Goal: Transaction & Acquisition: Purchase product/service

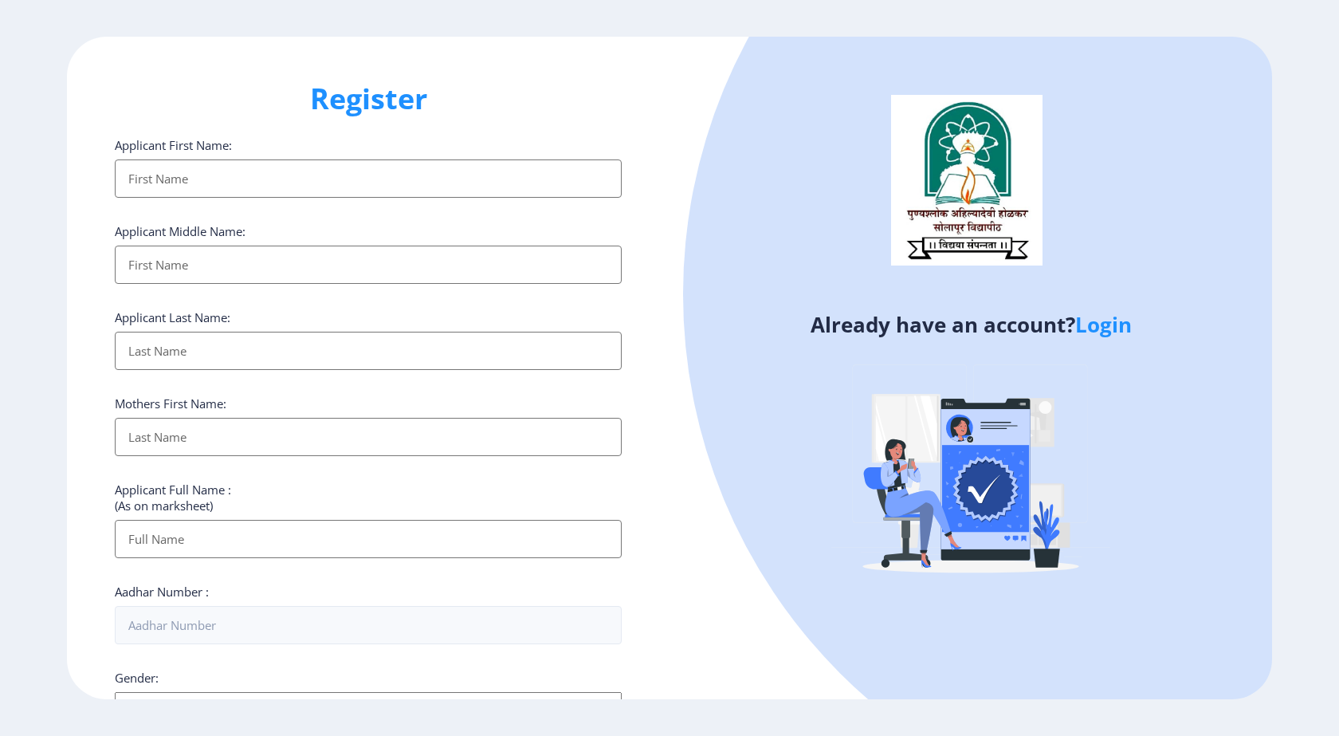
select select
click at [1124, 324] on link "Login" at bounding box center [1103, 324] width 57 height 29
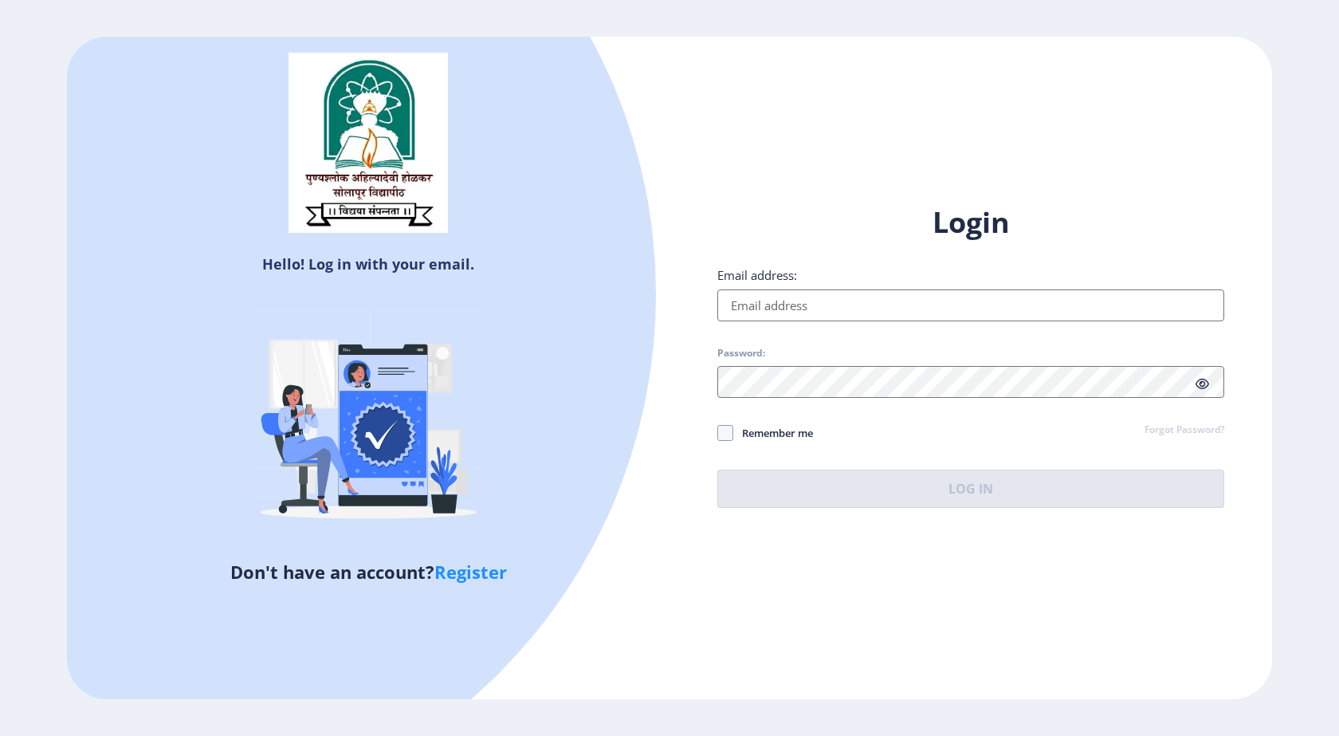
click at [803, 300] on input "Email address:" at bounding box center [970, 305] width 507 height 32
type input "kiratkarveswati83@gmail.com"
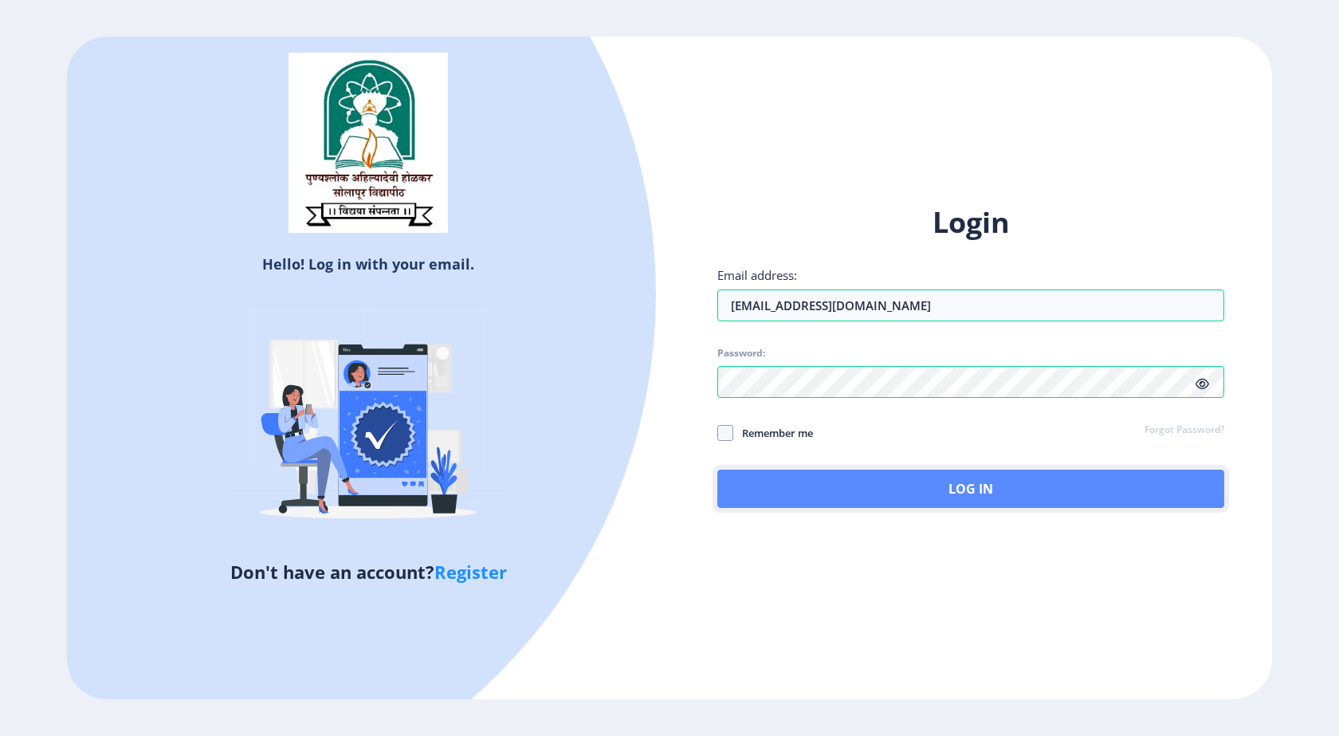
click at [866, 480] on button "Log In" at bounding box center [970, 488] width 507 height 38
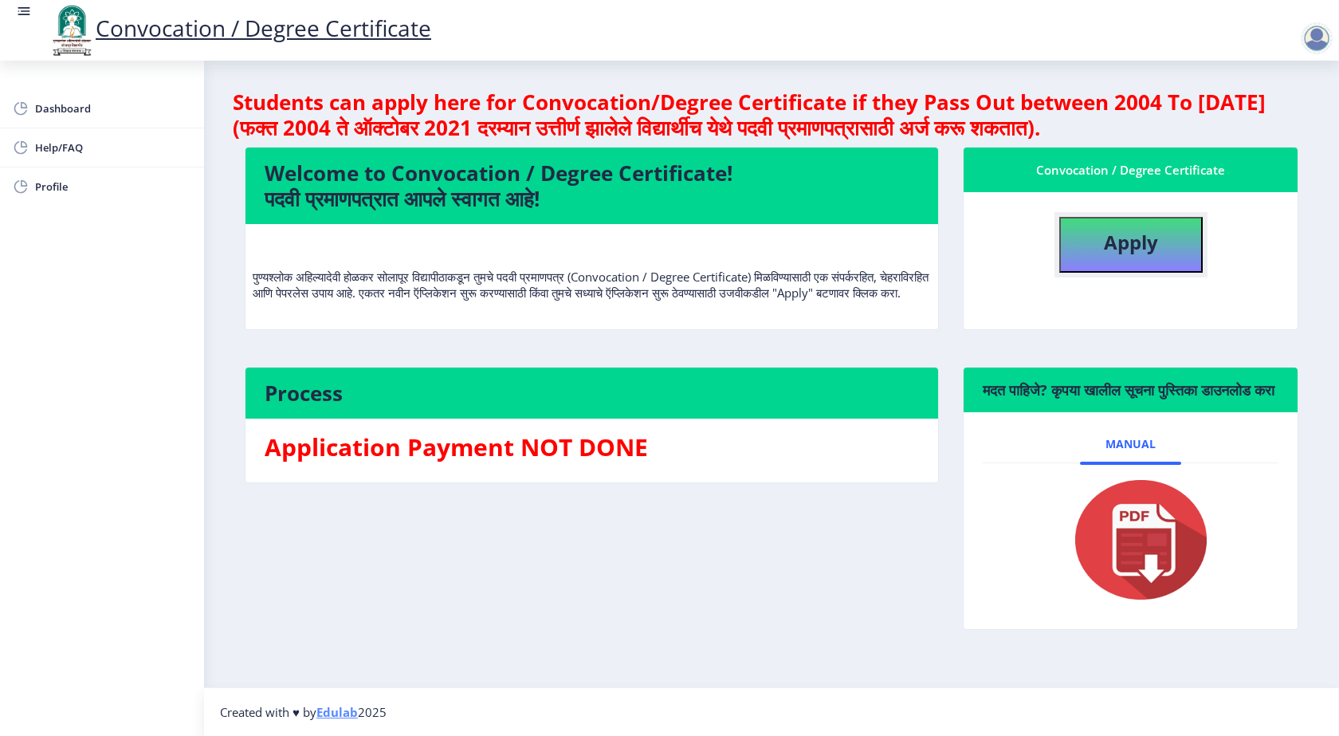
click at [1143, 240] on b "Apply" at bounding box center [1131, 242] width 54 height 26
select select
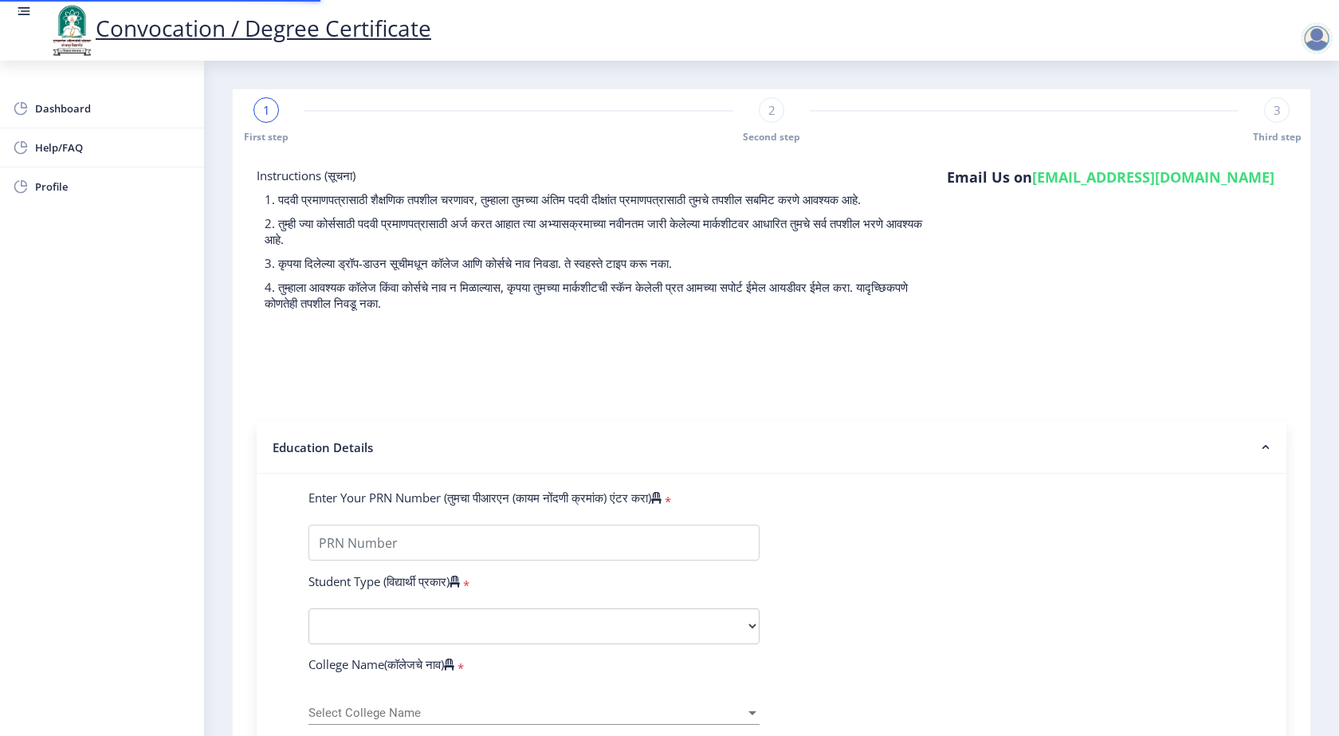
type input "0600008646"
select select "Regular"
select select "2009"
select select "April"
select select "HIGHER SECOND CLASS"
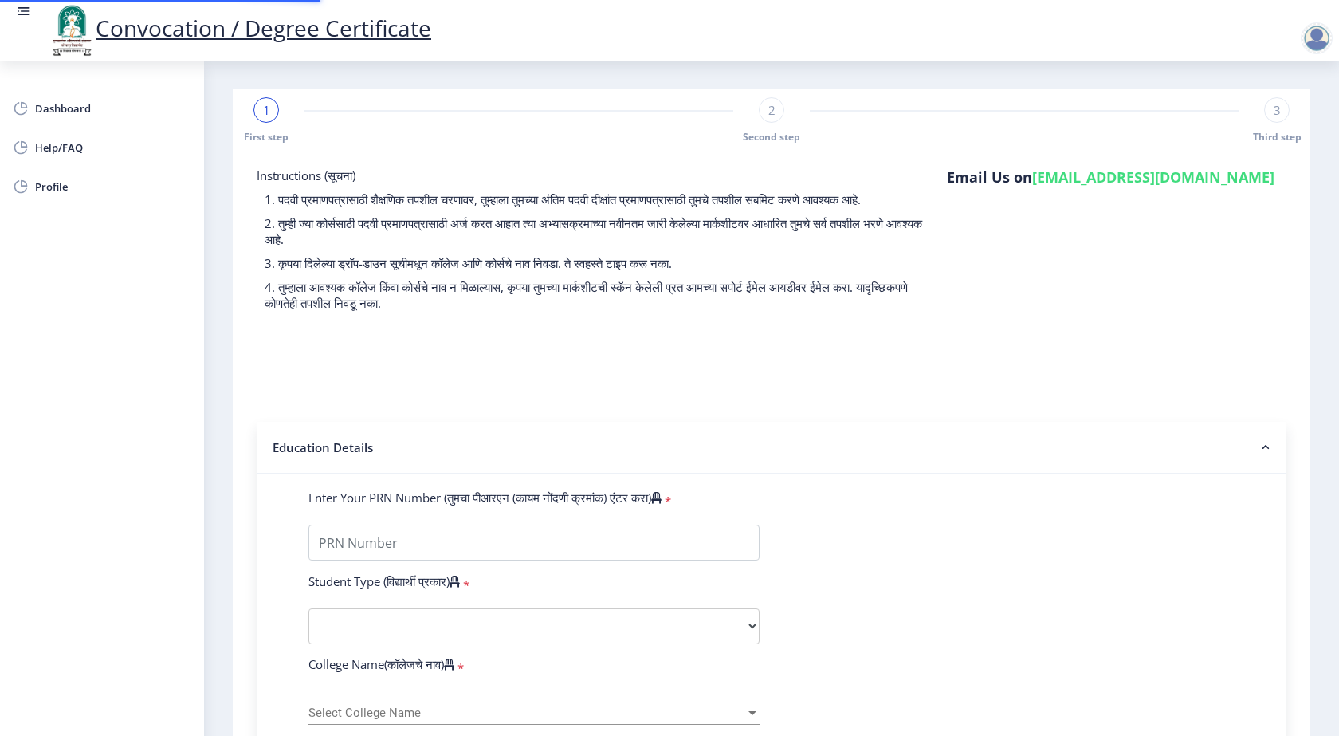
type input "10526"
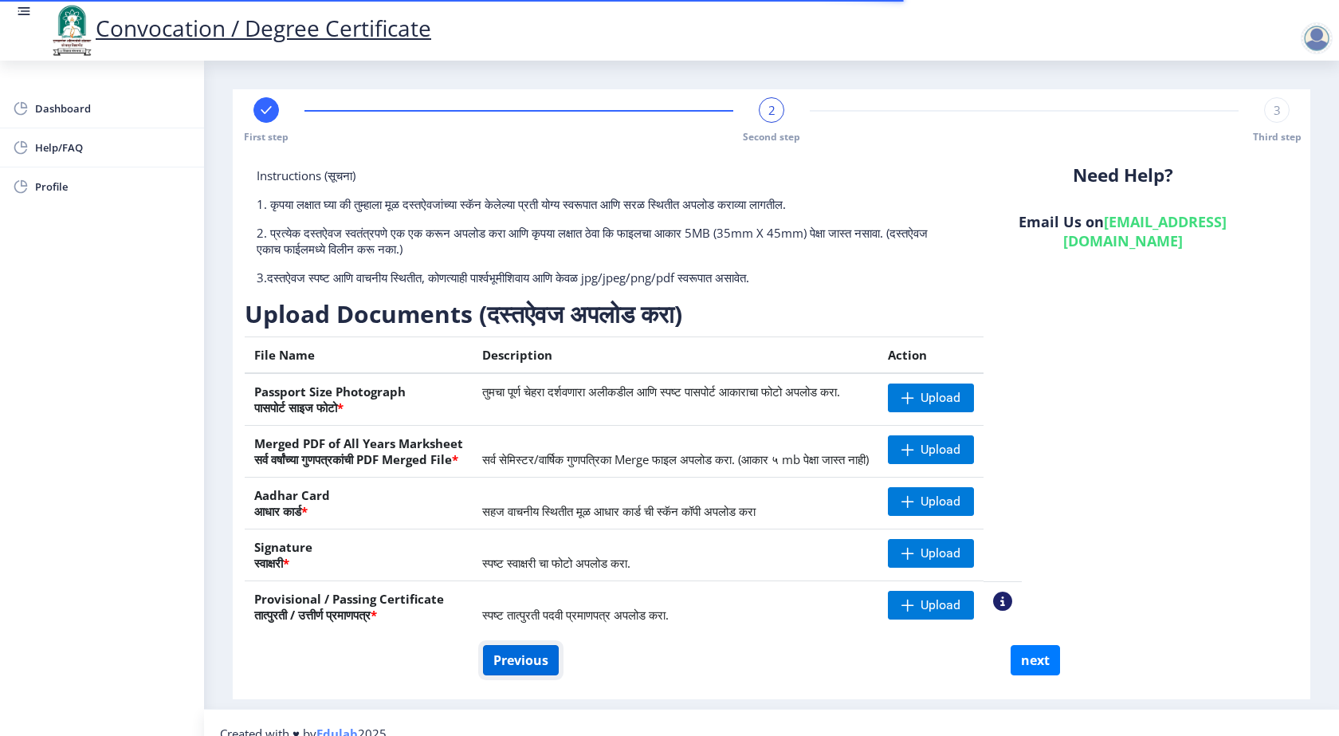
click at [548, 659] on button "Previous" at bounding box center [521, 660] width 76 height 30
select select "Regular"
select select "English"
select select "2009"
select select "April"
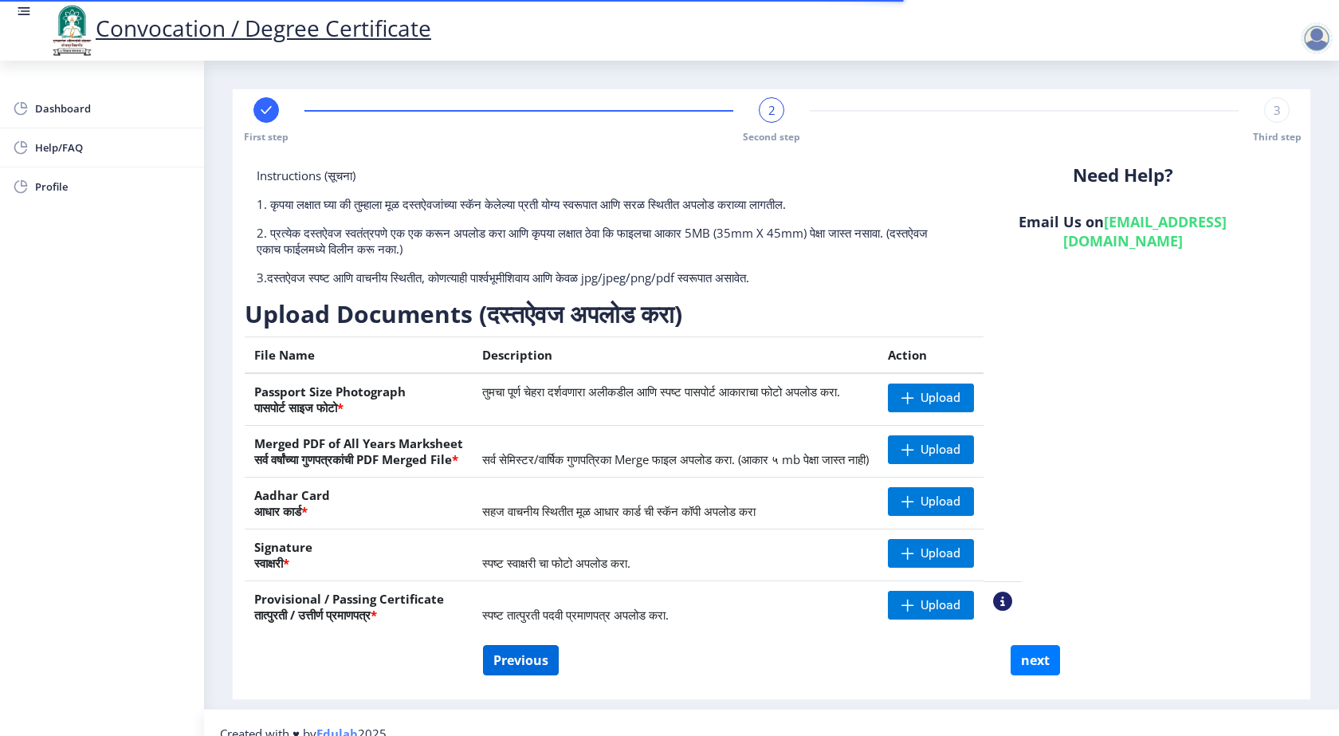
select select "HIGHER SECOND CLASS"
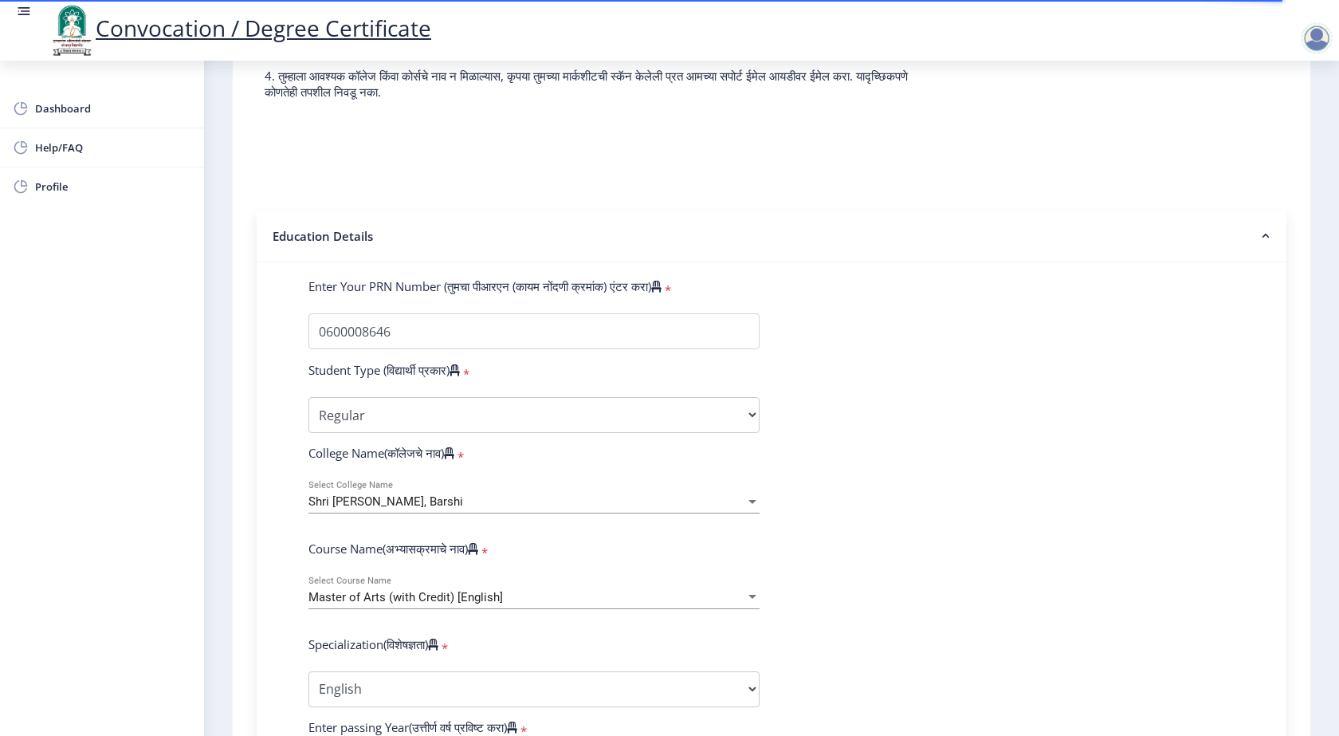
scroll to position [239, 0]
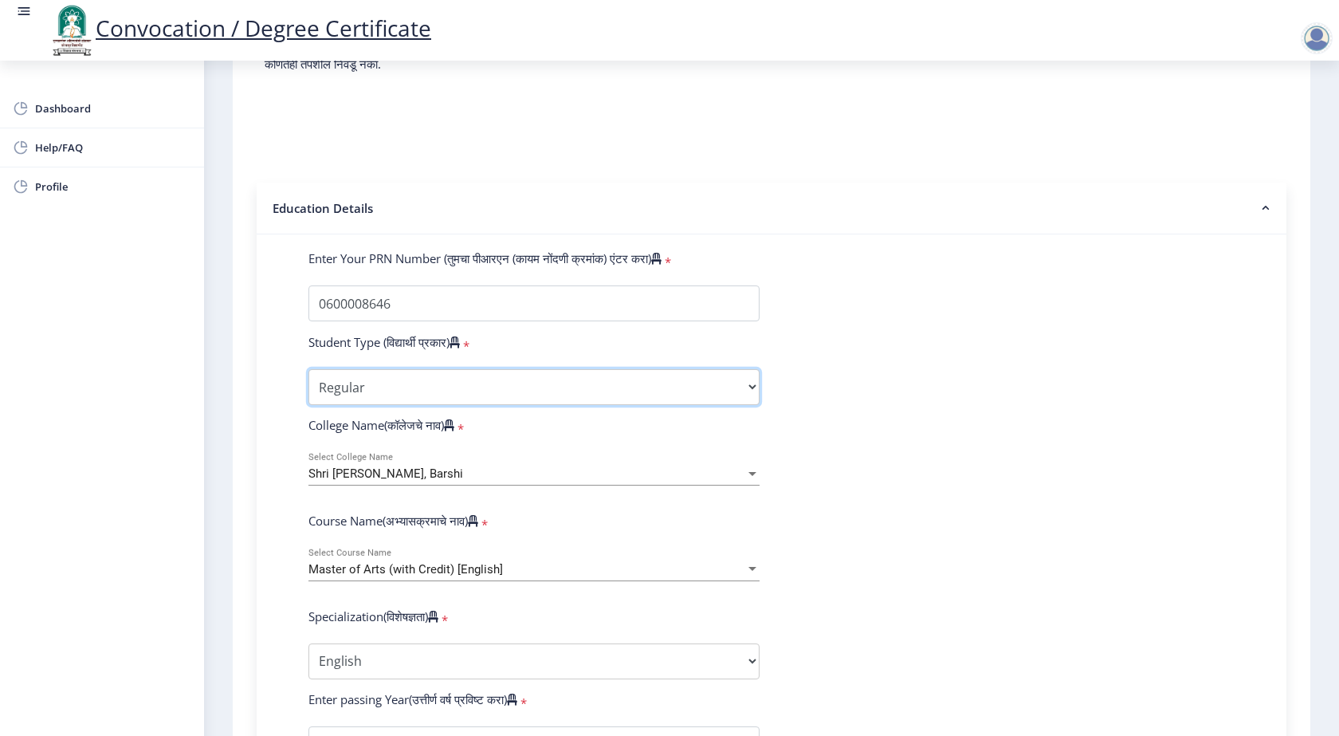
click at [734, 383] on select "Select Student Type Regular External" at bounding box center [533, 387] width 451 height 36
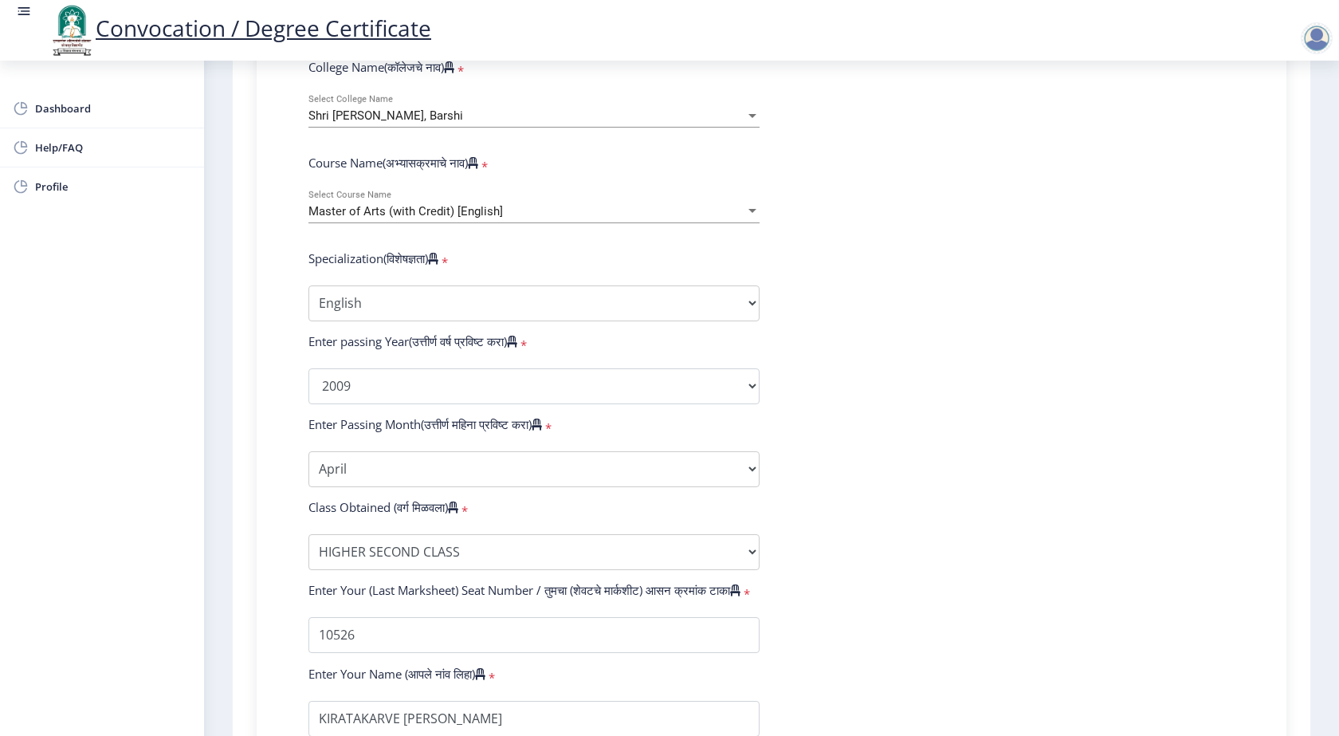
scroll to position [638, 0]
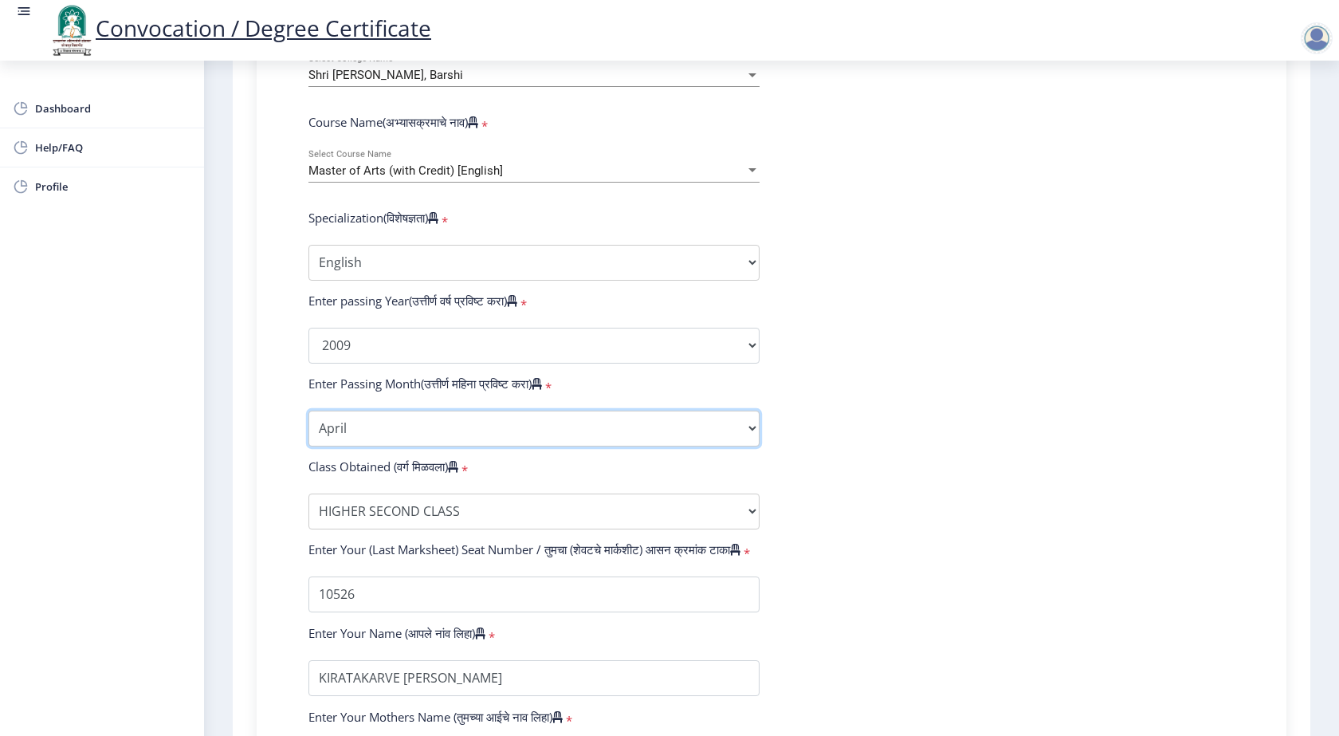
click at [529, 428] on select "Enter Passing Month March April May October November December" at bounding box center [533, 428] width 451 height 36
click at [846, 386] on form "Enter Your PRN Number (तुमचा पीआरएन (कायम नोंदणी क्रमांक) एंटर करा) * Student T…" at bounding box center [771, 316] width 950 height 928
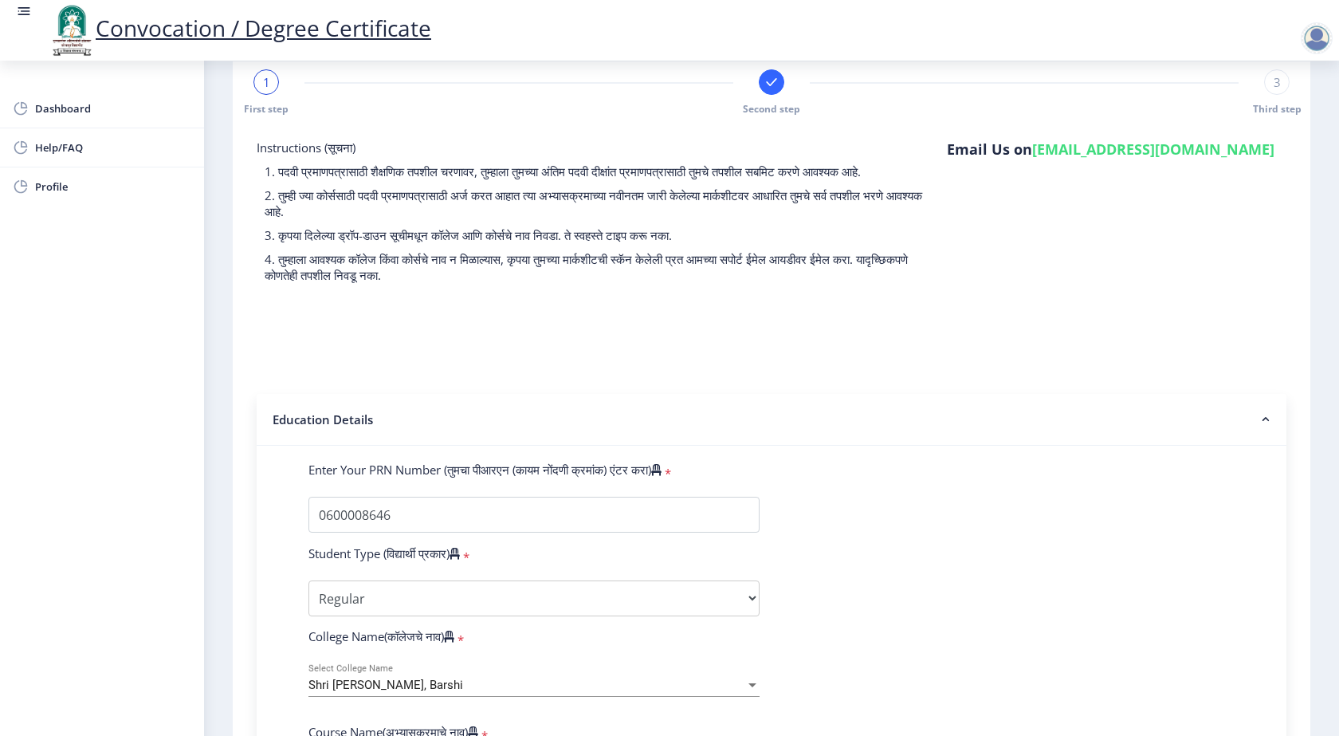
scroll to position [0, 0]
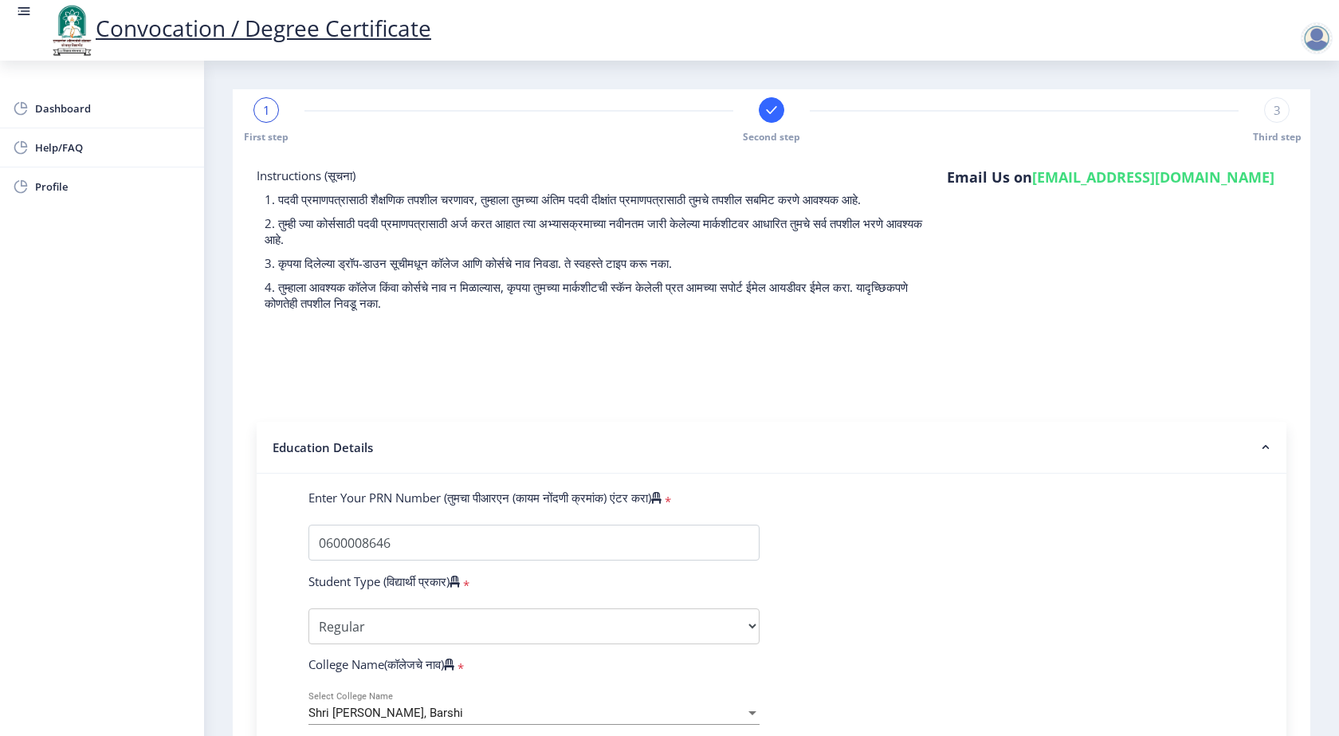
click at [269, 112] on span "1" at bounding box center [266, 110] width 7 height 16
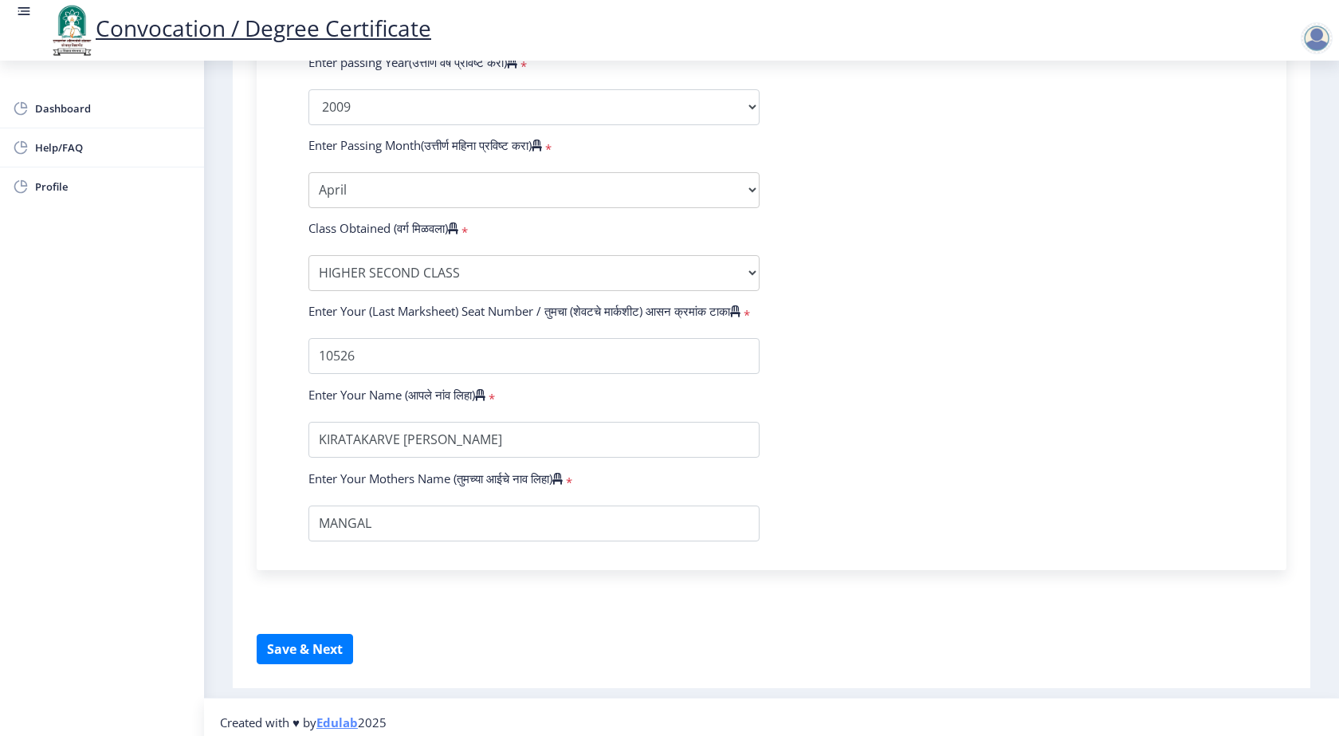
scroll to position [885, 0]
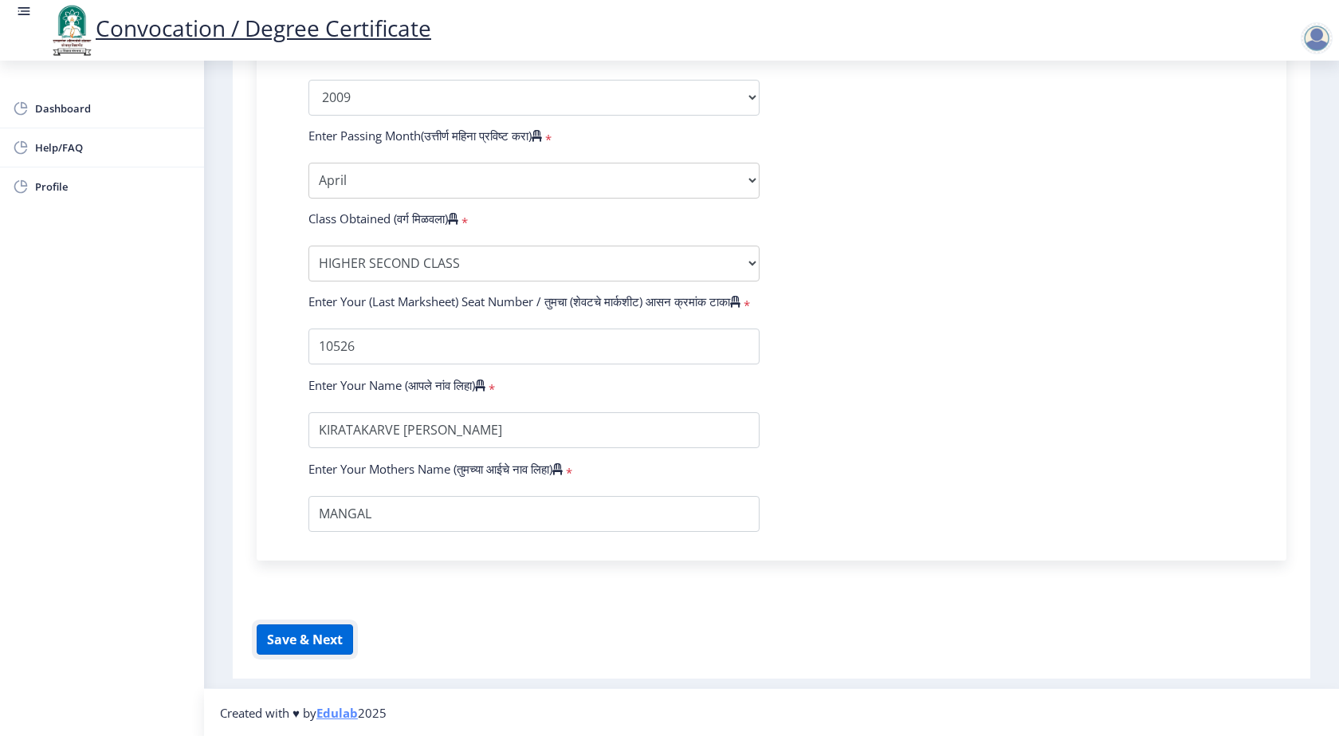
click at [319, 646] on button "Save & Next" at bounding box center [305, 639] width 96 height 30
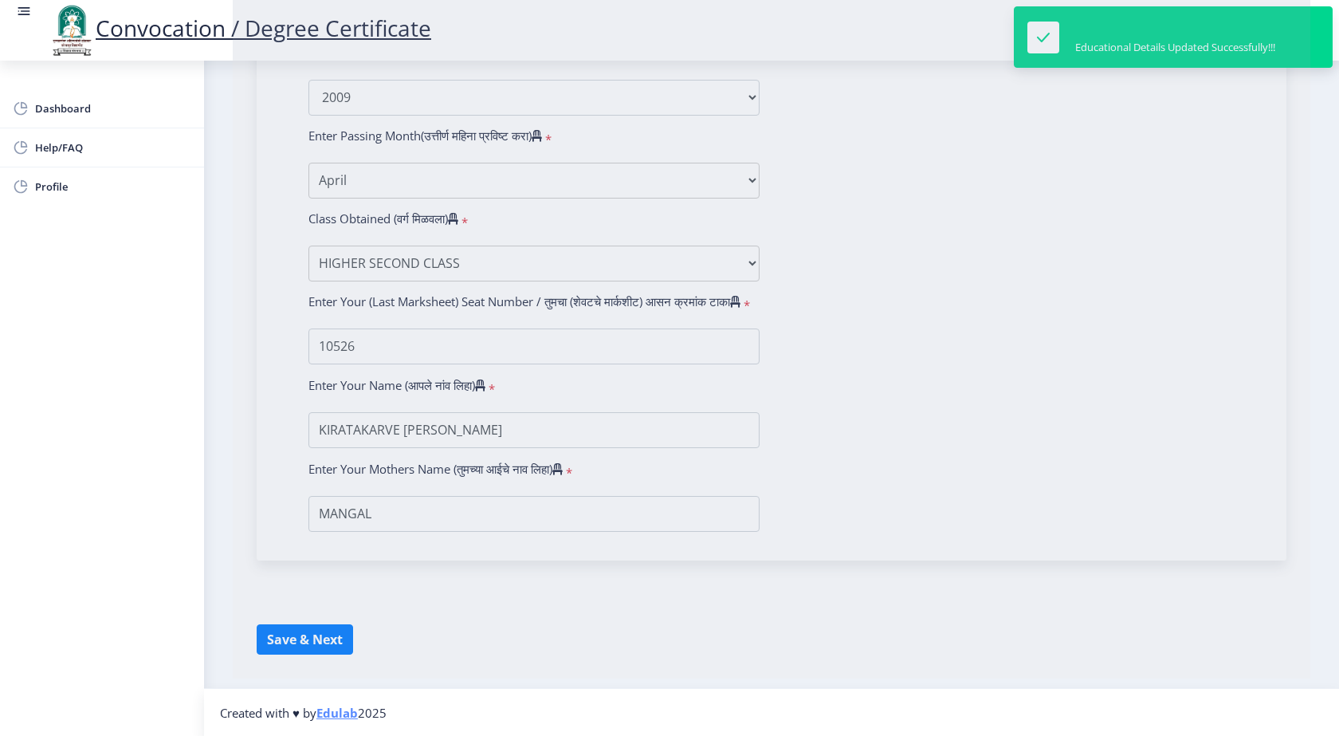
select select
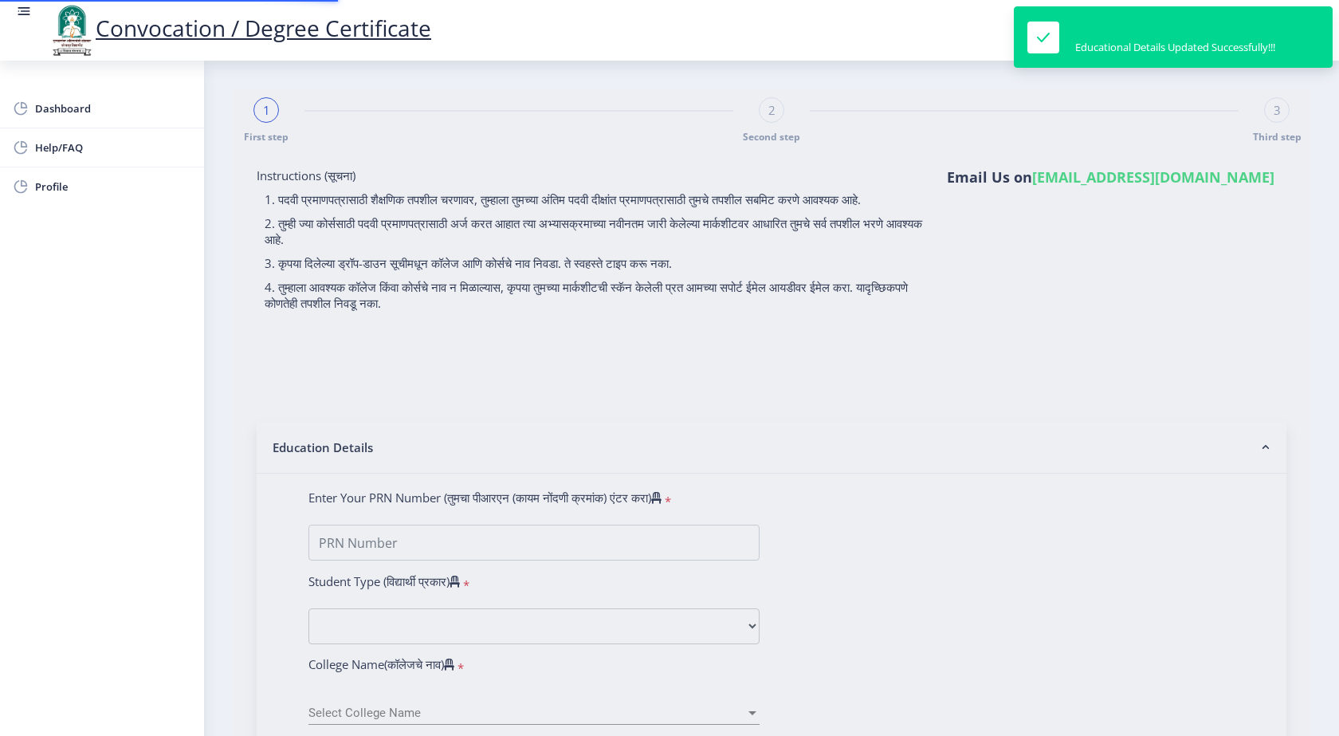
type input "0600008646"
select select "Regular"
select select "2009"
select select "April"
select select "HIGHER SECOND CLASS"
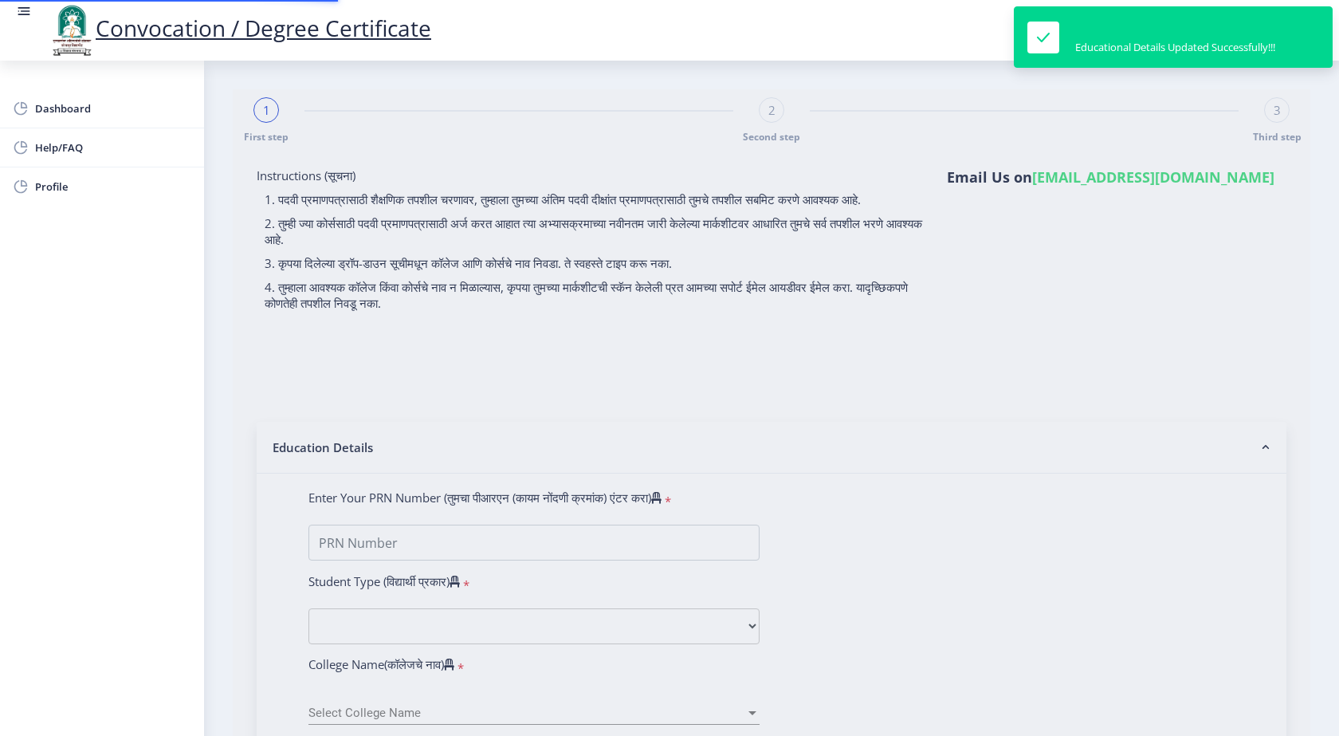
type input "10526"
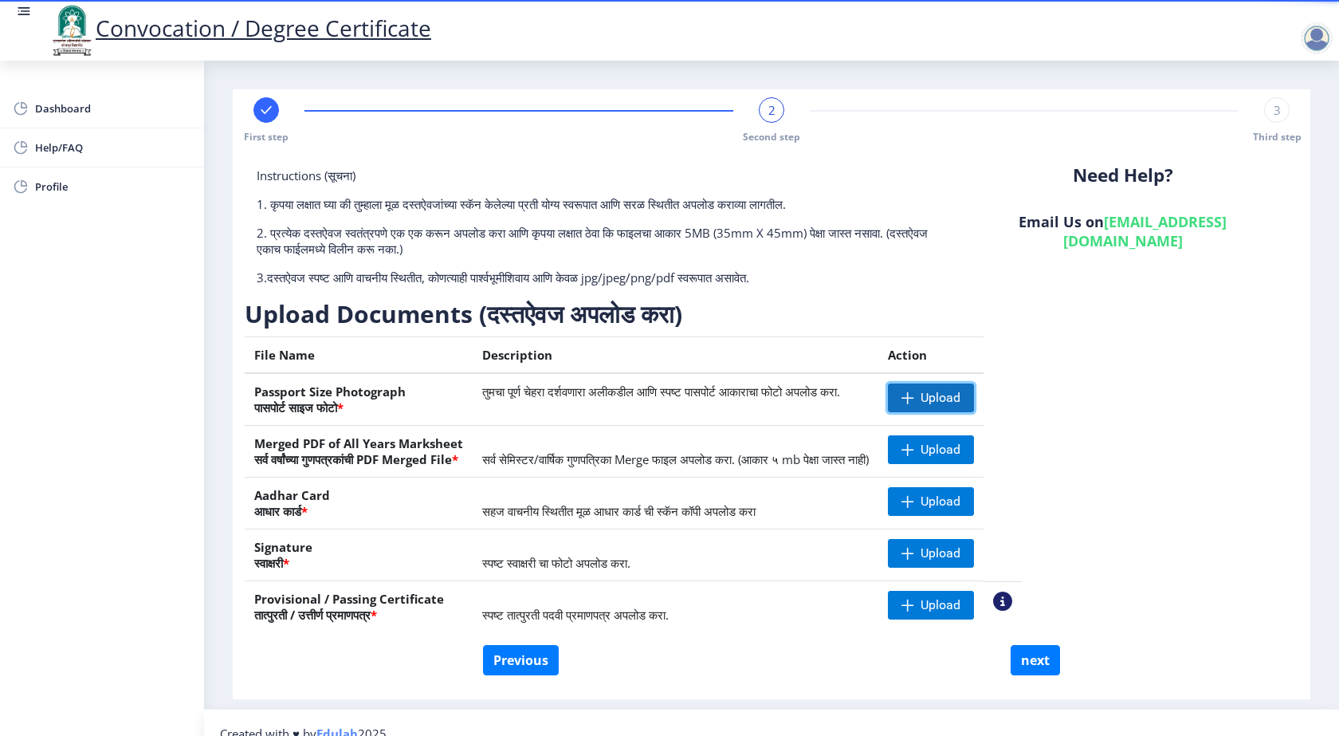
click at [960, 392] on span "Upload" at bounding box center [941, 398] width 40 height 16
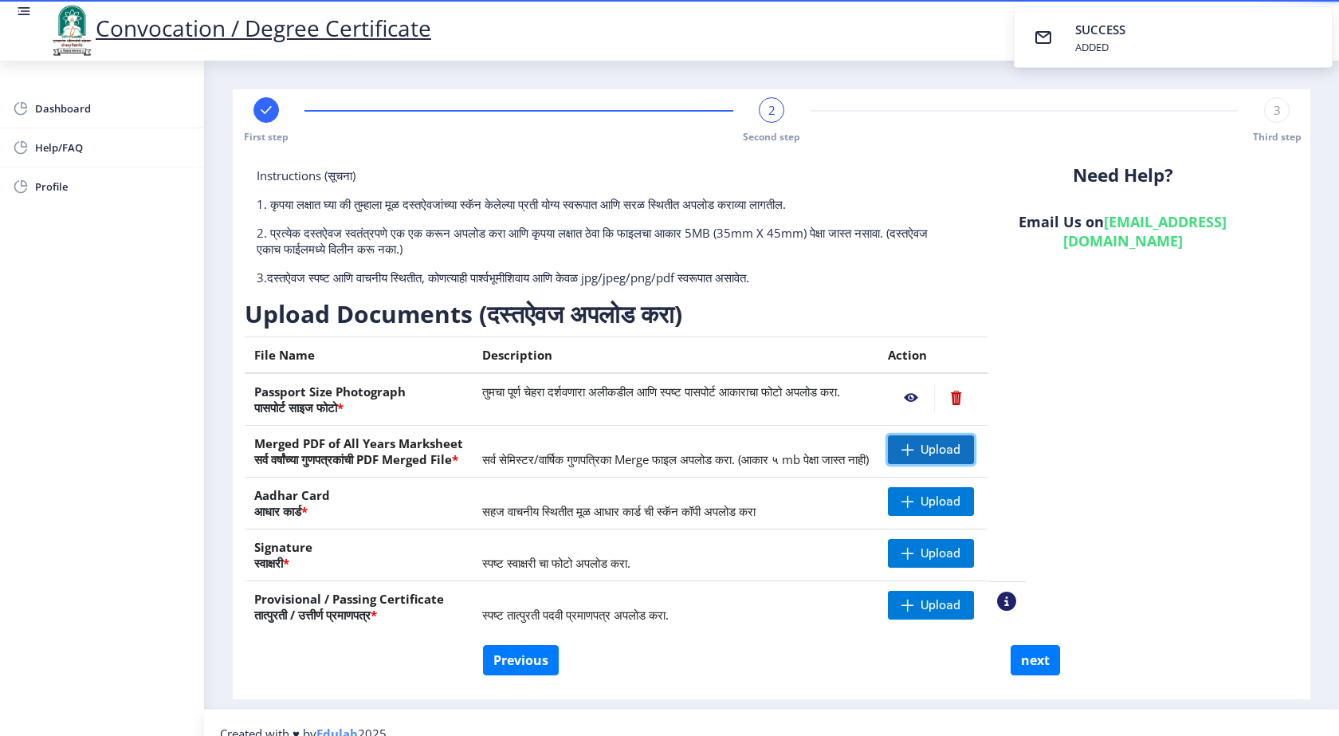
click at [960, 447] on span "Upload" at bounding box center [941, 450] width 40 height 16
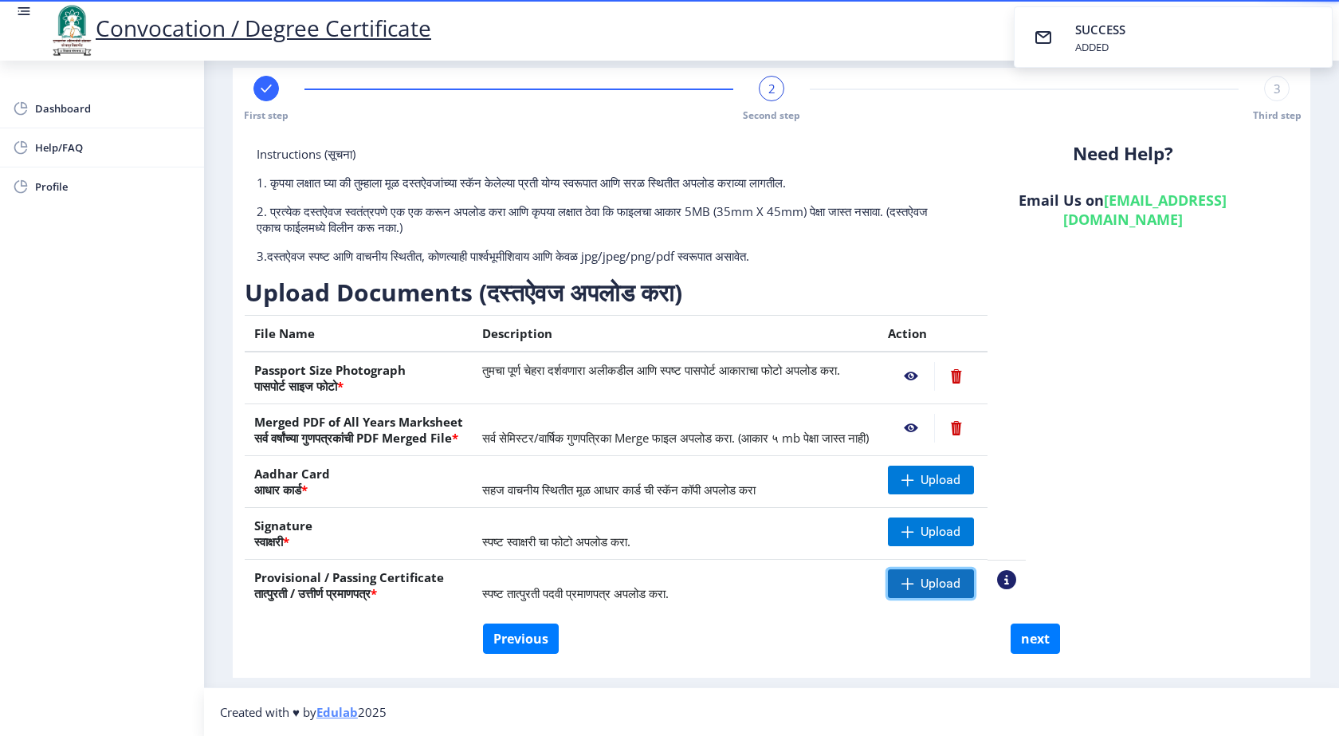
click at [960, 585] on span "Upload" at bounding box center [941, 583] width 40 height 16
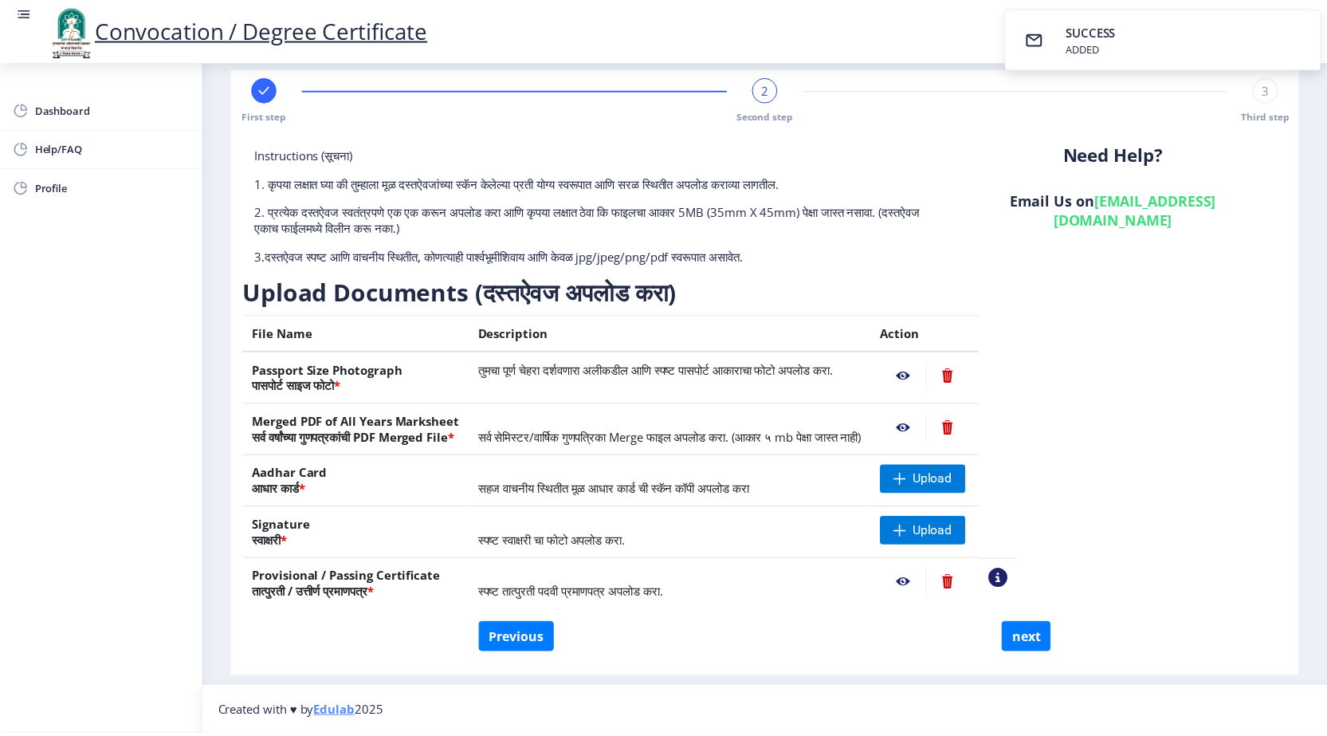
scroll to position [0, 0]
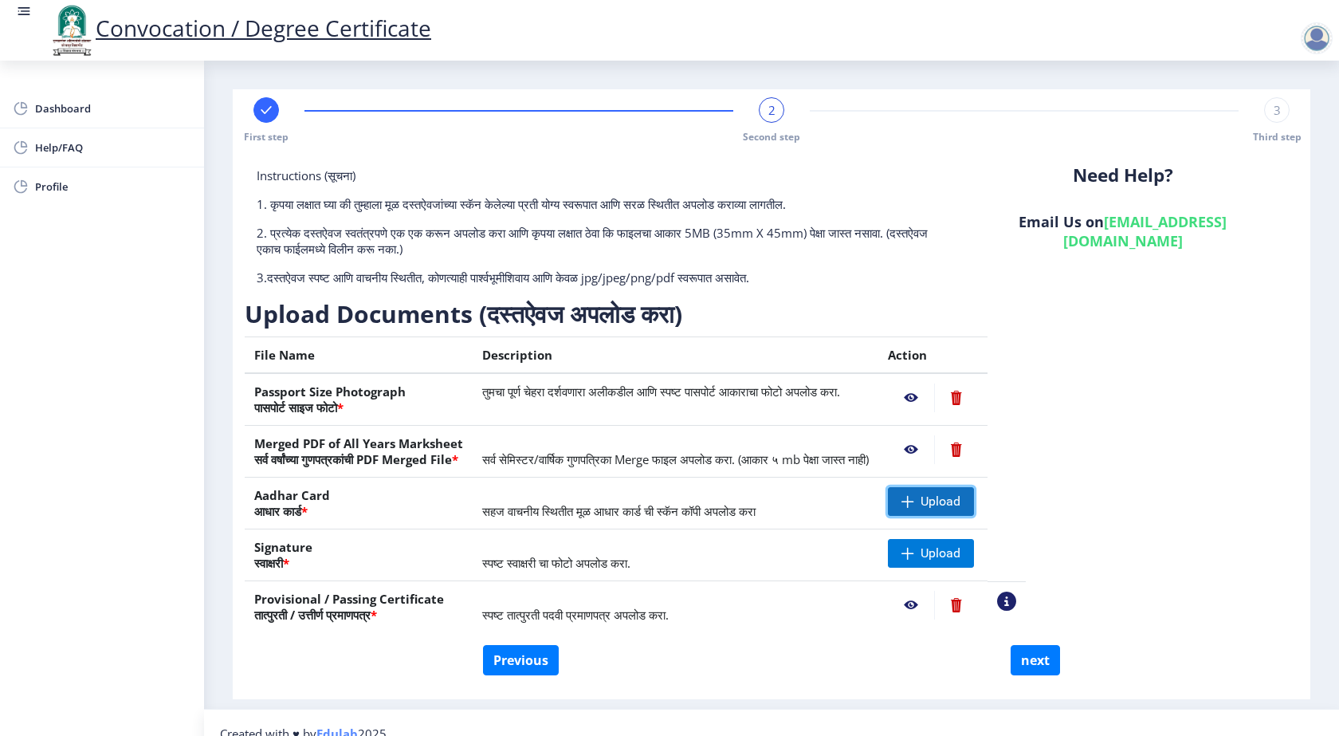
click at [960, 497] on span "Upload" at bounding box center [941, 501] width 40 height 16
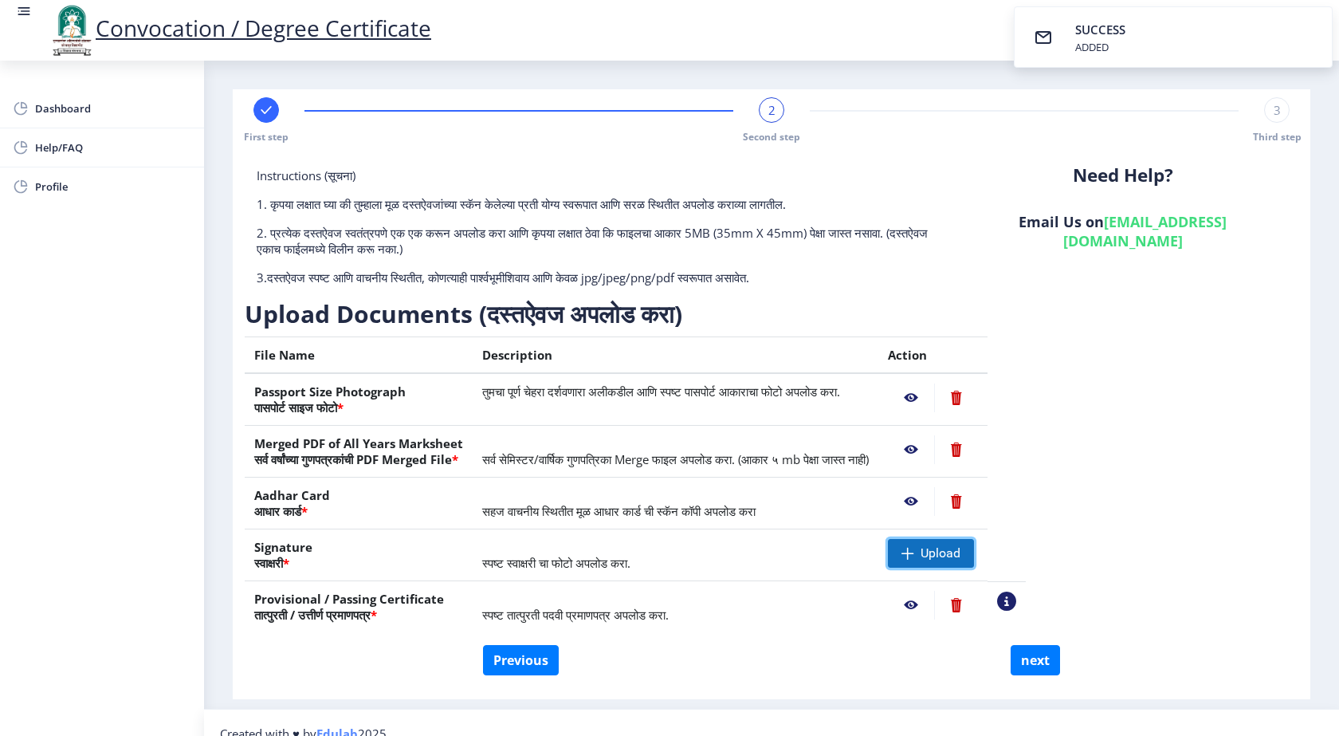
click at [949, 553] on span "Upload" at bounding box center [931, 553] width 86 height 29
click at [934, 392] on nb-action at bounding box center [911, 397] width 46 height 29
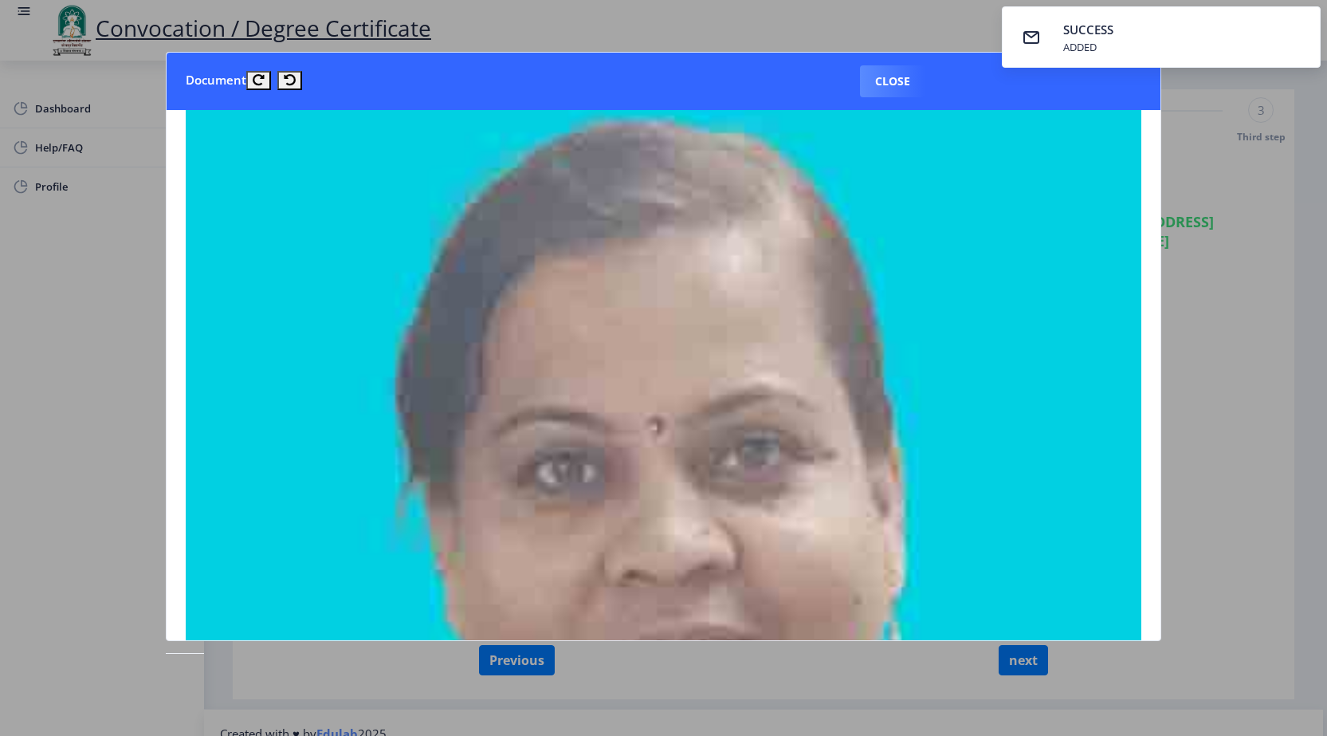
scroll to position [22, 0]
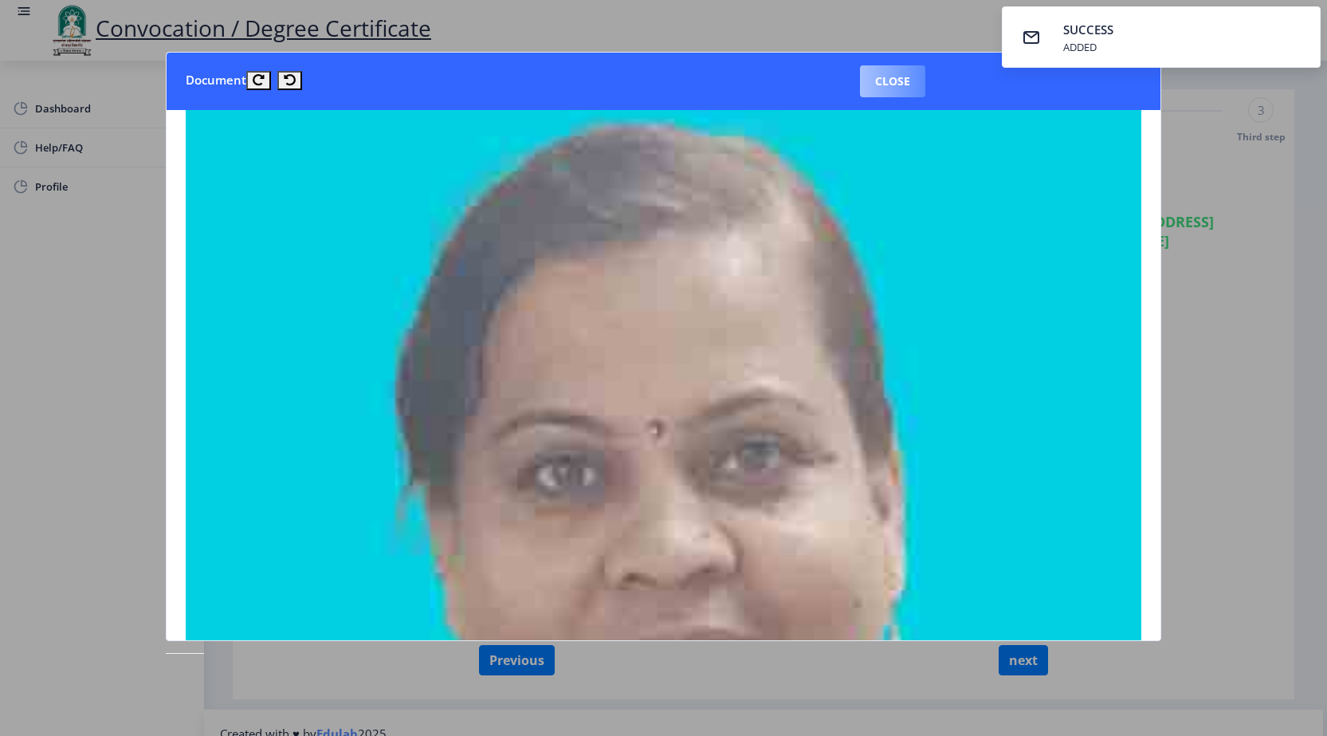
click at [897, 76] on button "Close" at bounding box center [892, 81] width 65 height 32
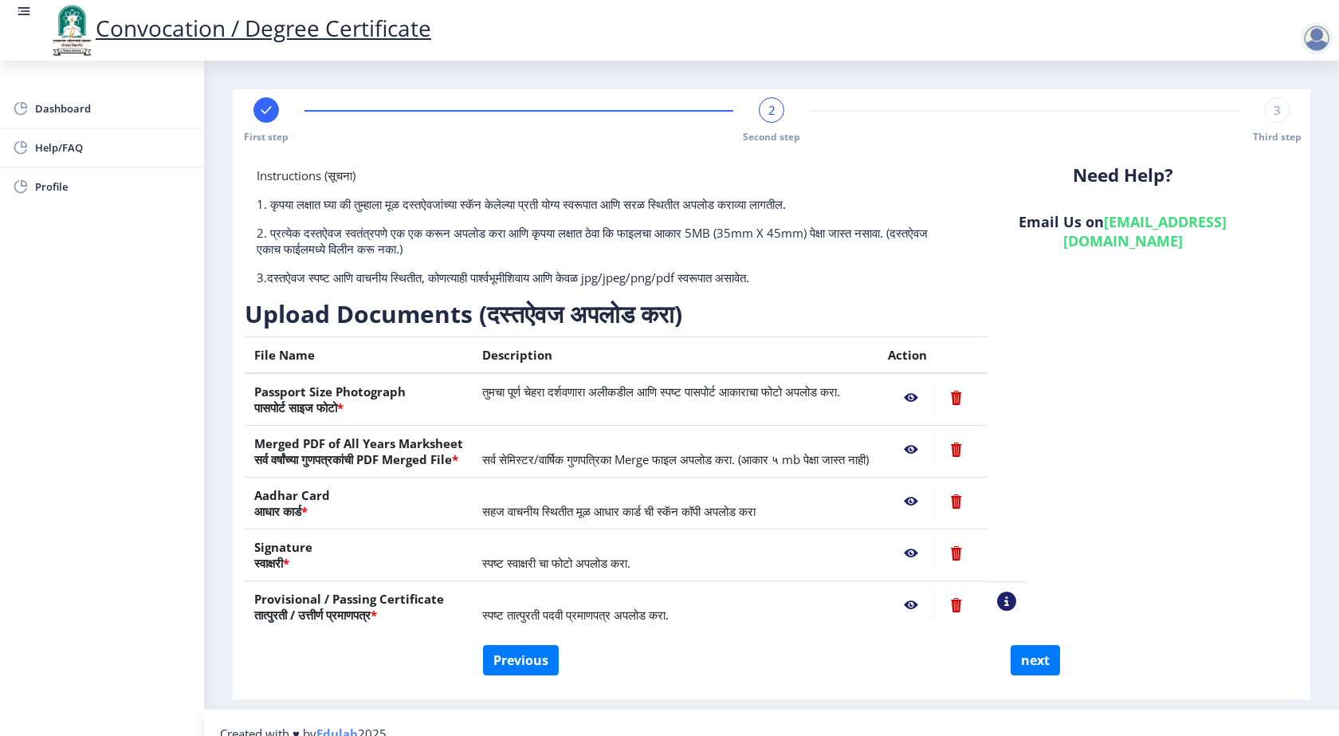
click at [978, 398] on nb-action at bounding box center [956, 397] width 44 height 29
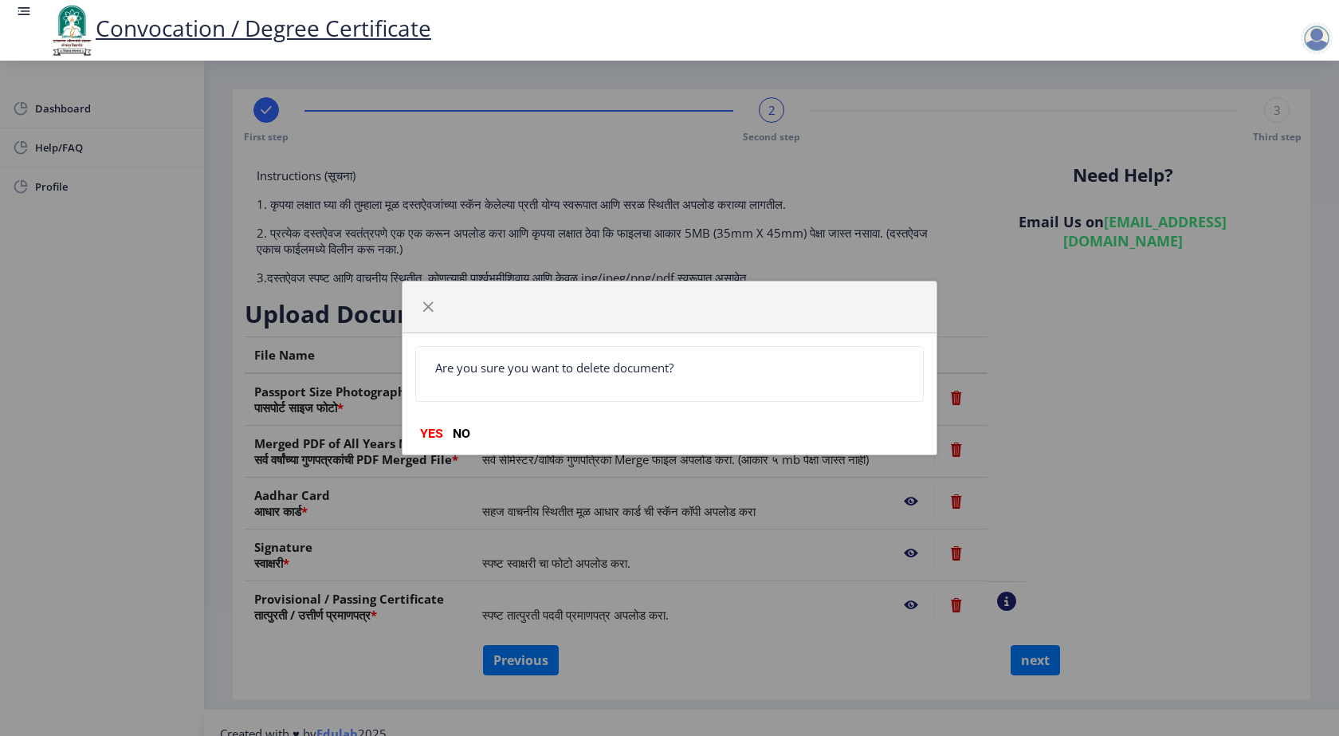
click at [410, 434] on div "Are you sure you want to delete document? YES NO" at bounding box center [669, 393] width 534 height 121
click at [427, 428] on button "YES" at bounding box center [431, 434] width 33 height 16
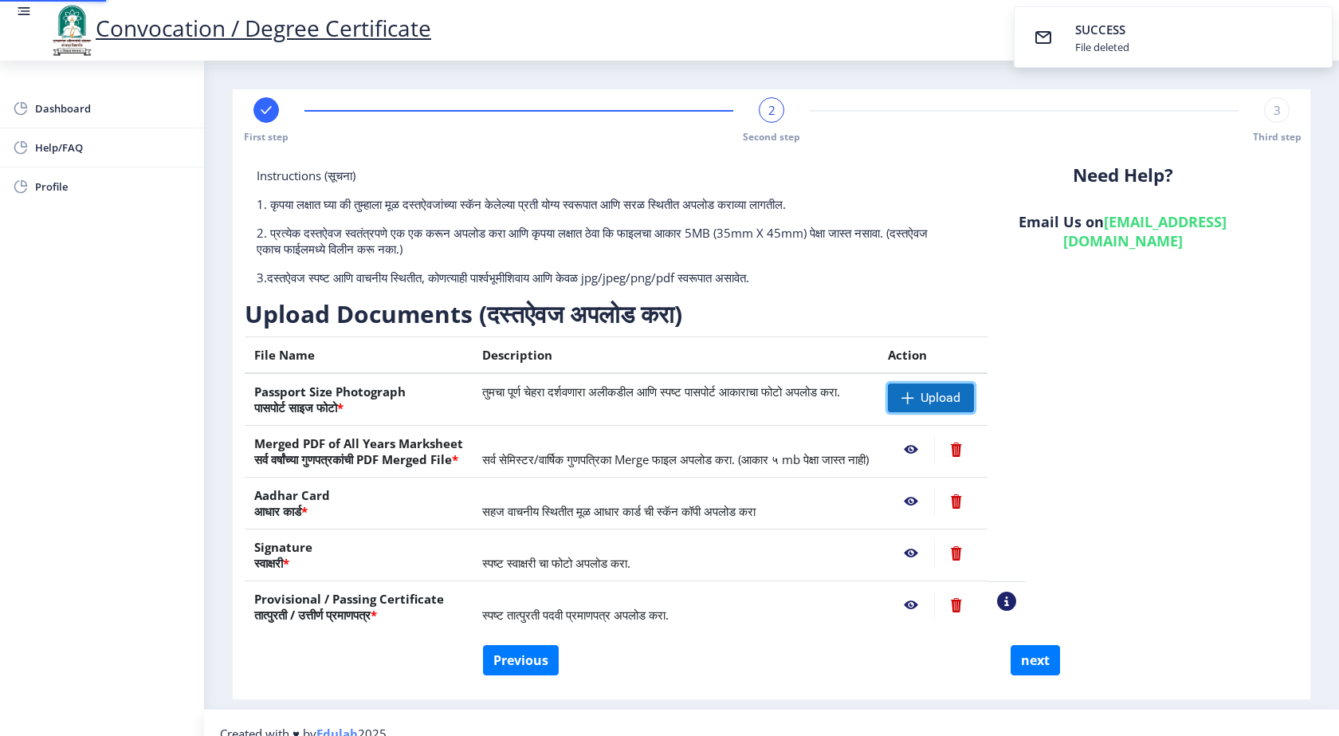
click at [914, 395] on span at bounding box center [907, 397] width 13 height 13
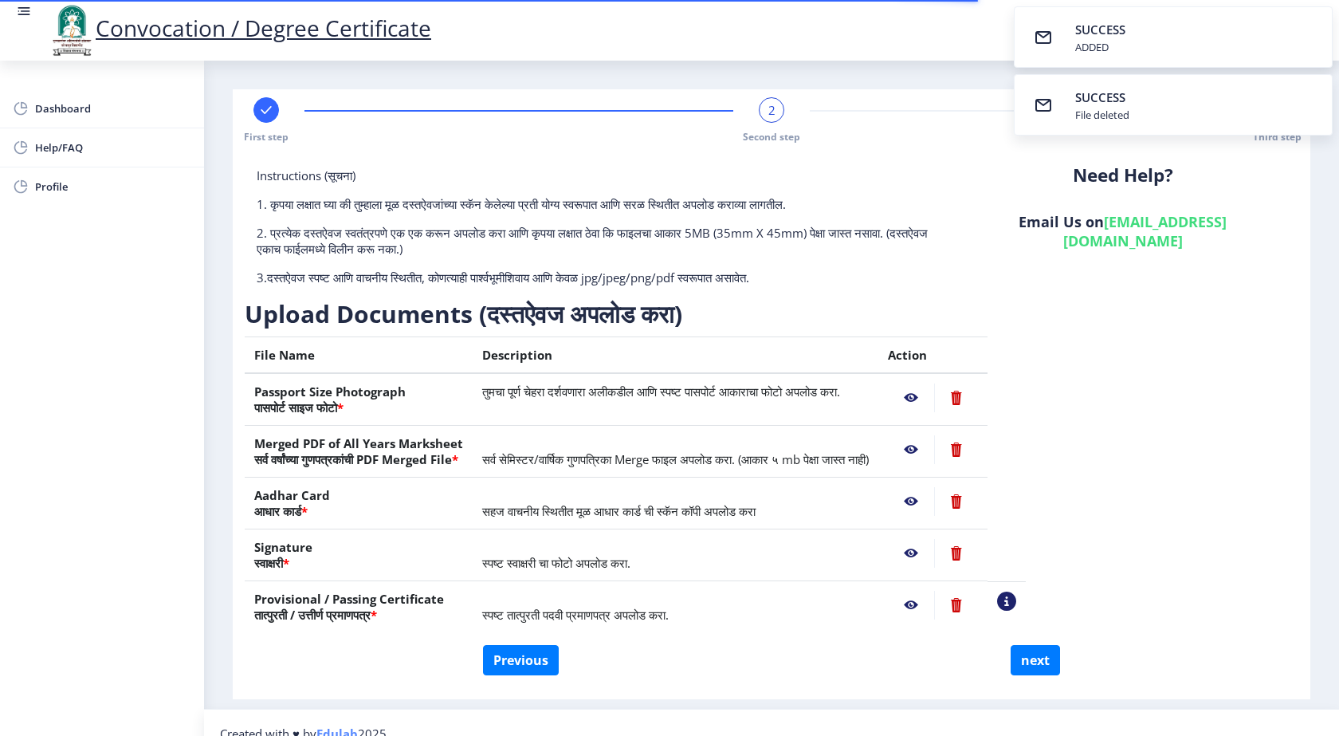
click at [934, 396] on nb-action at bounding box center [911, 397] width 46 height 29
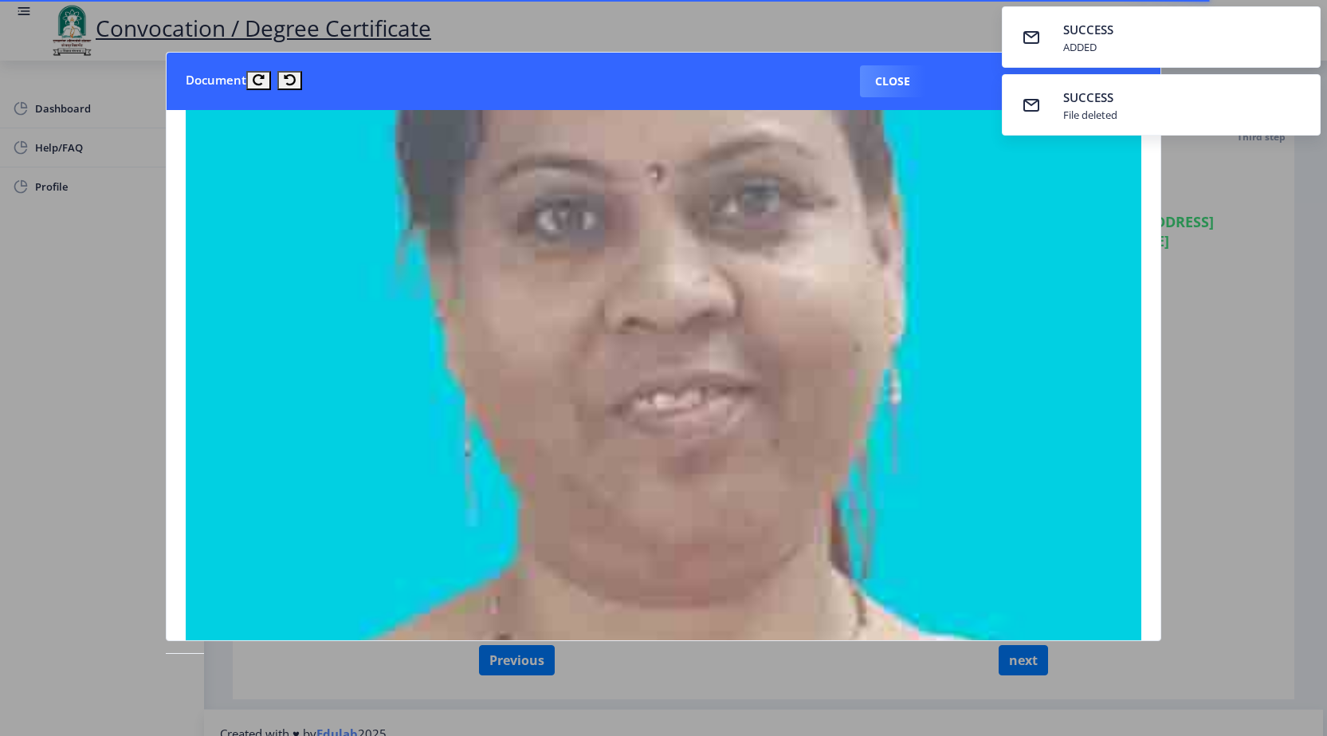
scroll to position [101, 0]
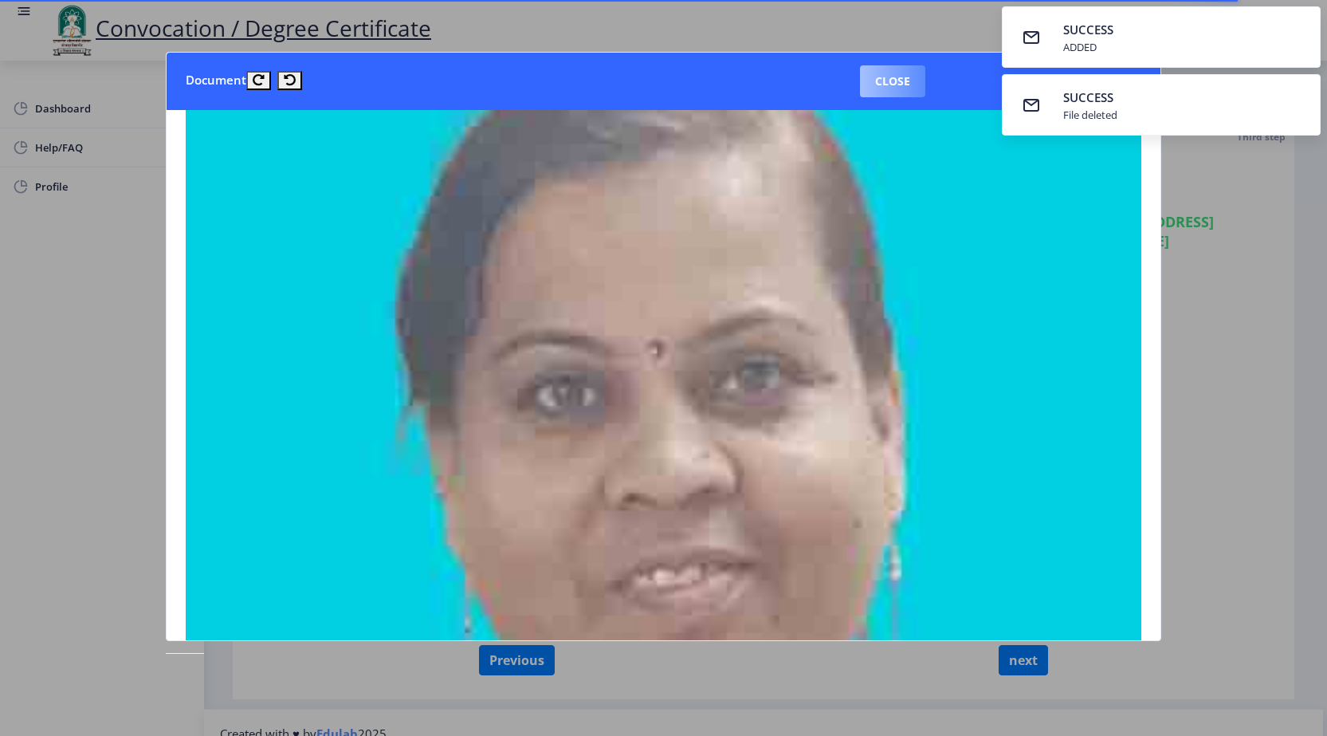
click at [899, 82] on button "Close" at bounding box center [892, 81] width 65 height 32
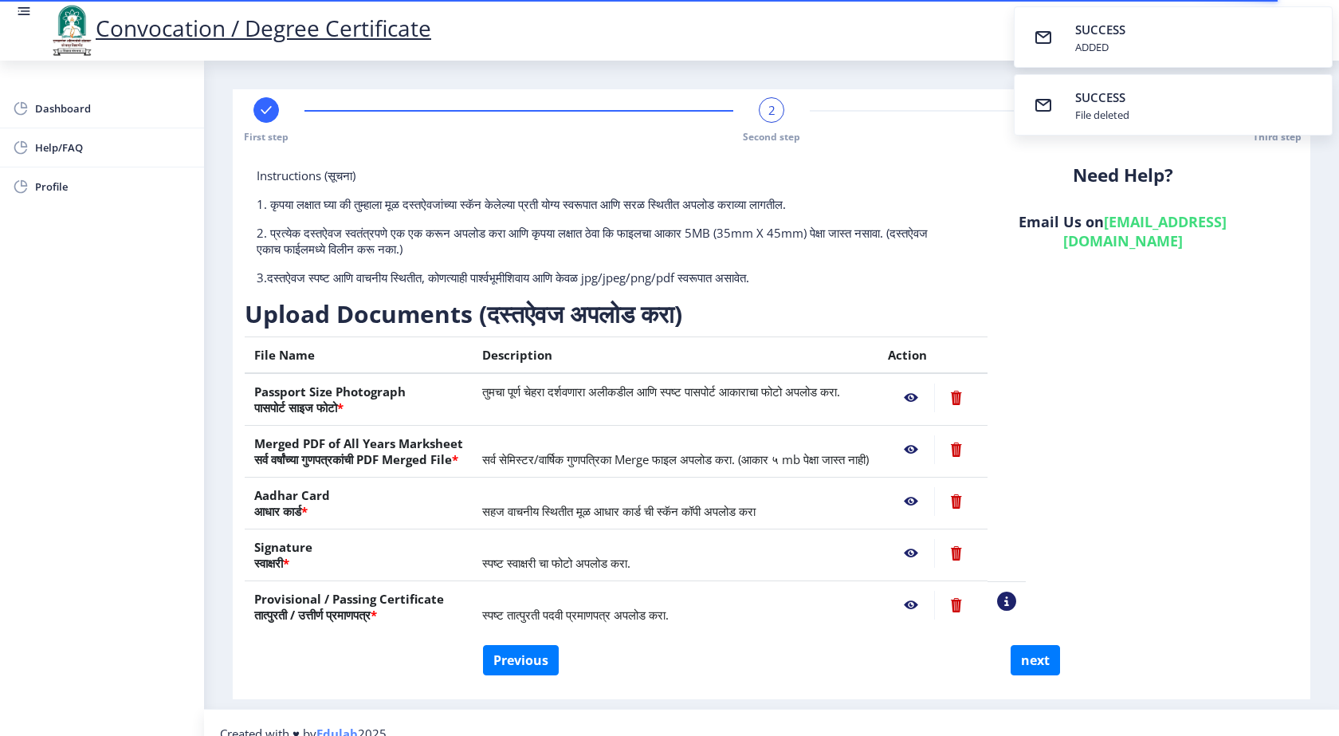
click at [934, 395] on nb-action at bounding box center [911, 397] width 46 height 29
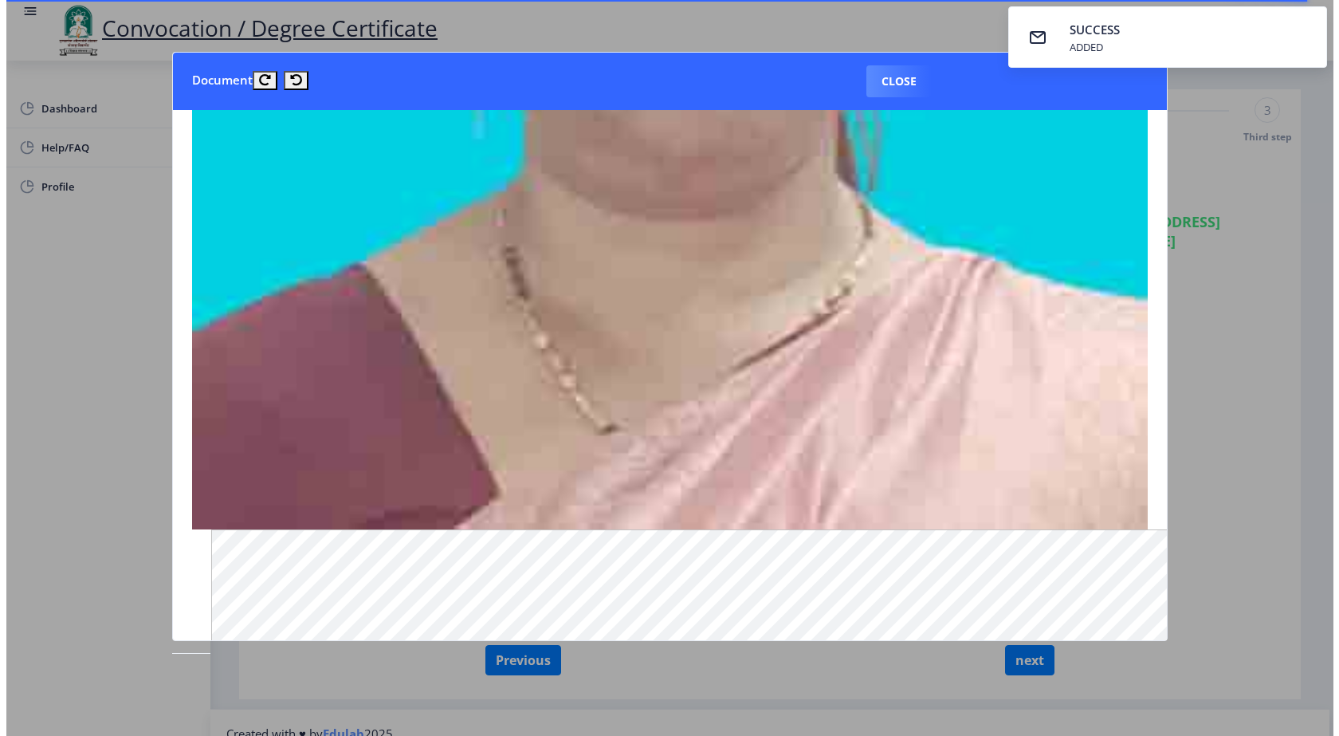
scroll to position [500, 0]
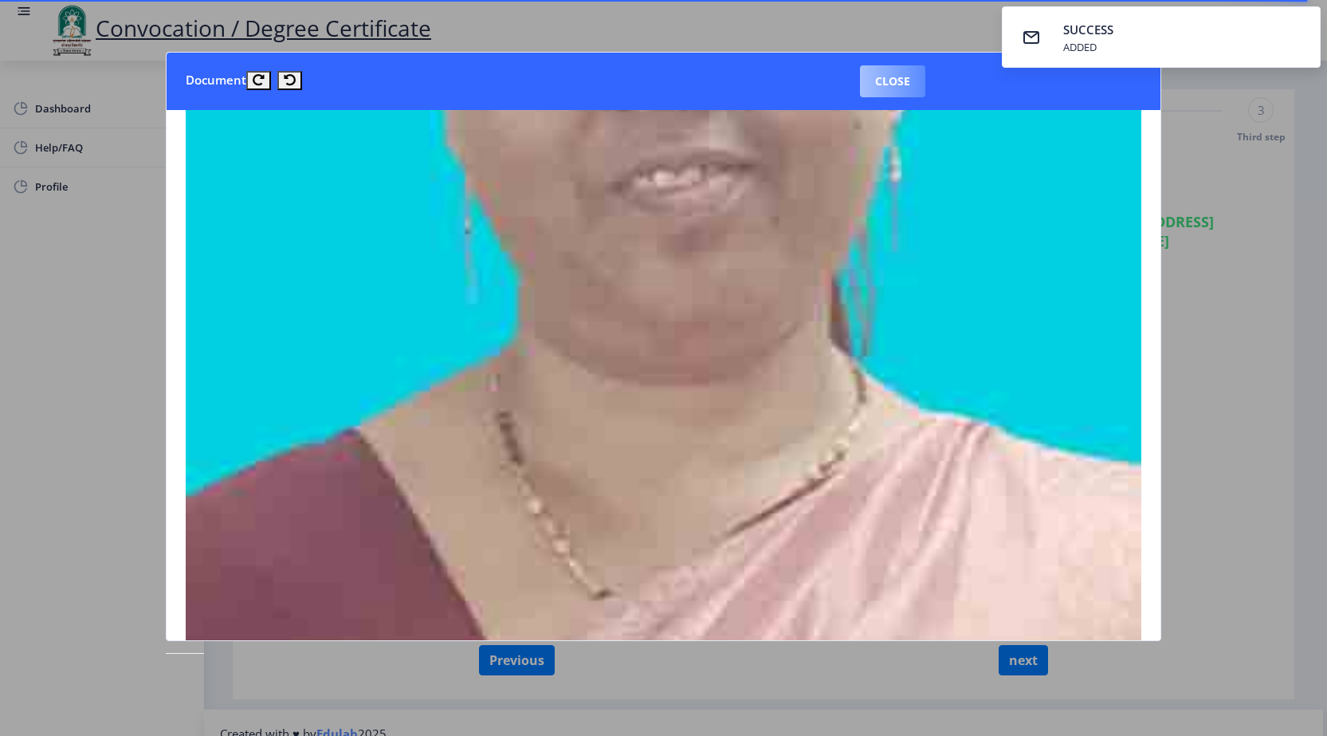
click at [901, 80] on button "Close" at bounding box center [892, 81] width 65 height 32
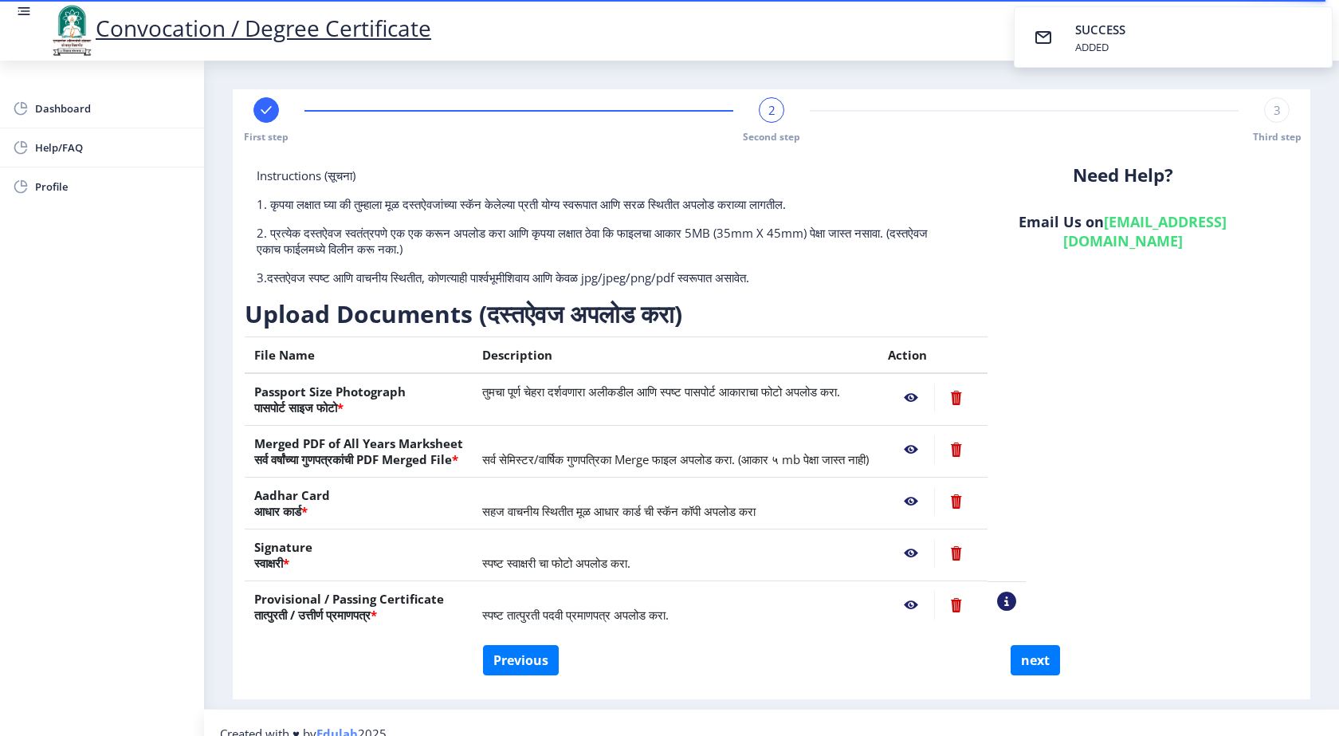
click at [934, 448] on nb-action at bounding box center [911, 449] width 46 height 29
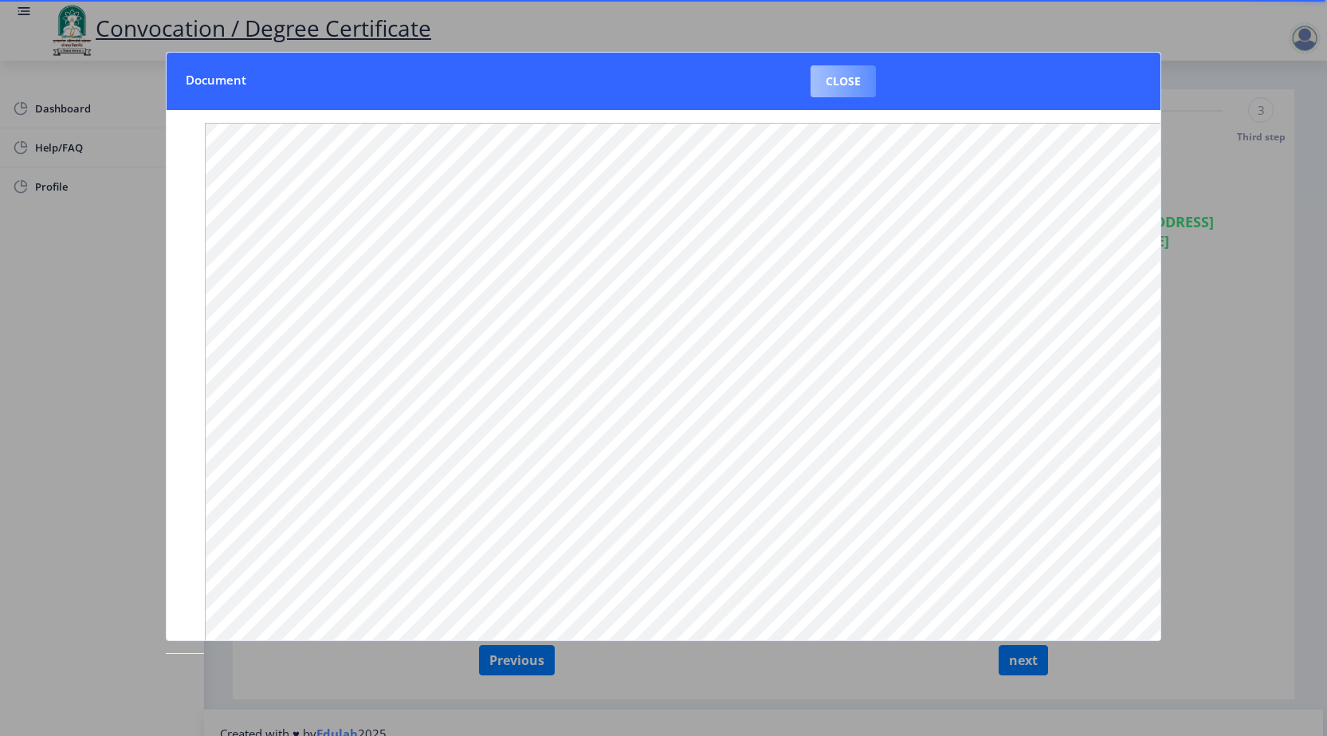
click at [855, 84] on button "Close" at bounding box center [843, 81] width 65 height 32
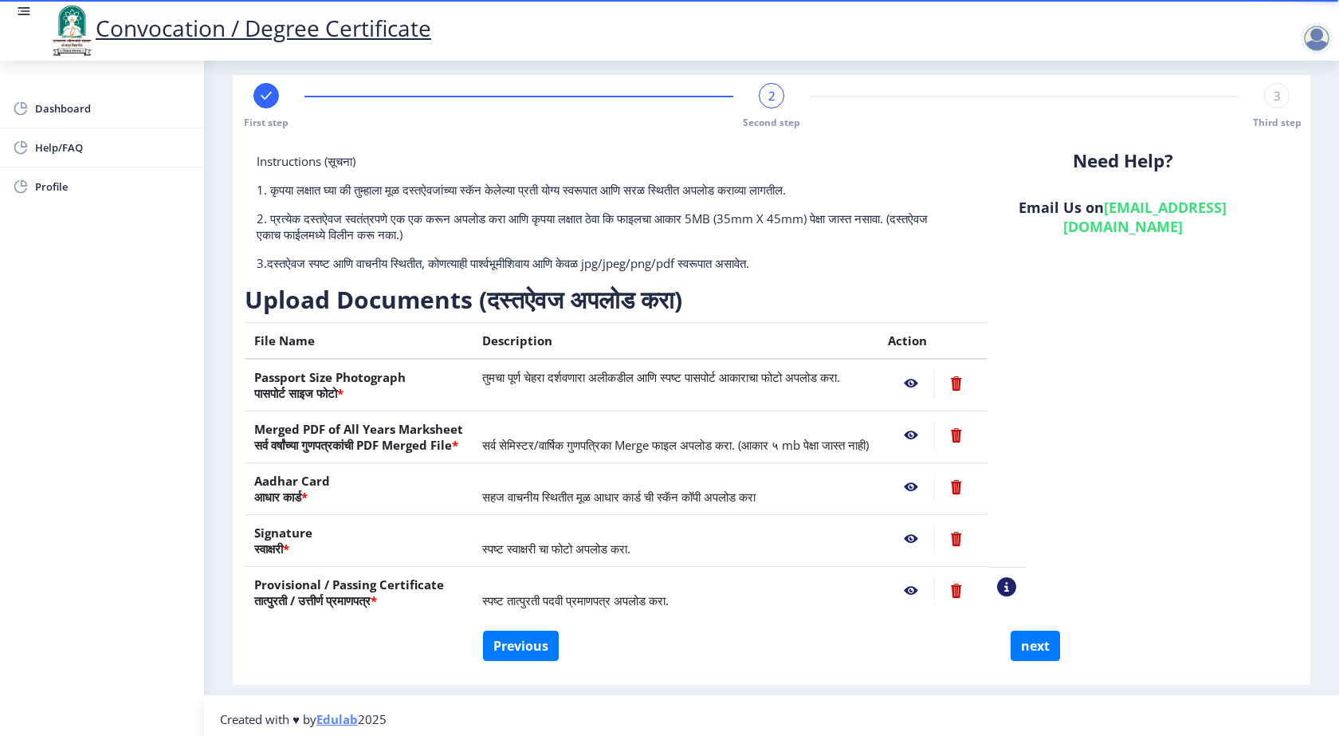
scroll to position [22, 0]
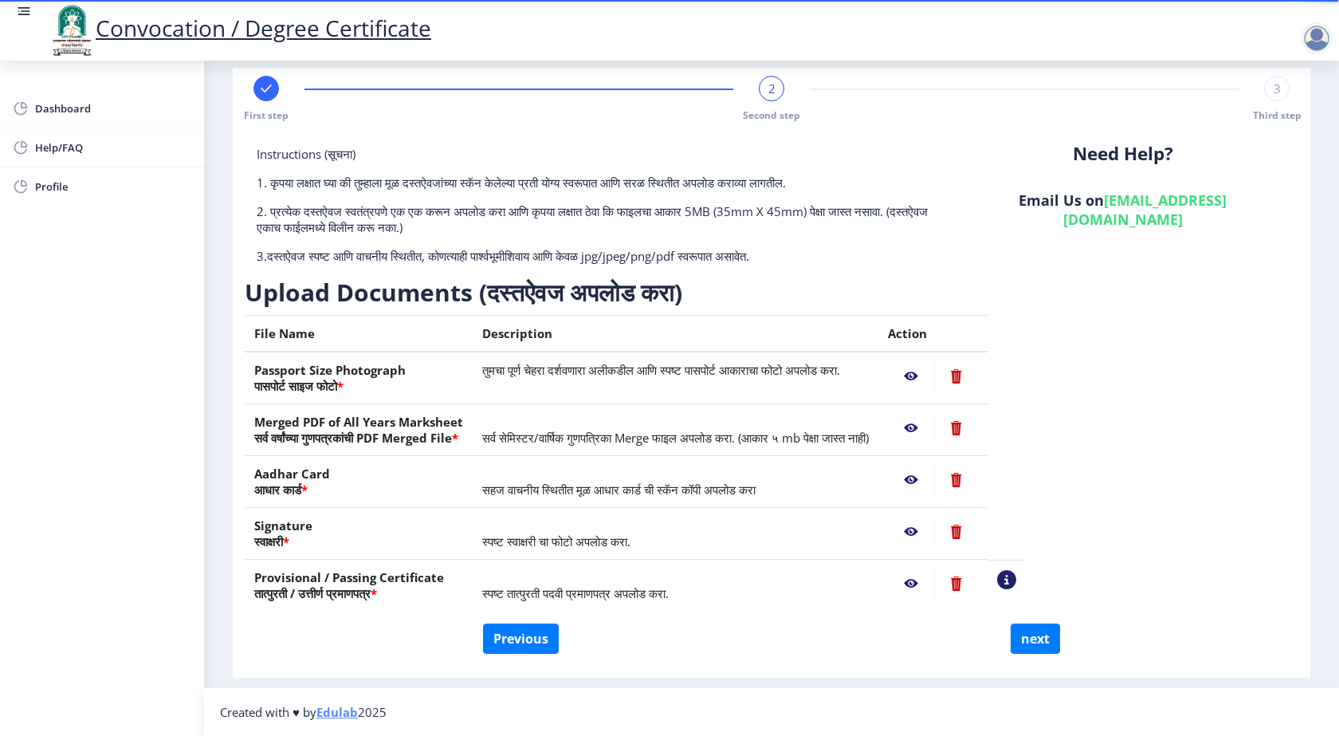
click at [934, 479] on nb-action at bounding box center [911, 479] width 46 height 29
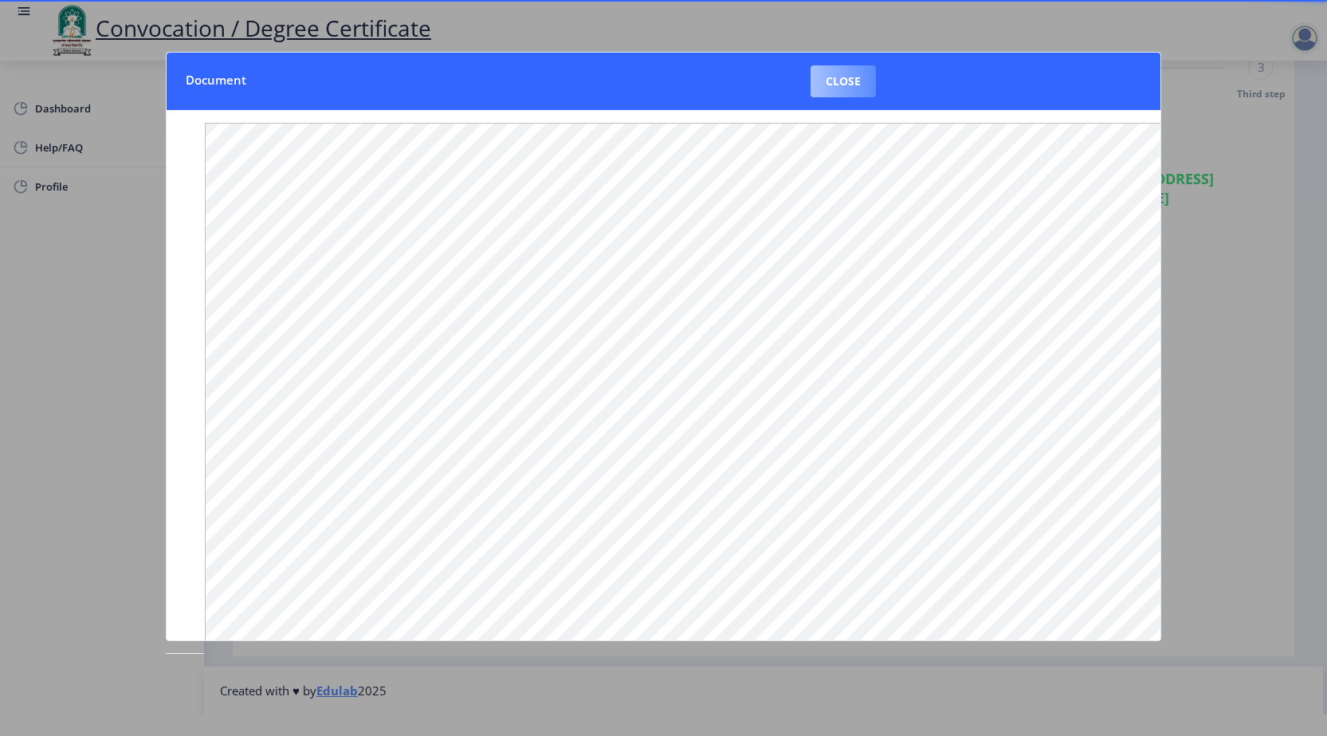
click at [826, 82] on button "Close" at bounding box center [843, 81] width 65 height 32
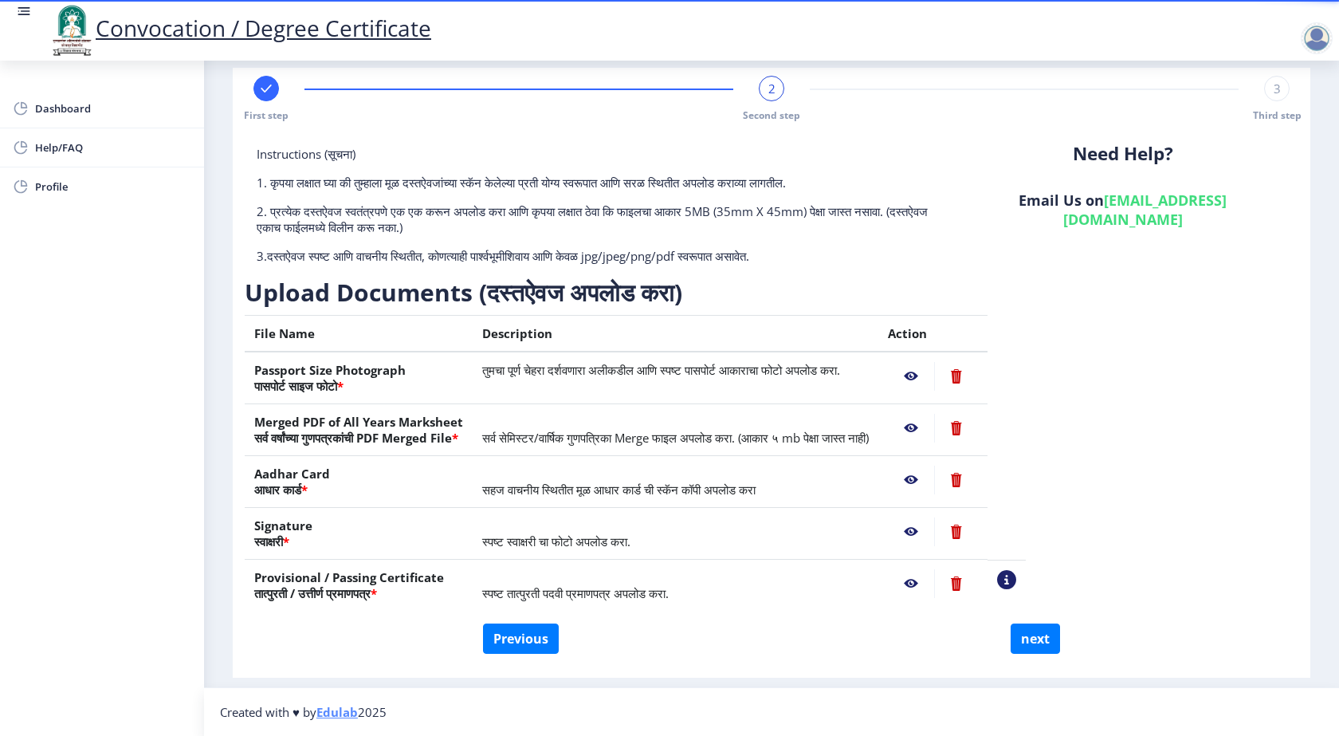
click at [934, 527] on nb-action at bounding box center [911, 531] width 46 height 29
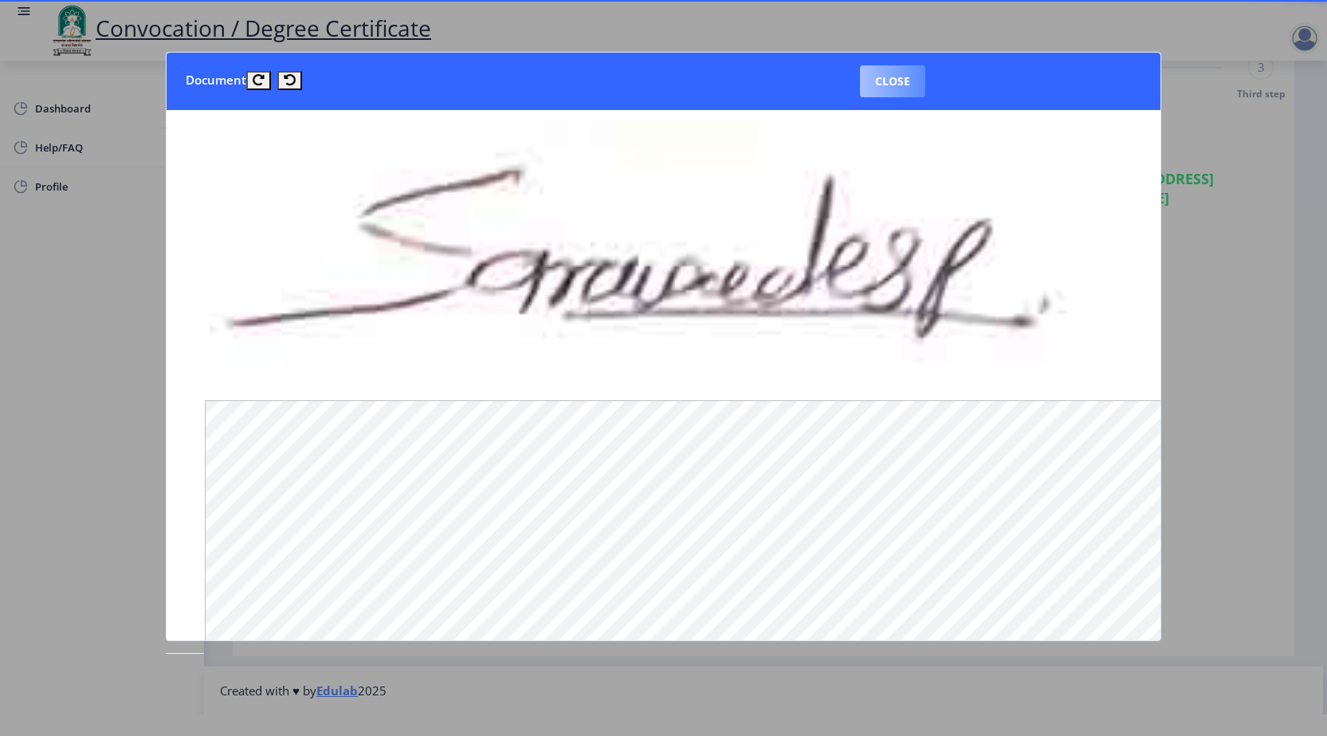
click at [901, 83] on button "Close" at bounding box center [892, 81] width 65 height 32
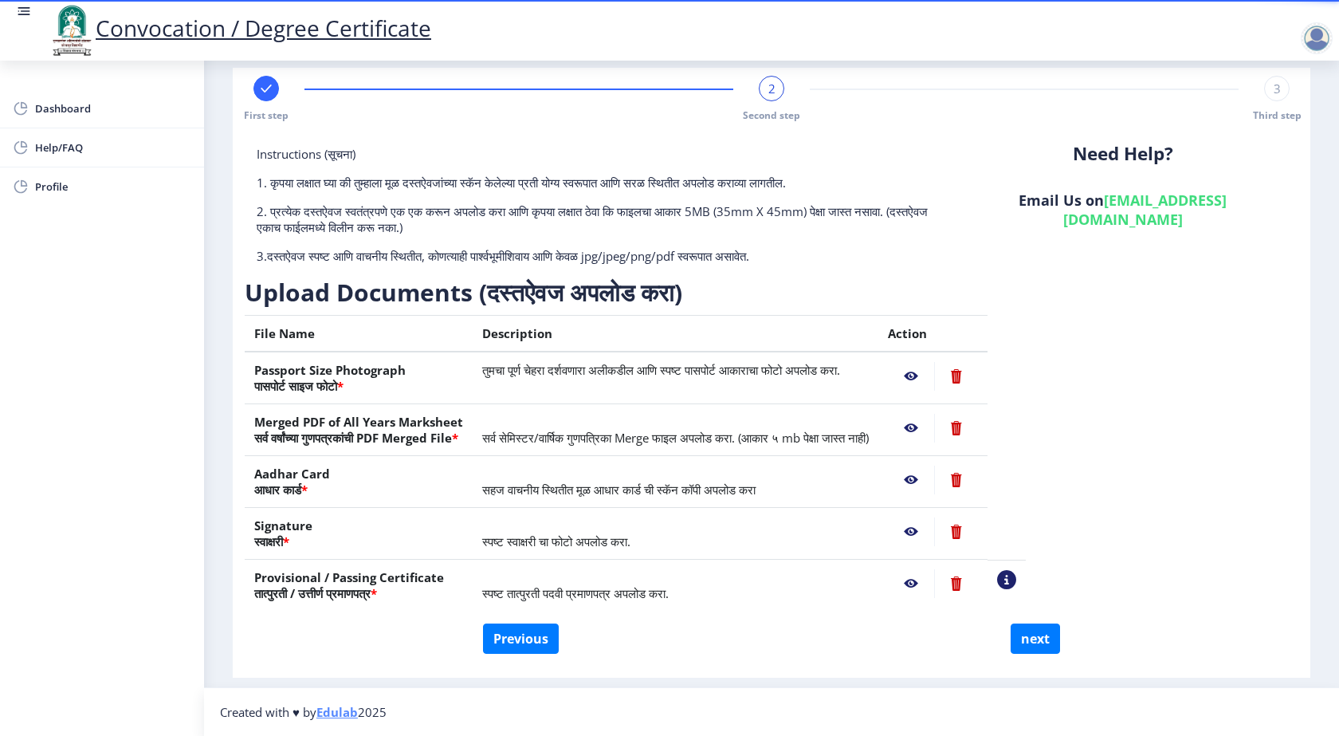
click at [934, 581] on nb-action at bounding box center [911, 583] width 46 height 29
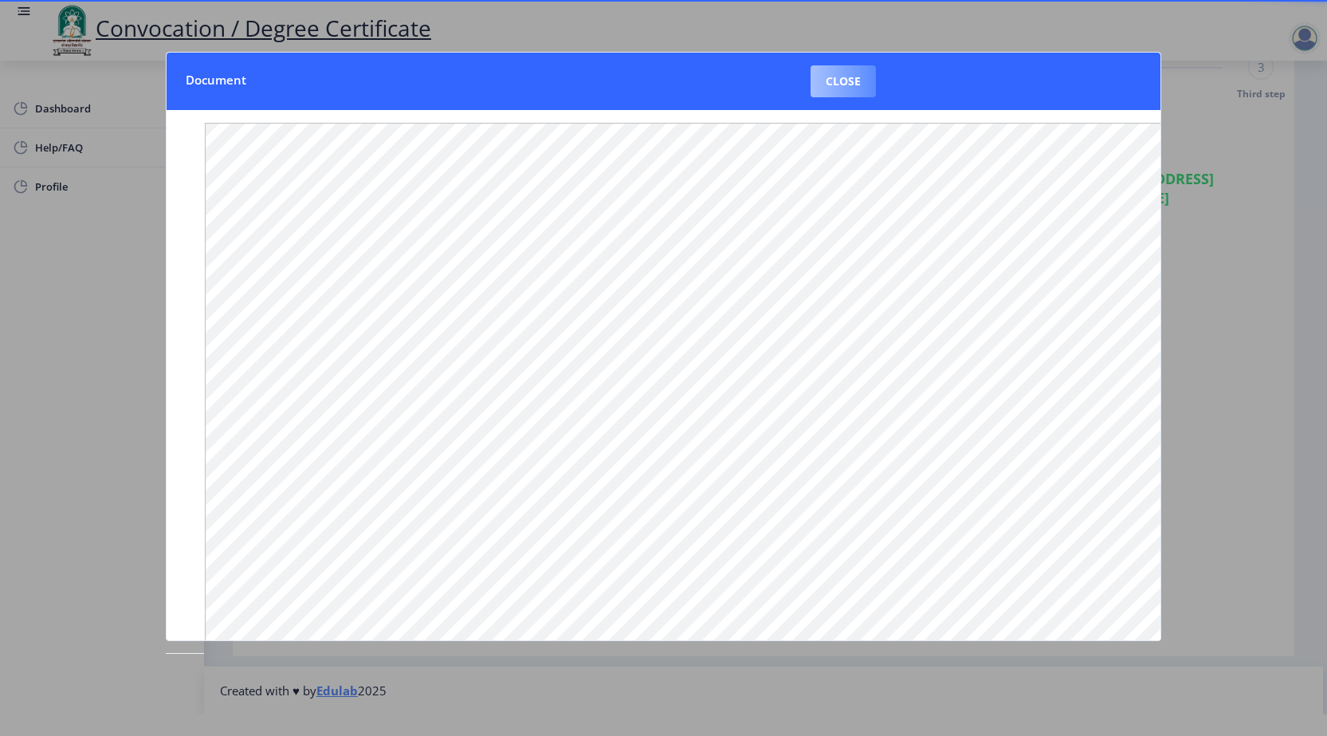
click at [862, 78] on button "Close" at bounding box center [843, 81] width 65 height 32
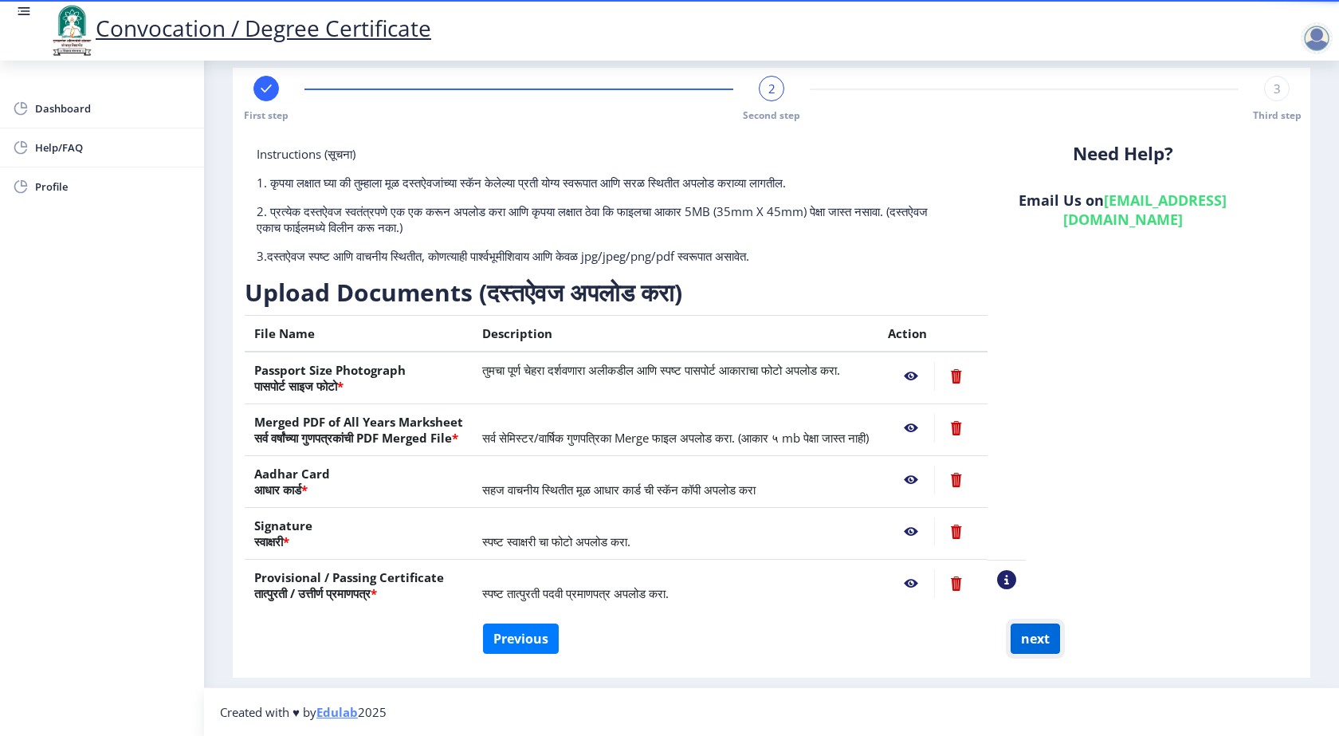
click at [1034, 646] on button "next" at bounding box center [1035, 638] width 49 height 30
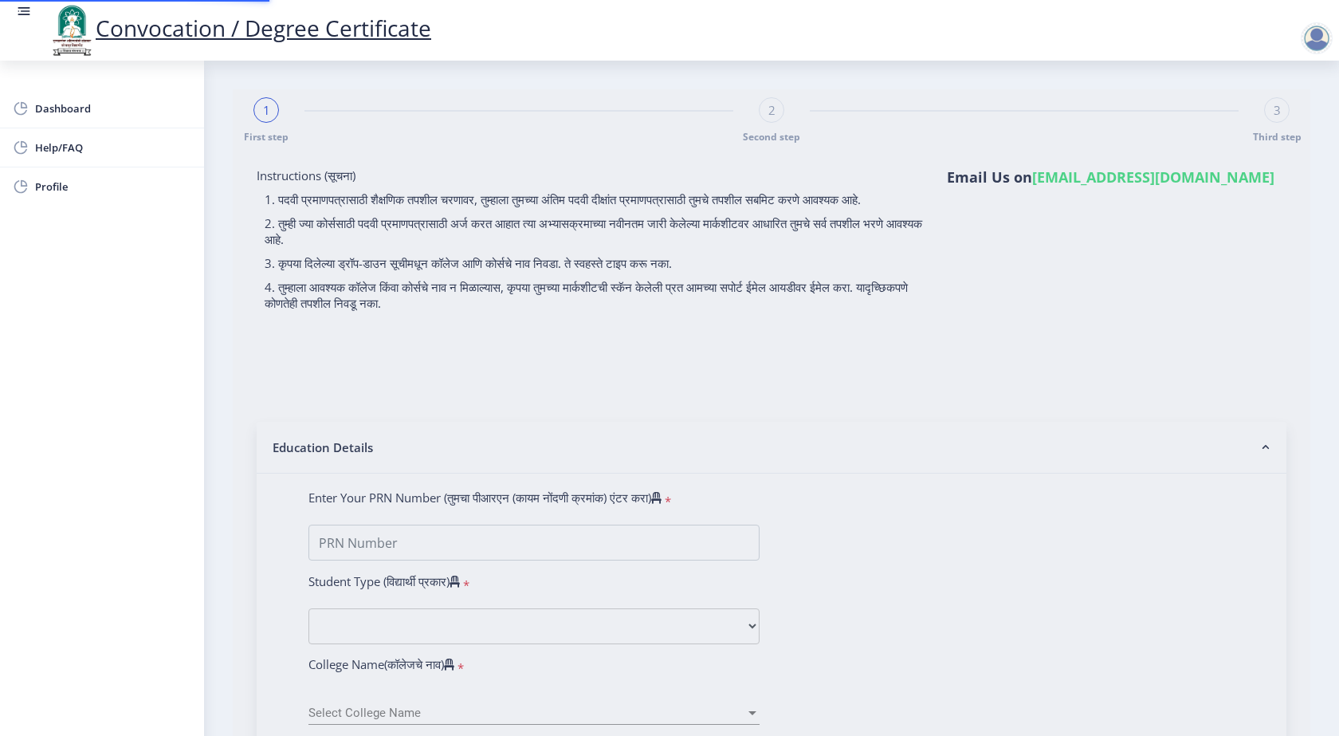
select select
type input "0600008646"
select select "Regular"
select select "2009"
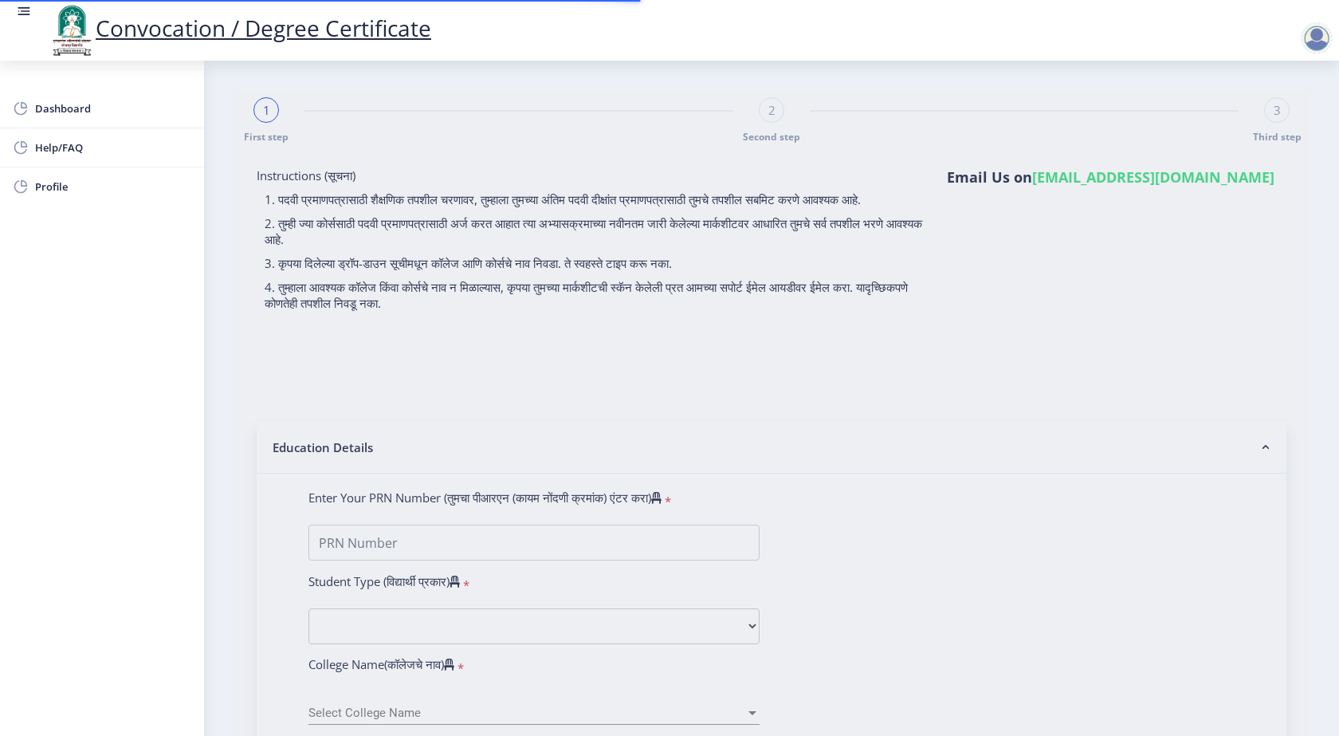
select select "April"
select select "HIGHER SECOND CLASS"
type input "10526"
select select "English"
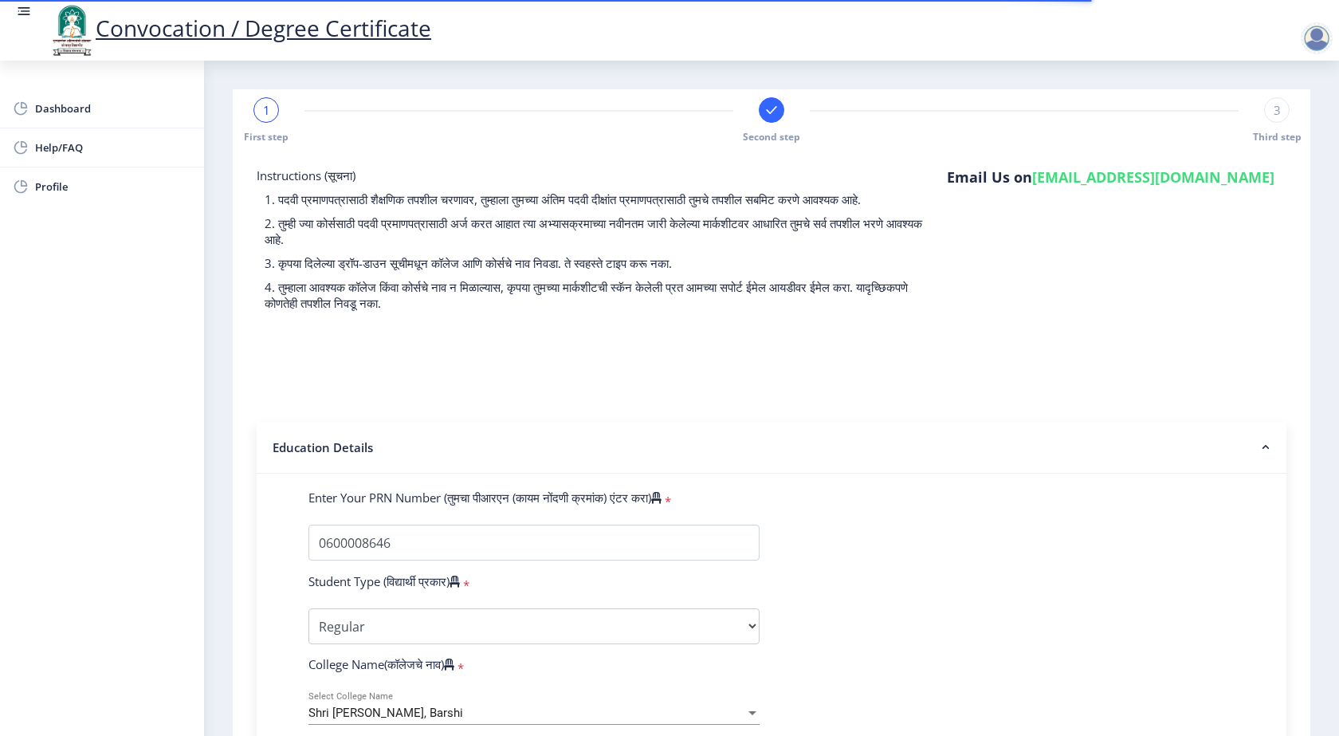
select select
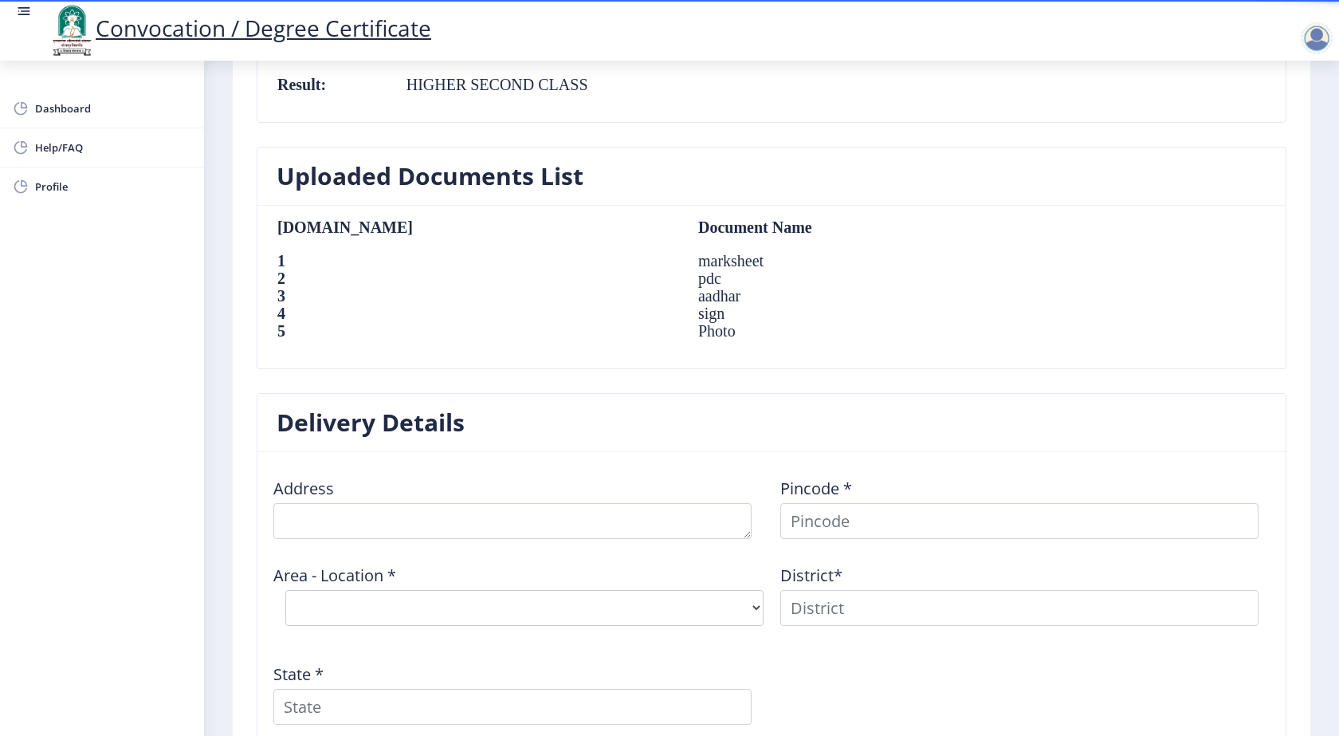
scroll to position [1036, 0]
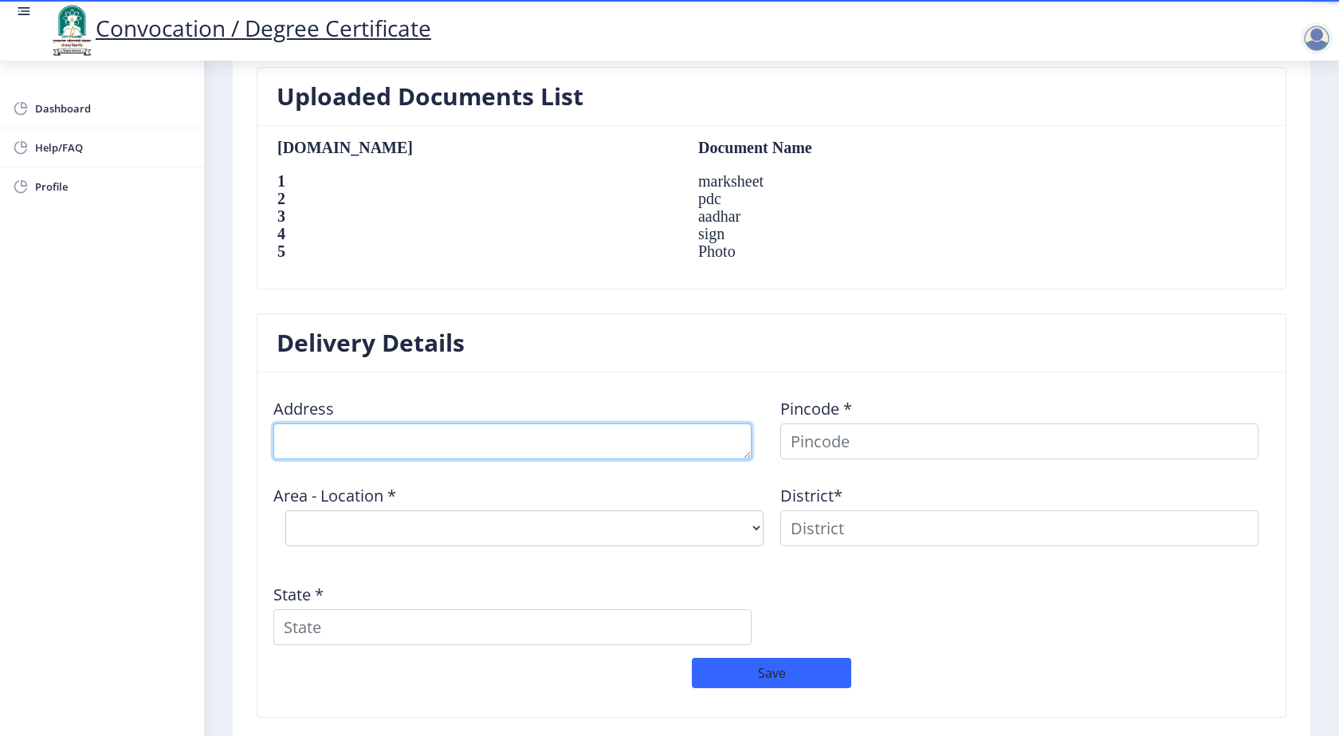
click at [607, 436] on textarea at bounding box center [512, 441] width 478 height 36
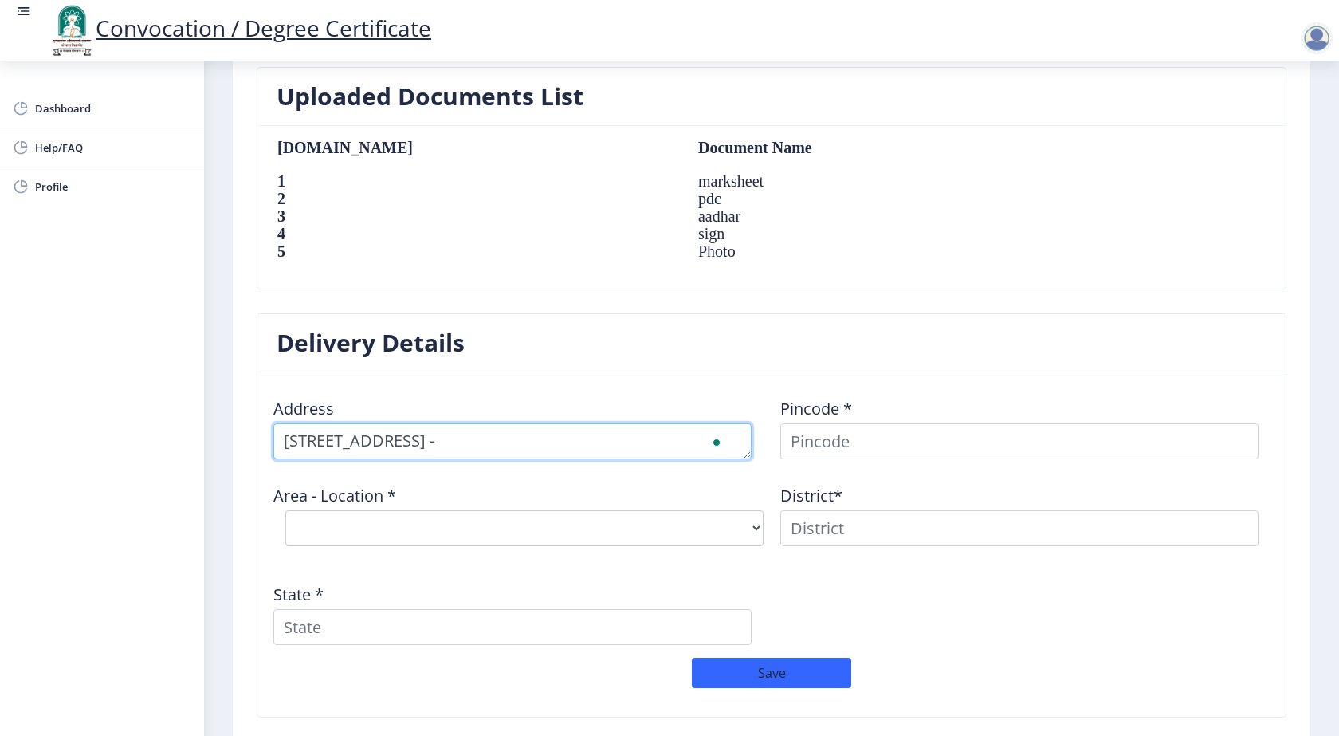
scroll to position [18, 0]
type textarea "FLAT NO.202, KALA KAMAL PARK, SHIRUR, TAL - SHIRUR, DIST - PUNE"
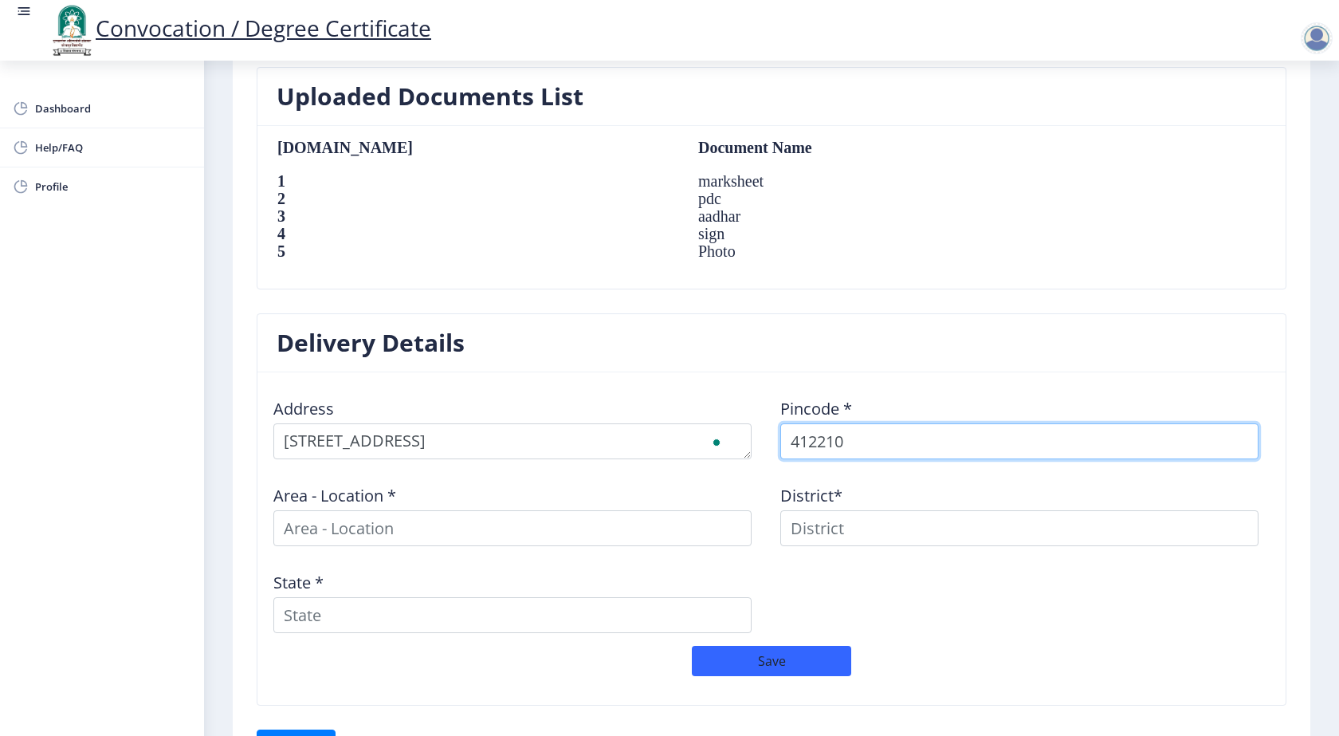
type input "412210"
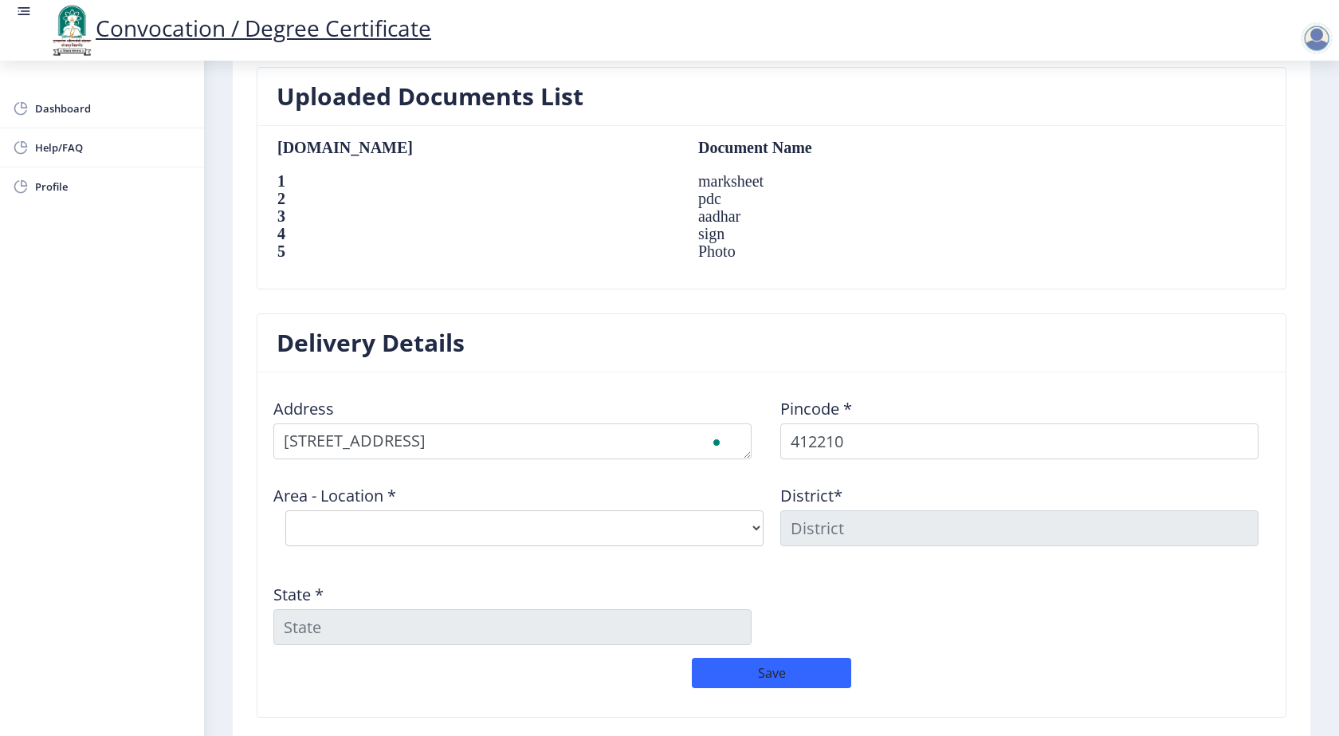
select select "7: Object"
type input "PUNE"
type input "Maharashtra"
click at [656, 520] on select "Select Area Location Chinchani Camp B.O Golegaon B.O Inamgaon B.O Karda B.O Nim…" at bounding box center [524, 528] width 478 height 36
select select "8: Object"
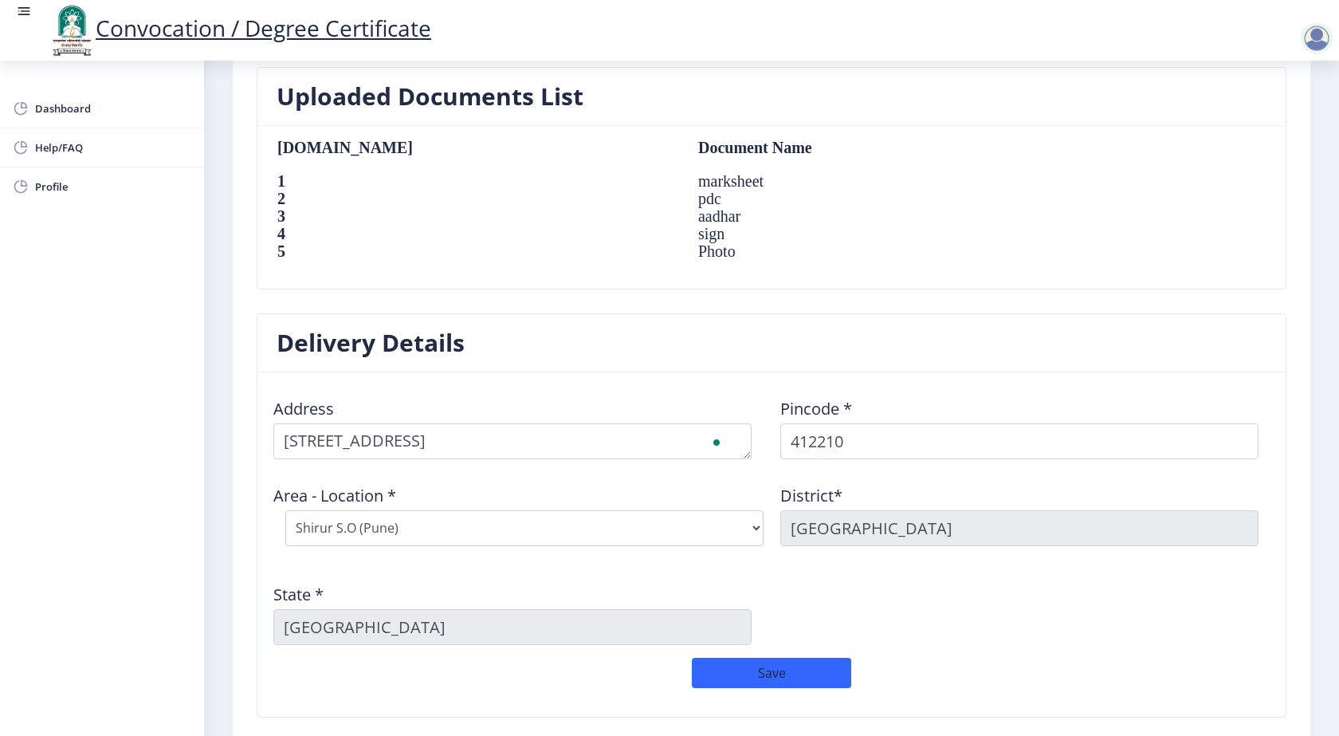
click at [285, 510] on select "Select Area Location Chinchani Camp B.O Golegaon B.O Inamgaon B.O Karda B.O Nim…" at bounding box center [524, 528] width 478 height 36
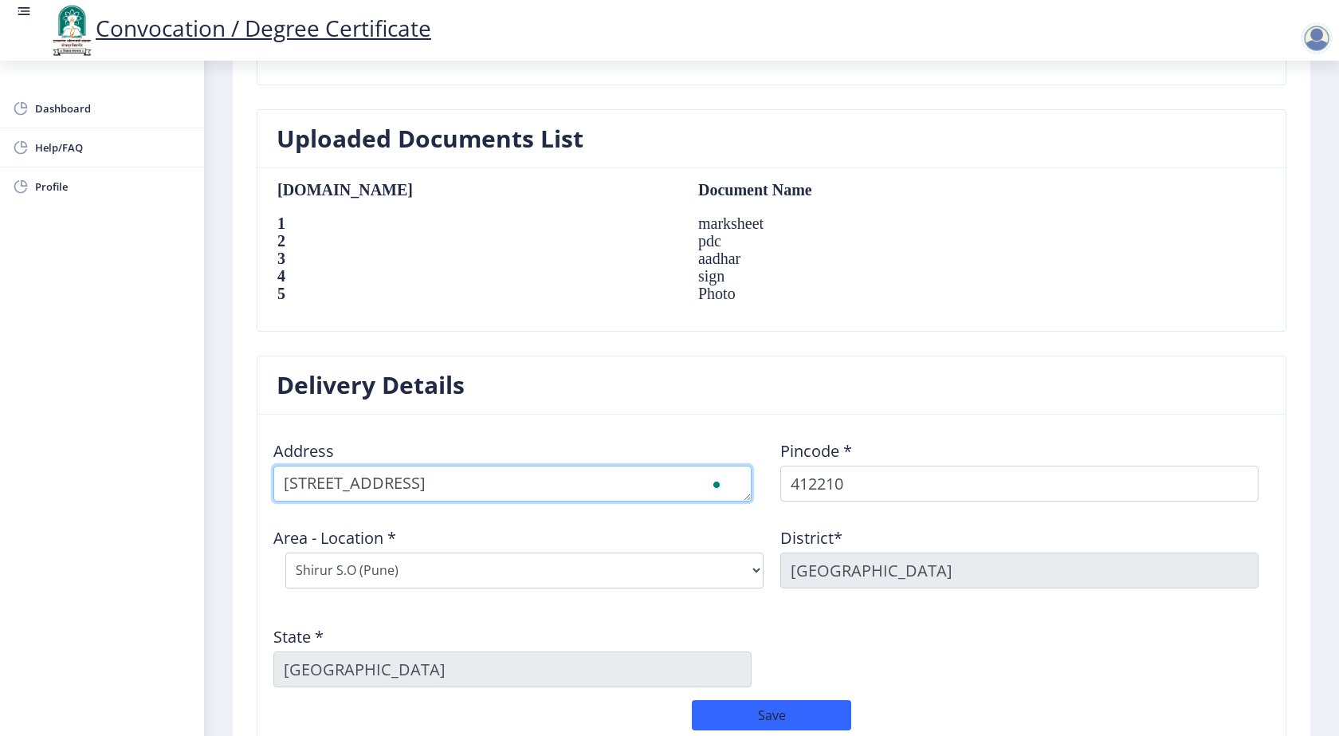
scroll to position [23, 0]
drag, startPoint x: 285, startPoint y: 484, endPoint x: 598, endPoint y: 508, distance: 313.3
click at [598, 508] on div "Address Pincode * 412210 Area - Location * Select Area Location Chinchani Camp …" at bounding box center [772, 563] width 1014 height 273
click at [675, 485] on textarea "To enrich screen reader interactions, please activate Accessibility in Grammarl…" at bounding box center [512, 483] width 478 height 36
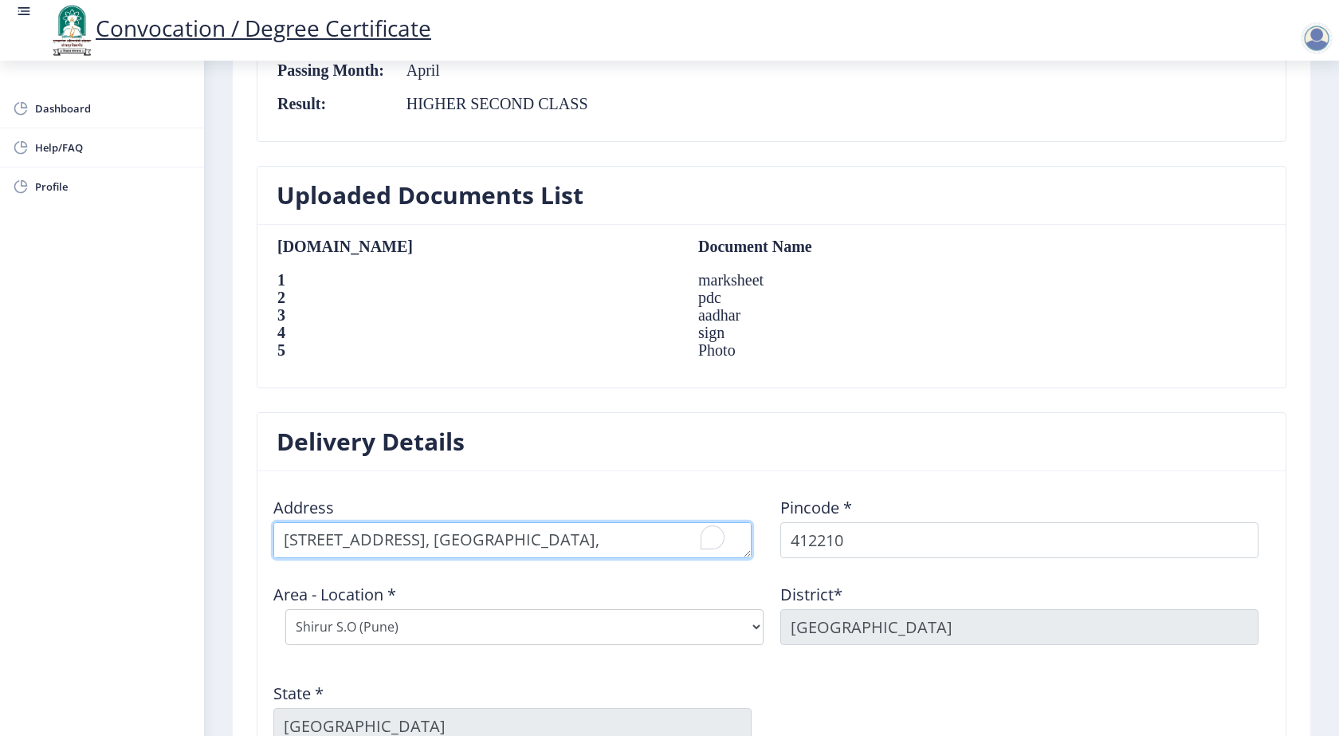
scroll to position [914, 0]
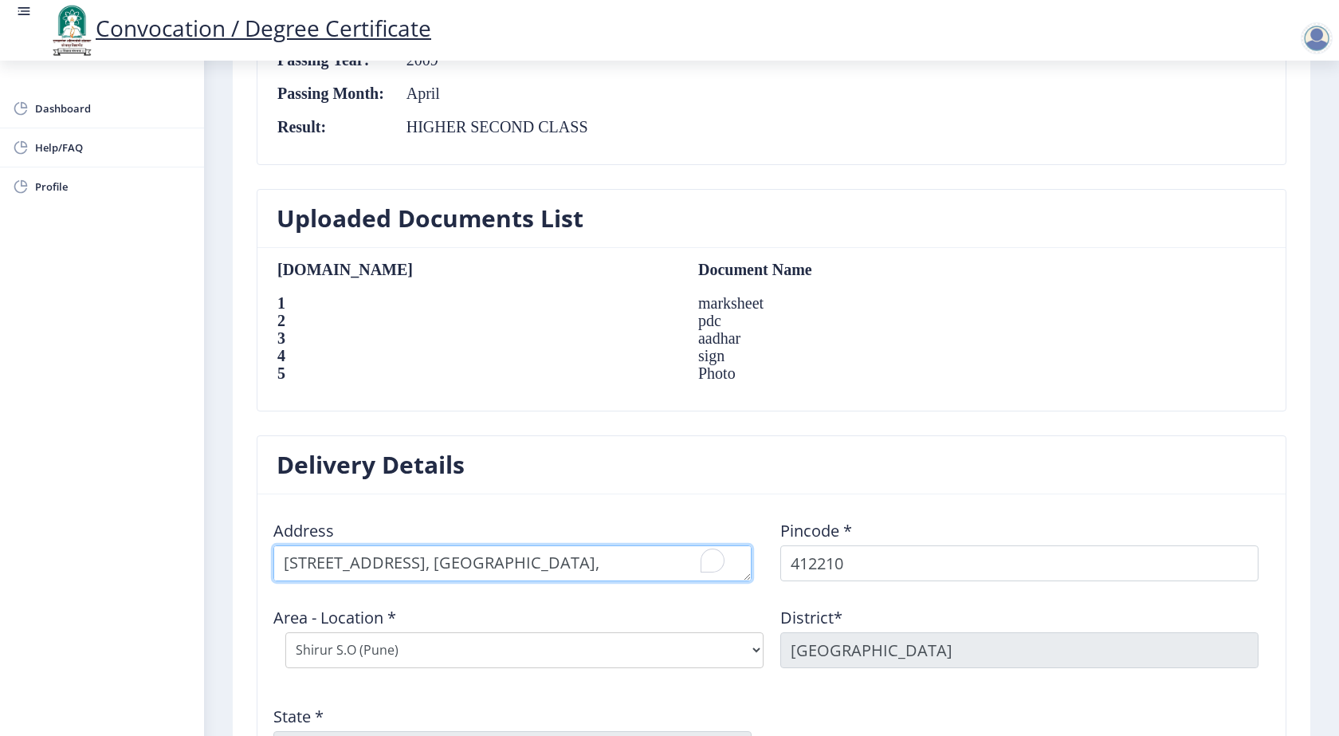
type textarea "202 A WING, KALA KAMAL PARK, AADINATH NAGAR, KHARAMALA, SHIRUR, TAL - SHIRUR, D…"
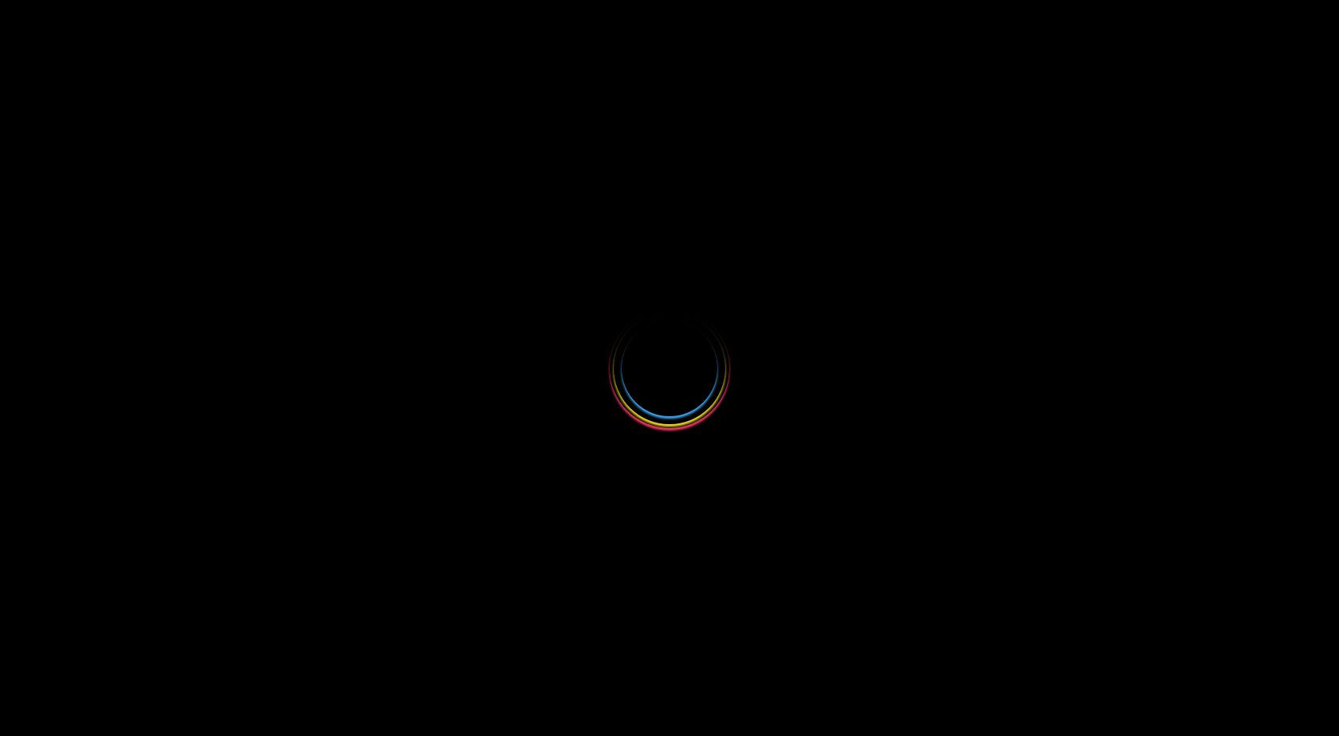
select select
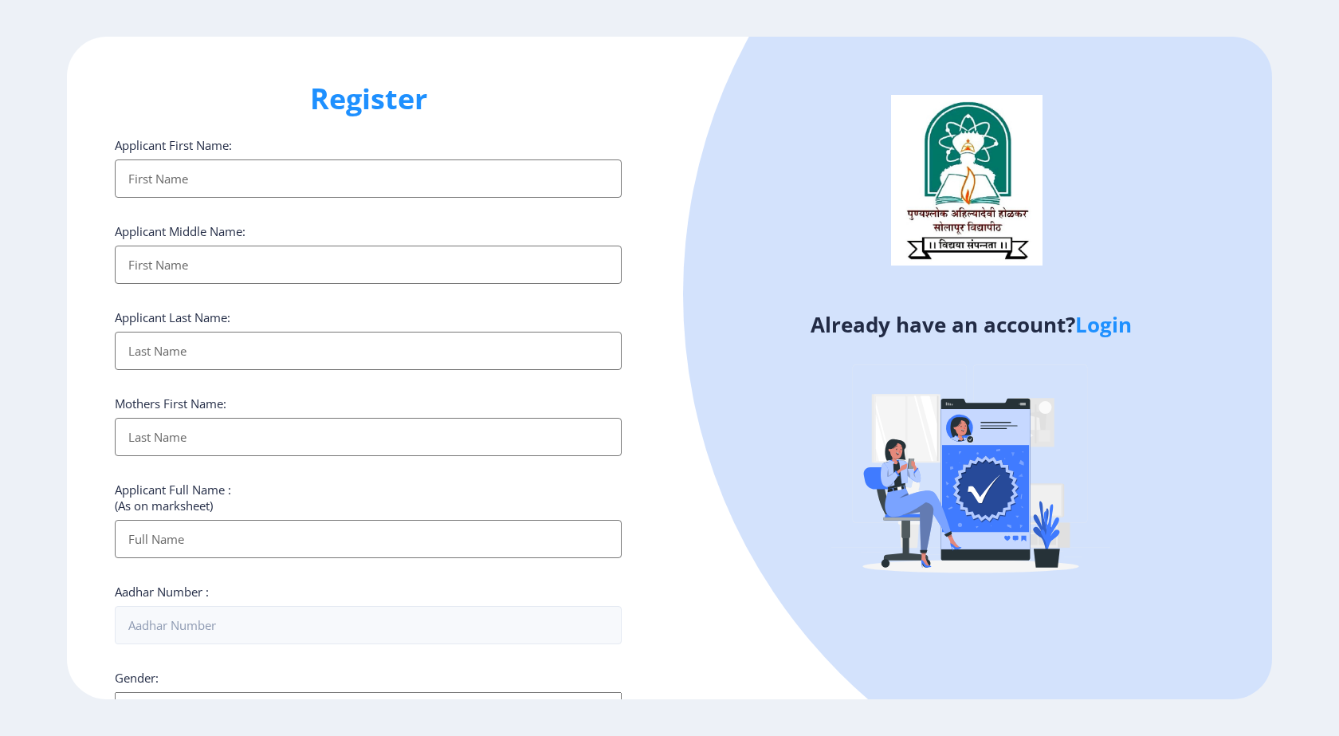
click at [1130, 324] on link "Login" at bounding box center [1103, 324] width 57 height 29
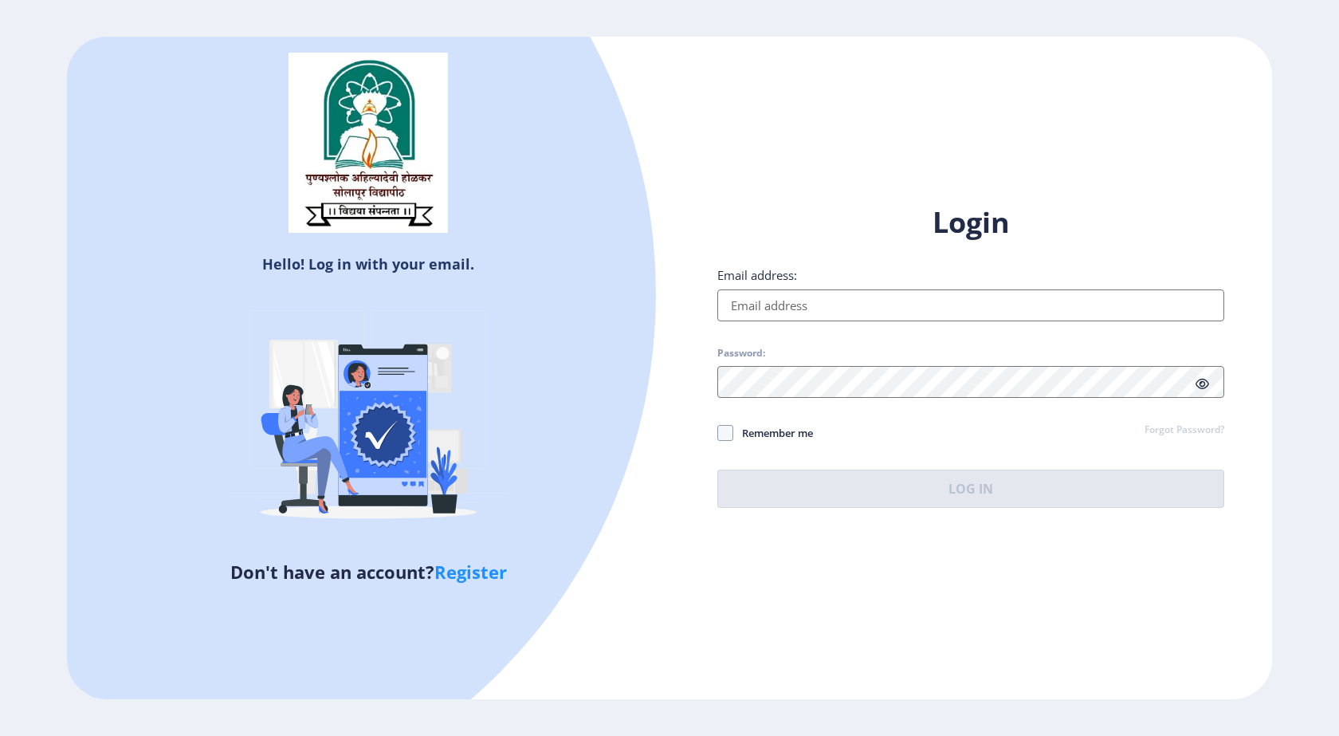
click at [803, 289] on input "Email address:" at bounding box center [970, 305] width 507 height 32
type input "[EMAIL_ADDRESS][DOMAIN_NAME]"
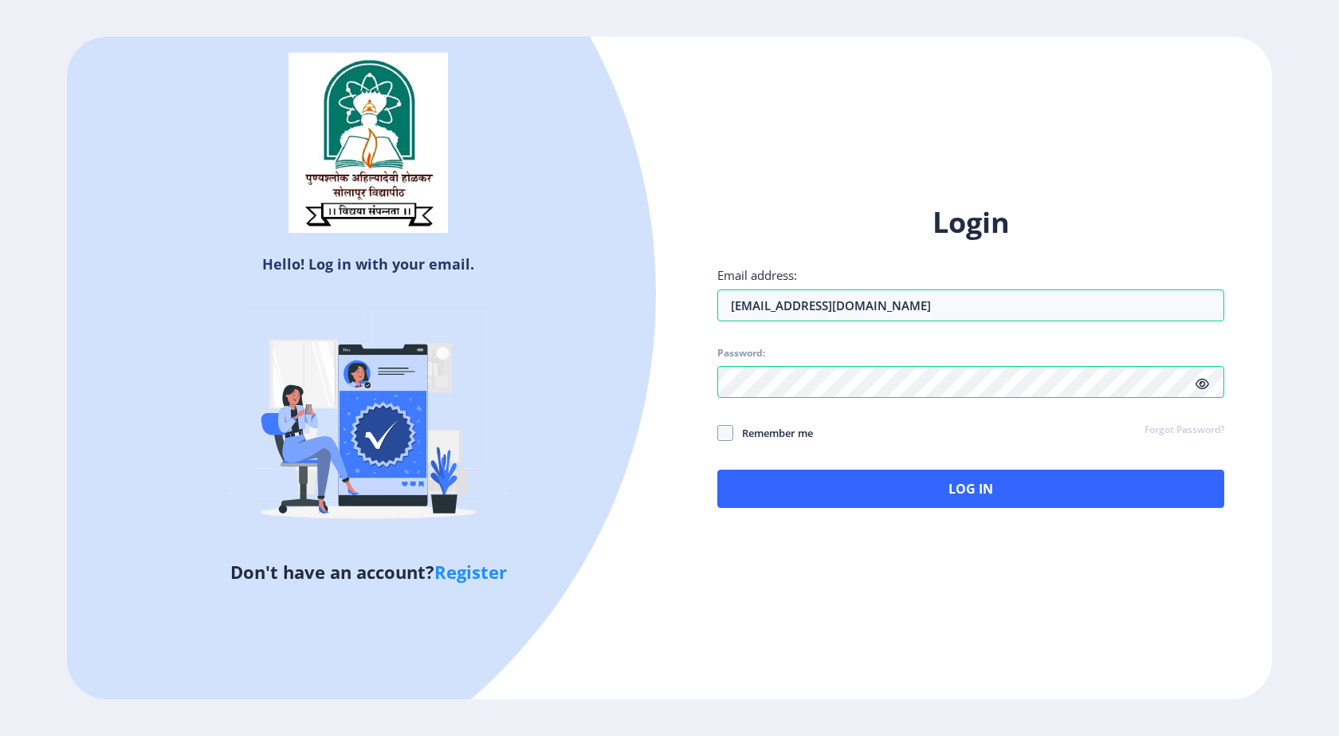
click at [887, 514] on div "Login Email address: kiratkarveswati83@gmail.com Password: Remember me Forgot P…" at bounding box center [970, 368] width 603 height 378
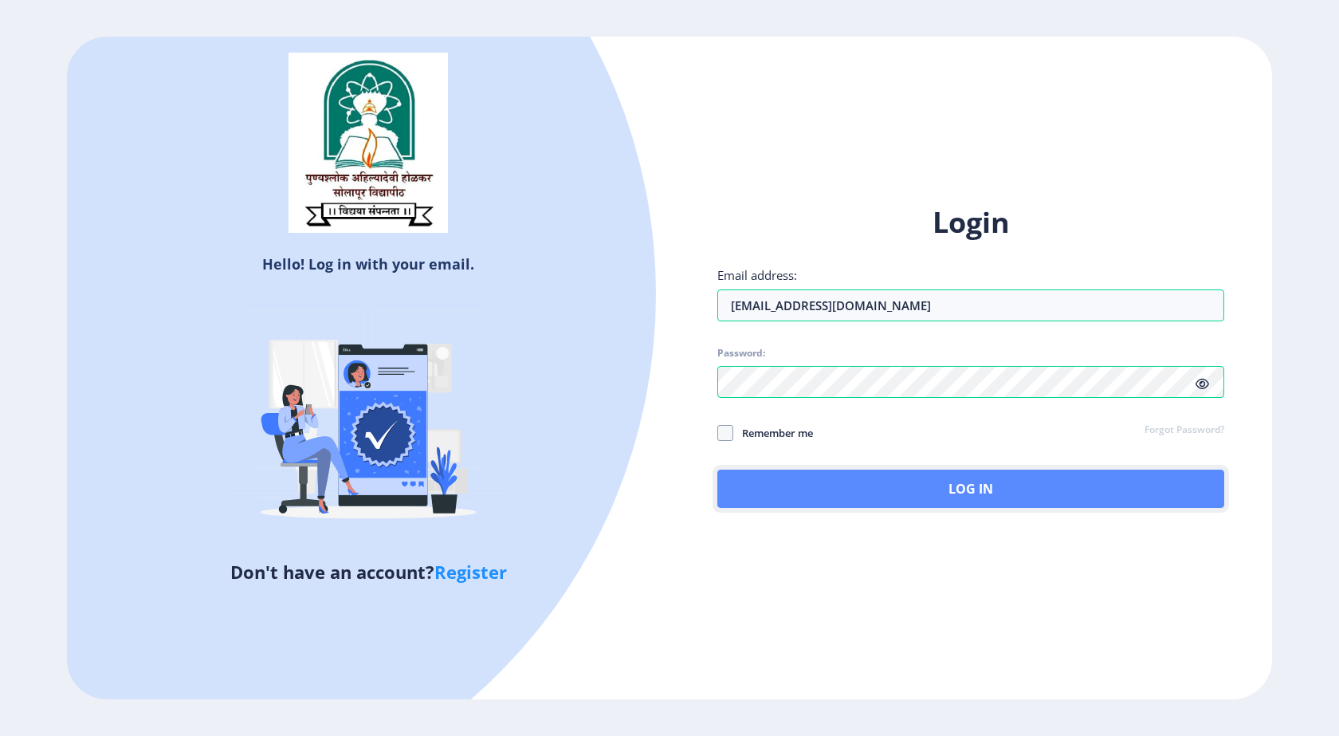
click at [902, 498] on button "Log In" at bounding box center [970, 488] width 507 height 38
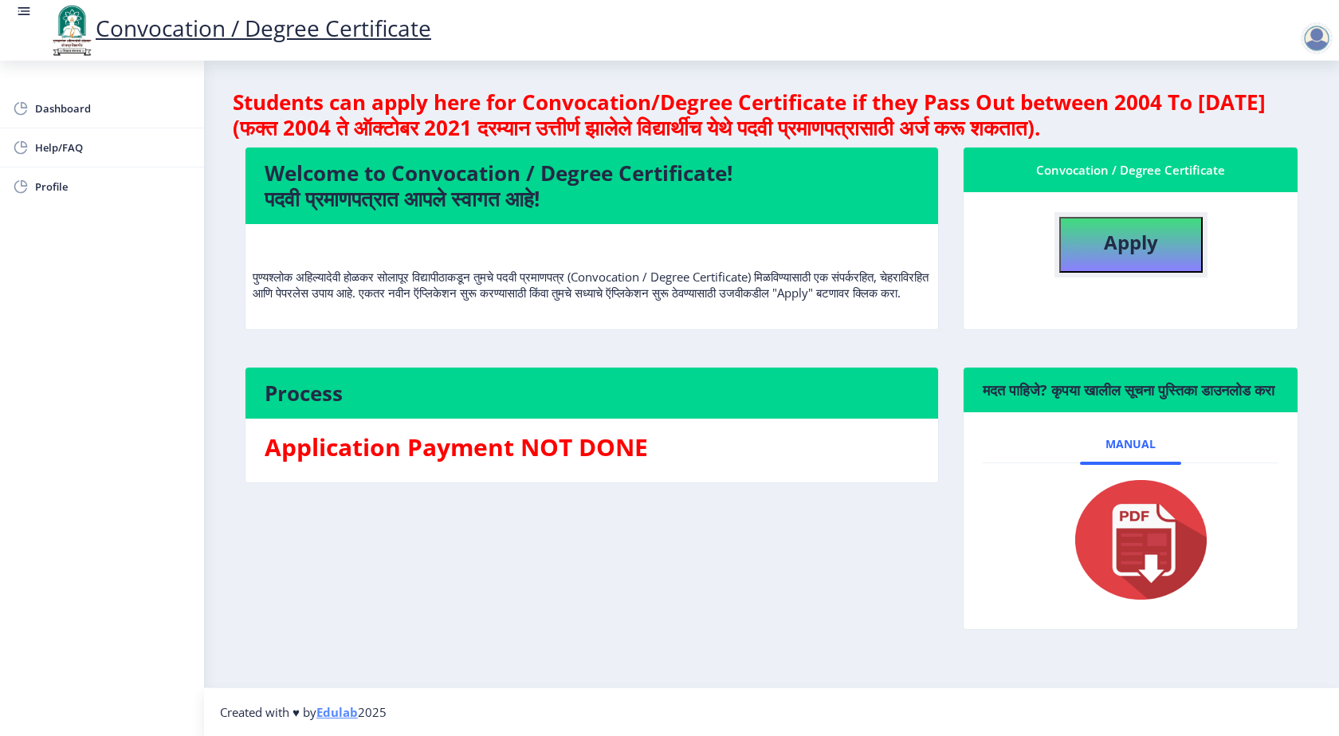
click at [1126, 237] on b "Apply" at bounding box center [1131, 242] width 54 height 26
select select
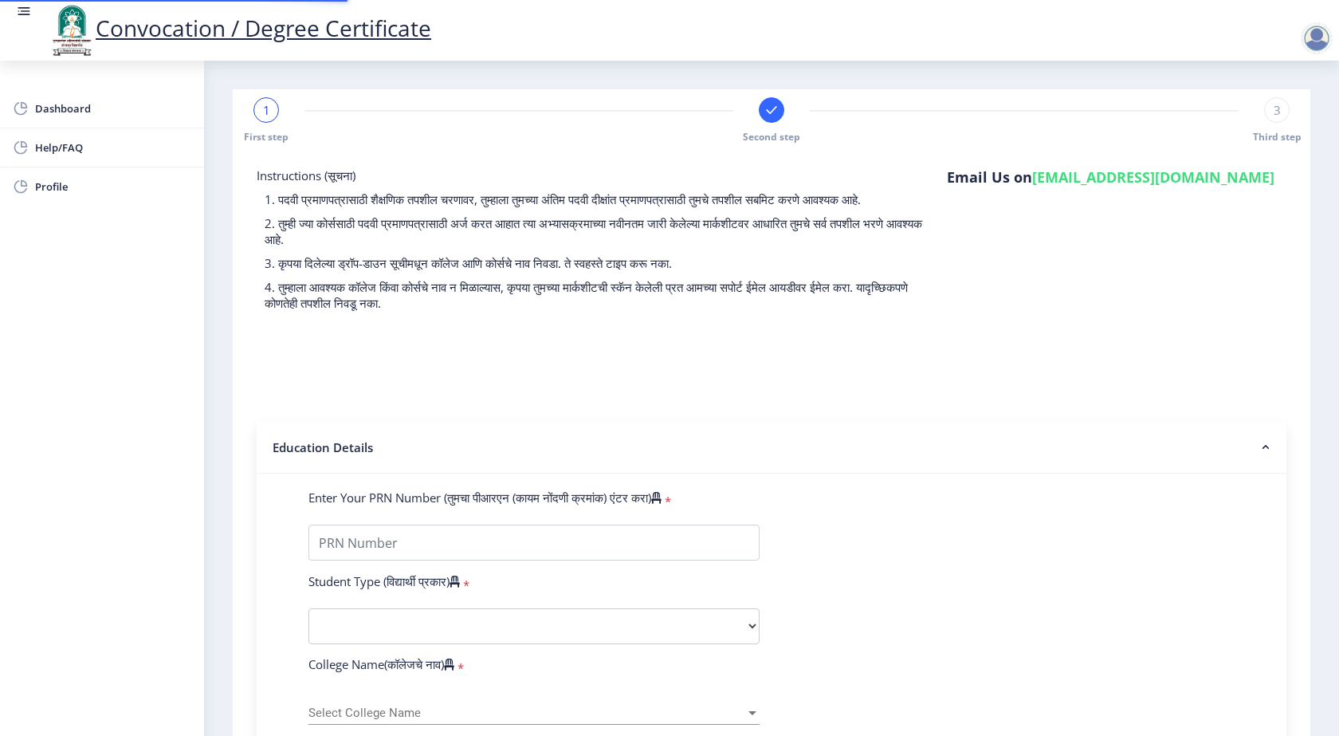
type input "0600008646"
select select "Regular"
select select "2009"
select select "April"
select select "HIGHER SECOND CLASS"
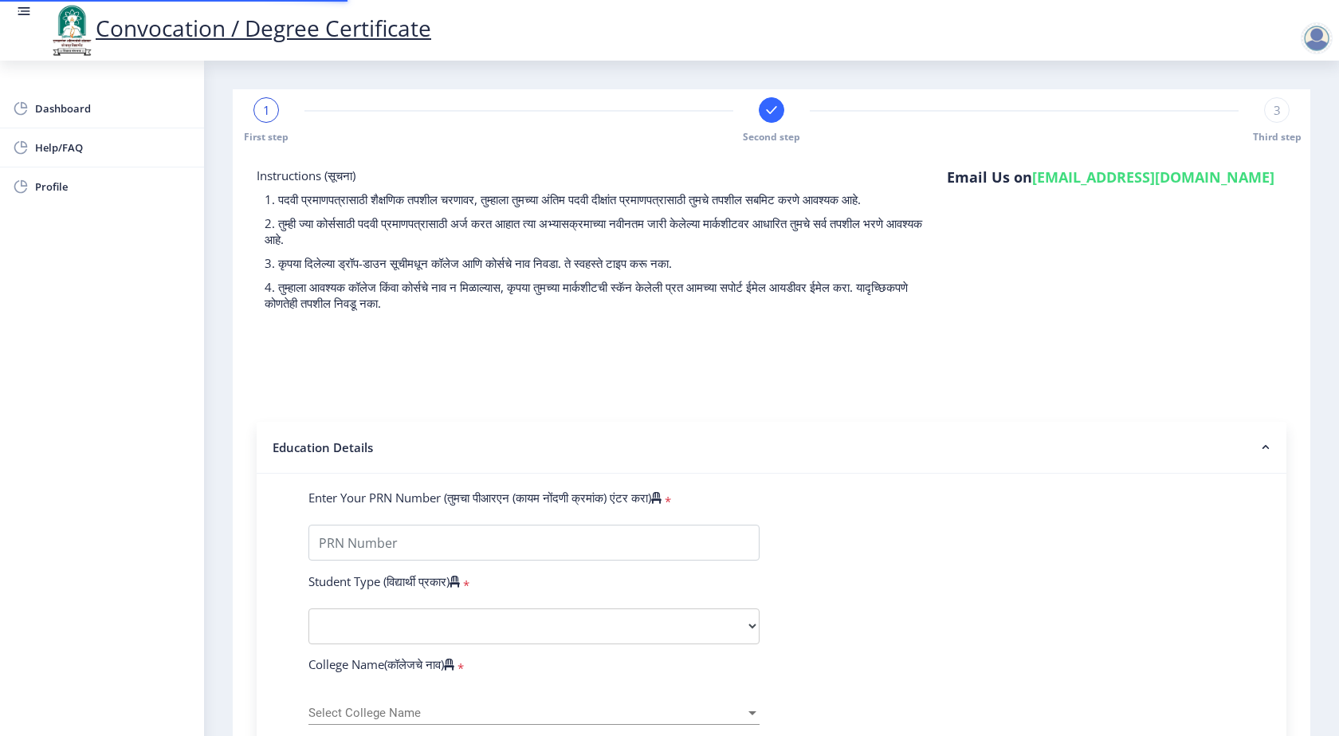
type input "10526"
select select
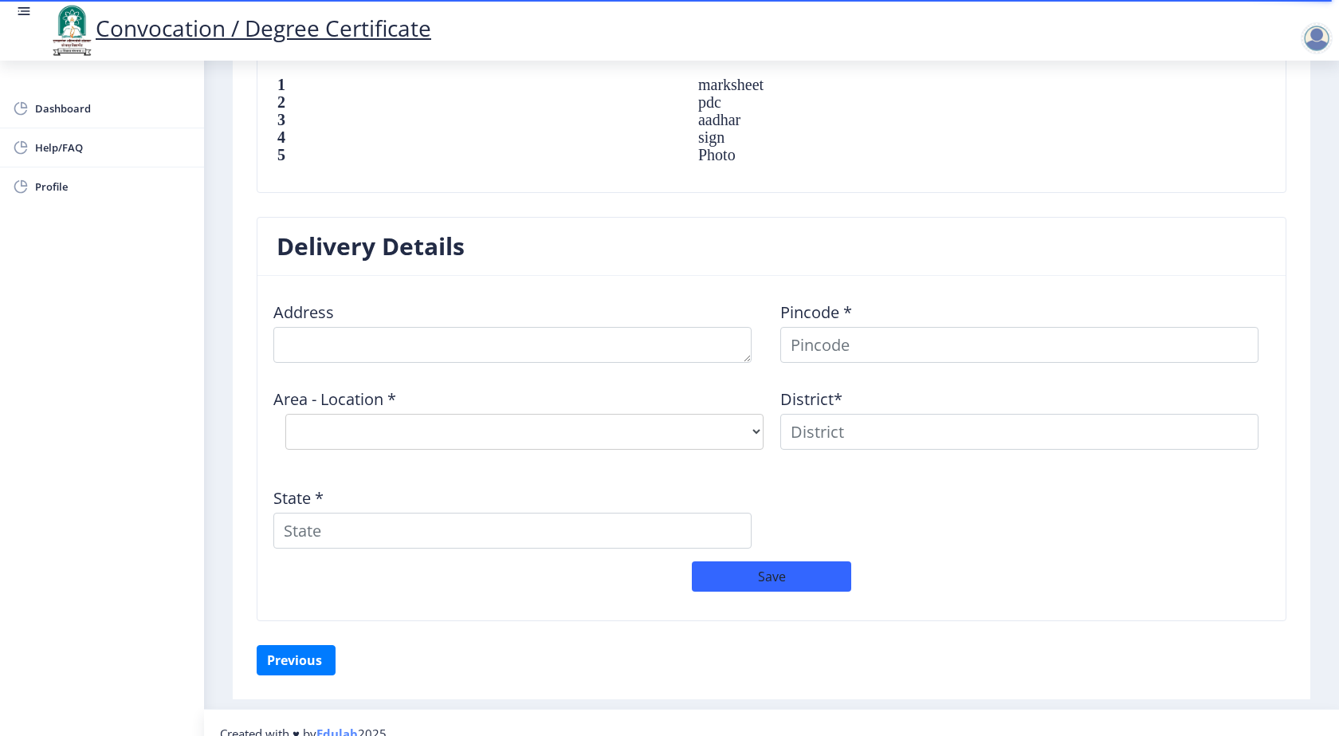
scroll to position [1153, 0]
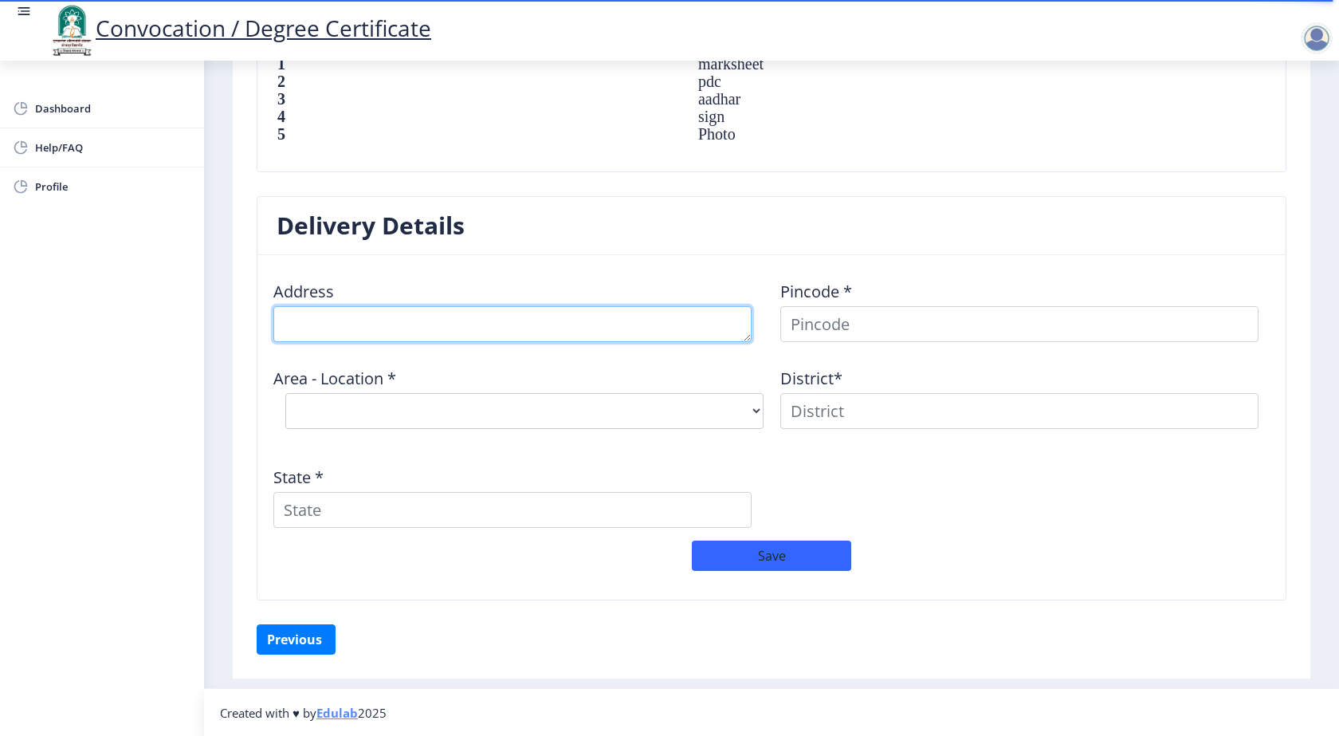
click at [436, 325] on textarea at bounding box center [512, 324] width 478 height 36
type textarea "[STREET_ADDRESS], [GEOGRAPHIC_DATA], [GEOGRAPHIC_DATA], DIST - [GEOGRAPHIC_DATA]"
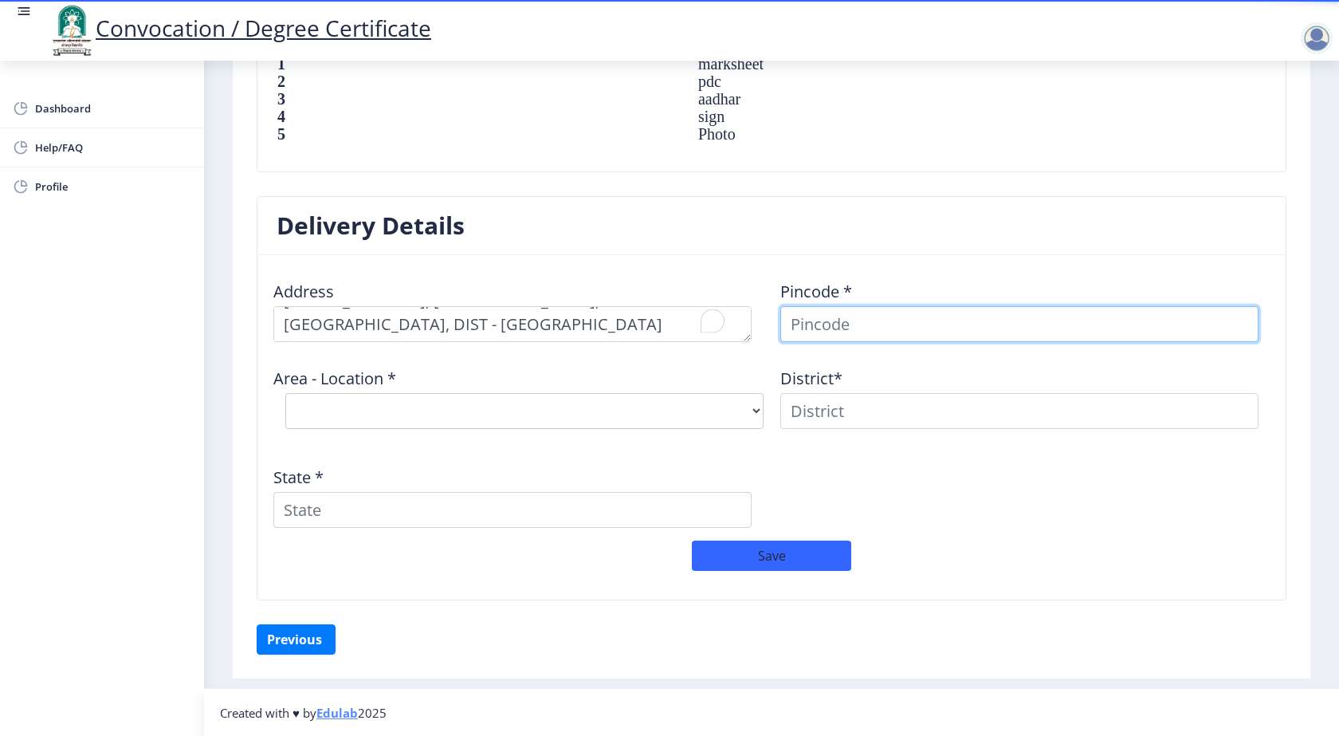
click at [818, 325] on input at bounding box center [1019, 324] width 478 height 36
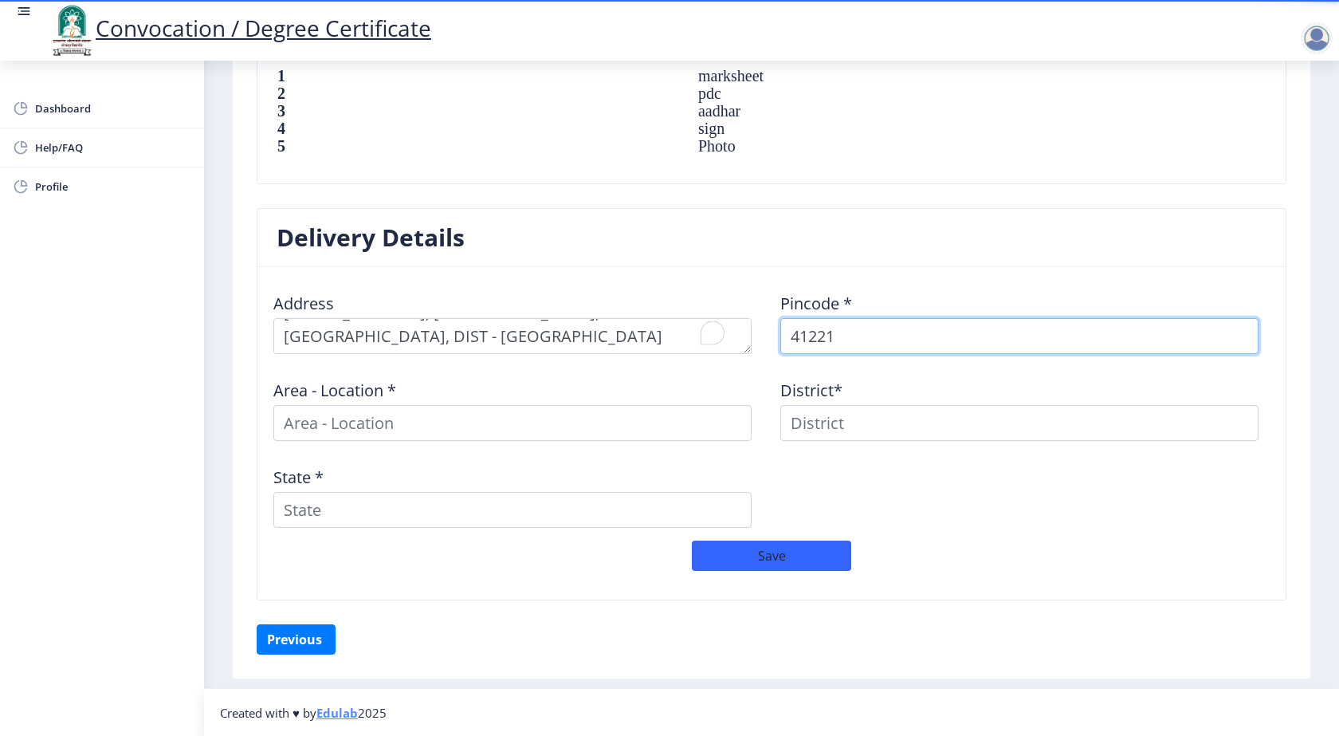
type input "412210"
select select
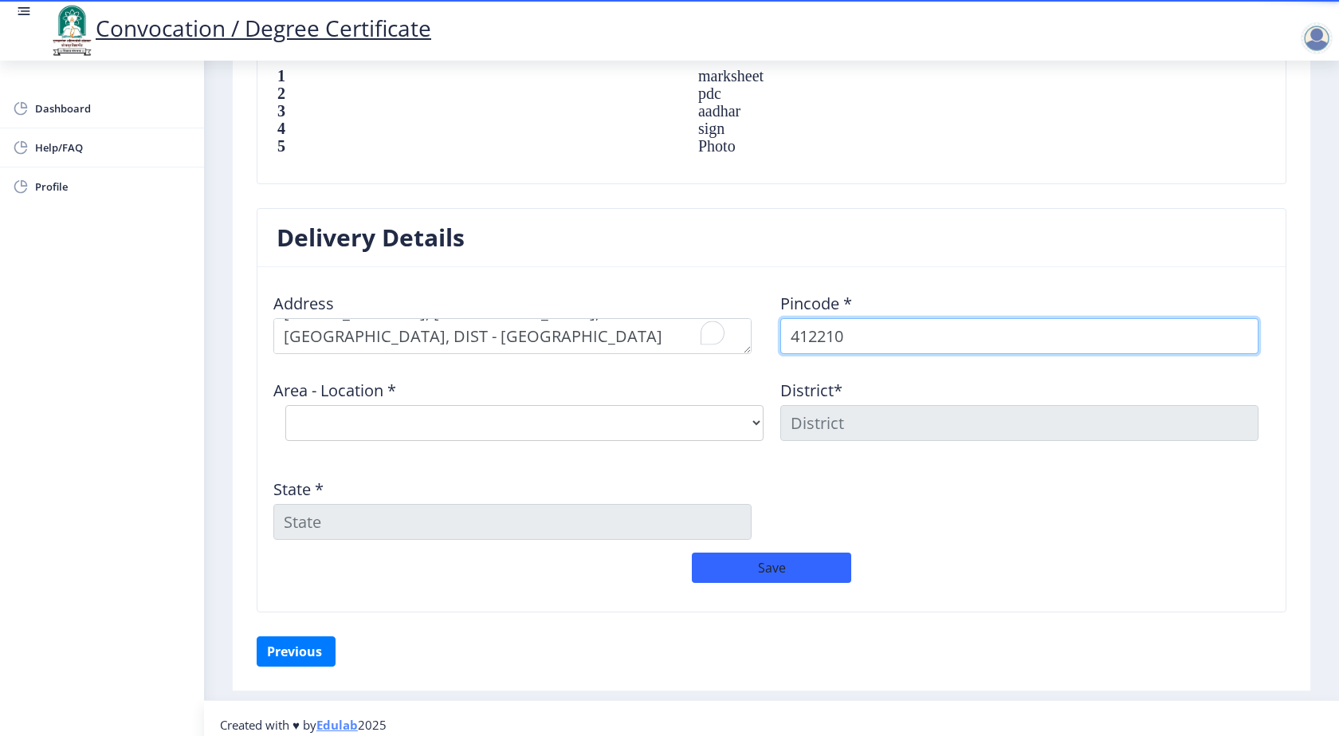
scroll to position [1153, 0]
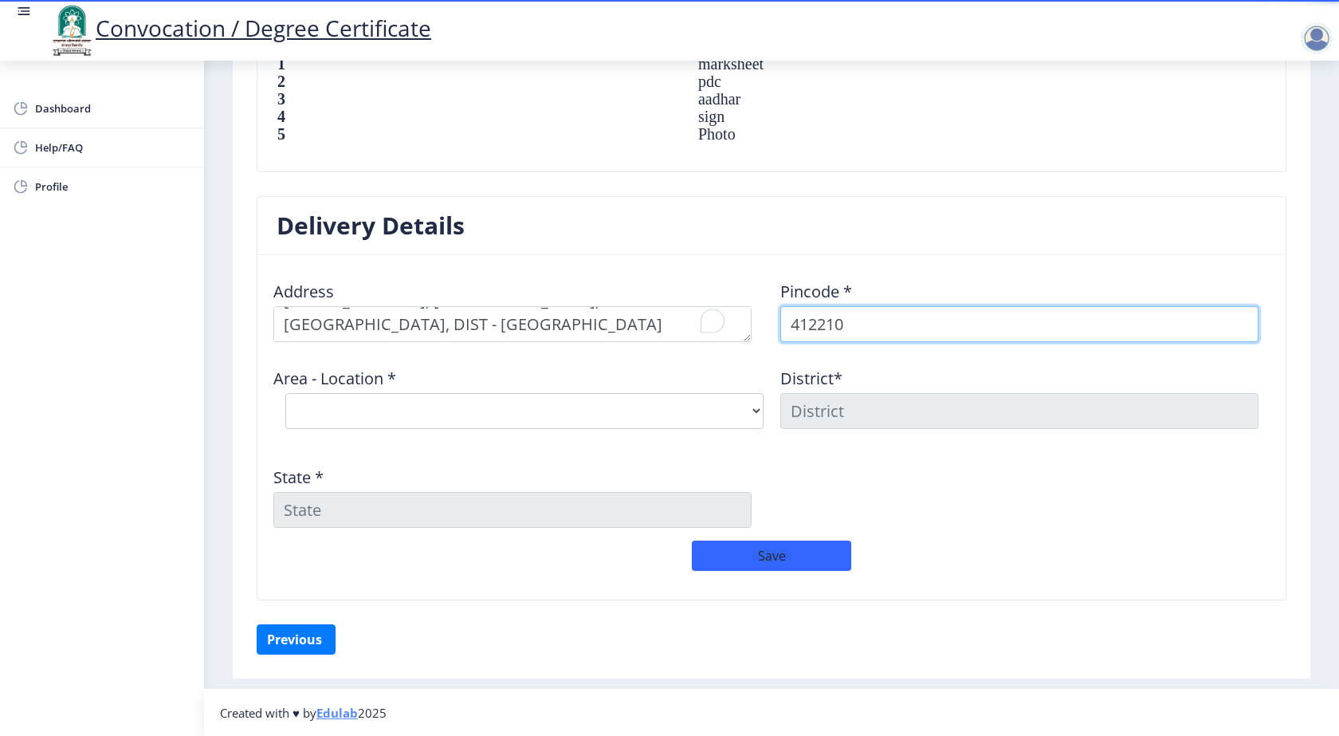
type input "412210"
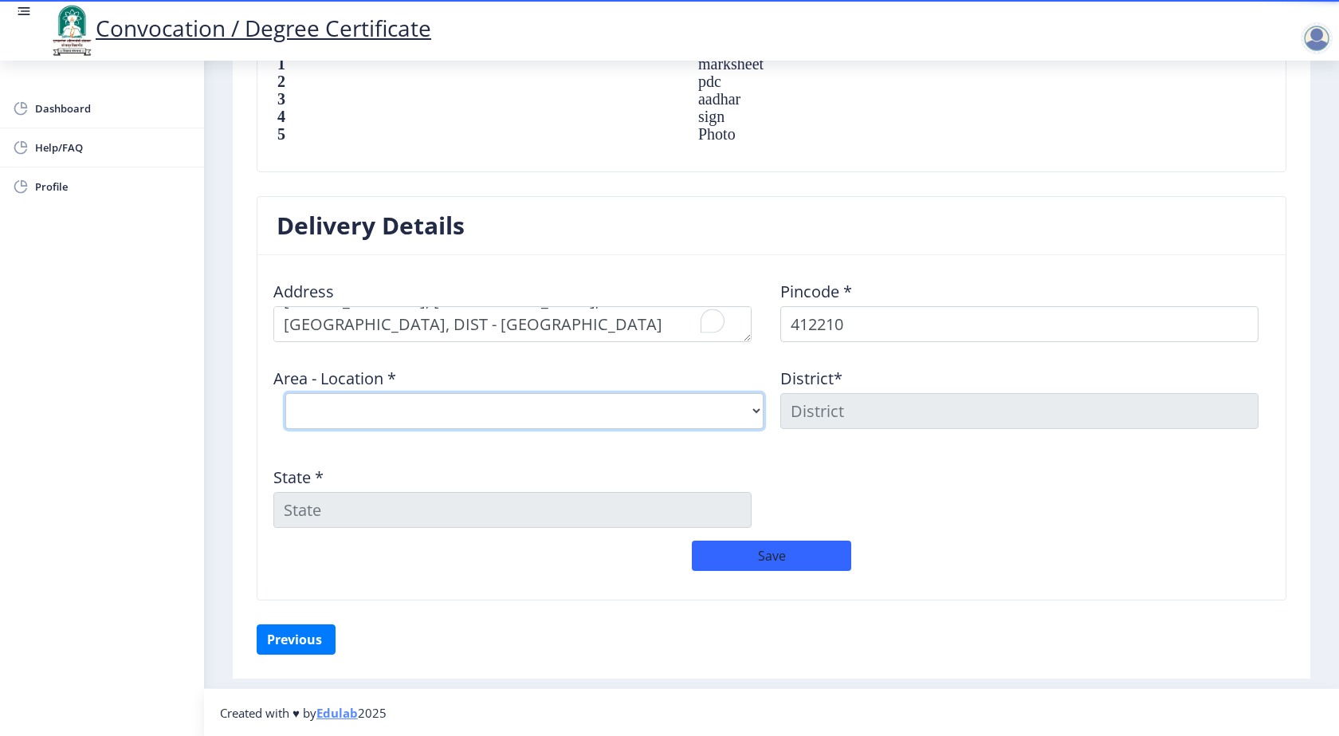
click at [604, 399] on select "Select Area Location Chinchani Camp B.O Golegaon B.O Inamgaon B.O Karda B.O Nim…" at bounding box center [524, 411] width 478 height 36
select select "8: Object"
click at [285, 393] on select "Select Area Location Chinchani Camp B.O Golegaon B.O Inamgaon B.O Karda B.O Nim…" at bounding box center [524, 411] width 478 height 36
type input "[GEOGRAPHIC_DATA]"
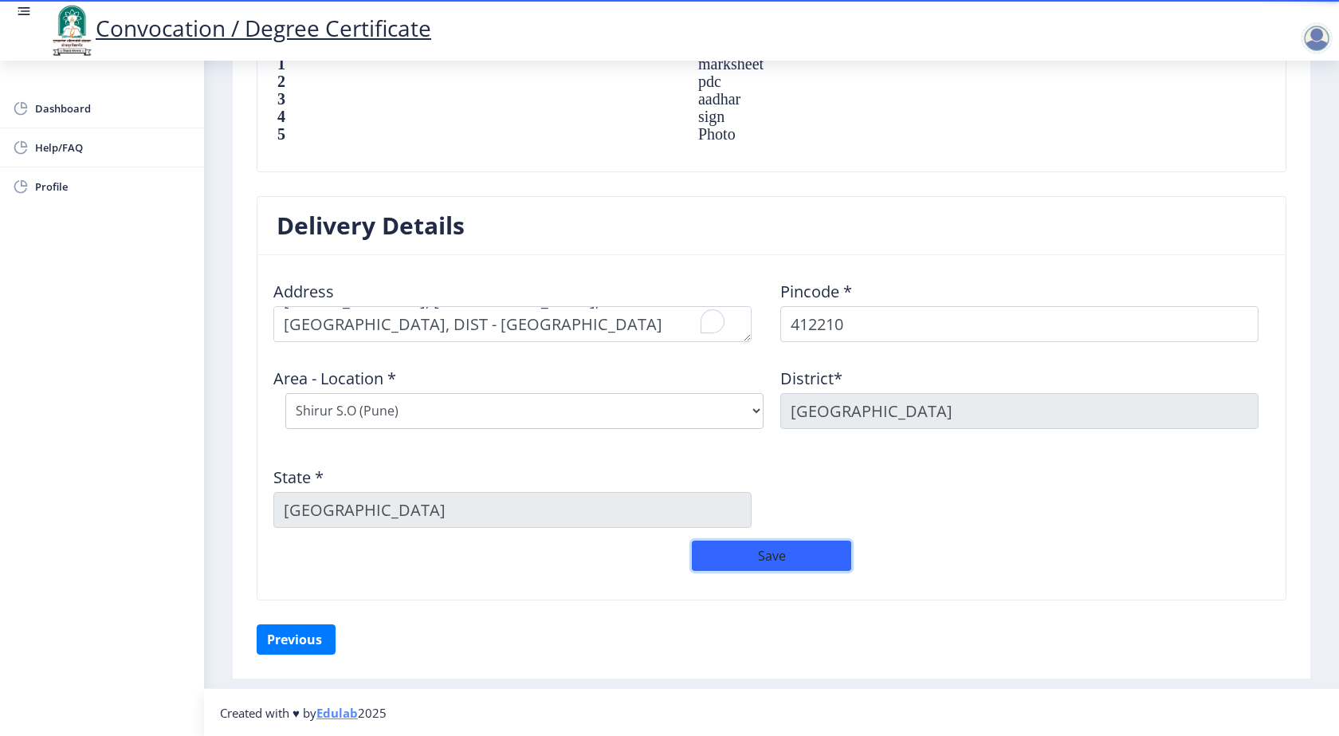
click at [834, 554] on button "Save" at bounding box center [771, 555] width 159 height 30
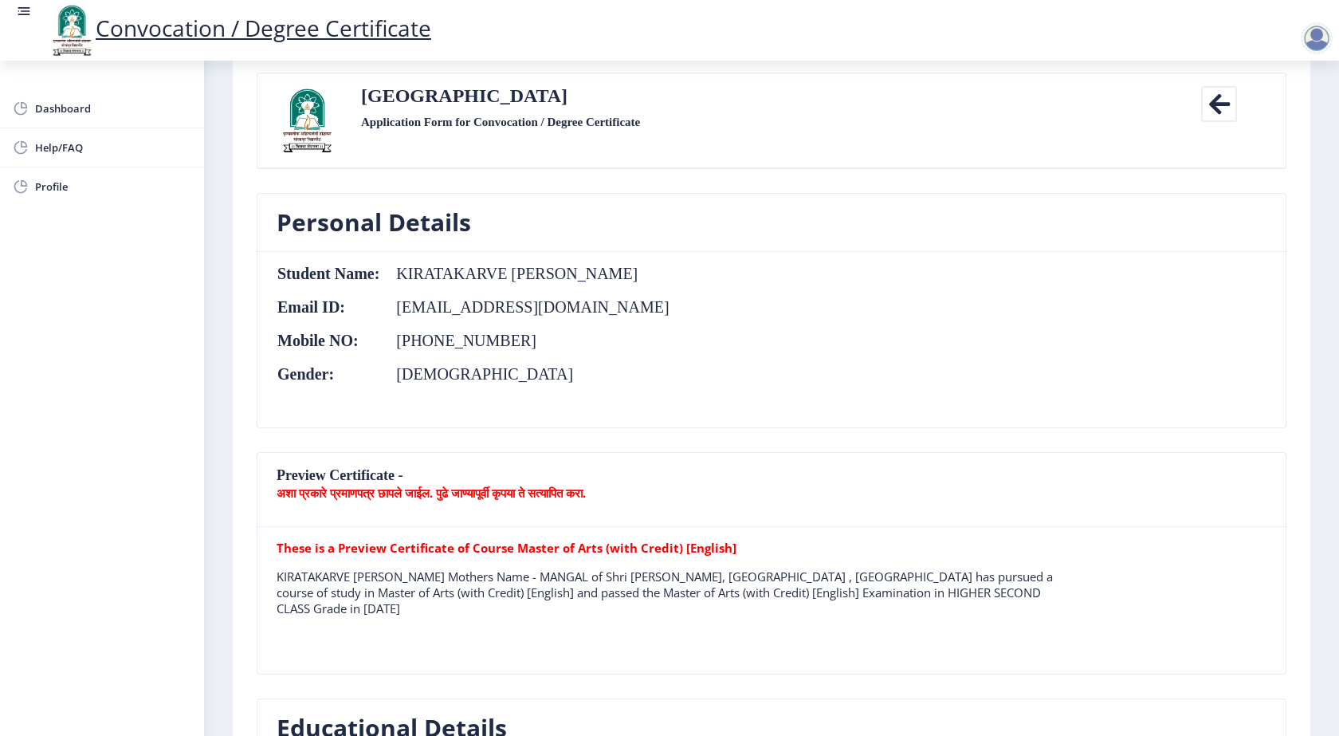
scroll to position [0, 0]
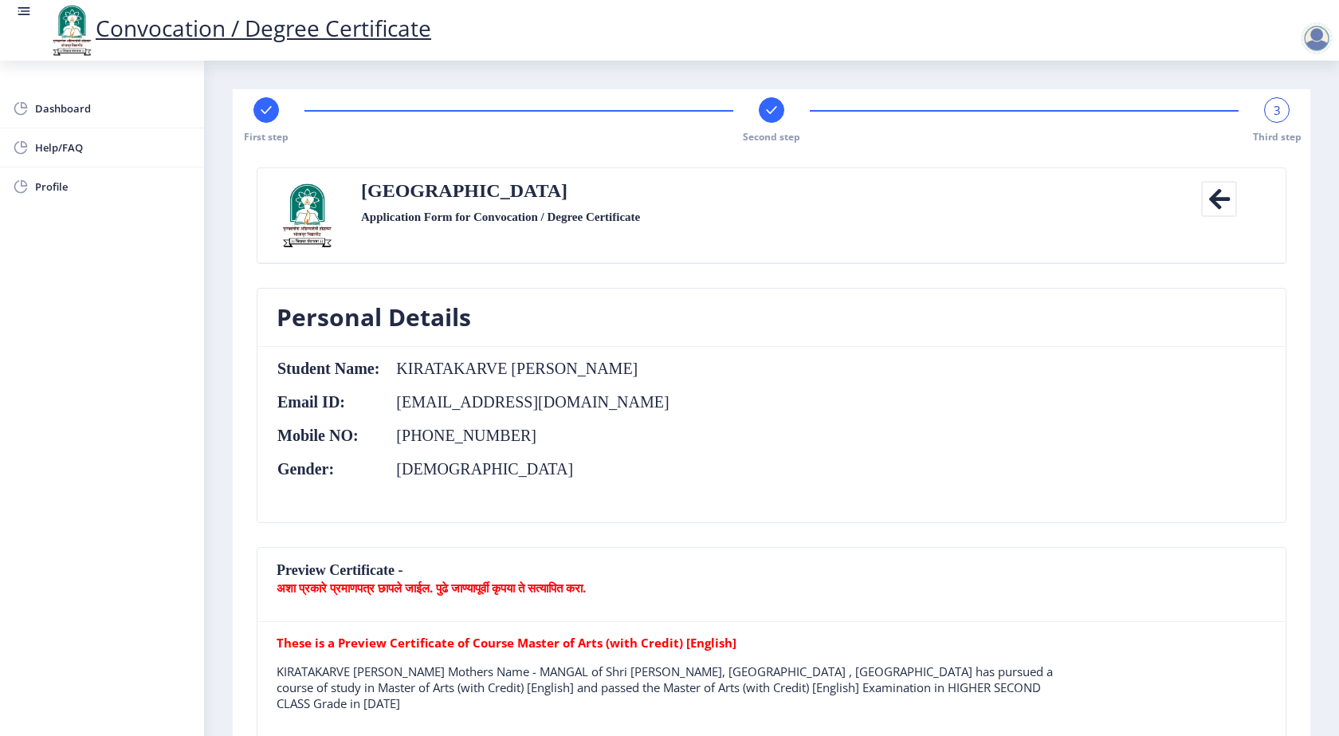
click at [768, 106] on rect at bounding box center [772, 110] width 16 height 16
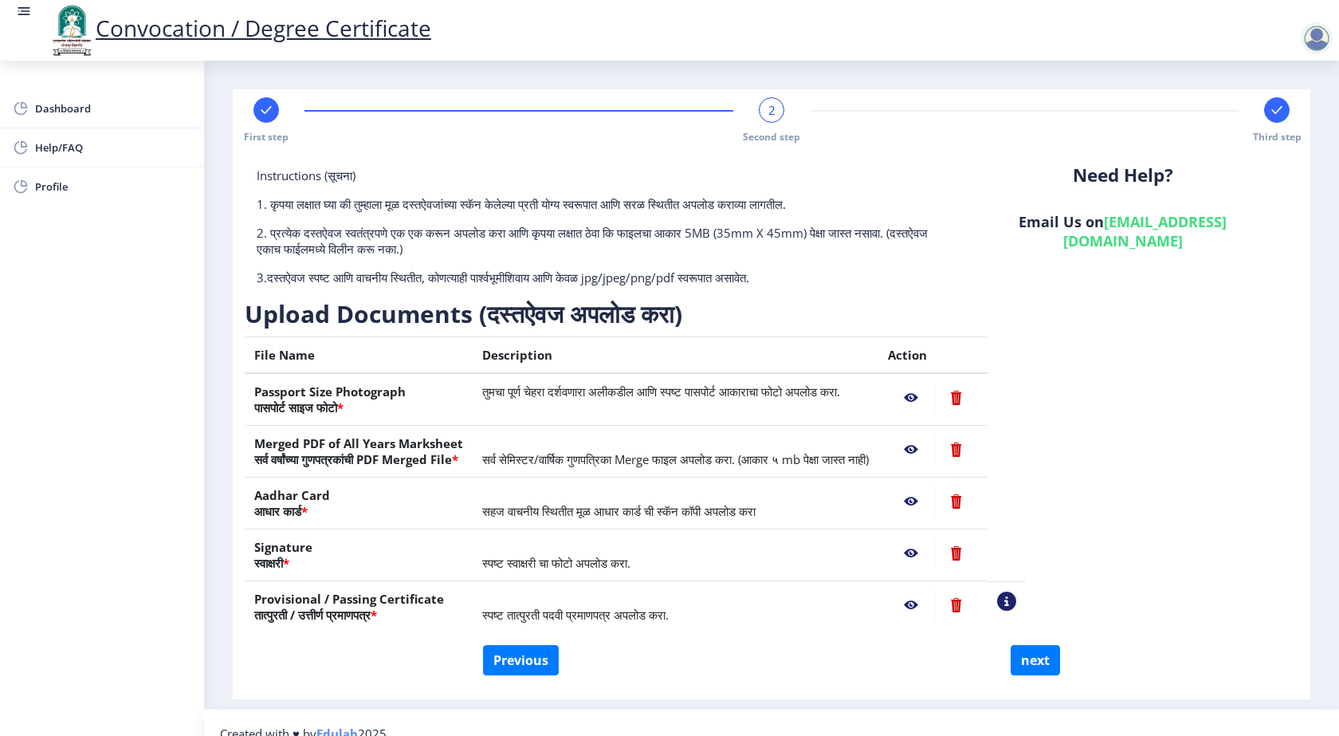
click at [273, 111] on rect at bounding box center [266, 110] width 16 height 16
select select "Regular"
select select "English"
select select "2009"
select select "April"
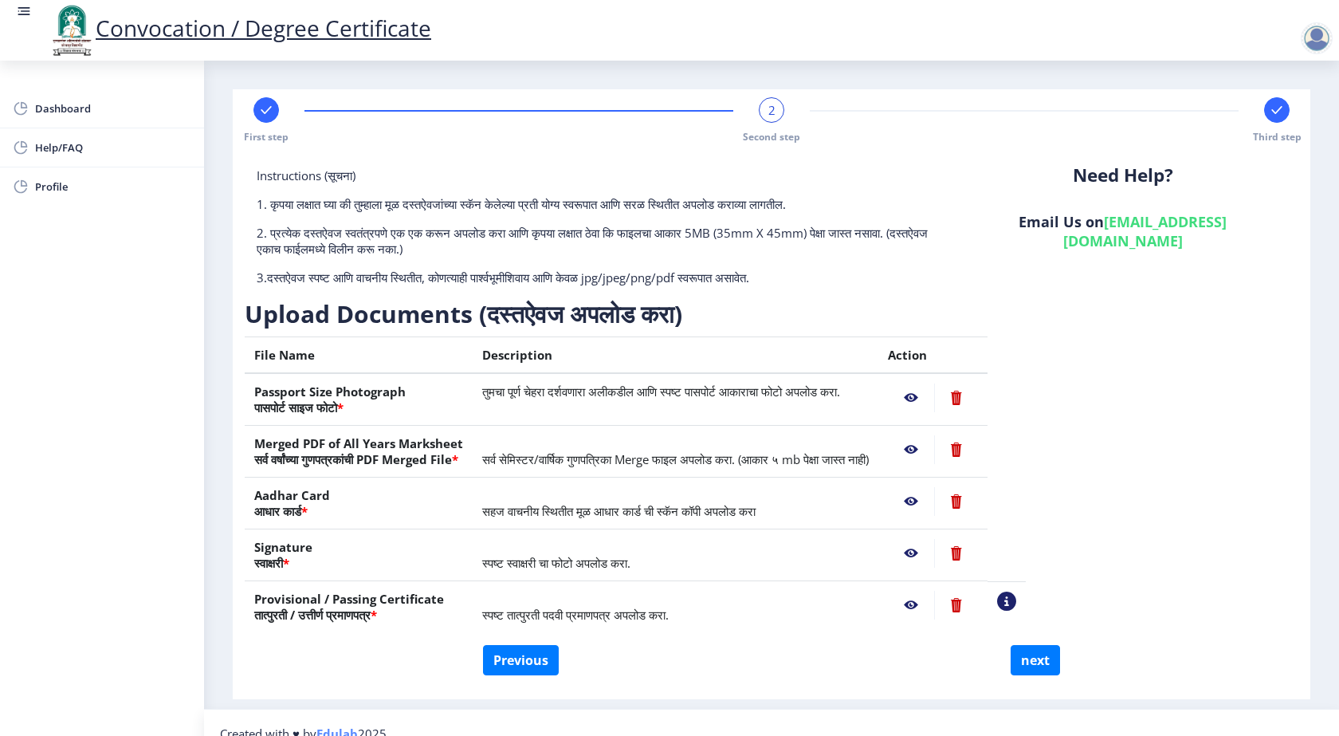
select select "HIGHER SECOND CLASS"
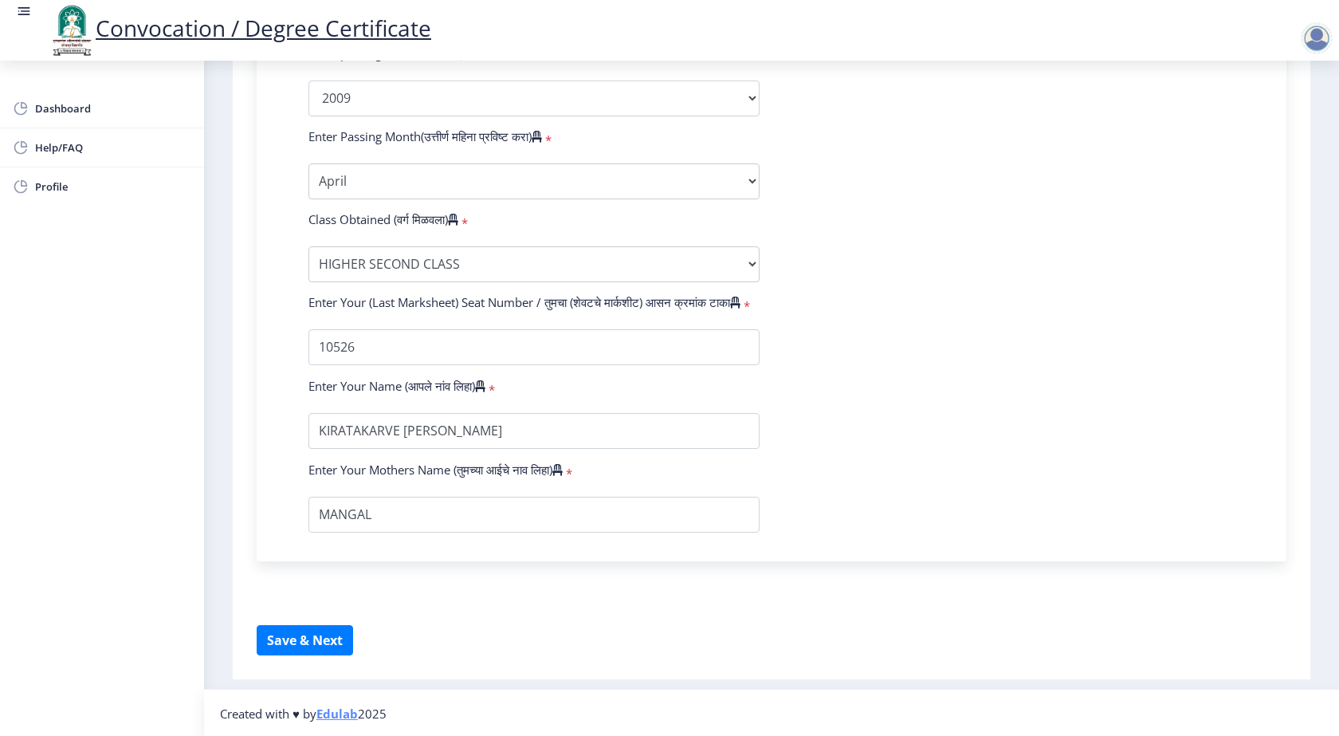
scroll to position [885, 0]
click at [324, 641] on button "Save & Next" at bounding box center [305, 639] width 96 height 30
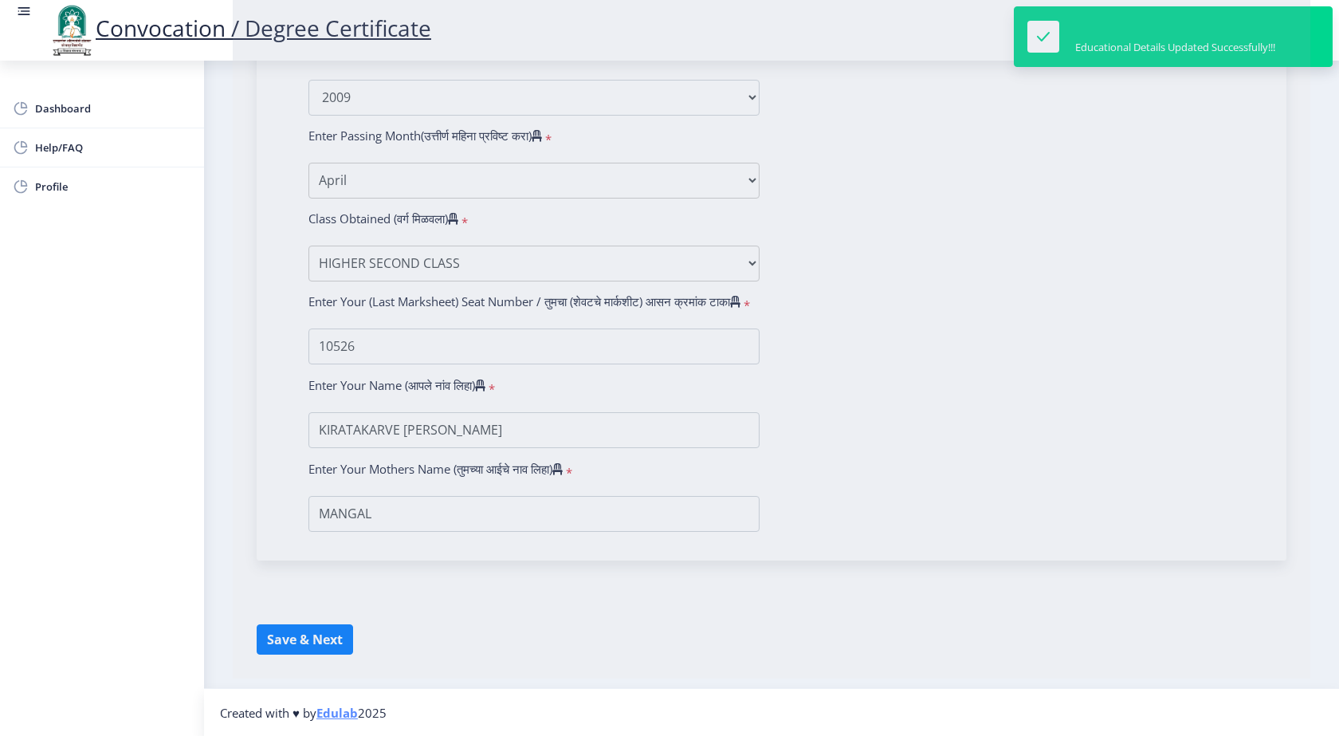
select select
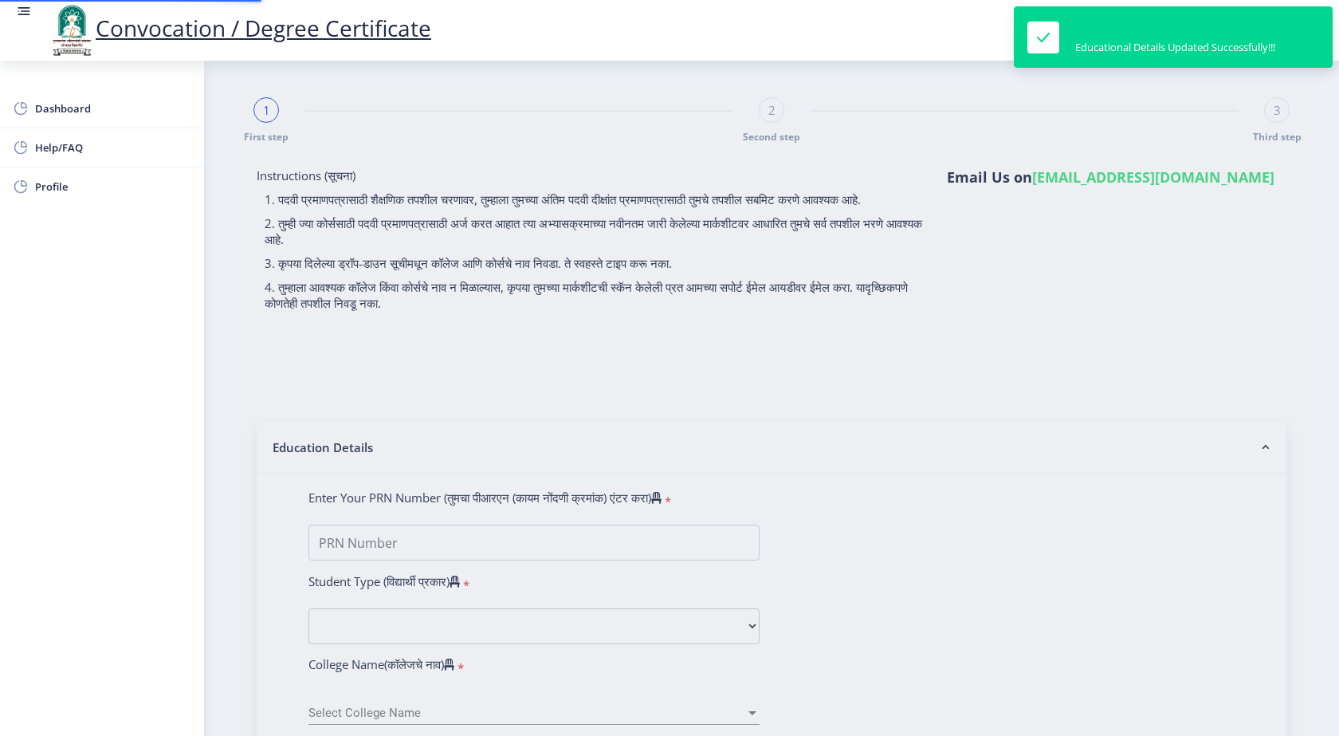
type input "0600008646"
select select "Regular"
select select "2009"
select select "April"
select select "HIGHER SECOND CLASS"
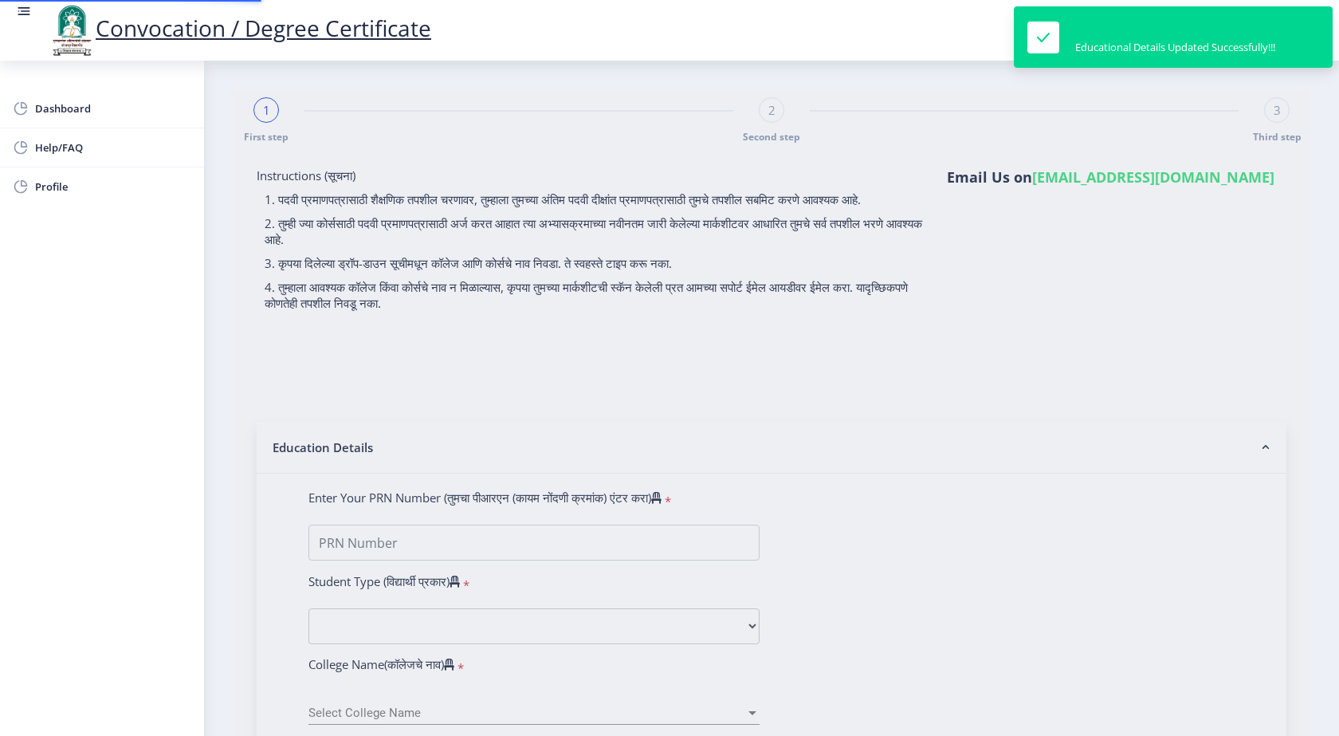
type input "10526"
select select "English"
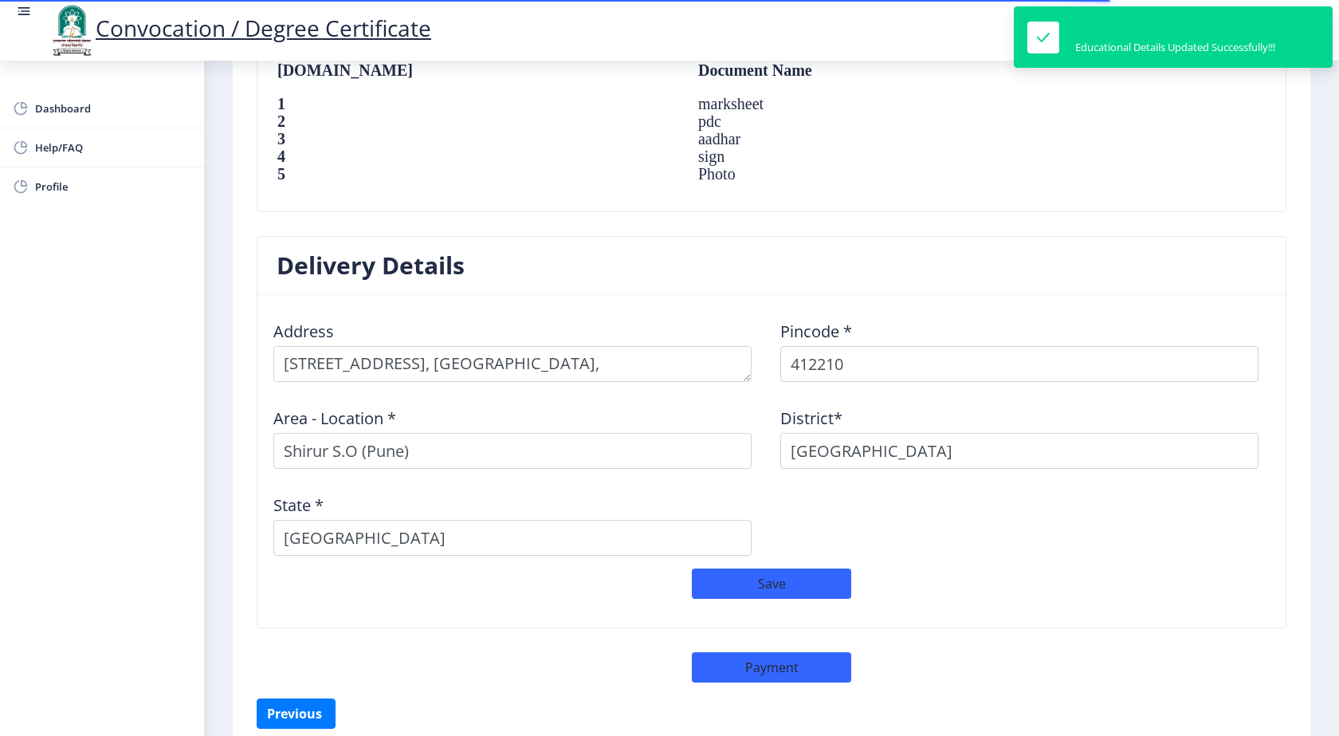
scroll to position [1188, 0]
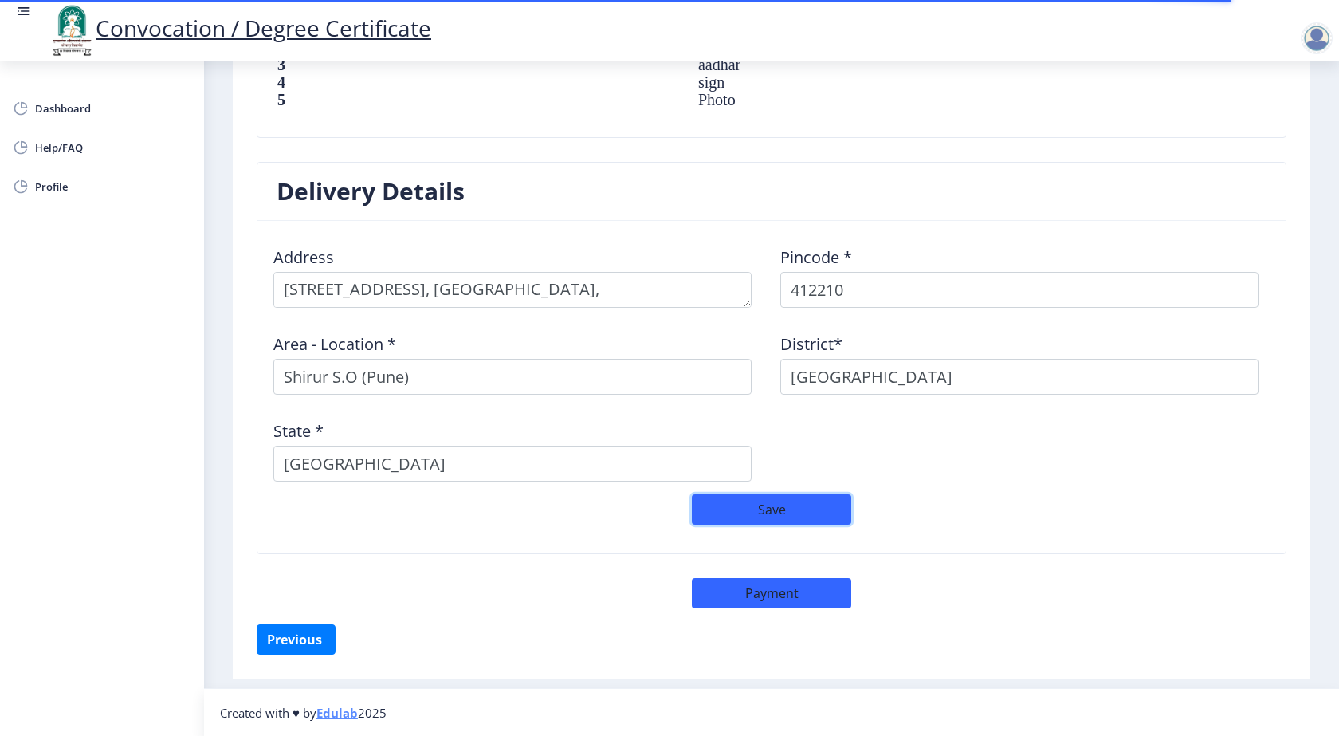
click at [779, 515] on button "Save" at bounding box center [771, 509] width 159 height 30
click at [806, 507] on button "Save" at bounding box center [771, 509] width 159 height 30
click at [758, 511] on button "Save" at bounding box center [771, 509] width 159 height 30
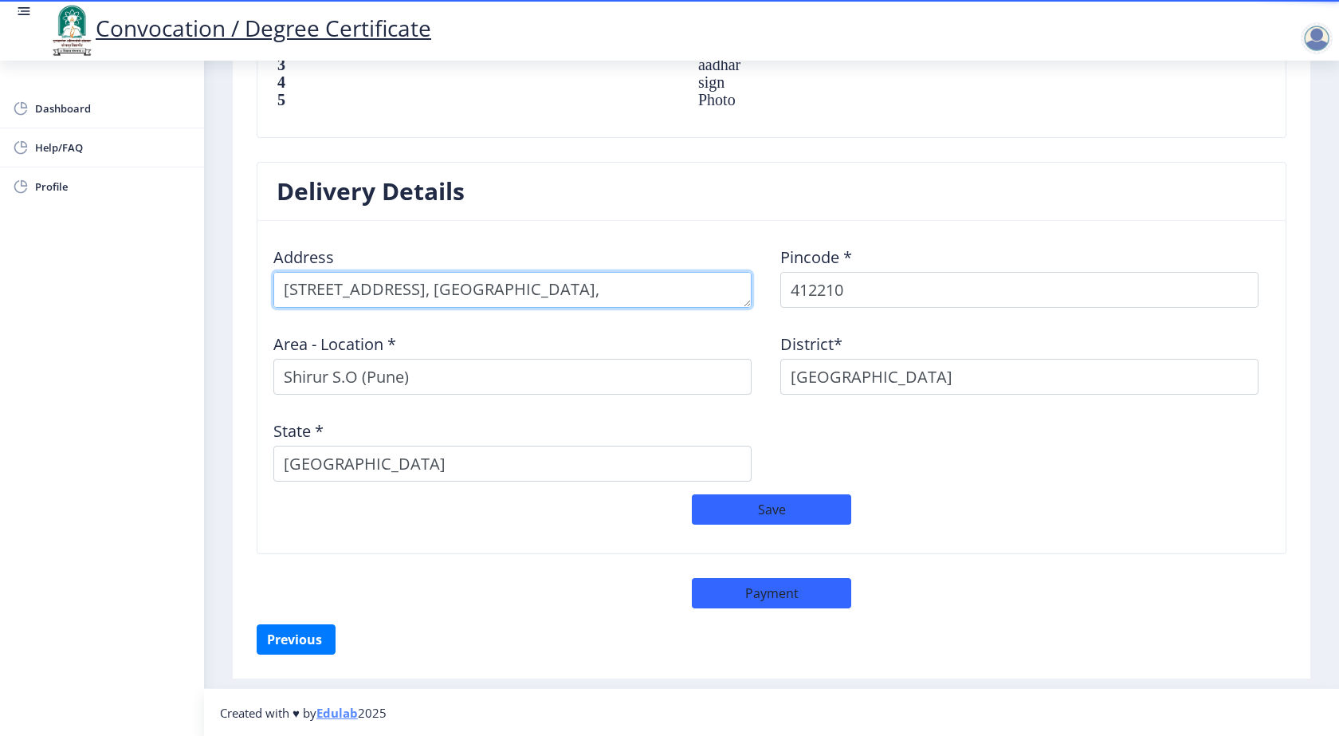
click at [374, 285] on textarea at bounding box center [512, 290] width 478 height 36
click at [373, 297] on textarea "To enrich screen reader interactions, please activate Accessibility in Grammarl…" at bounding box center [512, 290] width 478 height 36
click at [373, 289] on textarea "To enrich screen reader interactions, please activate Accessibility in Grammarl…" at bounding box center [512, 290] width 478 height 36
click at [520, 289] on textarea "To enrich screen reader interactions, please activate Accessibility in Grammarl…" at bounding box center [512, 290] width 478 height 36
click at [666, 289] on textarea "To enrich screen reader interactions, please activate Accessibility in Grammarl…" at bounding box center [512, 290] width 478 height 36
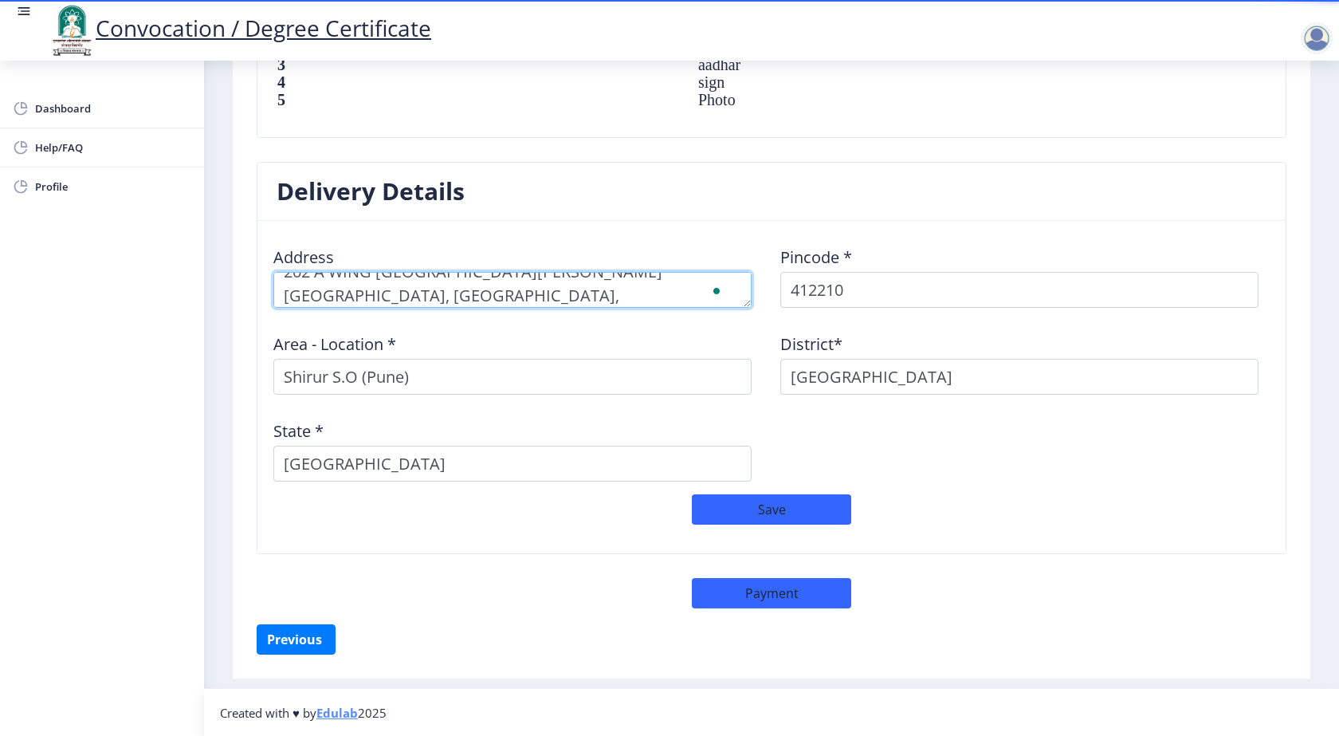
scroll to position [6, 0]
type textarea "202 A WING KALA KAMAL PARK AADINATH NAGAR KHARAMALA, SHIRUR, TAL - SHIRUR, DIST…"
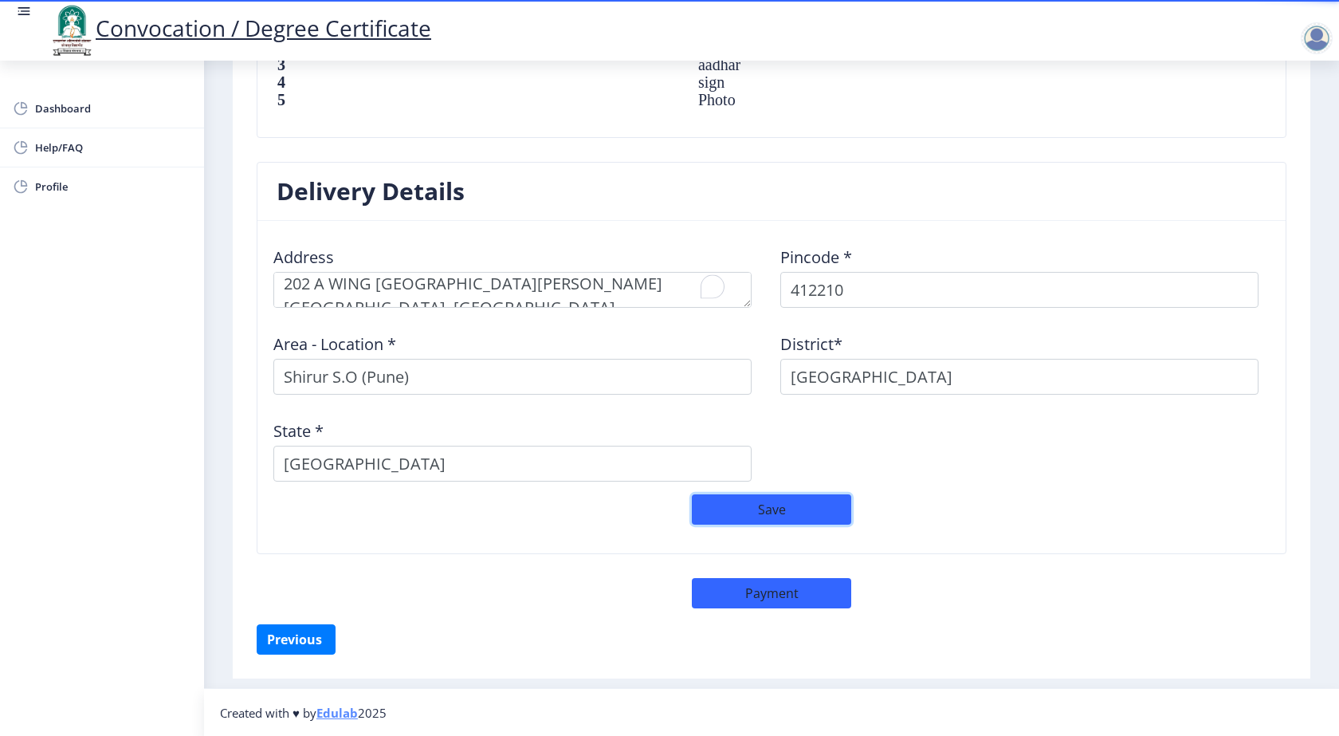
click at [799, 501] on button "Save" at bounding box center [771, 509] width 159 height 30
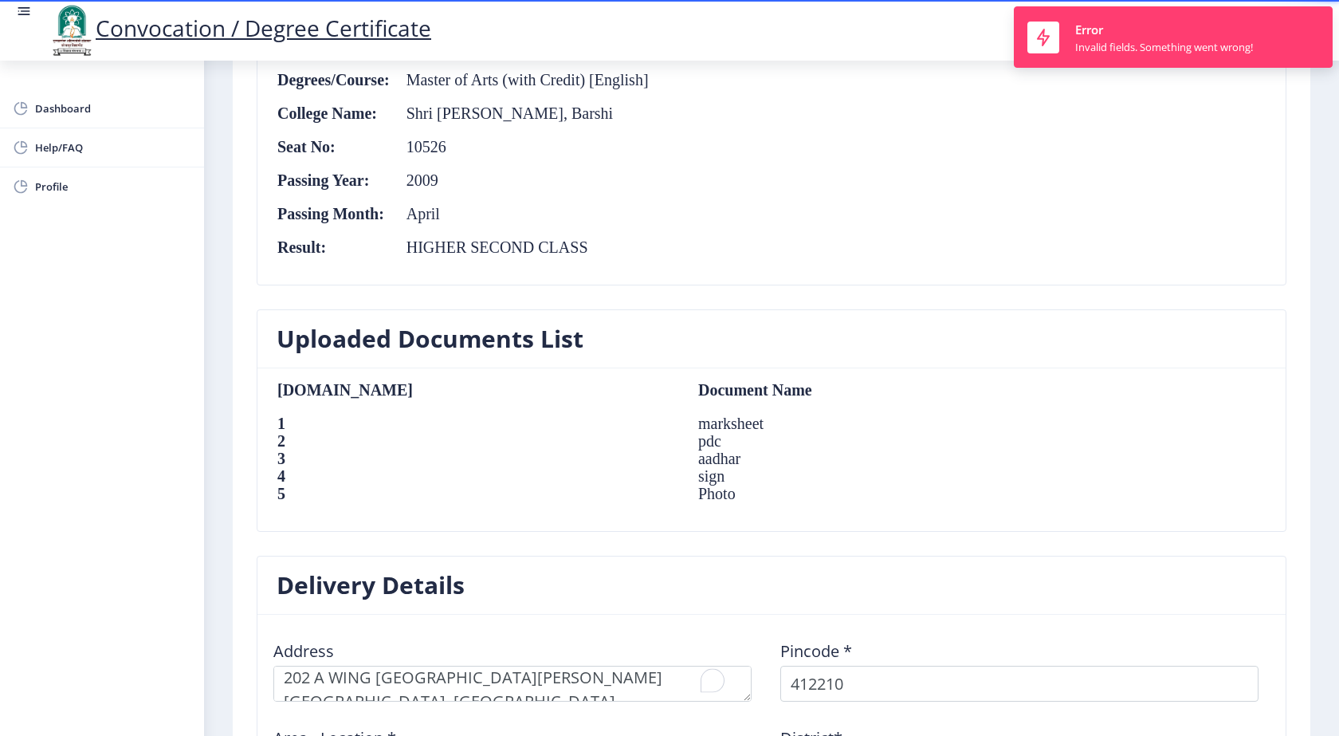
scroll to position [789, 0]
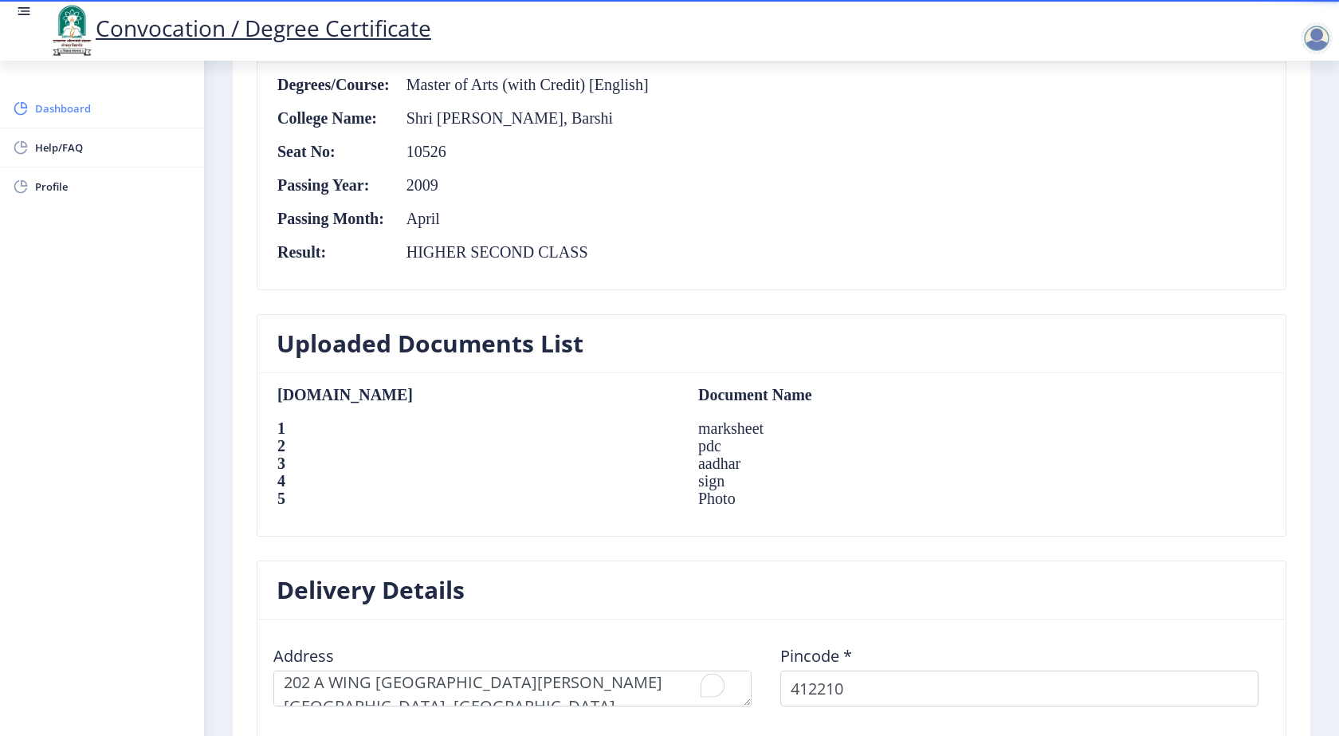
click at [81, 107] on span "Dashboard" at bounding box center [113, 108] width 156 height 19
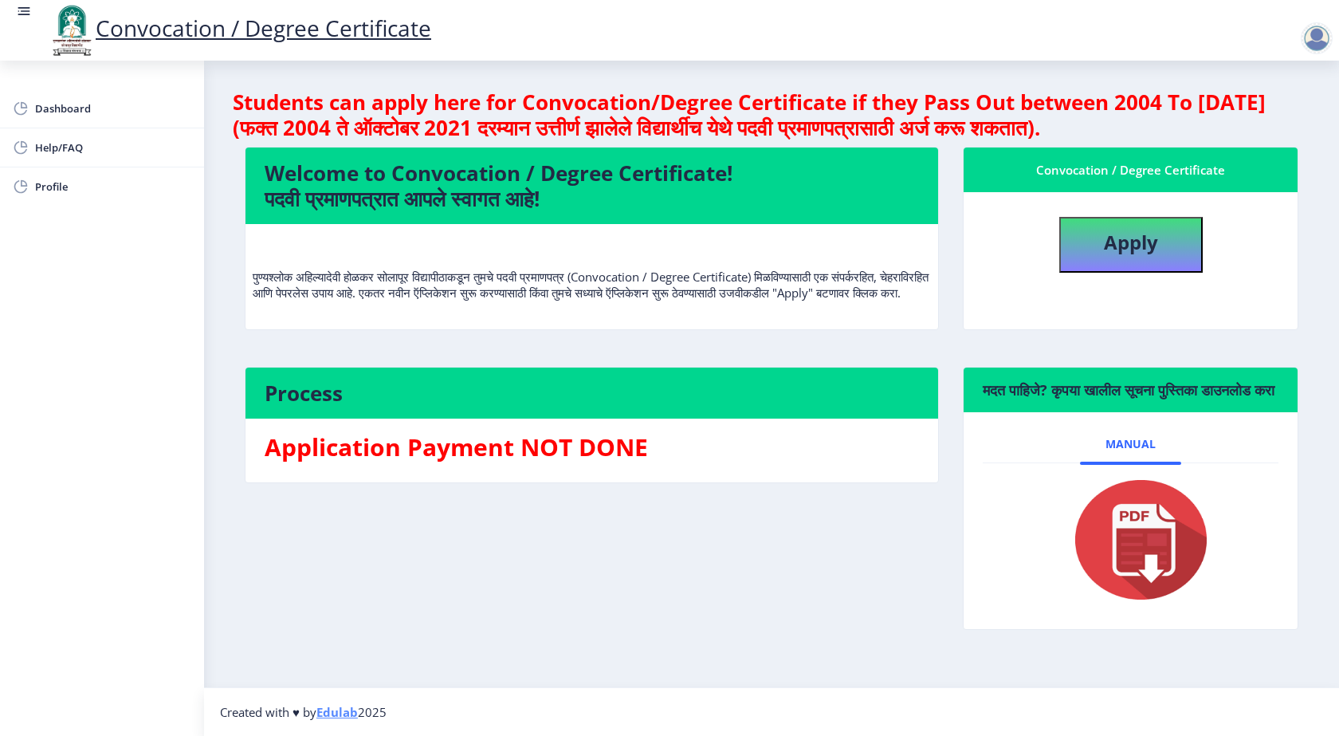
click at [1317, 41] on div at bounding box center [1317, 38] width 32 height 32
click at [1264, 124] on span "Log out" at bounding box center [1275, 124] width 102 height 19
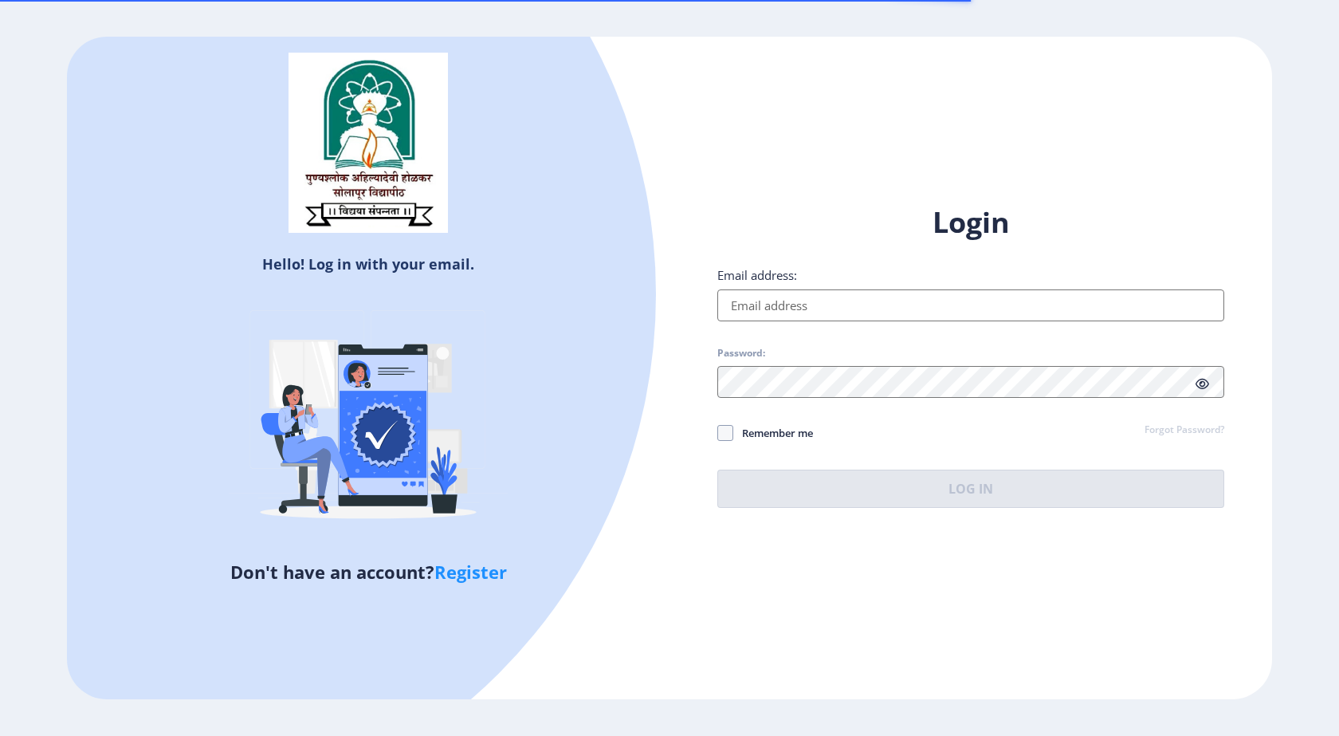
click at [851, 305] on input "Email address:" at bounding box center [970, 305] width 507 height 32
type input "[EMAIL_ADDRESS][DOMAIN_NAME]"
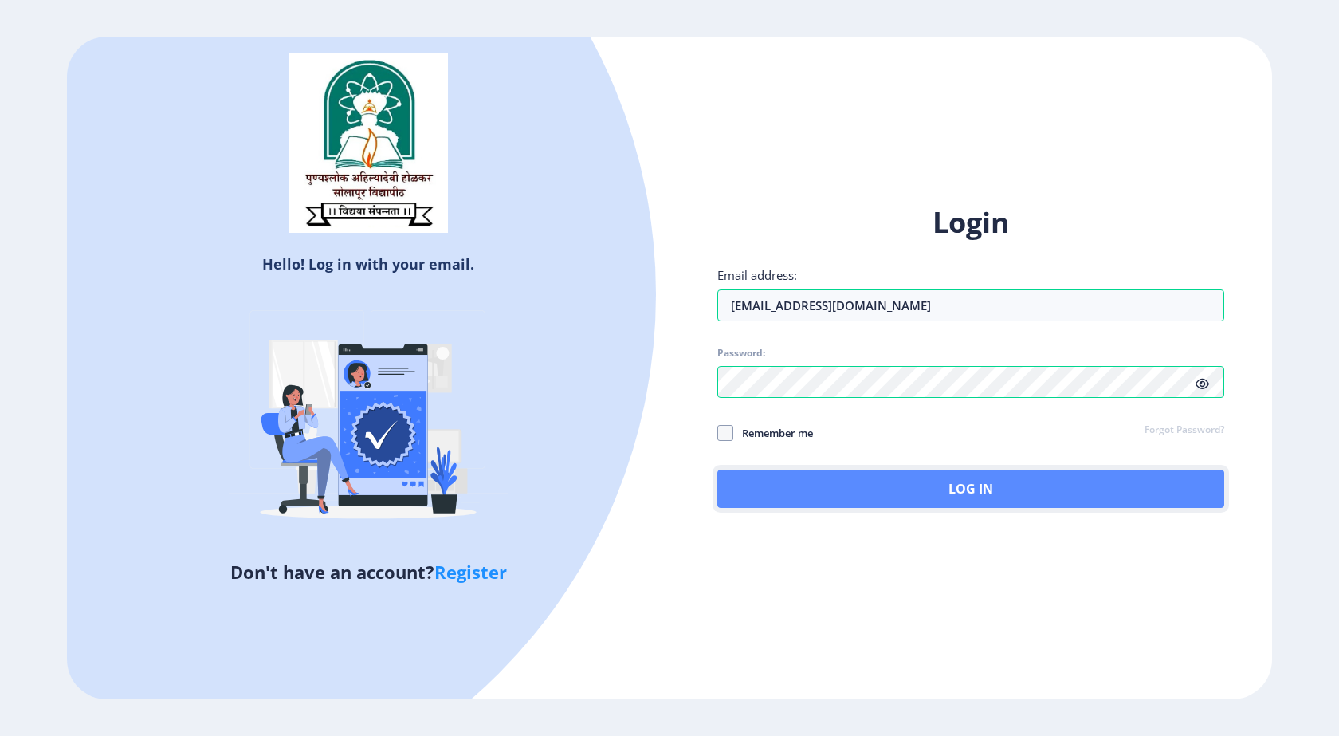
click at [997, 493] on button "Log In" at bounding box center [970, 488] width 507 height 38
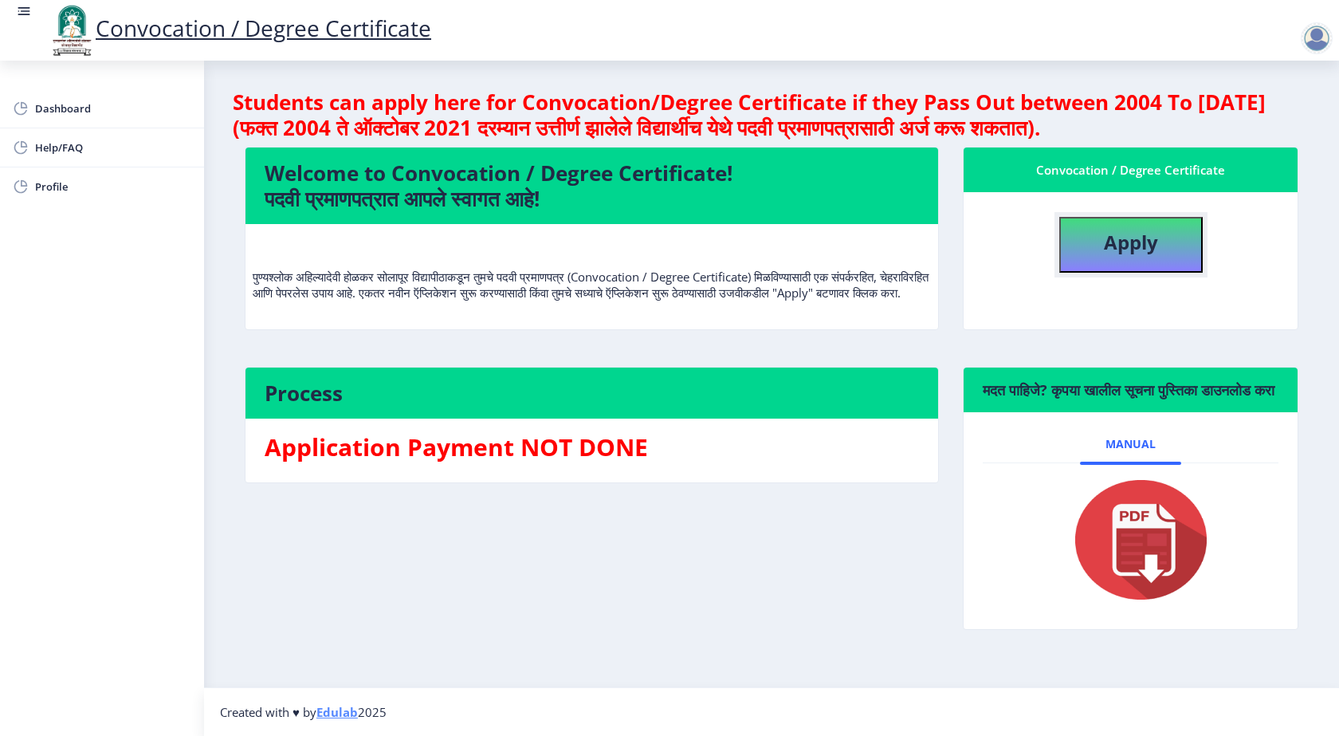
click at [1087, 229] on button "Apply" at bounding box center [1130, 245] width 143 height 56
select select
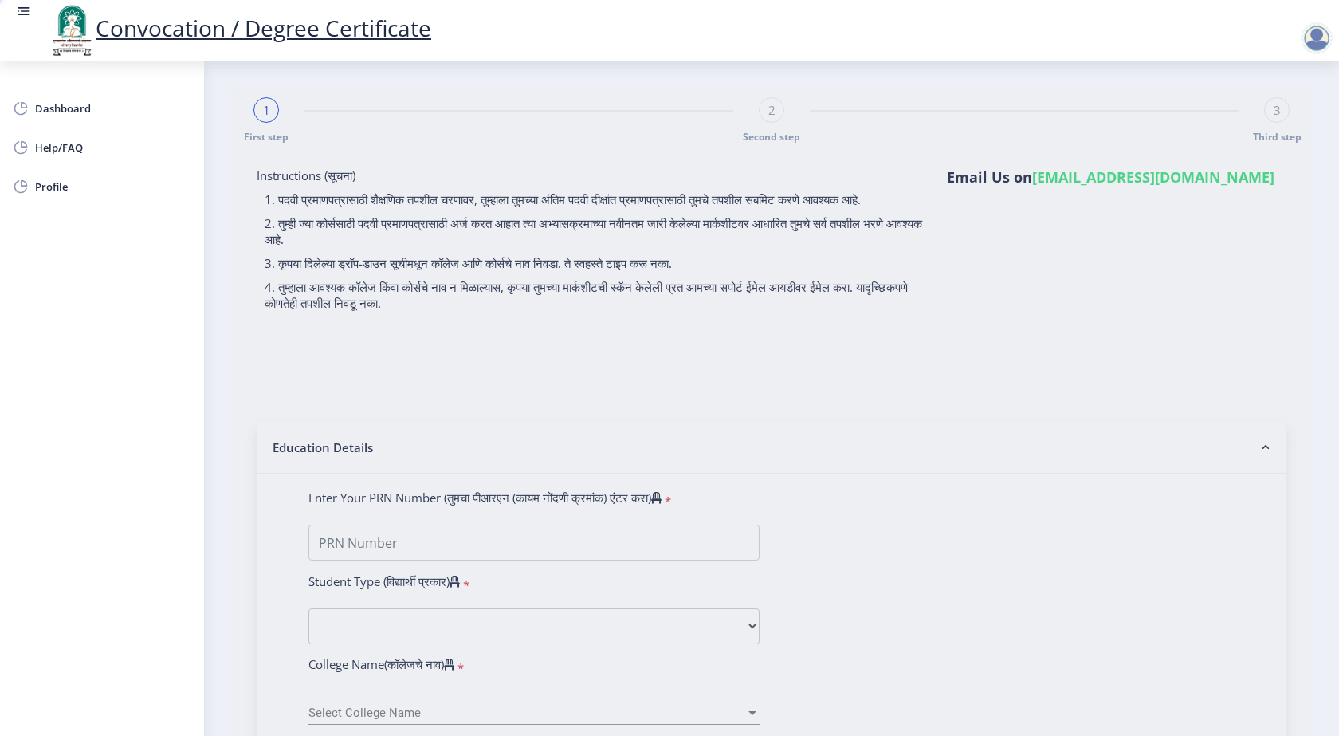
type input "KIRATAKARVE [PERSON_NAME]"
type input "MANGAL"
type input "0600008646"
select select "Regular"
select select "2009"
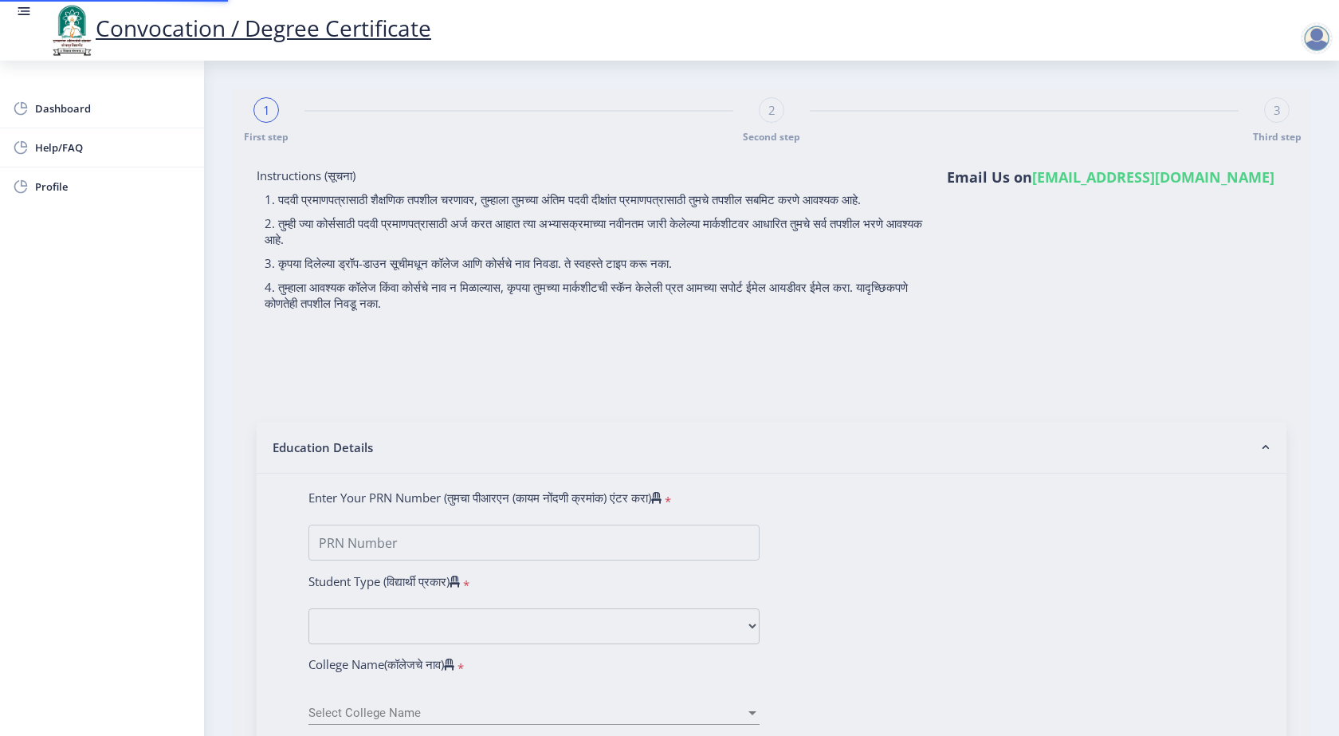
select select "April"
select select "HIGHER SECOND CLASS"
type input "10526"
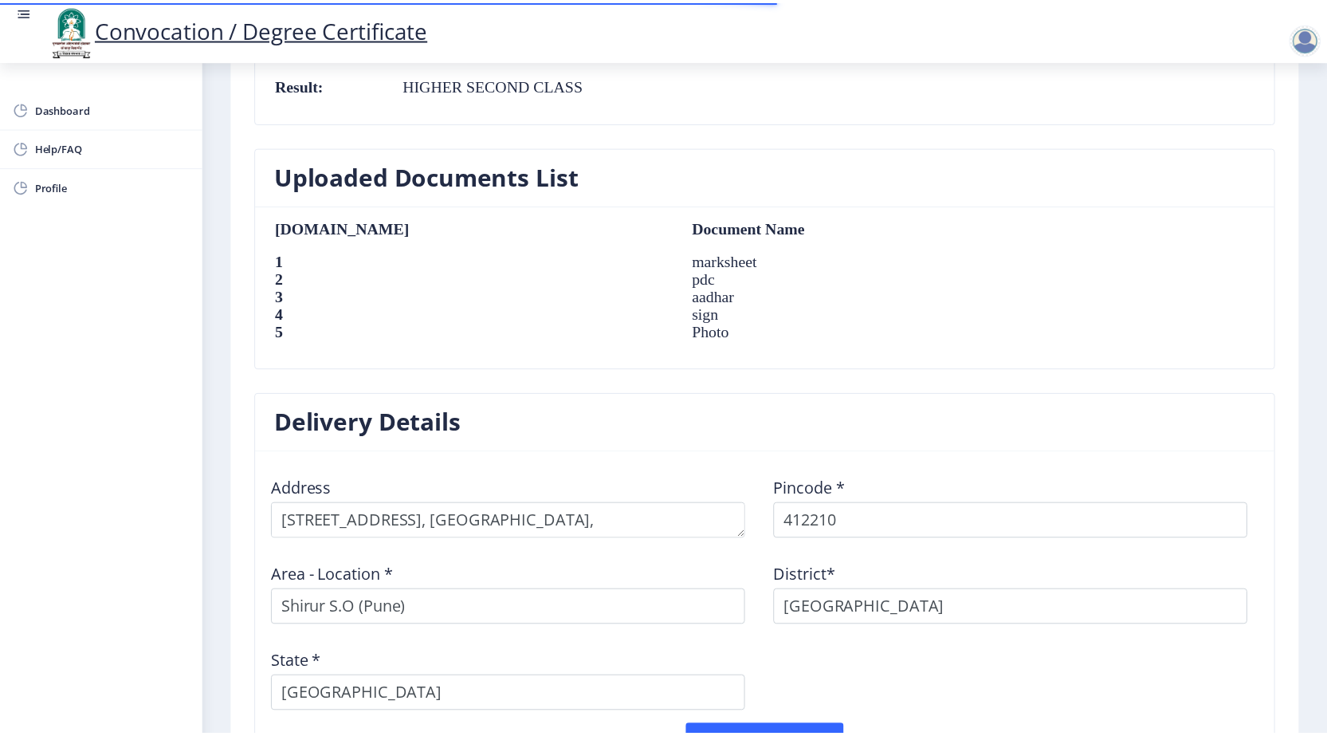
scroll to position [1188, 0]
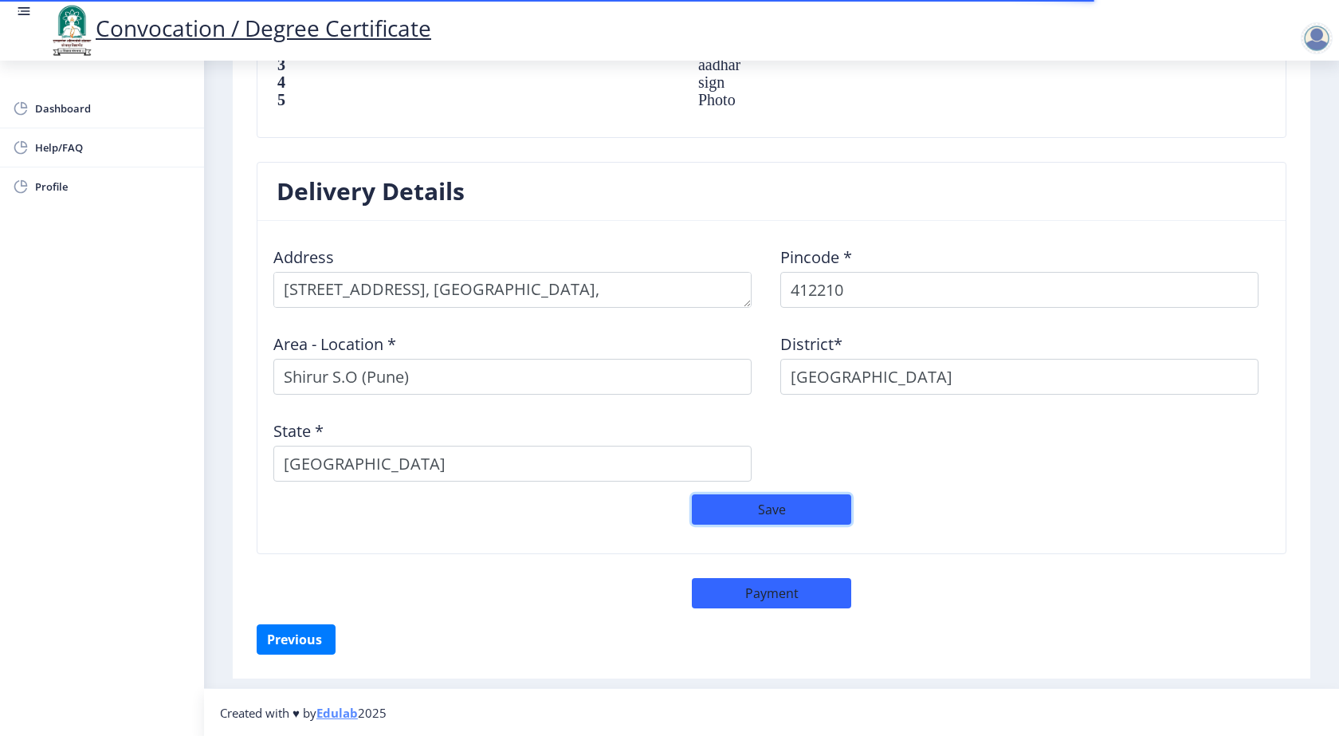
click at [771, 519] on button "Save" at bounding box center [771, 509] width 159 height 30
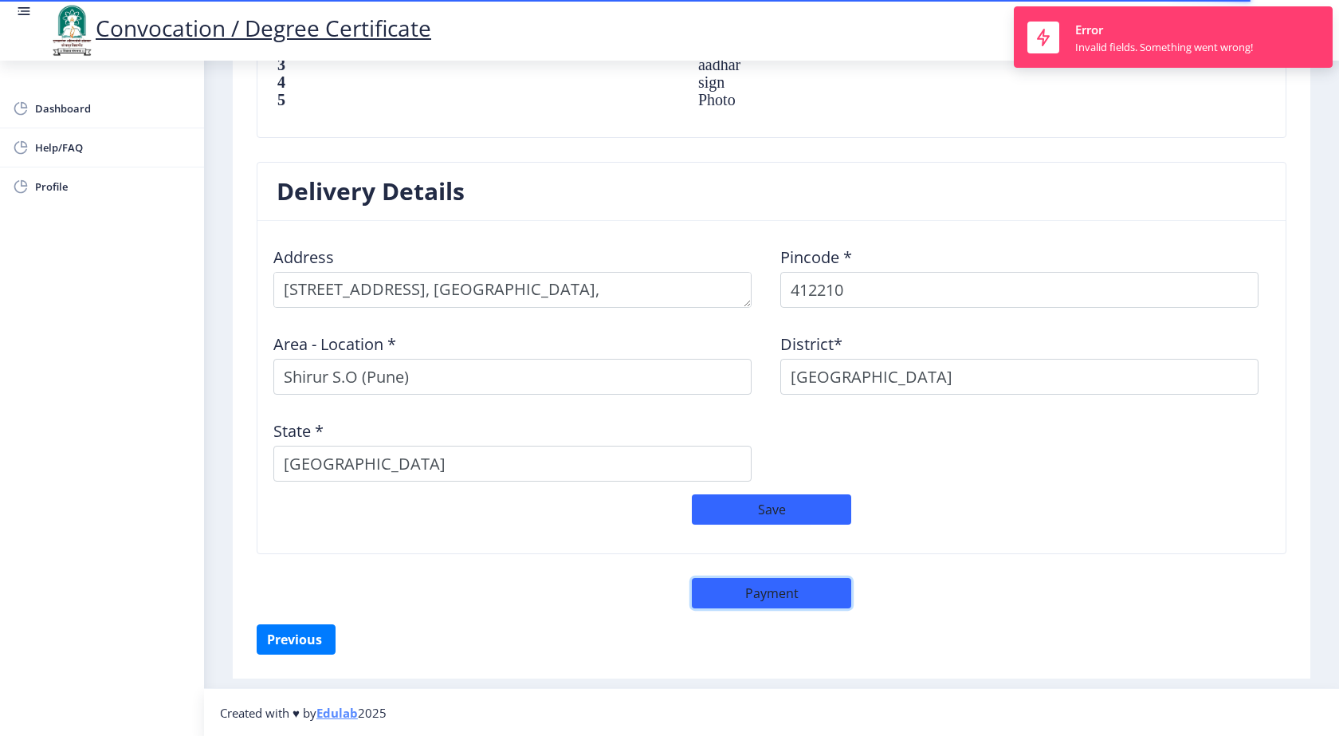
click at [780, 598] on button "Payment" at bounding box center [771, 593] width 159 height 30
select select "sealed"
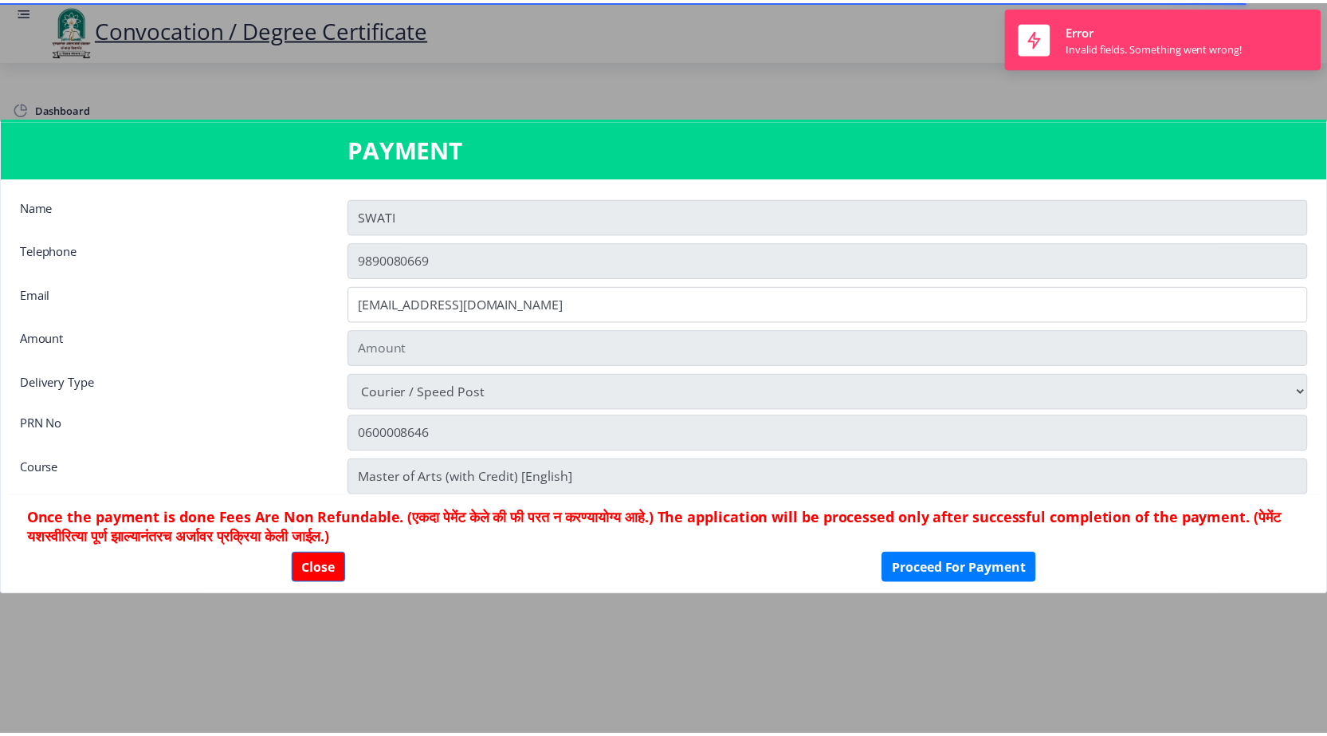
scroll to position [1187, 0]
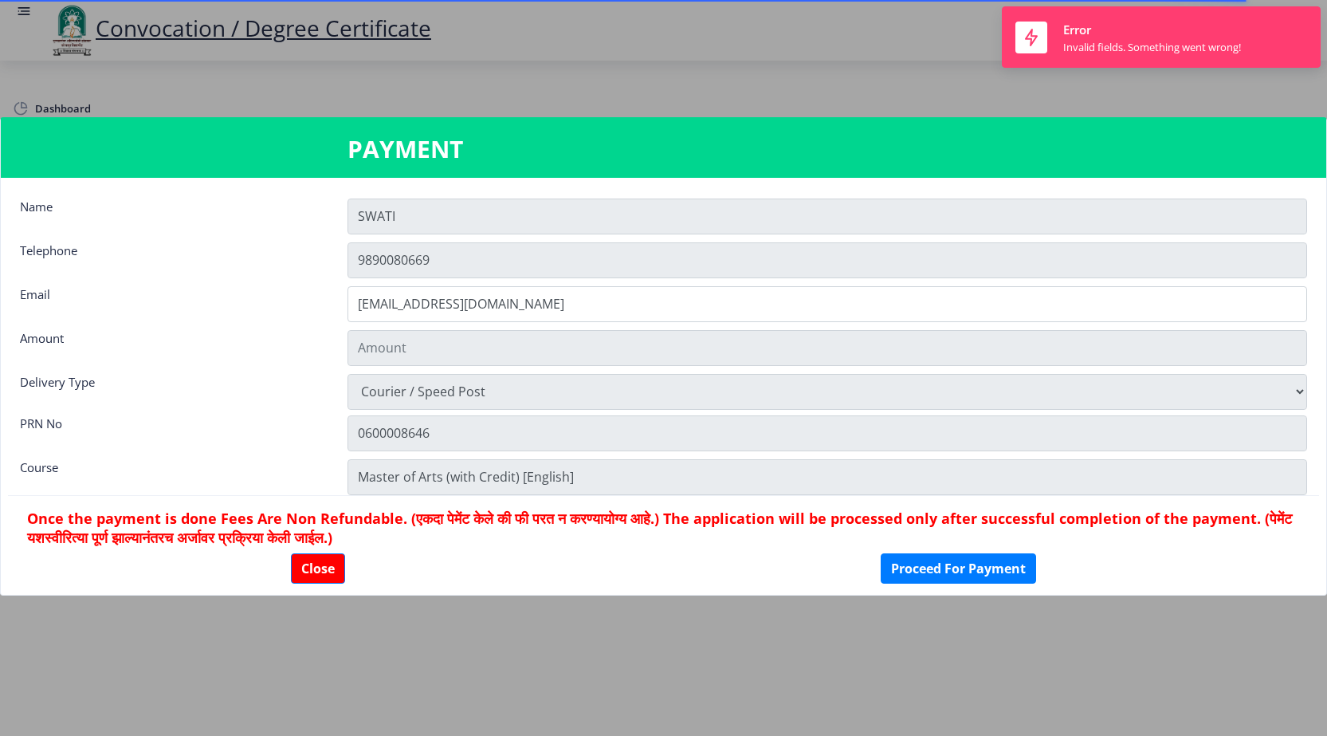
type input "1885"
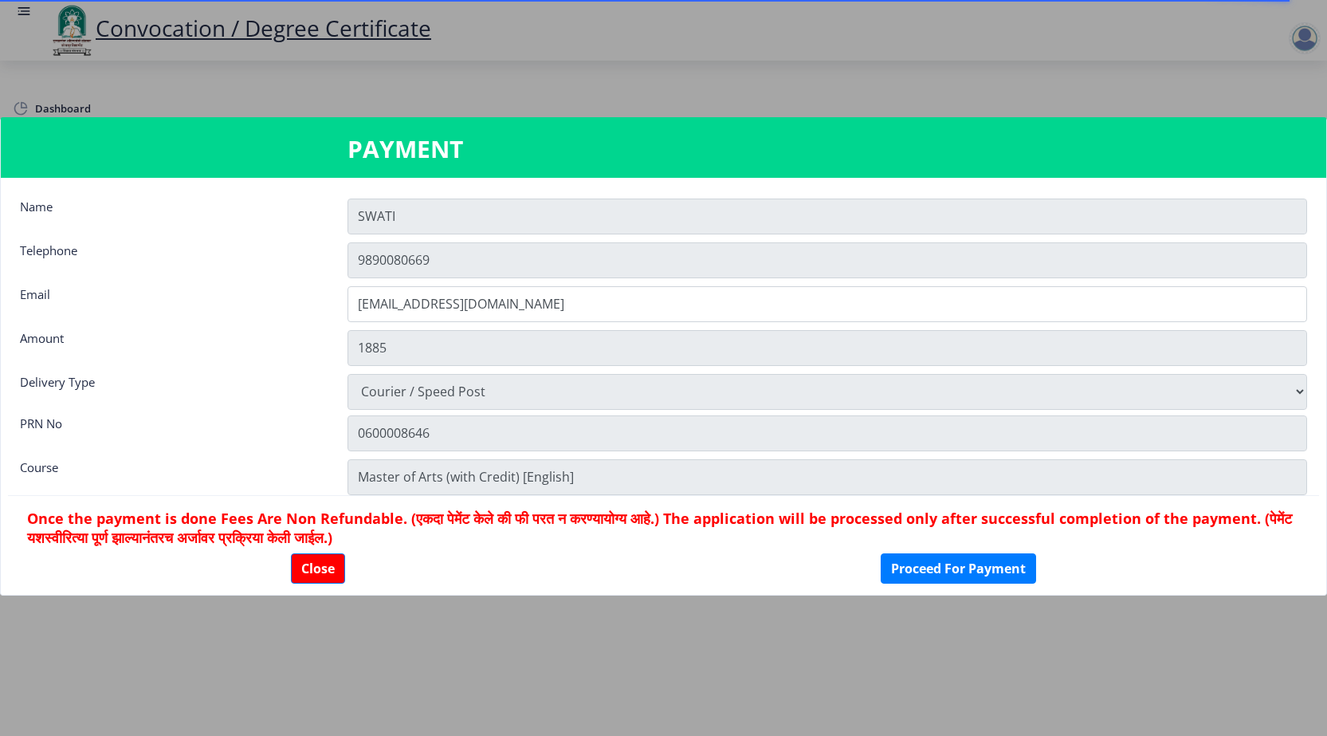
scroll to position [22, 0]
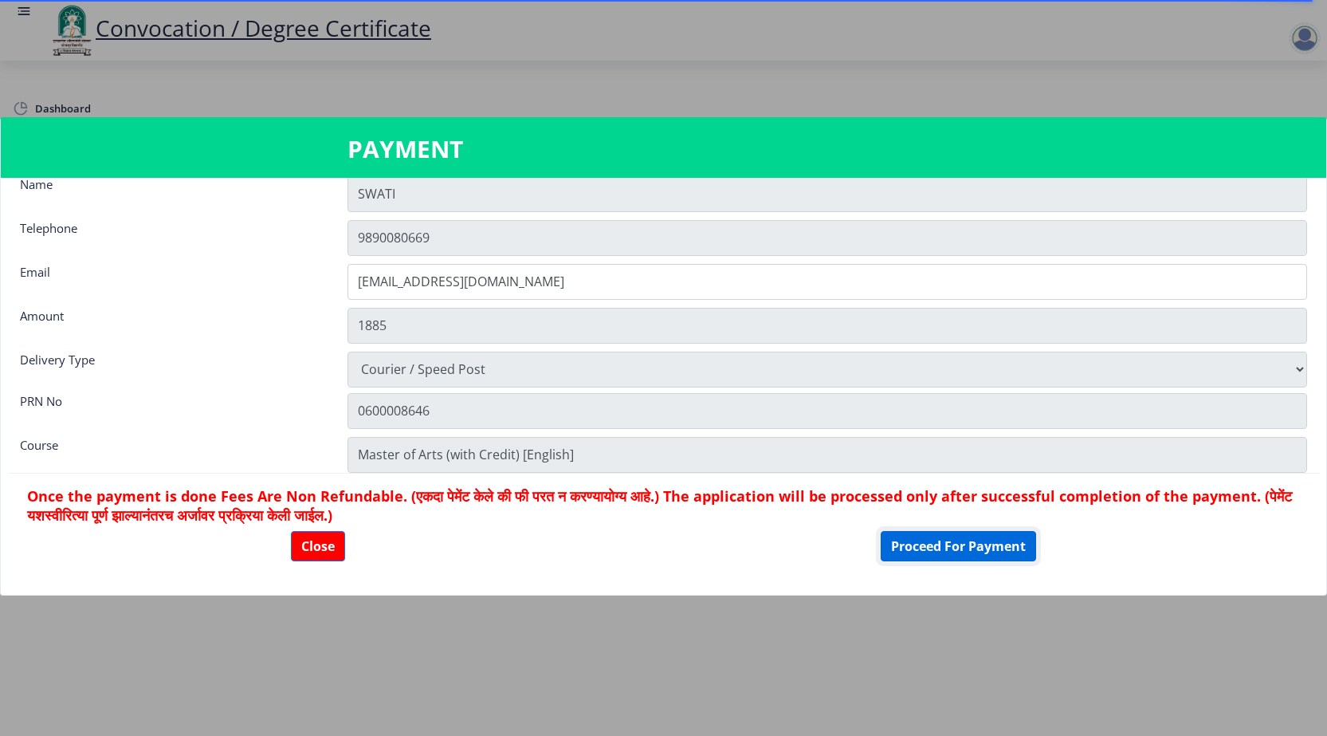
click at [946, 546] on button "Proceed For Payment" at bounding box center [958, 546] width 155 height 30
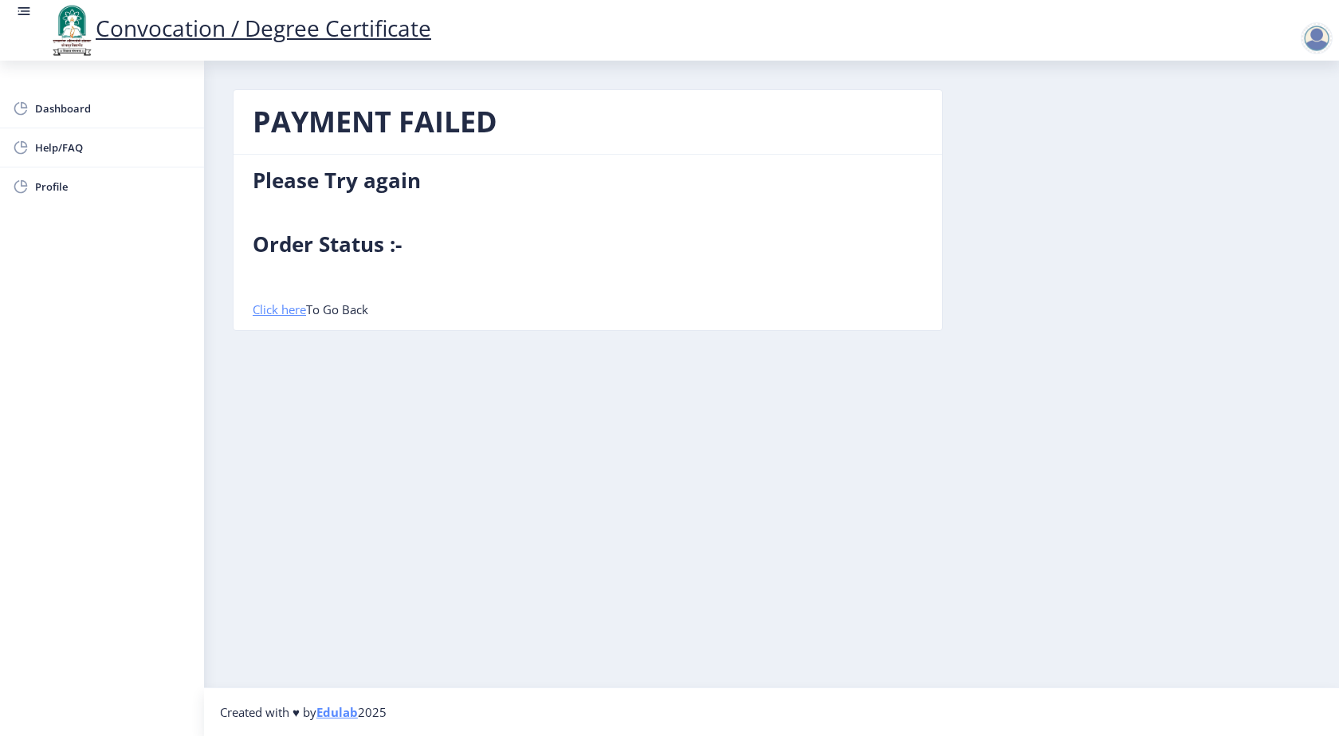
click at [284, 313] on link "Click here" at bounding box center [279, 309] width 53 height 16
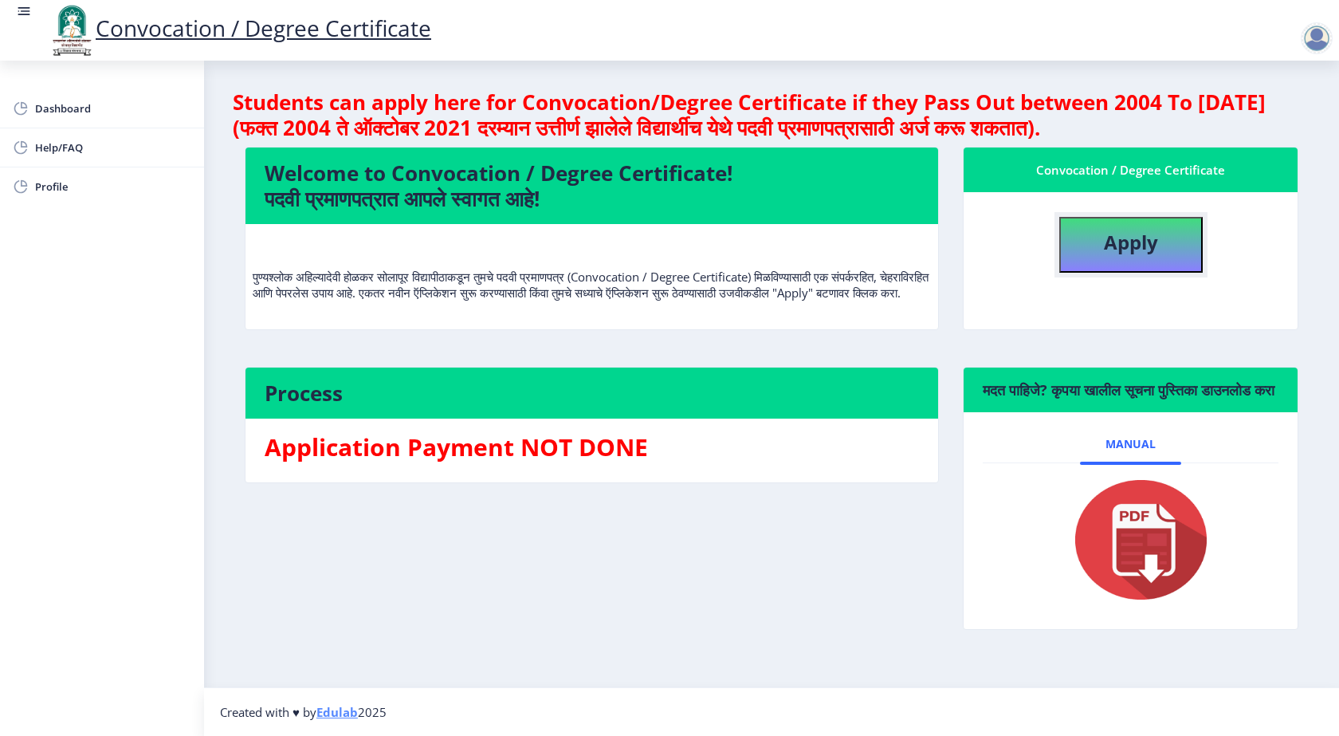
click at [1143, 250] on b "Apply" at bounding box center [1131, 242] width 54 height 26
select select
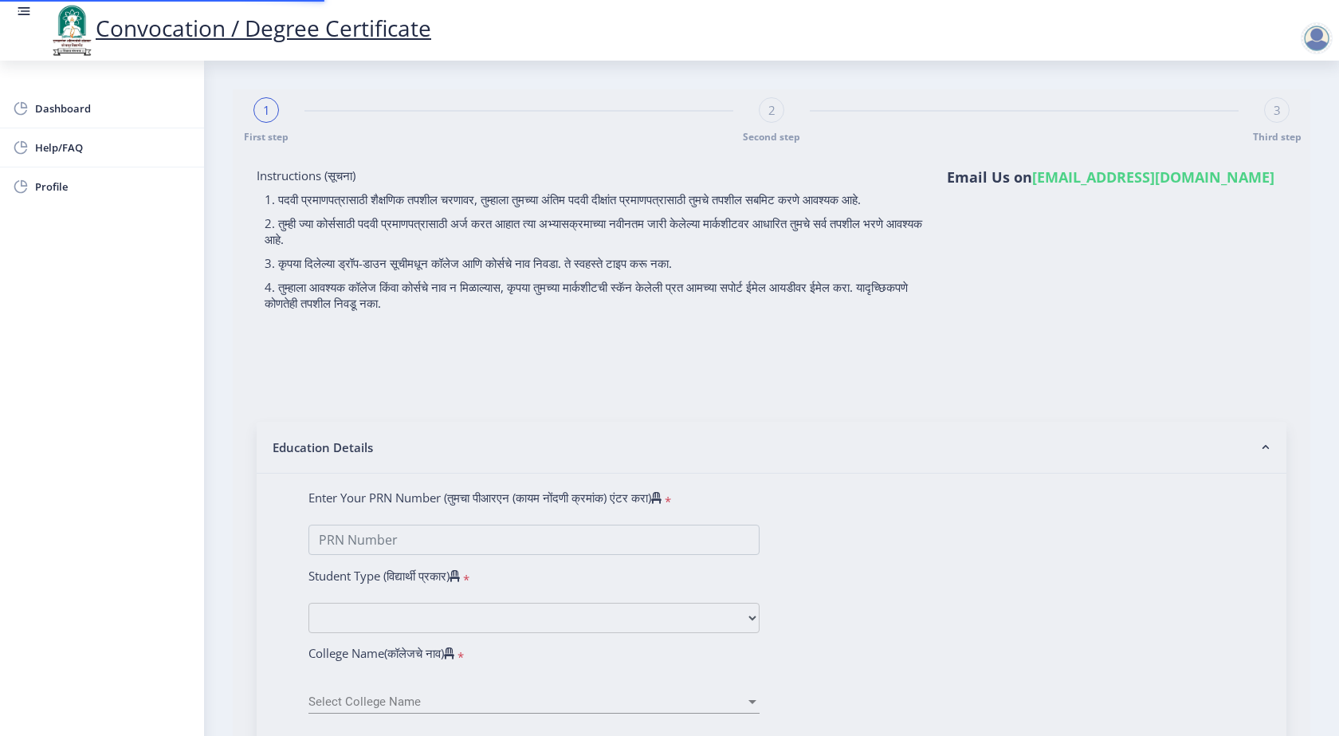
type input "0600008646"
select select "Regular"
select select "2009"
select select "April"
select select "HIGHER SECOND CLASS"
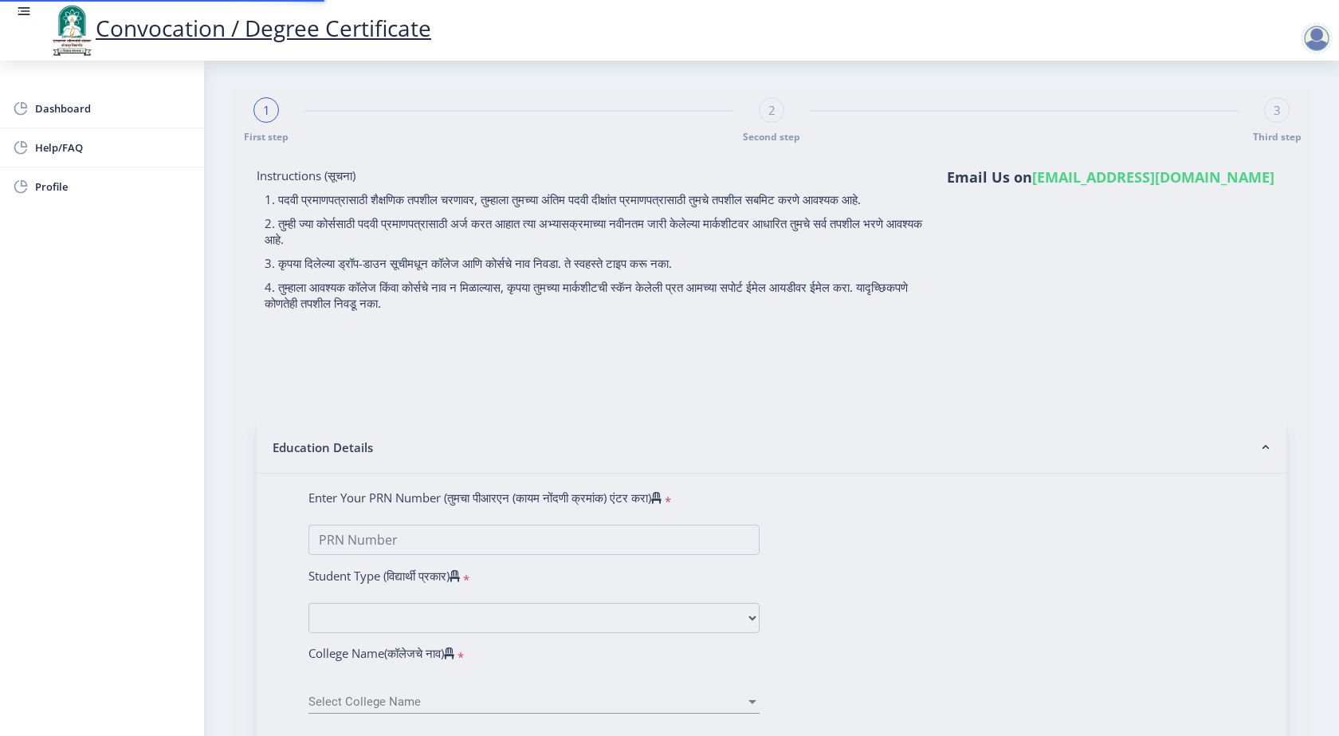
type input "10526"
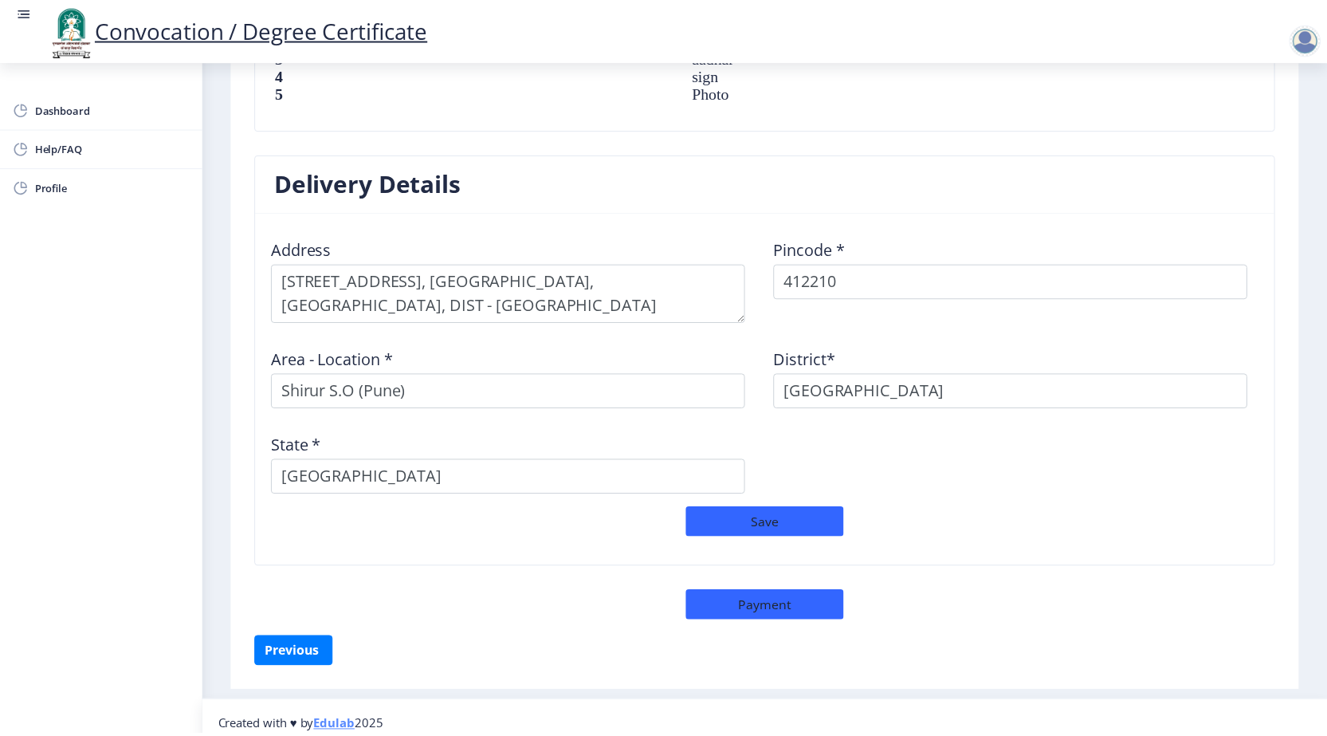
scroll to position [1209, 0]
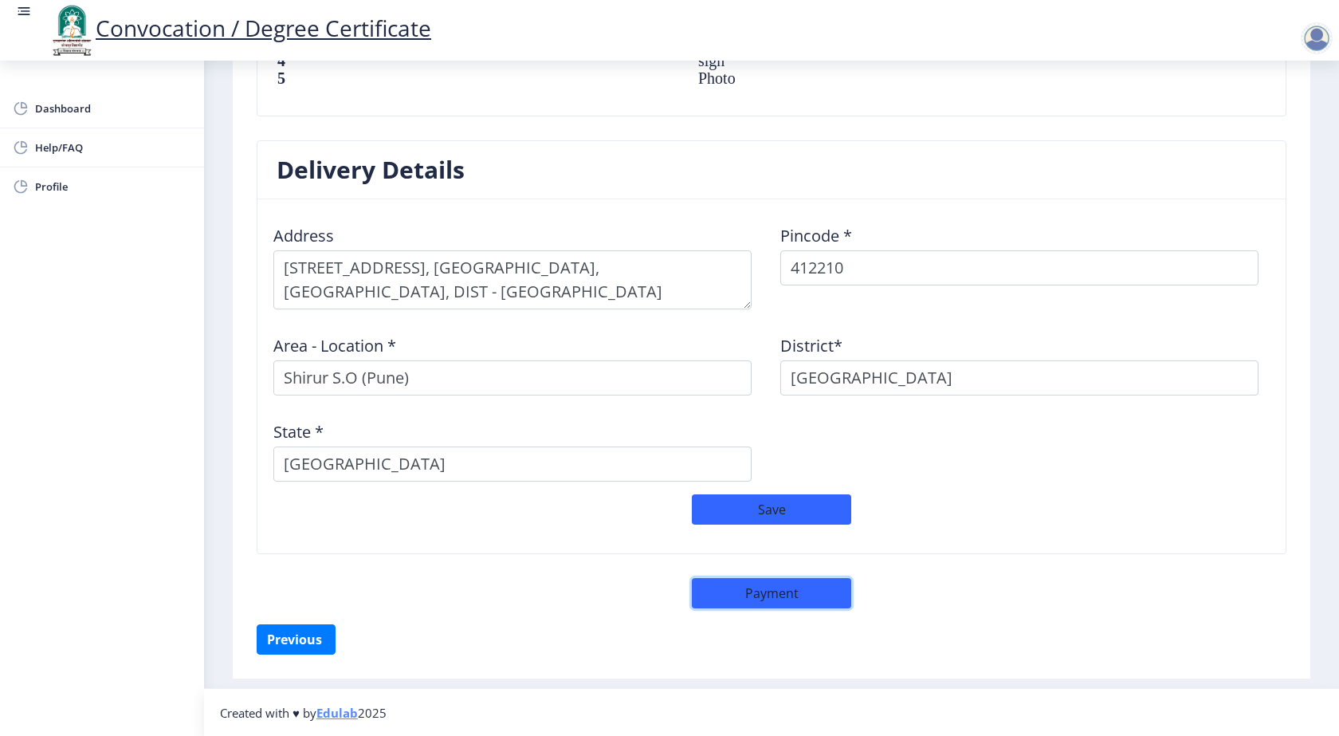
click at [787, 594] on button "Payment" at bounding box center [771, 593] width 159 height 30
select select "sealed"
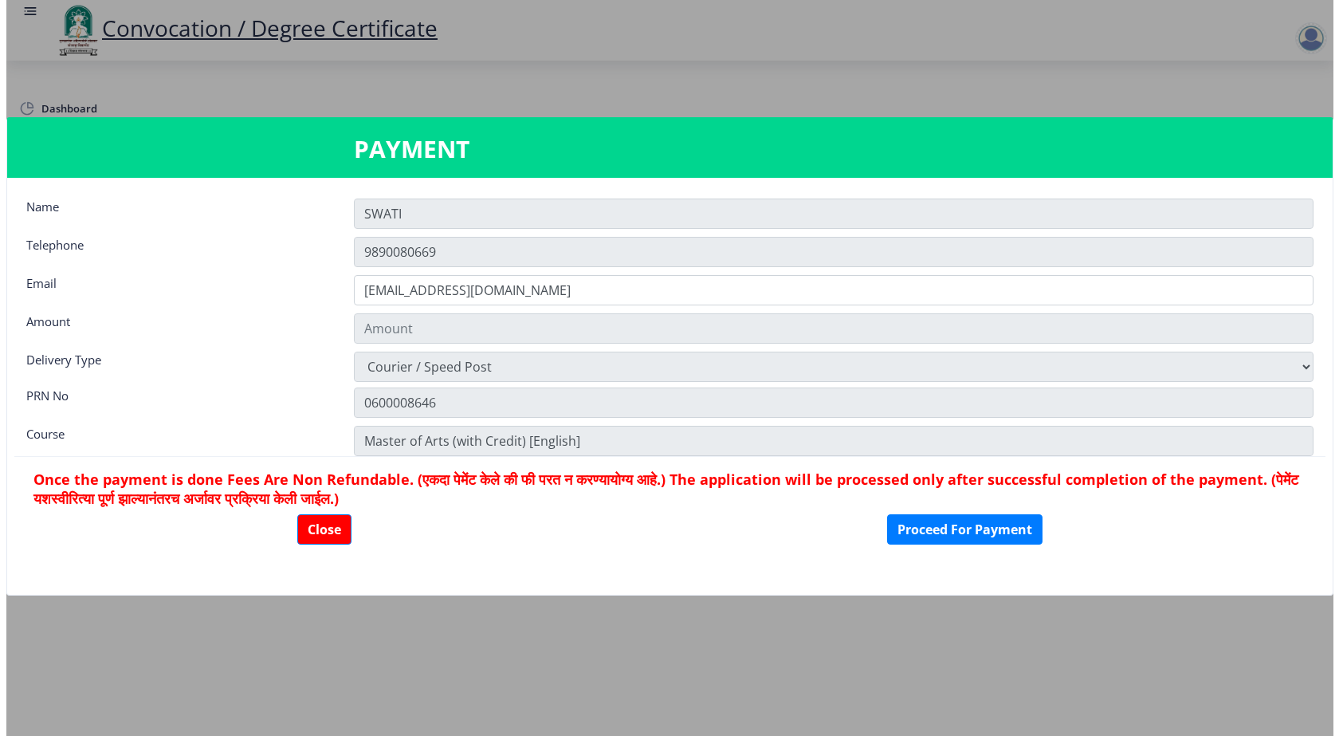
scroll to position [1208, 0]
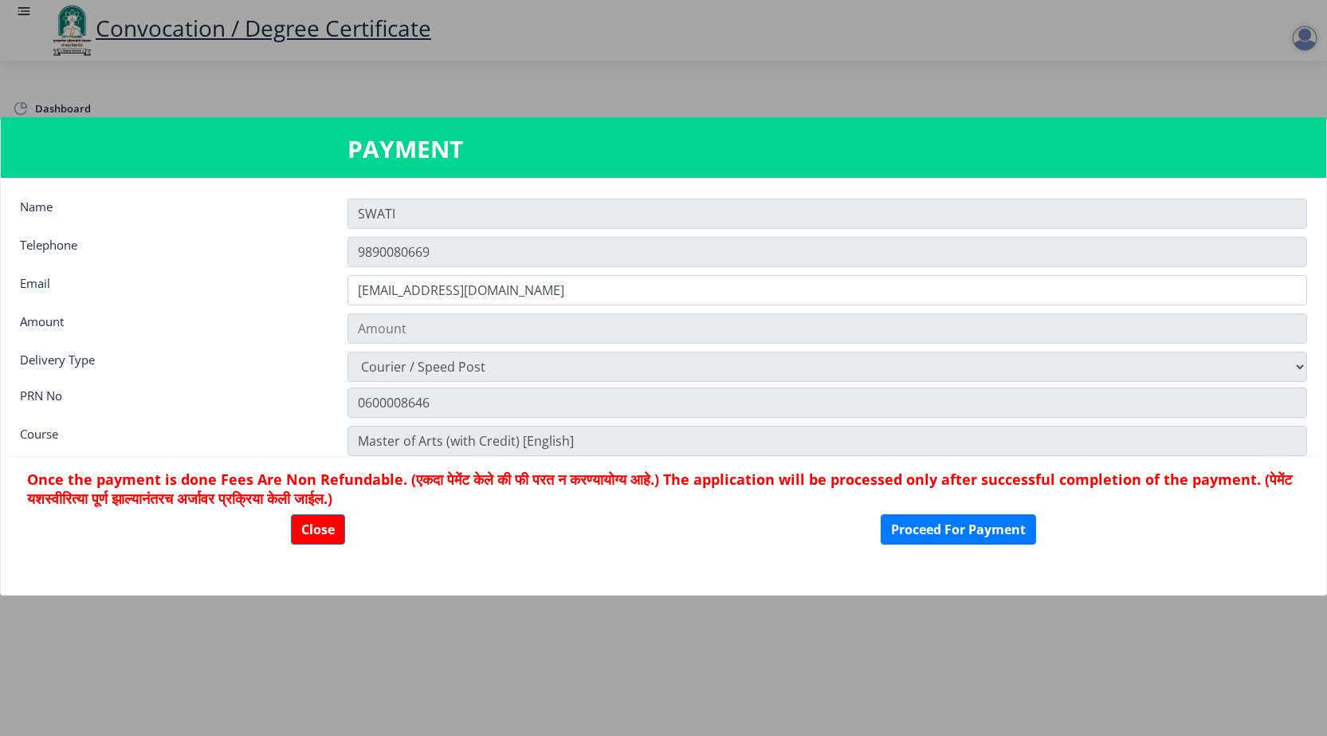
type input "1885"
click at [322, 534] on button "Close" at bounding box center [318, 529] width 54 height 30
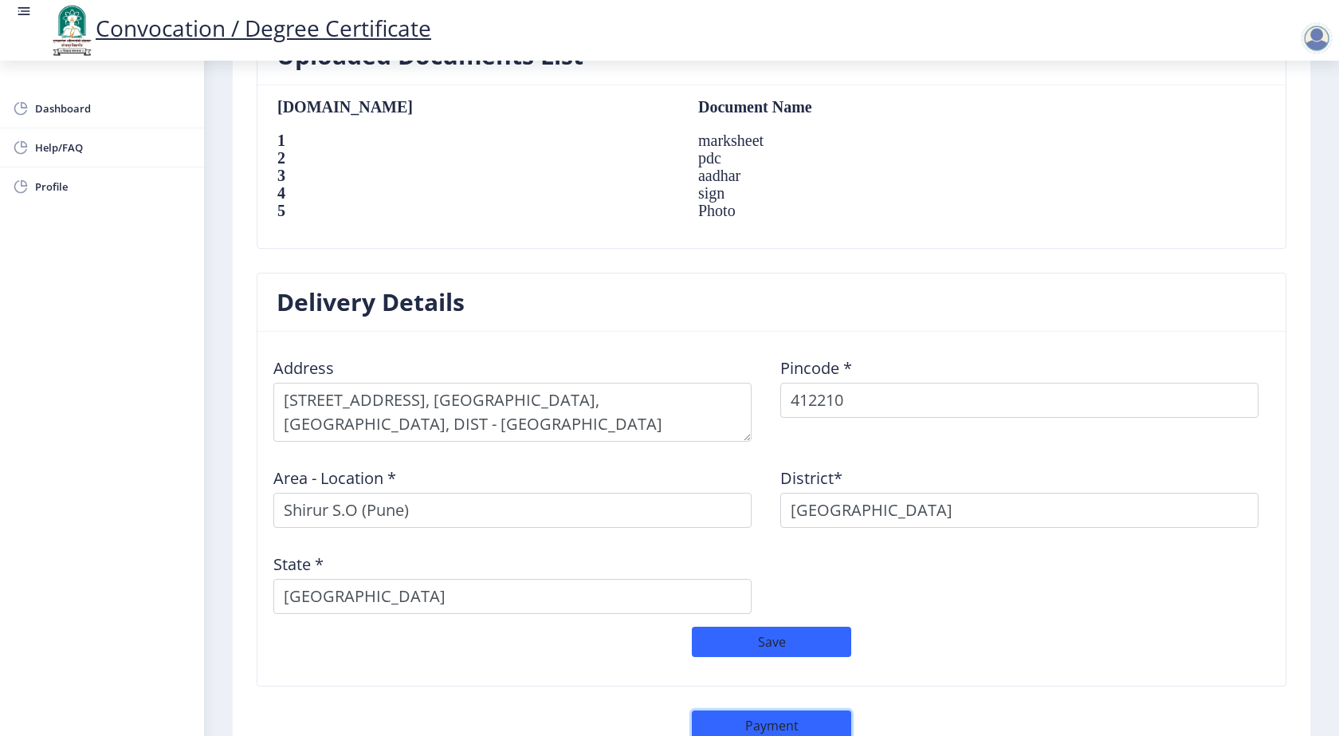
scroll to position [1129, 0]
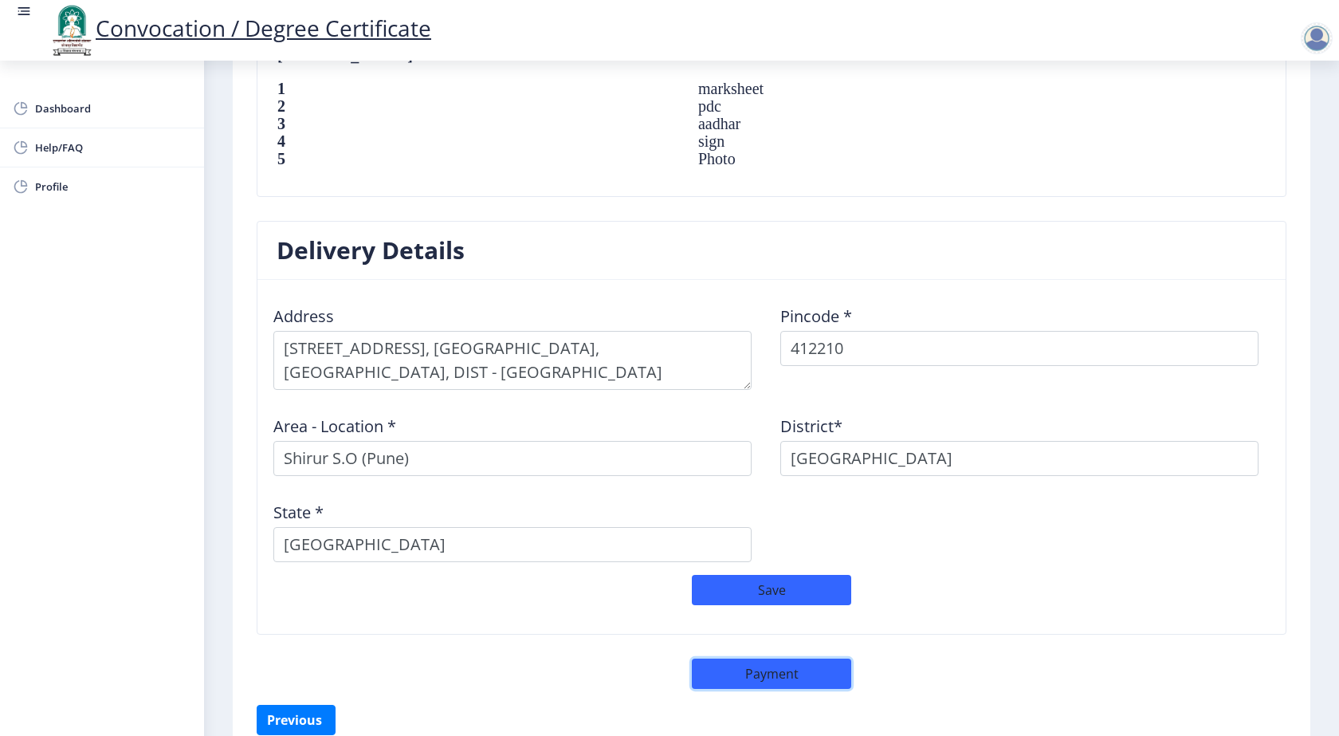
click at [740, 676] on button "Payment" at bounding box center [771, 673] width 159 height 30
select select "sealed"
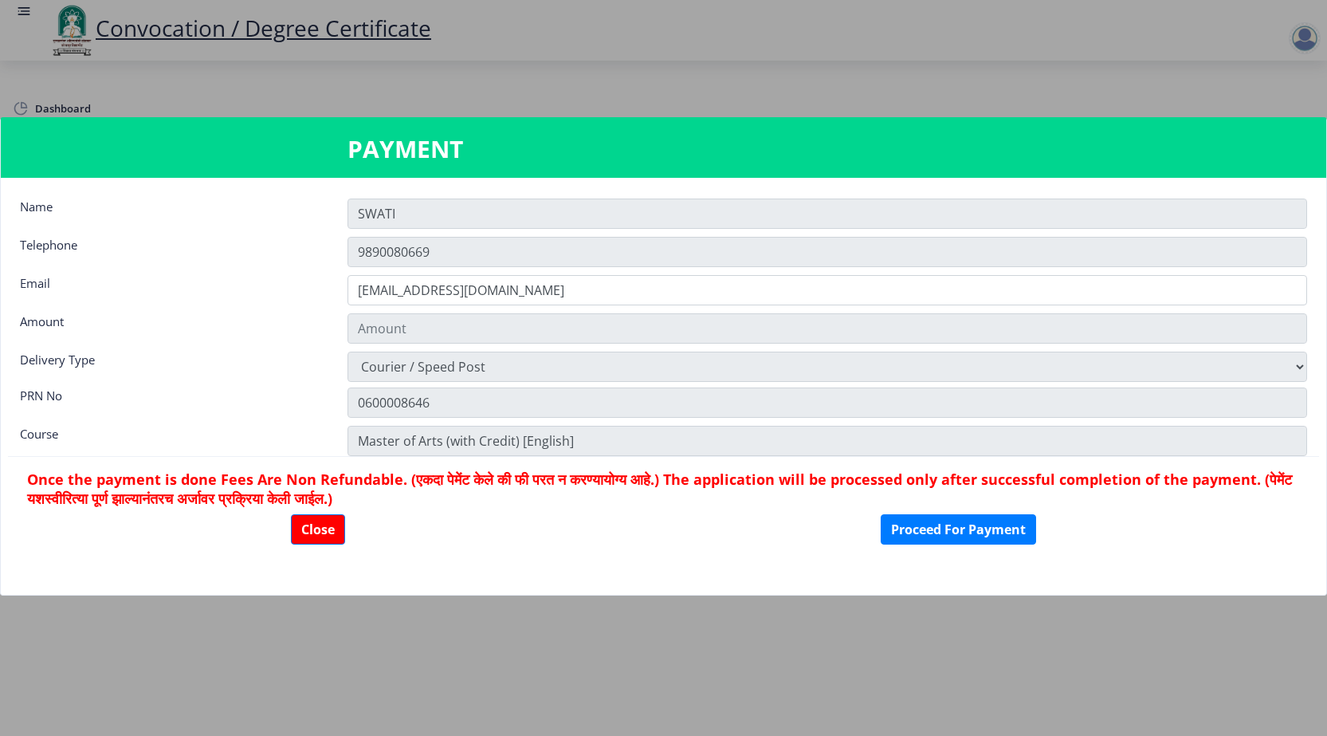
type input "1885"
click at [318, 536] on button "Close" at bounding box center [318, 529] width 54 height 30
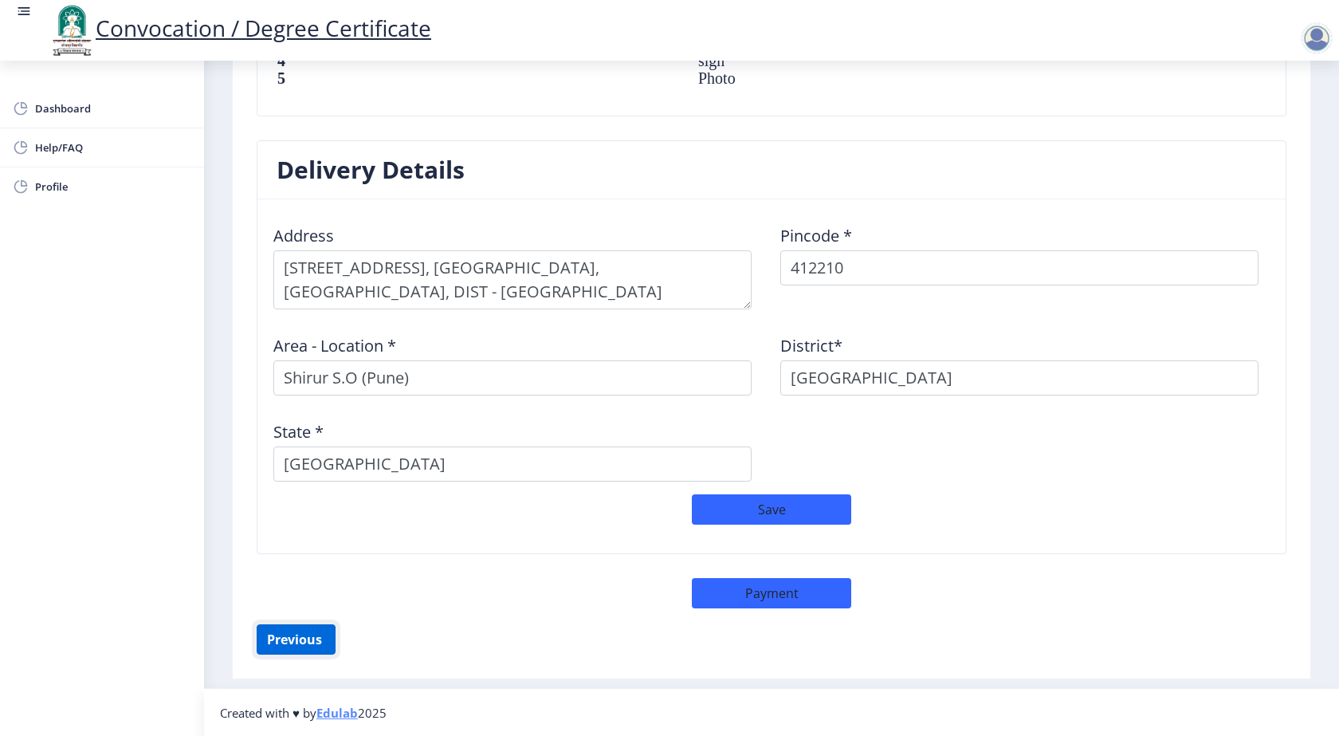
click at [293, 640] on button "Previous ‍" at bounding box center [296, 639] width 79 height 30
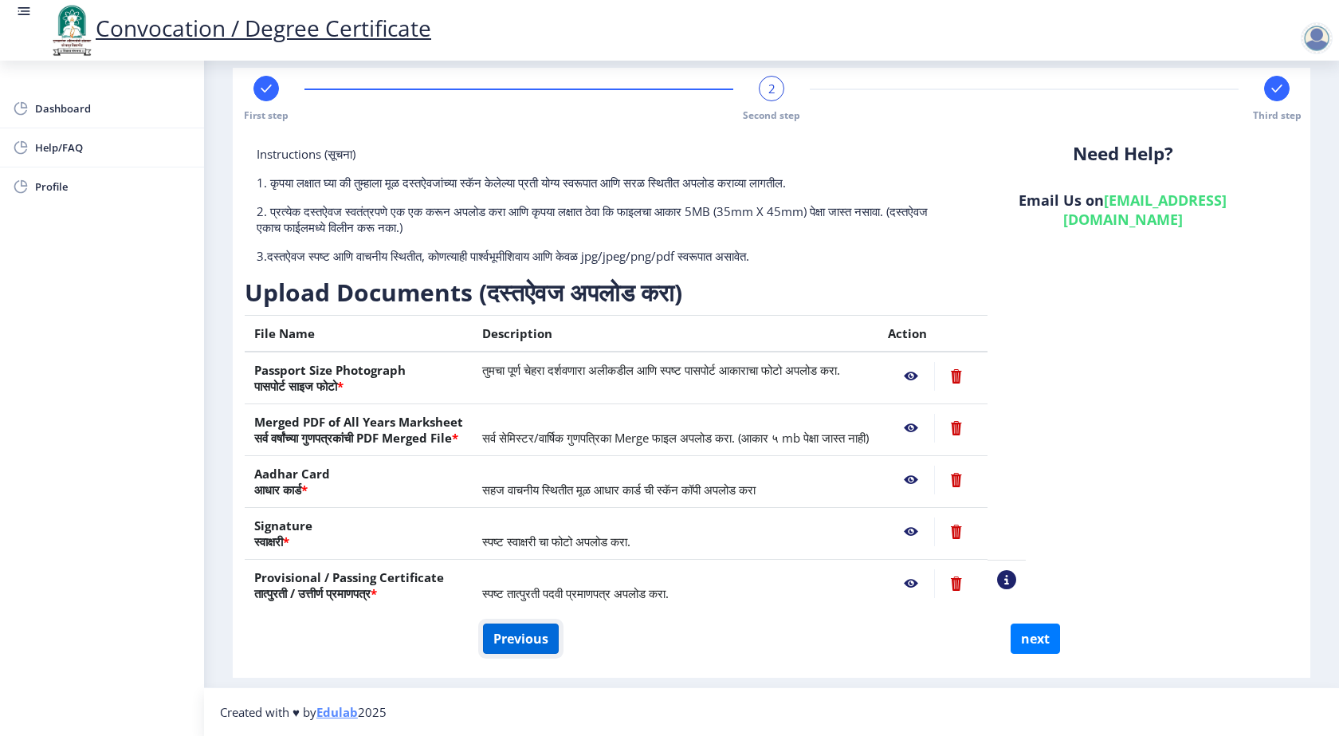
click at [519, 644] on button "Previous" at bounding box center [521, 638] width 76 height 30
select select "Regular"
select select "English"
select select "2009"
select select "April"
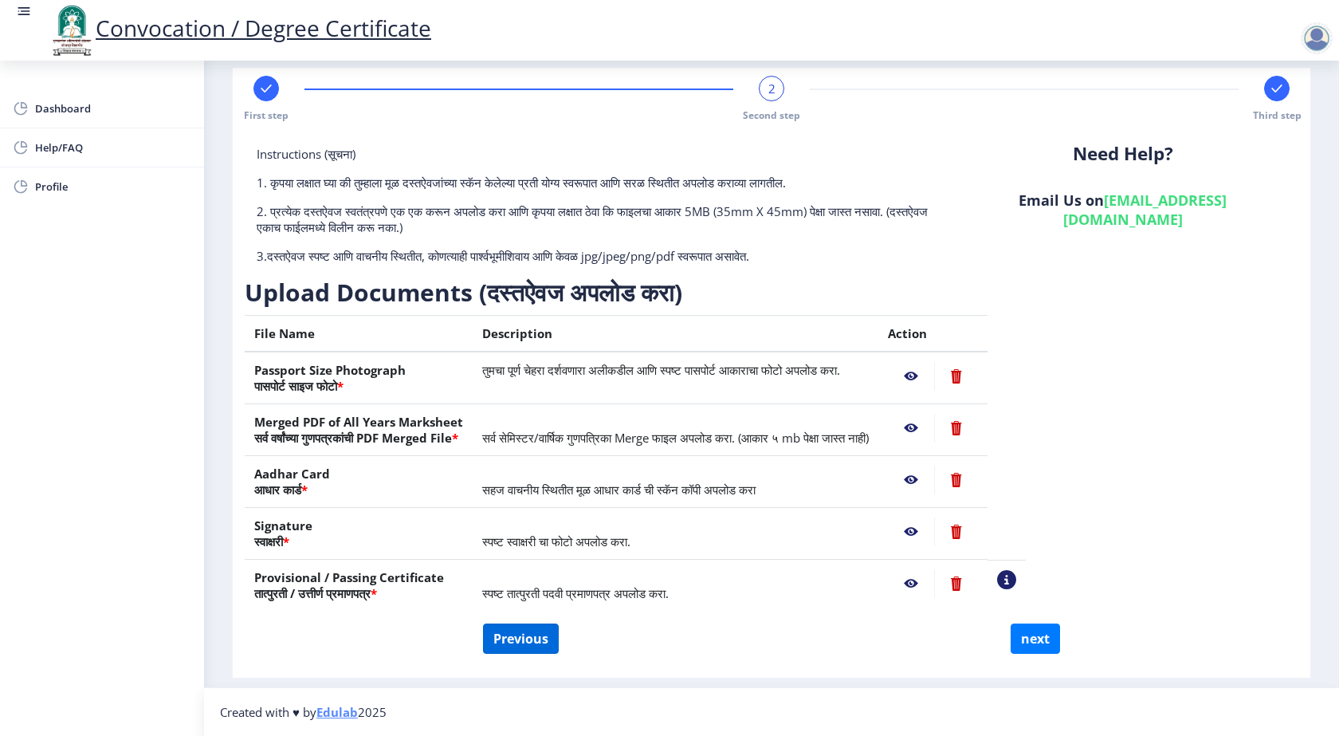
select select "HIGHER SECOND CLASS"
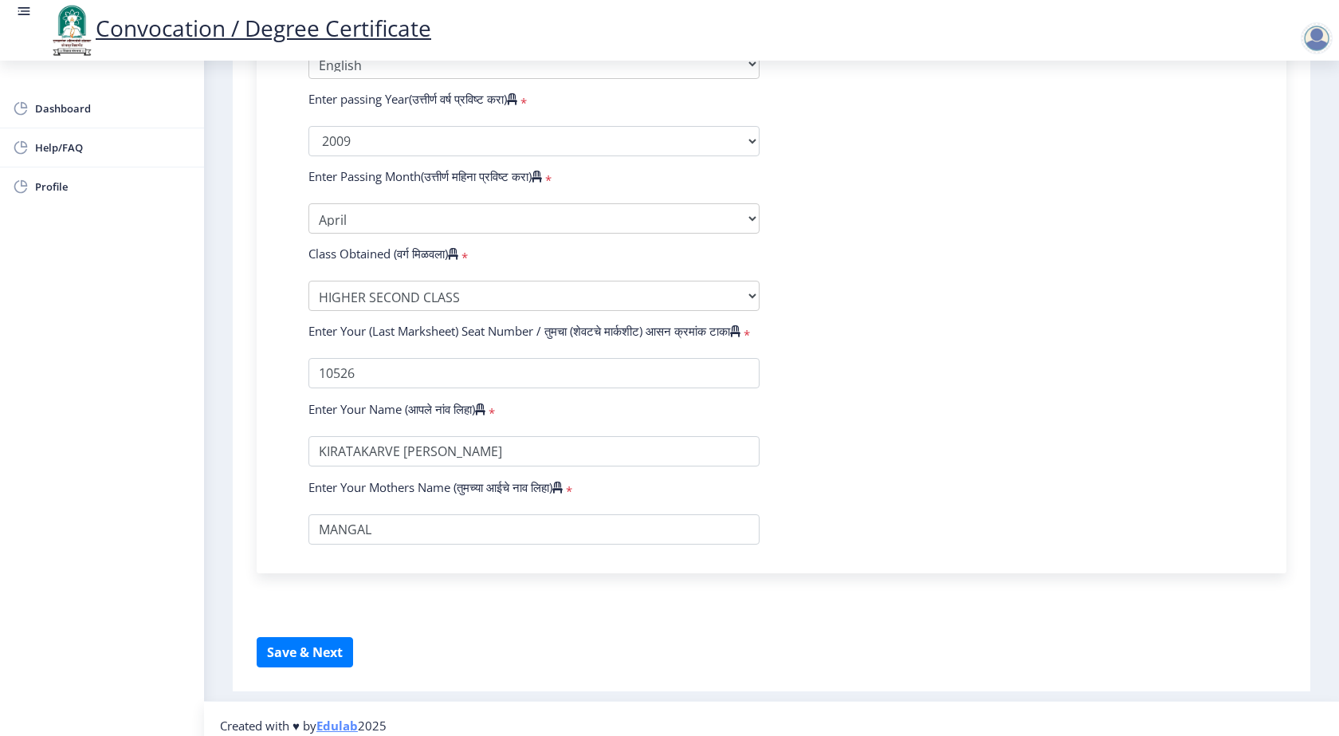
scroll to position [835, 0]
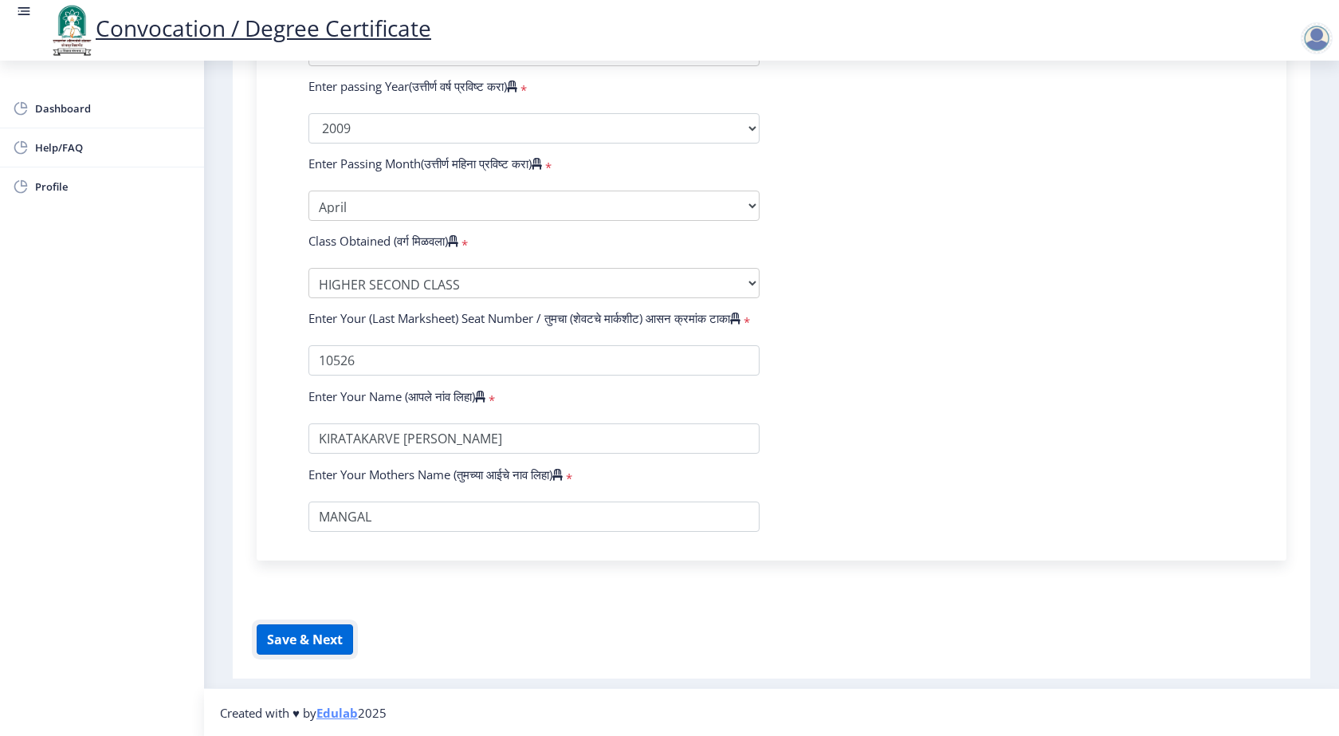
click at [323, 647] on button "Save & Next" at bounding box center [305, 639] width 96 height 30
select select
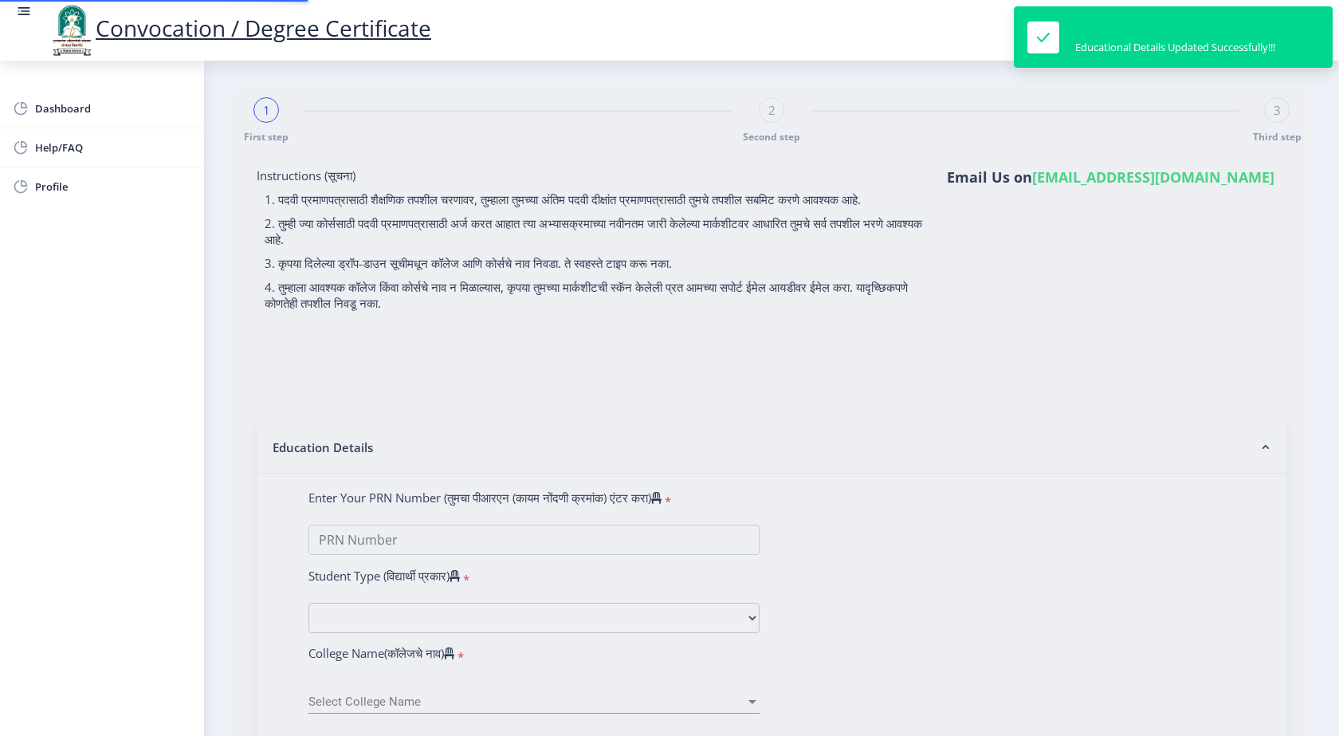
type input "0600008646"
select select "Regular"
select select "2009"
select select "April"
select select "HIGHER SECOND CLASS"
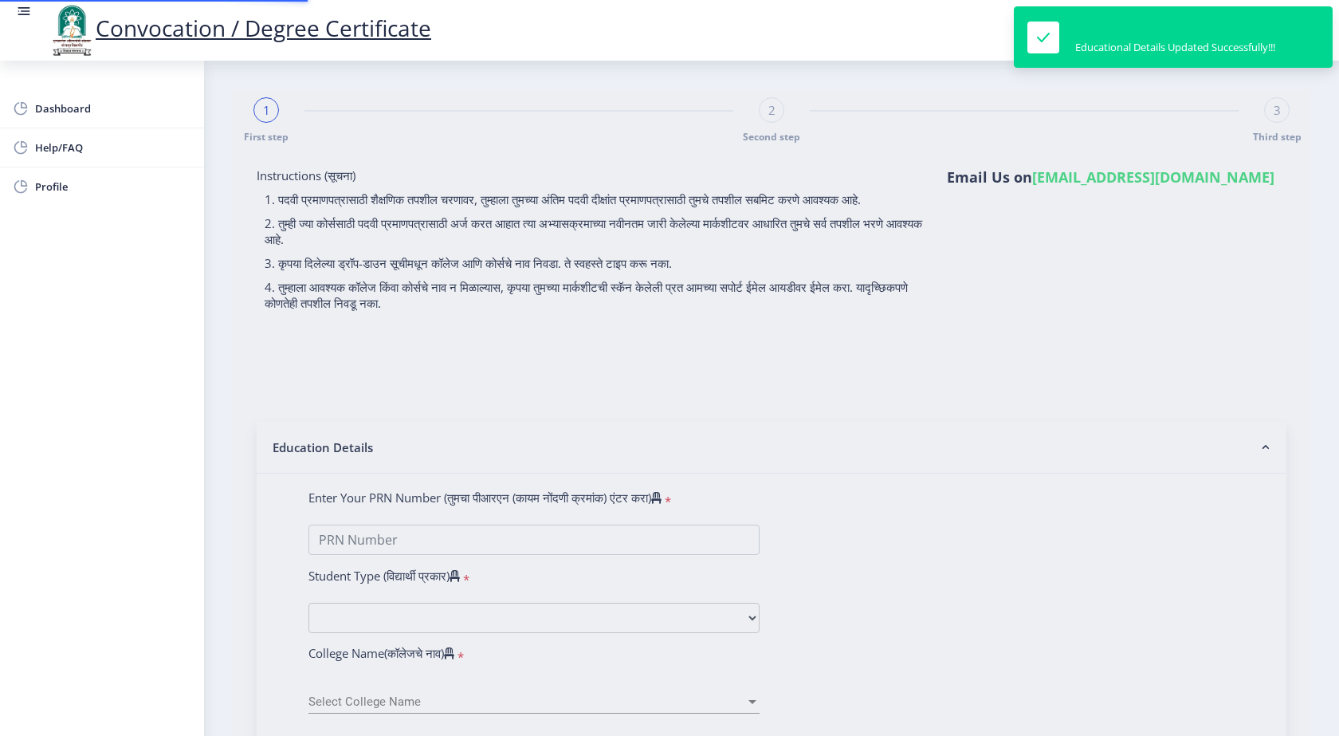
type input "10526"
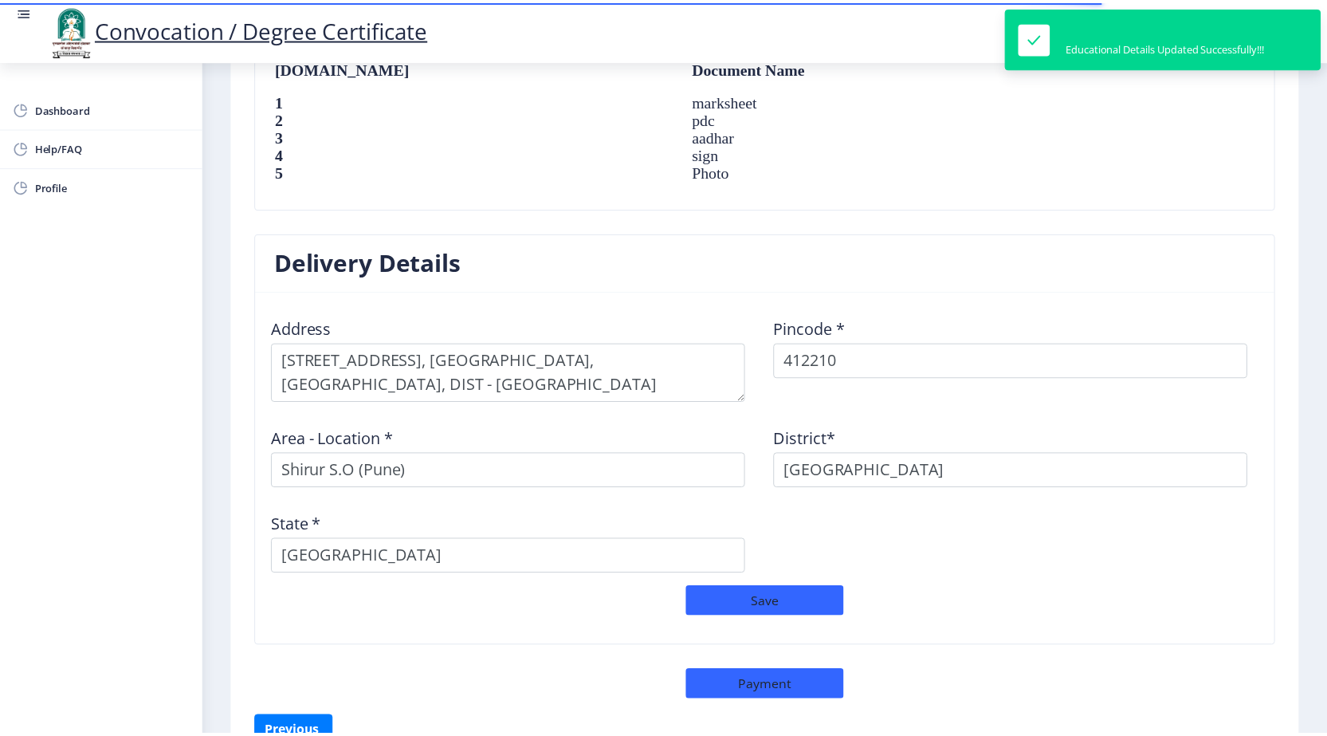
scroll to position [1209, 0]
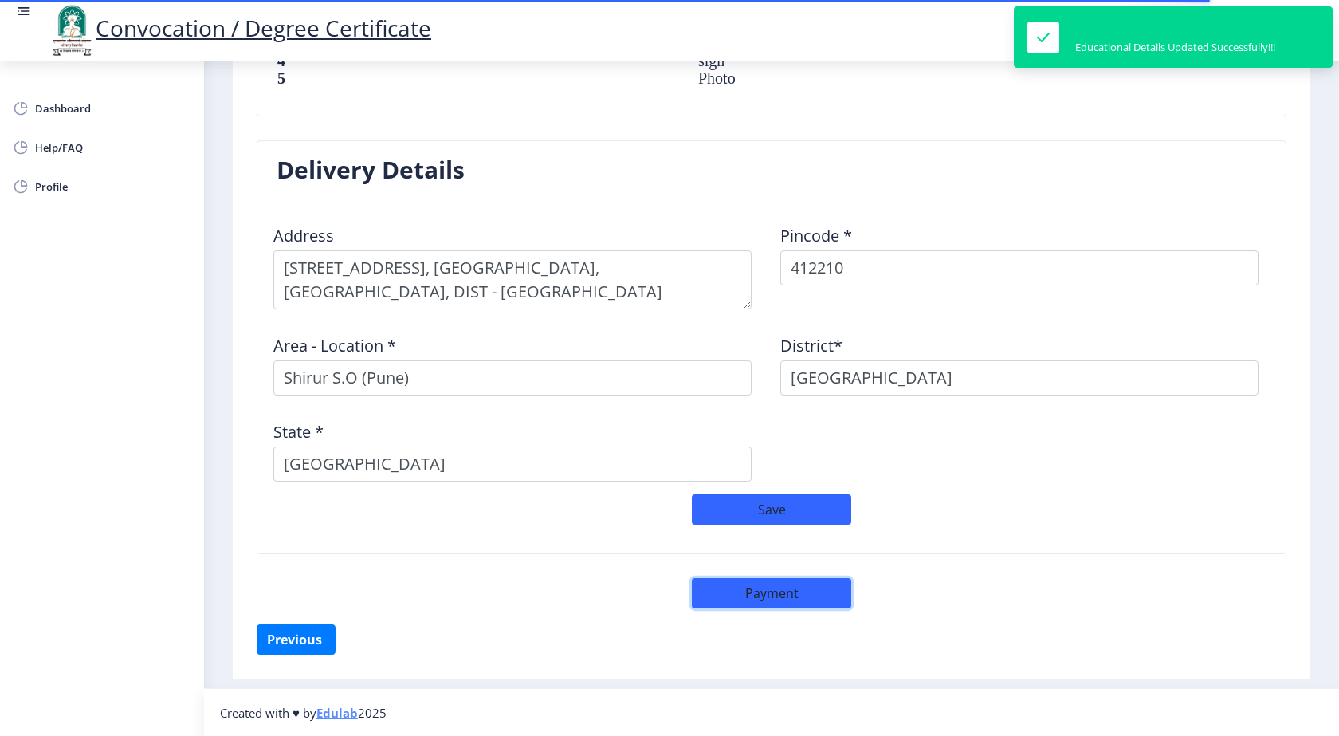
click at [794, 599] on button "Payment" at bounding box center [771, 593] width 159 height 30
select select "sealed"
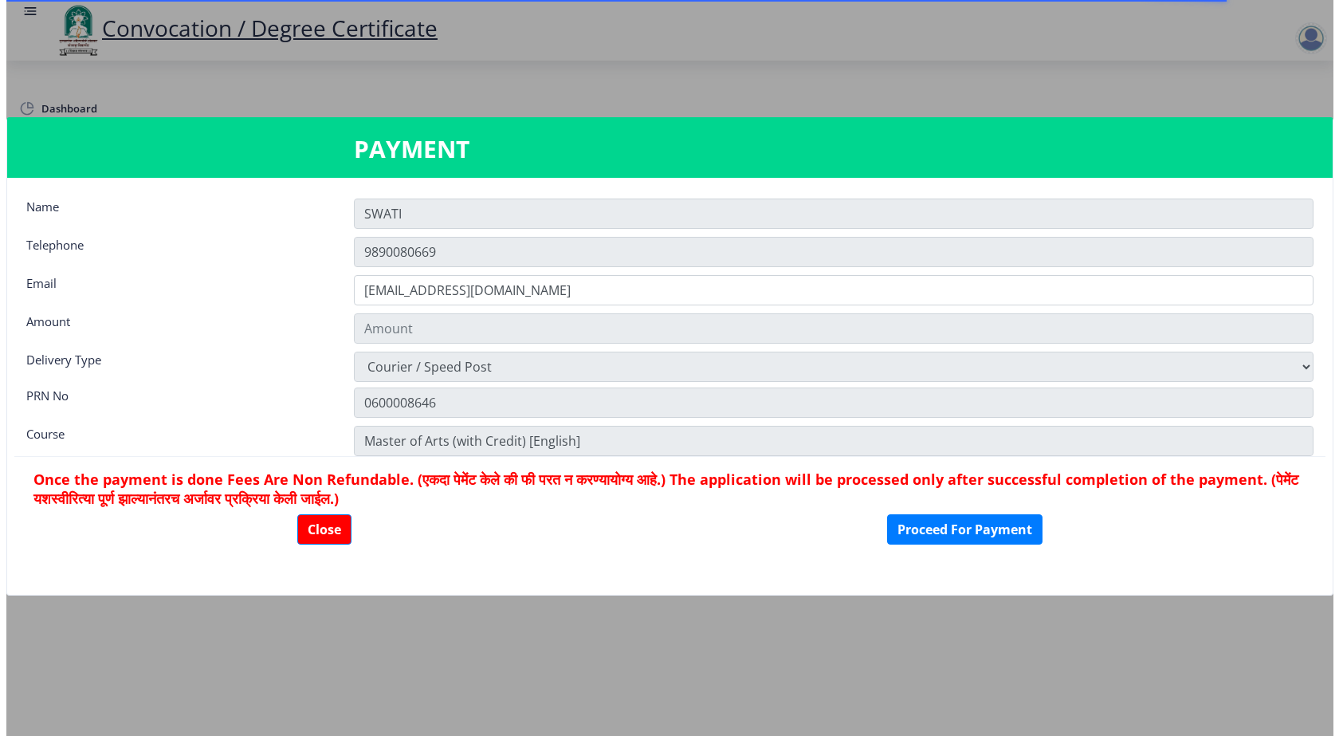
scroll to position [1208, 0]
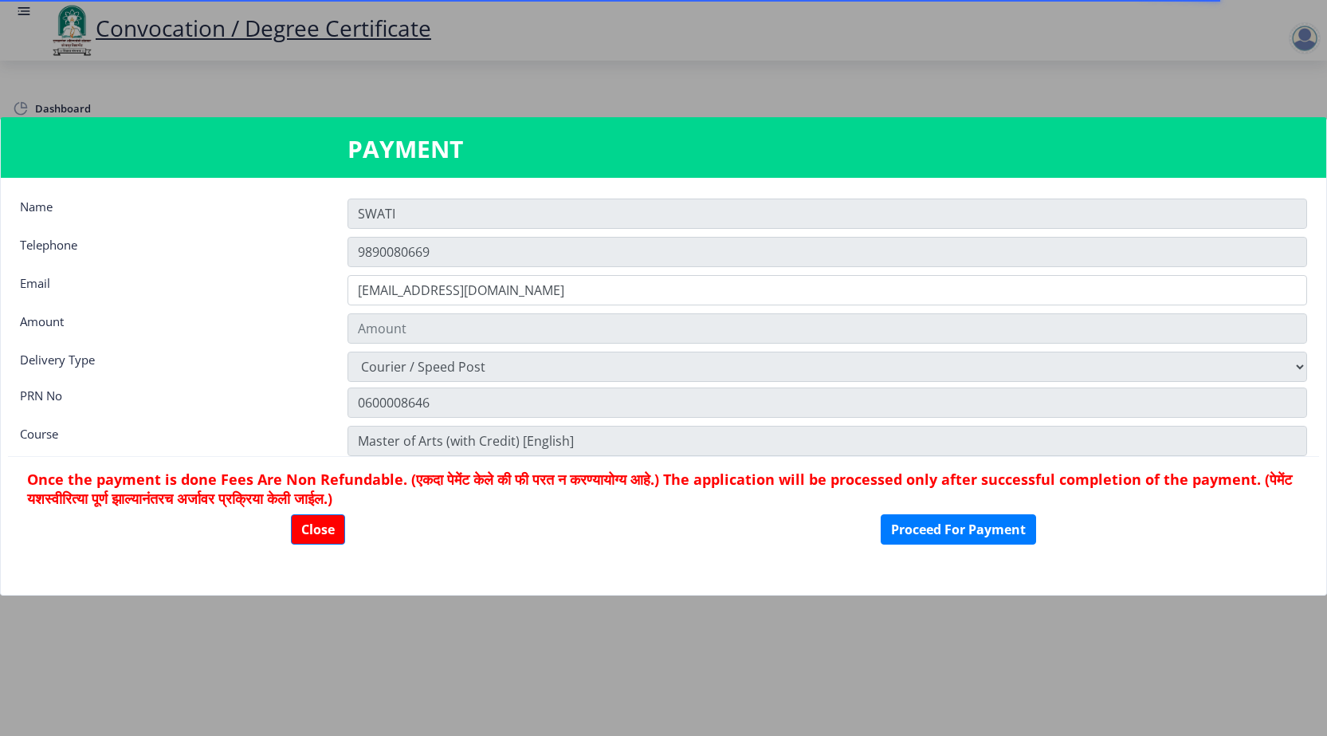
type input "1885"
click at [333, 533] on button "Close" at bounding box center [318, 529] width 54 height 30
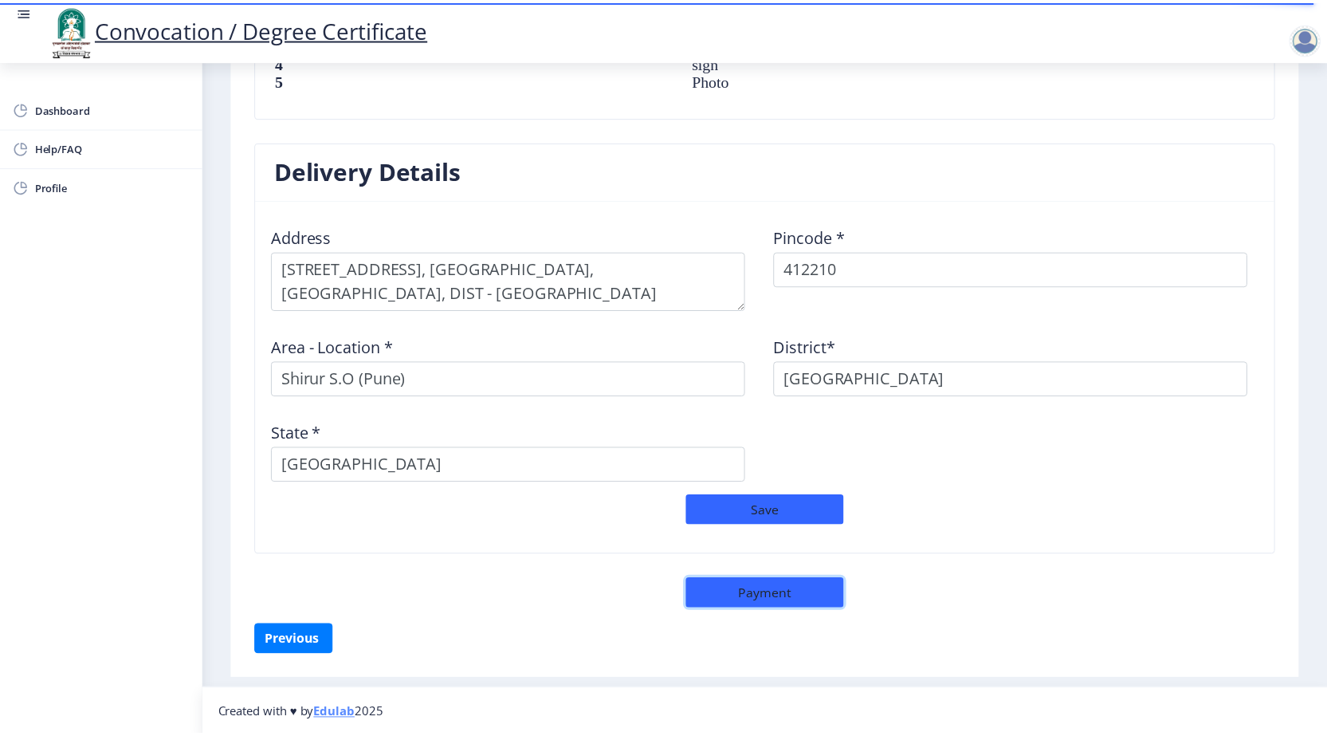
scroll to position [1209, 0]
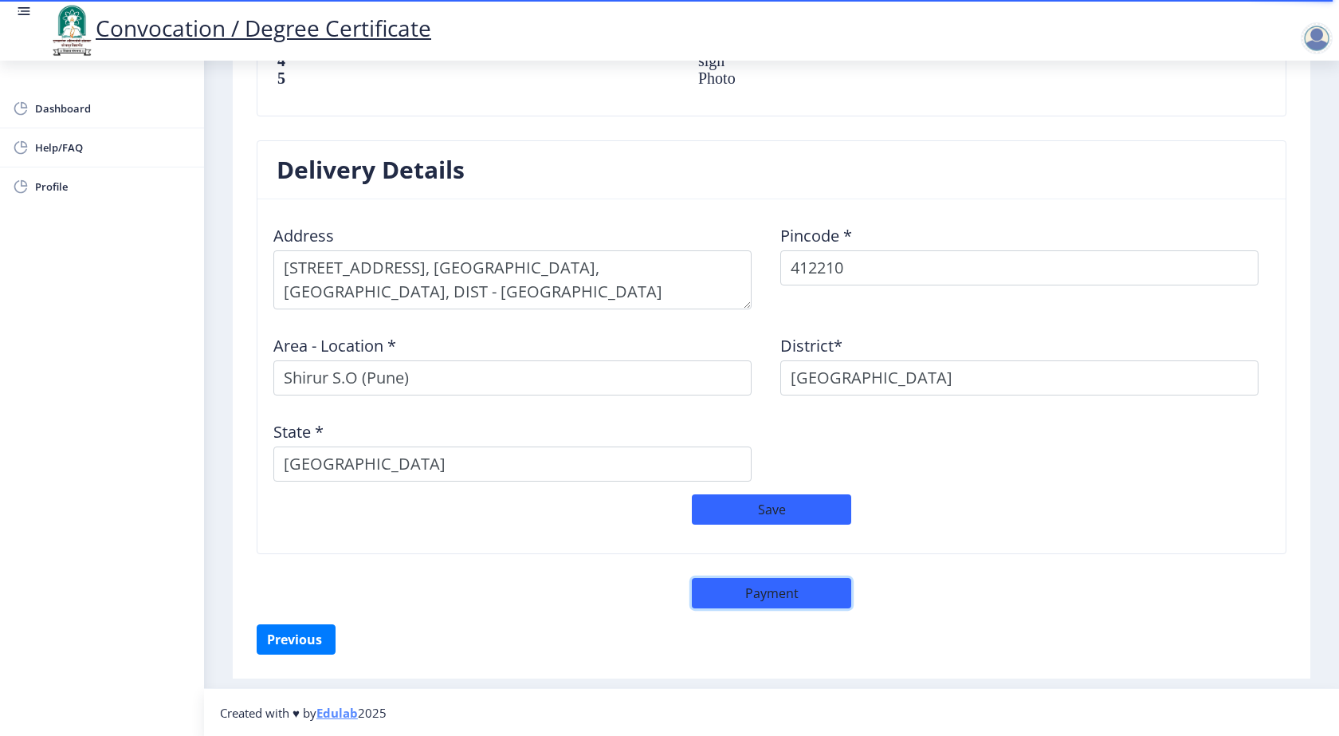
click at [812, 593] on button "Payment" at bounding box center [771, 593] width 159 height 30
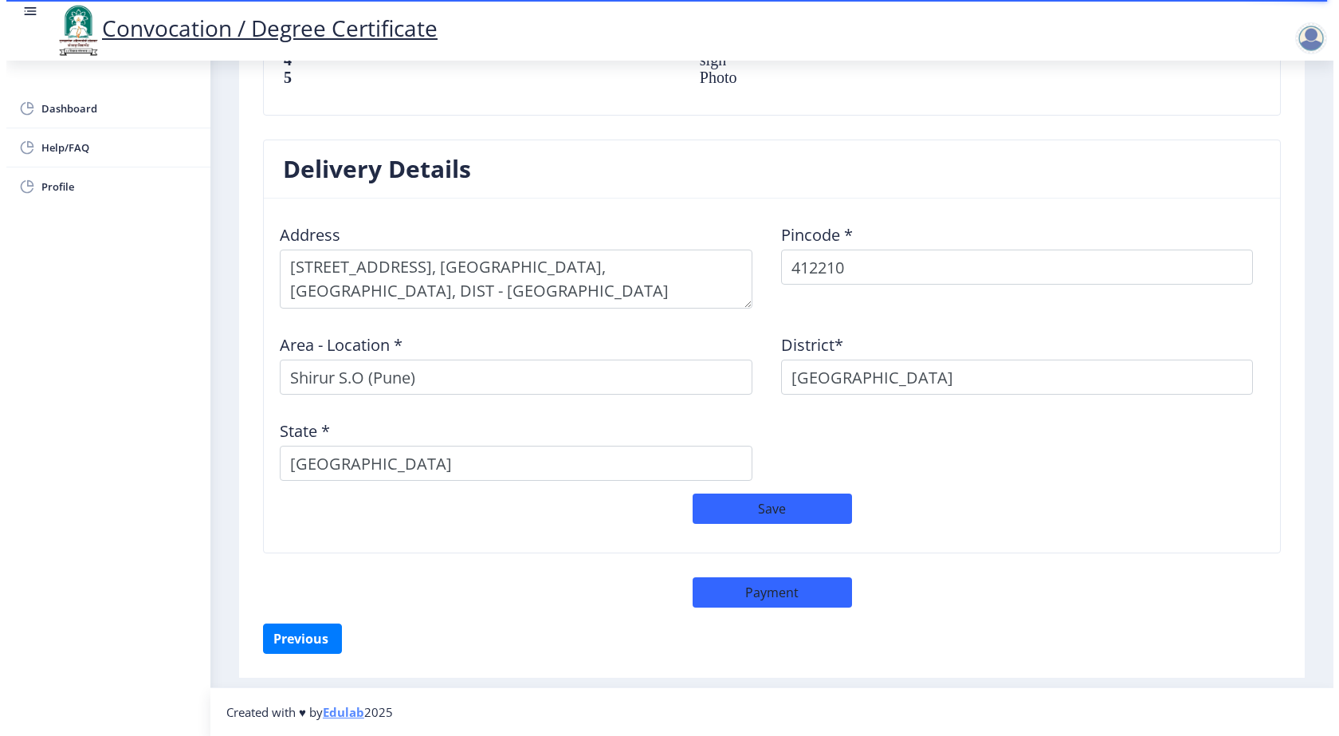
scroll to position [1208, 0]
select select "sealed"
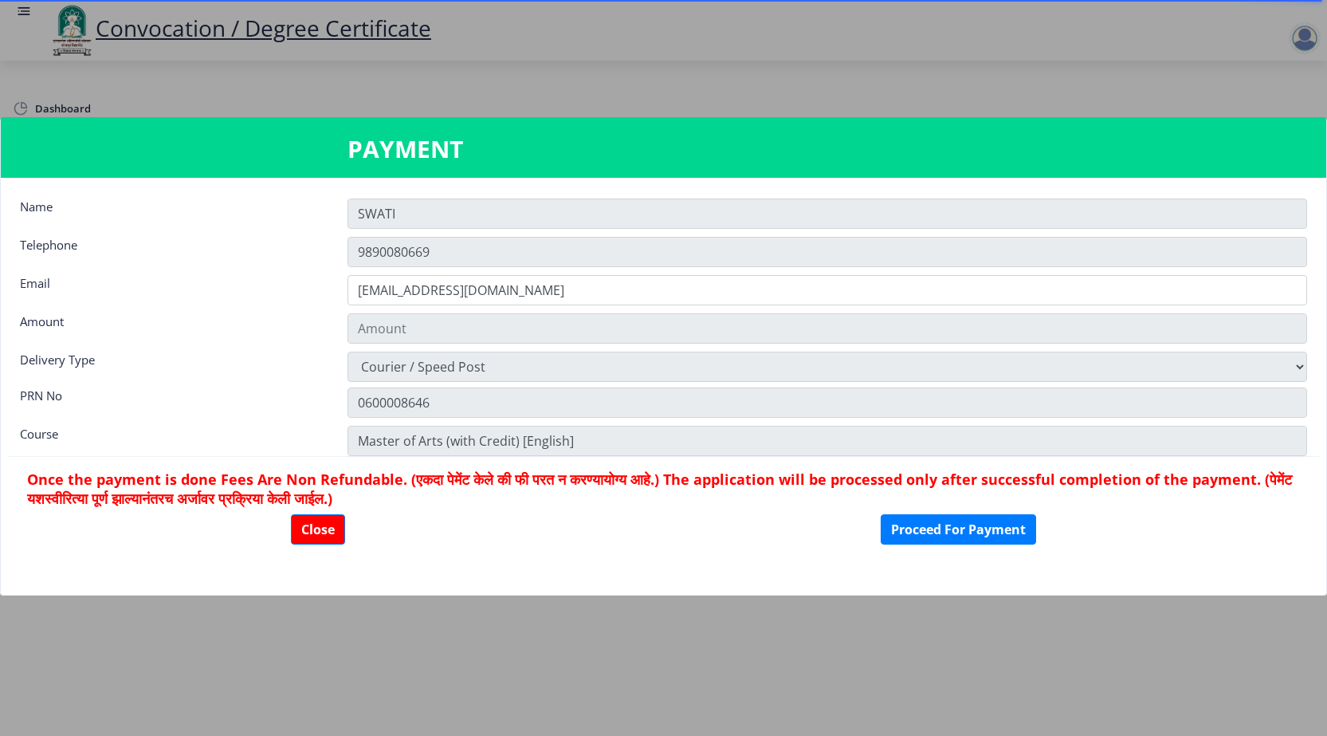
type input "1885"
click at [337, 548] on nb-card-footer "Once the payment is done Fees Are Non Refundable. (एकदा पेमेंट केले की फी परत न…" at bounding box center [663, 506] width 1311 height 101
click at [332, 538] on button "Close" at bounding box center [318, 529] width 54 height 30
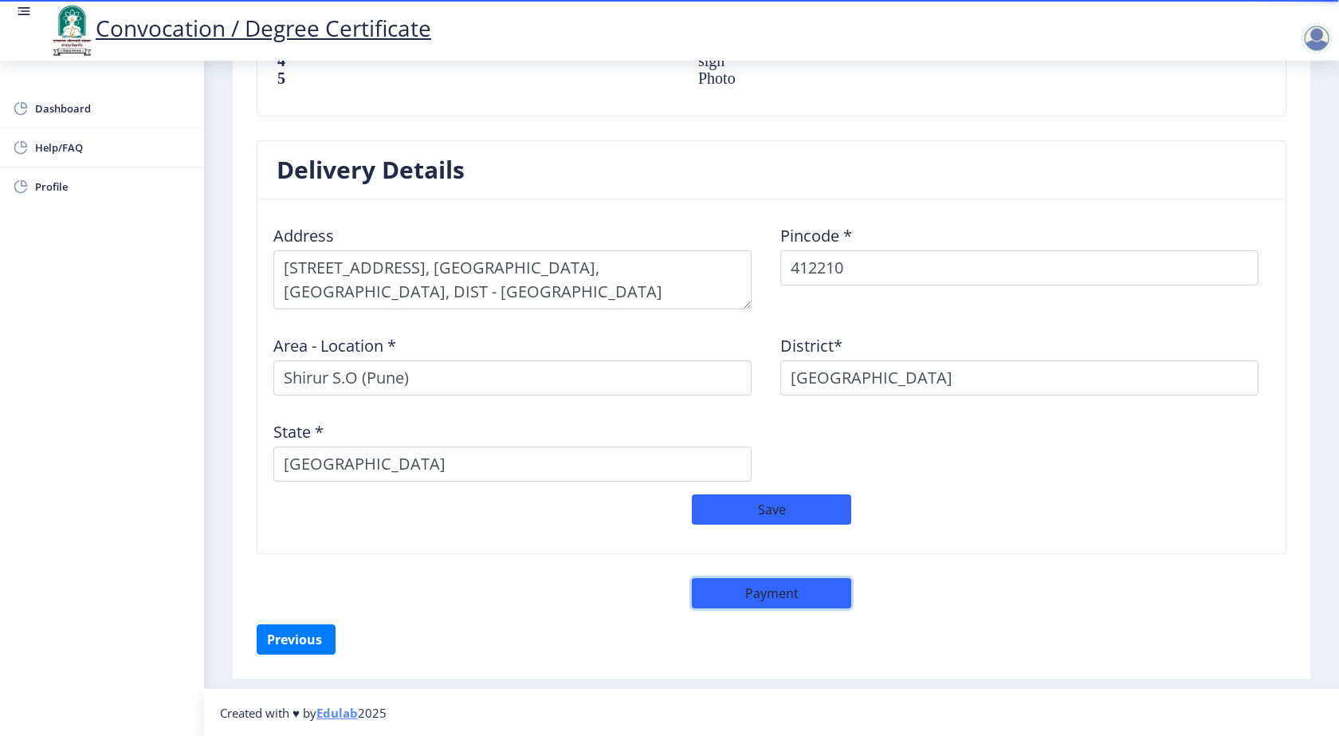
click at [772, 596] on button "Payment" at bounding box center [771, 593] width 159 height 30
select select "sealed"
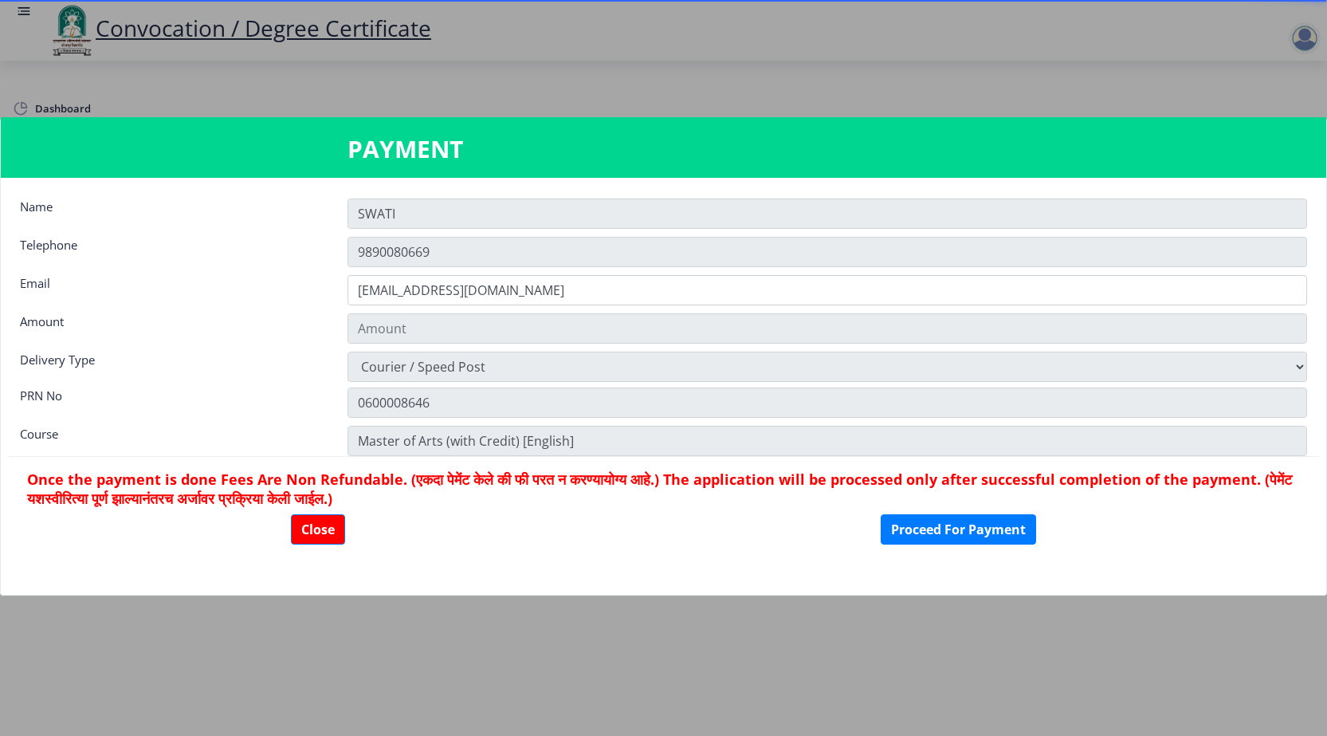
type input "1885"
click at [322, 535] on button "Close" at bounding box center [318, 529] width 54 height 30
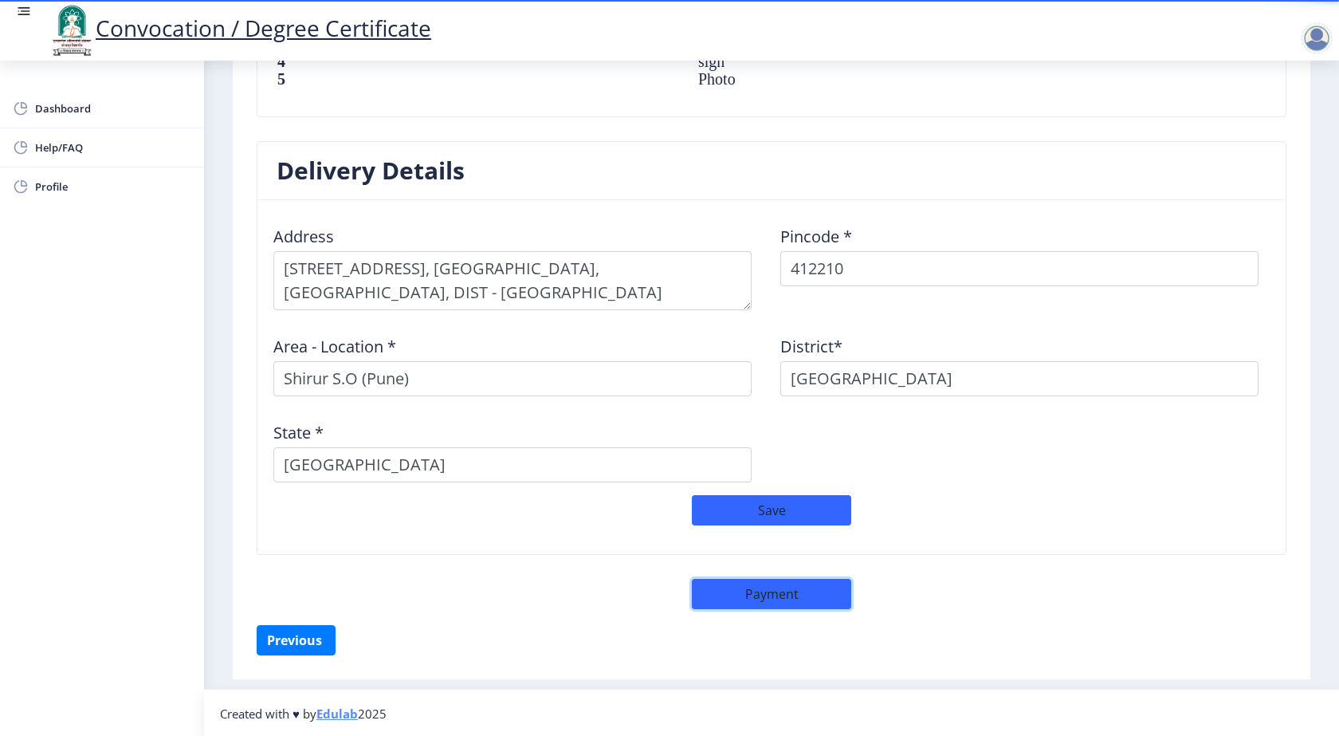
click at [764, 589] on button "Payment" at bounding box center [771, 594] width 159 height 30
select select "sealed"
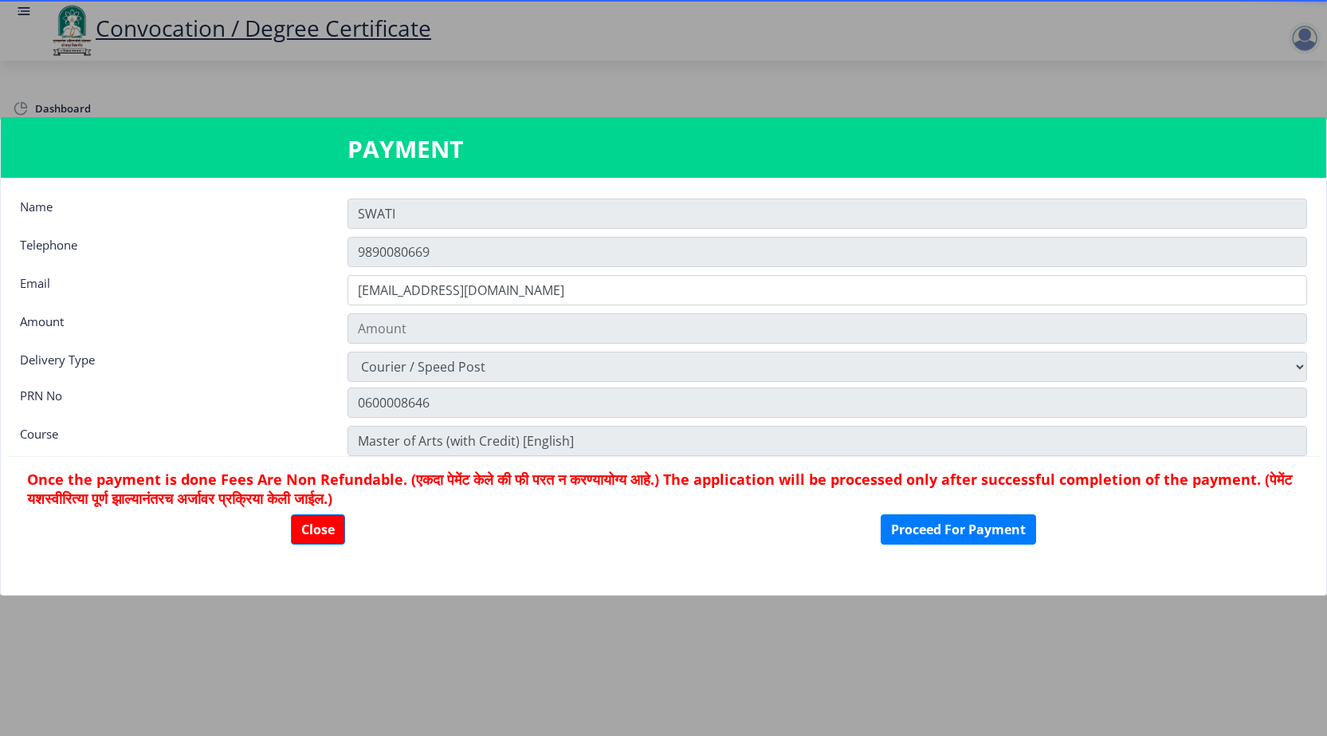
type input "1885"
click at [932, 529] on button "Proceed For Payment" at bounding box center [958, 529] width 155 height 30
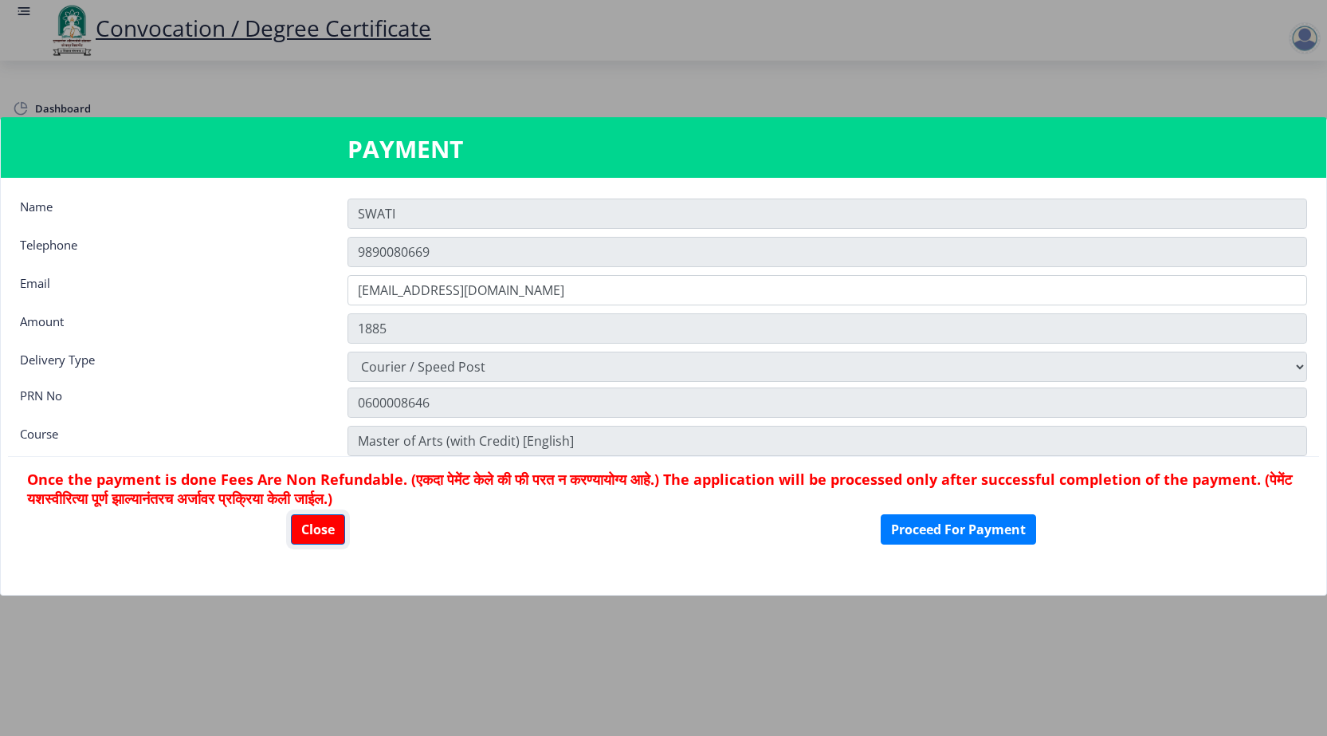
click at [322, 531] on button "Close" at bounding box center [318, 529] width 54 height 30
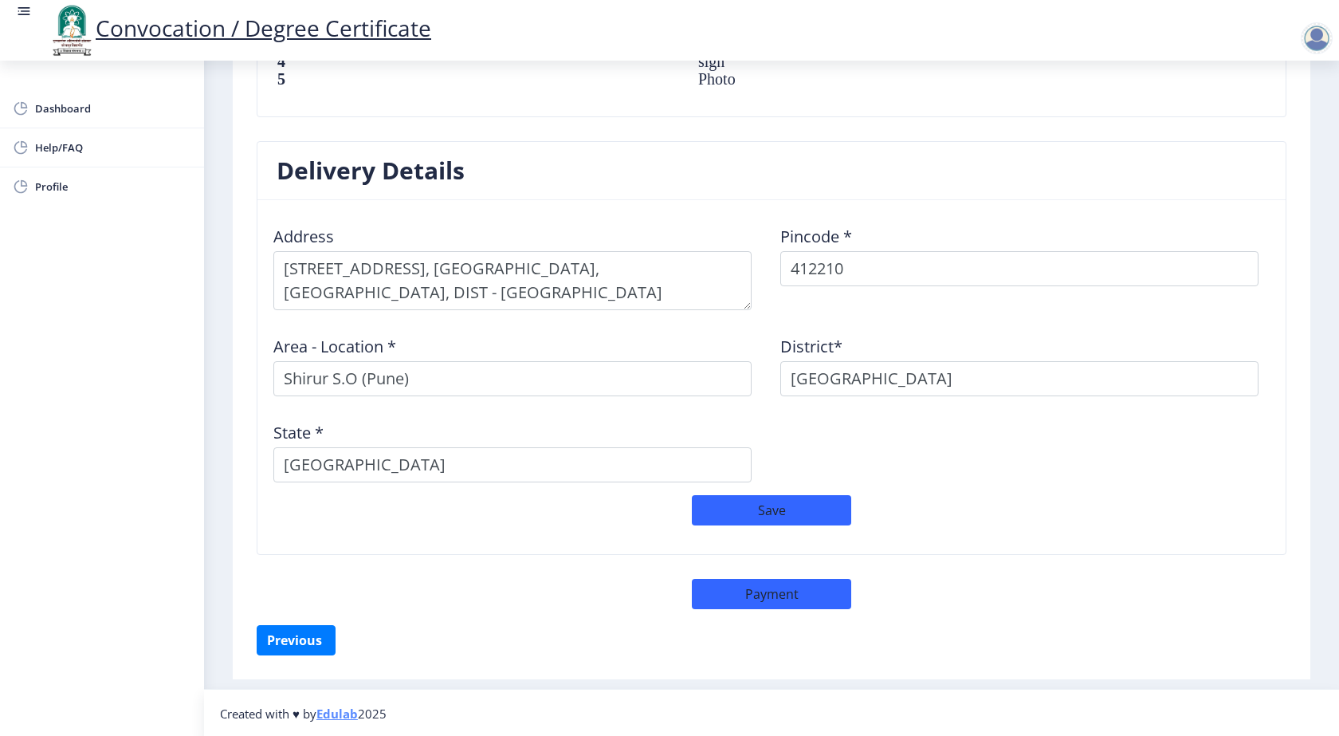
click at [1324, 42] on div at bounding box center [1317, 38] width 32 height 32
click at [1276, 119] on span "Log out" at bounding box center [1275, 124] width 102 height 19
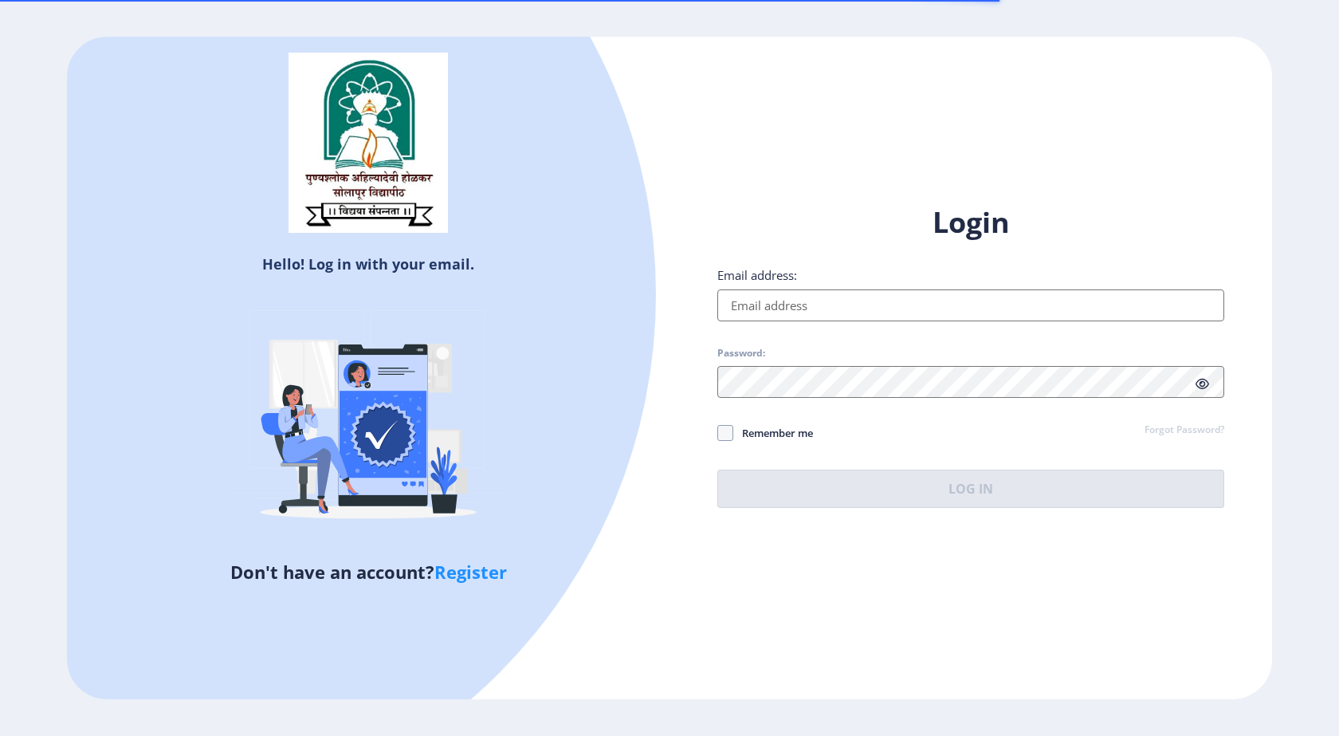
click at [830, 308] on input "Email address:" at bounding box center [970, 305] width 507 height 32
type input "[EMAIL_ADDRESS][DOMAIN_NAME]"
click at [673, 104] on div "Hello! Log in with your email. Don't have an account? Register Login Email addr…" at bounding box center [669, 368] width 1205 height 662
click at [763, 312] on input "Email address:" at bounding box center [970, 305] width 507 height 32
type input "[EMAIL_ADDRESS][DOMAIN_NAME]"
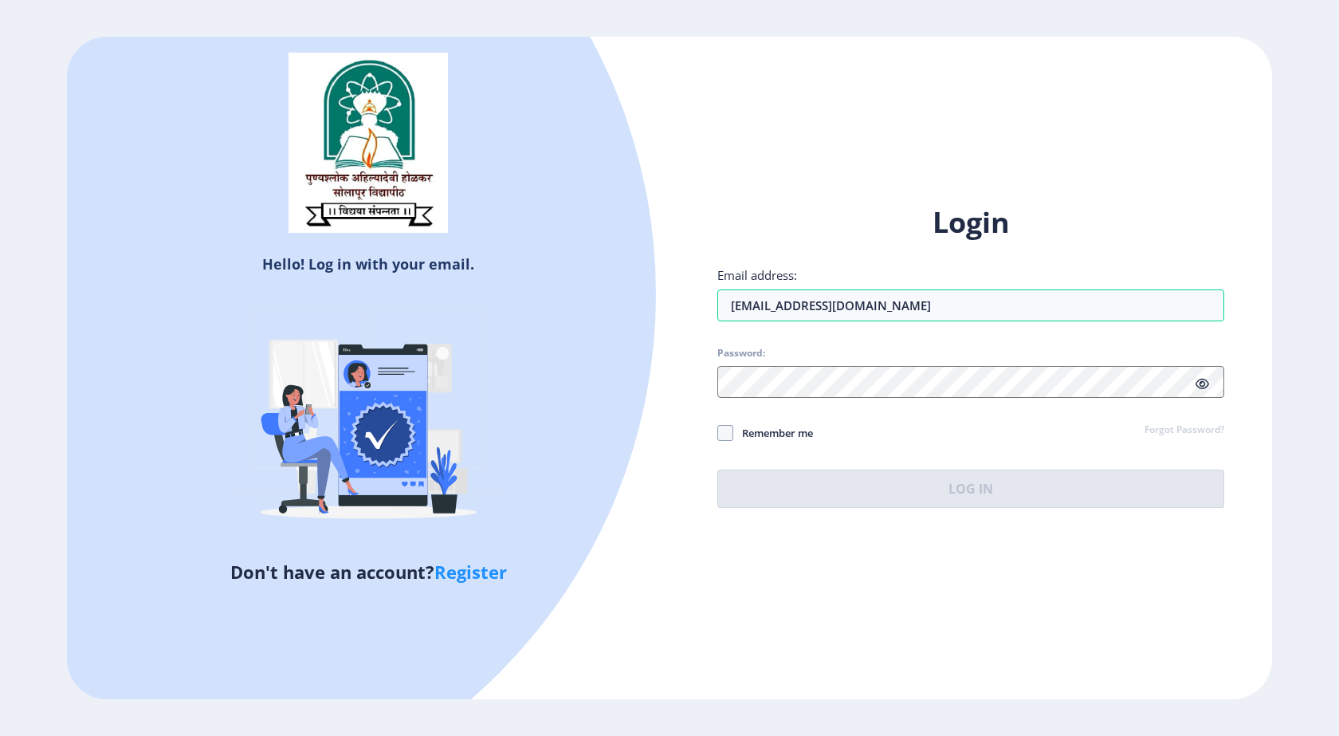
click at [819, 364] on span "Password:" at bounding box center [970, 356] width 507 height 19
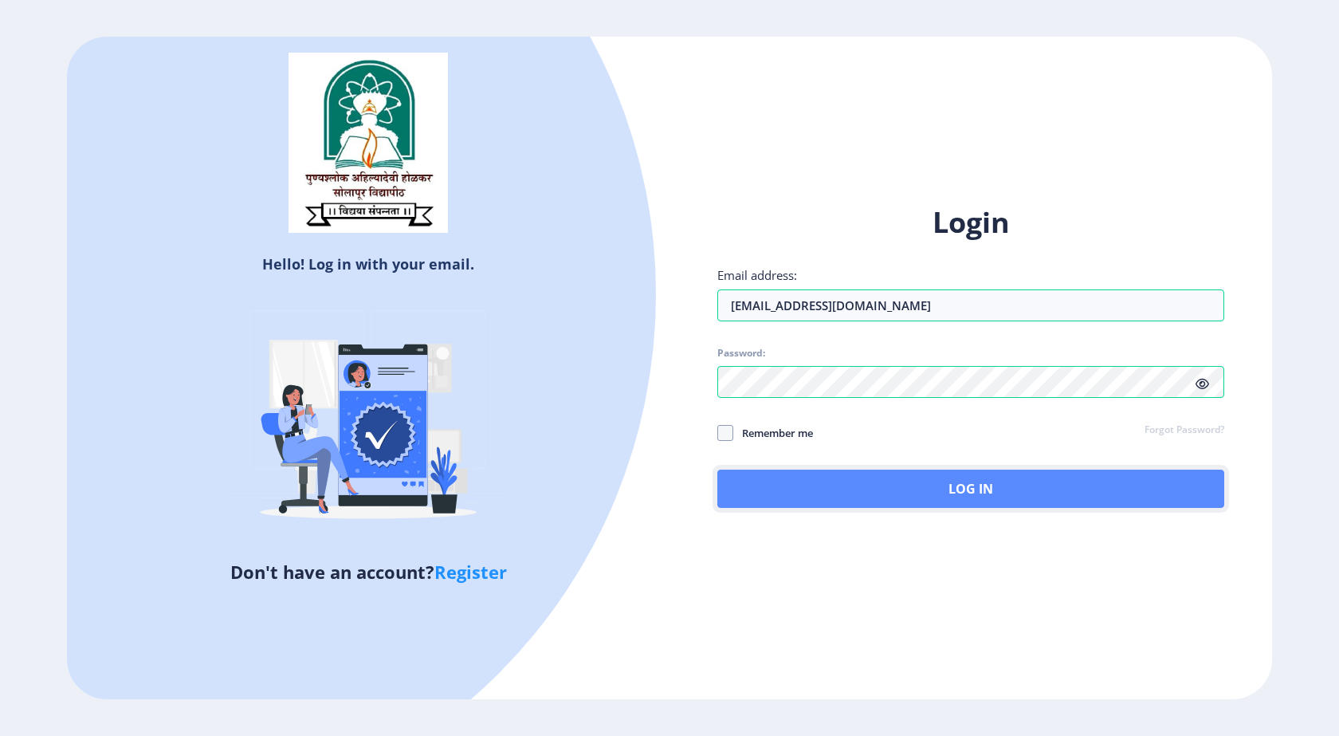
click at [925, 498] on button "Log In" at bounding box center [970, 488] width 507 height 38
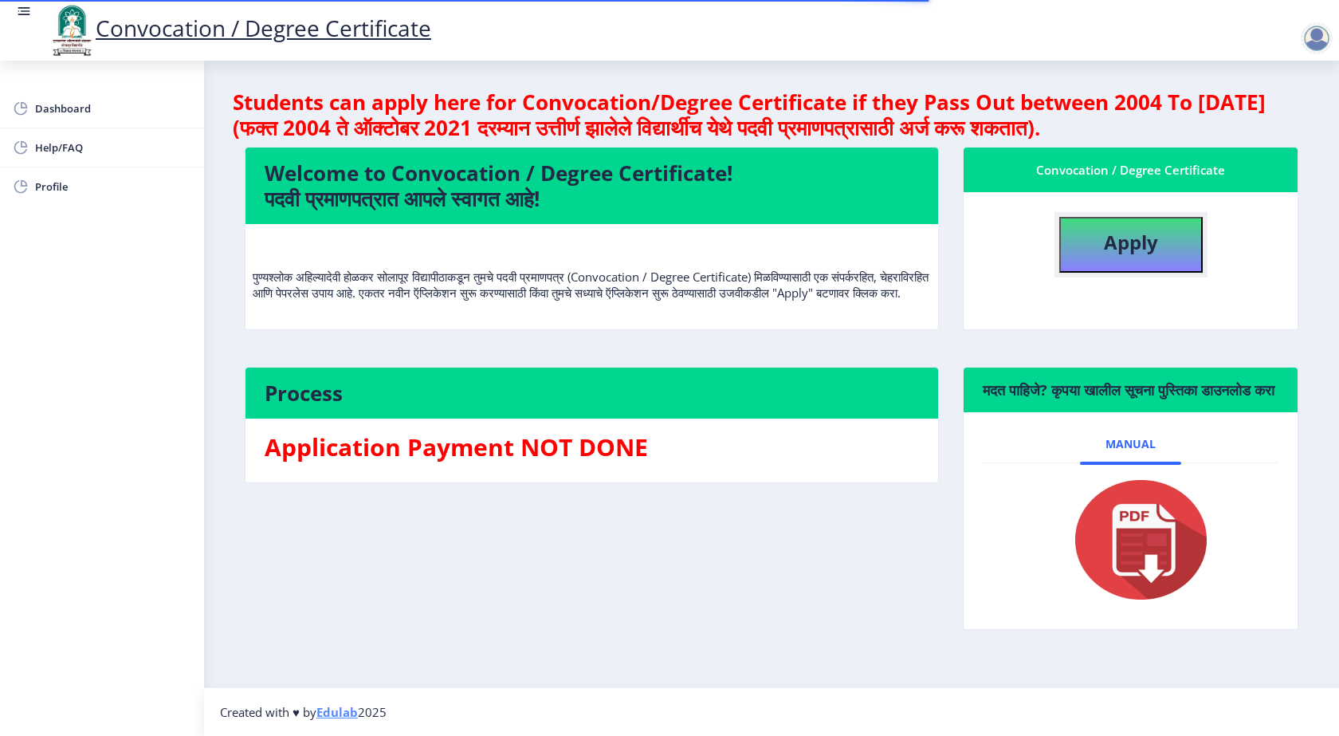
click at [1128, 252] on b "Apply" at bounding box center [1131, 242] width 54 height 26
select select
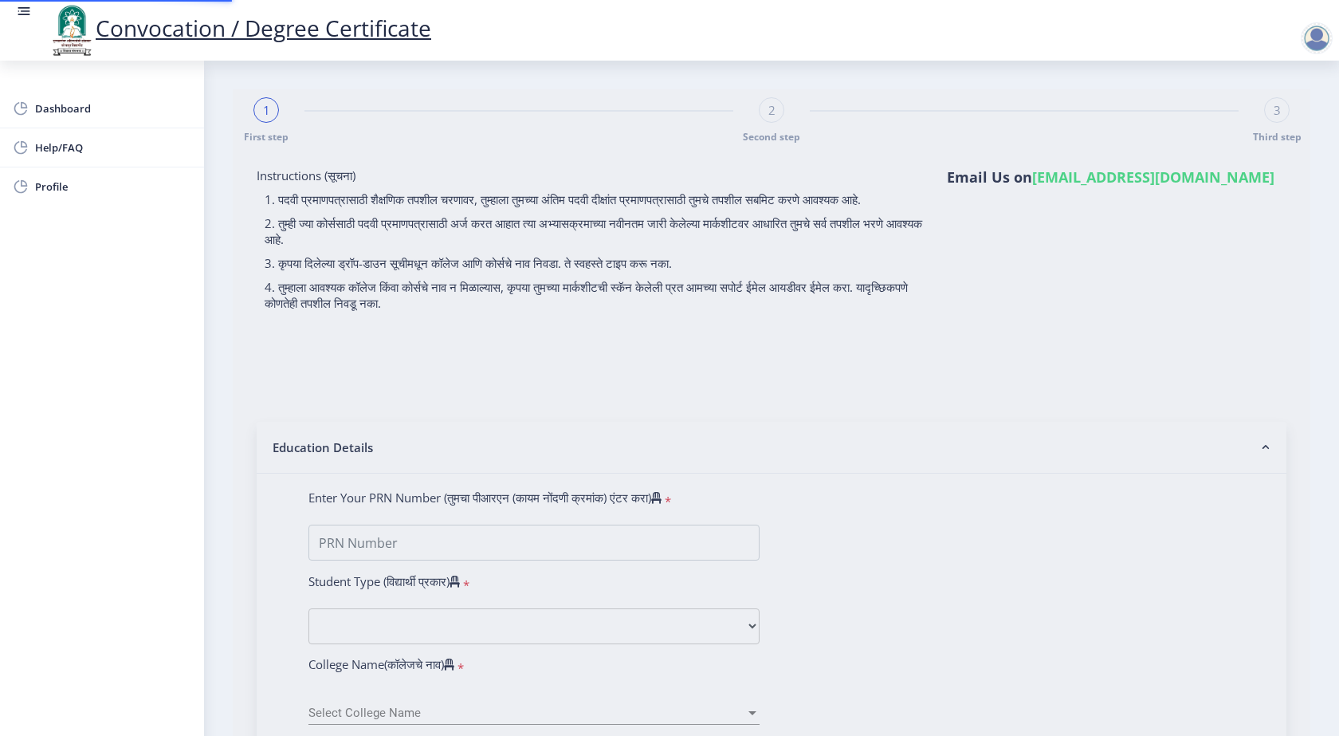
type input "0600008646"
select select "Regular"
select select "2009"
select select "April"
select select "HIGHER SECOND CLASS"
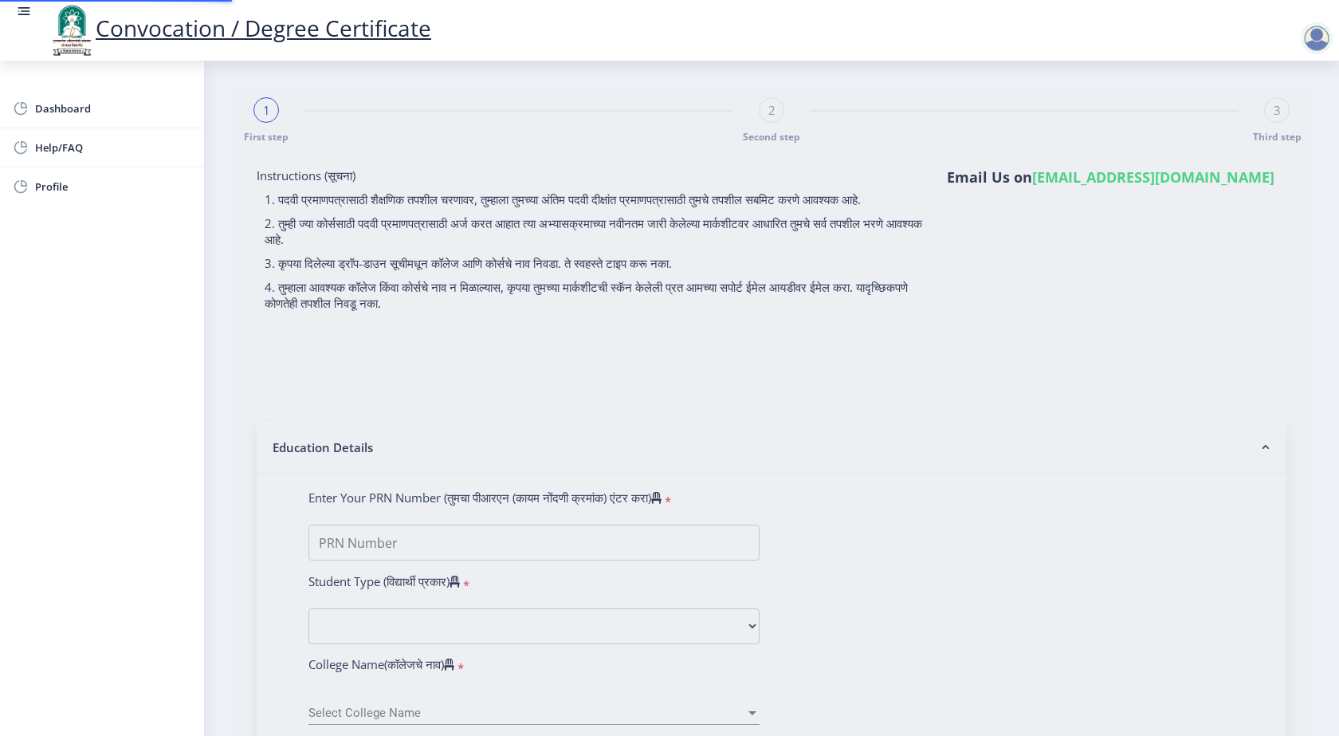
type input "10526"
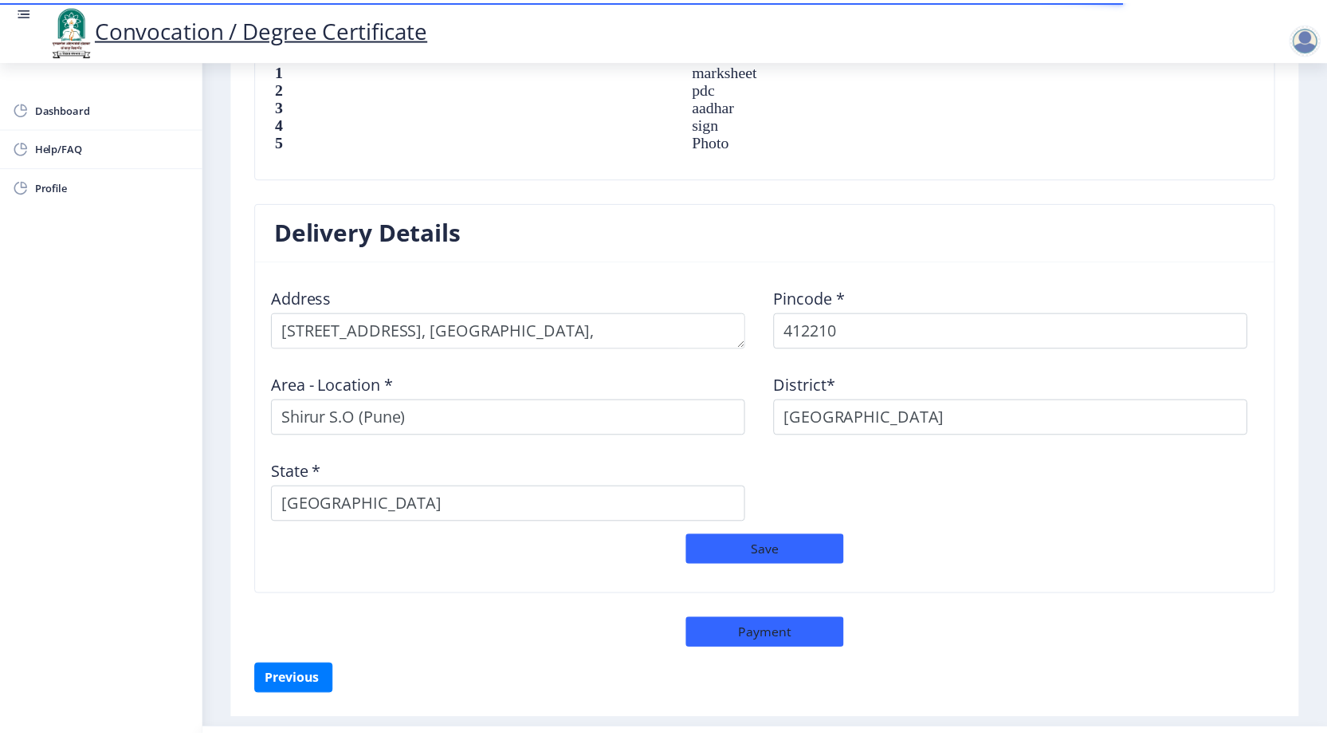
scroll to position [1188, 0]
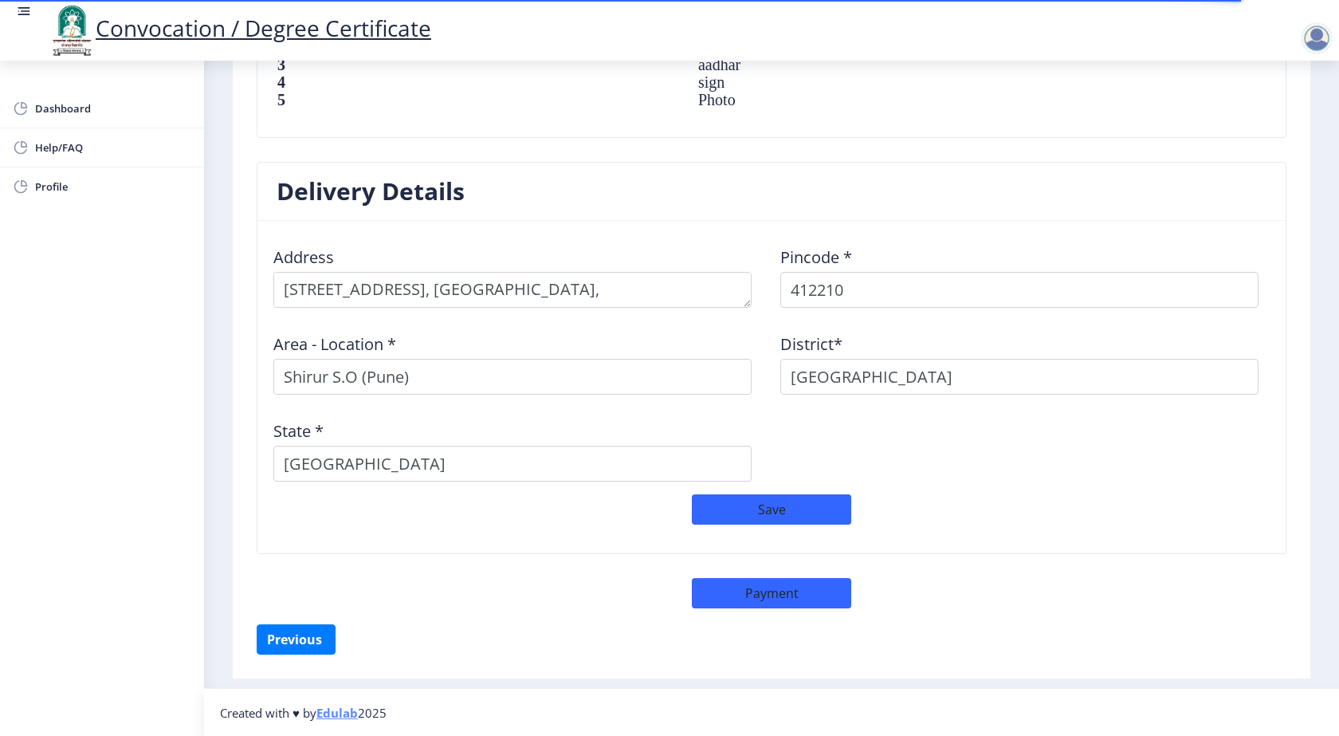
click at [785, 609] on div "Delivery Details Address Pincode * 412210 Area - Location * Shirur S.O (Pune) D…" at bounding box center [772, 393] width 1054 height 462
click at [784, 604] on button "Payment" at bounding box center [771, 593] width 159 height 30
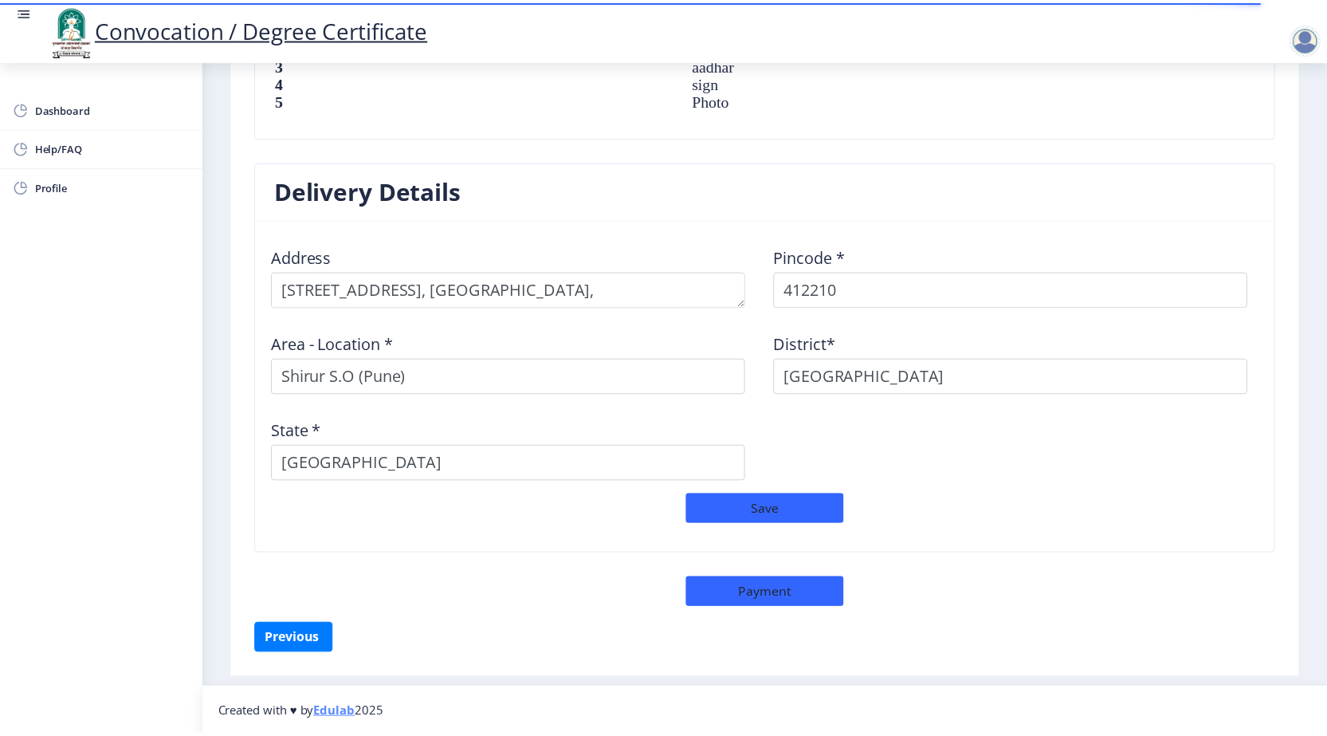
scroll to position [1187, 0]
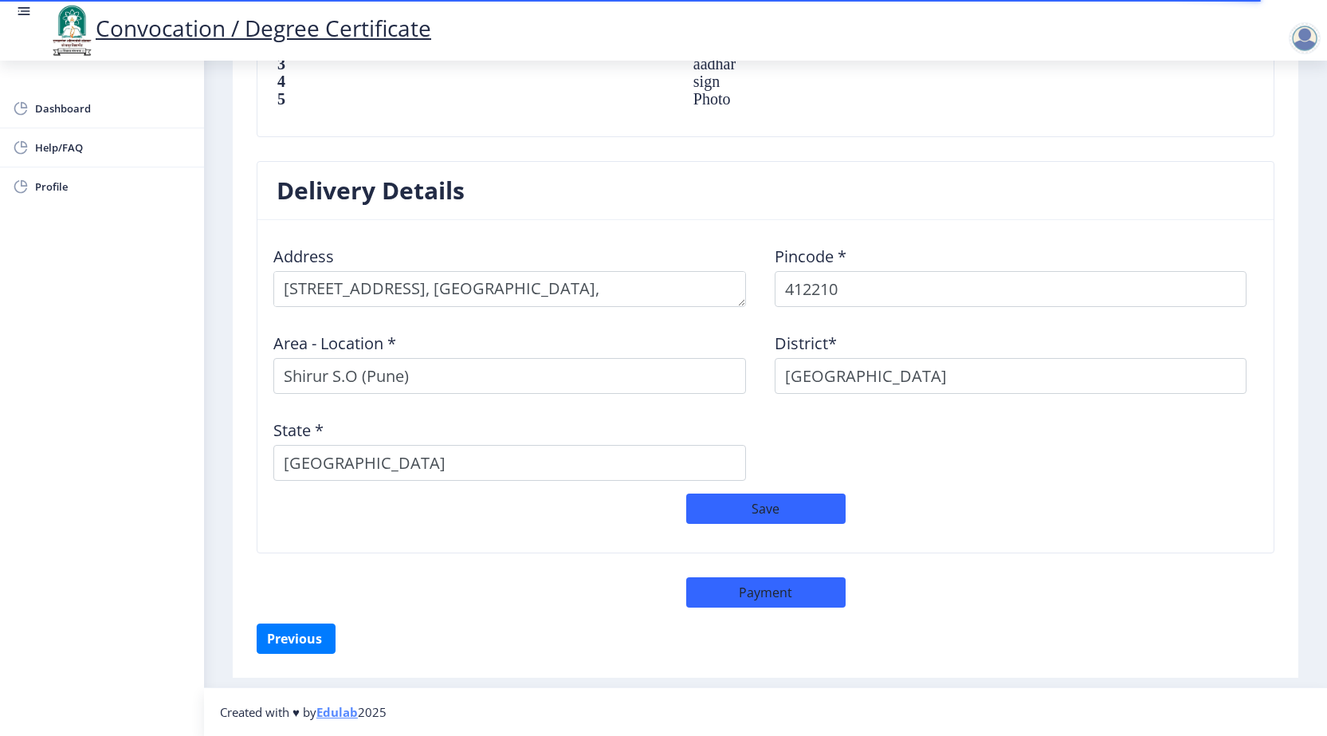
select select "sealed"
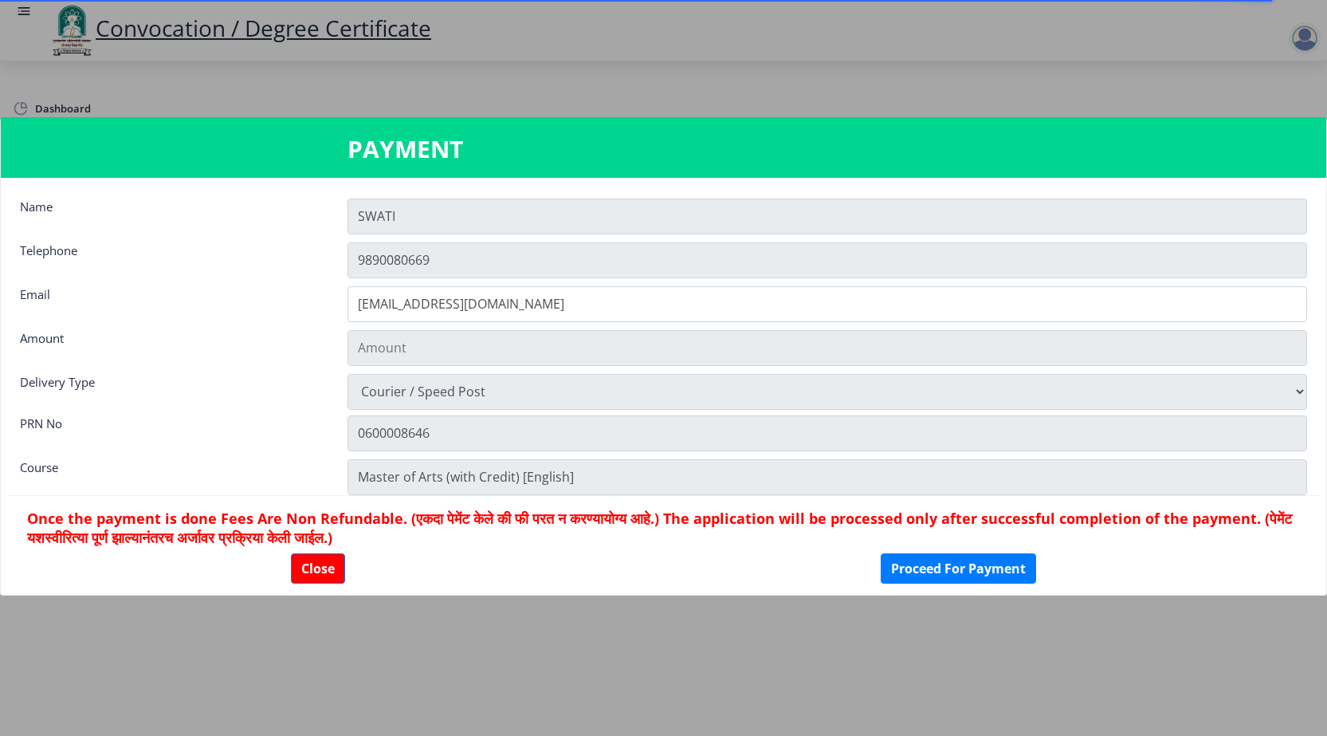
type input "1885"
click at [949, 566] on button "Proceed For Payment" at bounding box center [958, 568] width 155 height 30
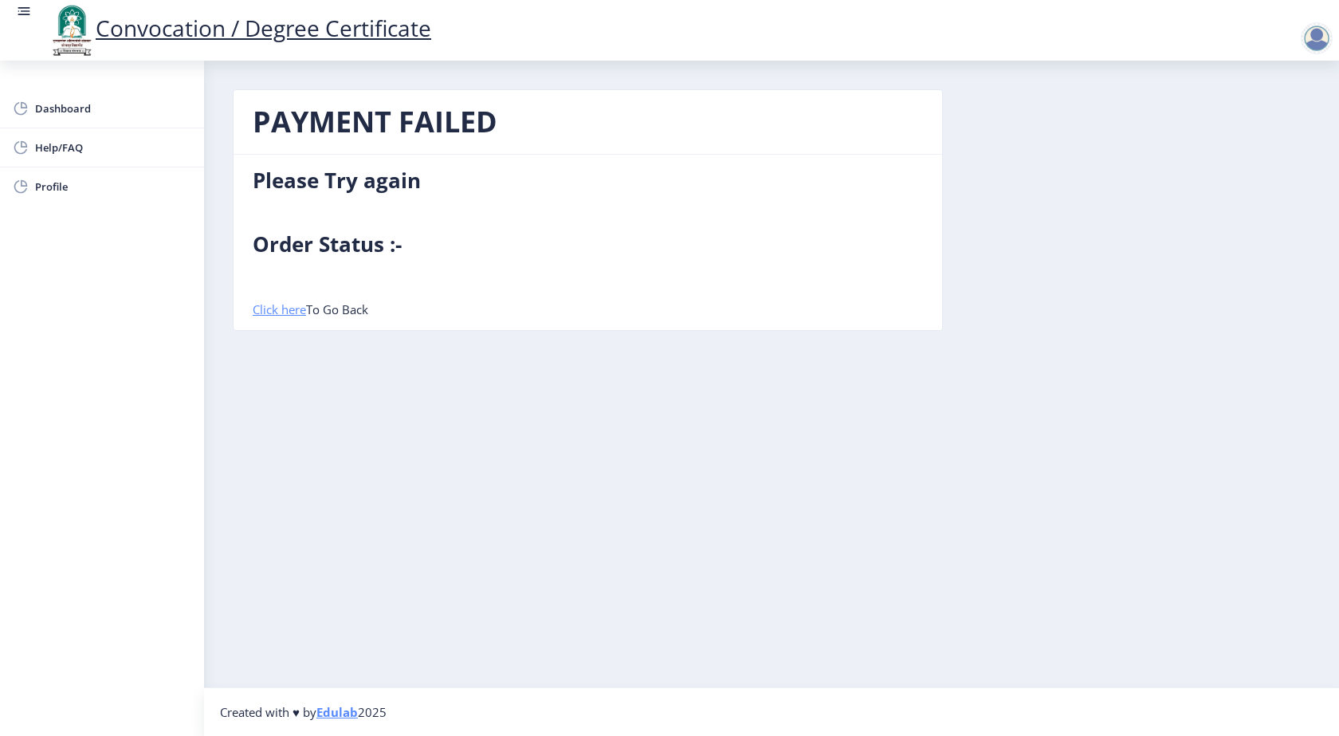
click at [306, 302] on link "Click here" at bounding box center [279, 309] width 53 height 16
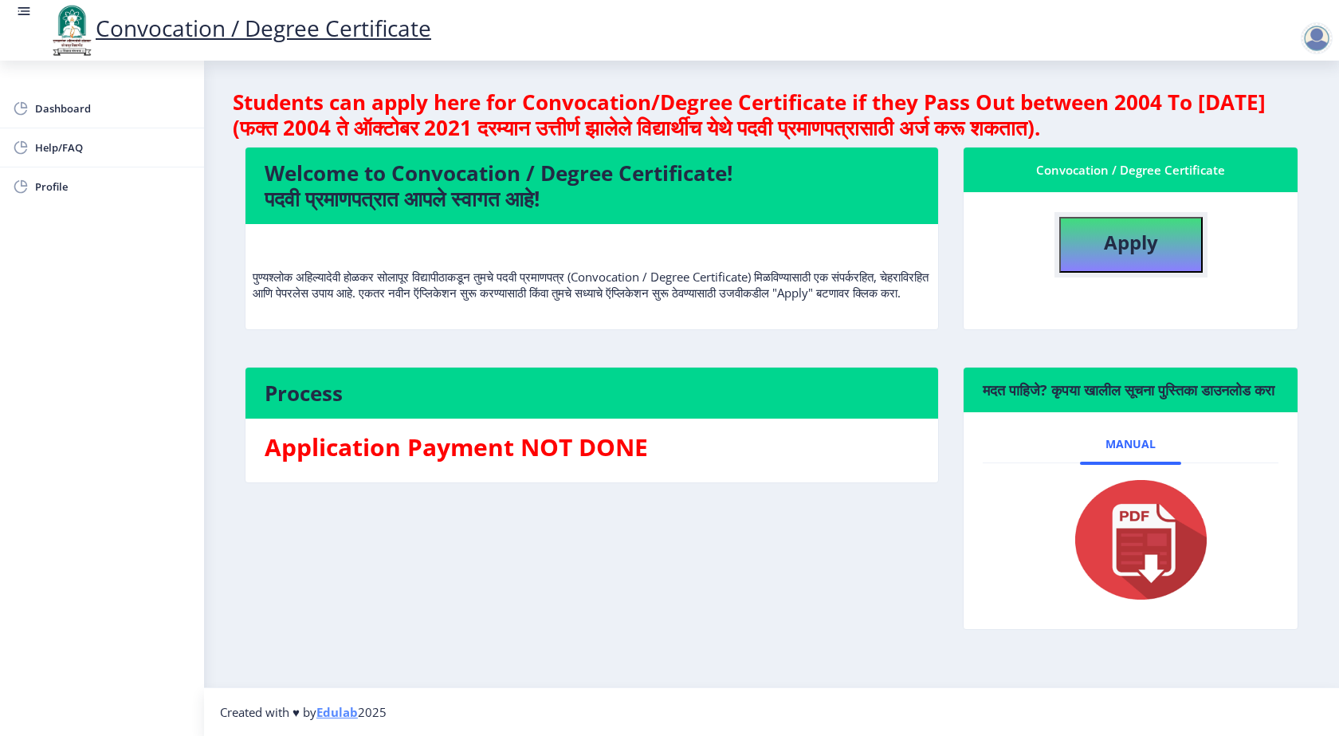
click at [1129, 237] on b "Apply" at bounding box center [1131, 242] width 54 height 26
select select
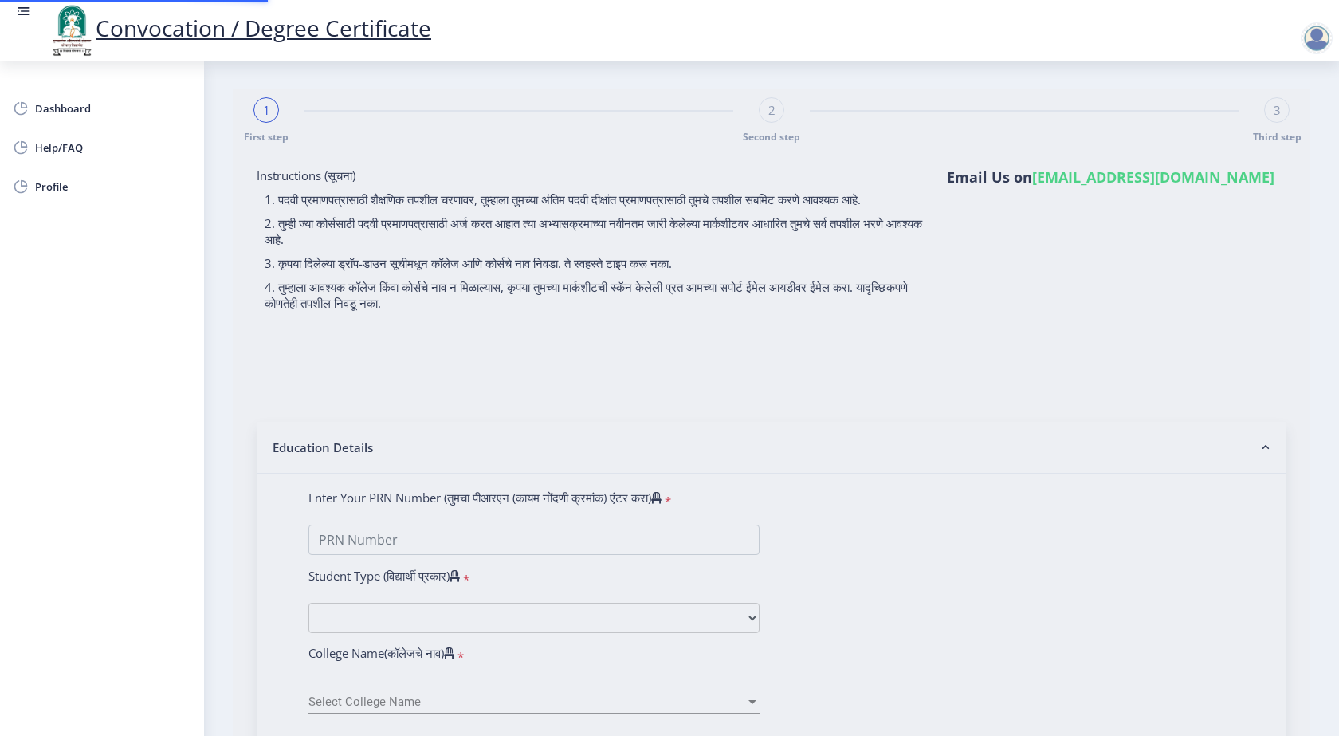
type input "0600008646"
select select "Regular"
select select "2009"
select select "April"
select select "HIGHER SECOND CLASS"
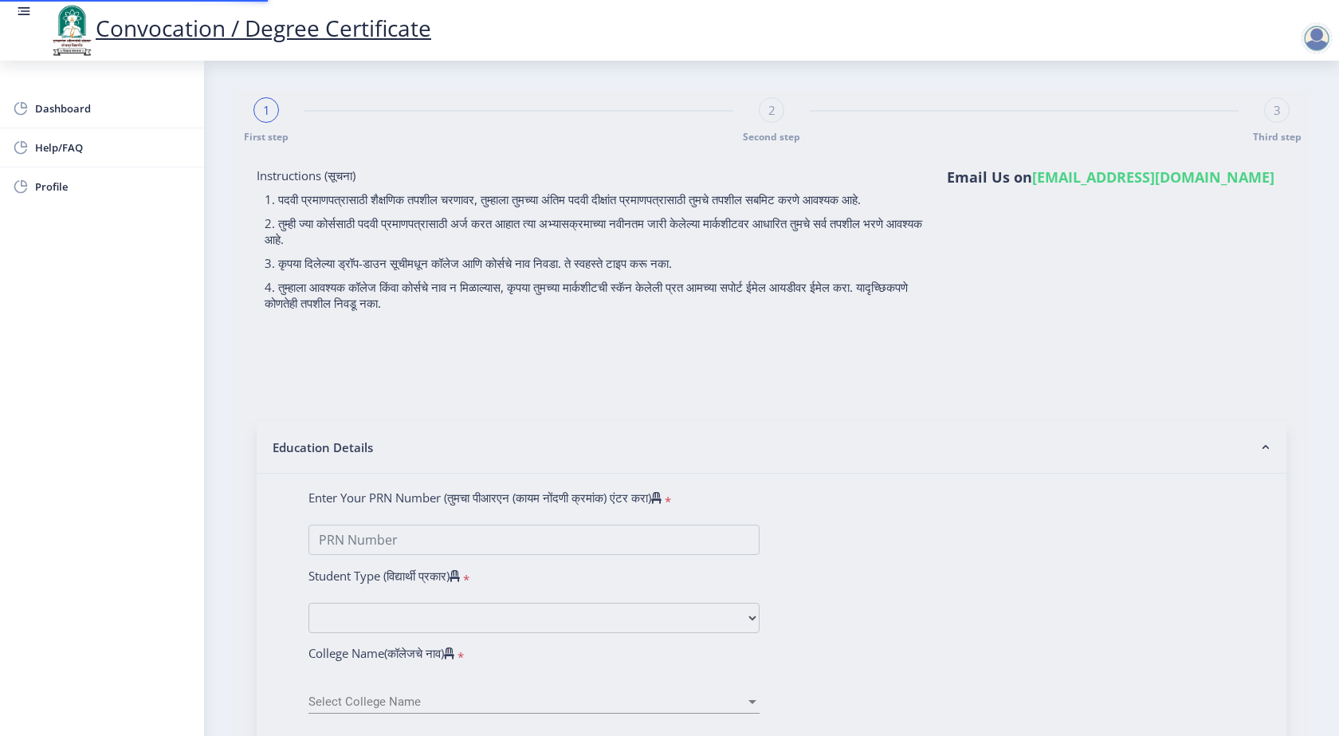
type input "10526"
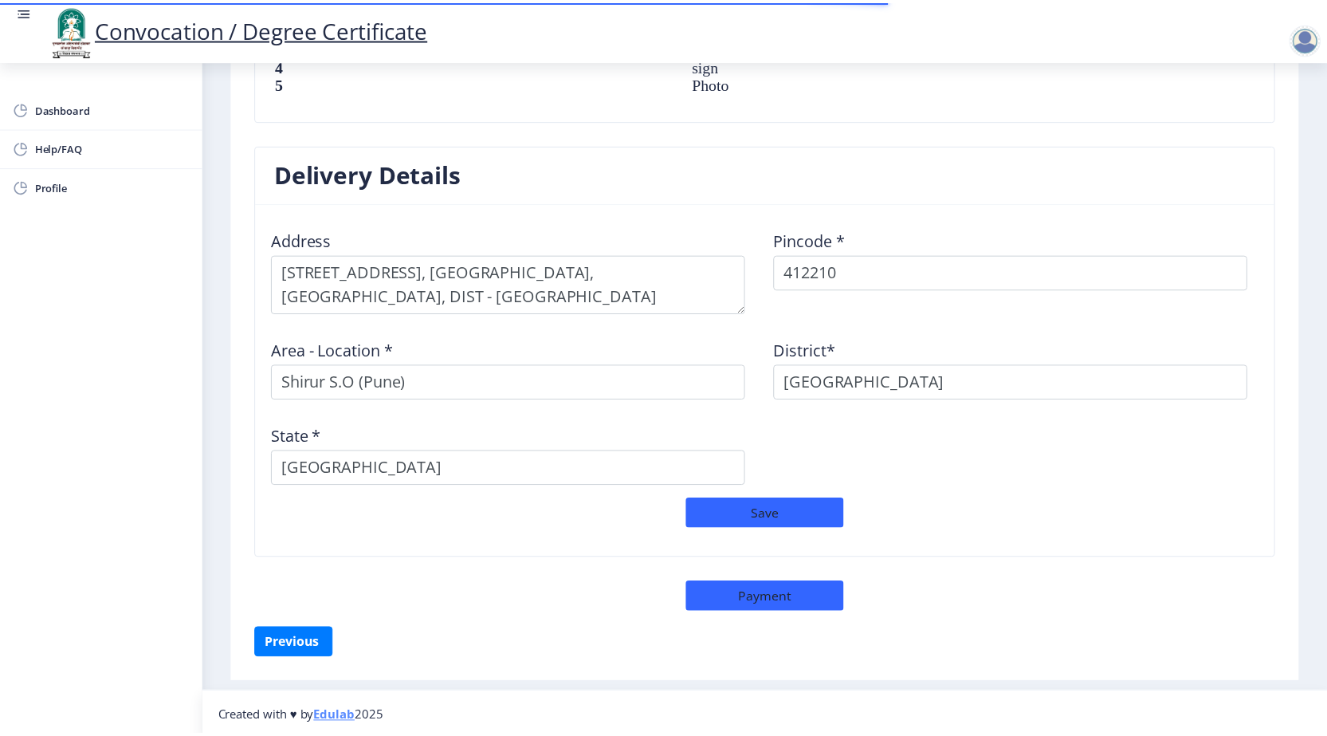
scroll to position [1209, 0]
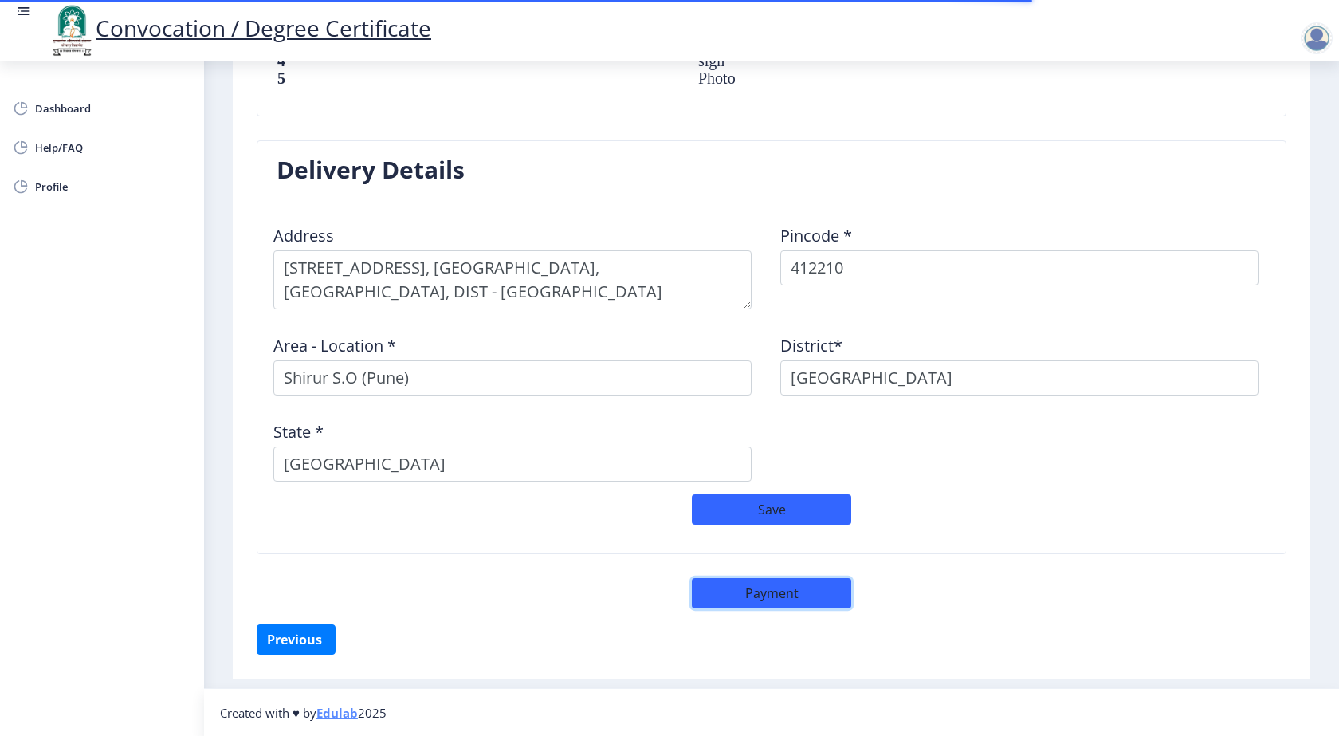
click at [764, 595] on button "Payment" at bounding box center [771, 593] width 159 height 30
select select "sealed"
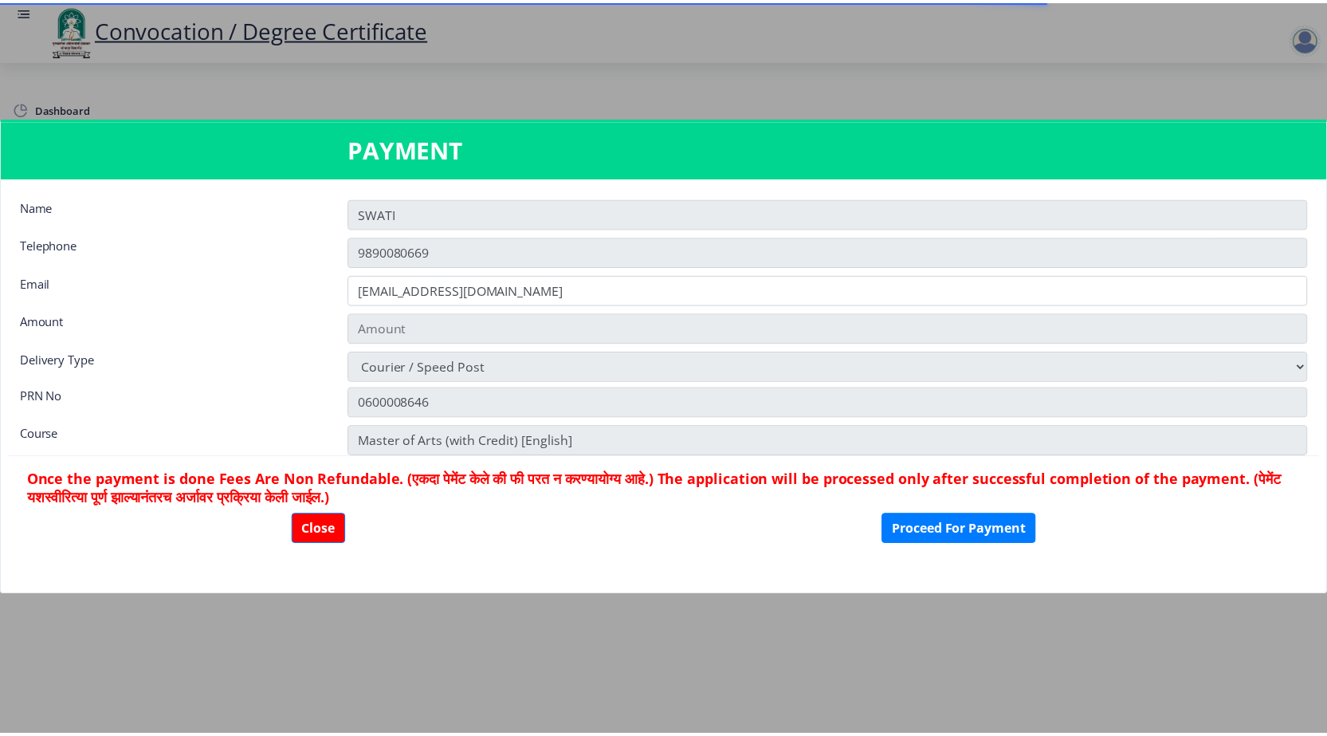
scroll to position [1208, 0]
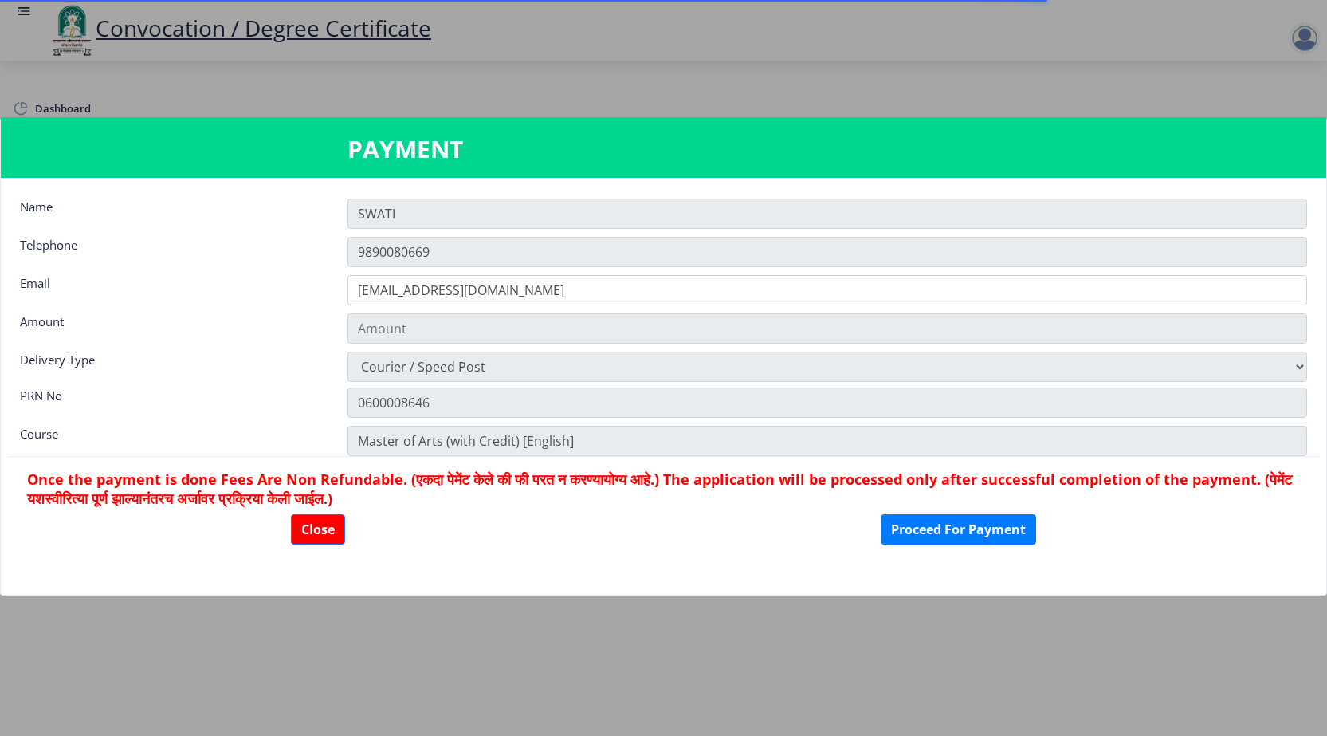
type input "1885"
click at [946, 531] on button "Proceed For Payment" at bounding box center [958, 529] width 155 height 30
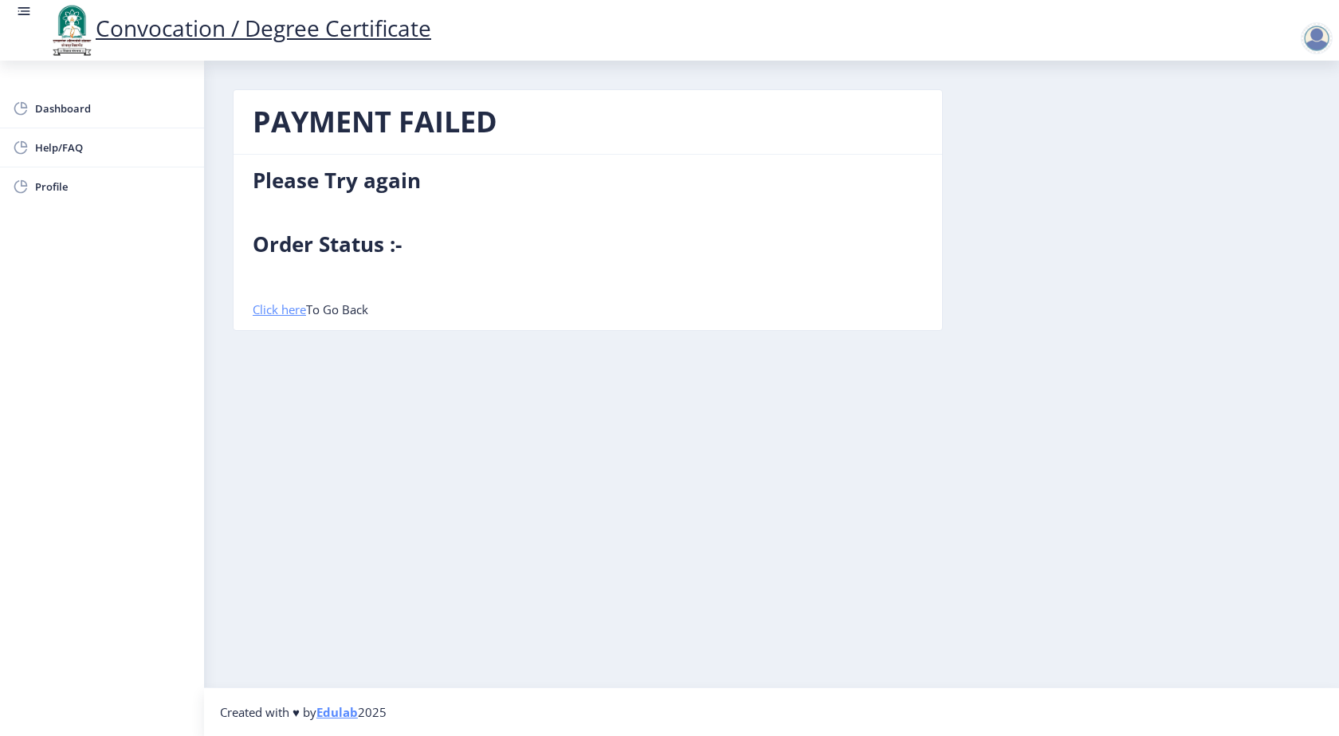
click at [290, 304] on link "Click here" at bounding box center [279, 309] width 53 height 16
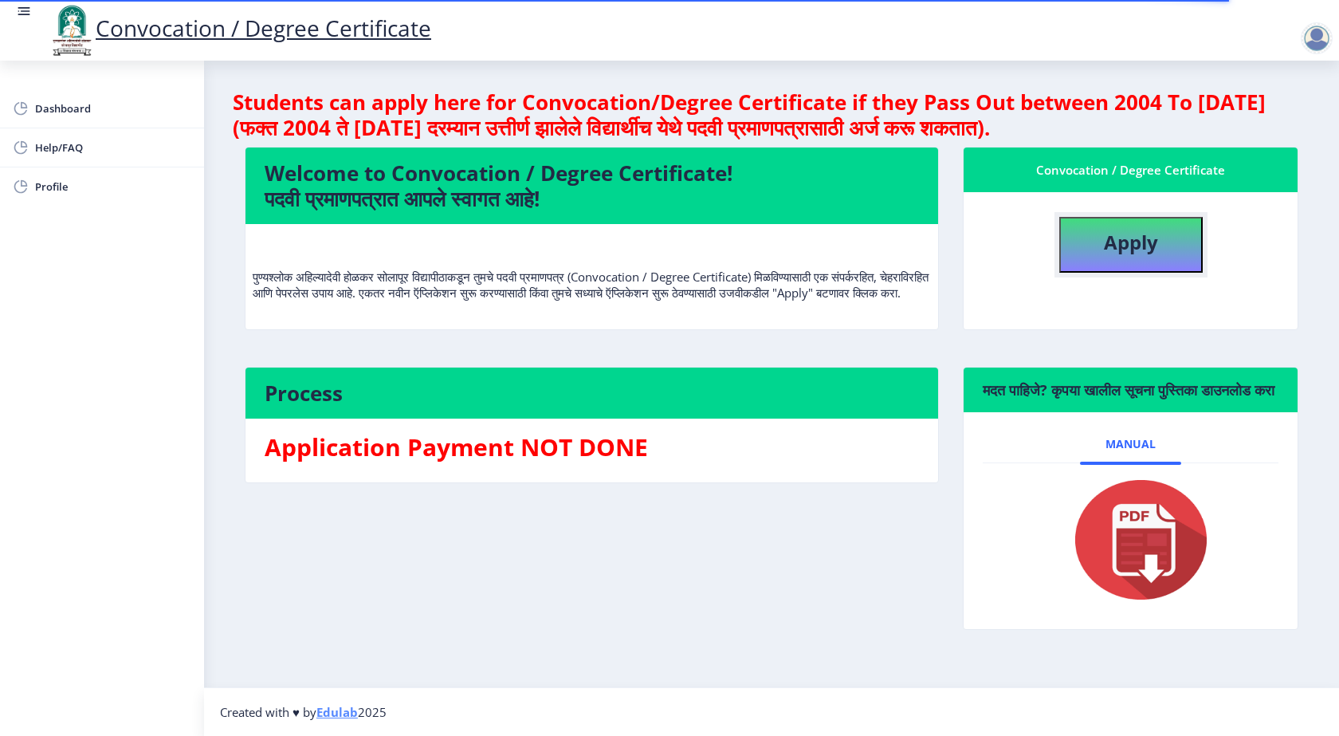
click at [1129, 245] on b "Apply" at bounding box center [1131, 242] width 54 height 26
select select
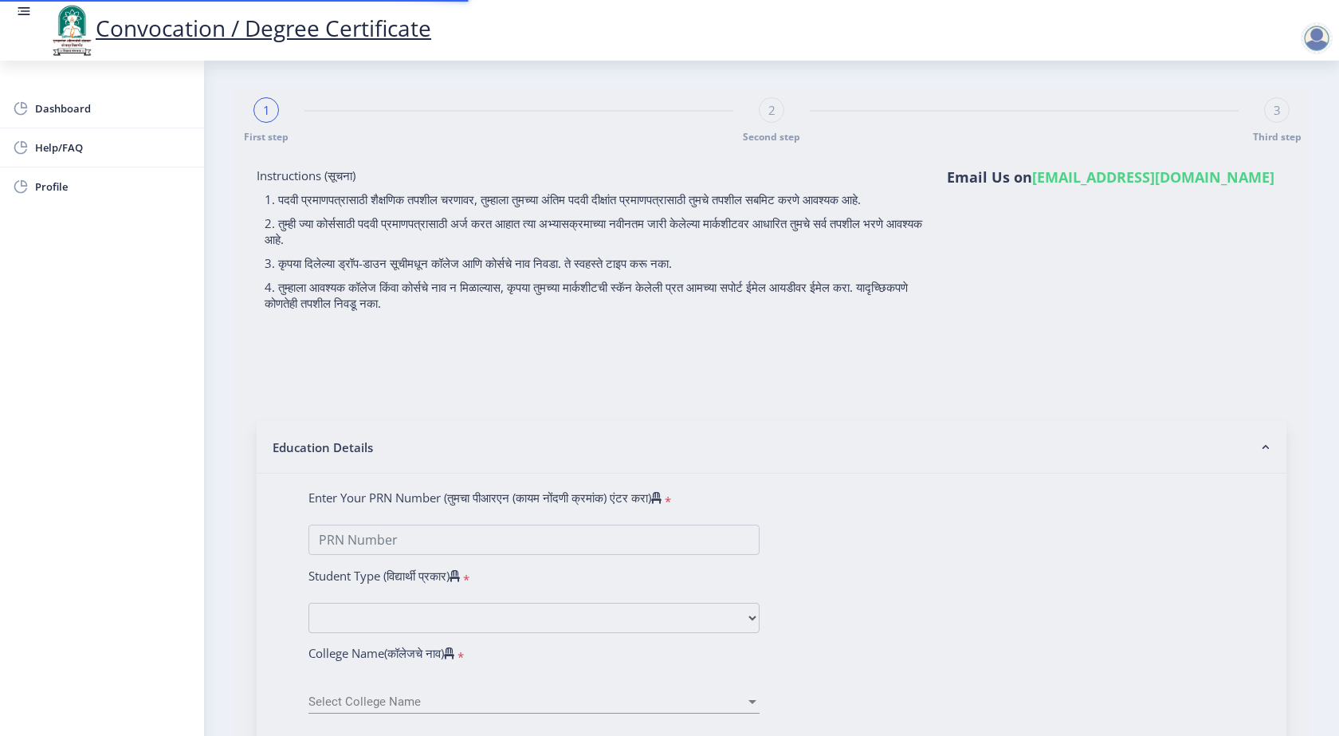
type input "0600008646"
select select "Regular"
select select "2009"
select select "April"
select select "HIGHER SECOND CLASS"
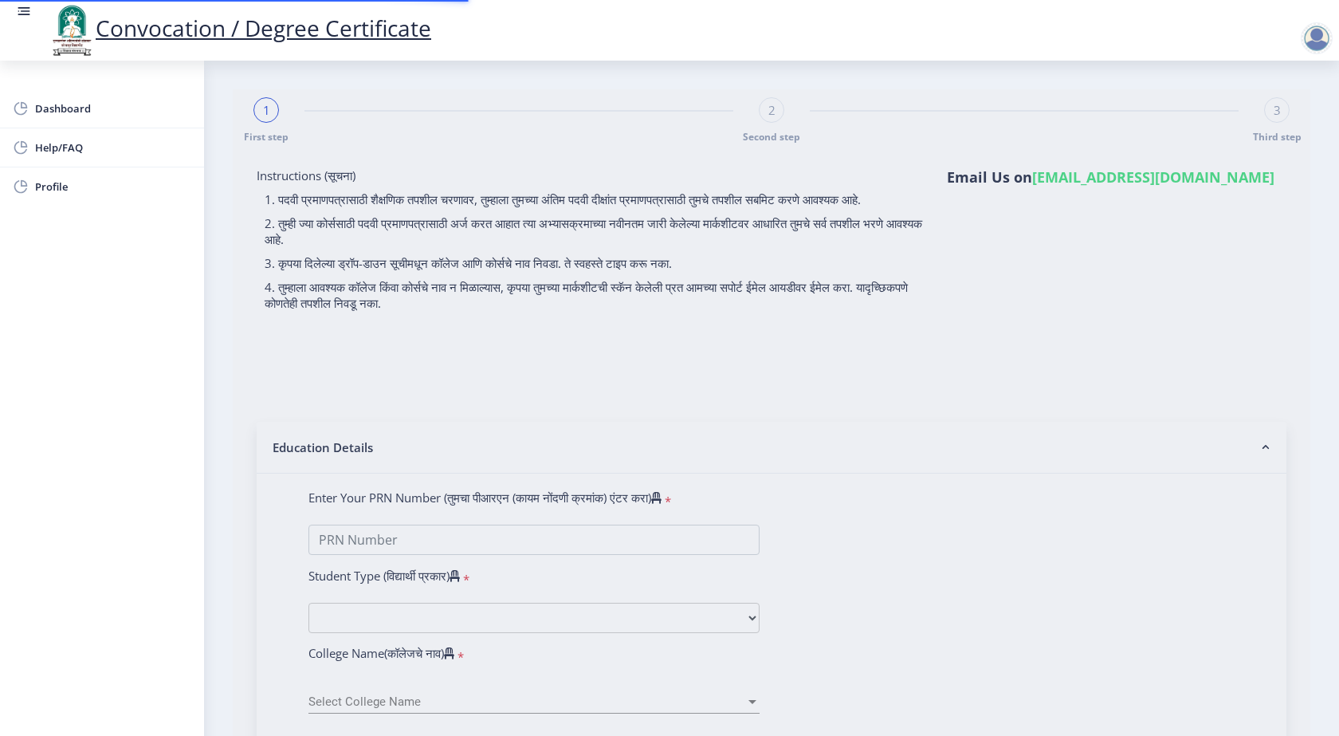
type input "10526"
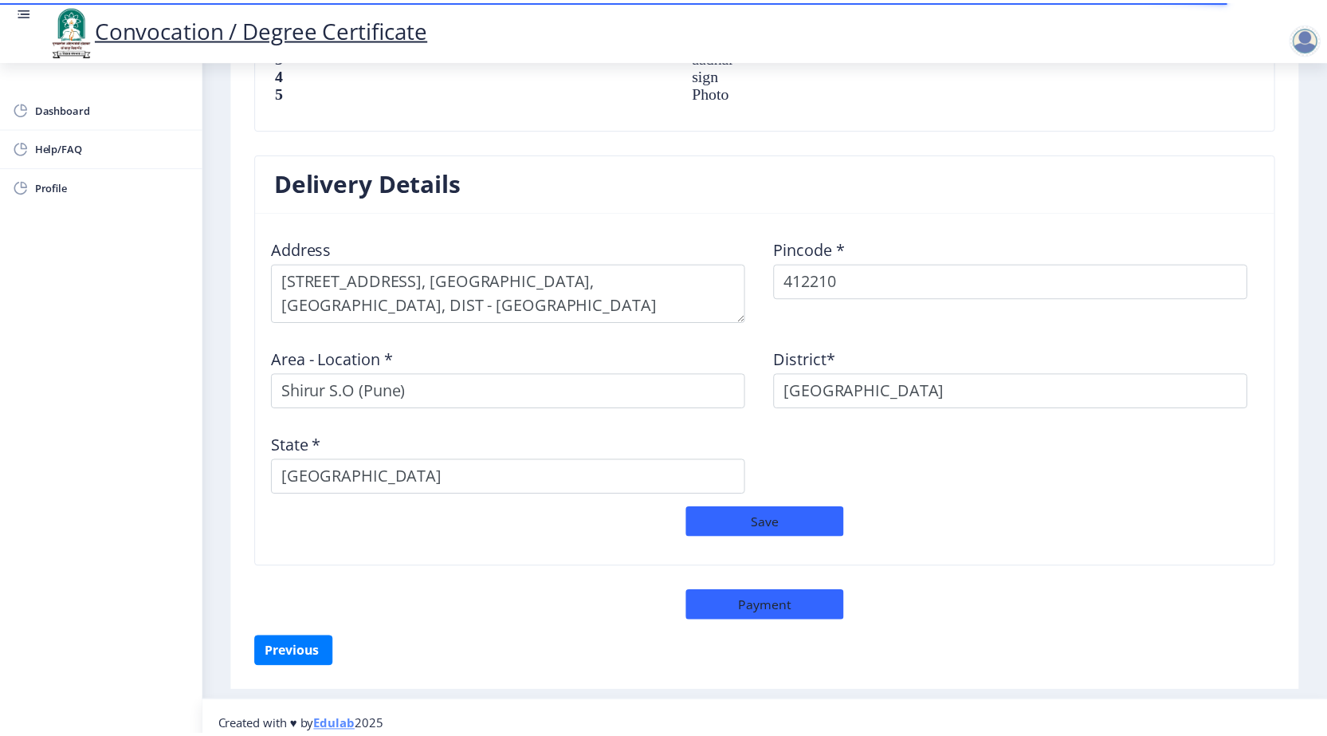
scroll to position [1209, 0]
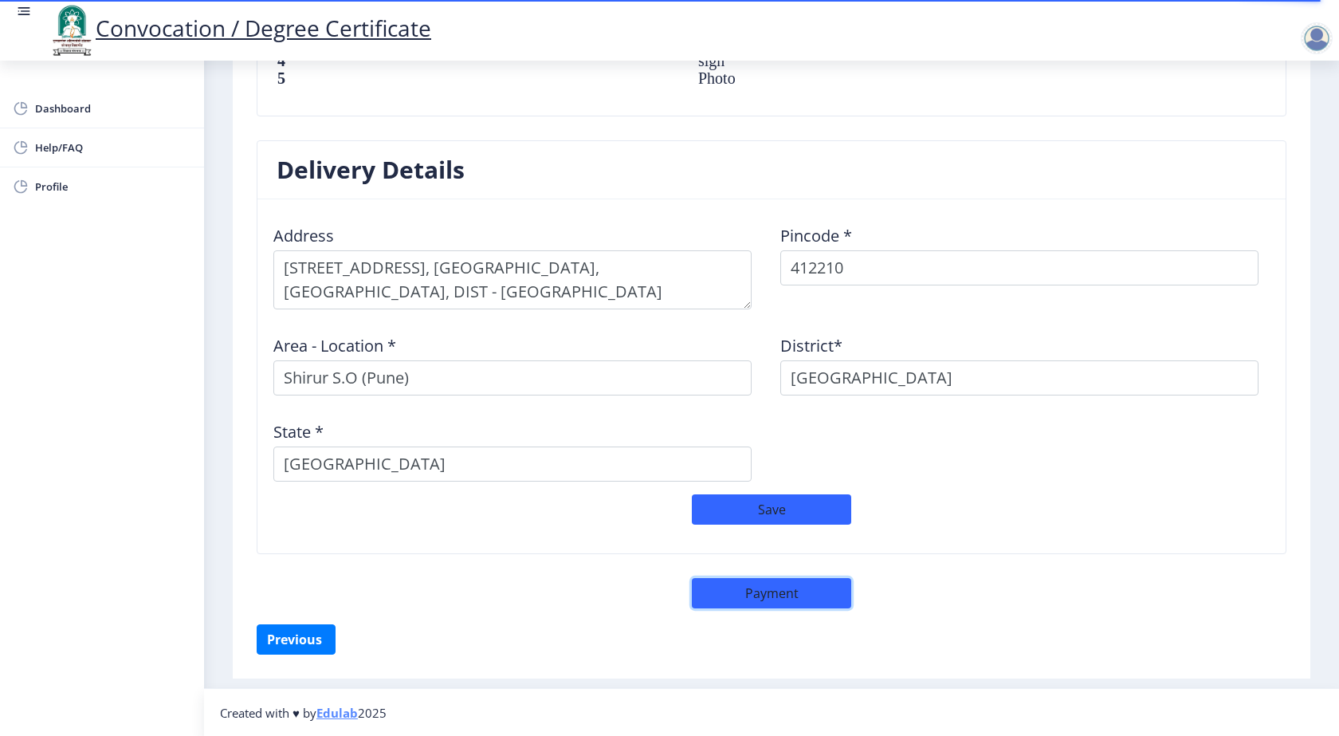
click at [780, 595] on button "Payment" at bounding box center [771, 593] width 159 height 30
select select "sealed"
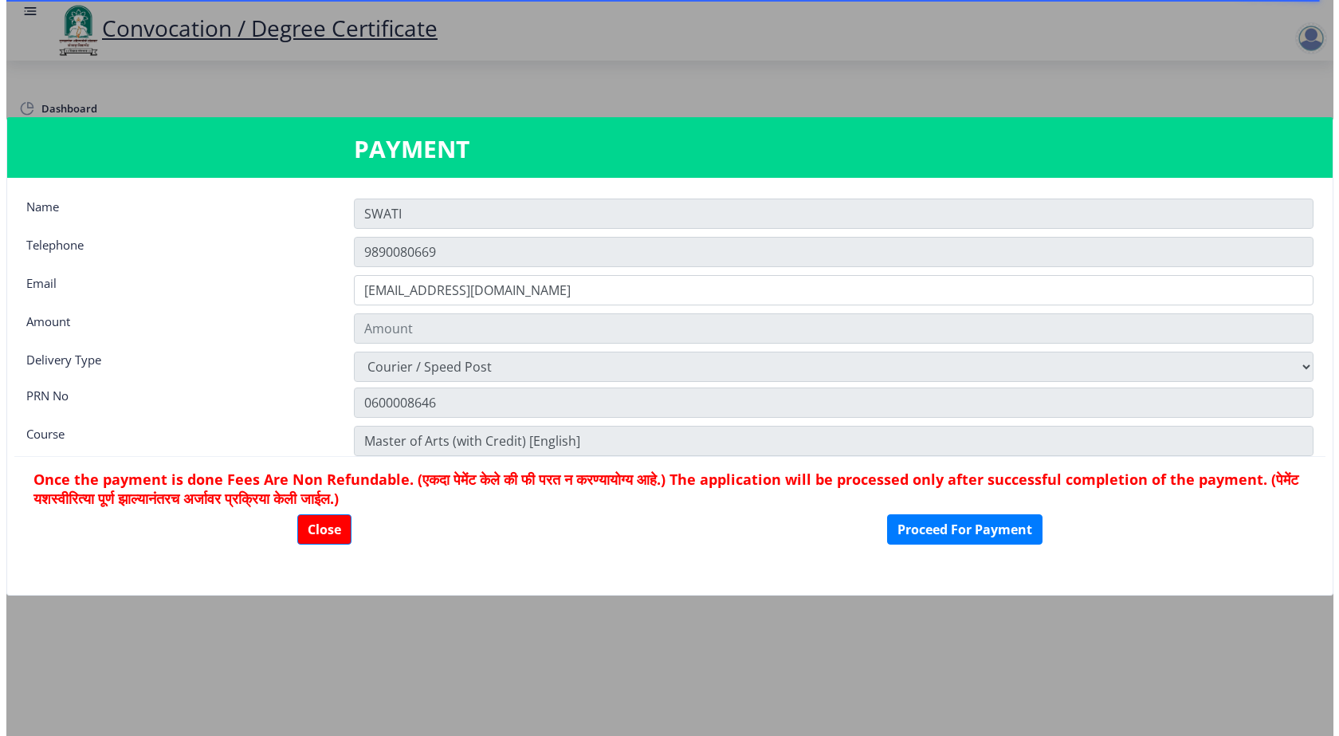
scroll to position [1208, 0]
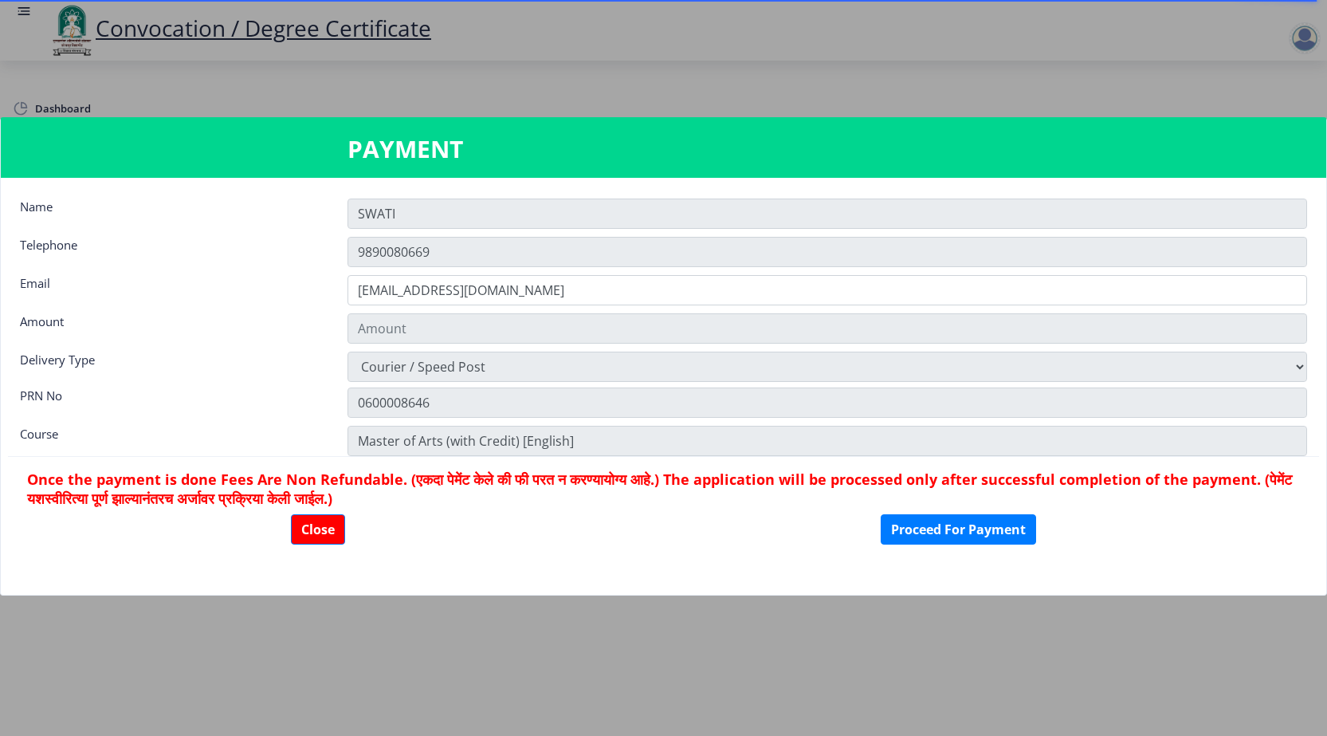
type input "1885"
click at [320, 518] on button "Close" at bounding box center [318, 529] width 54 height 30
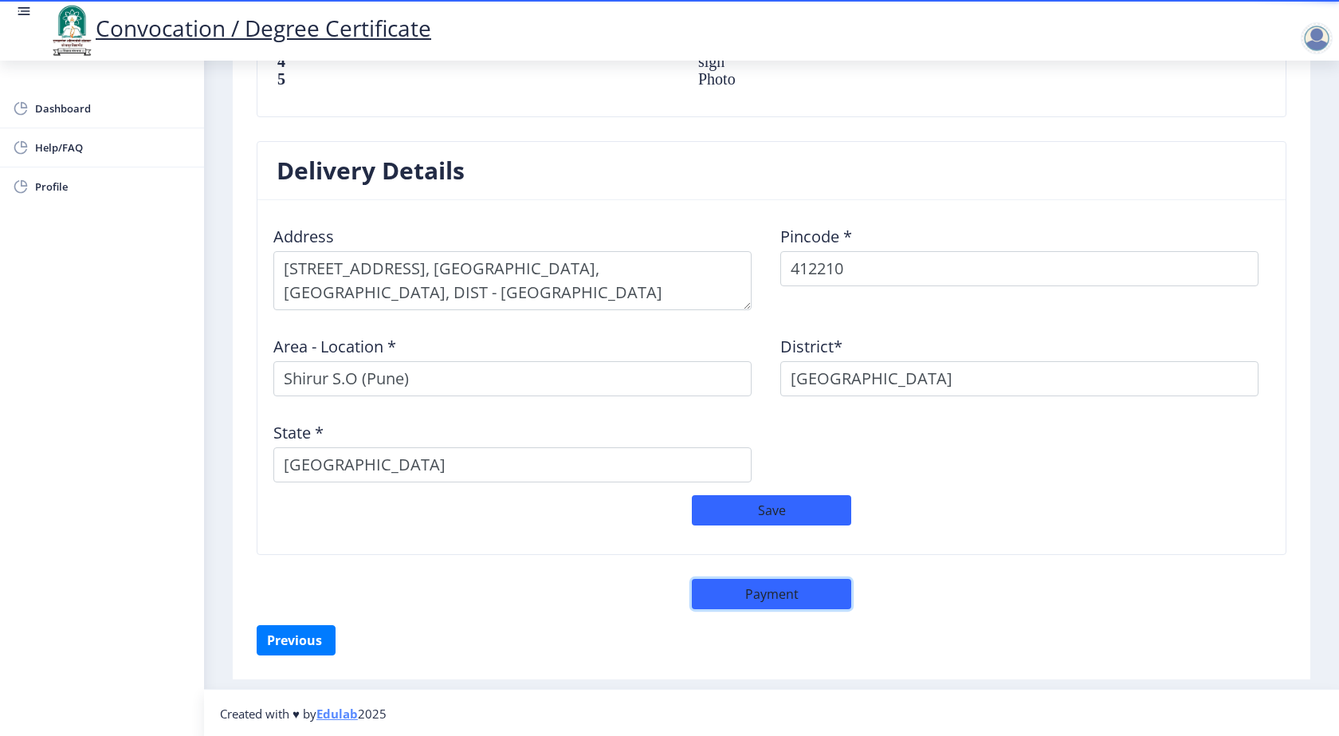
scroll to position [889, 0]
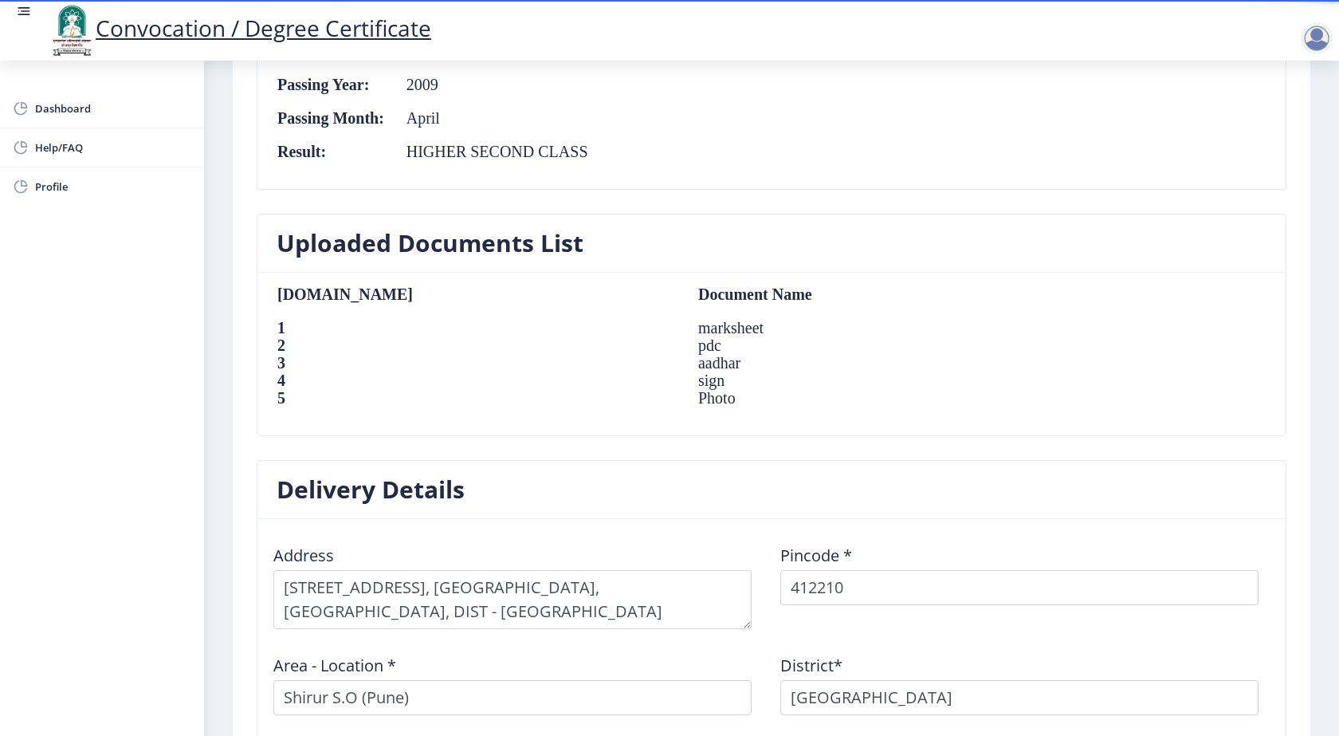
click at [1306, 39] on div at bounding box center [1317, 38] width 32 height 32
click at [1267, 129] on span "Log out" at bounding box center [1275, 124] width 102 height 19
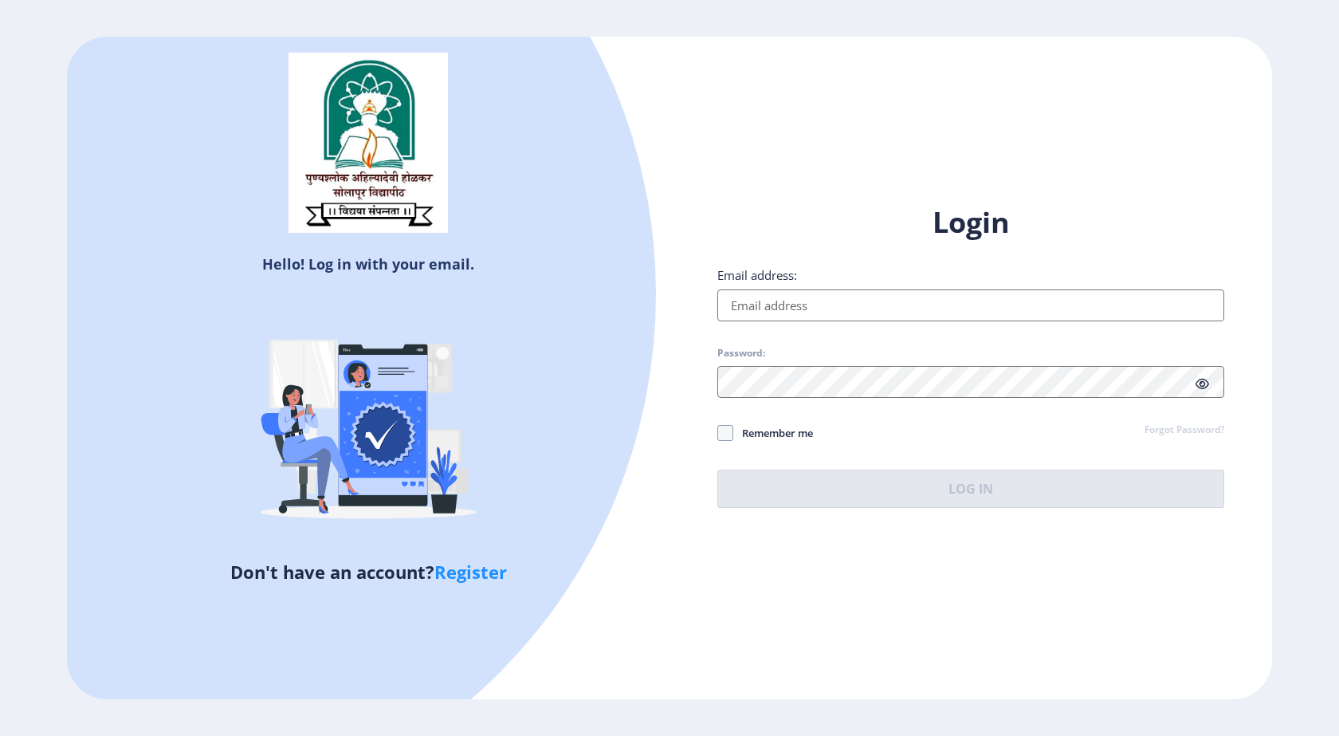
click at [850, 300] on input "Email address:" at bounding box center [970, 305] width 507 height 32
type input "kiratkarveswati83@gmail.com"
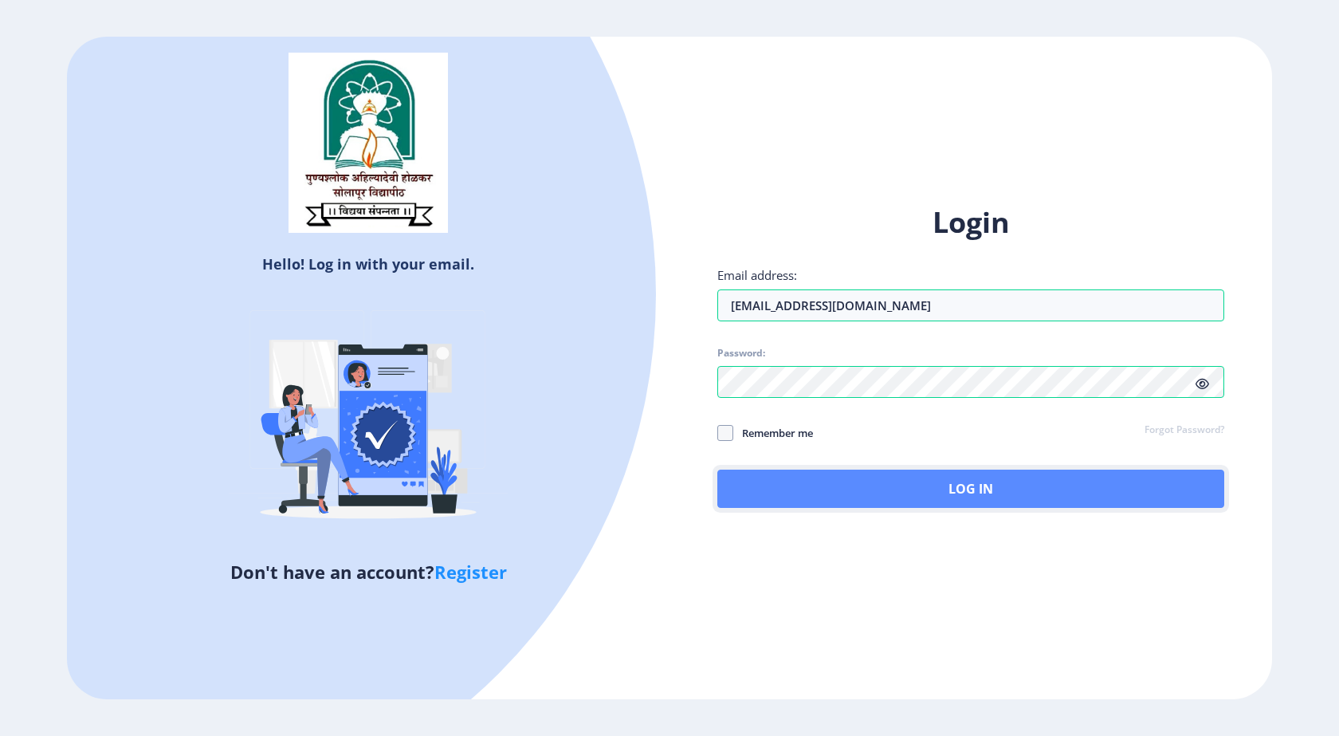
click at [827, 480] on button "Log In" at bounding box center [970, 488] width 507 height 38
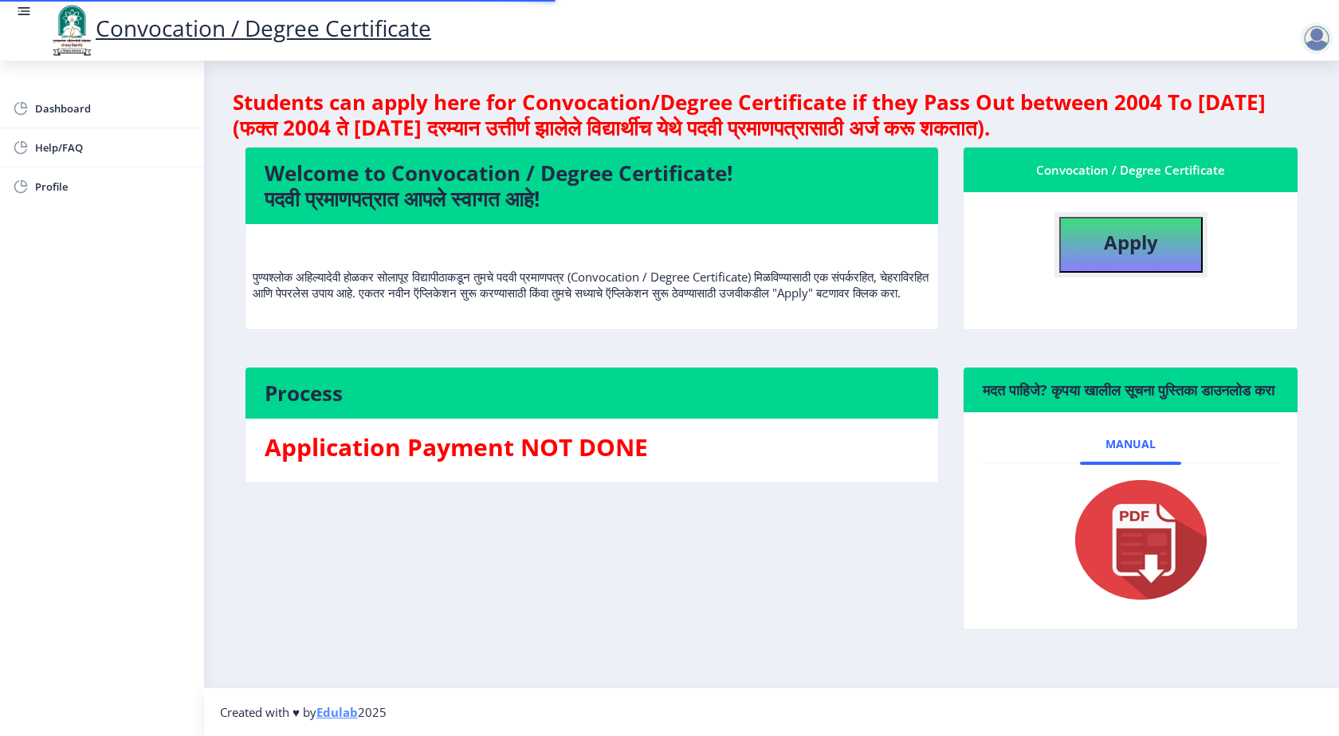
click at [1119, 254] on b "Apply" at bounding box center [1131, 242] width 54 height 26
select select
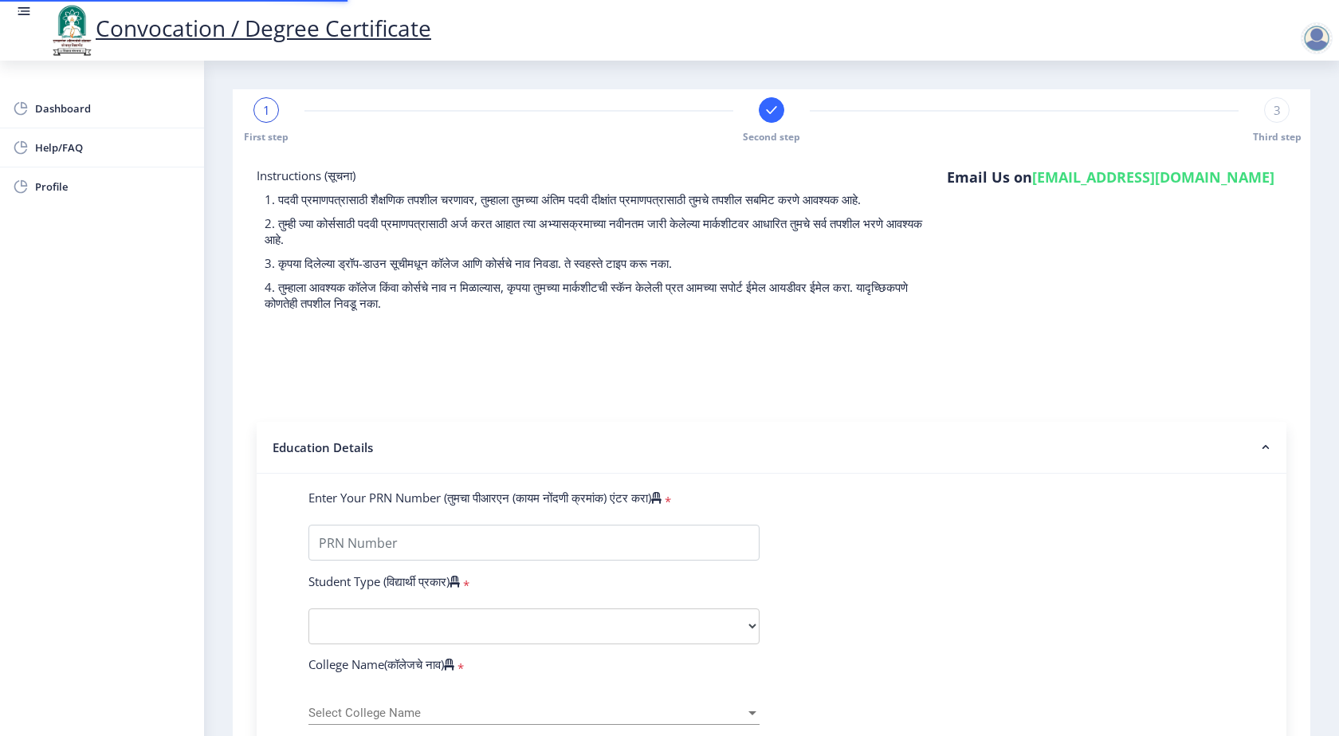
type input "0600008646"
select select "Regular"
select select "2009"
select select "April"
select select "HIGHER SECOND CLASS"
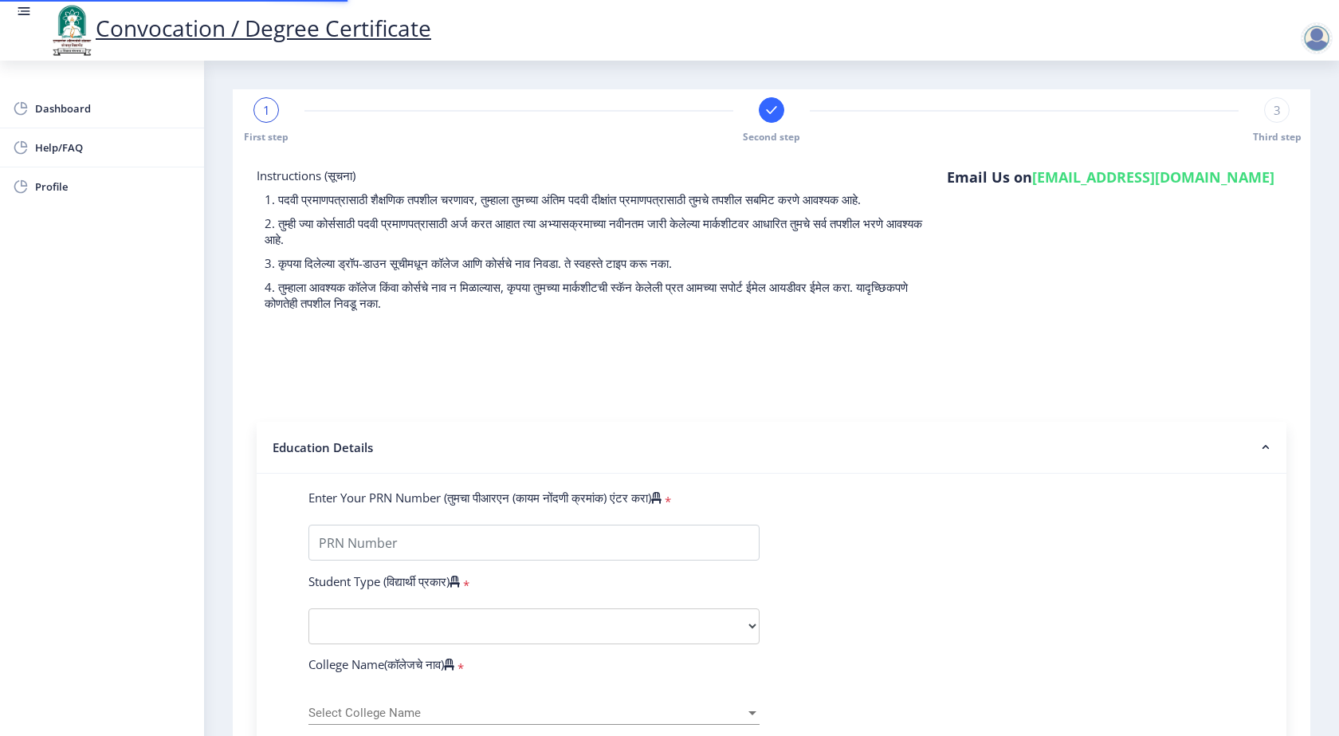
type input "10526"
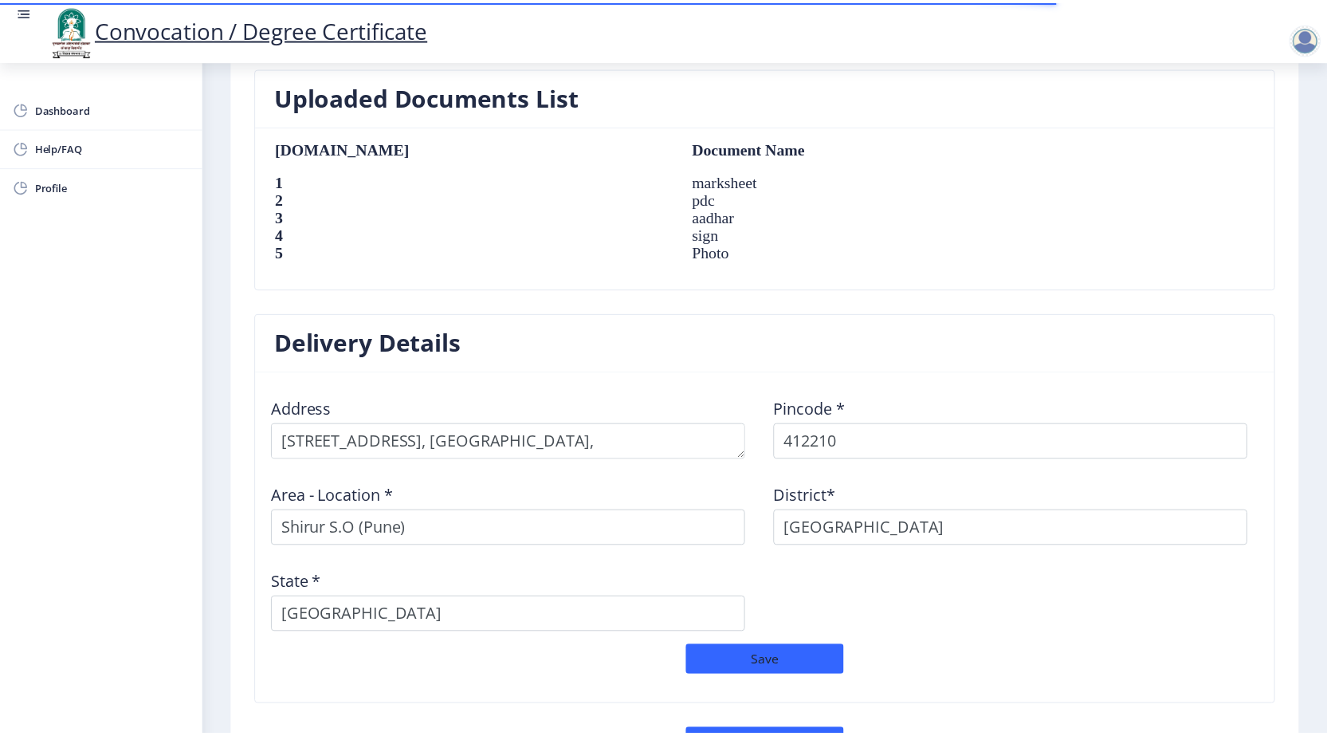
scroll to position [1188, 0]
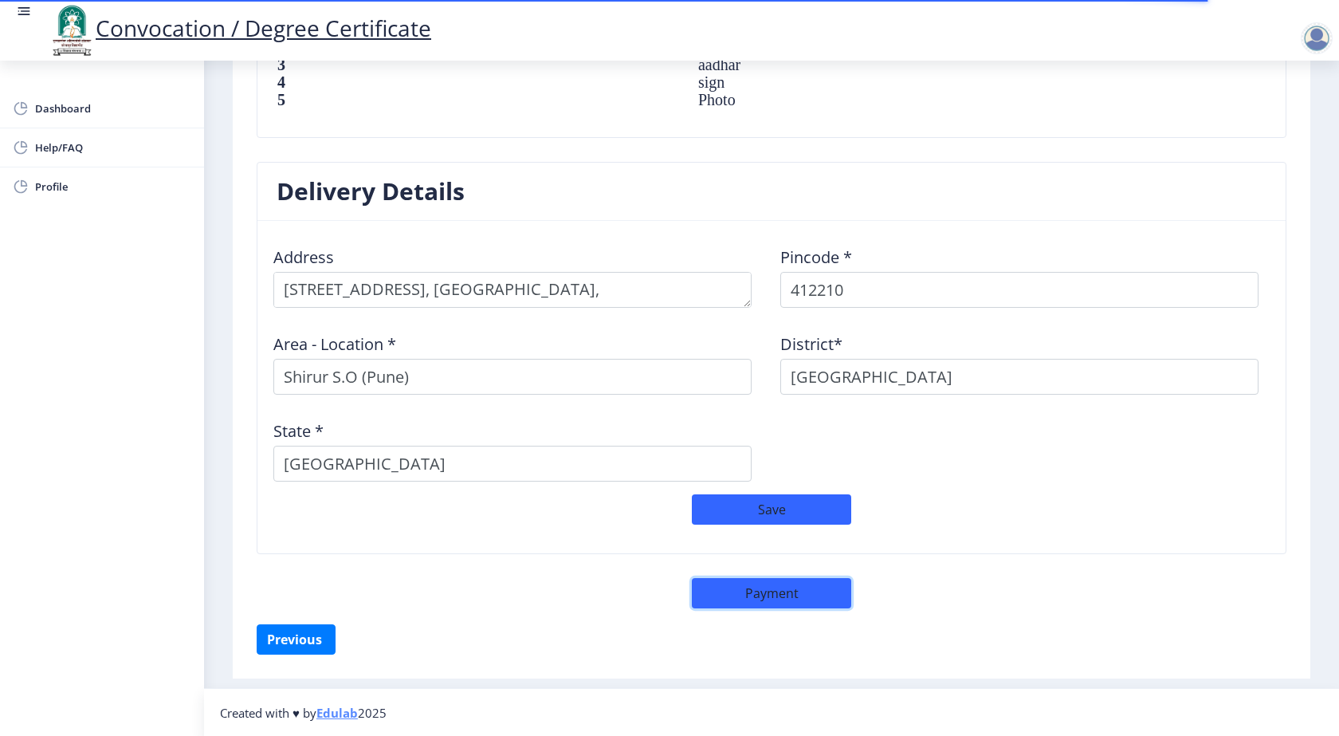
click at [794, 595] on button "Payment" at bounding box center [771, 593] width 159 height 30
select select "sealed"
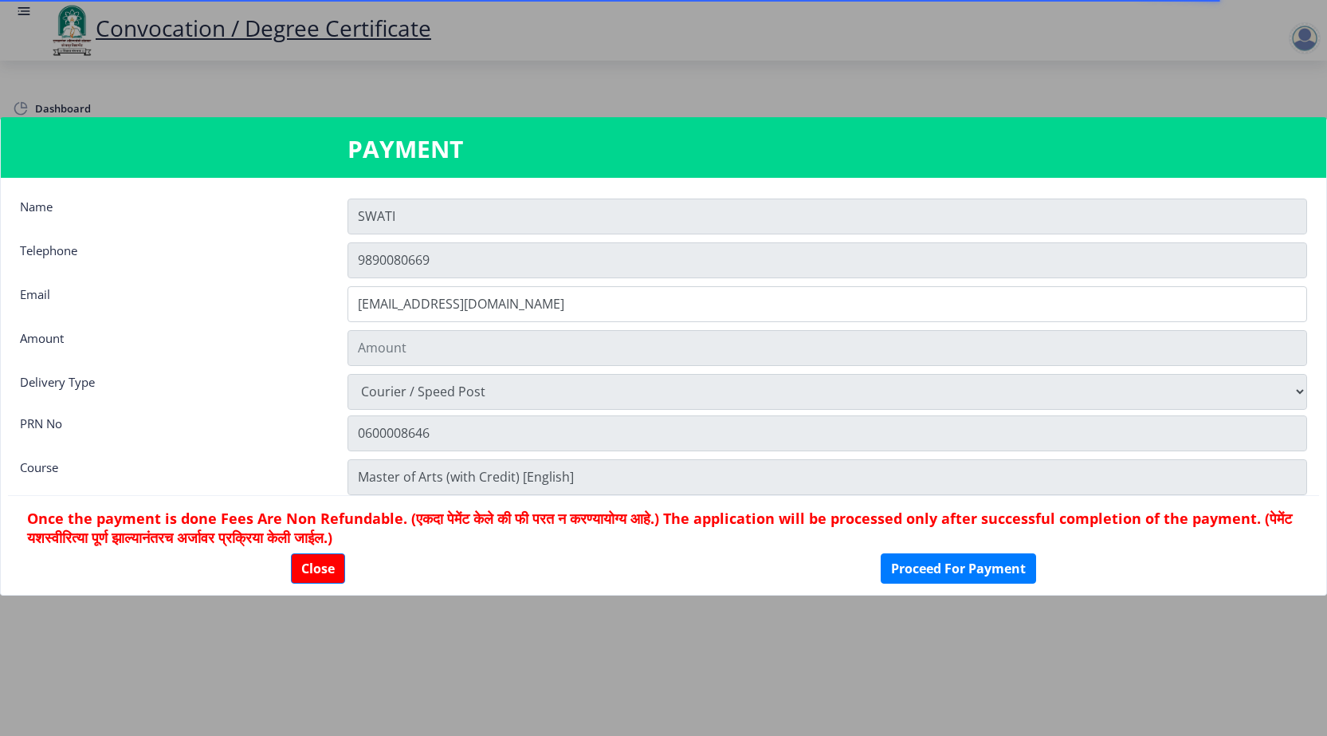
type input "1885"
click at [936, 577] on button "Proceed For Payment" at bounding box center [958, 568] width 155 height 30
click at [968, 568] on button "Proceed For Payment" at bounding box center [958, 568] width 155 height 30
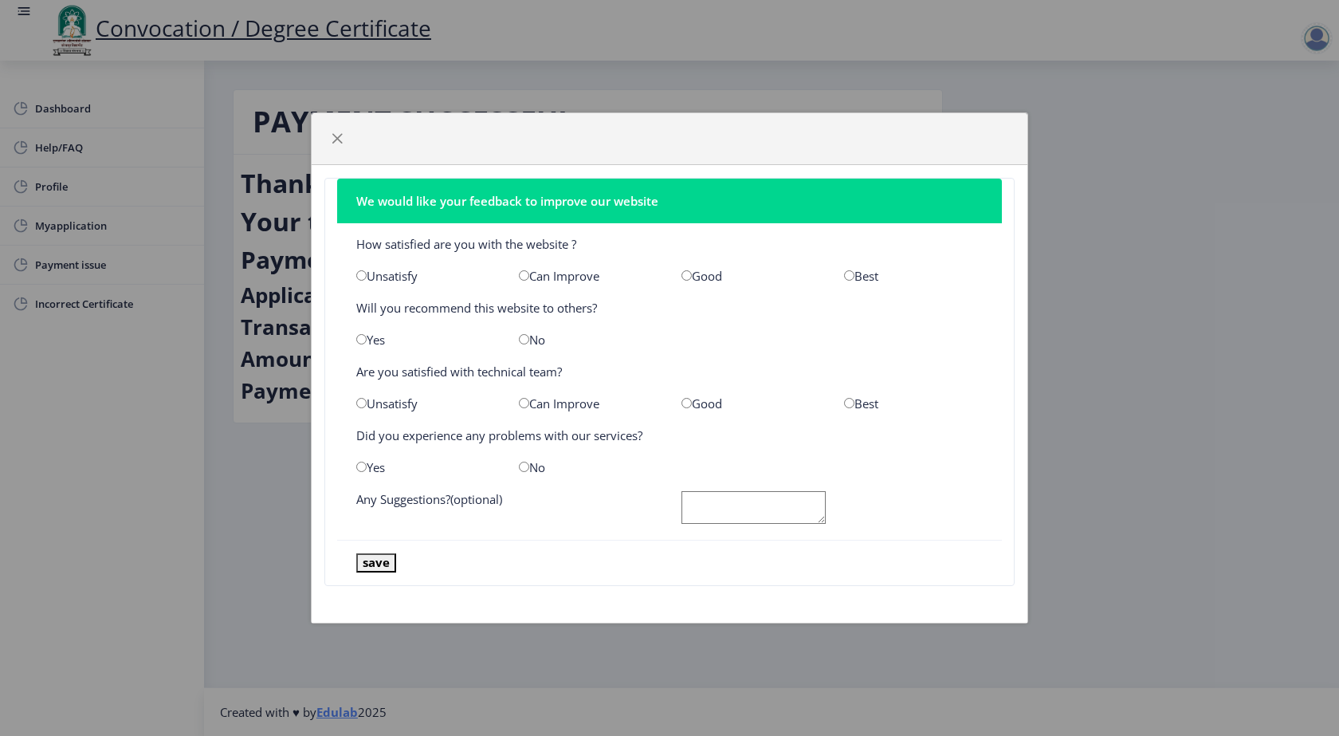
click at [850, 271] on input "radio" at bounding box center [849, 275] width 10 height 10
radio input "true"
click at [855, 405] on div "Best" at bounding box center [913, 403] width 163 height 16
click at [848, 403] on input "radio" at bounding box center [849, 403] width 10 height 10
radio input "true"
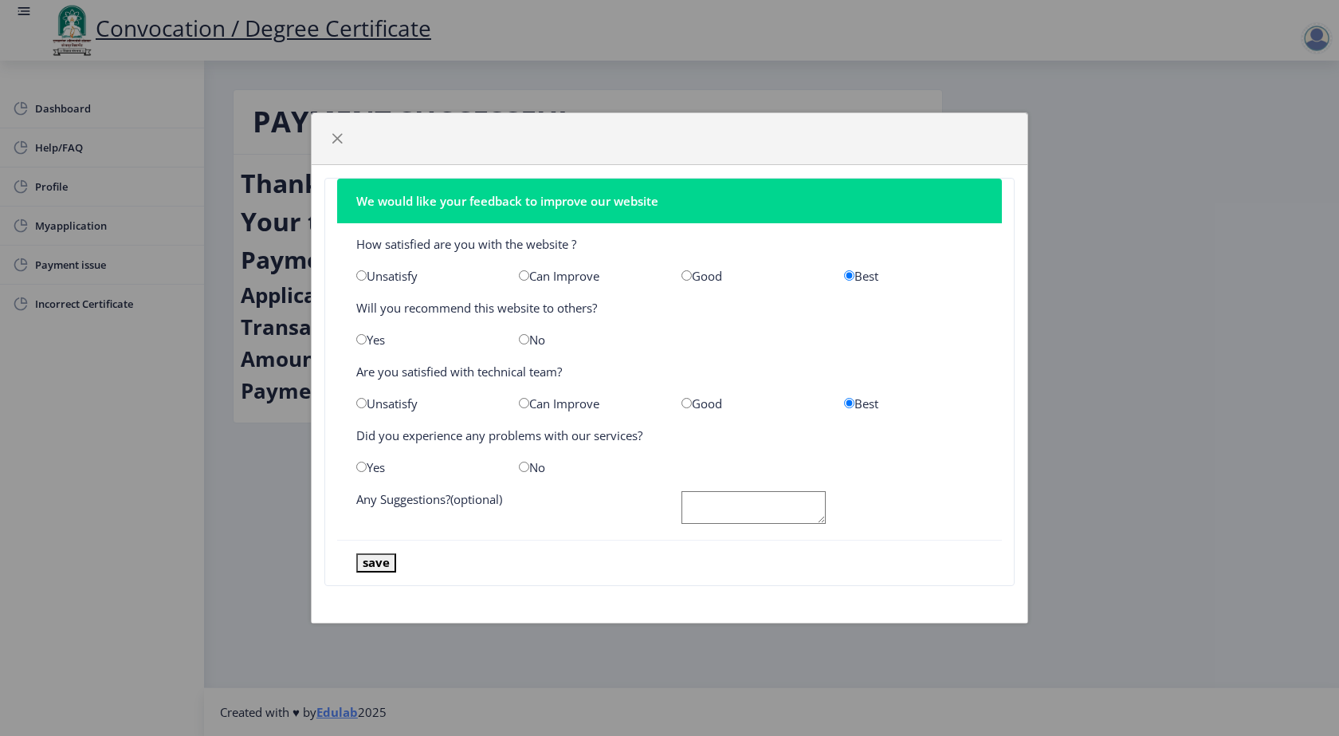
click at [523, 467] on input "radio" at bounding box center [524, 466] width 10 height 10
radio input "true"
click at [375, 567] on button "save" at bounding box center [376, 562] width 40 height 18
click at [330, 136] on button "button" at bounding box center [337, 139] width 26 height 26
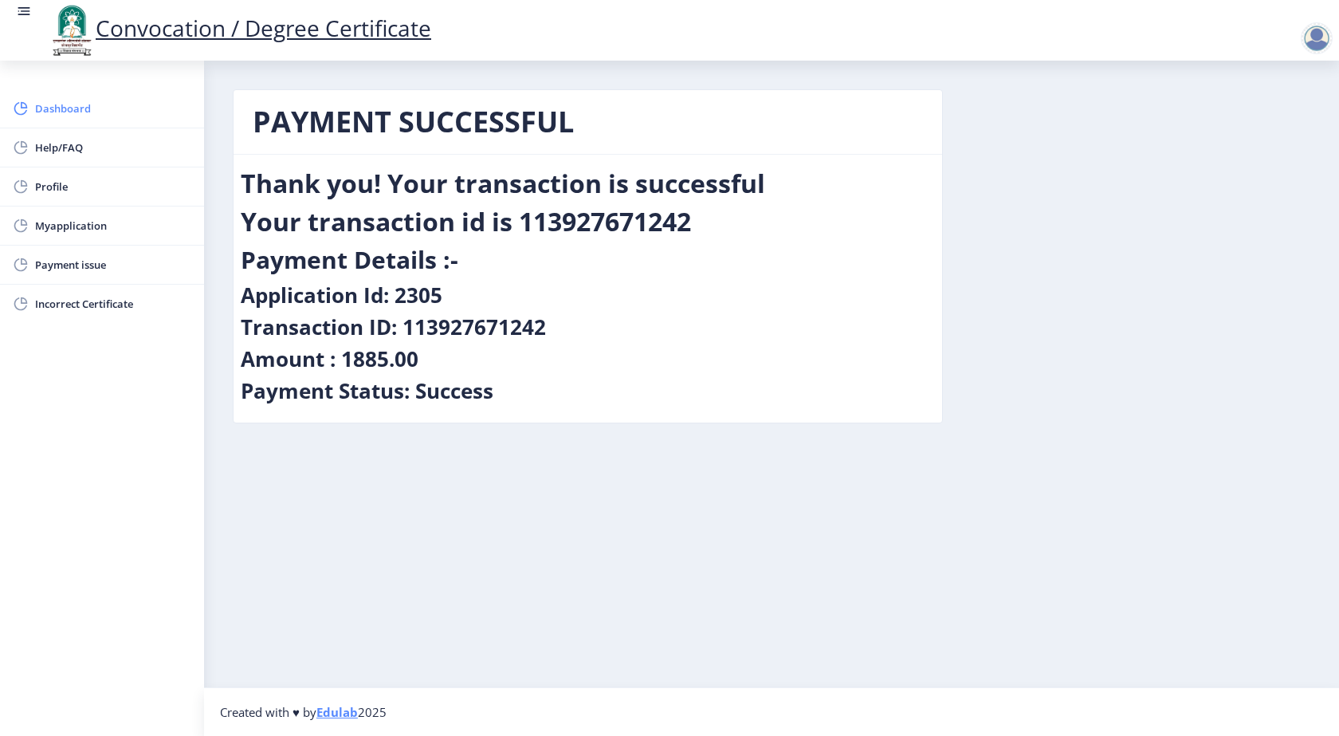
click at [78, 114] on span "Dashboard" at bounding box center [113, 108] width 156 height 19
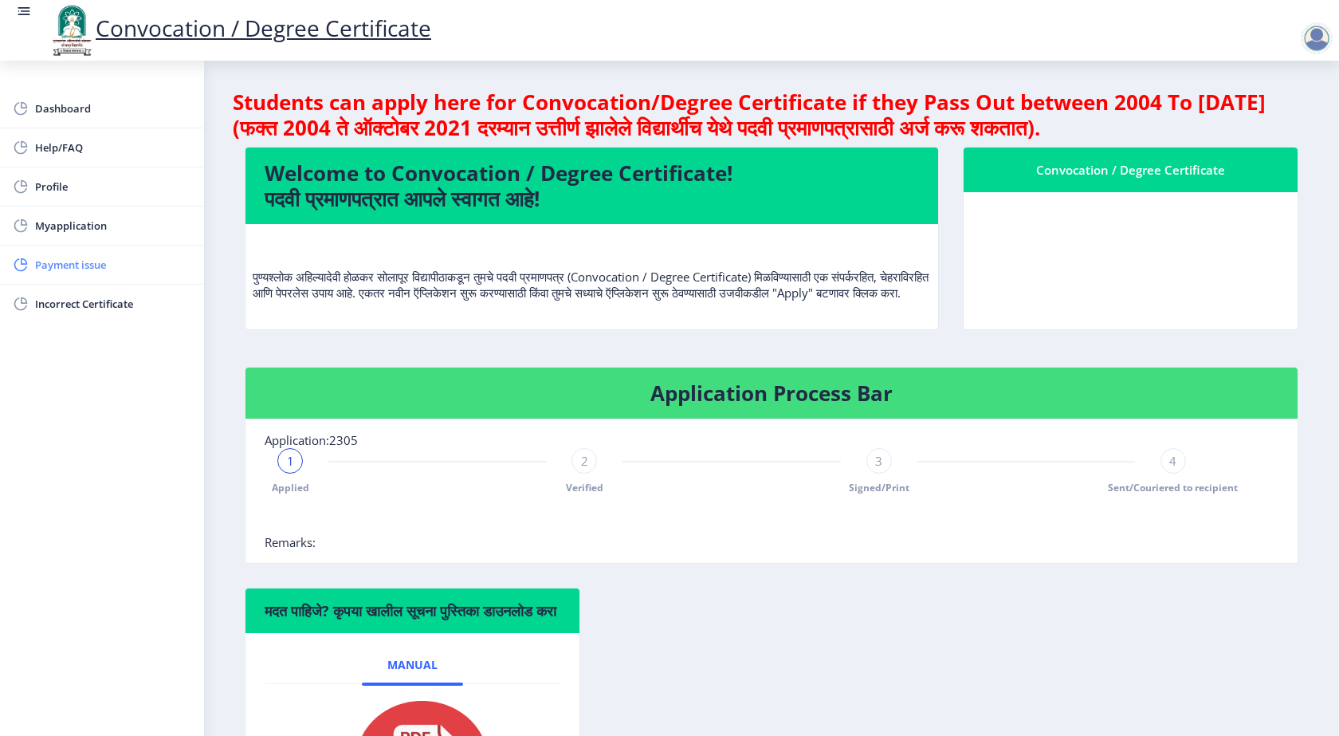
click at [54, 266] on span "Payment issue" at bounding box center [113, 264] width 156 height 19
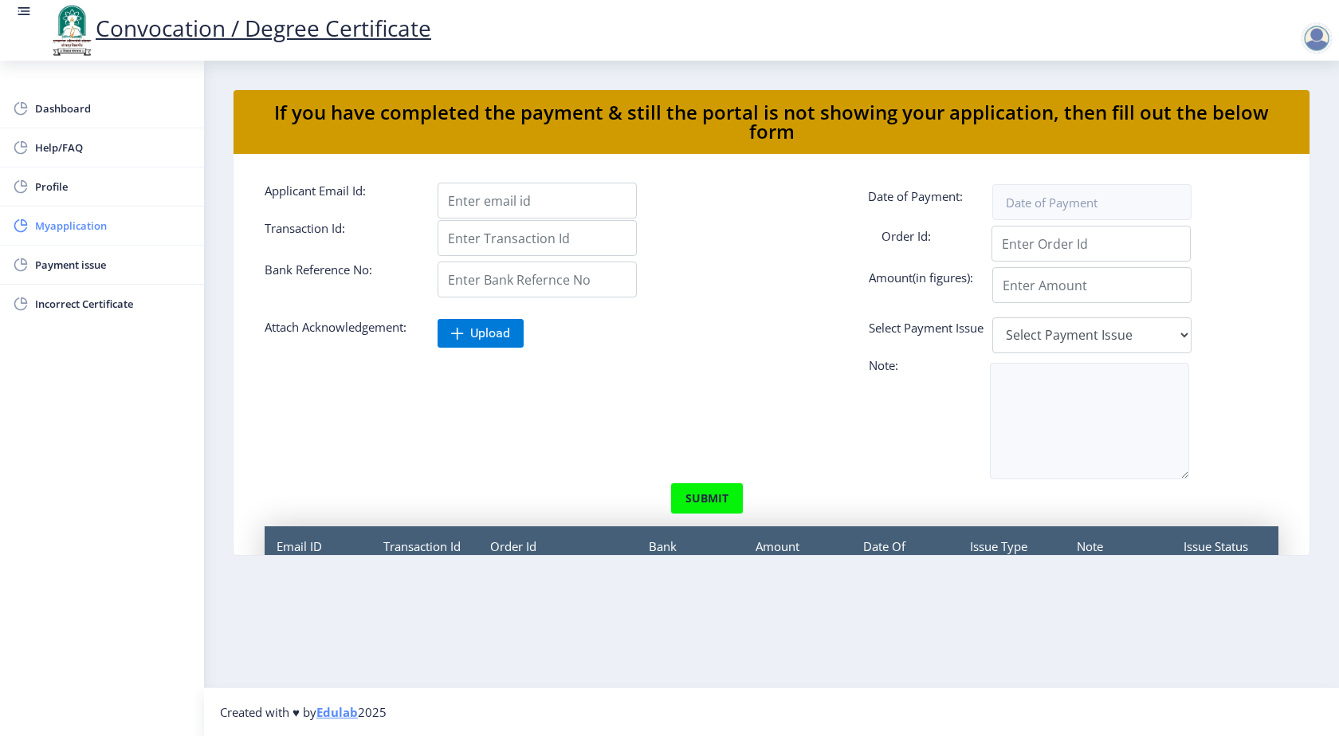
click at [80, 225] on span "Myapplication" at bounding box center [113, 225] width 156 height 19
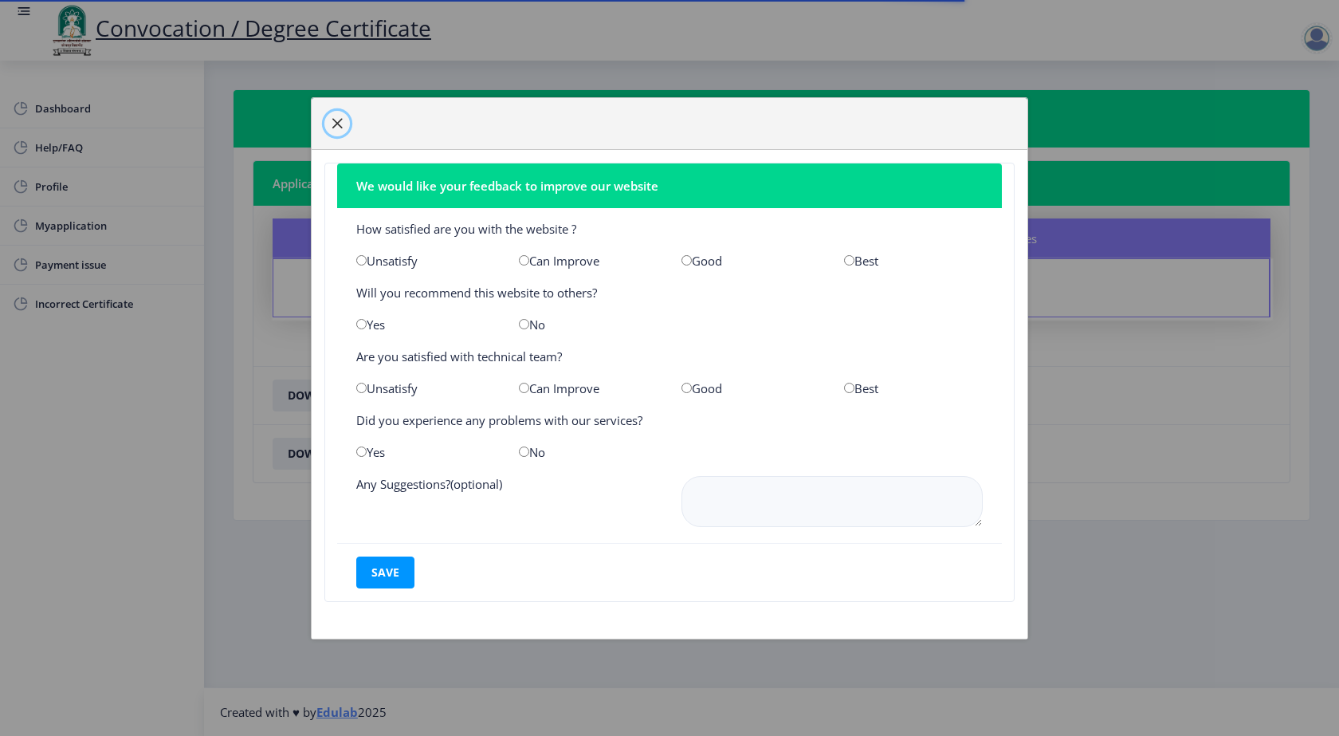
click at [347, 121] on button "button" at bounding box center [337, 124] width 26 height 26
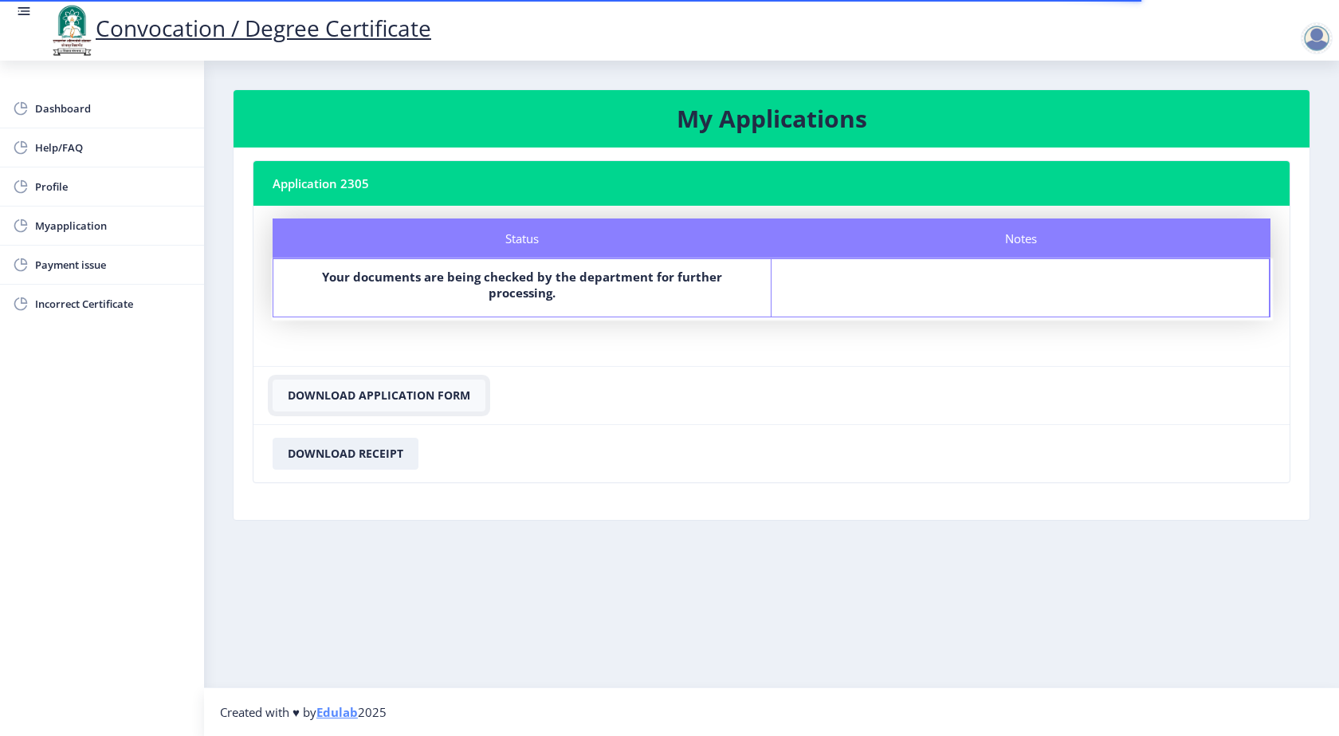
click at [421, 379] on button "Download Application Form" at bounding box center [379, 395] width 213 height 32
click at [324, 438] on button "Download Receipt" at bounding box center [346, 454] width 146 height 32
click at [48, 115] on span "Dashboard" at bounding box center [113, 108] width 156 height 19
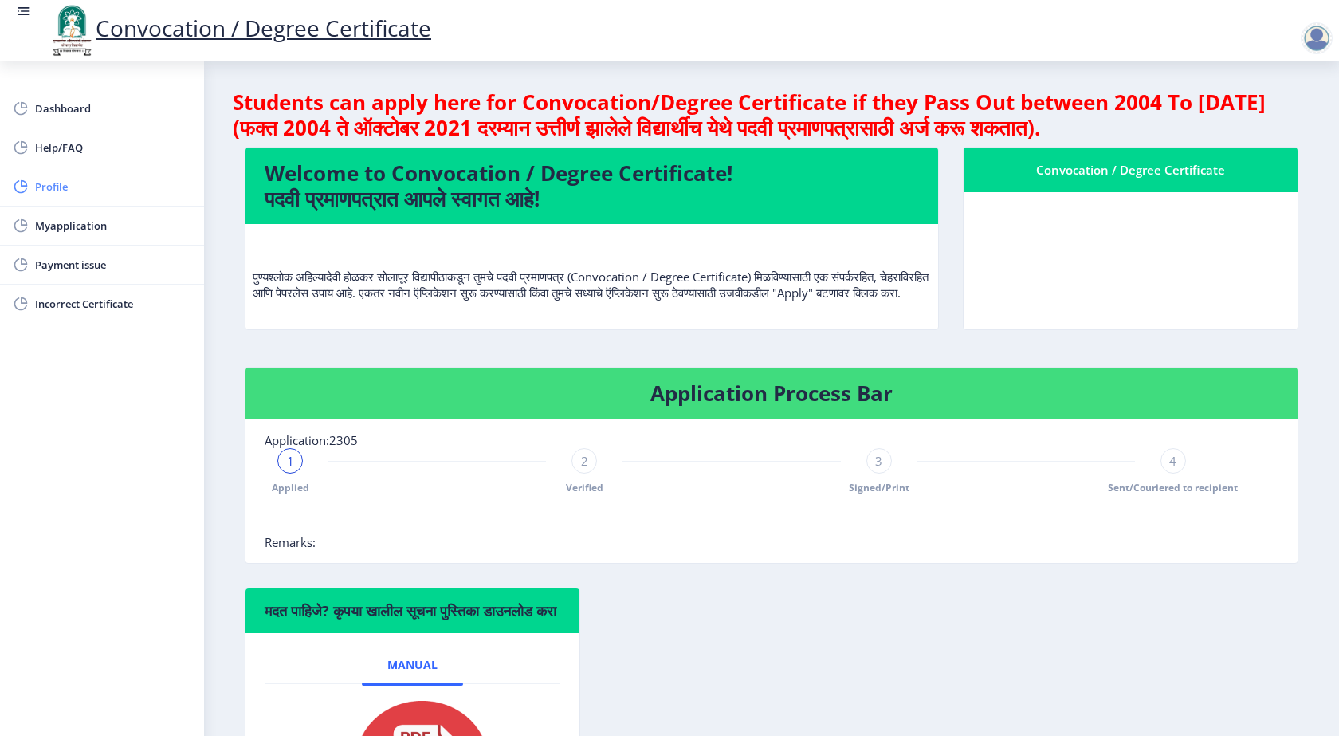
click at [60, 186] on span "Profile" at bounding box center [113, 186] width 156 height 19
select select
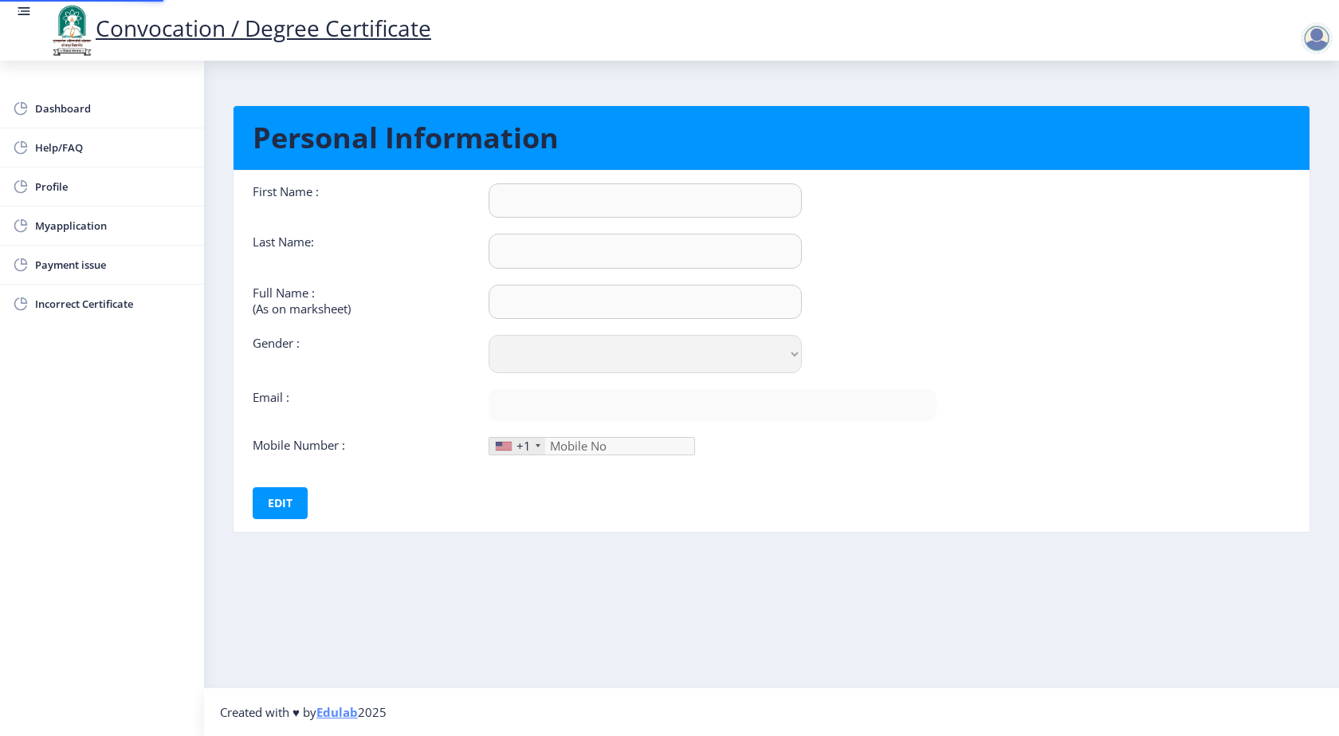
type input "SWATI"
type input "SARAWADE"
type input "KIRATAKARVE SWATI HANUMANT"
select select "Female"
type input "kiratkarveswati83@gmail.com"
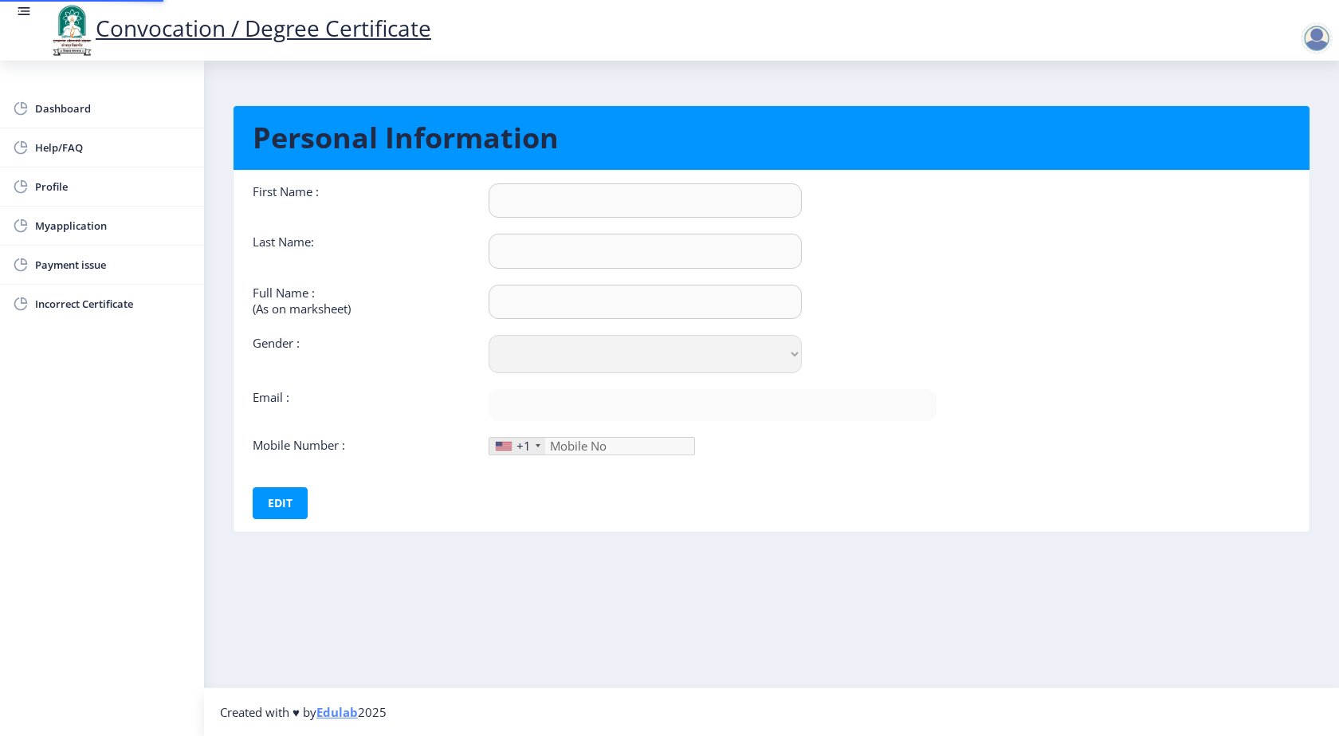
type input "9890080669"
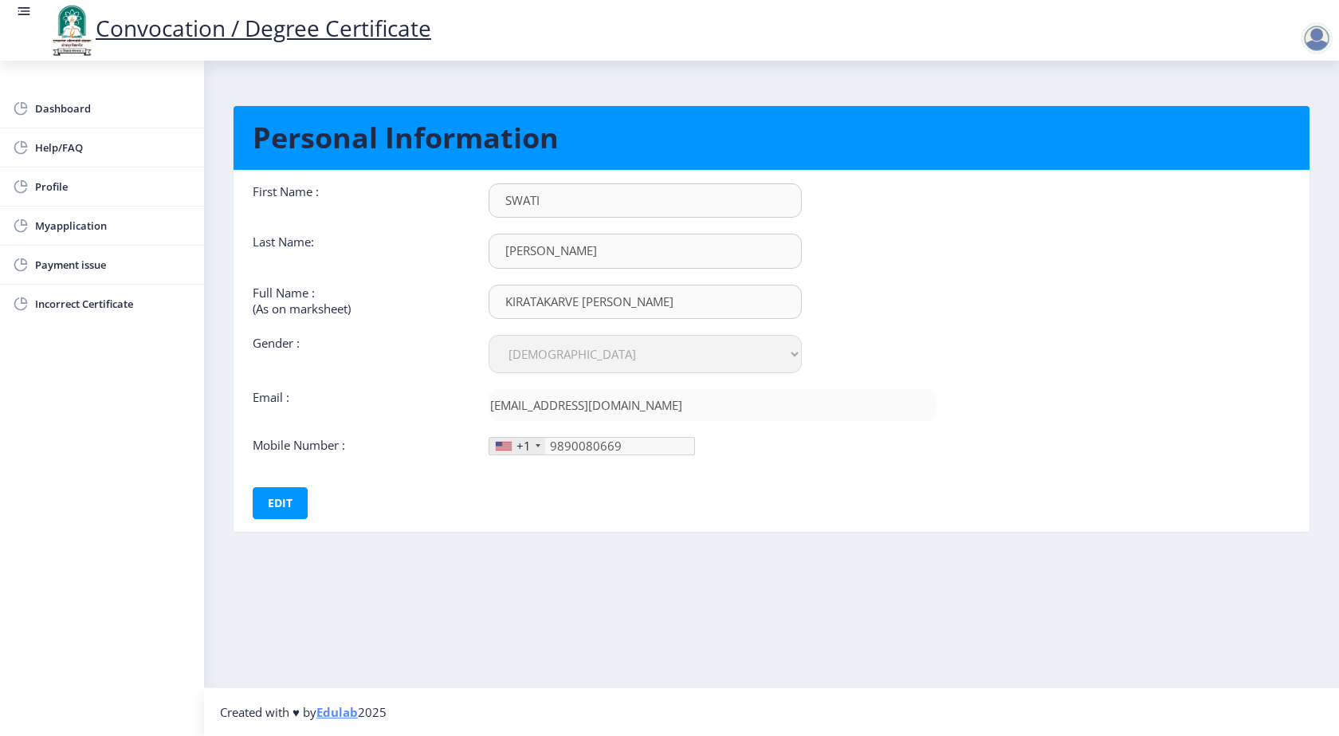
click at [540, 448] on div "+1" at bounding box center [517, 446] width 56 height 17
click at [301, 504] on button "Edit" at bounding box center [280, 503] width 55 height 32
click at [530, 447] on div "+1" at bounding box center [523, 446] width 14 height 16
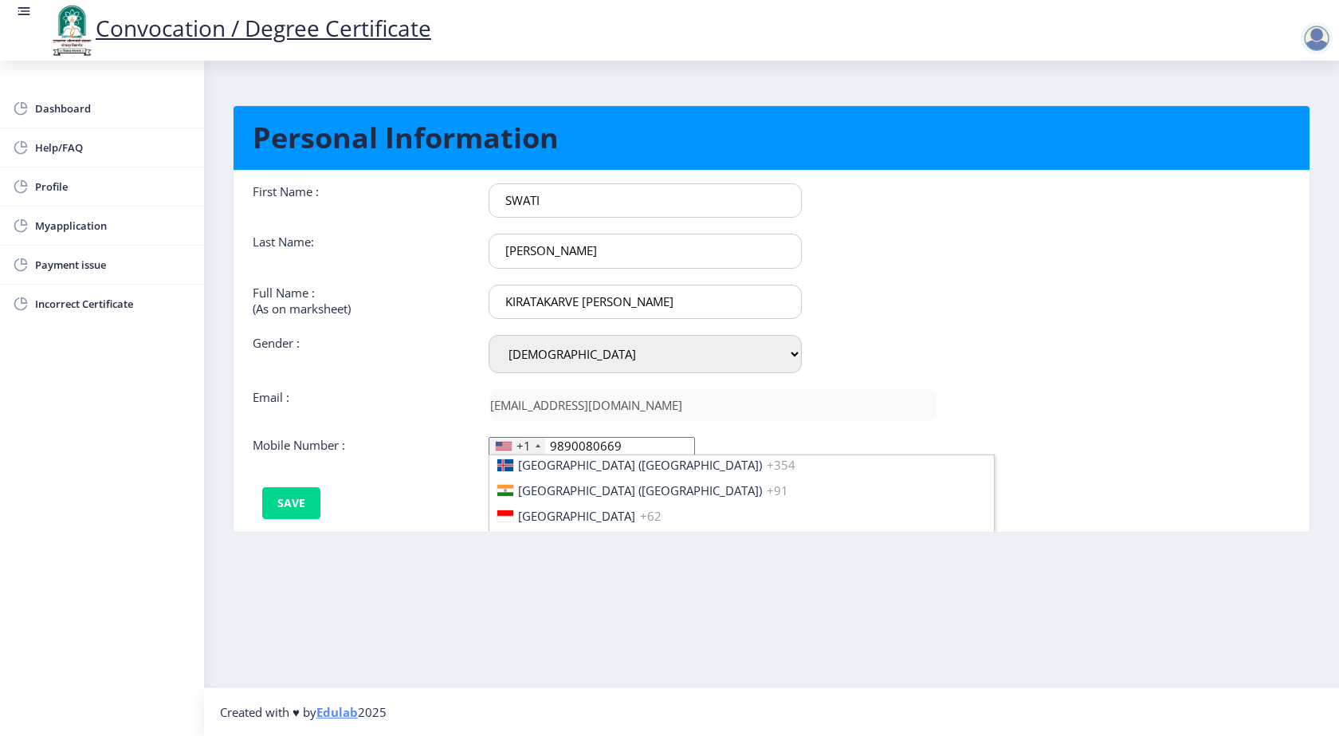
scroll to position [2510, 0]
click at [559, 491] on span "India (भारत)" at bounding box center [640, 491] width 244 height 16
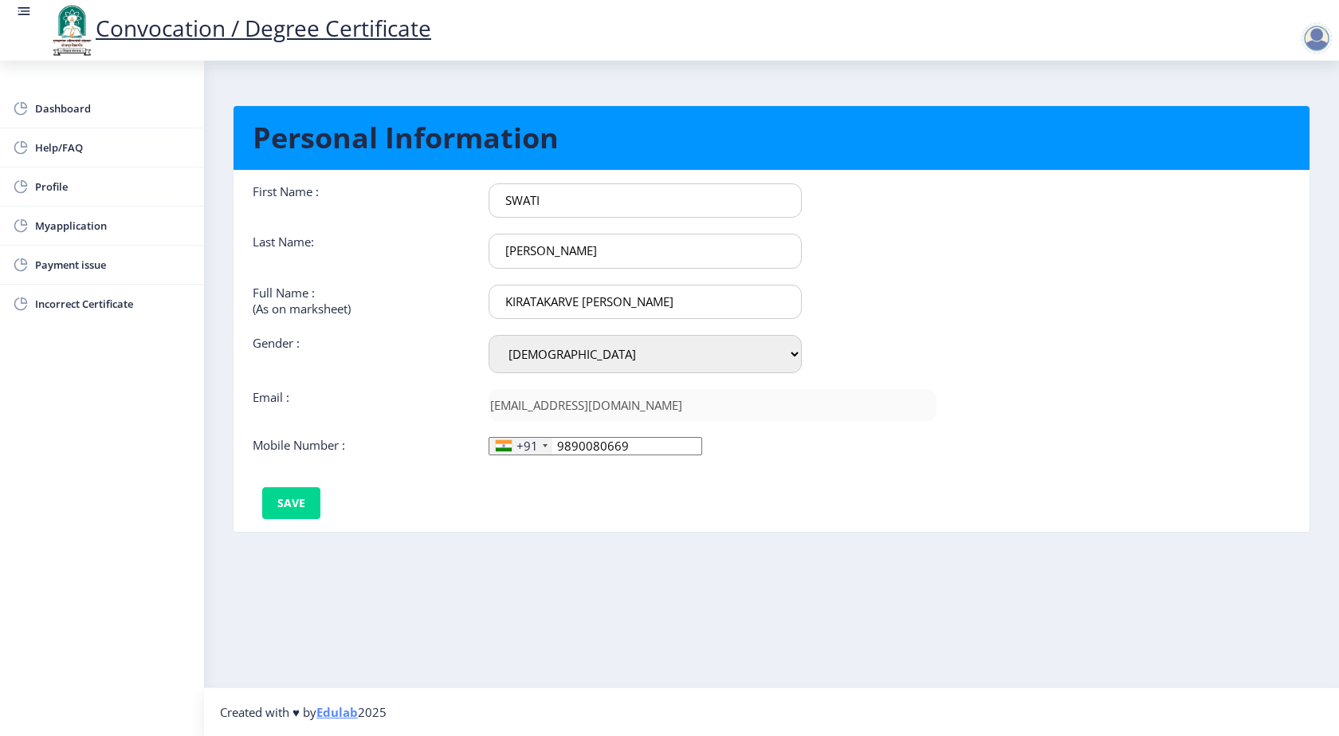
click at [883, 447] on div "+91 United States +1 United Kingdom +44 Afghanistan (‫افغانستان‬‎) +93 Albania …" at bounding box center [713, 446] width 472 height 18
click at [279, 509] on button "Save" at bounding box center [291, 503] width 58 height 32
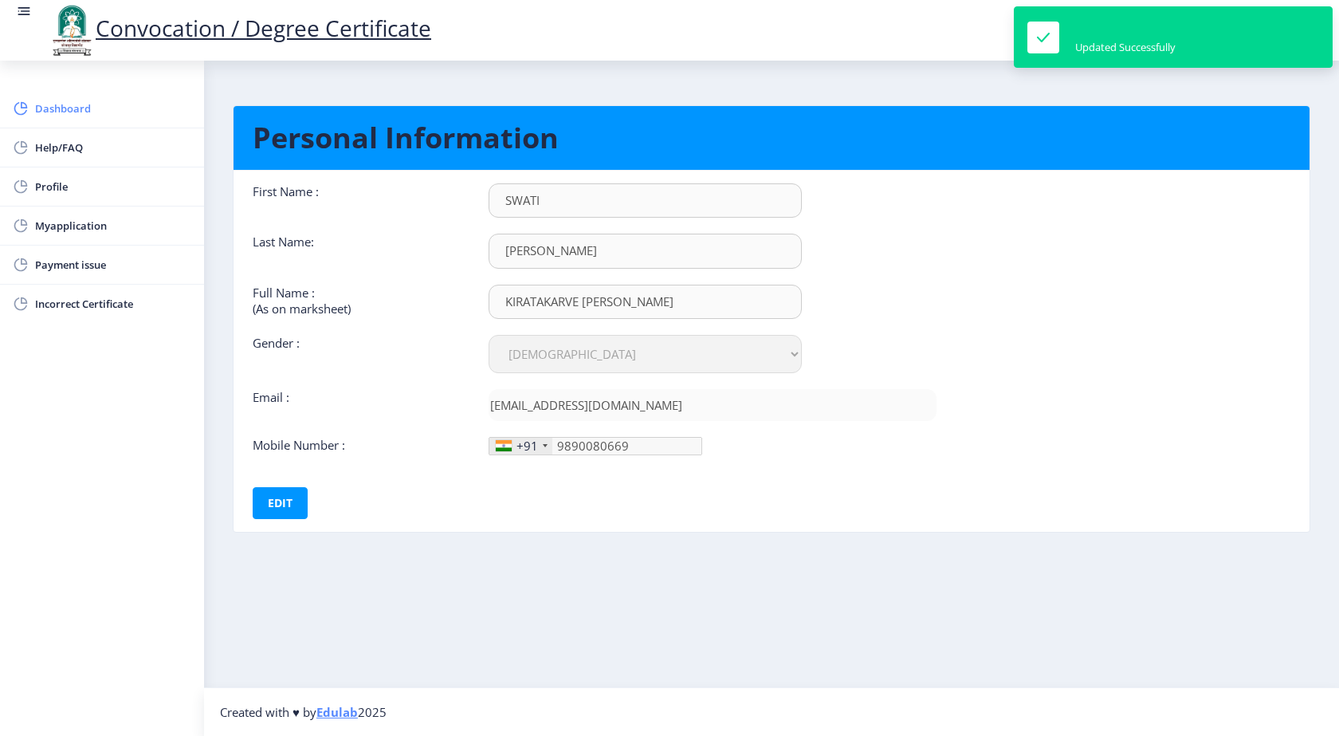
click at [61, 108] on span "Dashboard" at bounding box center [113, 108] width 156 height 19
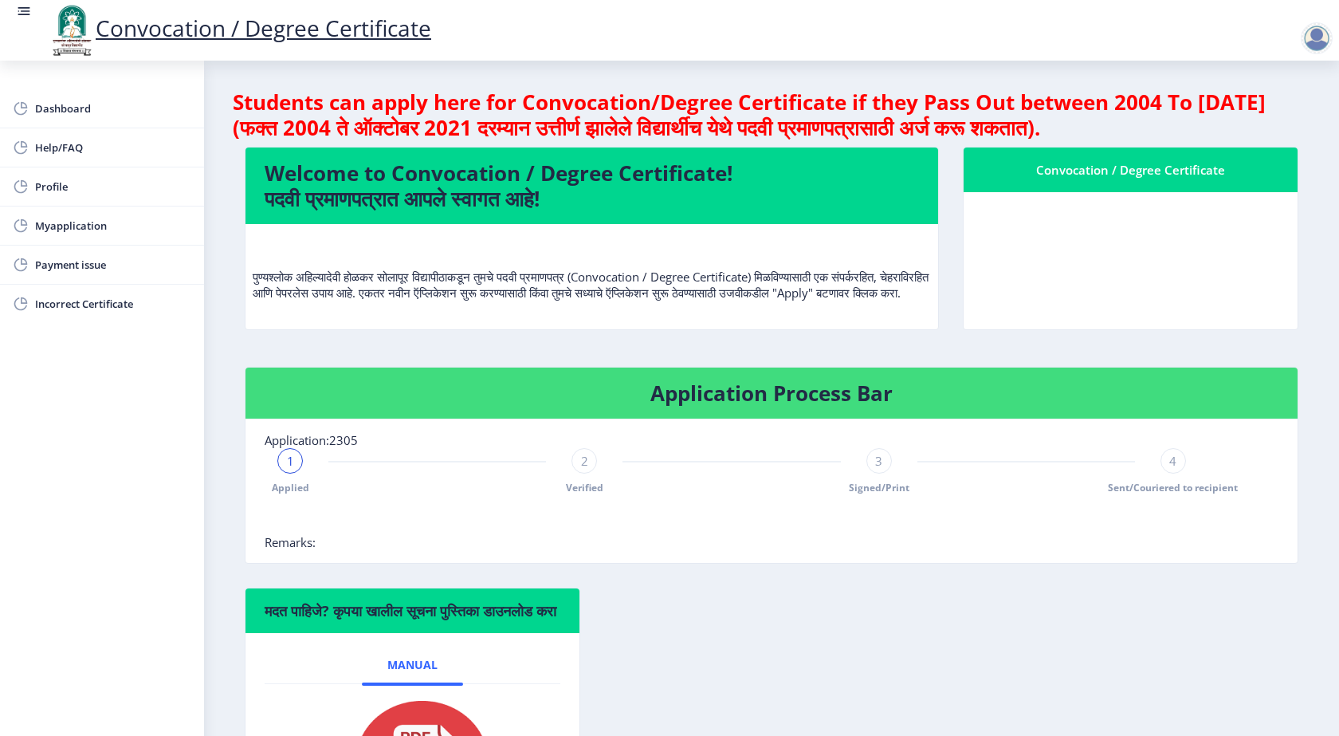
click at [1134, 317] on nb-card-body at bounding box center [1131, 260] width 334 height 137
click at [1173, 240] on nb-card-body at bounding box center [1131, 260] width 334 height 137
click at [16, 108] on rect at bounding box center [21, 108] width 16 height 16
click at [29, 4] on rect at bounding box center [24, 11] width 16 height 16
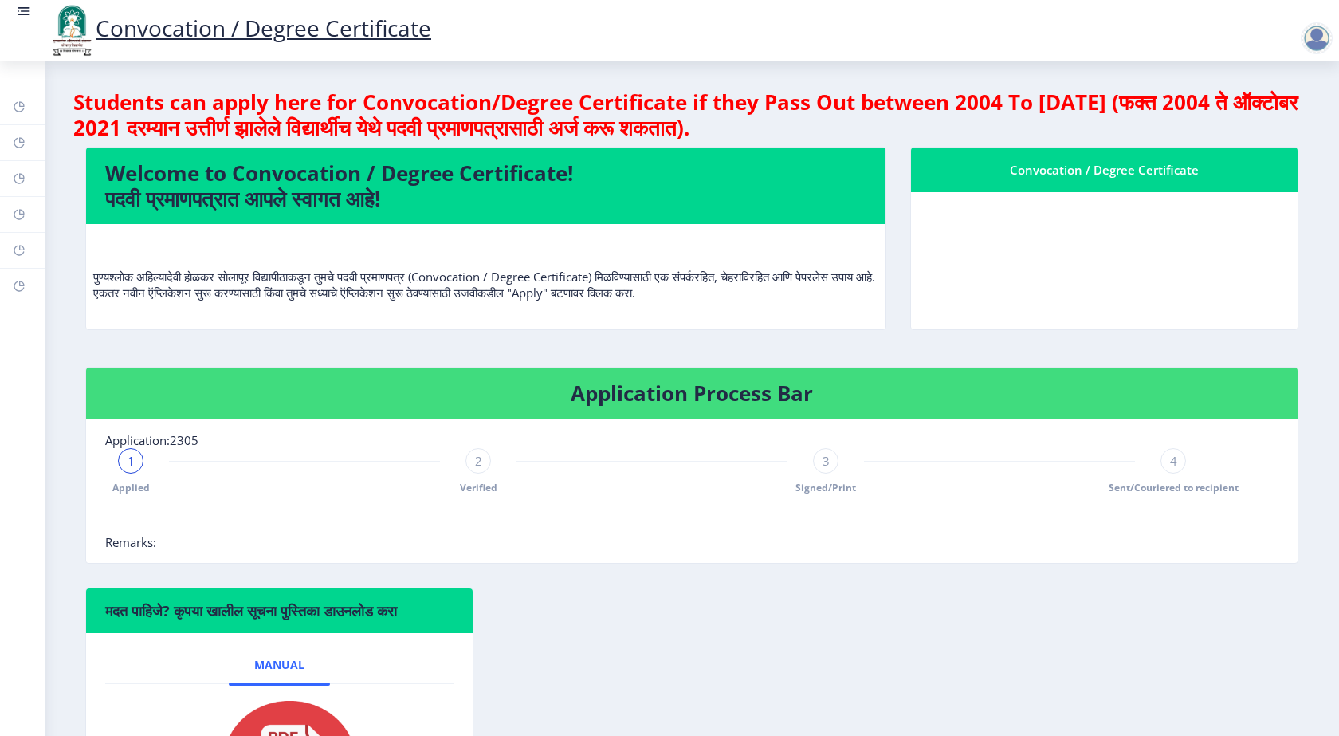
scroll to position [216, 0]
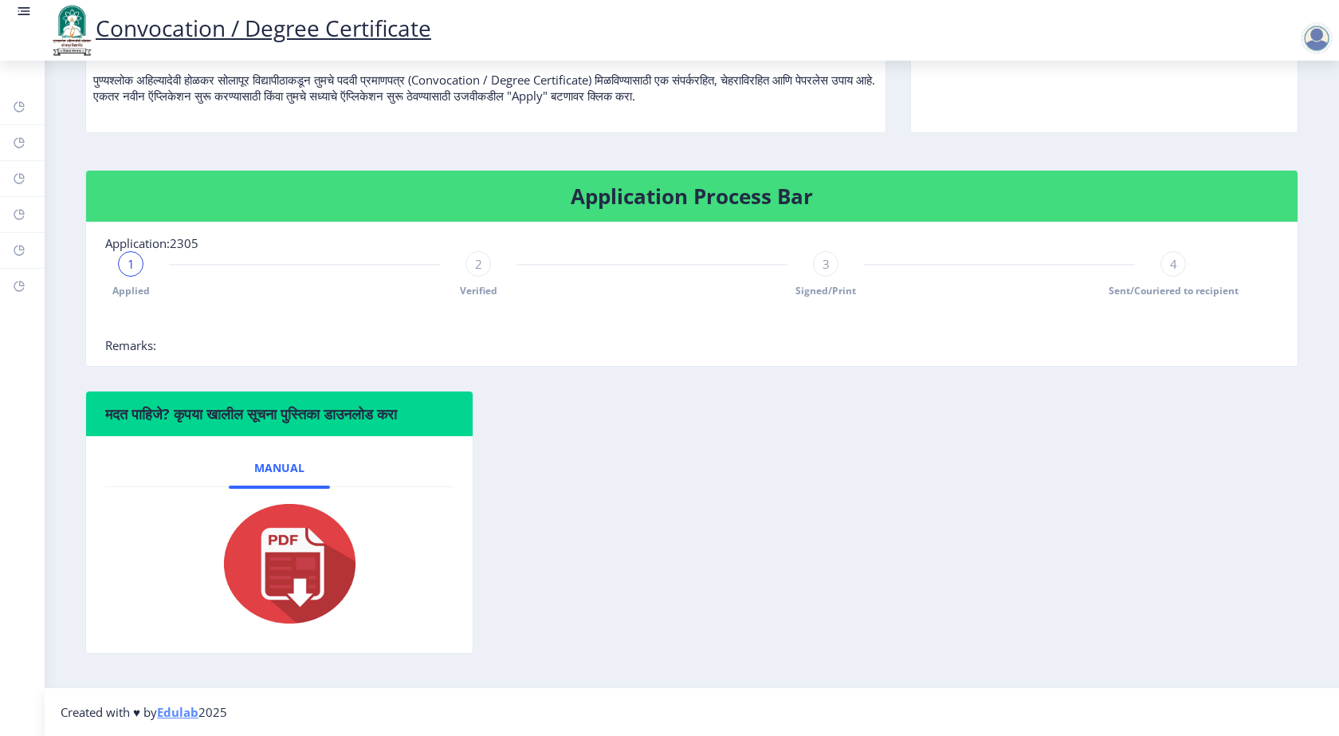
click at [302, 571] on img at bounding box center [279, 564] width 159 height 128
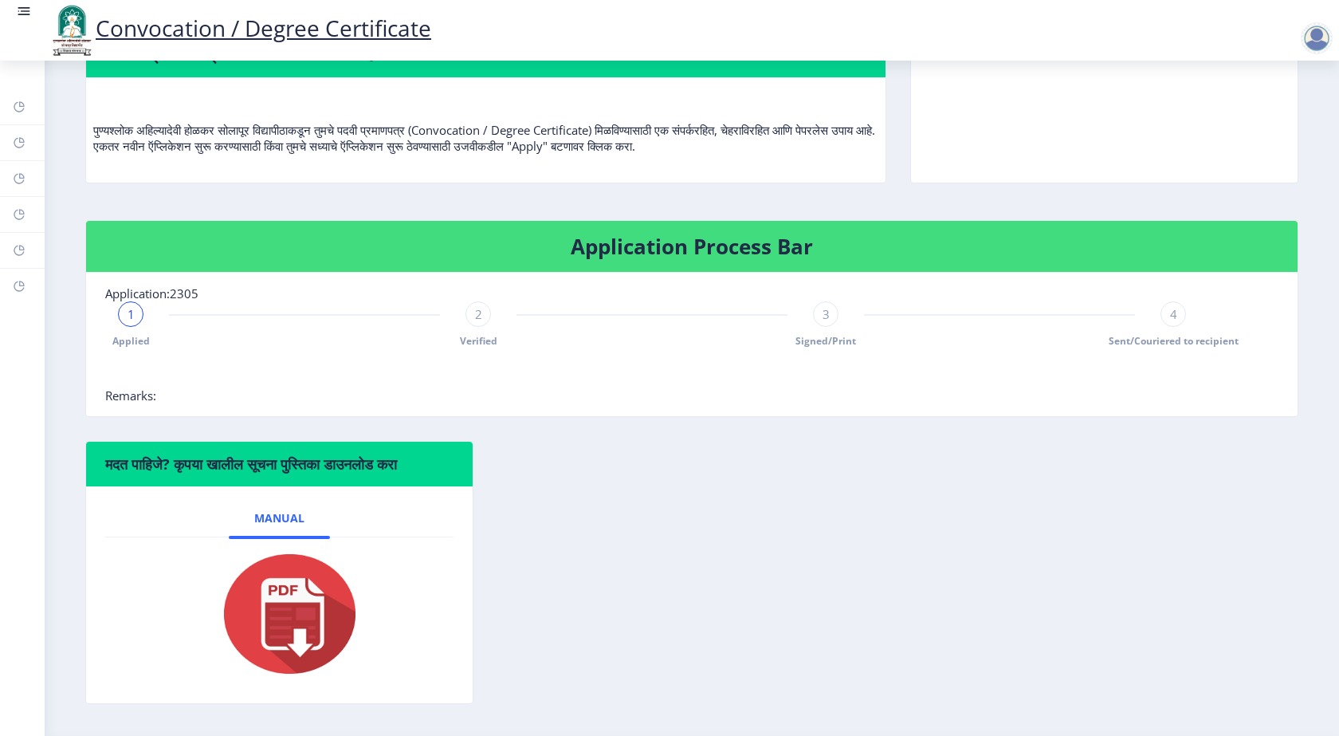
scroll to position [0, 0]
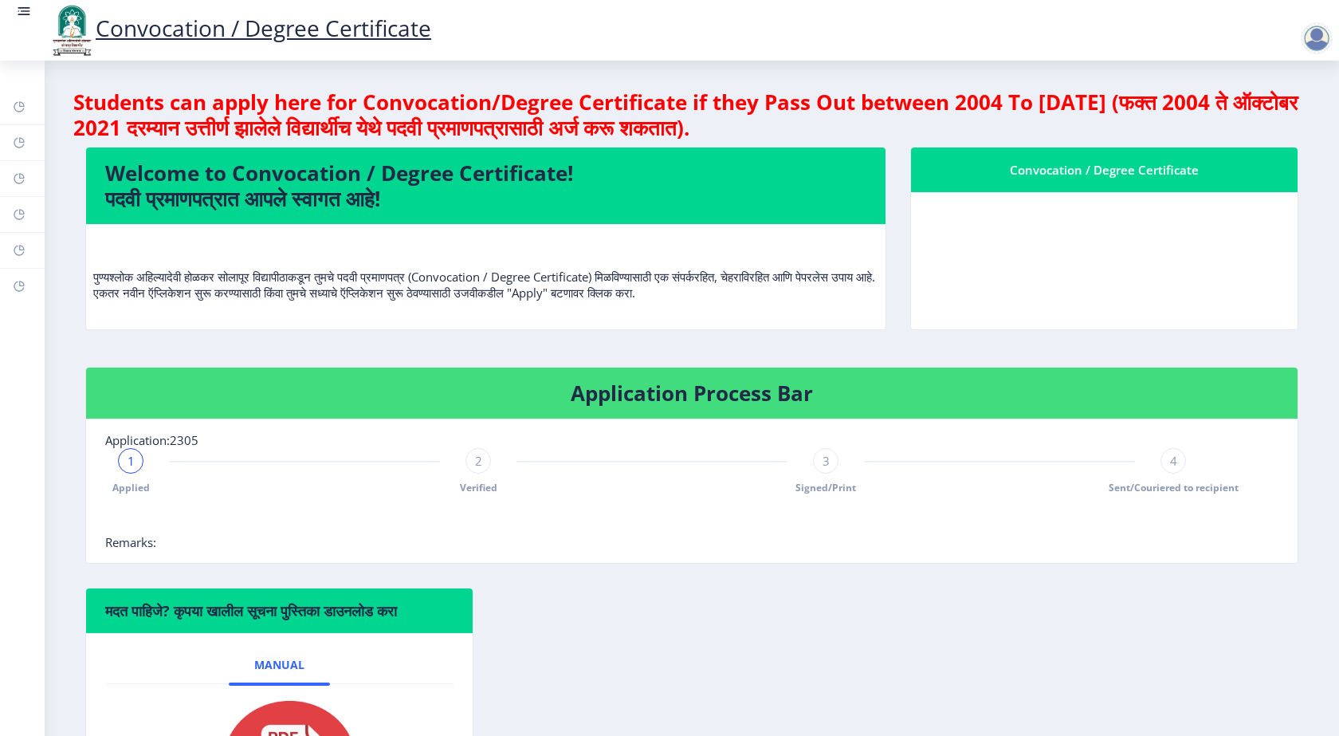
click at [1307, 39] on div at bounding box center [1317, 38] width 32 height 32
click at [1259, 124] on span "Log out" at bounding box center [1275, 124] width 102 height 19
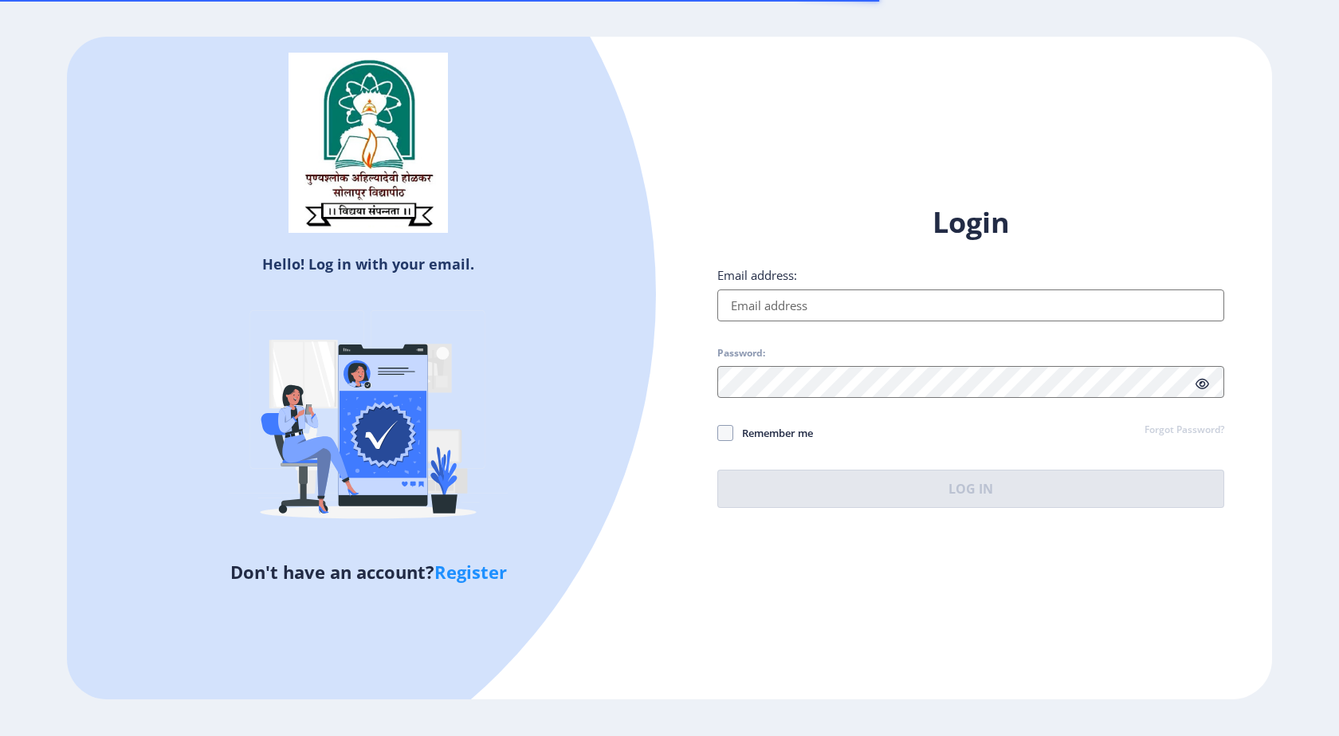
click at [843, 315] on input "Email address:" at bounding box center [970, 305] width 507 height 32
type input "kiratkarveswati83@gmail.com"
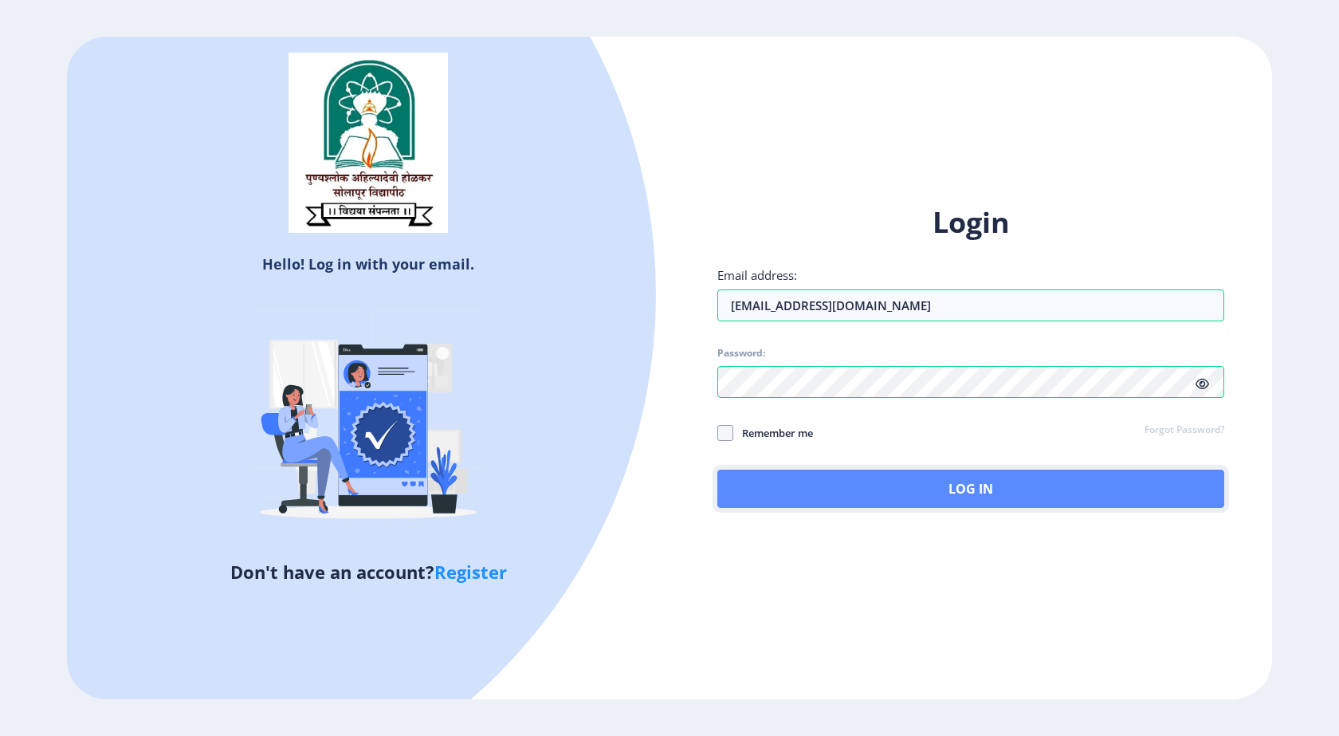
drag, startPoint x: 980, startPoint y: 498, endPoint x: 960, endPoint y: 578, distance: 82.2
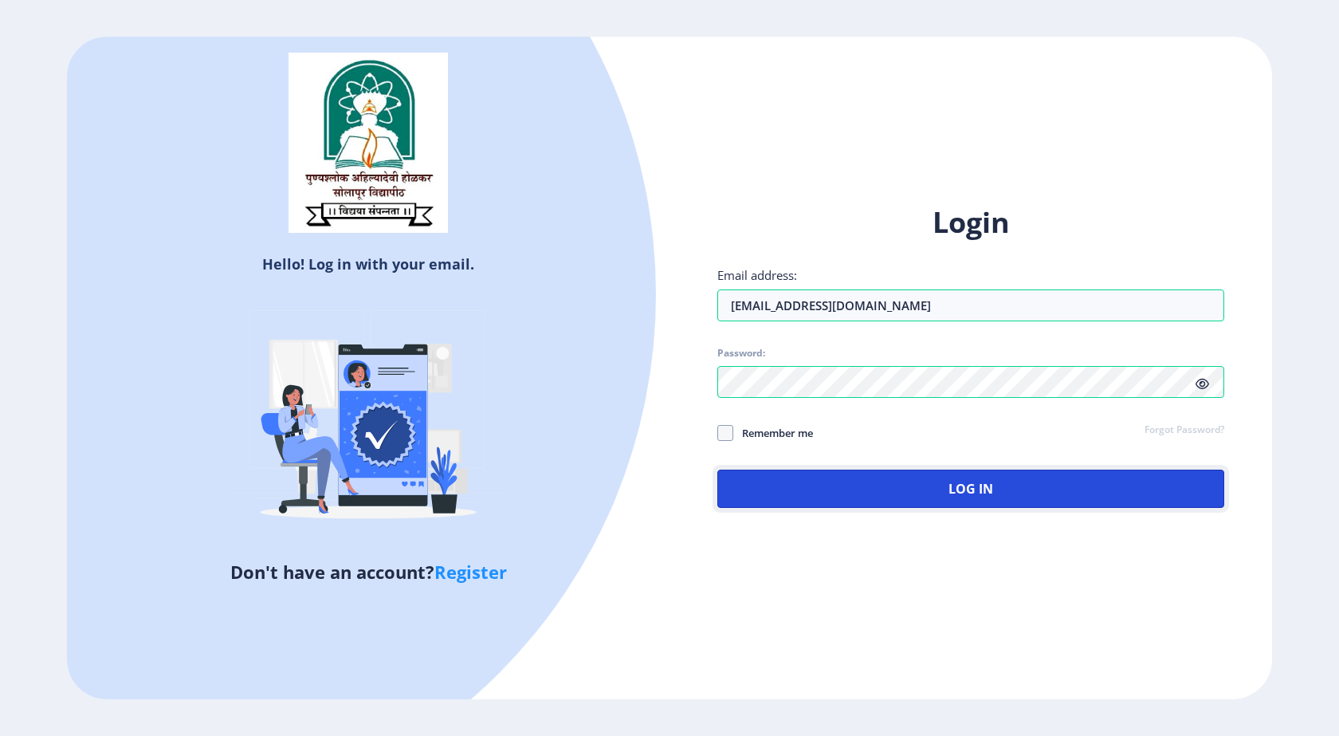
click at [980, 501] on button "Log In" at bounding box center [970, 488] width 507 height 38
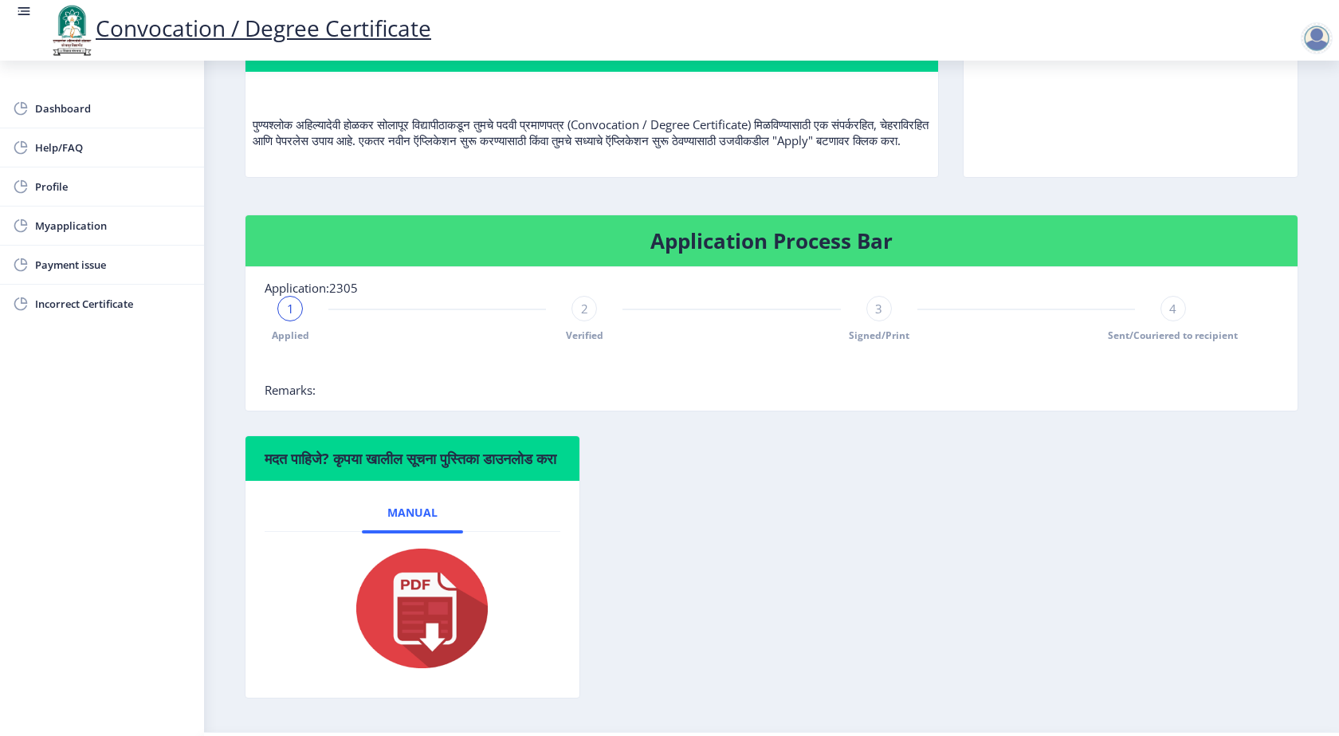
scroll to position [159, 0]
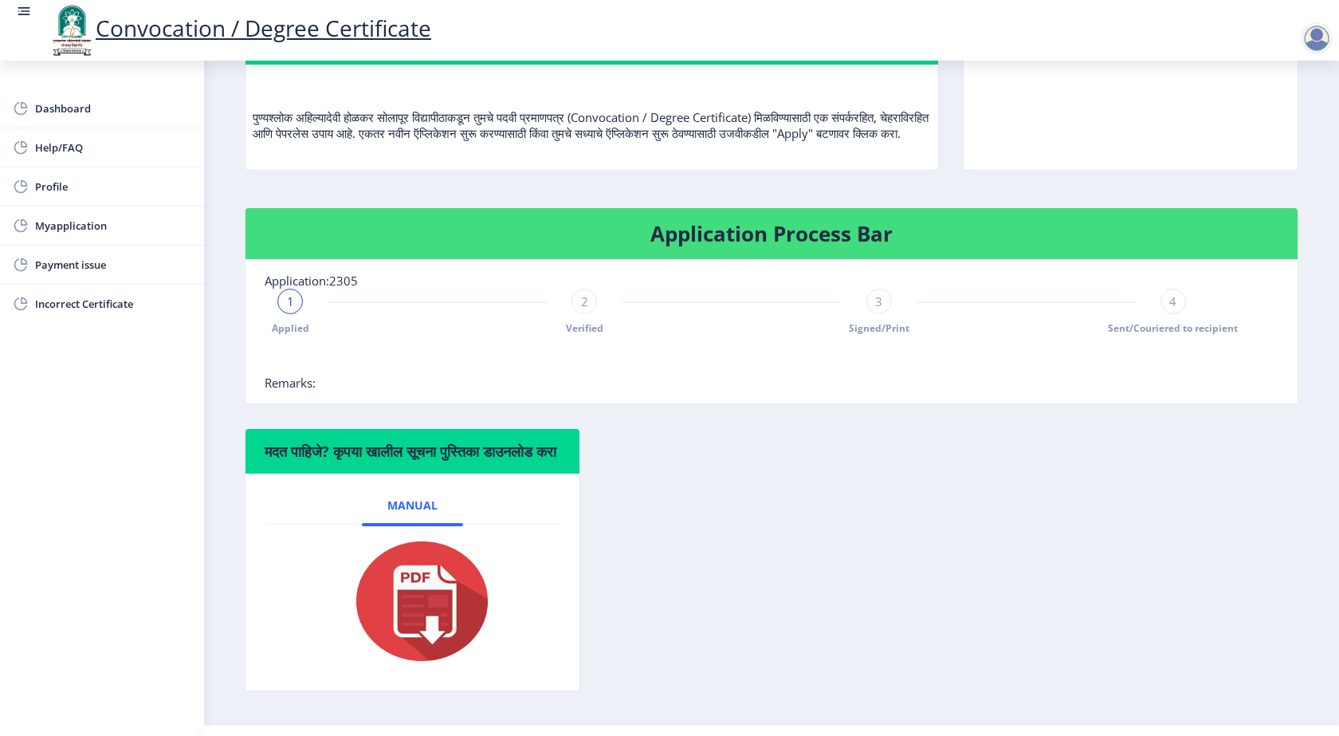
click at [584, 314] on div "2" at bounding box center [584, 302] width 26 height 26
click at [583, 309] on span "2" at bounding box center [584, 301] width 7 height 16
click at [874, 308] on div "3" at bounding box center [879, 302] width 26 height 26
click at [1173, 310] on div "4" at bounding box center [1173, 302] width 26 height 26
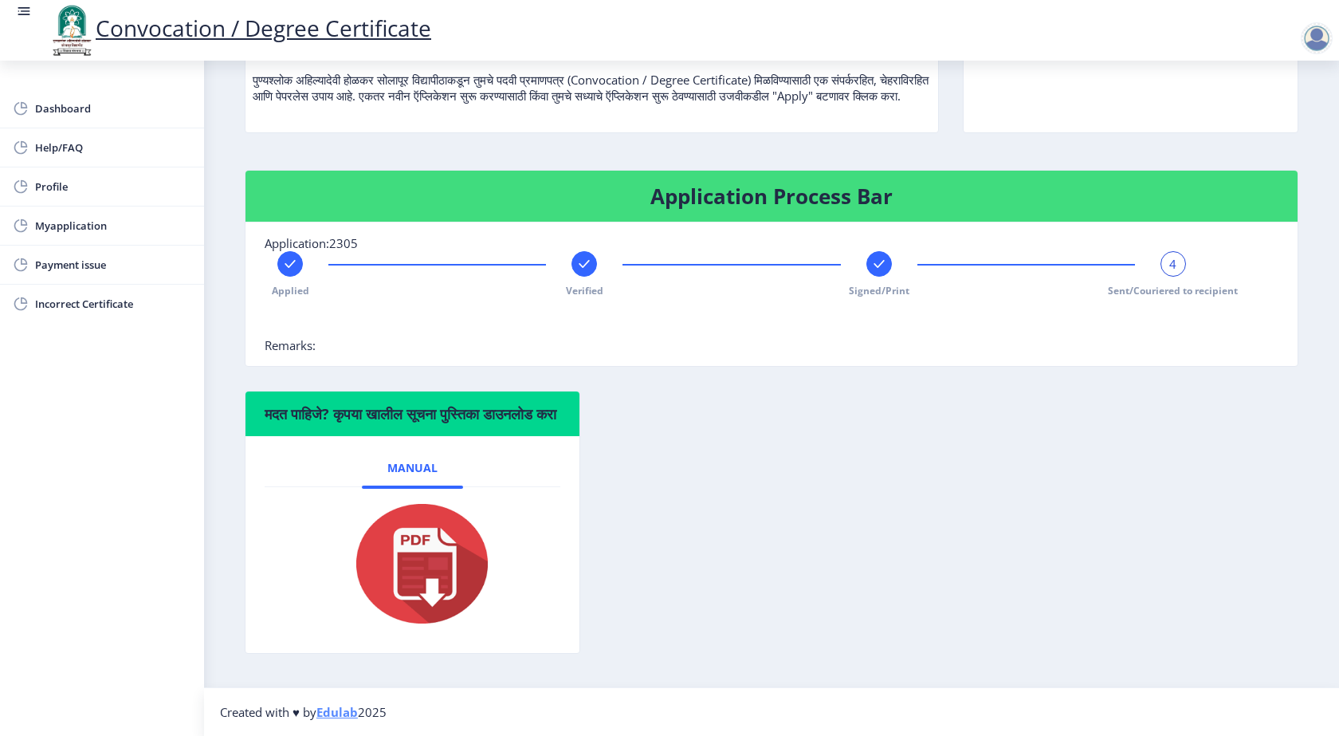
scroll to position [0, 0]
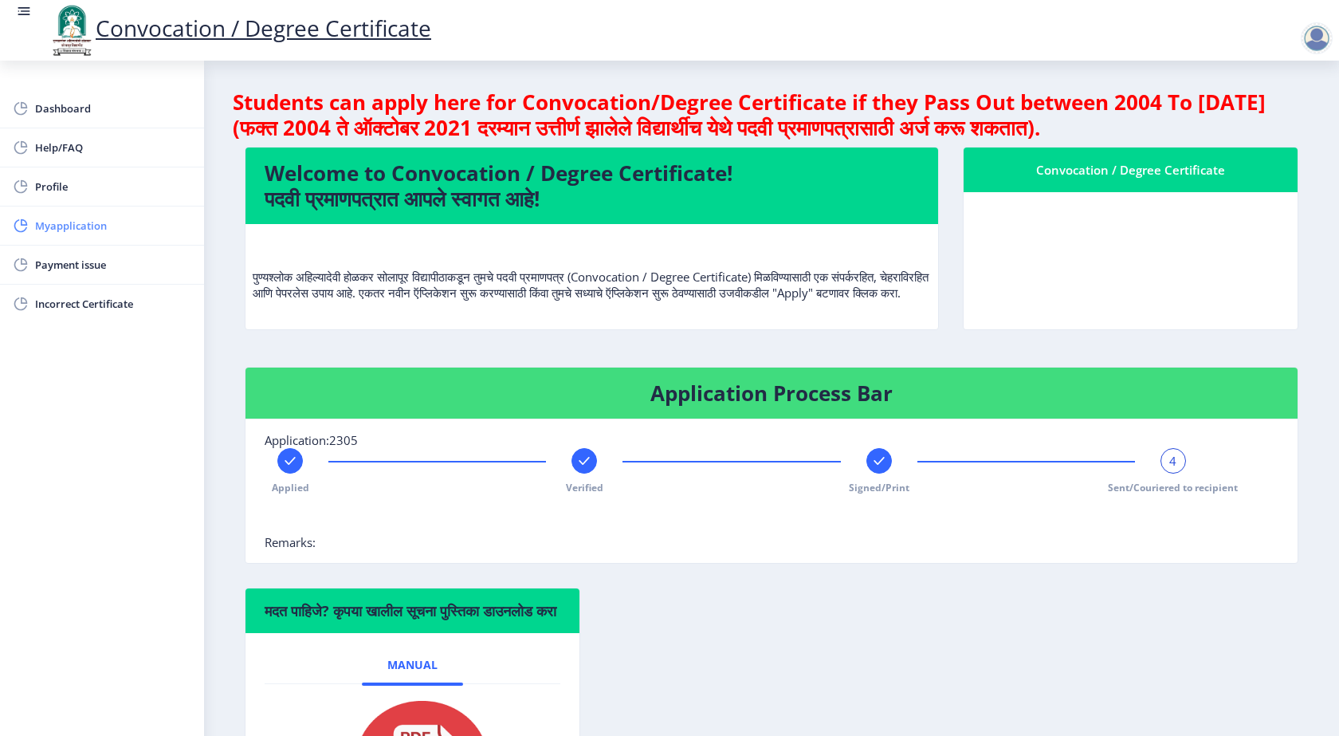
click at [65, 232] on span "Myapplication" at bounding box center [113, 225] width 156 height 19
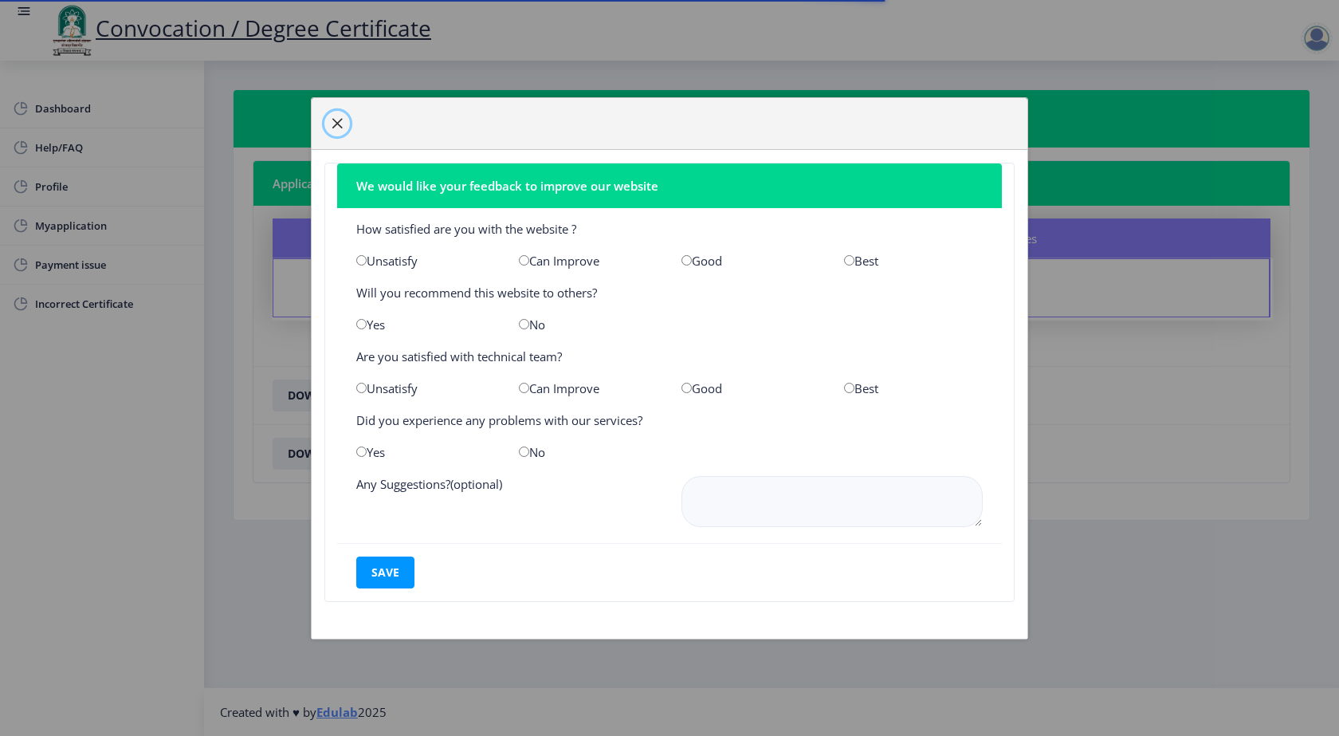
click at [336, 119] on span "button" at bounding box center [337, 123] width 13 height 13
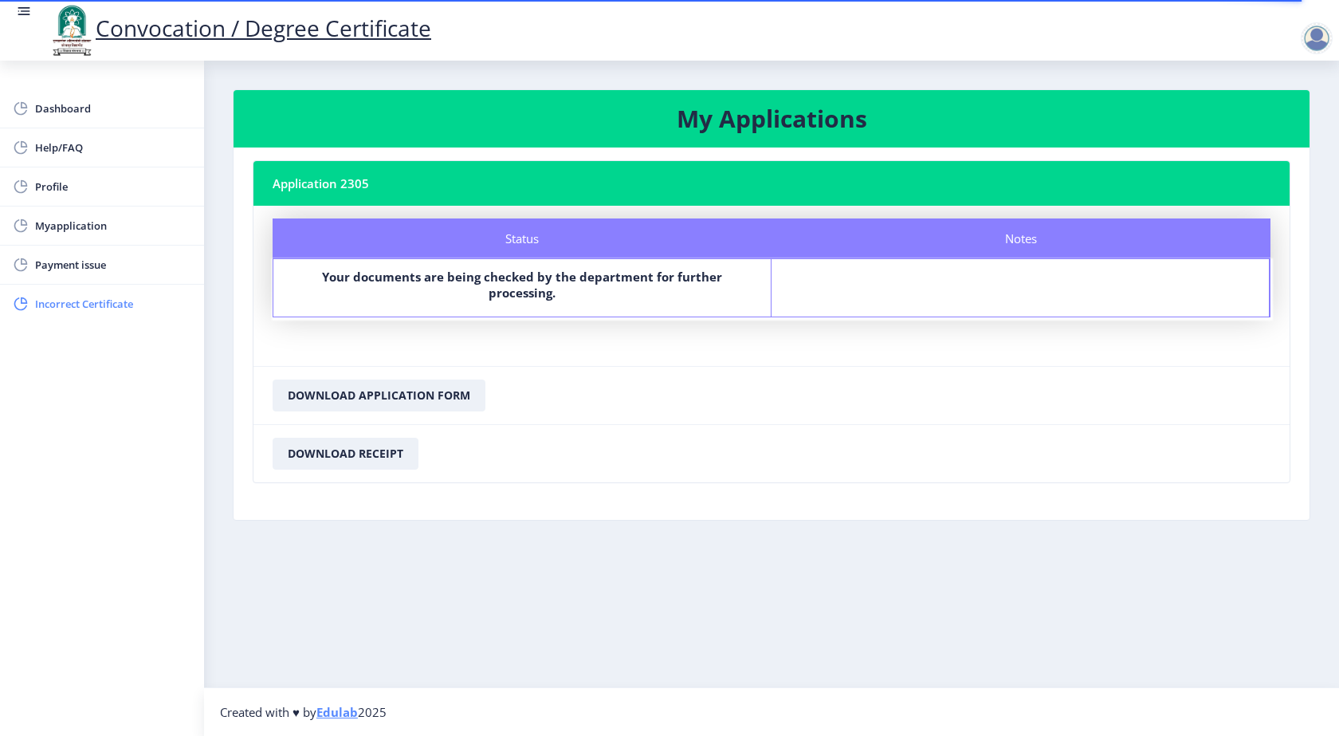
click at [80, 305] on span "Incorrect Certificate" at bounding box center [113, 303] width 156 height 19
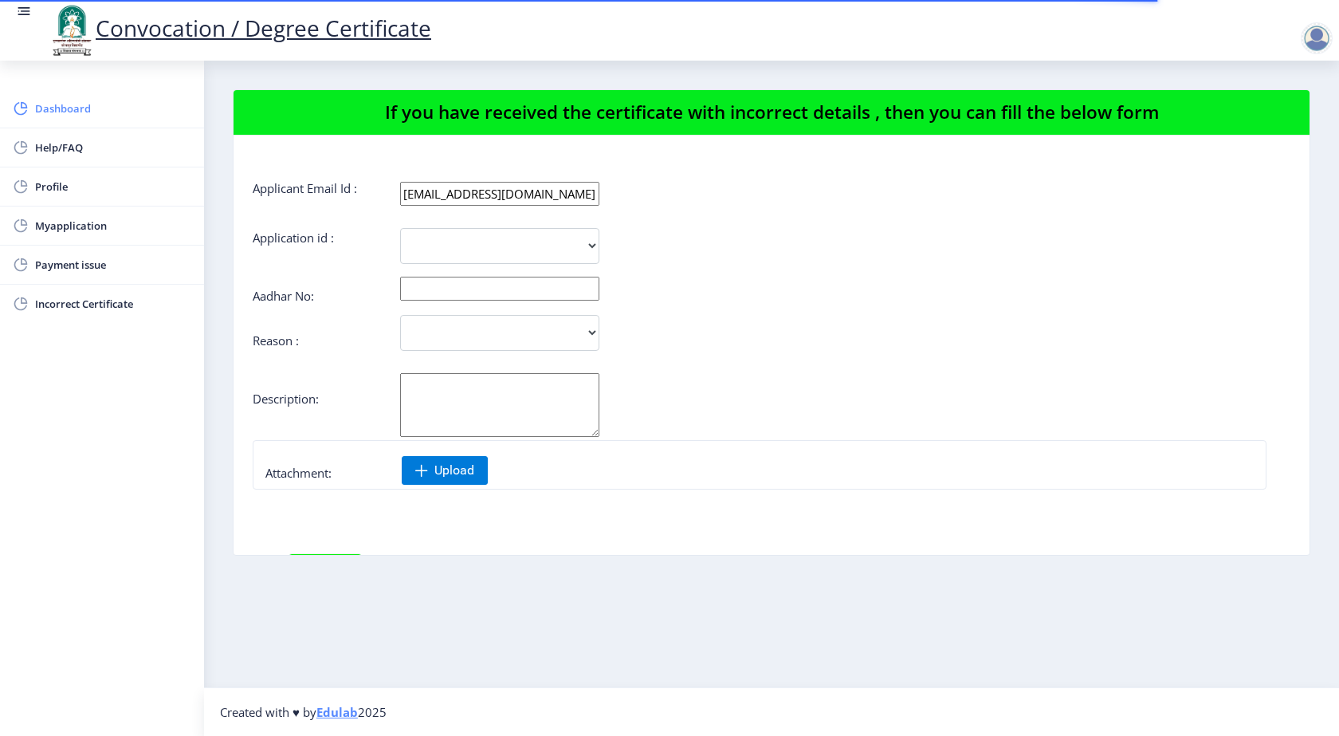
click at [124, 111] on span "Dashboard" at bounding box center [113, 108] width 156 height 19
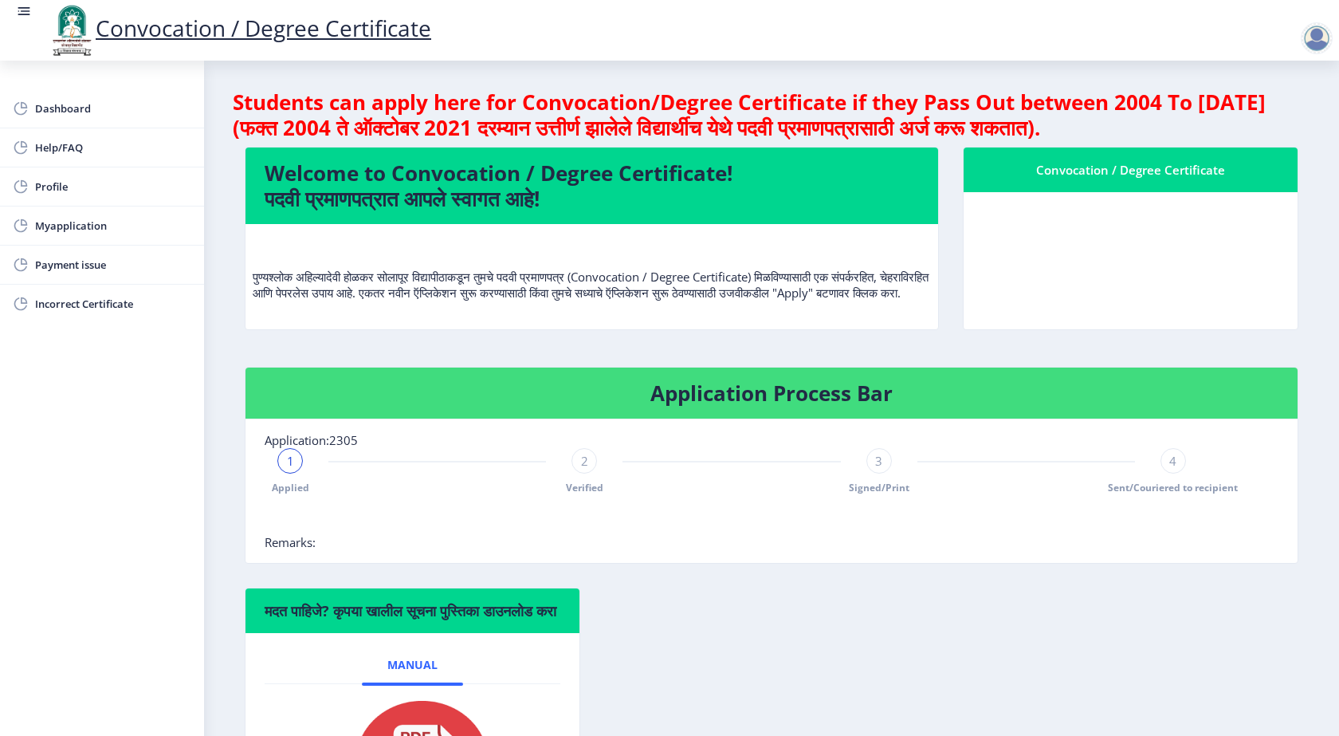
click at [27, 11] on rect at bounding box center [26, 11] width 10 height 2
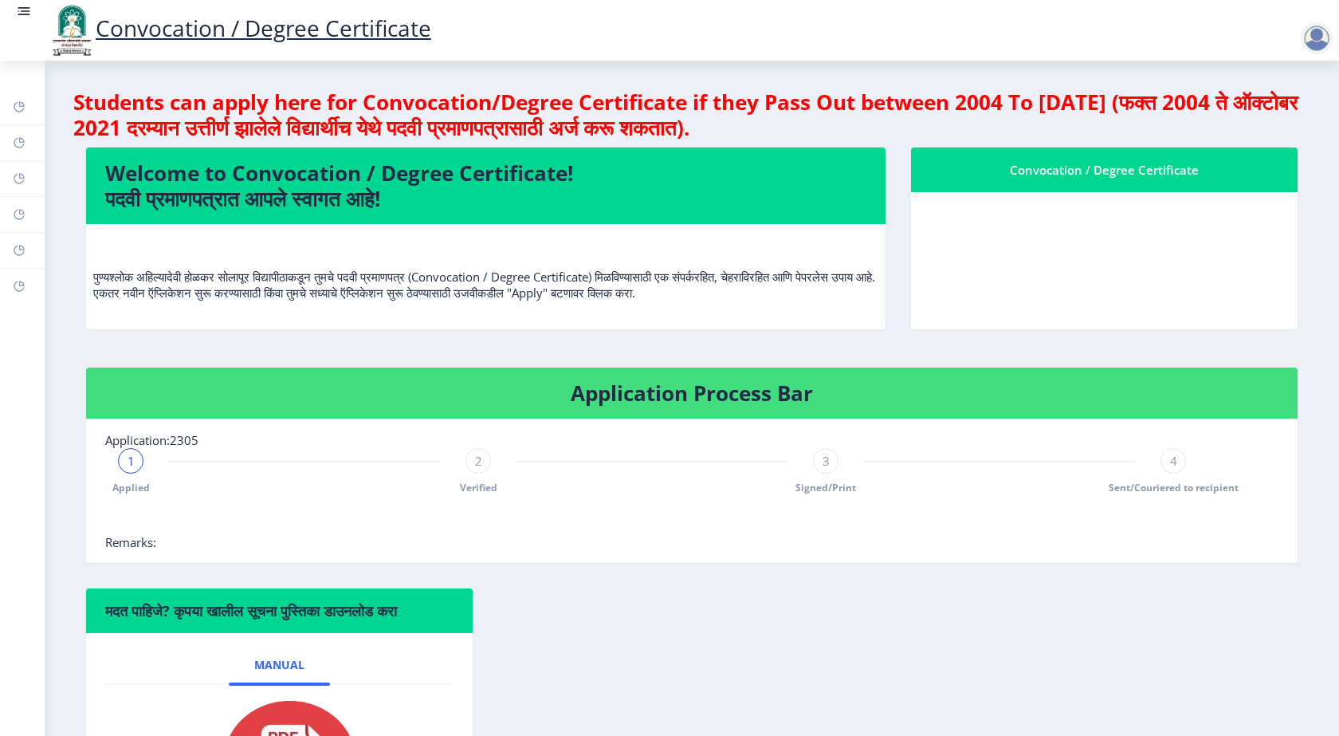
click at [27, 11] on rect at bounding box center [26, 11] width 10 height 2
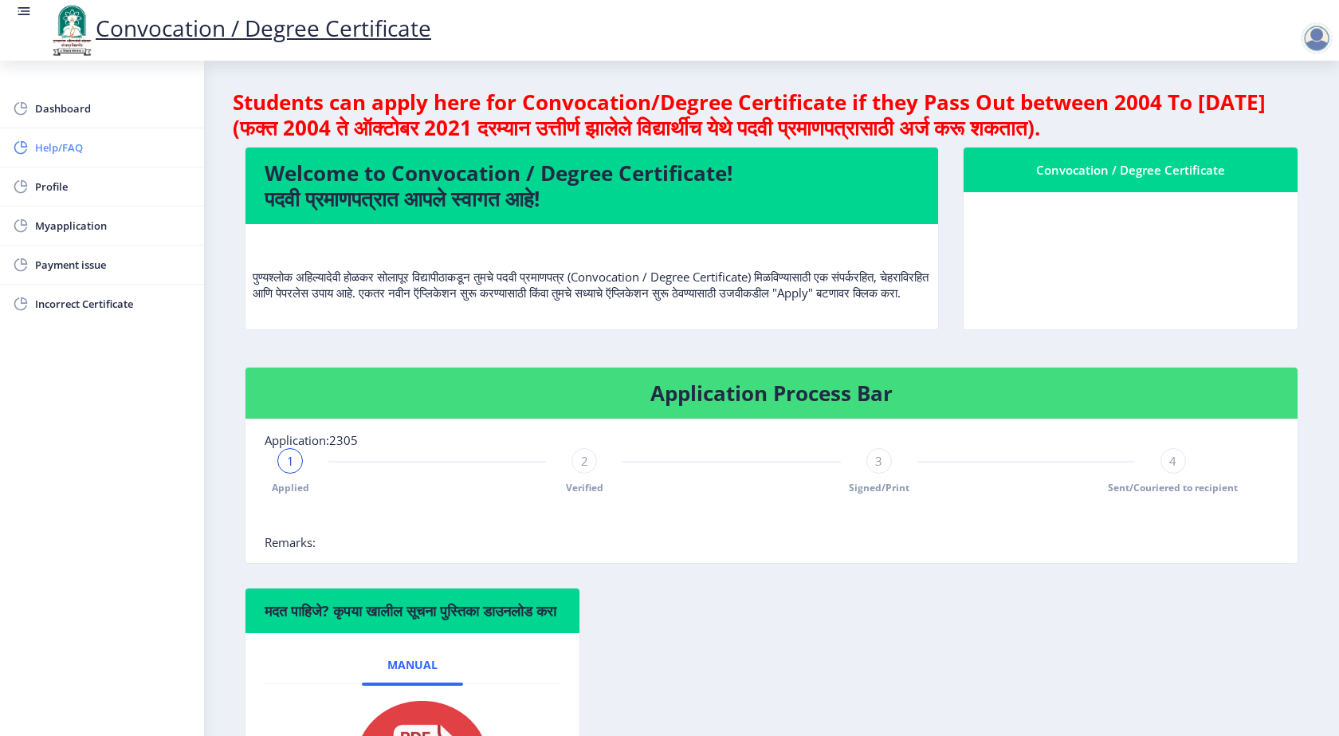
click at [66, 148] on span "Help/FAQ" at bounding box center [113, 147] width 156 height 19
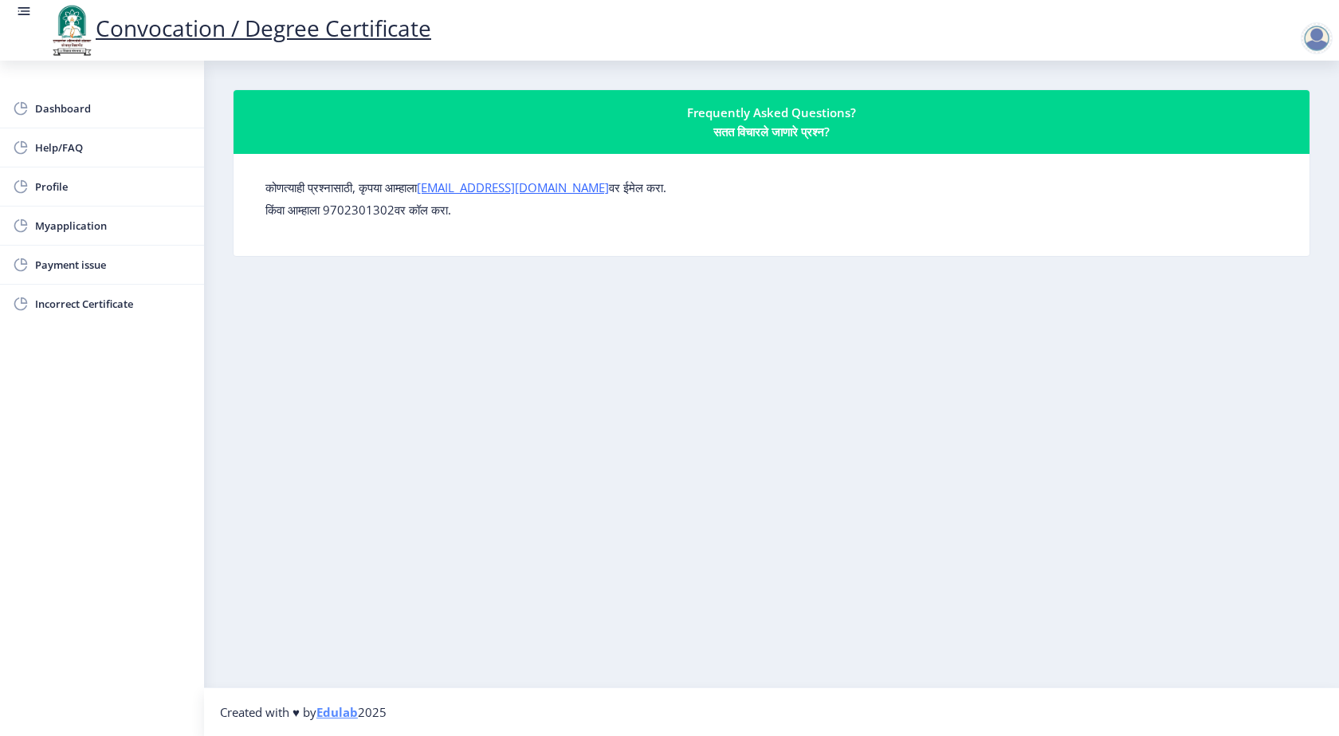
click at [29, 14] on rect at bounding box center [24, 15] width 12 height 2
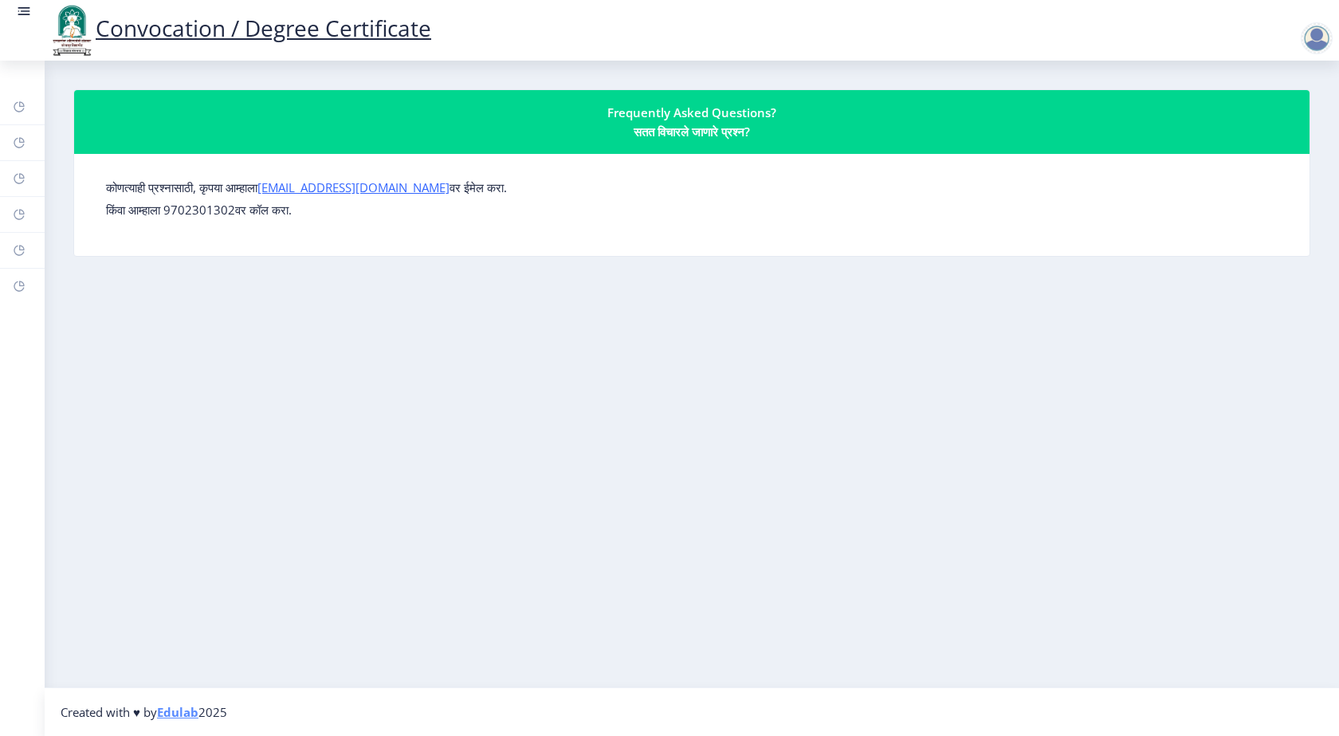
click at [20, 12] on rect at bounding box center [24, 11] width 16 height 16
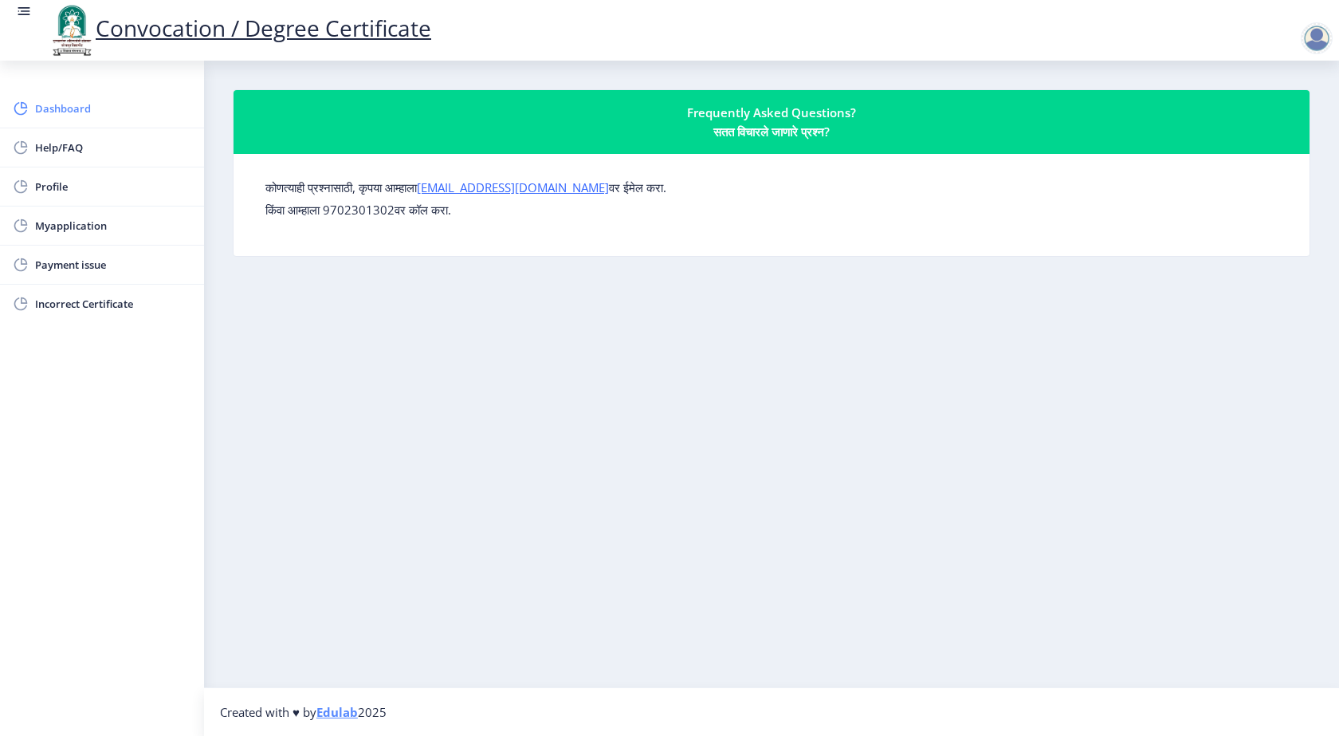
click at [61, 104] on span "Dashboard" at bounding box center [113, 108] width 156 height 19
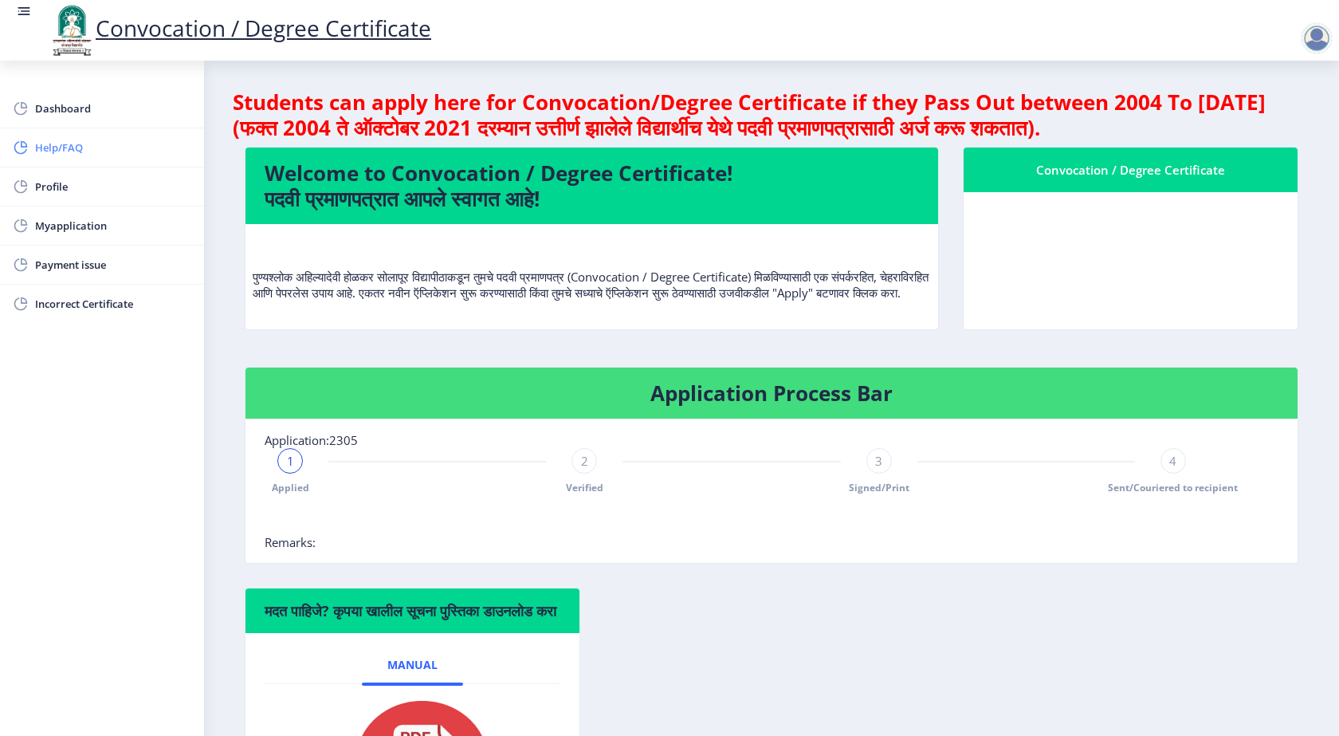
click at [73, 151] on span "Help/FAQ" at bounding box center [113, 147] width 156 height 19
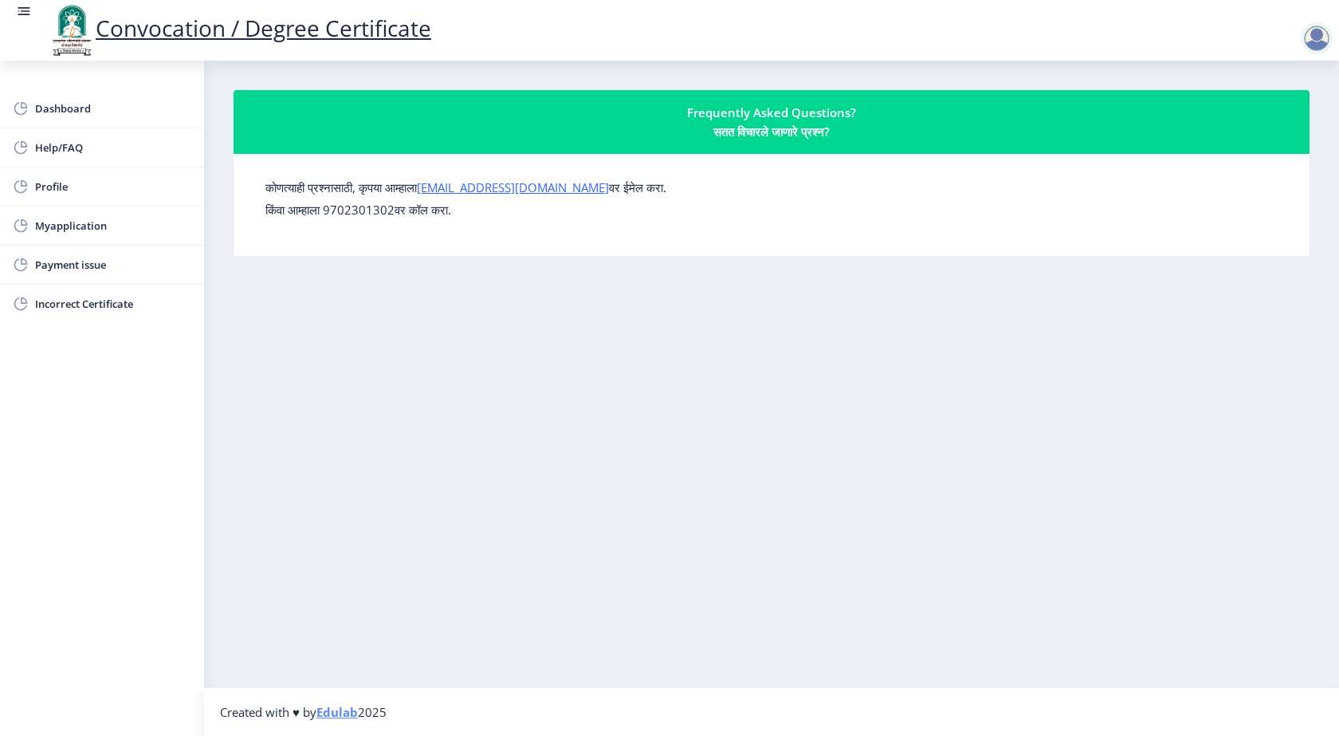
click at [345, 213] on p "किंवा आम्हाला 9702301302वर कॉल करा." at bounding box center [771, 210] width 1012 height 16
click at [540, 298] on nb-layout-column "Frequently Asked Questions? सतत विचारले जाणारे प्रश्न? कोणत्याही प्रश्नासाठी, क…" at bounding box center [771, 374] width 1135 height 626
click at [373, 210] on p "किंवा आम्हाला 9702301302वर कॉल करा." at bounding box center [771, 210] width 1012 height 16
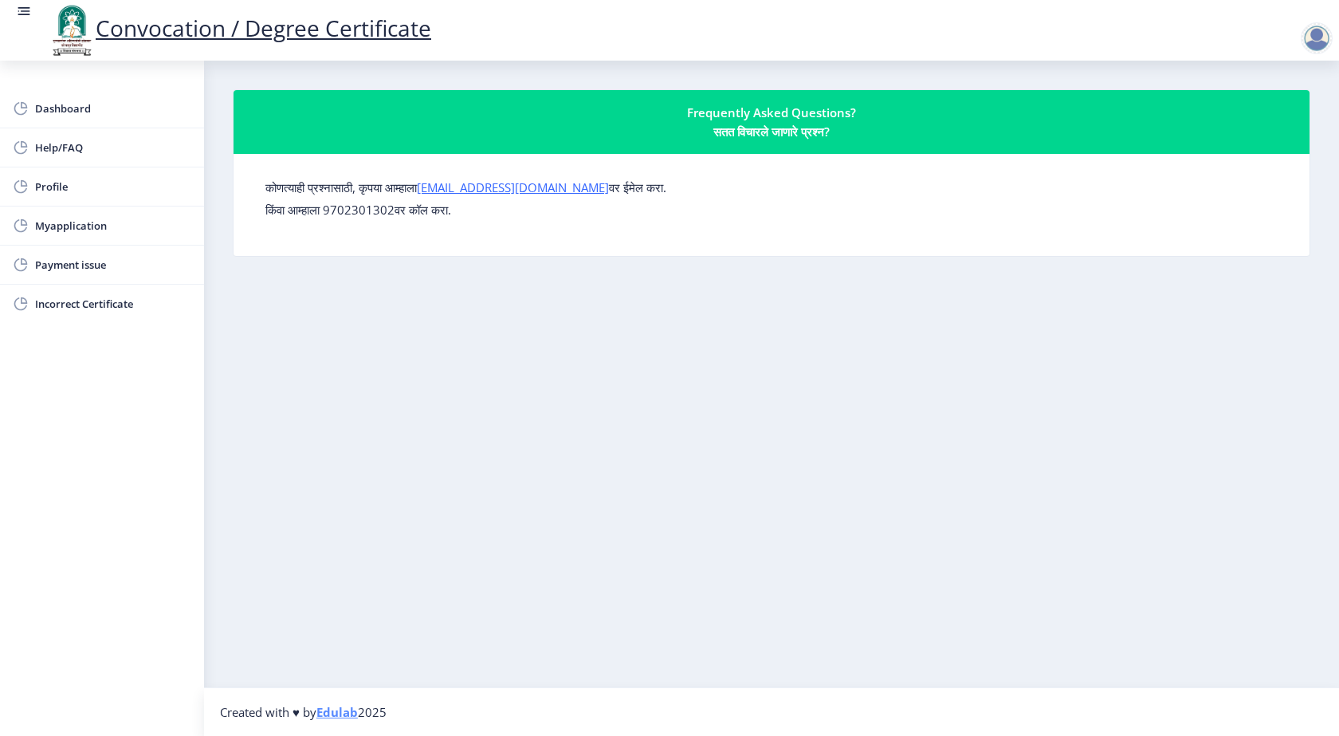
click at [1312, 38] on div at bounding box center [1317, 38] width 32 height 32
click at [1280, 130] on span "Log out" at bounding box center [1275, 124] width 102 height 19
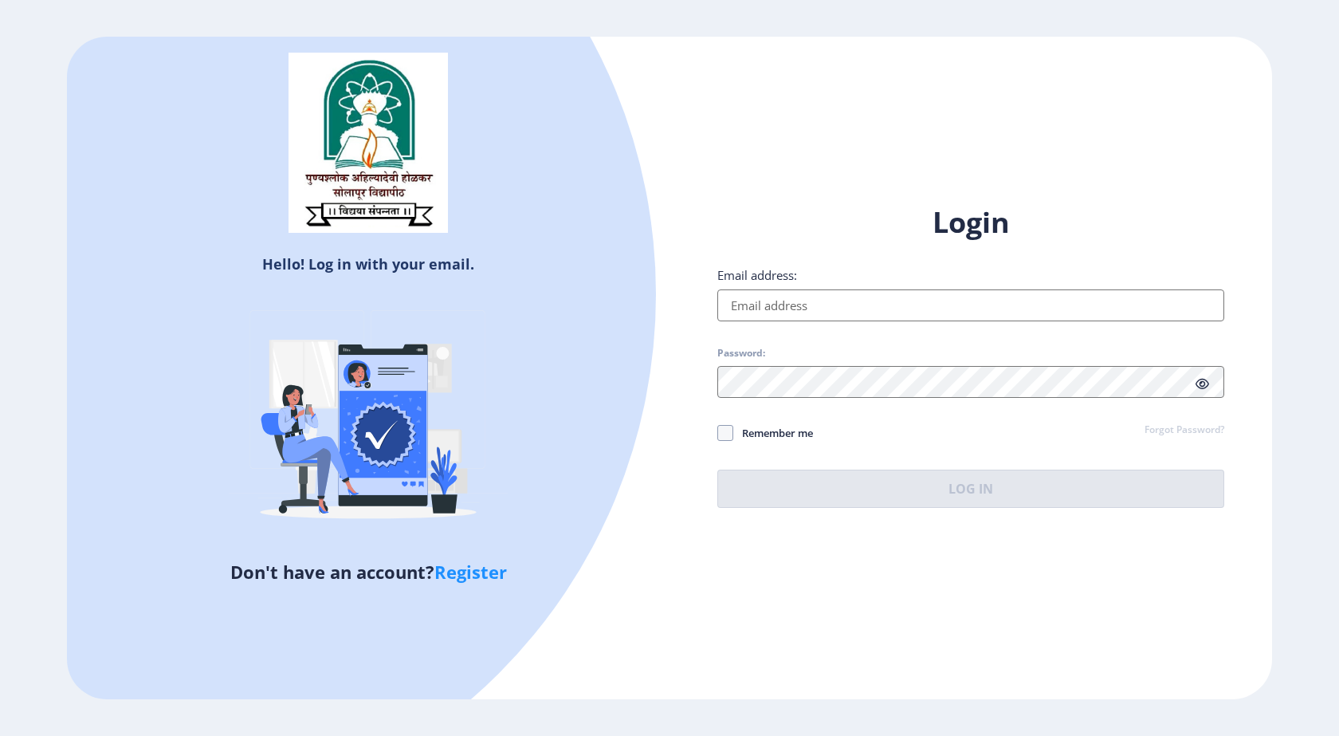
click at [469, 577] on link "Register" at bounding box center [470, 571] width 73 height 24
select select
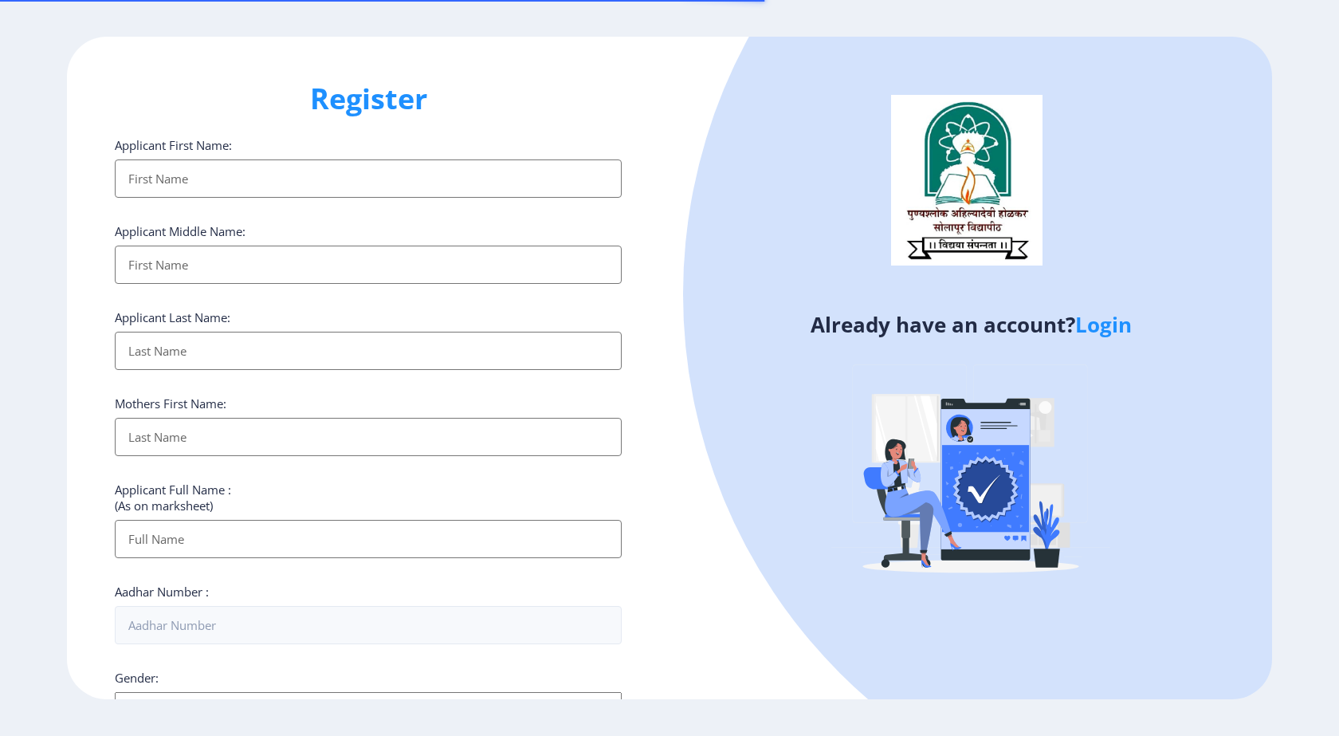
click at [434, 188] on input "Applicant First Name:" at bounding box center [368, 178] width 507 height 38
type input "SWATI"
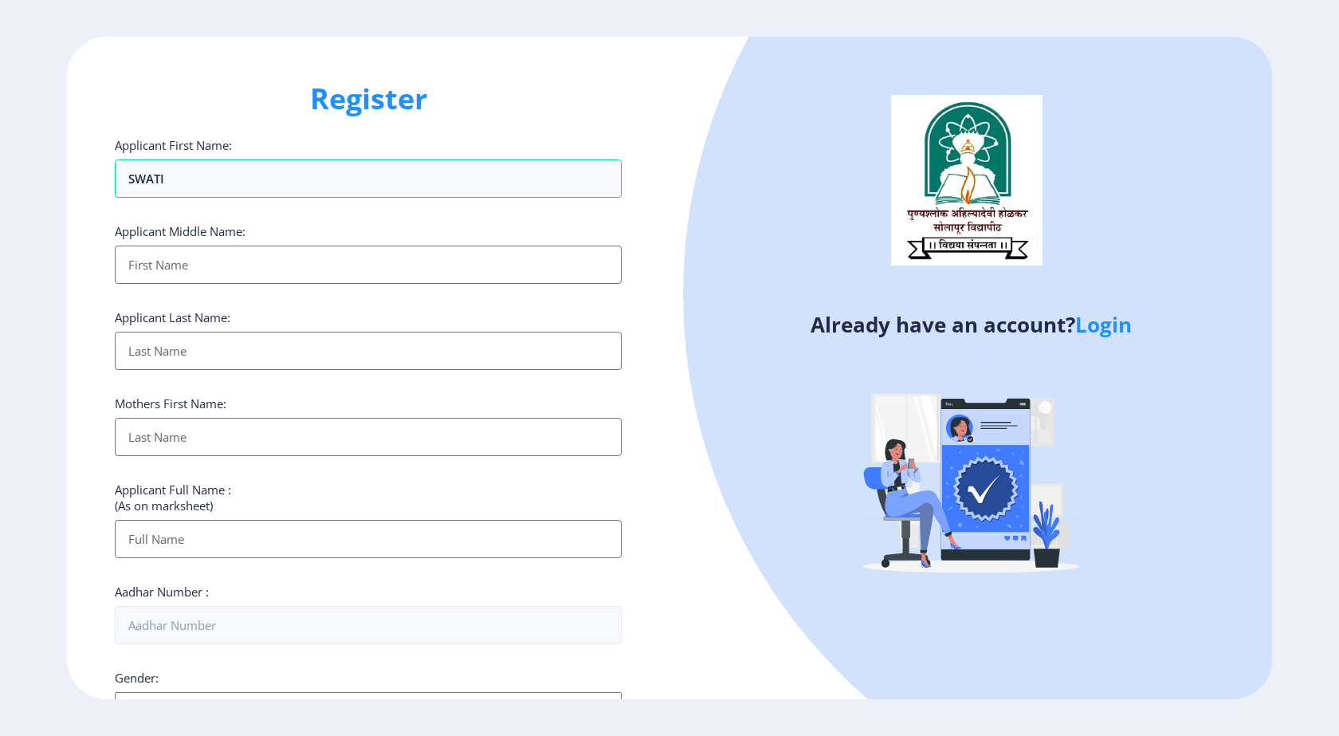
click at [205, 267] on input "Applicant First Name:" at bounding box center [368, 264] width 507 height 38
type input "SWATI"
drag, startPoint x: 218, startPoint y: 261, endPoint x: 39, endPoint y: 264, distance: 179.3
click at [39, 264] on ngx-register "Register Applicant First Name: SWATI Applicant Middle Name: SWATI Applicant Las…" at bounding box center [669, 368] width 1339 height 662
click at [168, 338] on div "Applicant Last Name:" at bounding box center [368, 339] width 507 height 61
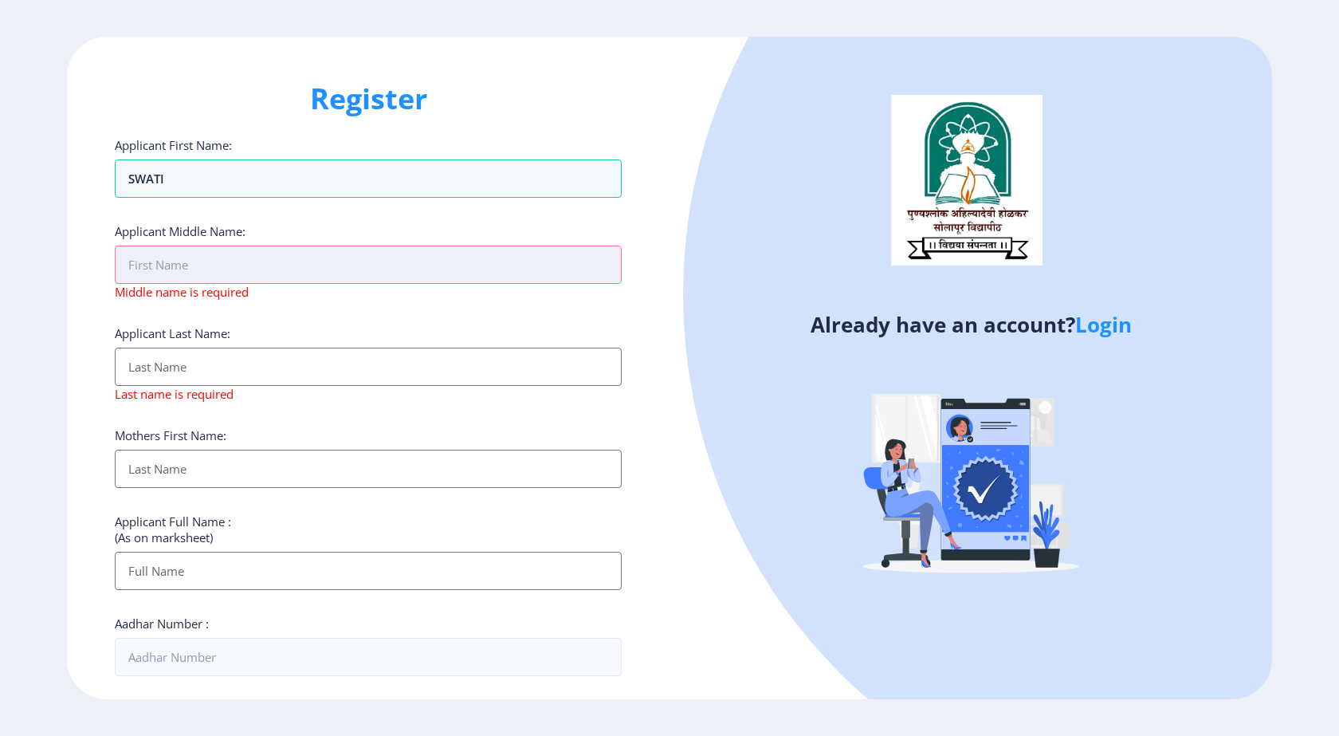
click at [185, 265] on input "Applicant First Name:" at bounding box center [368, 264] width 507 height 38
click at [473, 243] on div "Applicant Middle Name: Middle name is required" at bounding box center [368, 261] width 507 height 77
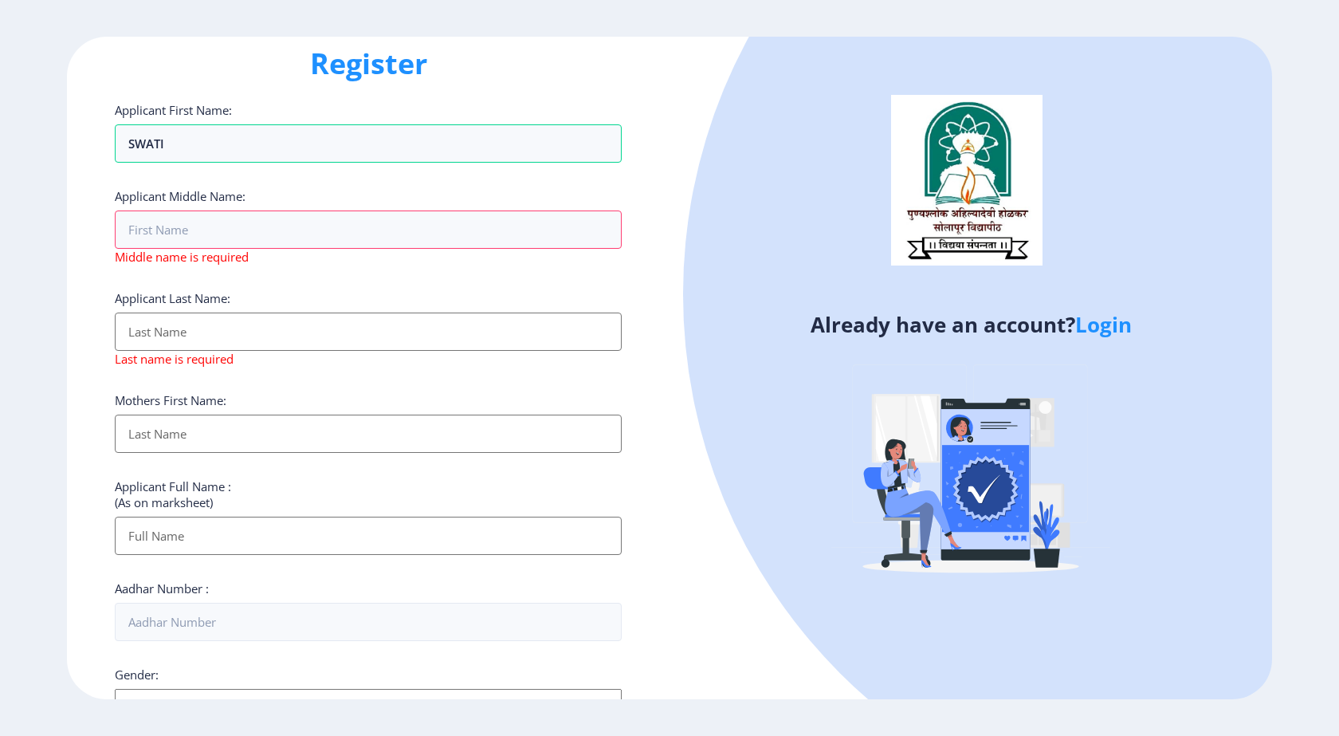
scroll to position [319, 0]
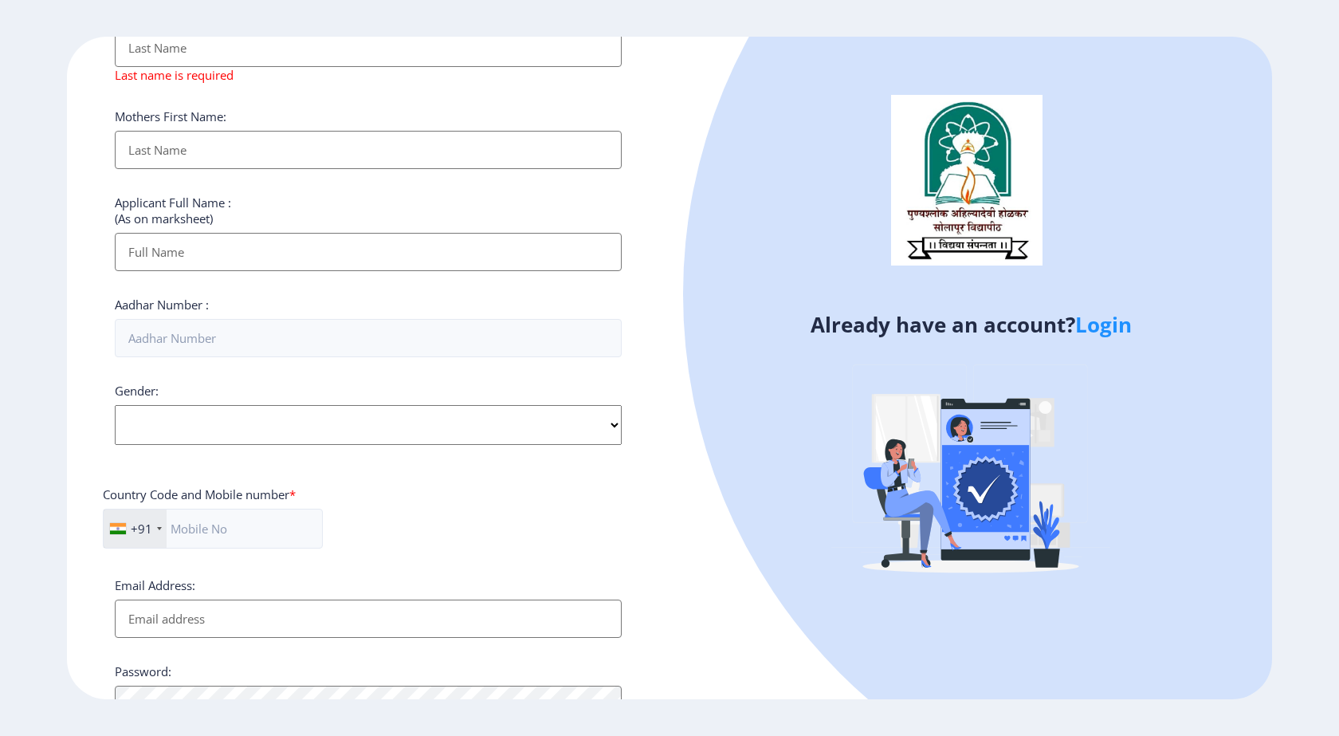
click at [229, 234] on input "Applicant First Name:" at bounding box center [368, 252] width 507 height 38
click at [377, 303] on div "Aadhar Number :" at bounding box center [368, 326] width 507 height 61
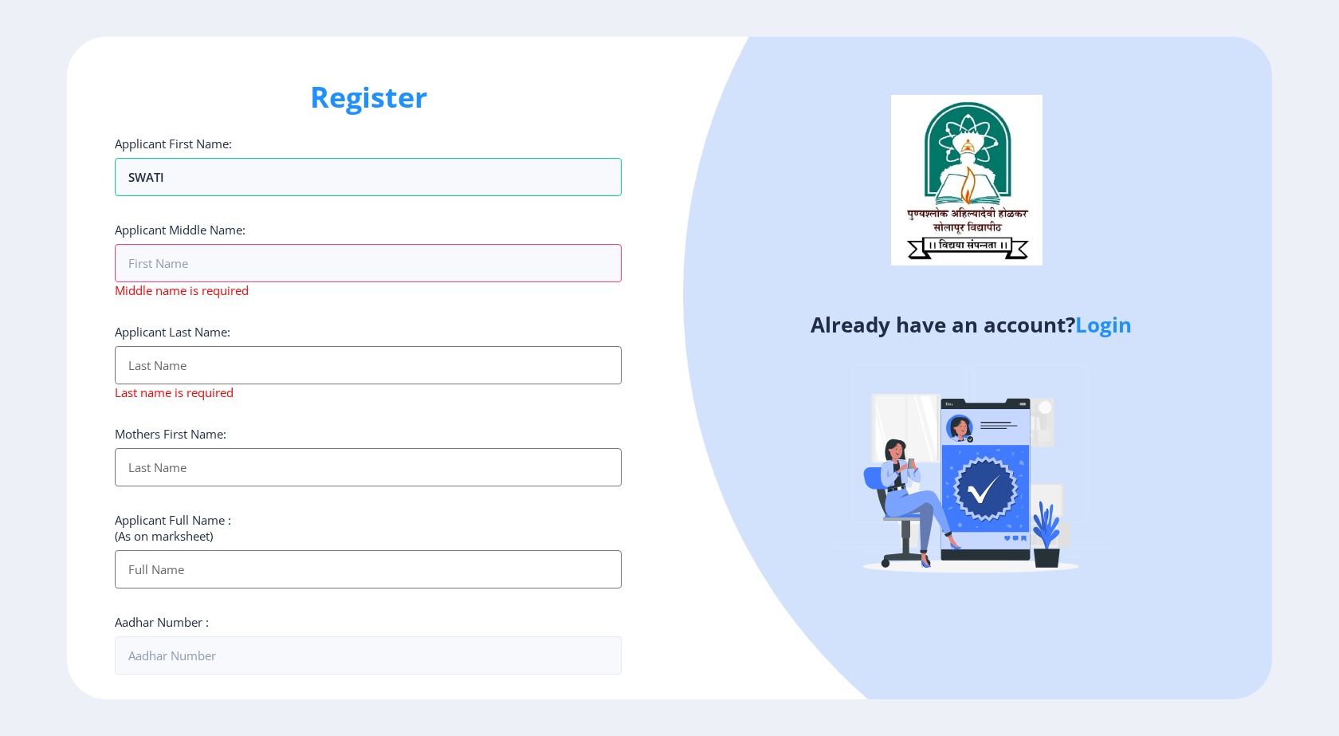
scroll to position [0, 0]
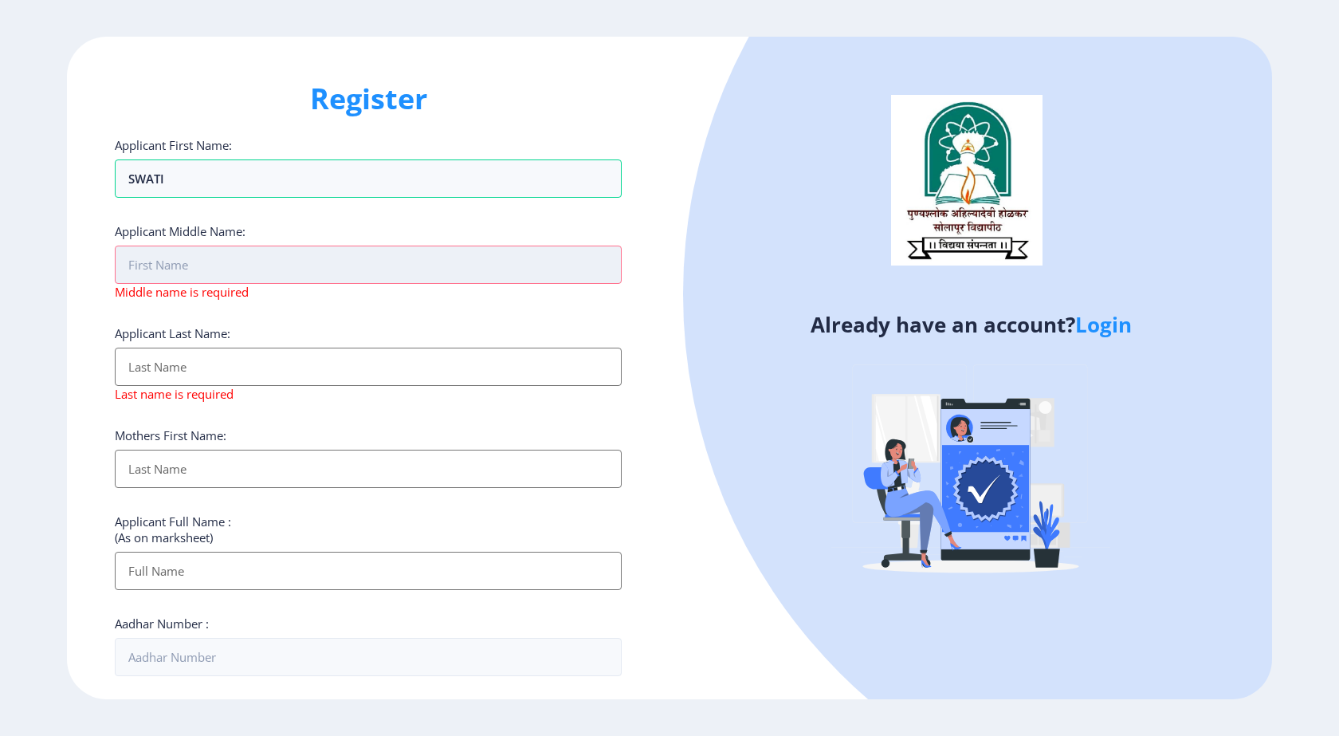
click at [181, 263] on input "Applicant First Name:" at bounding box center [368, 264] width 507 height 38
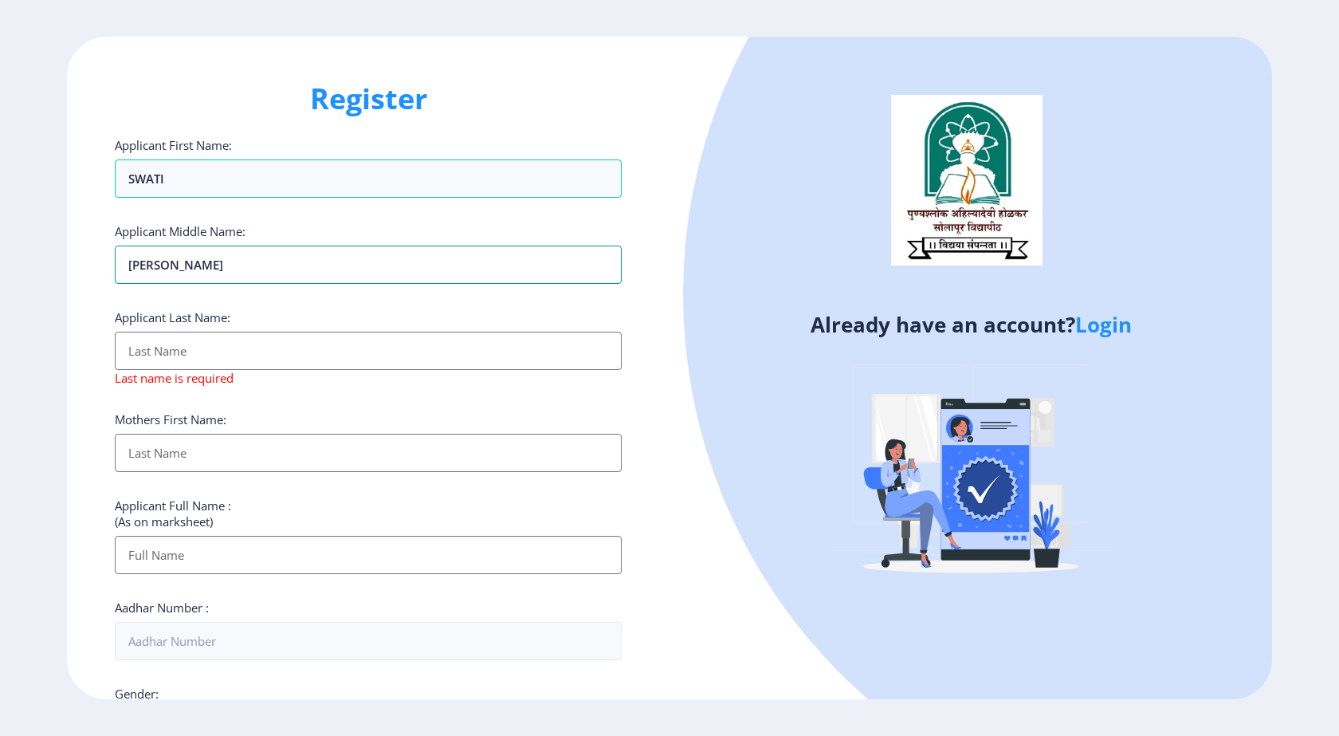
type input "PRAFULL"
click at [163, 341] on input "Applicant First Name:" at bounding box center [368, 351] width 507 height 38
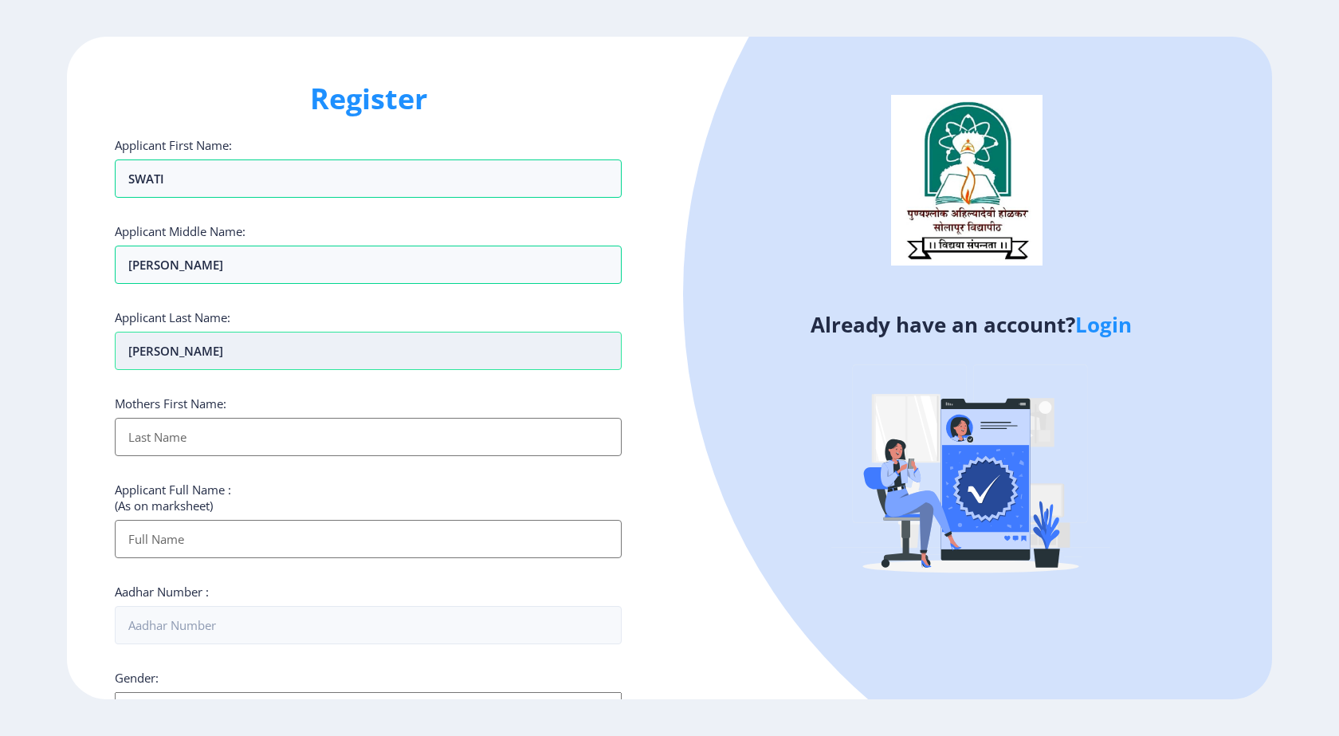
click at [362, 358] on input "SARAWADE" at bounding box center [368, 351] width 507 height 38
type input "SARAWADE"
click at [257, 428] on input "Applicant First Name:" at bounding box center [368, 437] width 507 height 38
type input "MANGAL"
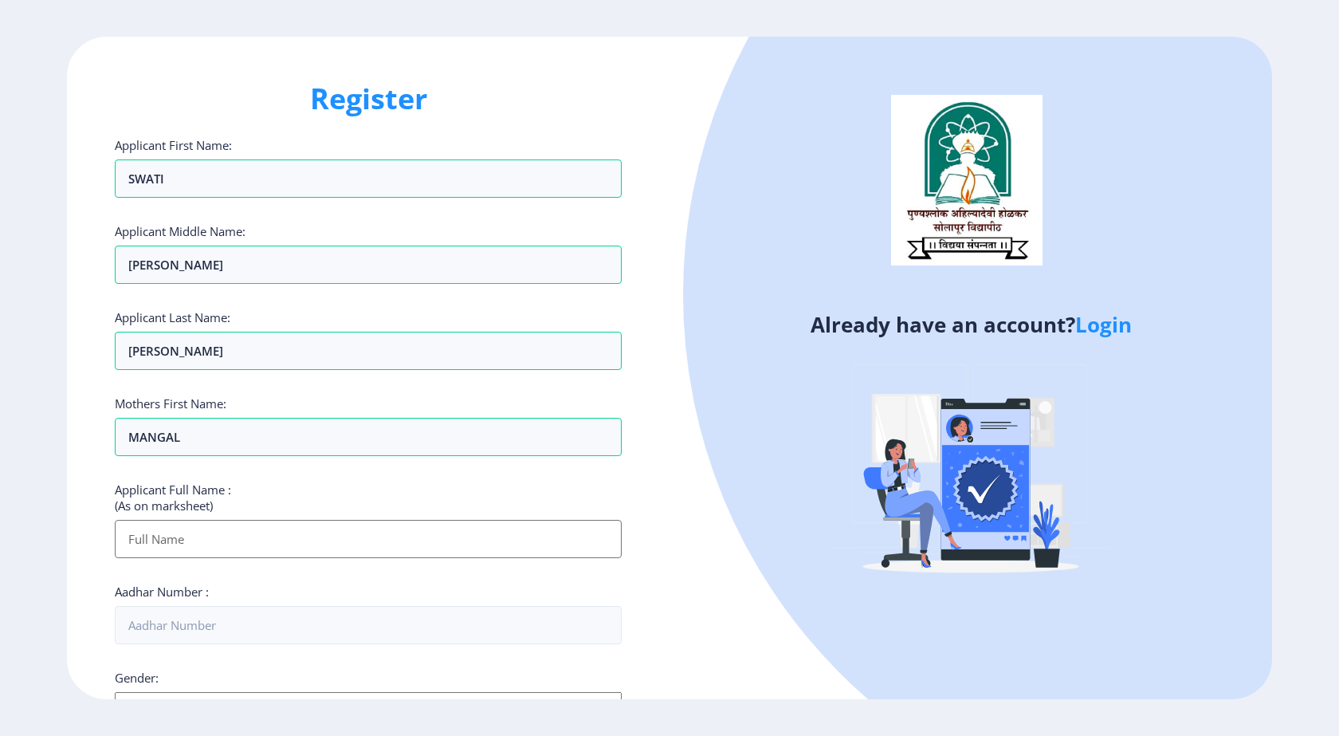
click at [221, 541] on input "Applicant First Name:" at bounding box center [368, 539] width 507 height 38
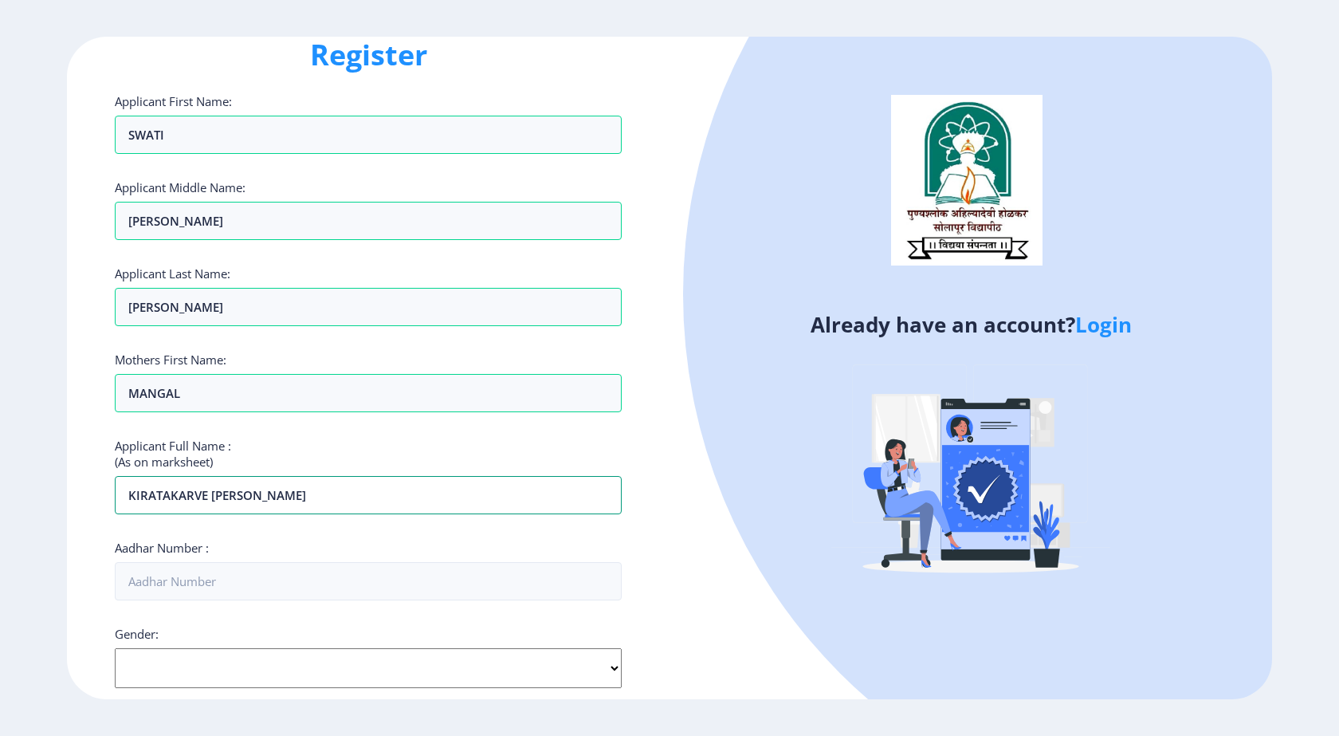
scroll to position [80, 0]
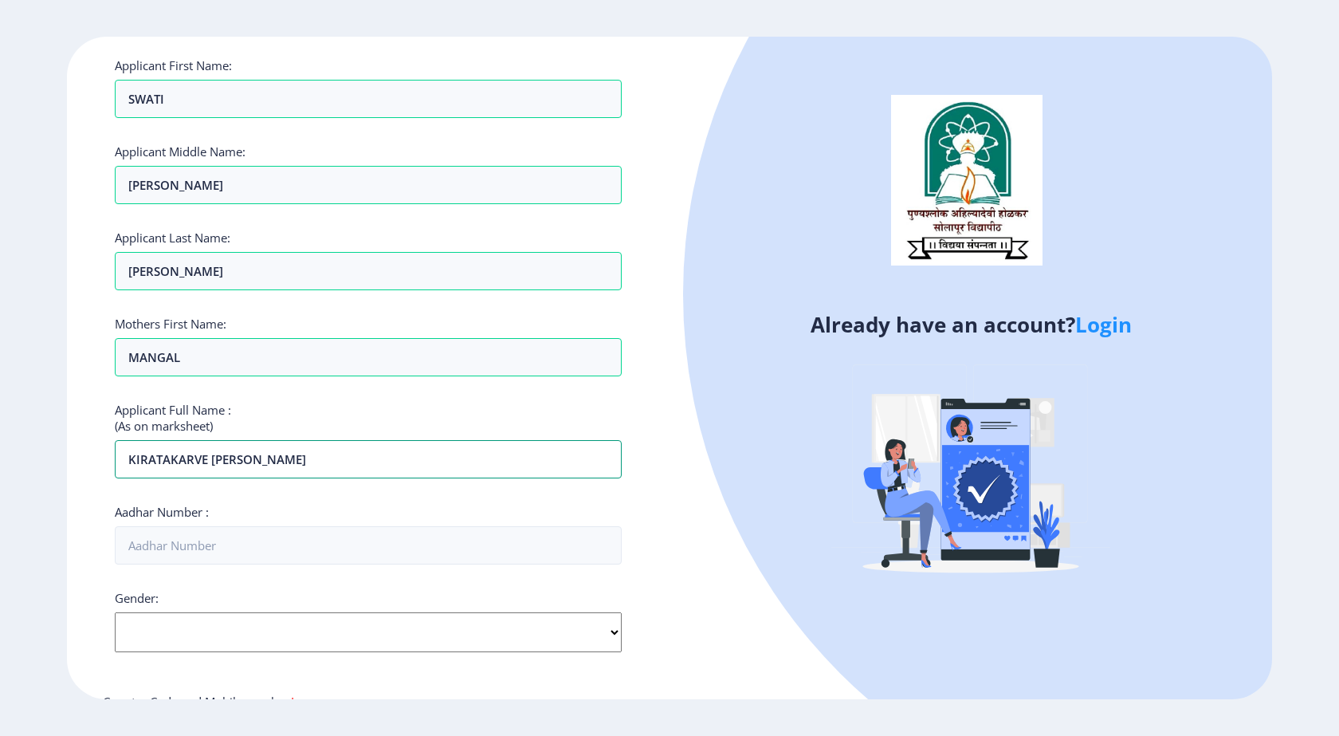
type input "KIRATAKARVE SWATI HANUMANT"
click at [251, 531] on input "Aadhar Number :" at bounding box center [368, 545] width 507 height 38
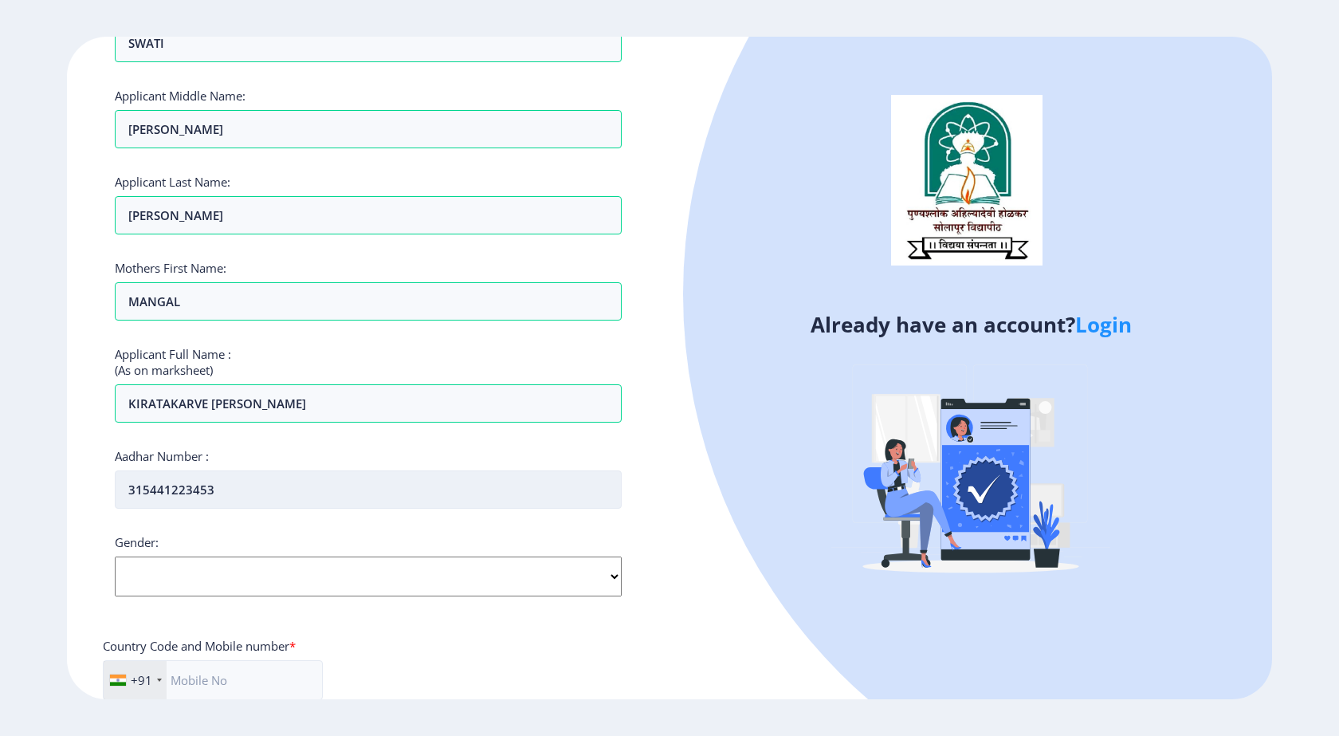
scroll to position [159, 0]
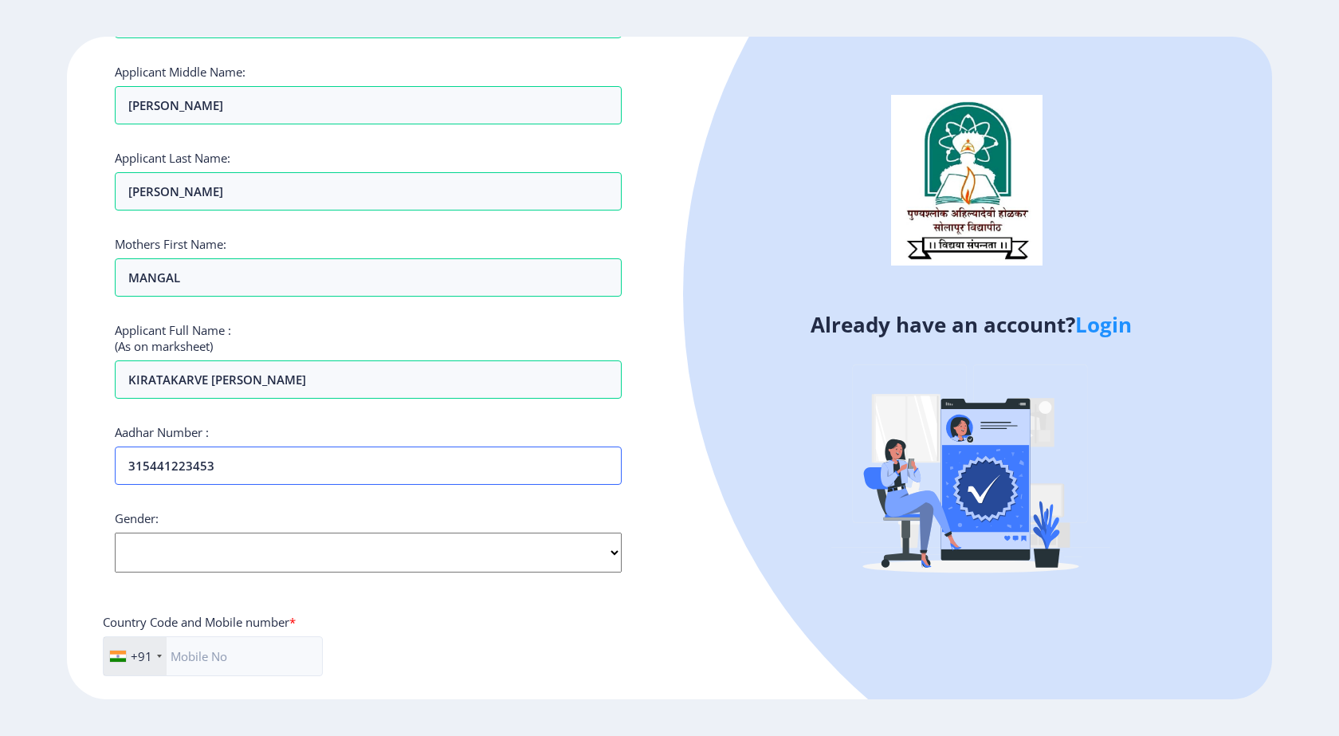
type input "315441223453"
click at [280, 548] on select "Select Gender Male Female Other" at bounding box center [368, 552] width 507 height 40
select select "Female"
click at [115, 532] on select "Select Gender Male Female Other" at bounding box center [368, 552] width 507 height 40
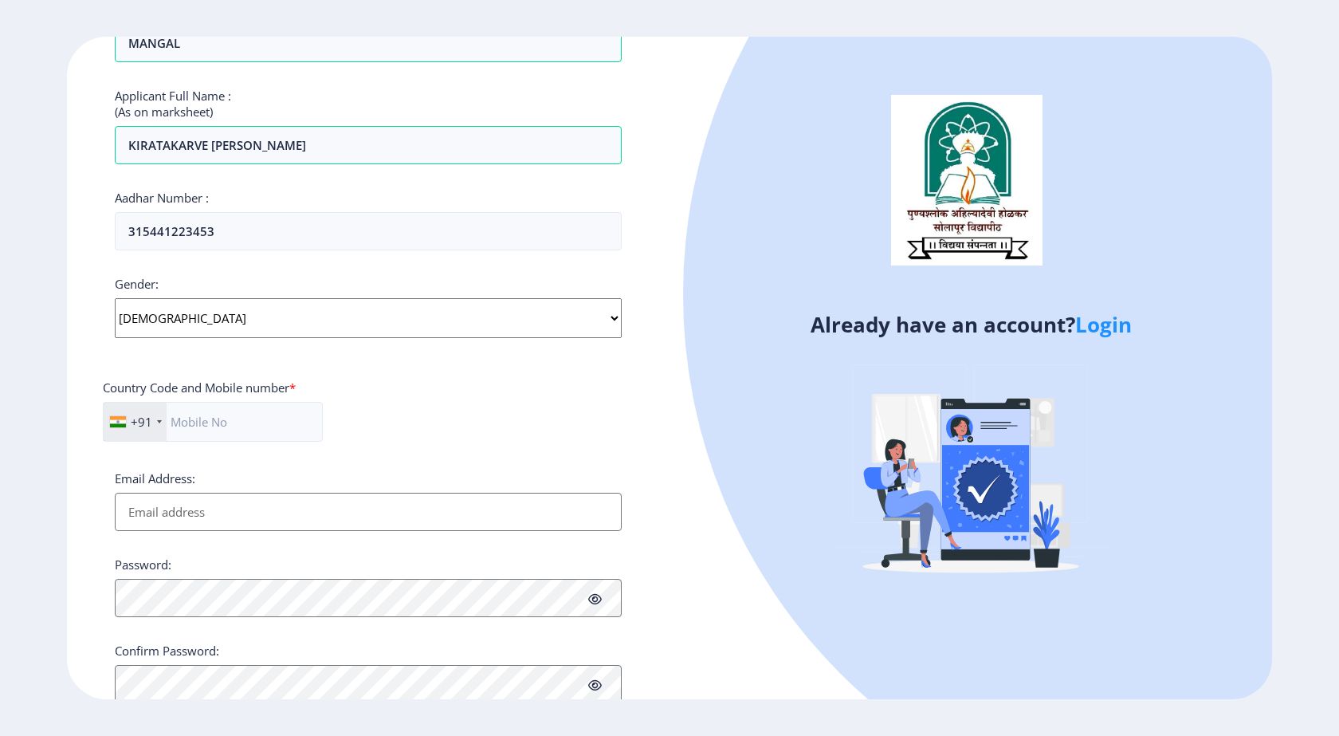
scroll to position [398, 0]
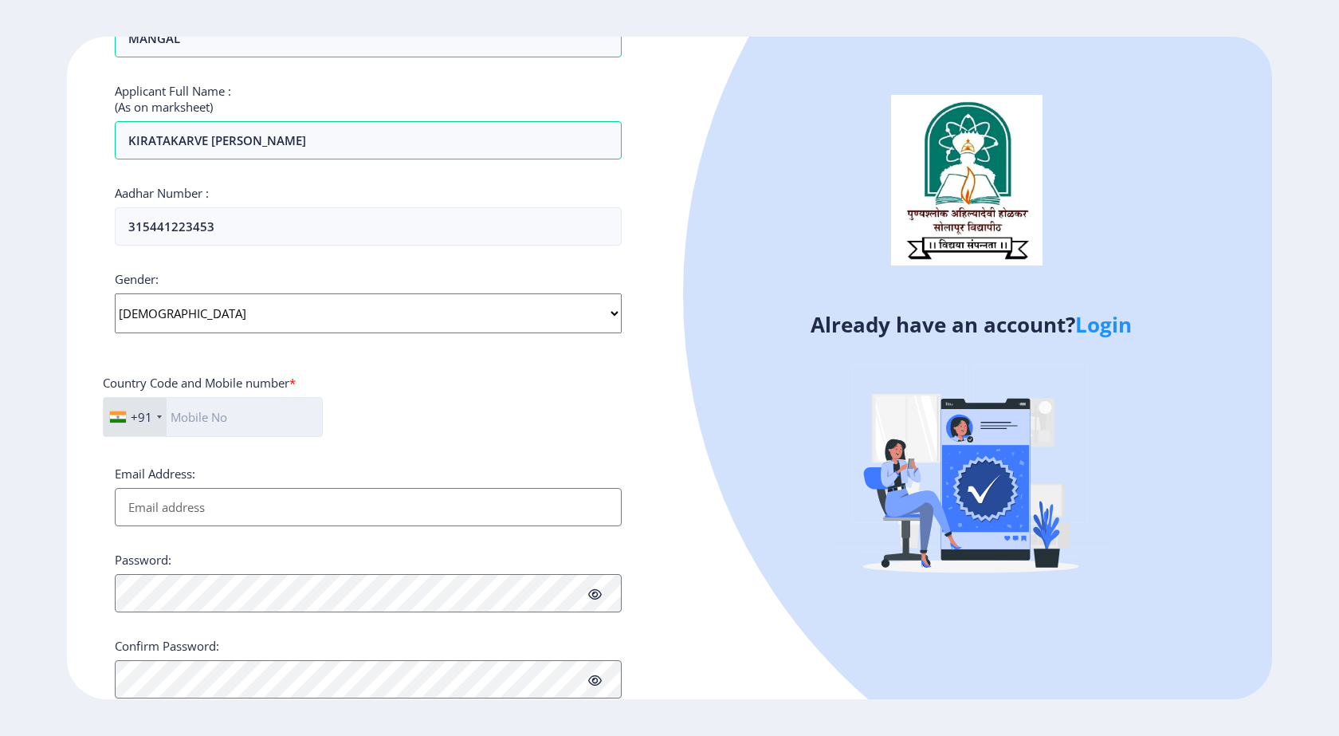
click at [246, 406] on input "text" at bounding box center [213, 417] width 220 height 40
type input "9890080669"
click at [239, 497] on input "Email Address:" at bounding box center [368, 507] width 507 height 38
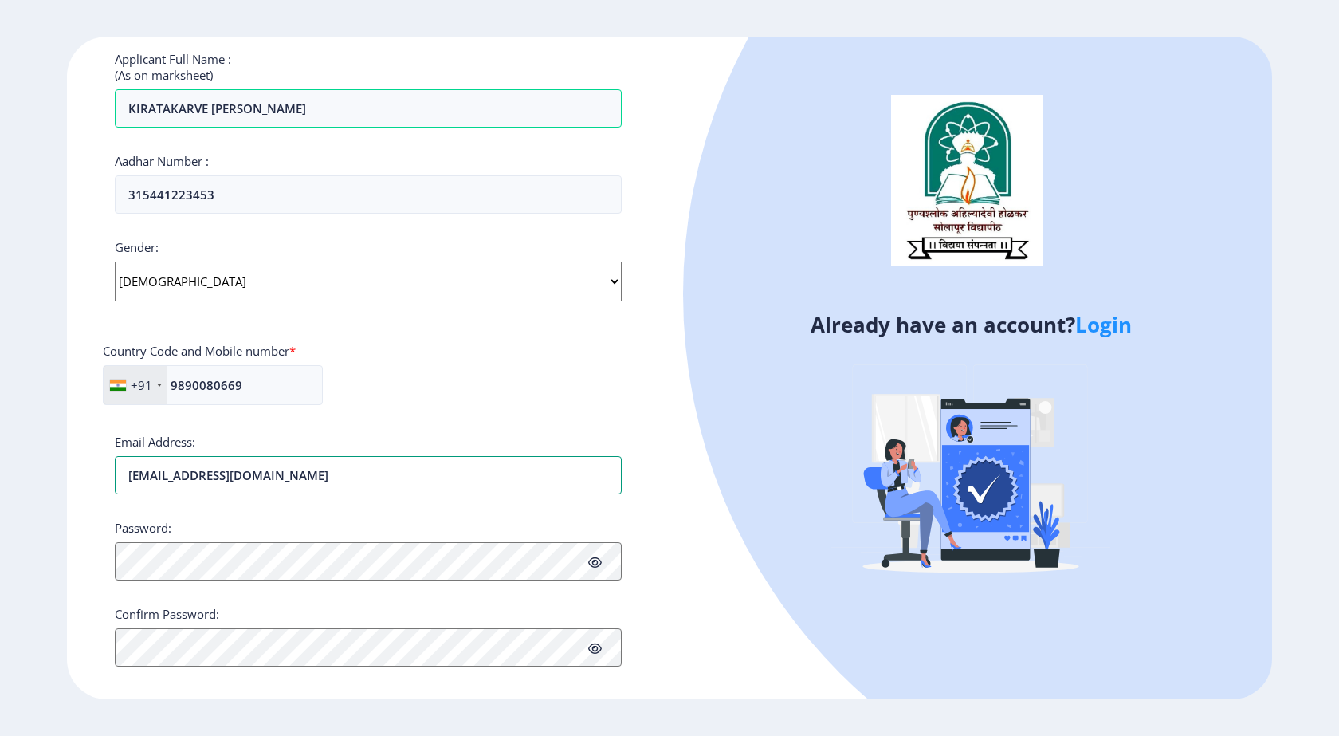
scroll to position [447, 0]
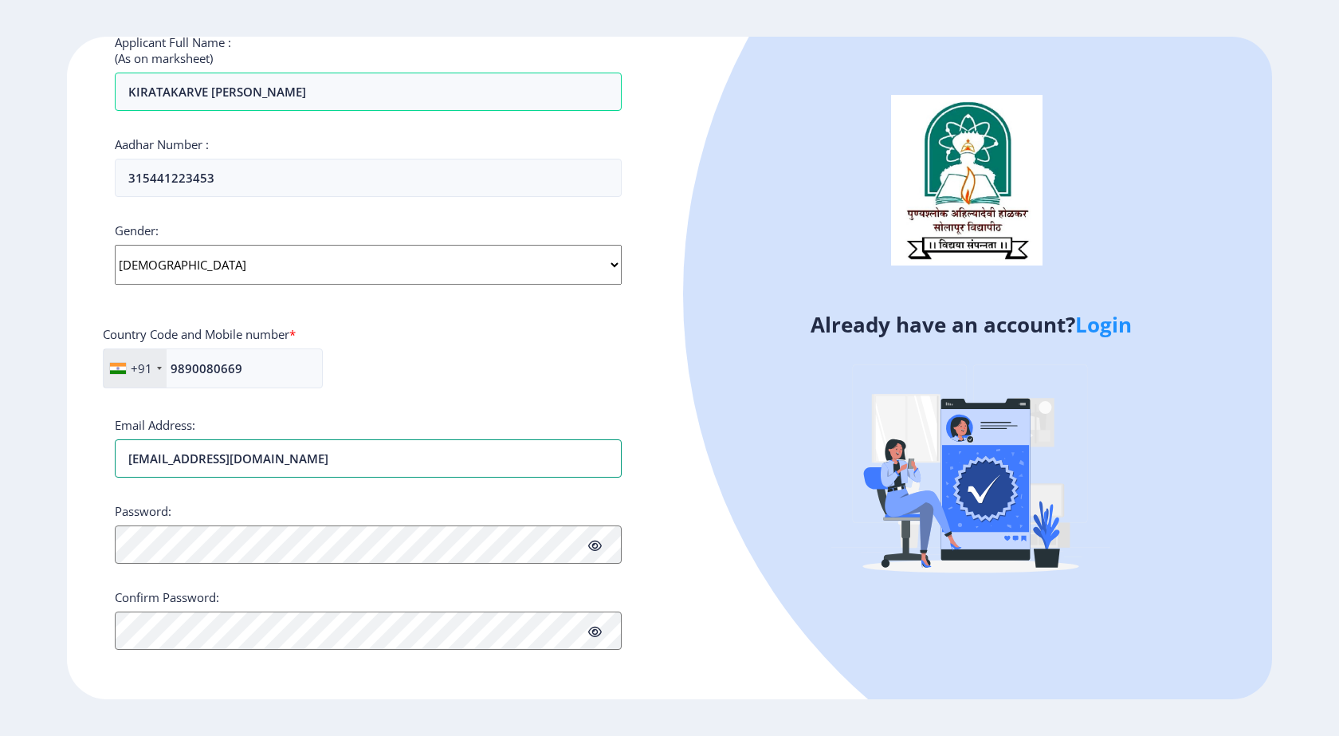
type input "psarawade89@gmail.com"
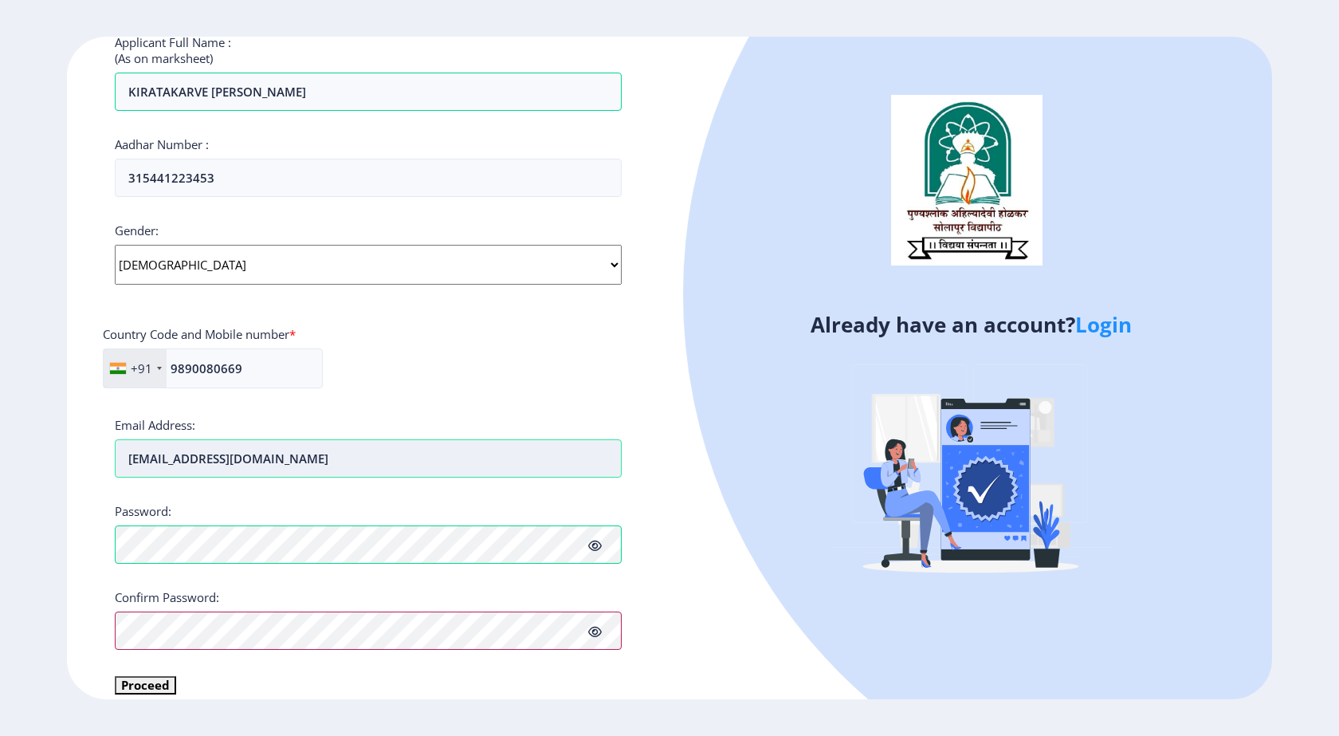
scroll to position [466, 0]
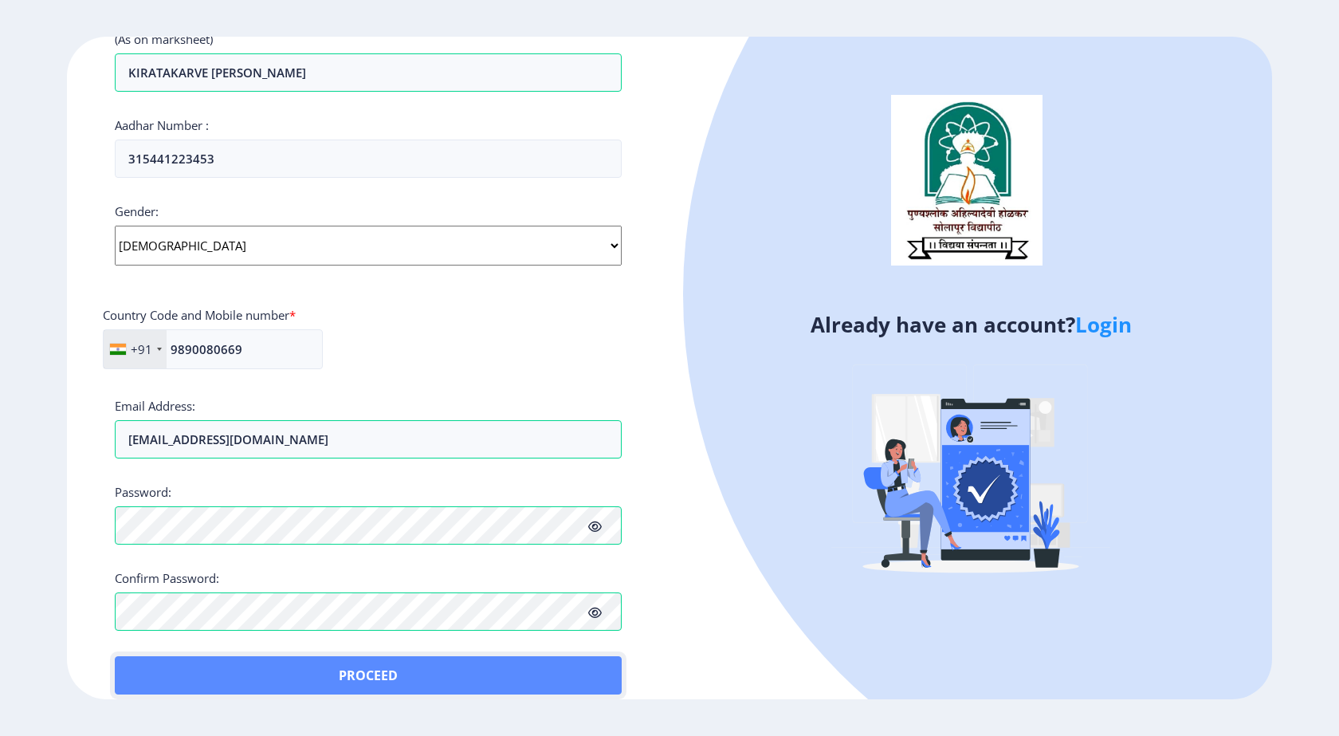
click at [139, 658] on button "Proceed" at bounding box center [368, 675] width 507 height 38
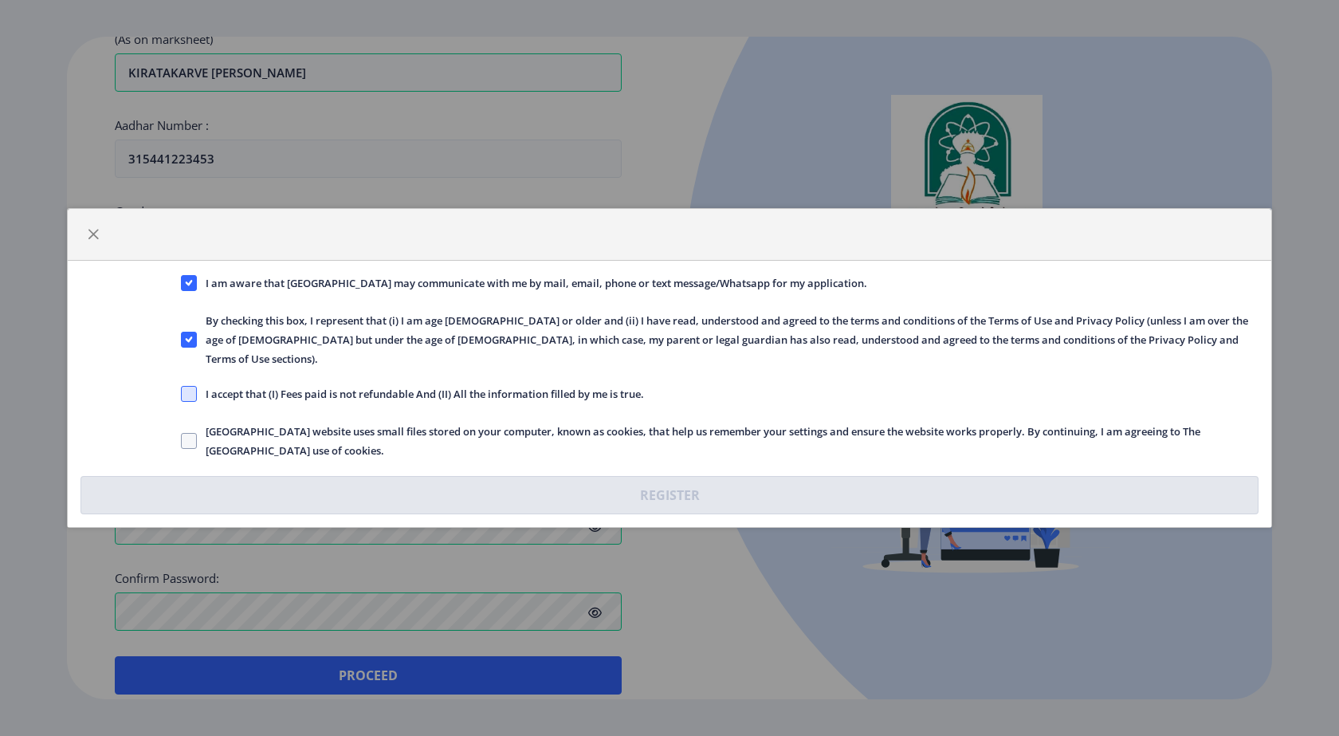
click at [193, 386] on span at bounding box center [189, 394] width 16 height 16
click at [182, 394] on input "I accept that (I) Fees paid is not refundable And (II) All the information fill…" at bounding box center [181, 394] width 1 height 1
checkbox input "true"
click at [193, 442] on label "Solapur University website uses small files stored on your computer, known as c…" at bounding box center [720, 441] width 1078 height 38
click at [182, 442] on input "Solapur University website uses small files stored on your computer, known as c…" at bounding box center [181, 441] width 1 height 1
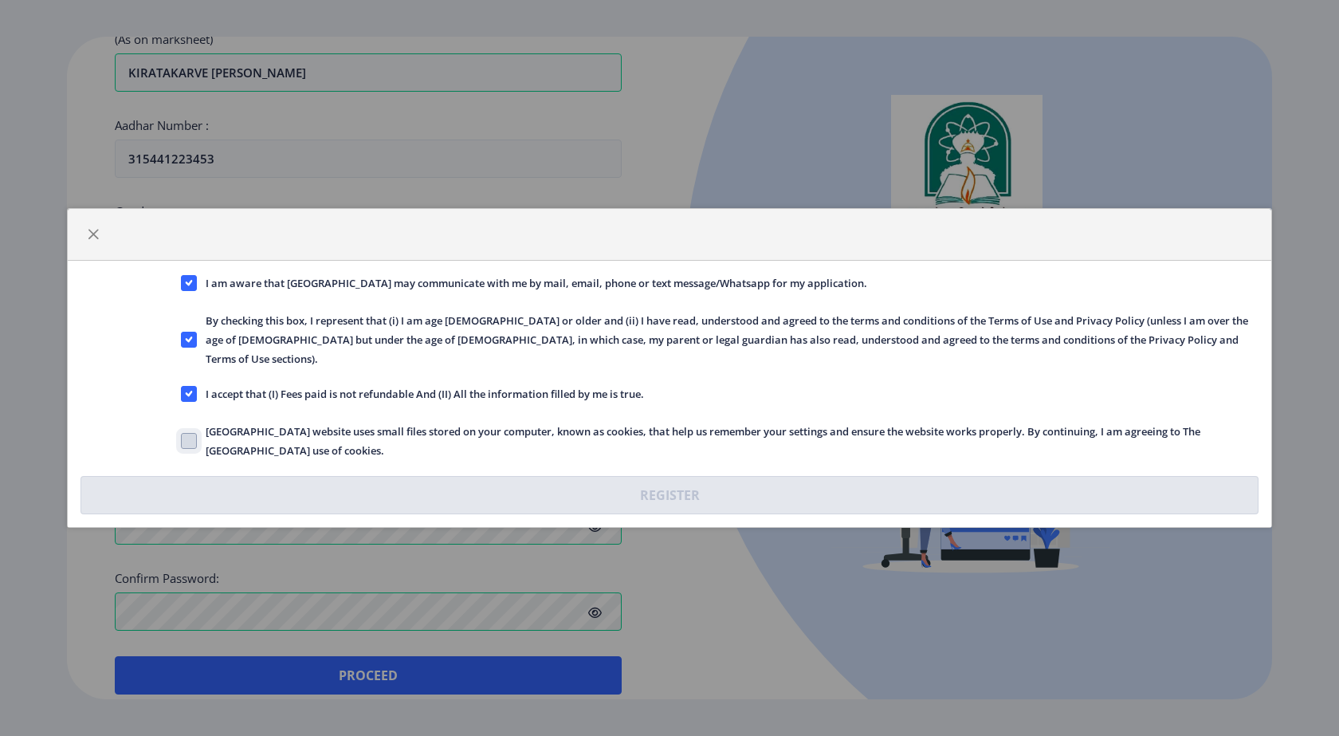
checkbox input "true"
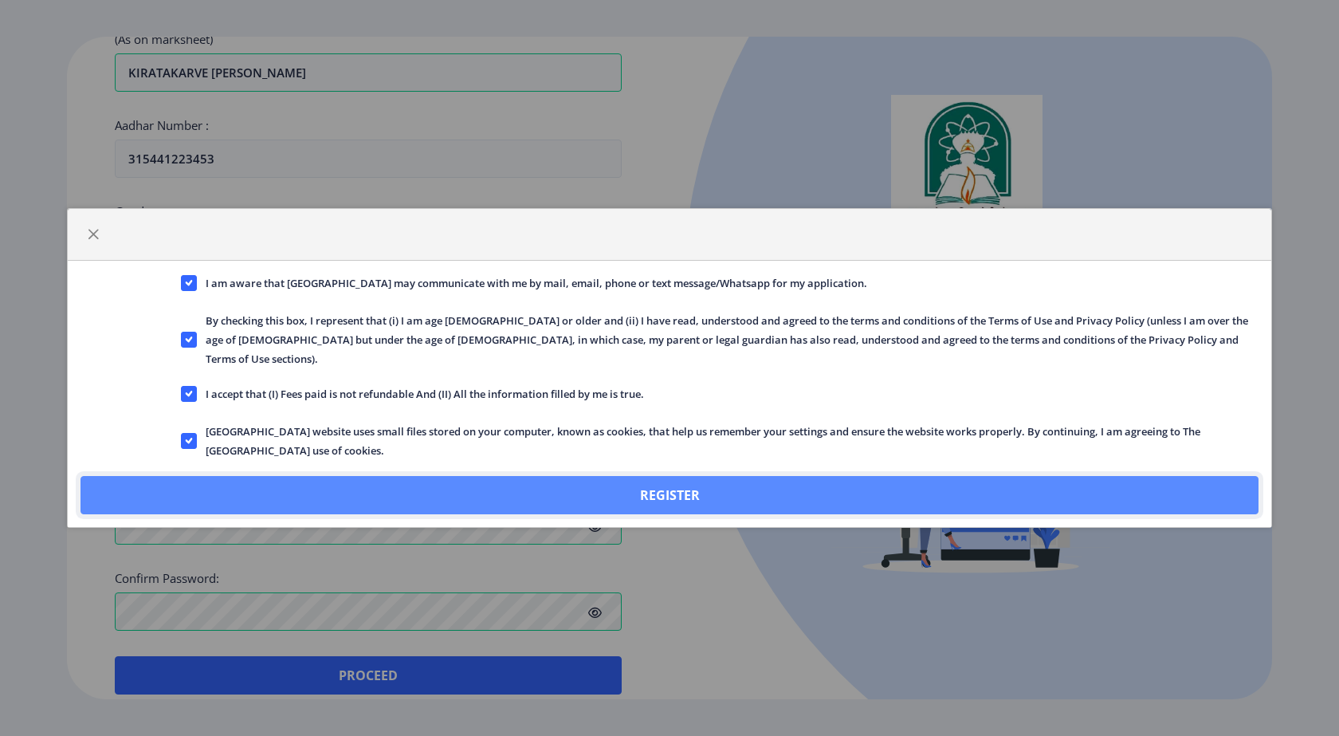
click at [899, 490] on button "Register" at bounding box center [669, 495] width 1178 height 38
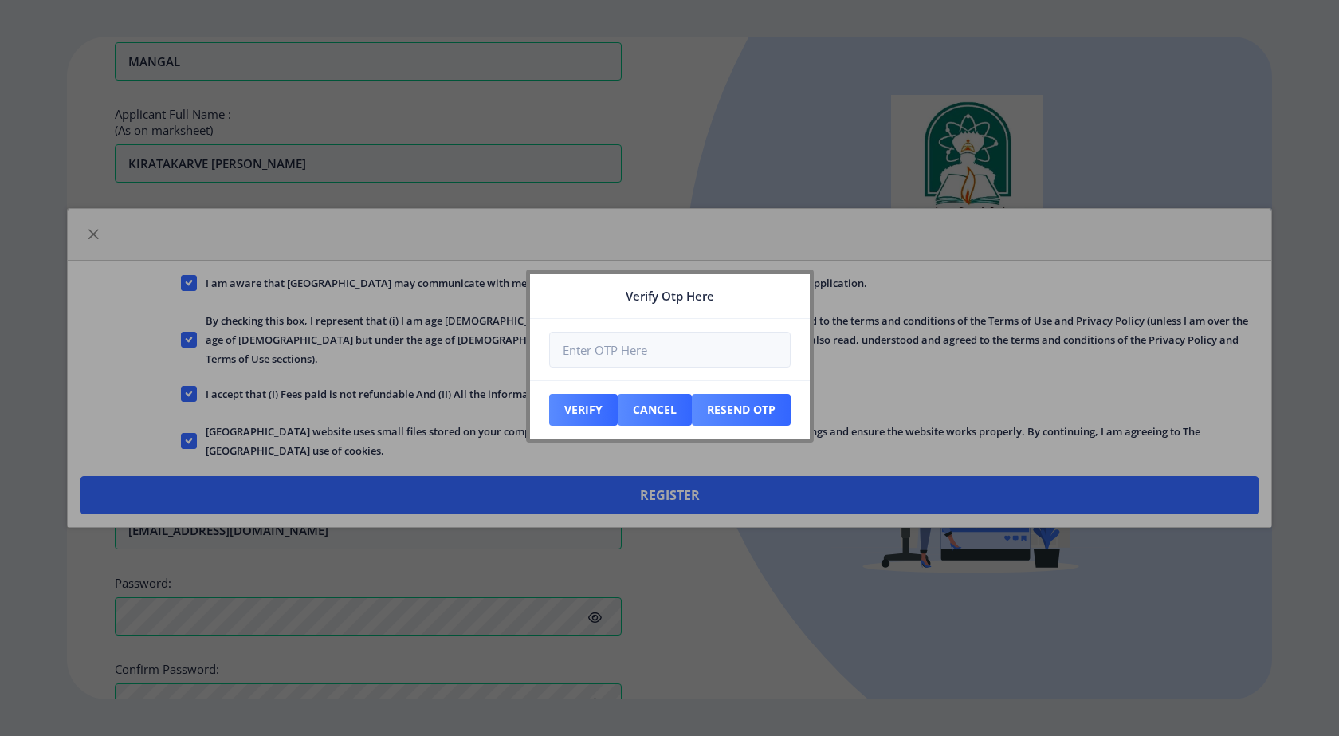
scroll to position [557, 0]
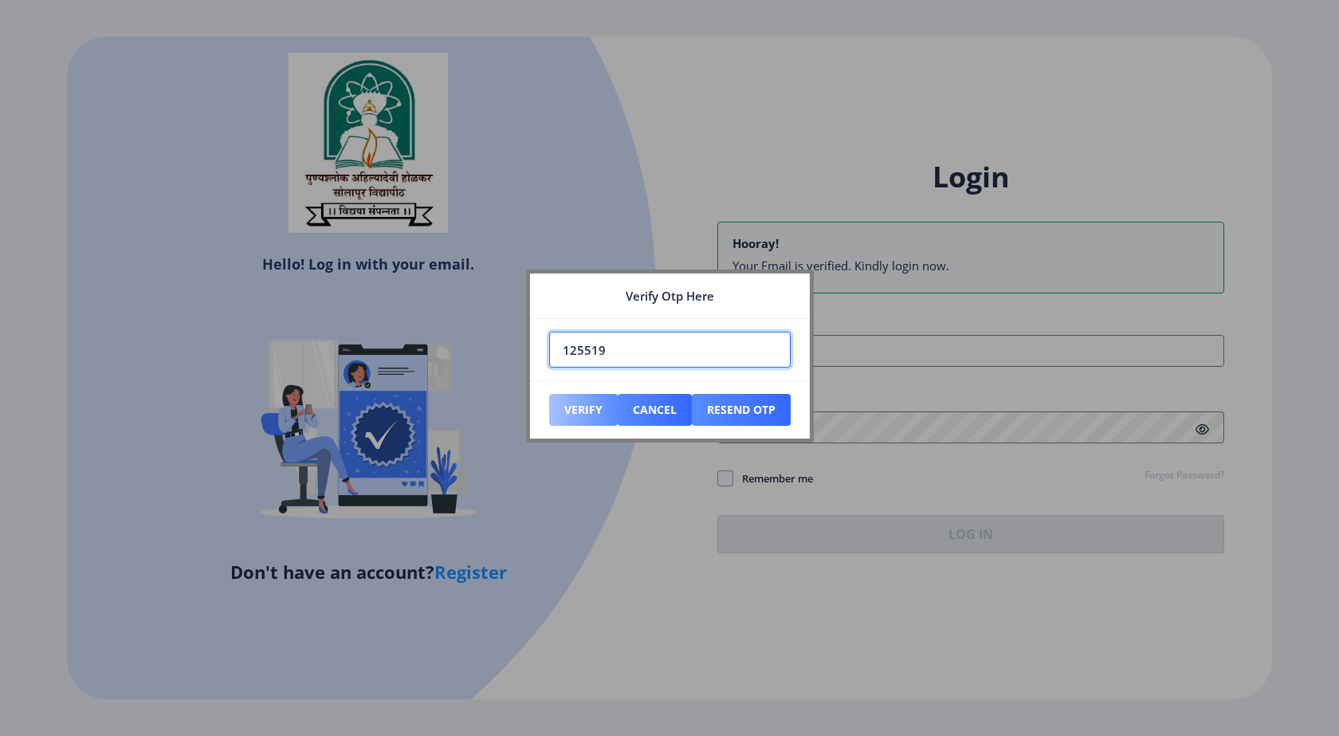
type input "125519"
click at [570, 410] on button "Verify" at bounding box center [583, 410] width 69 height 32
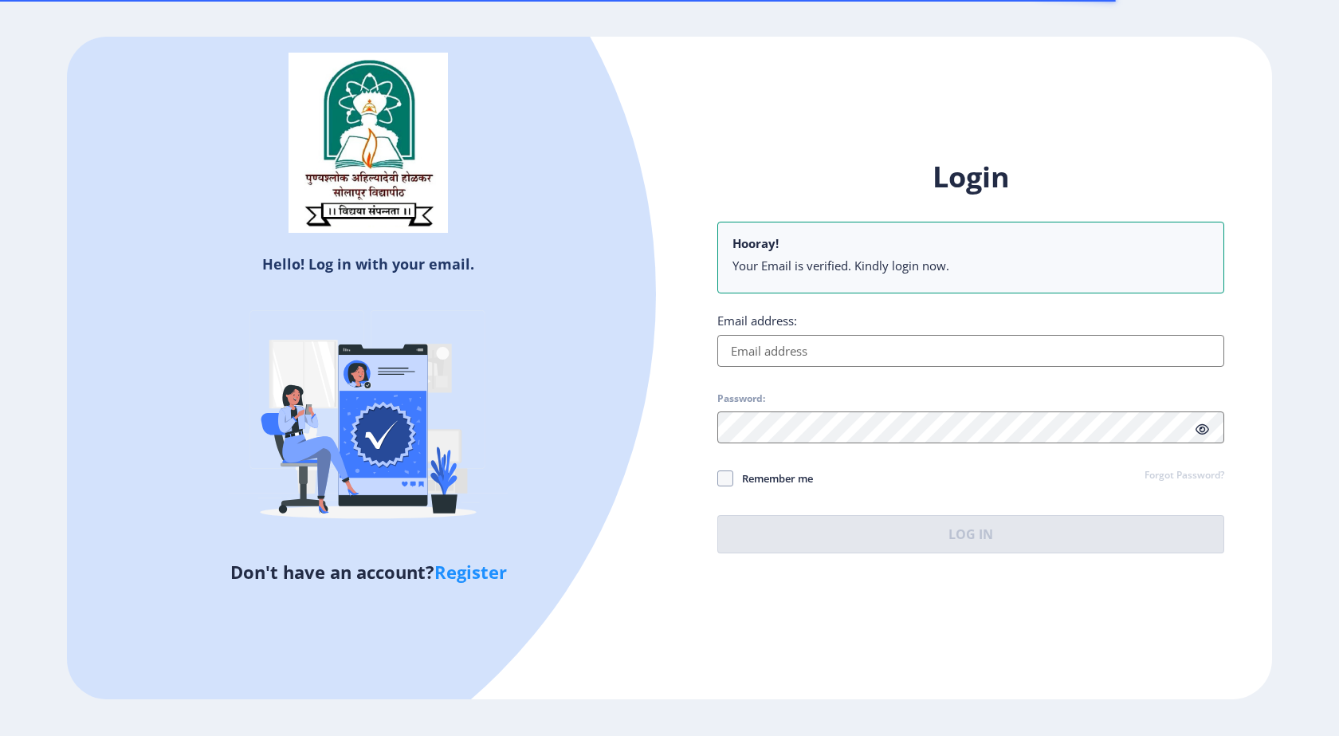
click at [855, 351] on input "Email address:" at bounding box center [970, 351] width 507 height 32
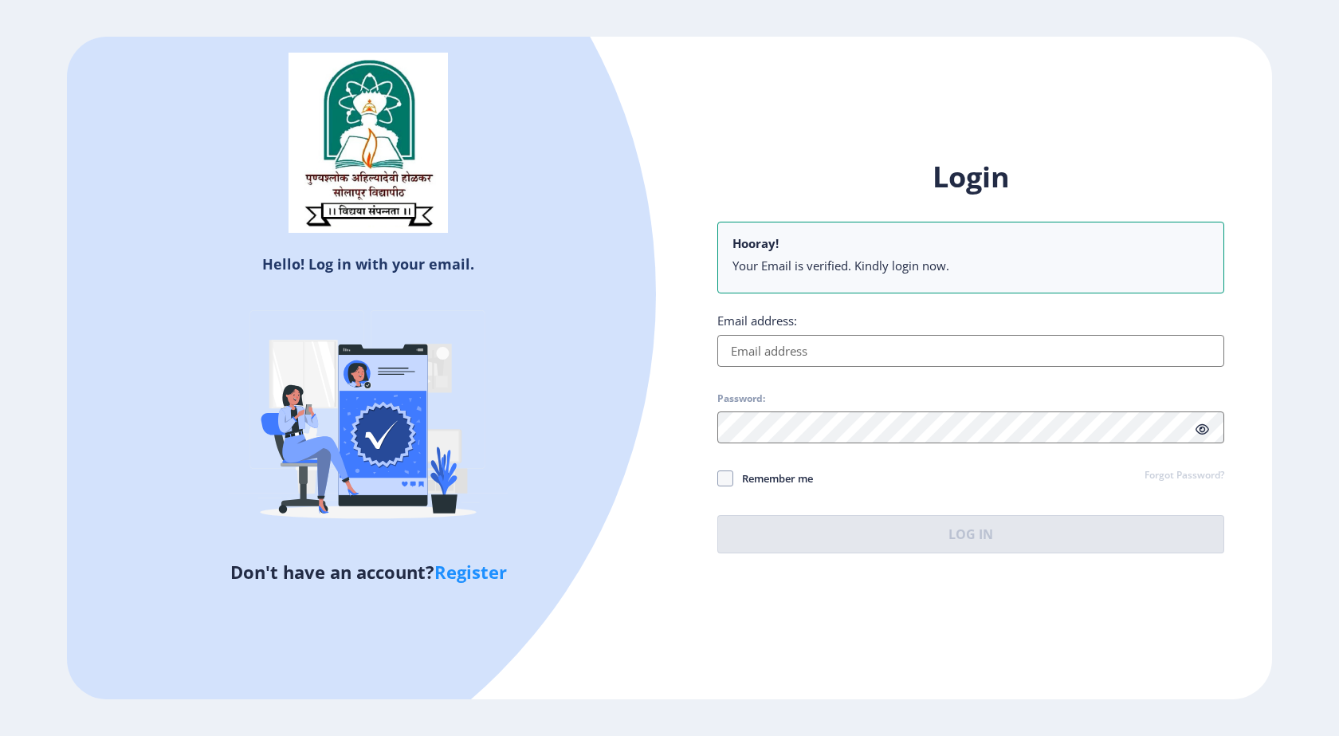
type input "psarawade89@gmail.com"
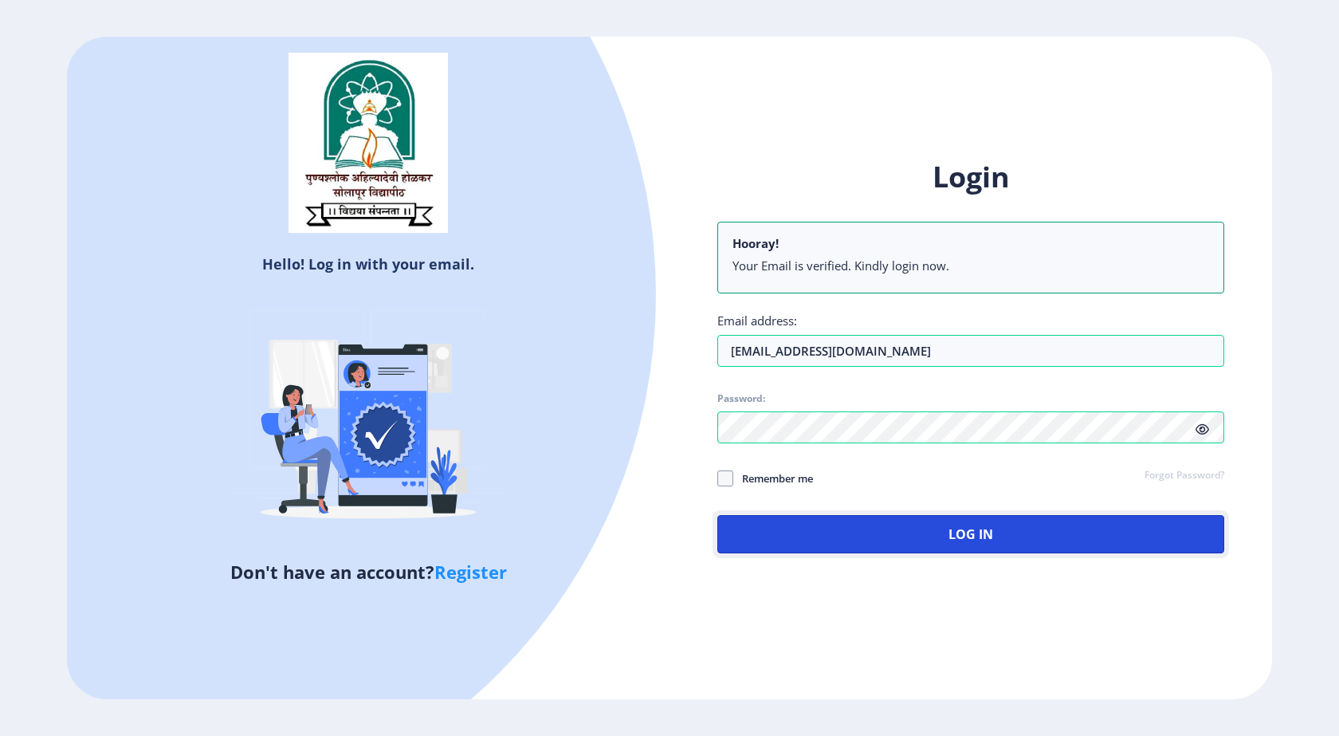
drag, startPoint x: 902, startPoint y: 537, endPoint x: 934, endPoint y: 645, distance: 112.2
click at [903, 536] on button "Log In" at bounding box center [970, 534] width 507 height 38
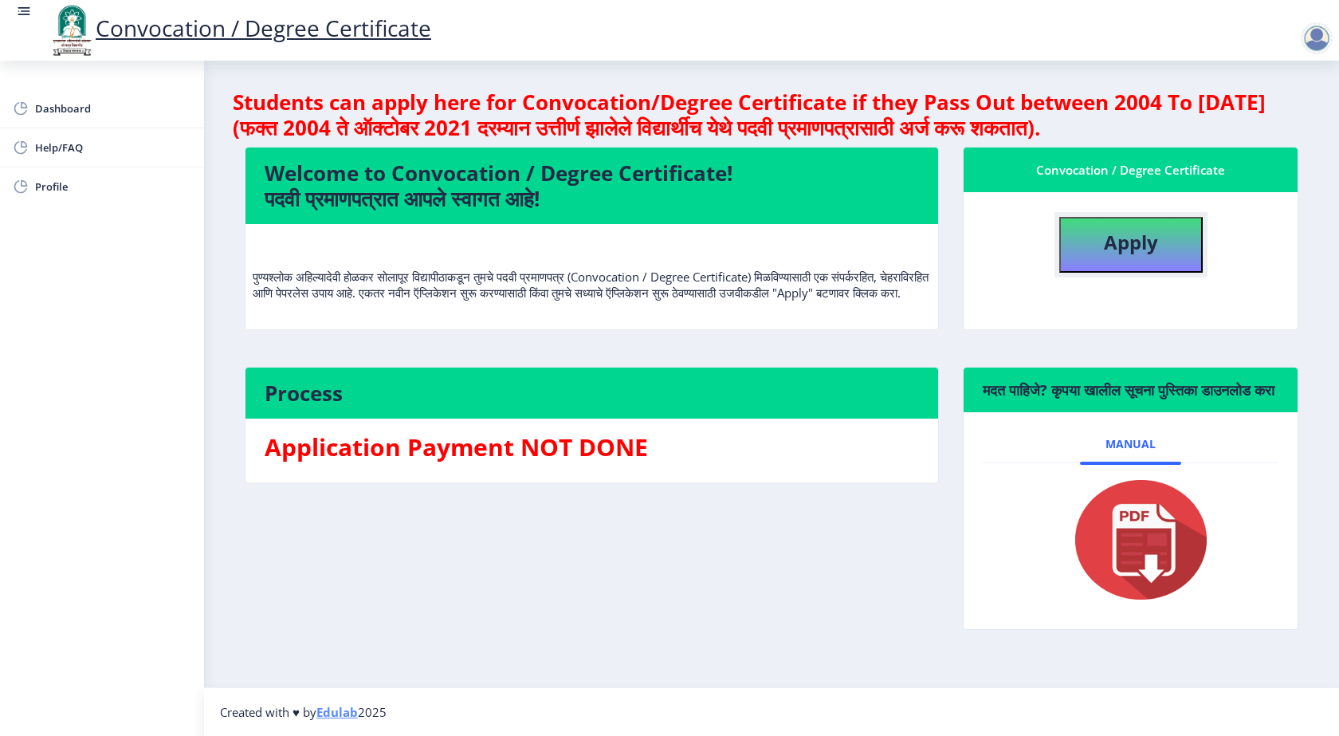
click at [1129, 244] on b "Apply" at bounding box center [1131, 242] width 54 height 26
select select
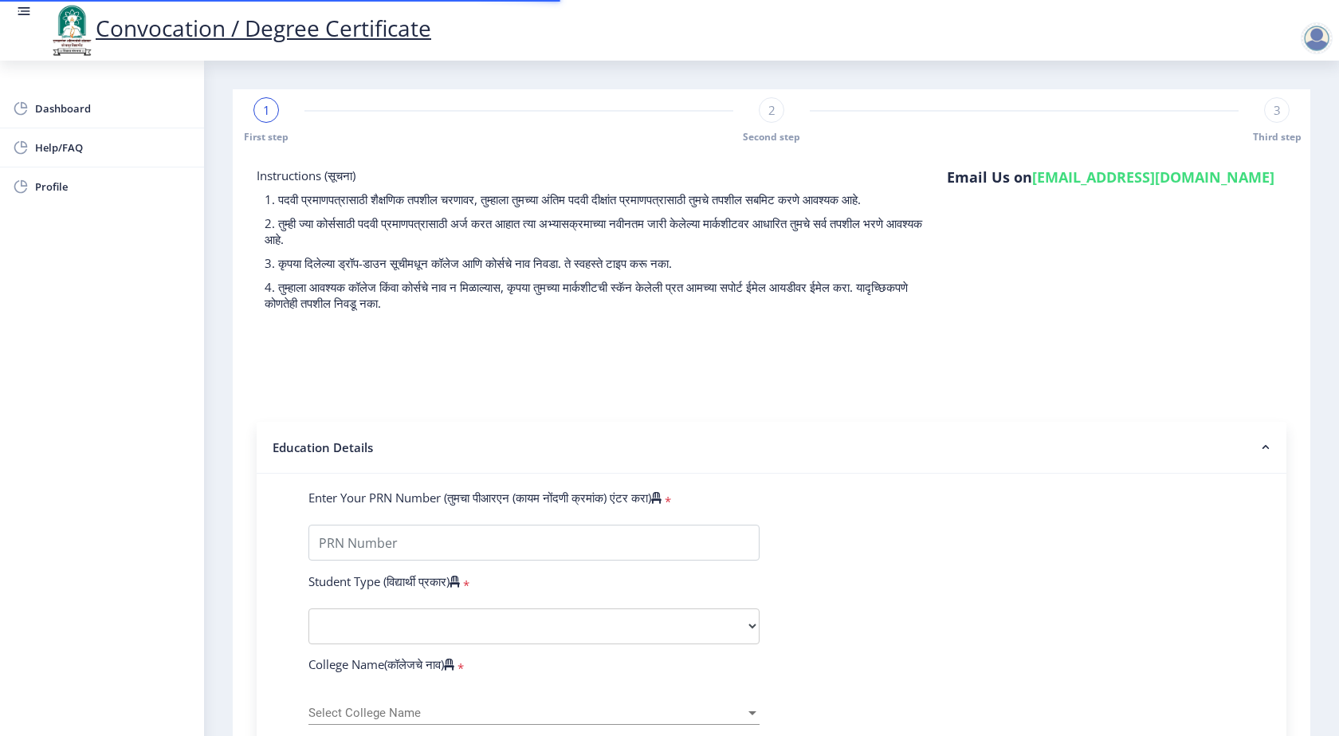
scroll to position [239, 0]
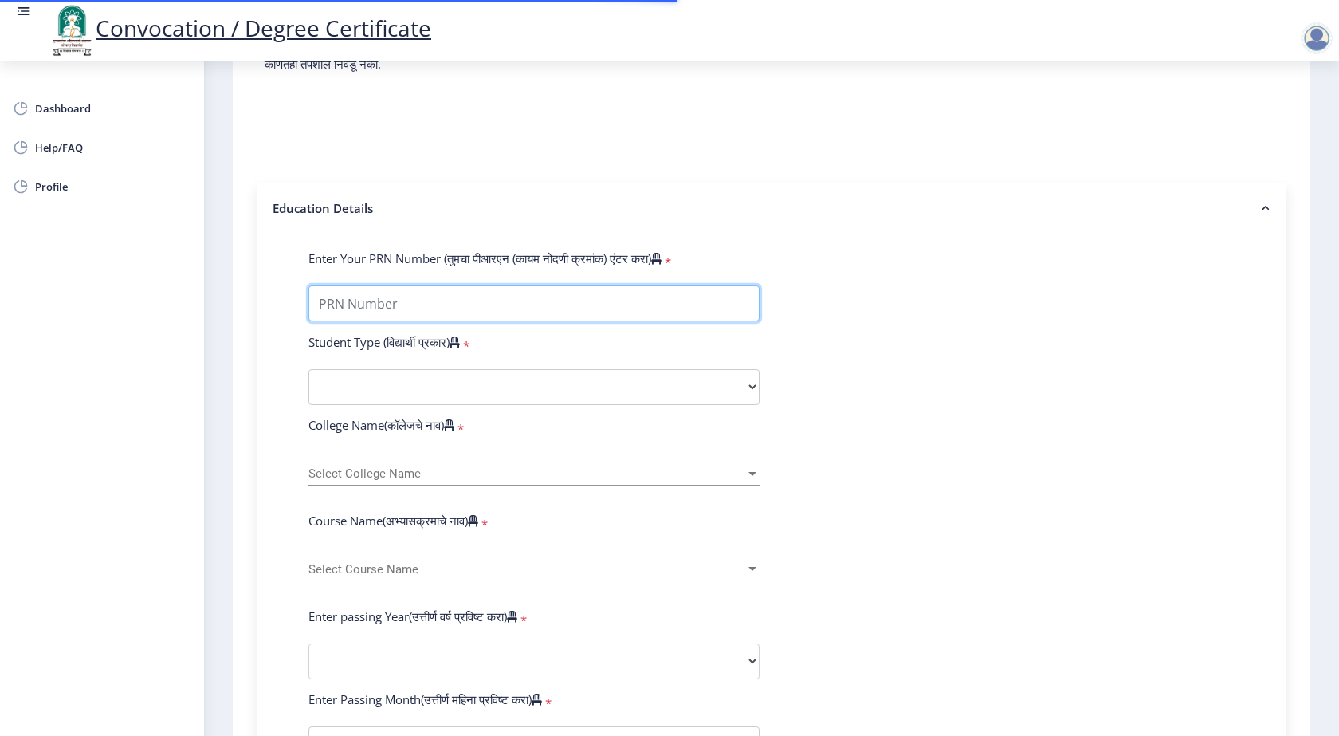
click at [481, 305] on input "Enter Your PRN Number (तुमचा पीआरएन (कायम नोंदणी क्रमांक) एंटर करा)" at bounding box center [533, 303] width 451 height 36
type input "2009032500208177"
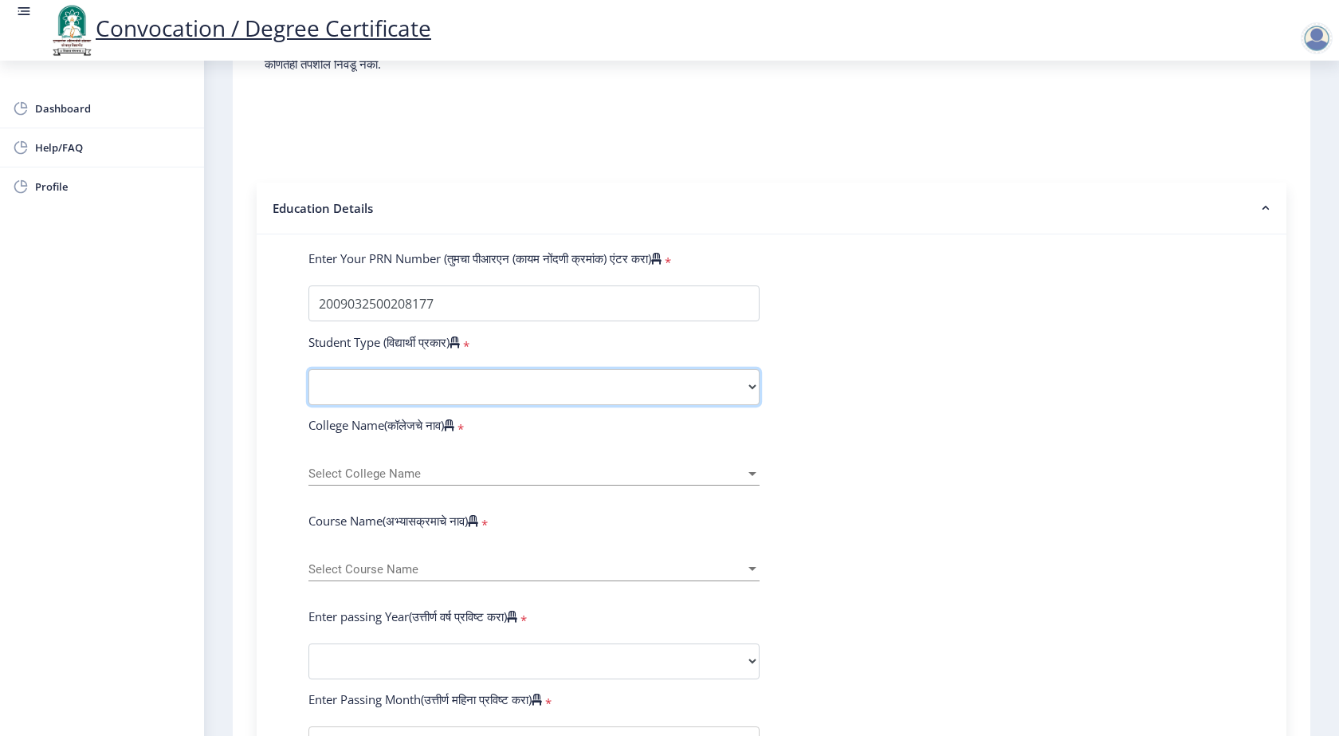
click at [444, 388] on select "Select Student Type Regular External" at bounding box center [533, 387] width 451 height 36
select select "Regular"
click at [308, 369] on select "Select Student Type Regular External" at bounding box center [533, 387] width 451 height 36
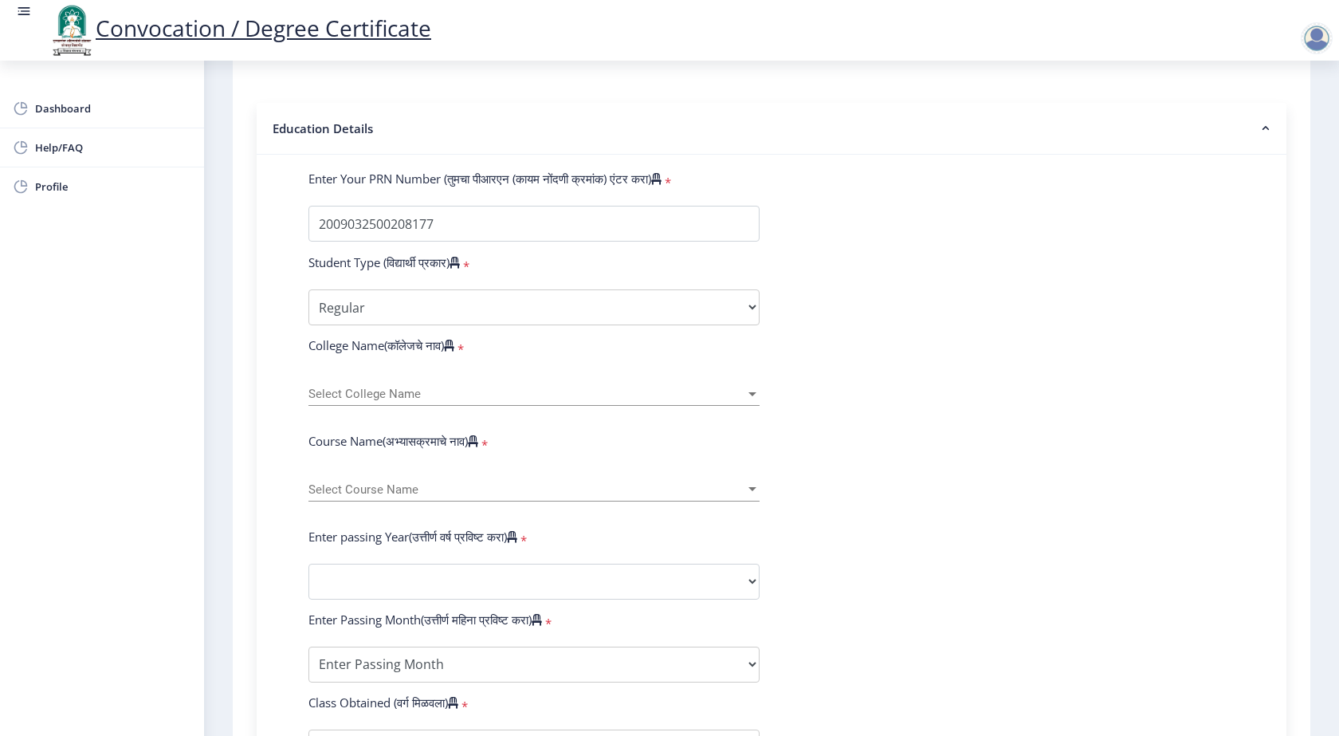
click at [467, 402] on div "Select College Name Select College Name" at bounding box center [533, 388] width 451 height 33
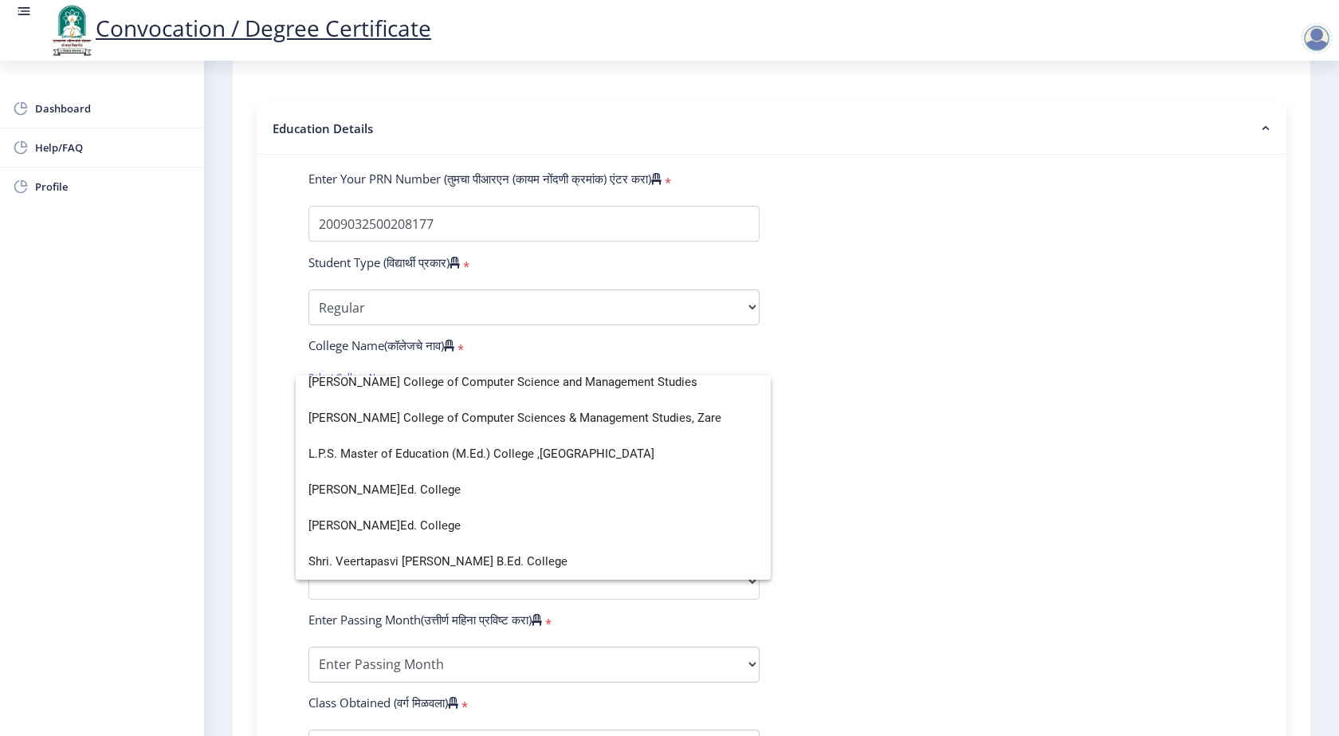
scroll to position [0, 0]
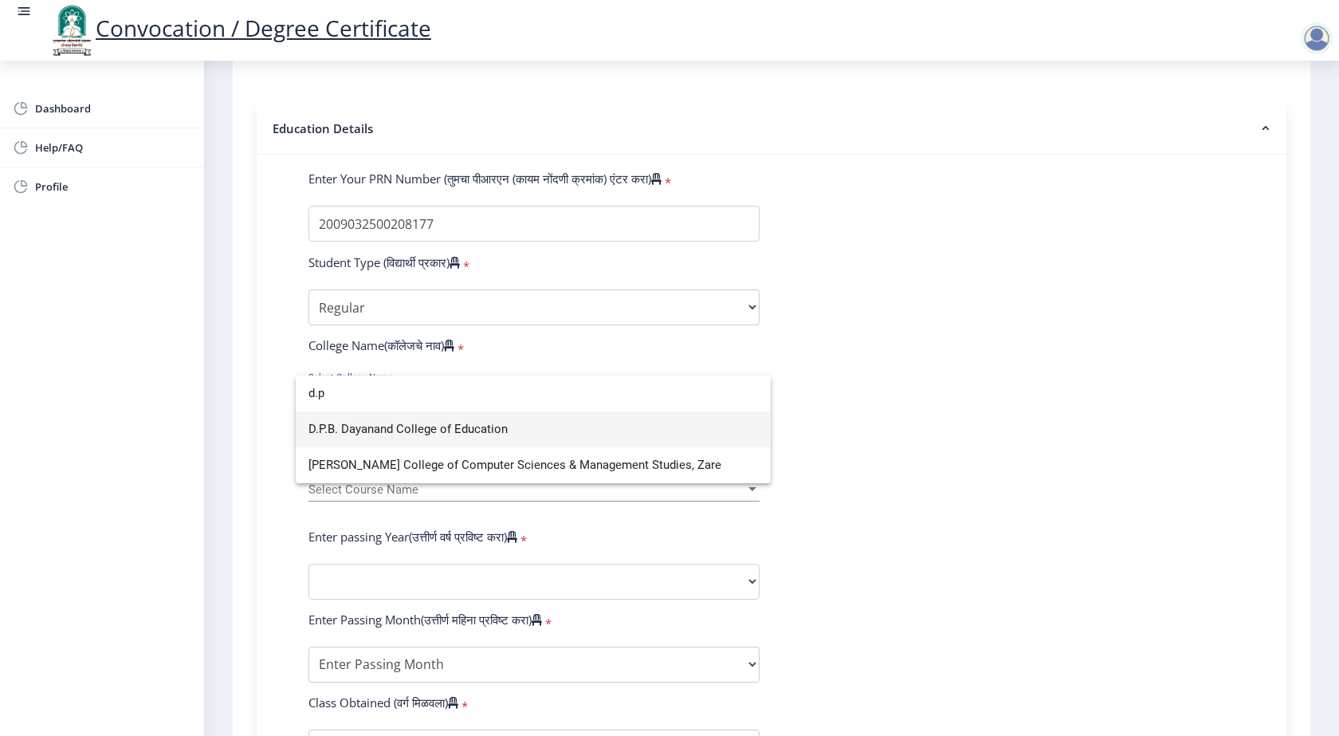
type input "d.p"
click at [460, 432] on span "D.P.B. Dayanand College of Education" at bounding box center [533, 429] width 450 height 36
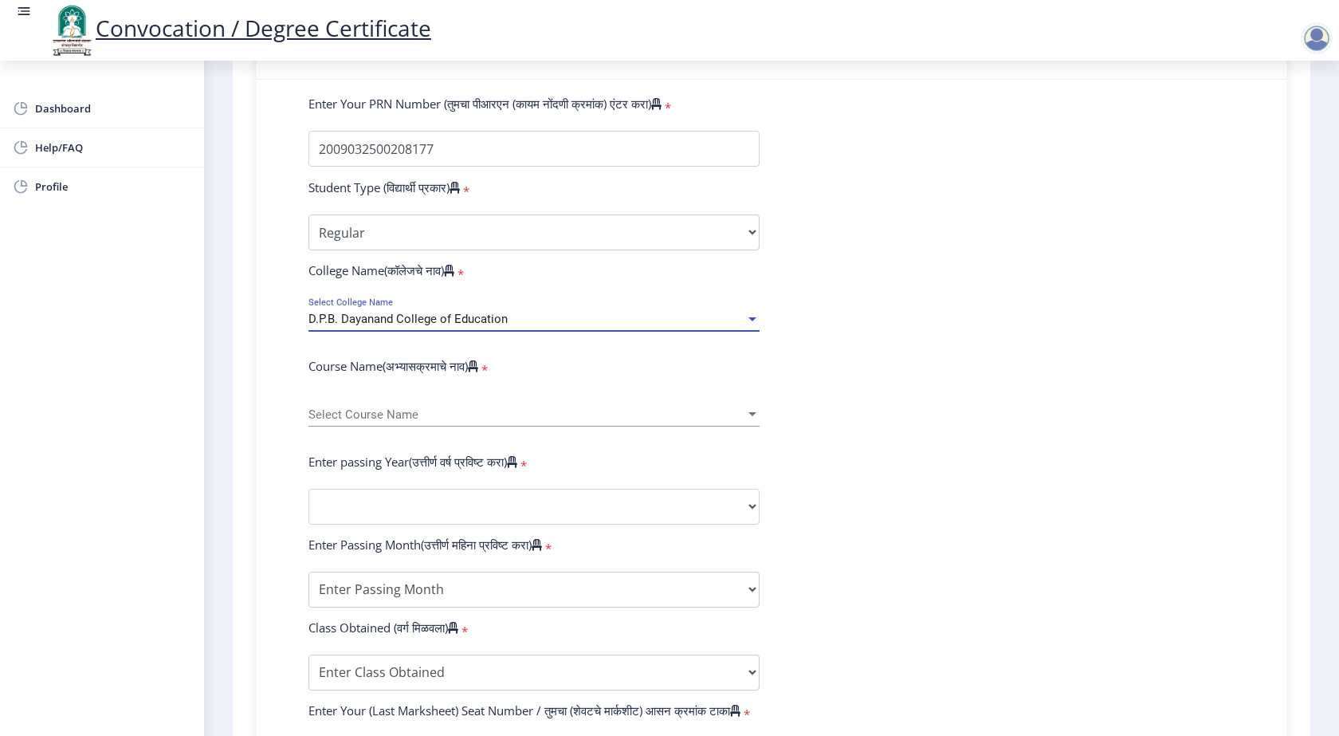
scroll to position [478, 0]
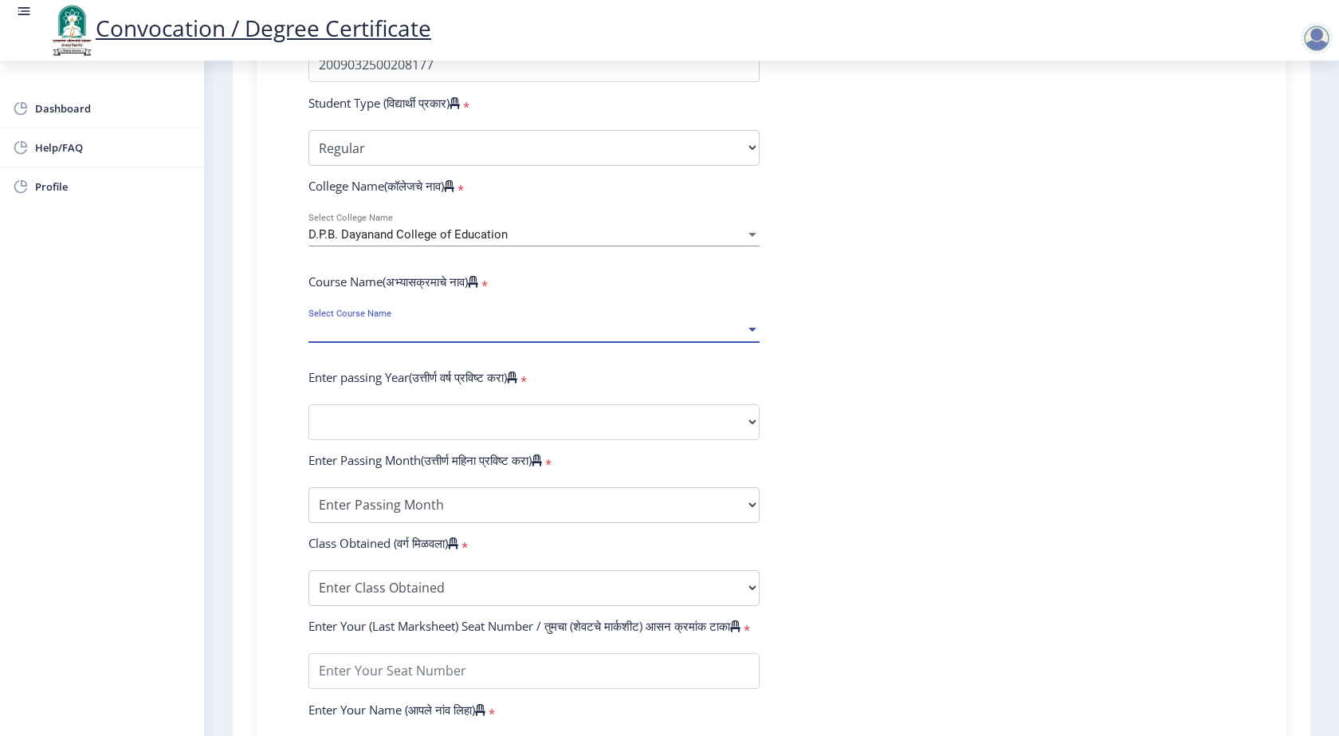
click at [400, 328] on span "Select Course Name" at bounding box center [526, 331] width 437 height 14
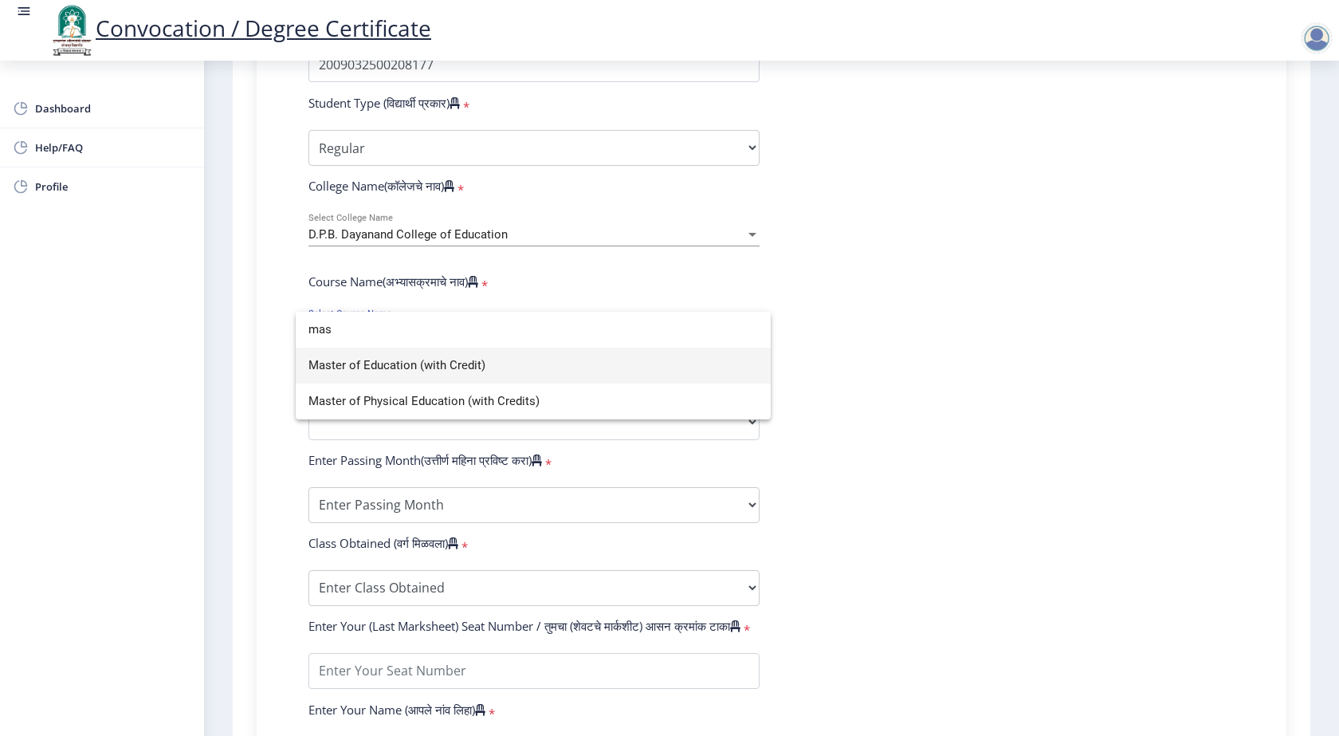
type input "mas"
click at [516, 376] on span "Master of Education (with Credit)" at bounding box center [533, 365] width 450 height 36
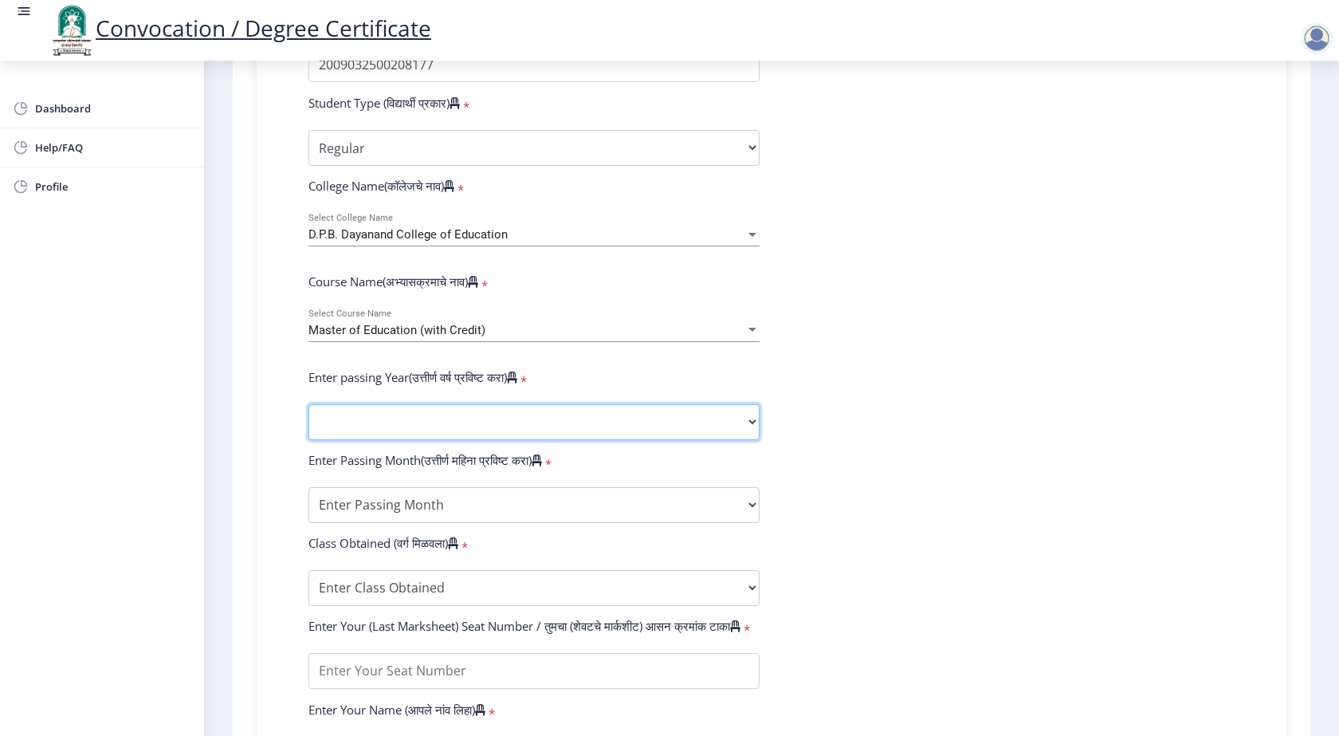
click at [489, 424] on select "2025 2024 2023 2022 2021 2020 2019 2018 2017 2016 2015 2014 2013 2012 2011 2010…" at bounding box center [533, 422] width 451 height 36
select select "2010"
click at [308, 404] on select "2025 2024 2023 2022 2021 2020 2019 2018 2017 2016 2015 2014 2013 2012 2011 2010…" at bounding box center [533, 422] width 451 height 36
click at [450, 504] on select "Enter Passing Month March April May October November December" at bounding box center [533, 505] width 451 height 36
select select "March"
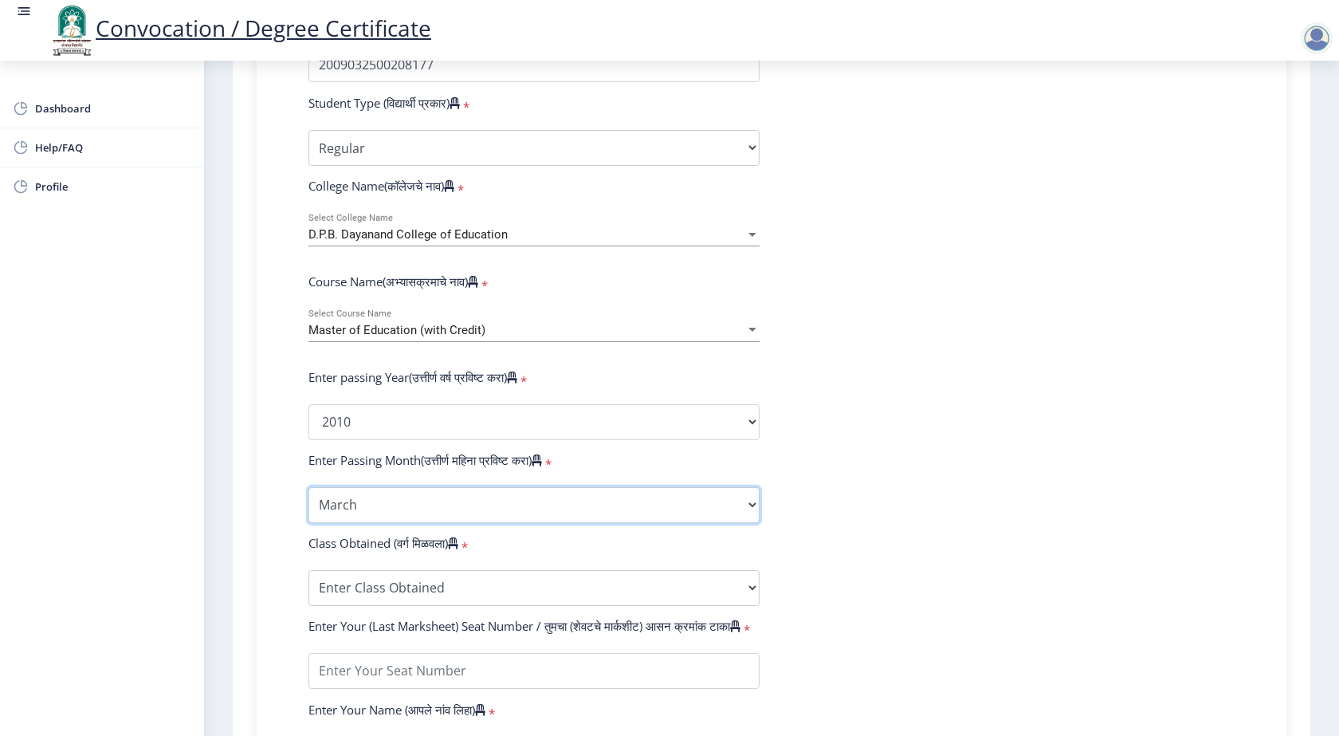
click at [308, 487] on select "Enter Passing Month March April May October November December" at bounding box center [533, 505] width 451 height 36
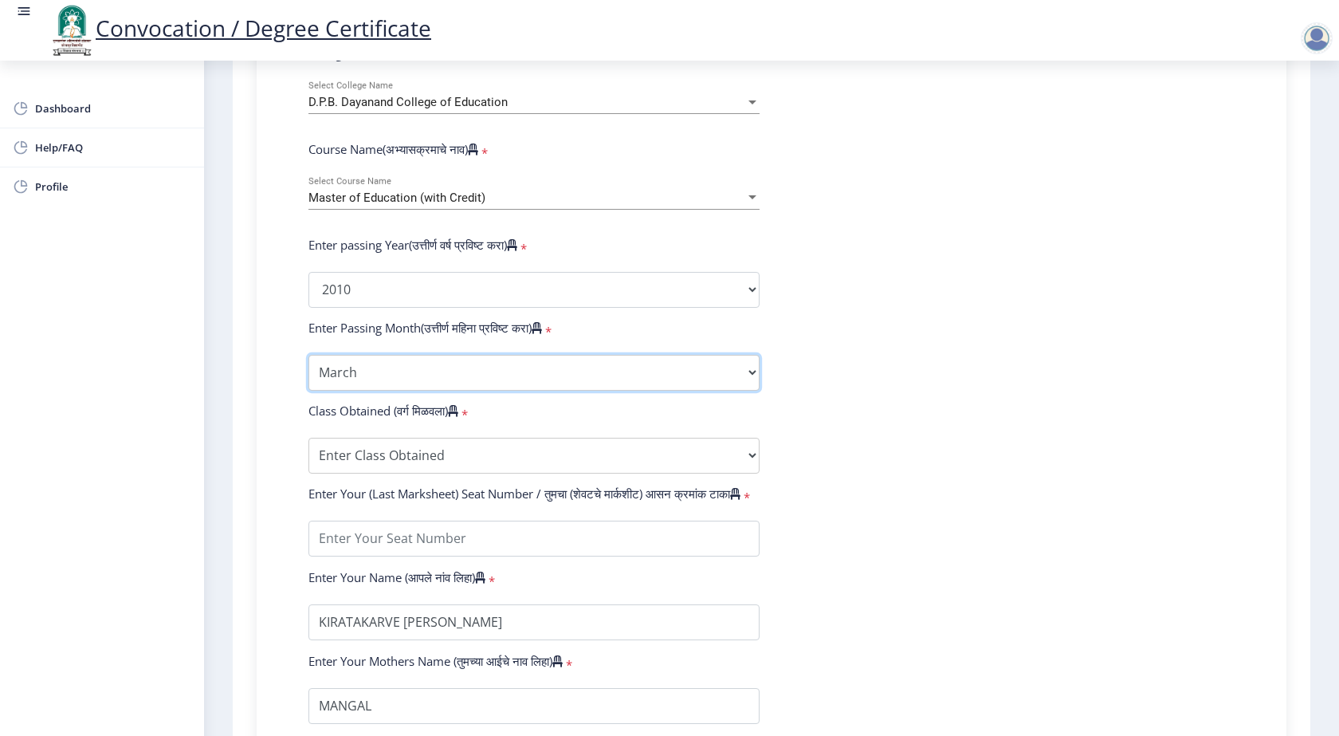
scroll to position [638, 0]
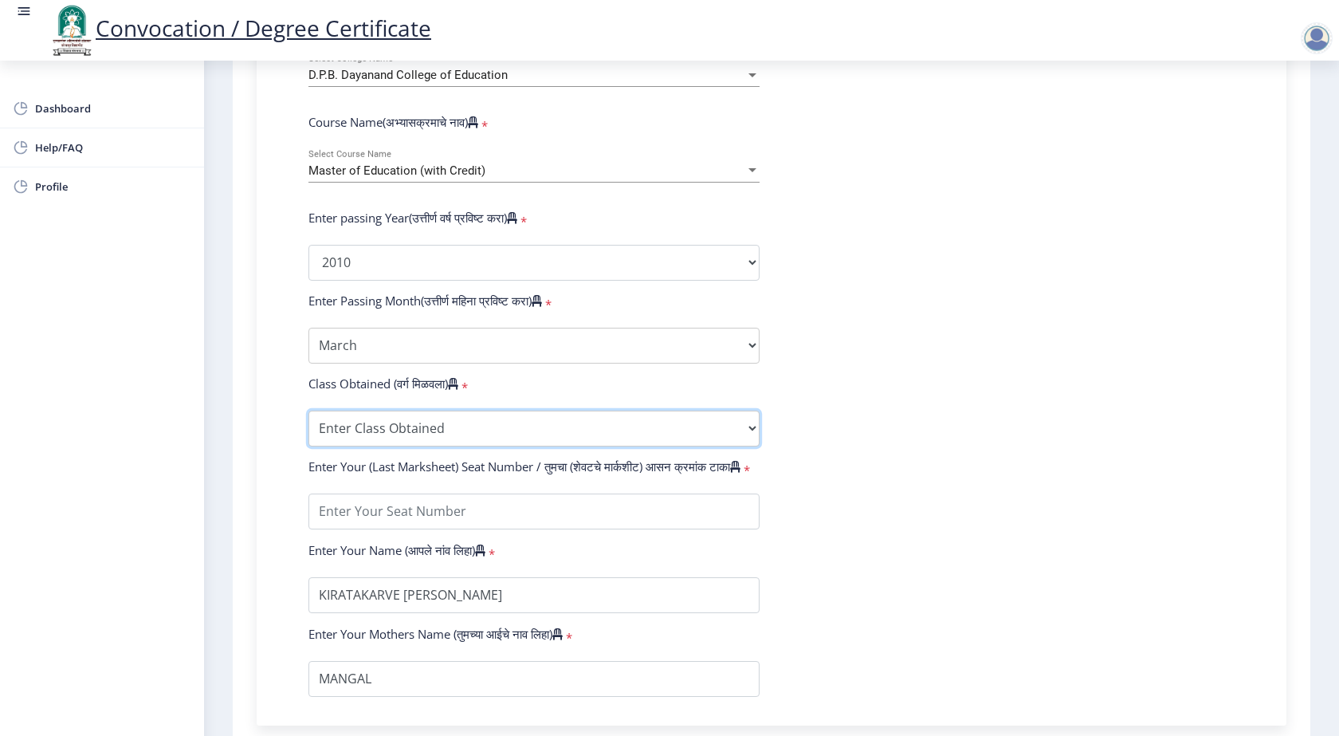
click at [490, 430] on select "Enter Class Obtained FIRST CLASS WITH DISTINCTION FIRST CLASS HIGHER SECOND CLA…" at bounding box center [533, 428] width 451 height 36
click at [964, 379] on form "Enter Your PRN Number (तुमचा पीआरएन (कायम नोंदणी क्रमांक) एंटर करा) * Student T…" at bounding box center [771, 274] width 950 height 845
click at [538, 428] on select "Enter Class Obtained FIRST CLASS WITH DISTINCTION FIRST CLASS HIGHER SECOND CLA…" at bounding box center [533, 428] width 451 height 36
select select "FIRST CLASS"
click at [308, 410] on select "Enter Class Obtained FIRST CLASS WITH DISTINCTION FIRST CLASS HIGHER SECOND CLA…" at bounding box center [533, 428] width 451 height 36
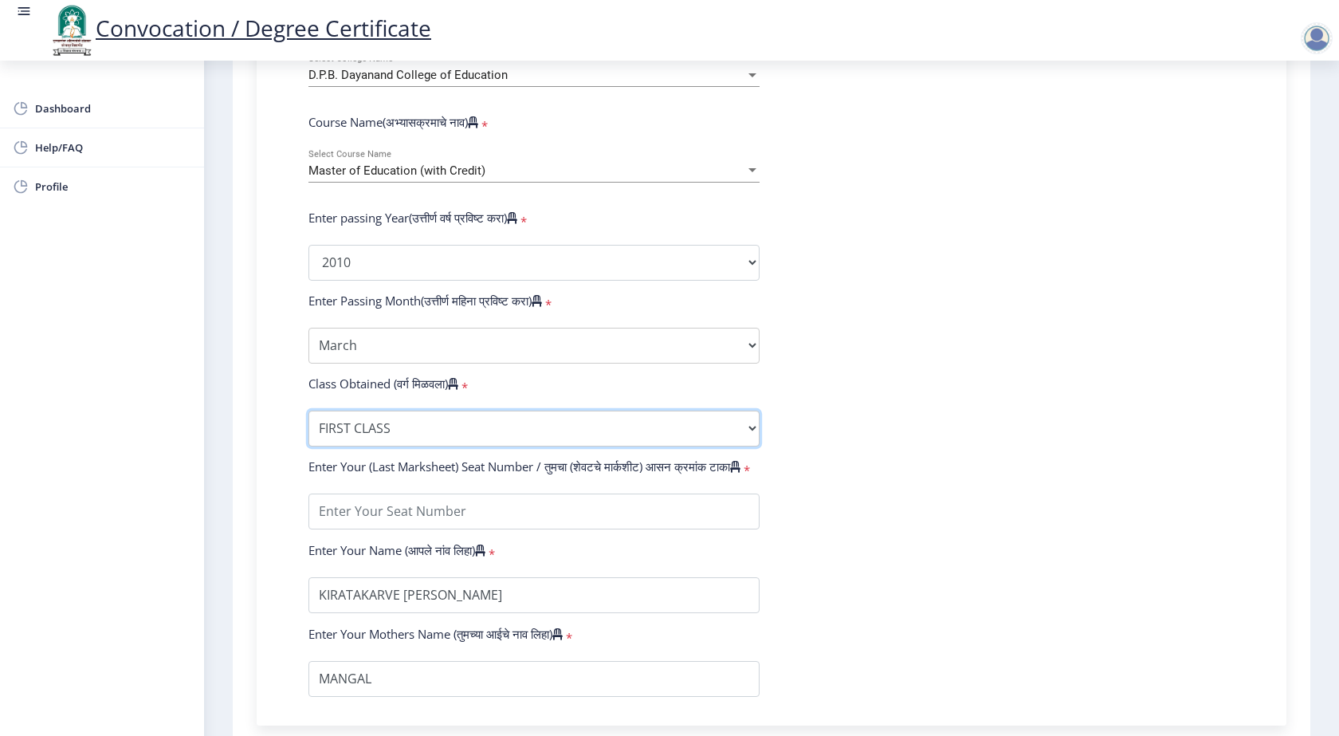
scroll to position [717, 0]
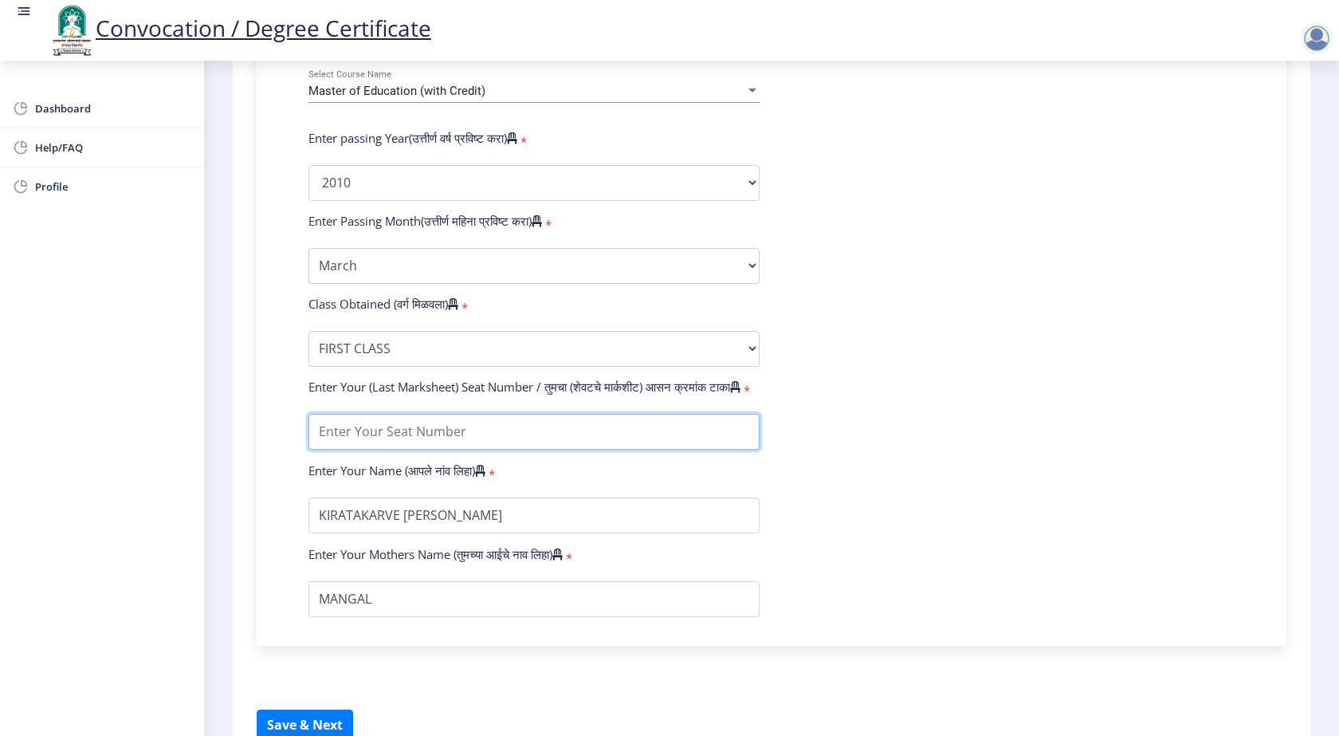
drag, startPoint x: 569, startPoint y: 433, endPoint x: 846, endPoint y: 468, distance: 278.8
click at [569, 433] on input "textarea" at bounding box center [533, 432] width 451 height 36
type input "00032"
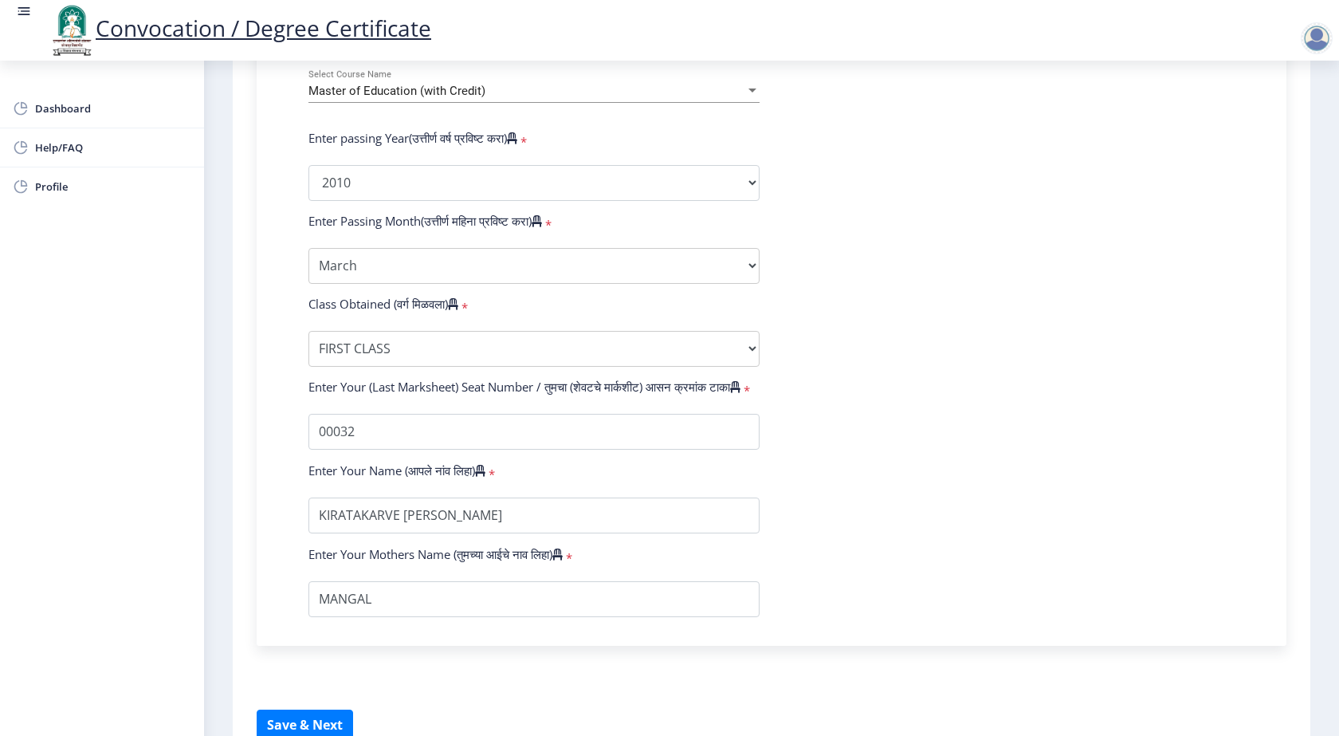
click at [1133, 480] on form "Enter Your PRN Number (तुमचा पीआरएन (कायम नोंदणी क्रमांक) एंटर करा) * Student T…" at bounding box center [771, 194] width 950 height 845
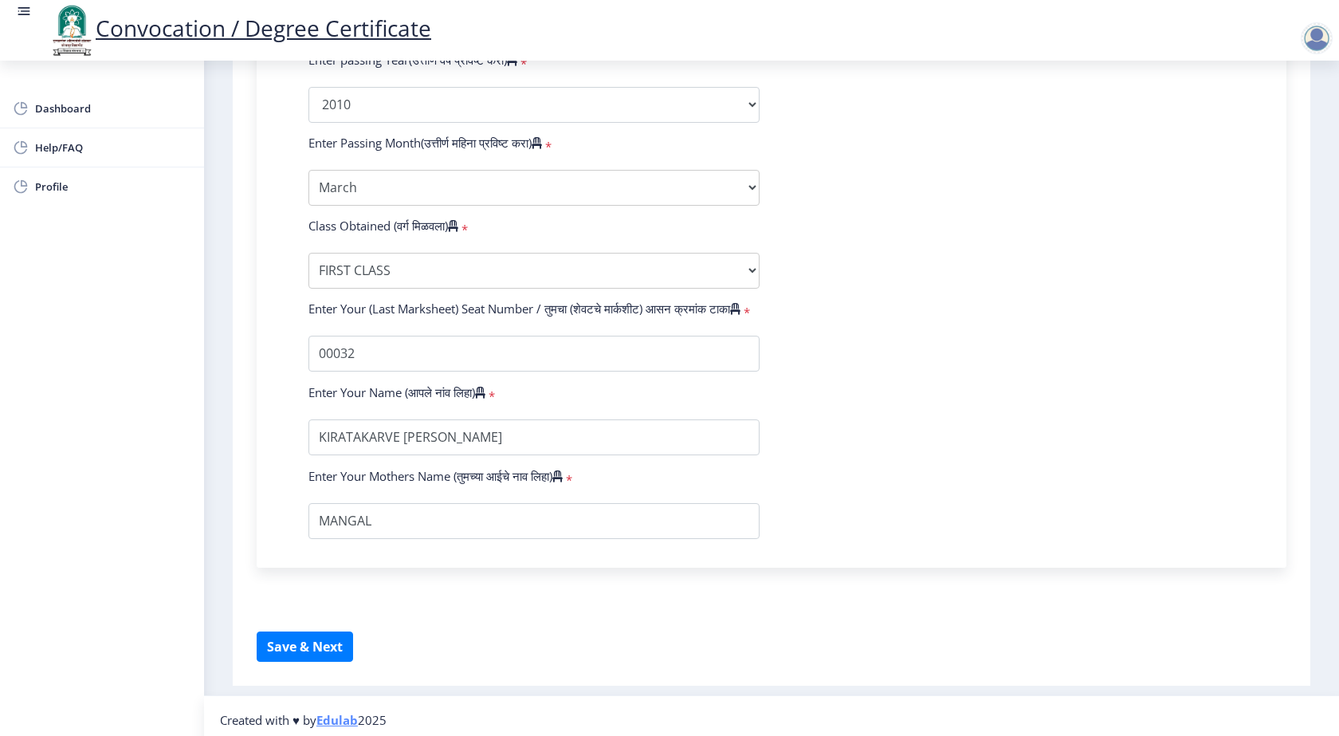
scroll to position [803, 0]
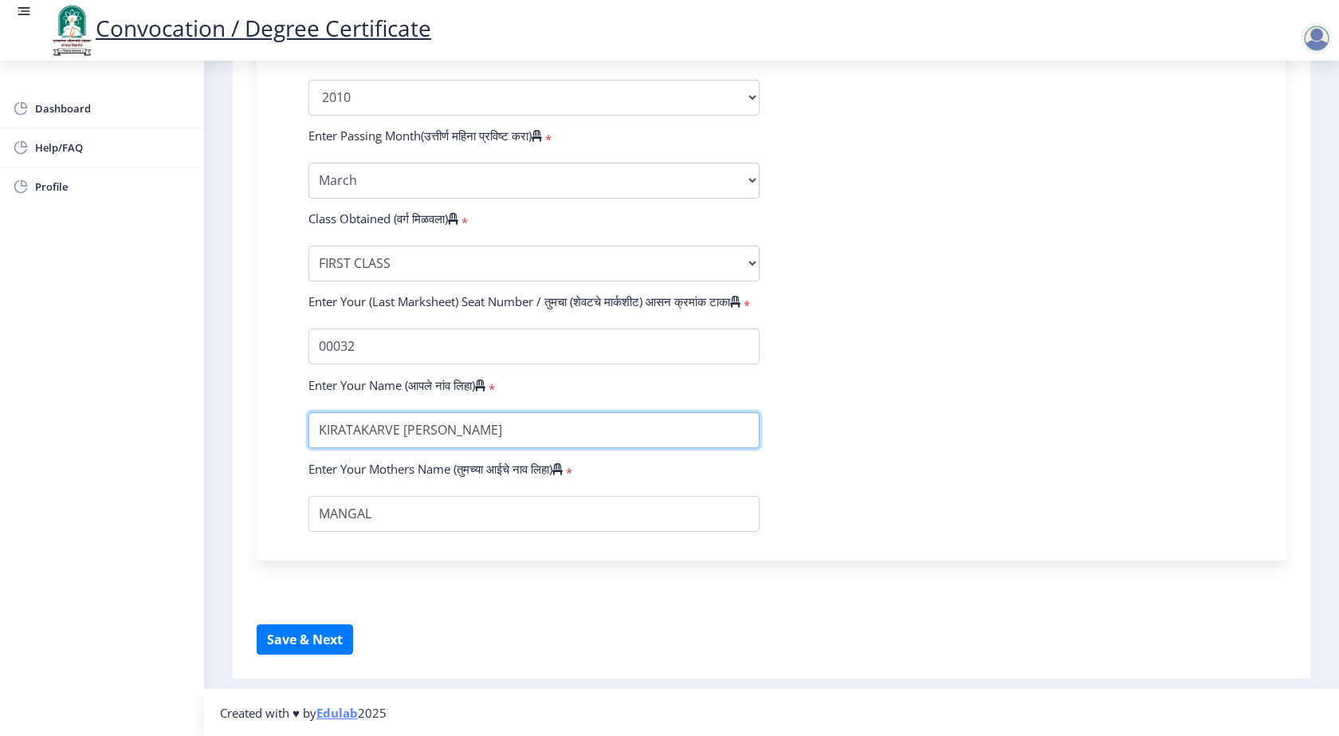
click at [516, 430] on input "textarea" at bounding box center [533, 430] width 451 height 36
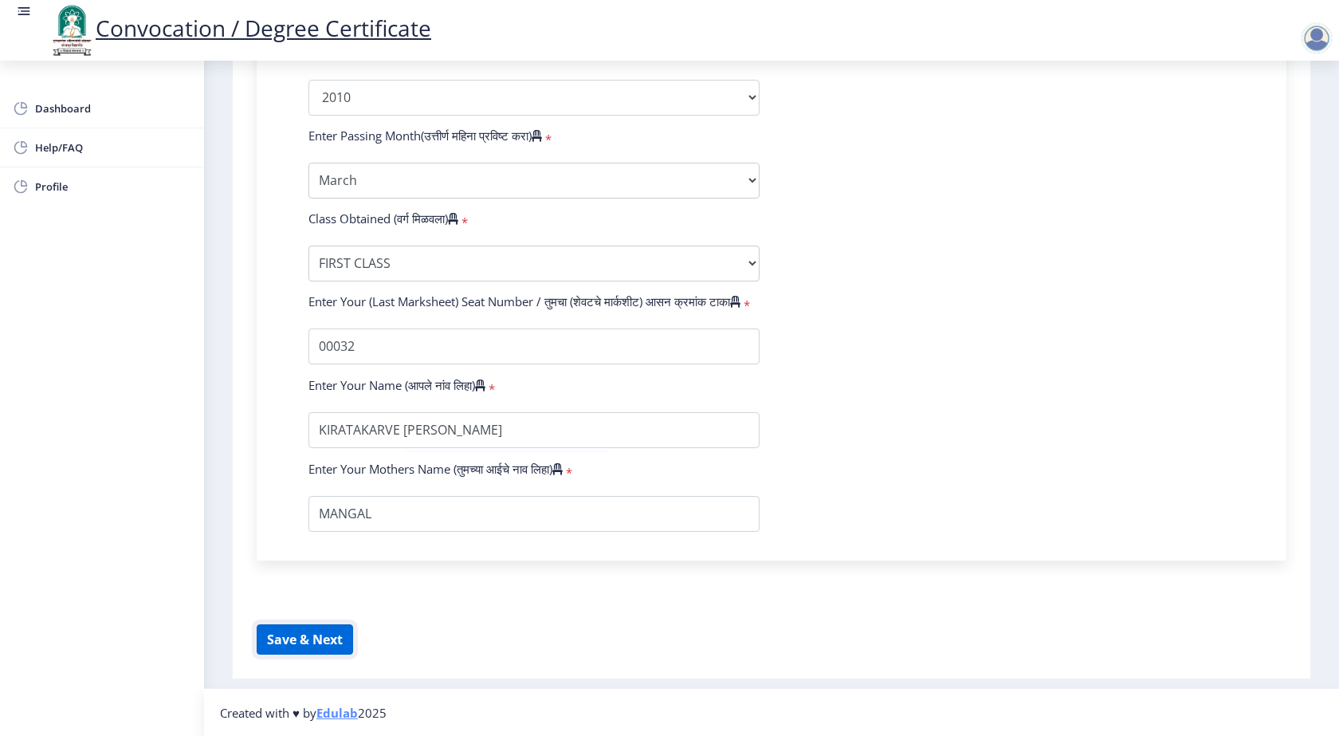
click at [298, 650] on button "Save & Next" at bounding box center [305, 639] width 96 height 30
select select
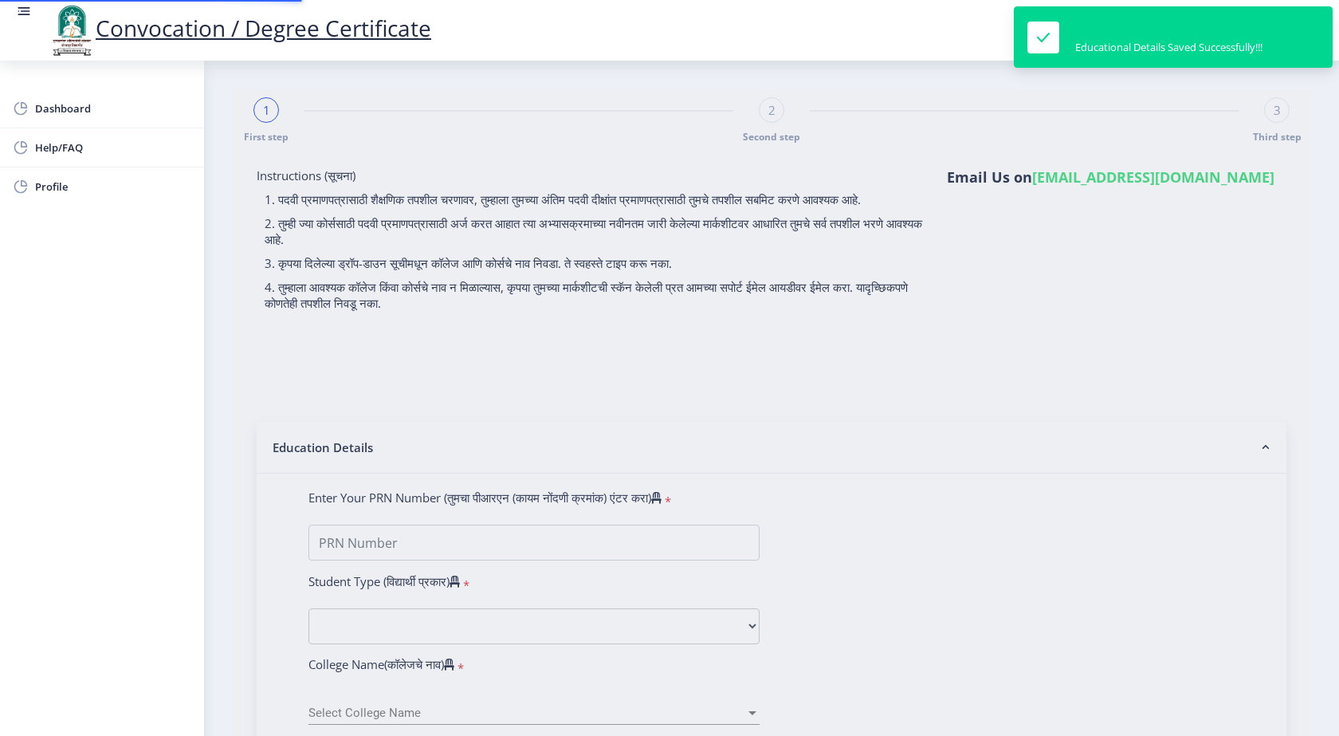
type input "2009032500208177"
select select "Regular"
select select "2010"
select select "March"
select select "FIRST CLASS"
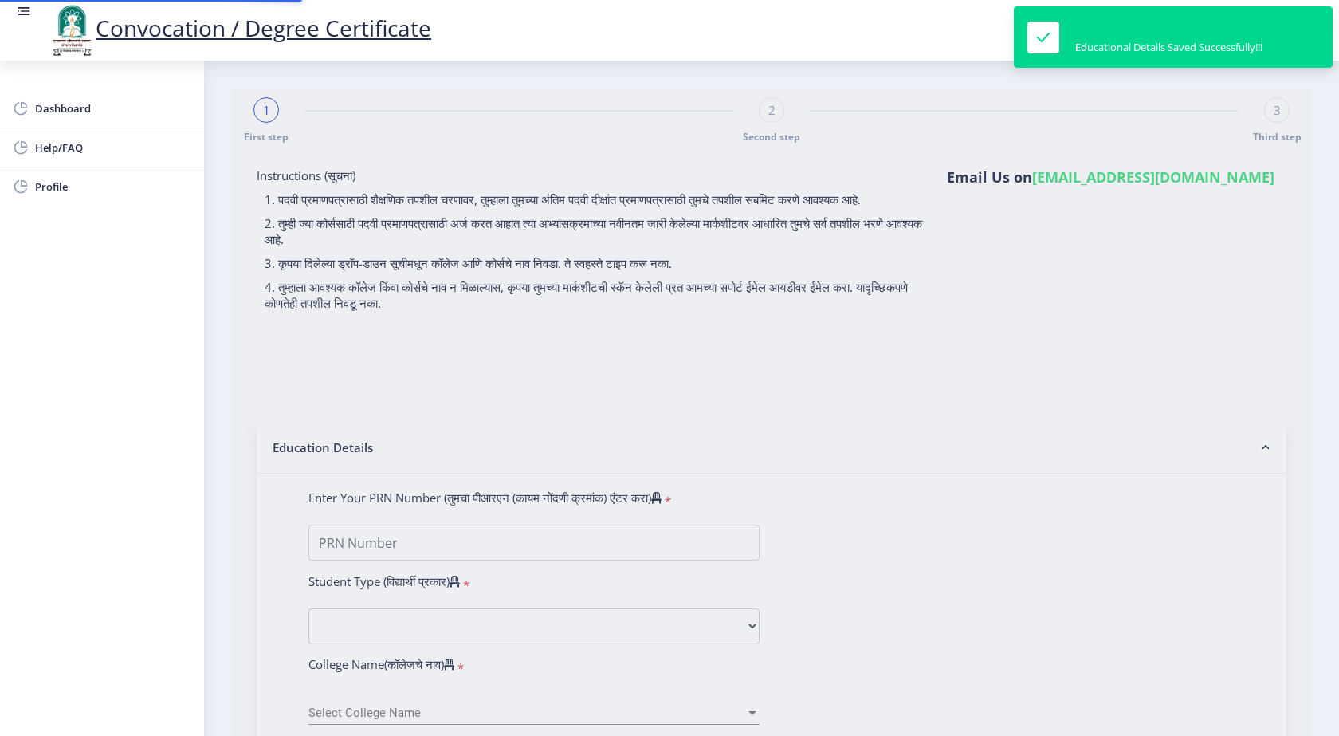
type input "00032"
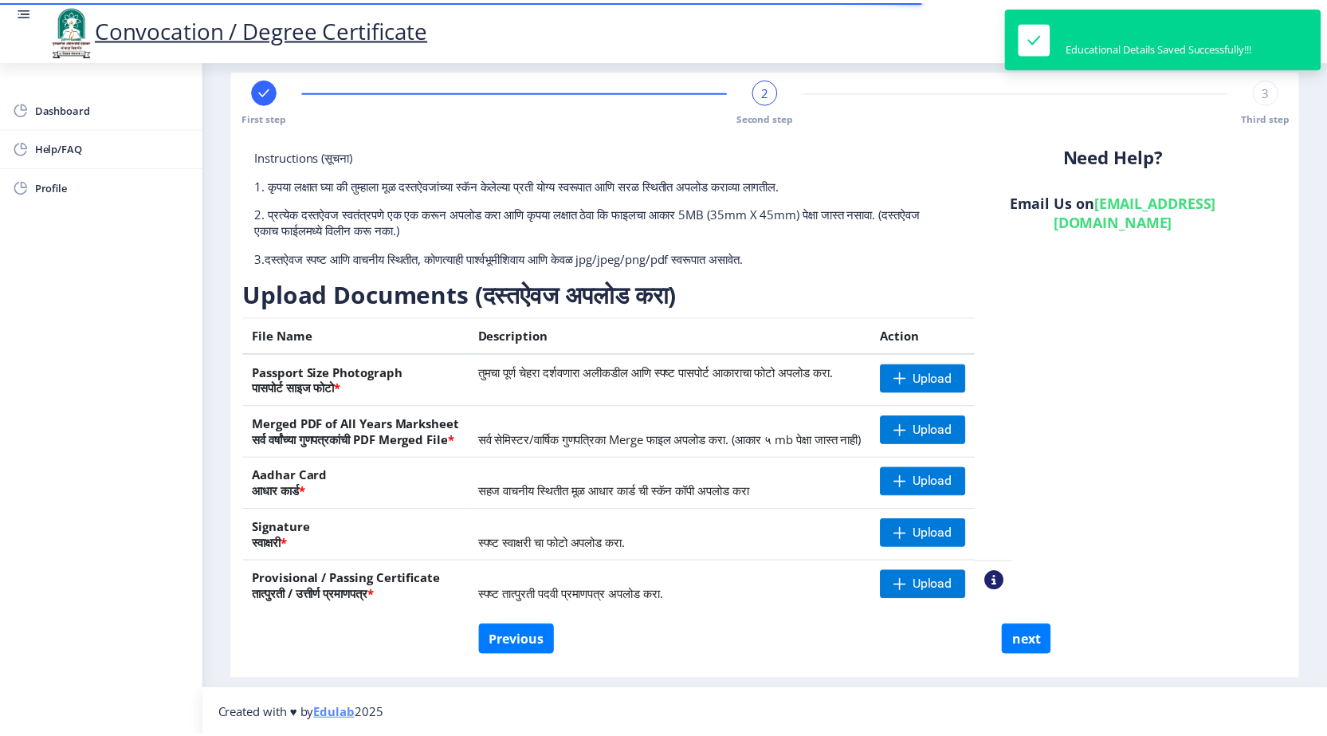
scroll to position [22, 0]
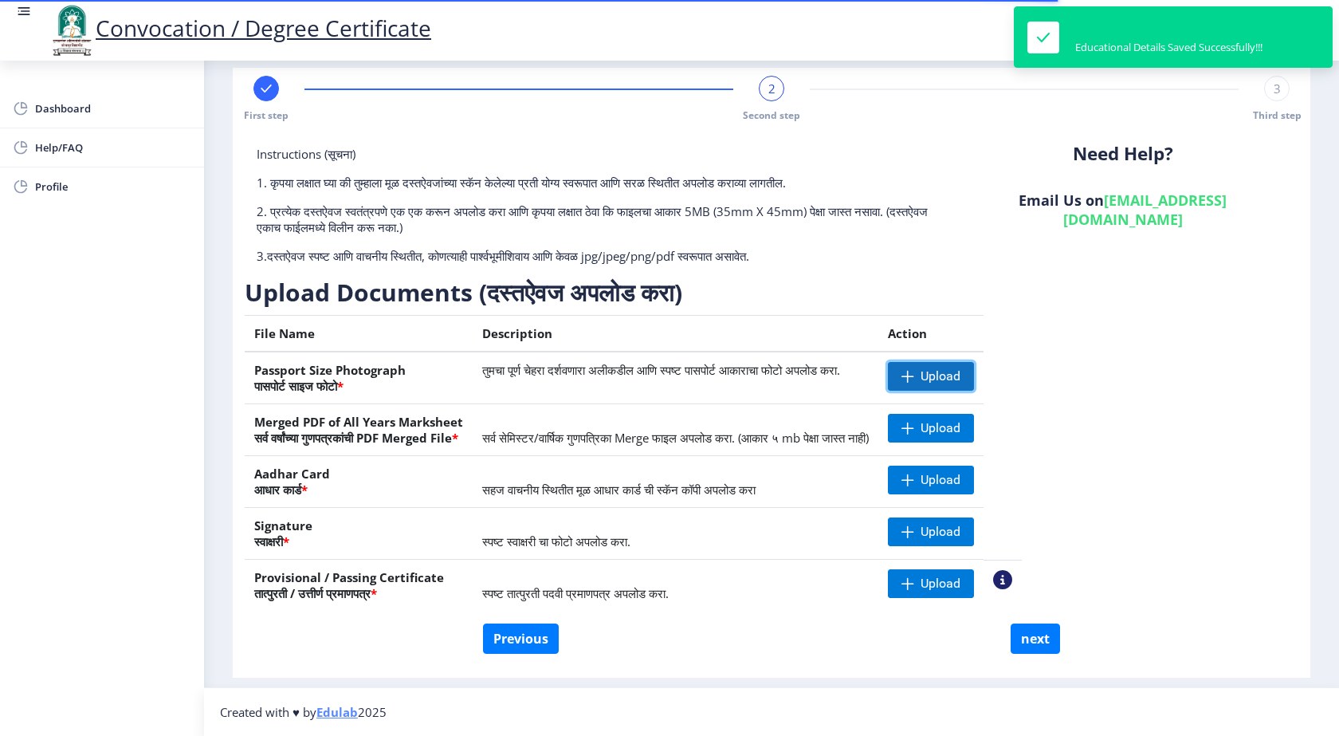
click at [960, 376] on span "Upload" at bounding box center [941, 376] width 40 height 16
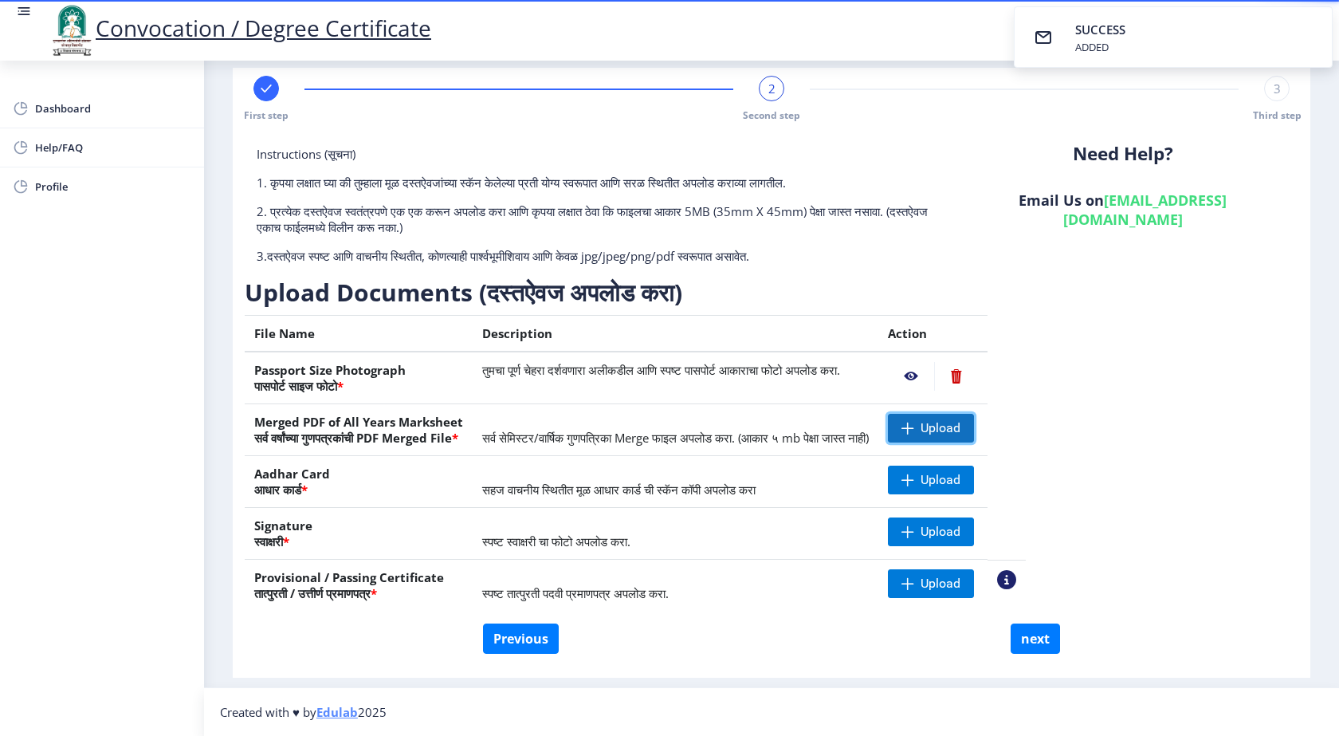
click at [960, 431] on span "Upload" at bounding box center [941, 428] width 40 height 16
click at [960, 481] on span "Upload" at bounding box center [941, 480] width 40 height 16
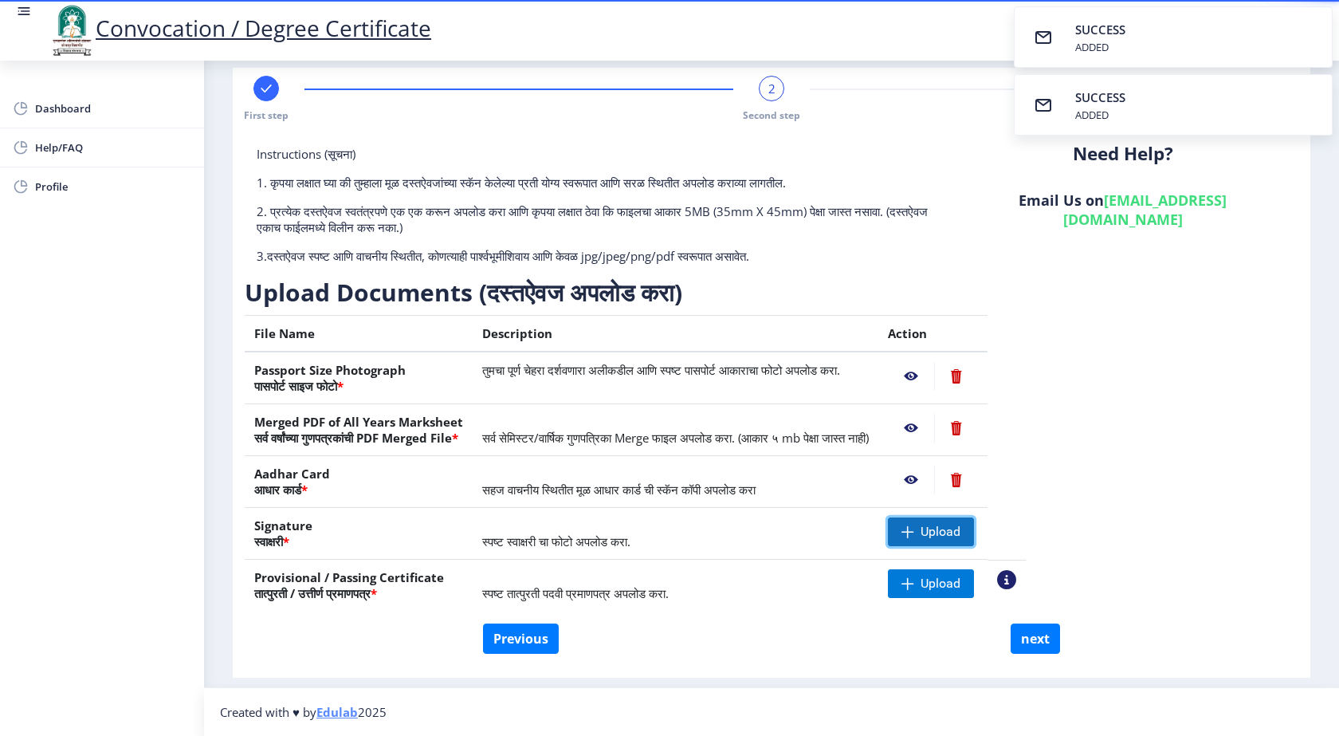
click at [914, 530] on span at bounding box center [907, 531] width 13 height 13
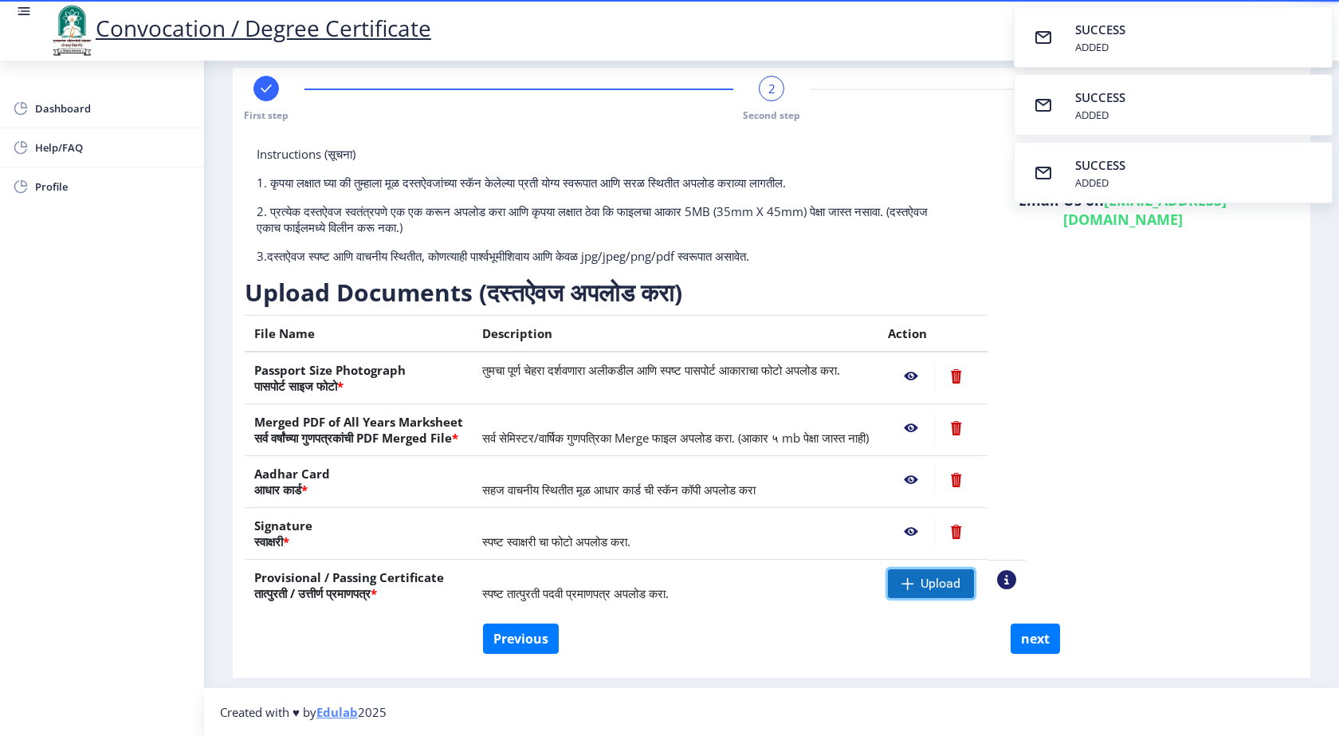
click at [914, 582] on span at bounding box center [907, 583] width 13 height 13
click at [934, 376] on nb-action at bounding box center [911, 376] width 46 height 29
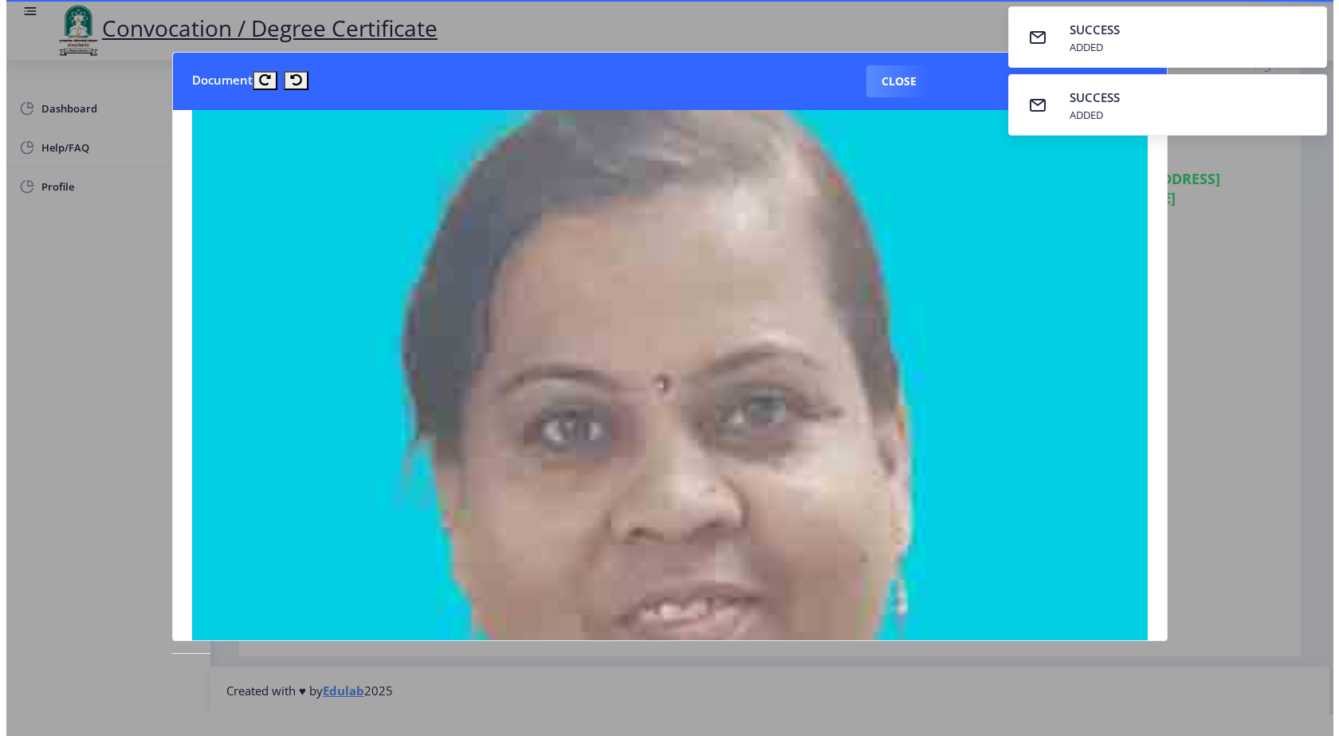
scroll to position [0, 0]
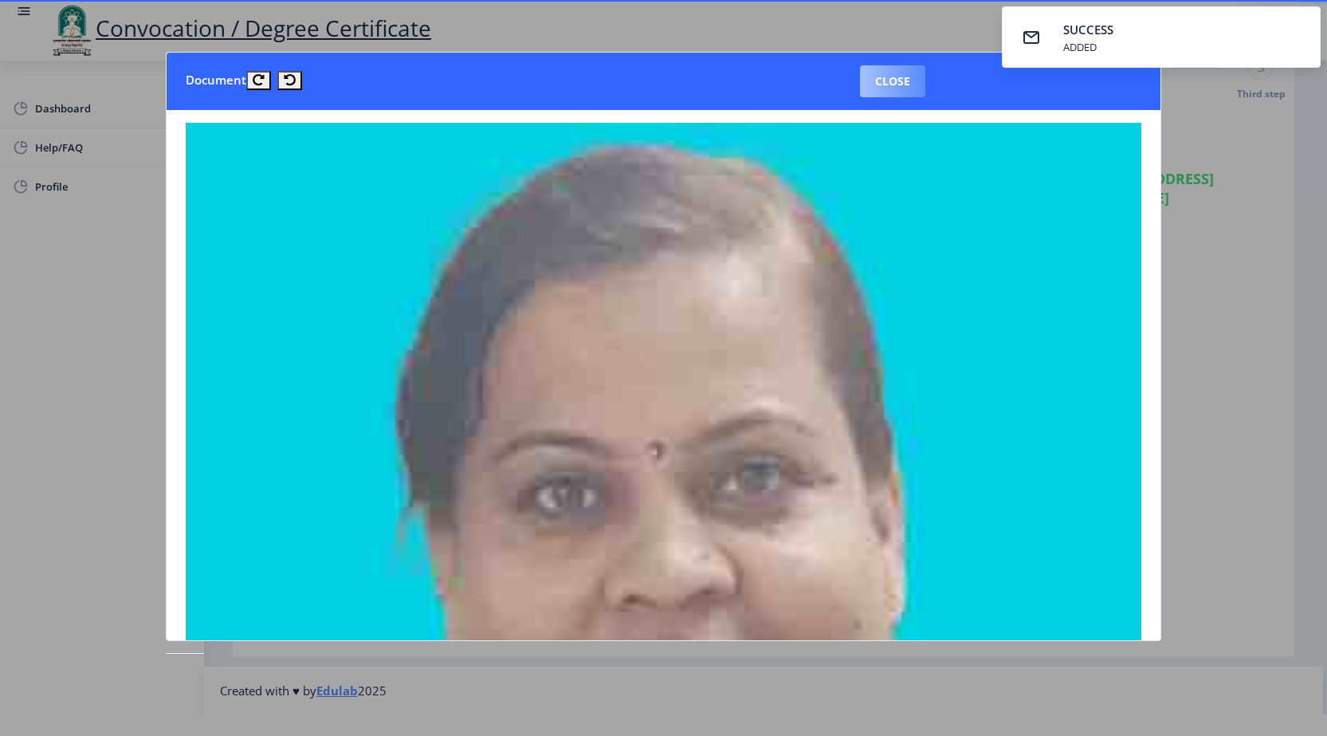
click at [879, 78] on button "Close" at bounding box center [892, 81] width 65 height 32
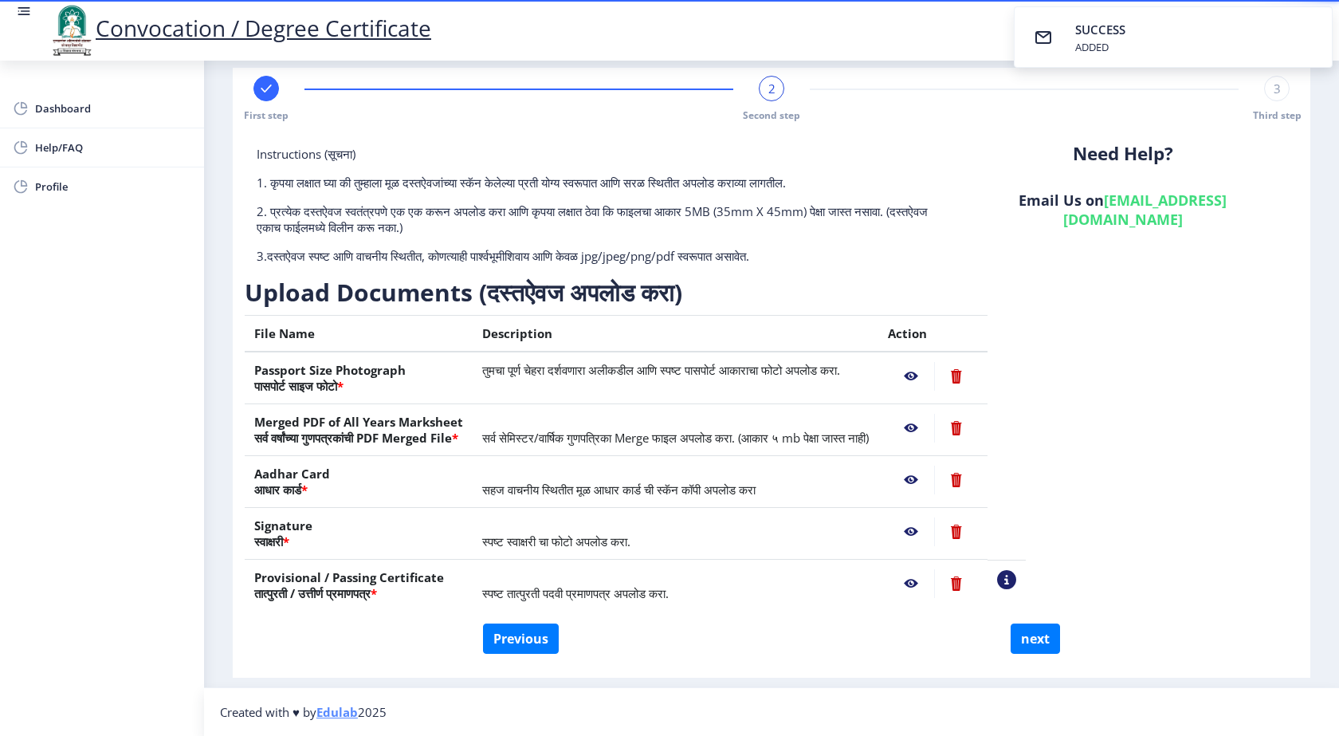
click at [934, 426] on nb-action at bounding box center [911, 428] width 46 height 29
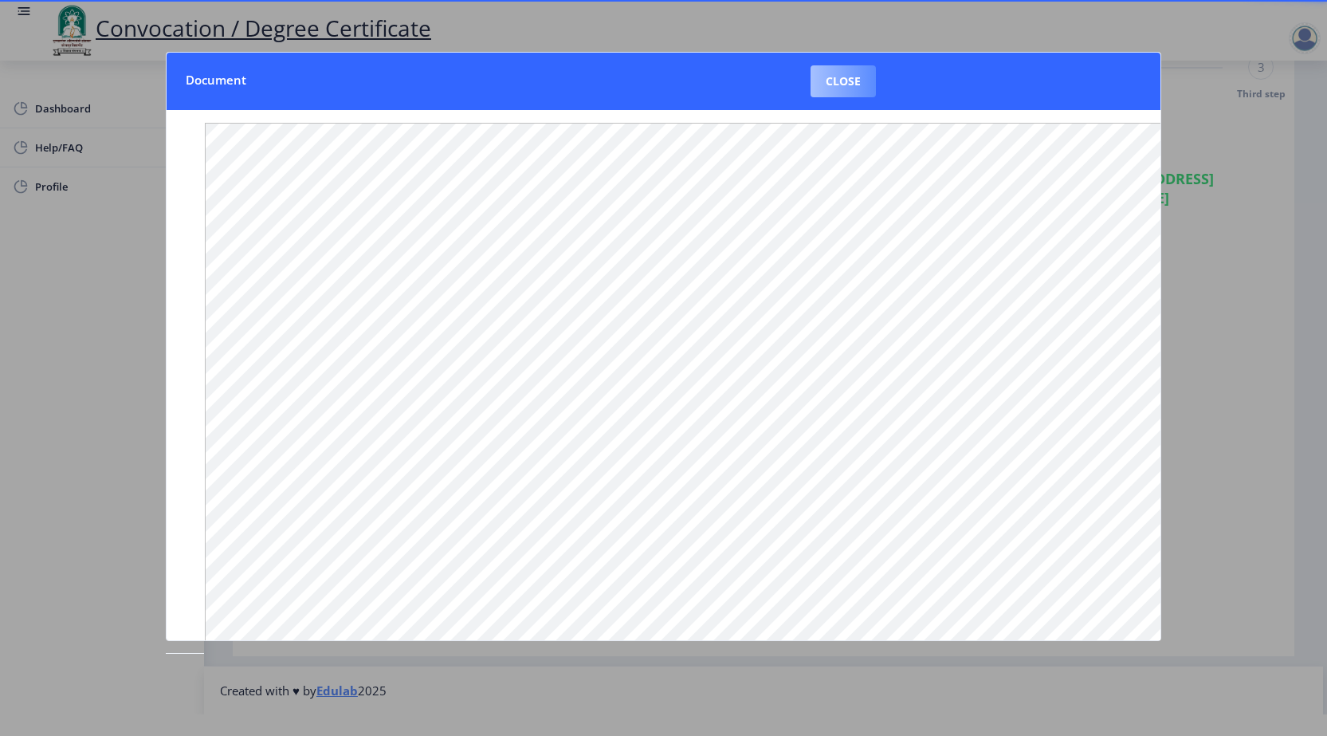
click at [850, 81] on button "Close" at bounding box center [843, 81] width 65 height 32
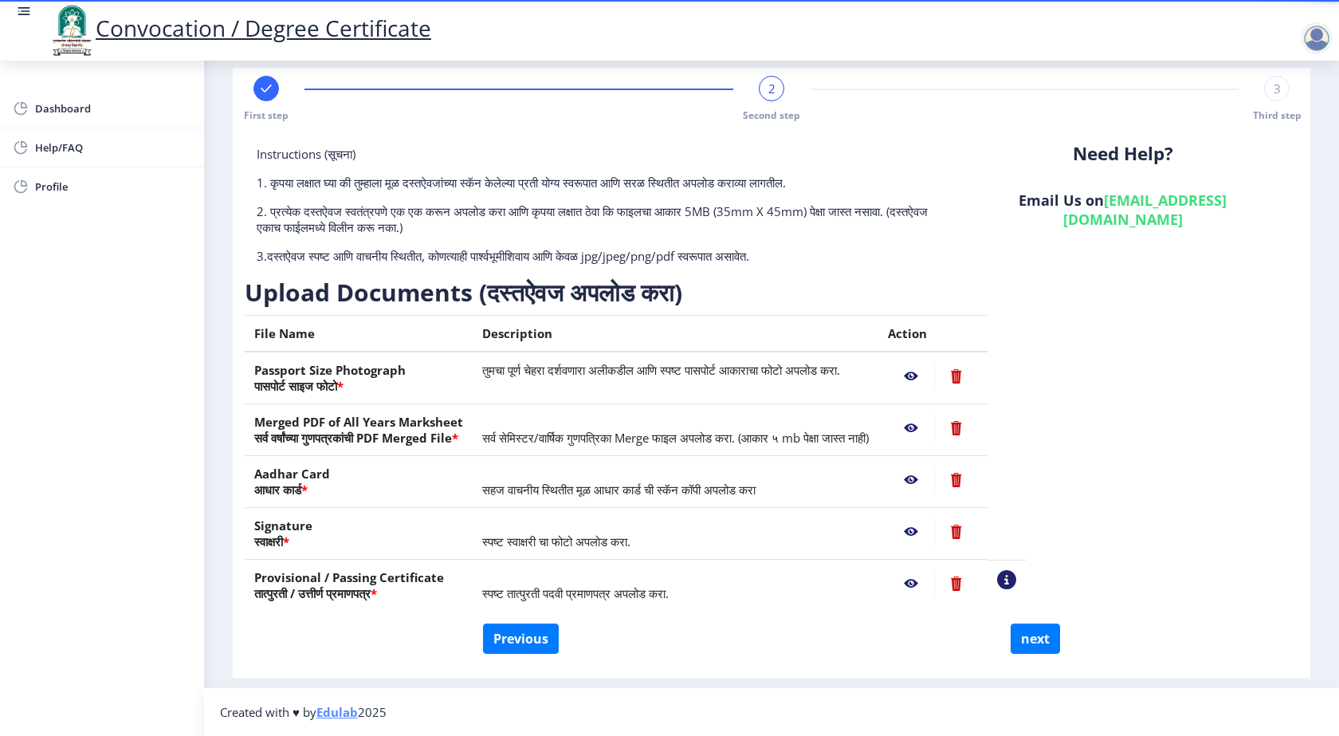
click at [934, 475] on nb-action at bounding box center [911, 479] width 46 height 29
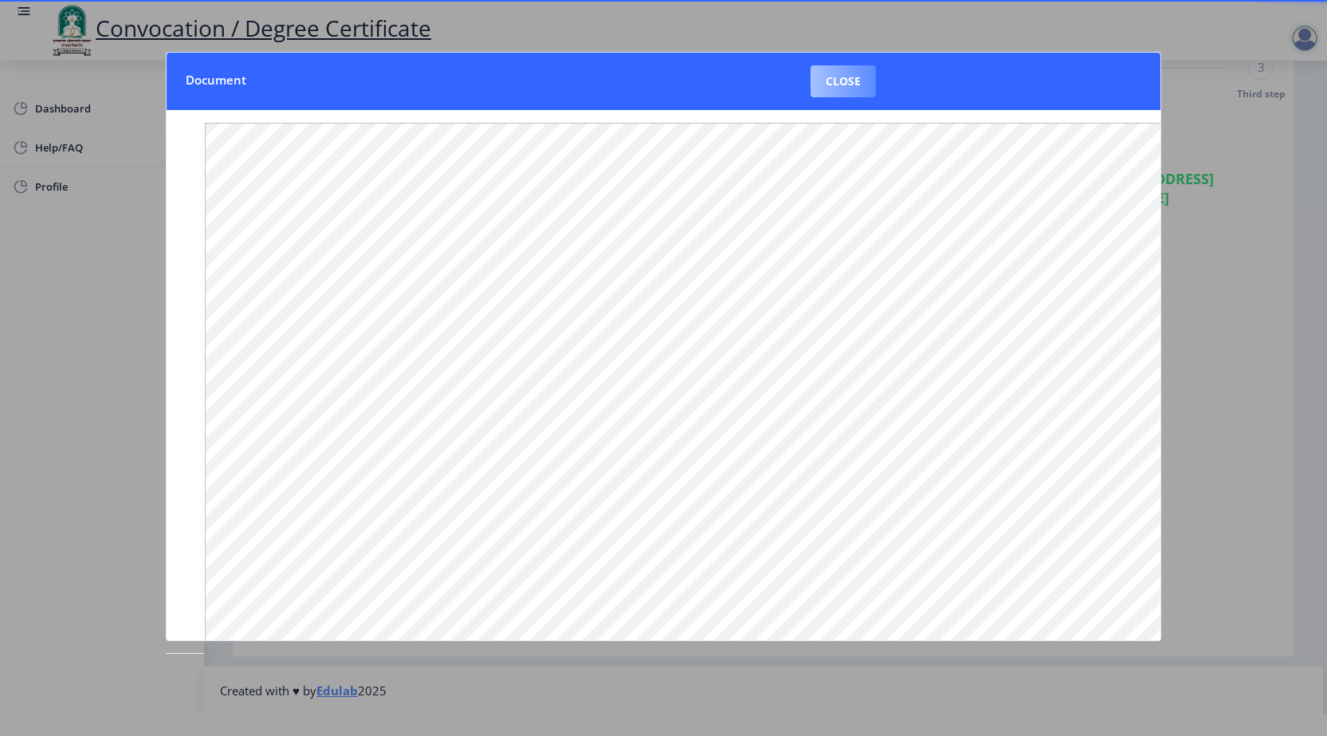
click at [857, 87] on button "Close" at bounding box center [843, 81] width 65 height 32
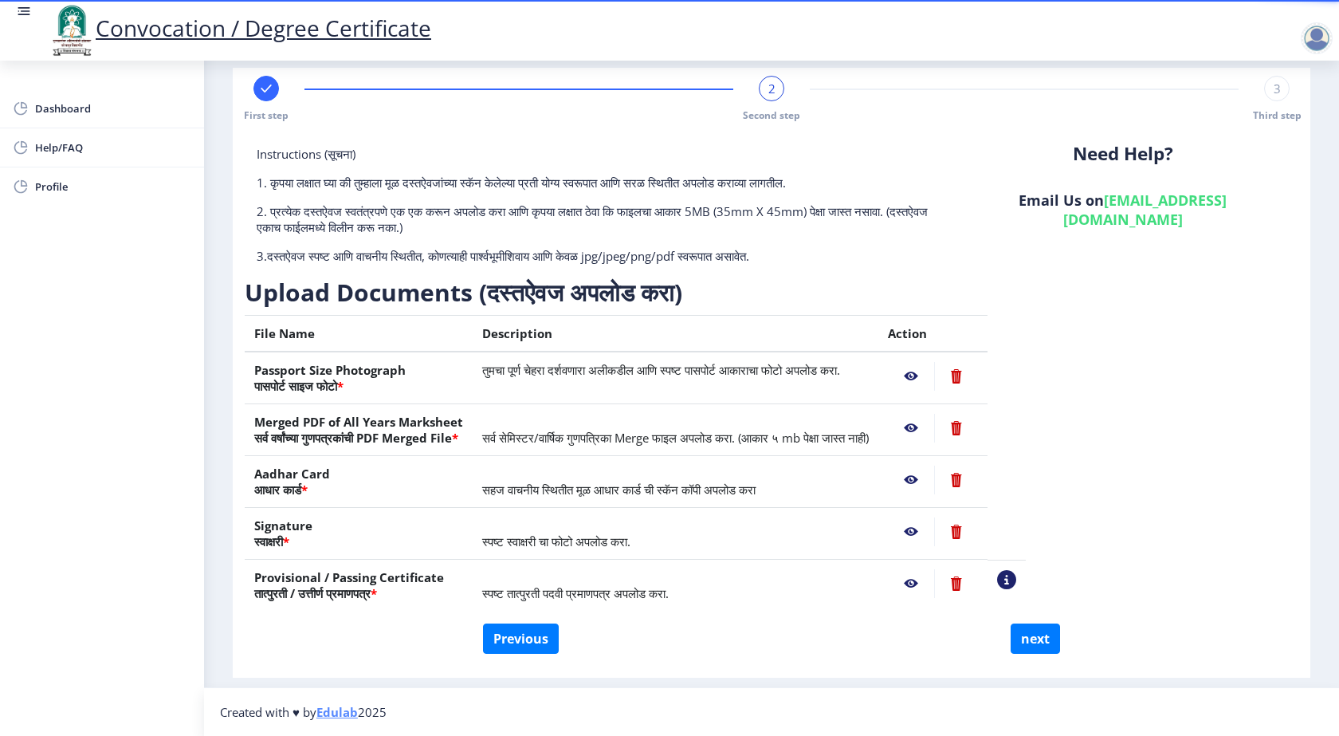
click at [934, 524] on nb-action at bounding box center [911, 531] width 46 height 29
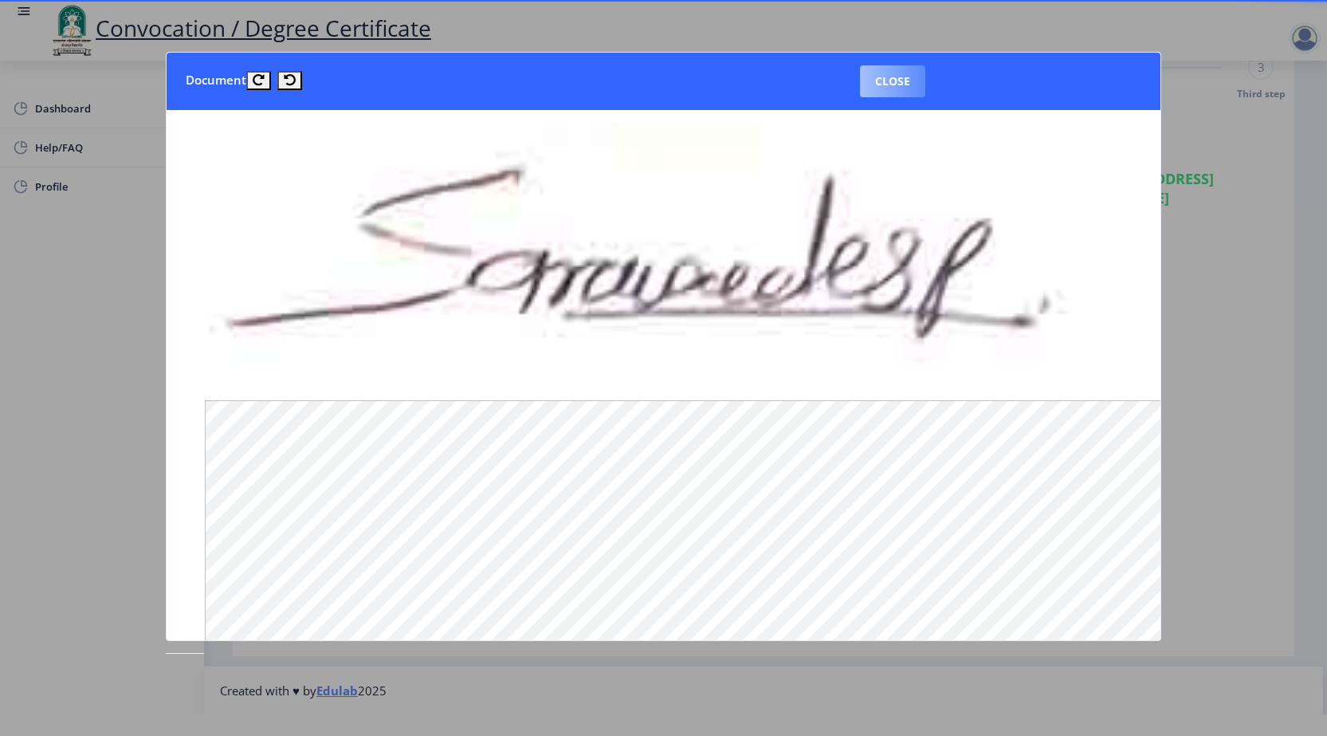
click at [901, 85] on button "Close" at bounding box center [892, 81] width 65 height 32
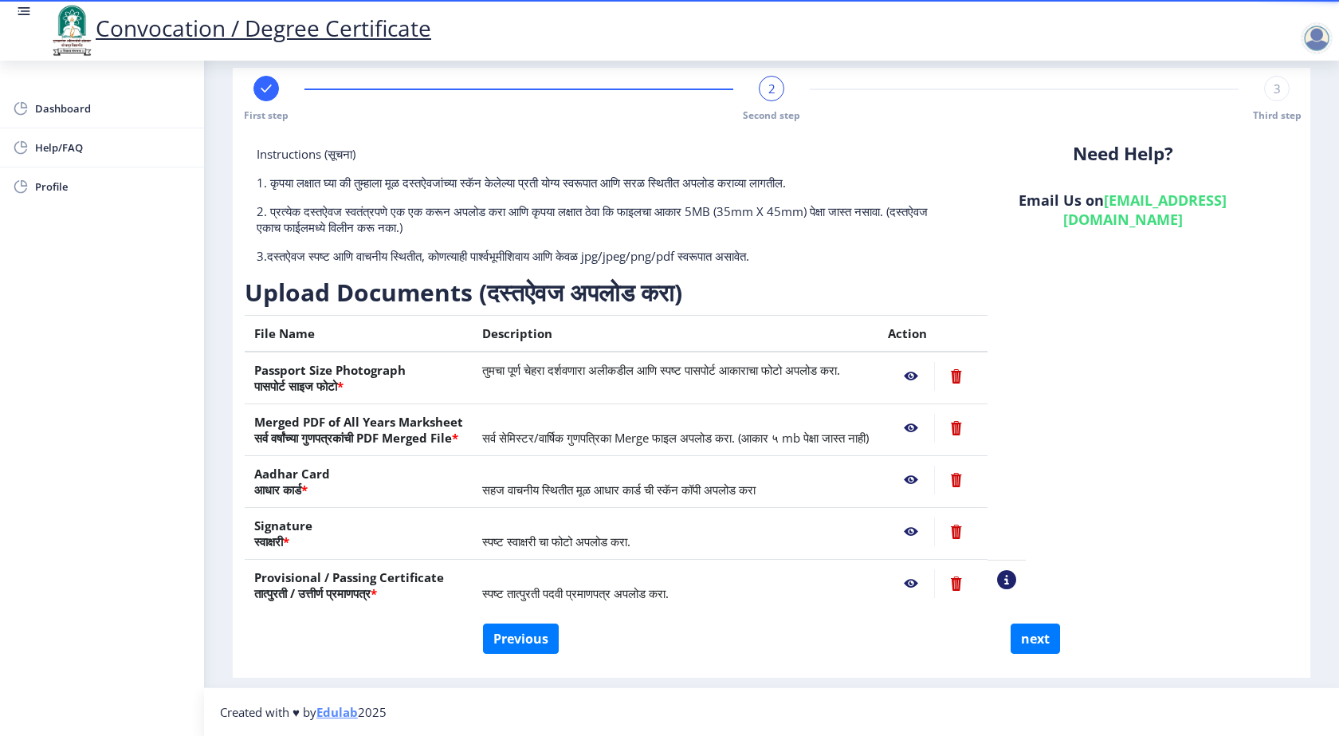
click at [934, 580] on nb-action at bounding box center [911, 583] width 46 height 29
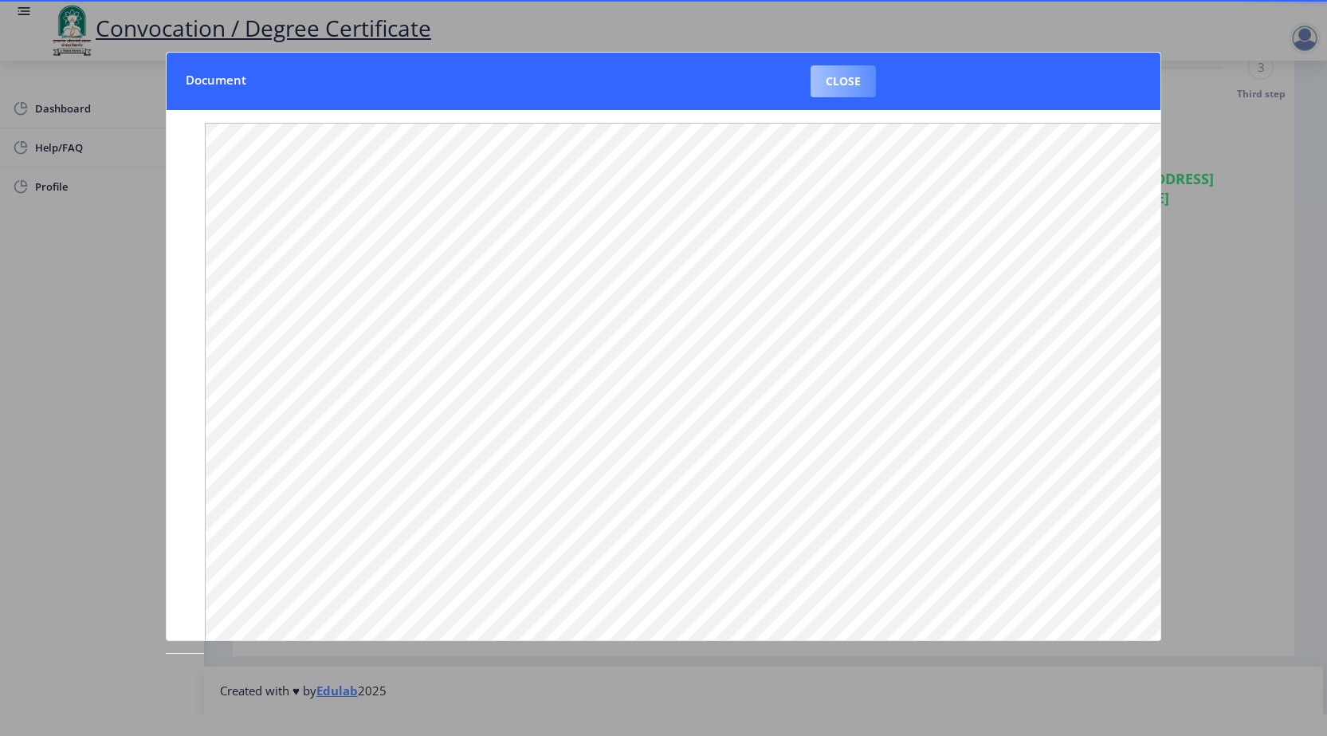
click at [855, 88] on button "Close" at bounding box center [843, 81] width 65 height 32
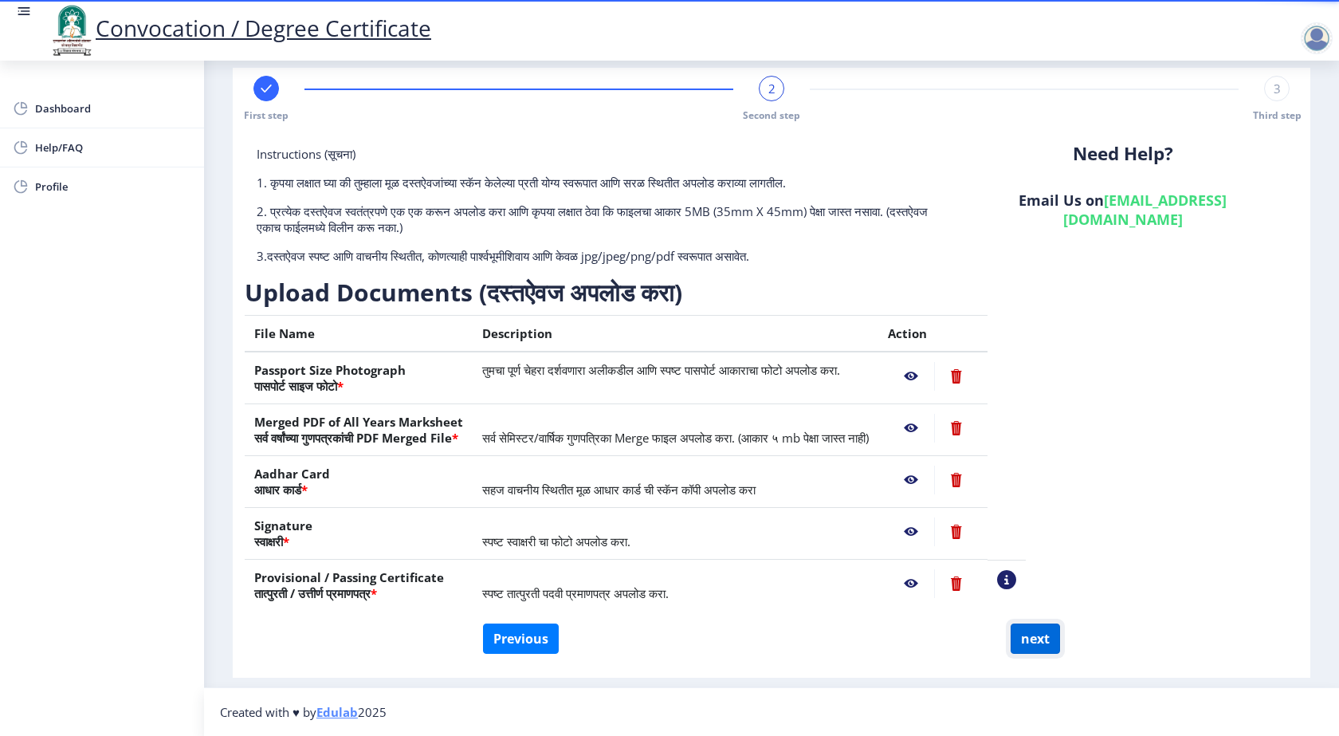
click at [1031, 642] on button "next" at bounding box center [1035, 638] width 49 height 30
select select
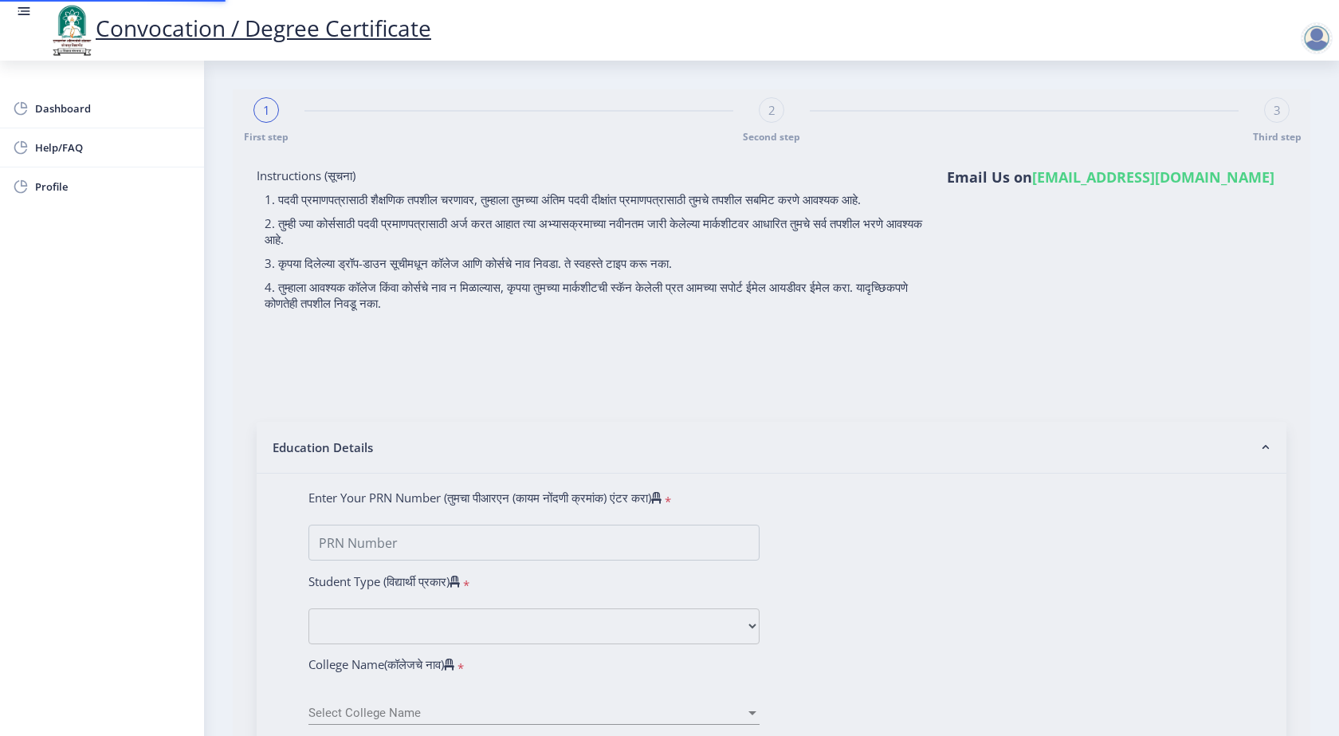
select select
type input "2009032500208177"
select select "Regular"
select select "2010"
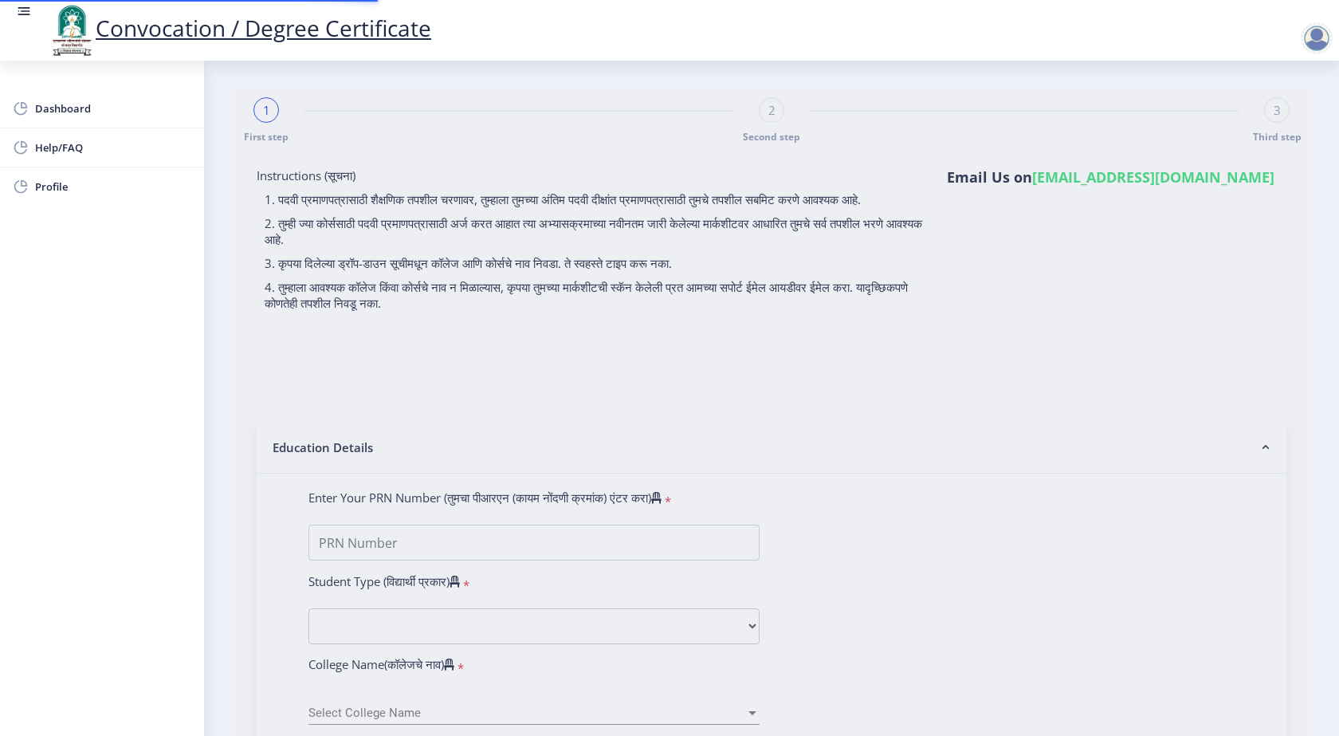
select select "March"
select select "FIRST CLASS"
type input "00032"
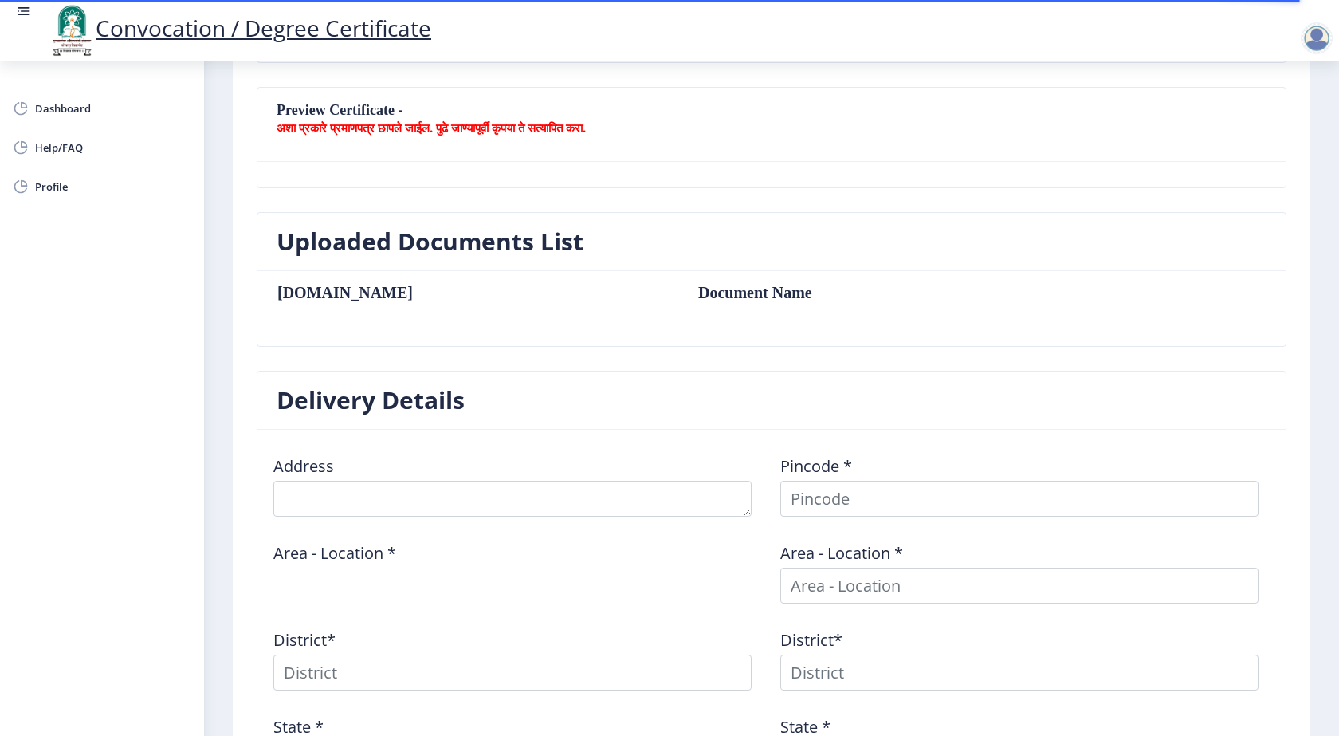
select select
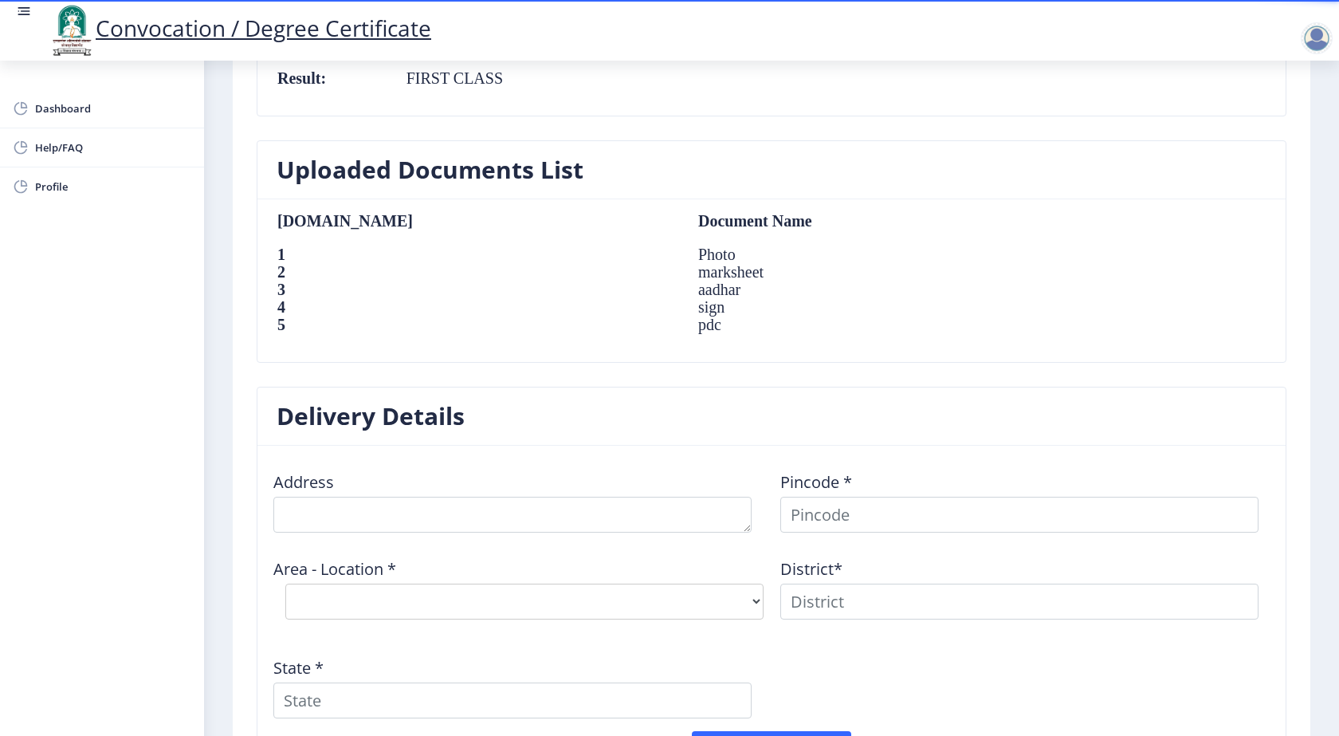
scroll to position [1036, 0]
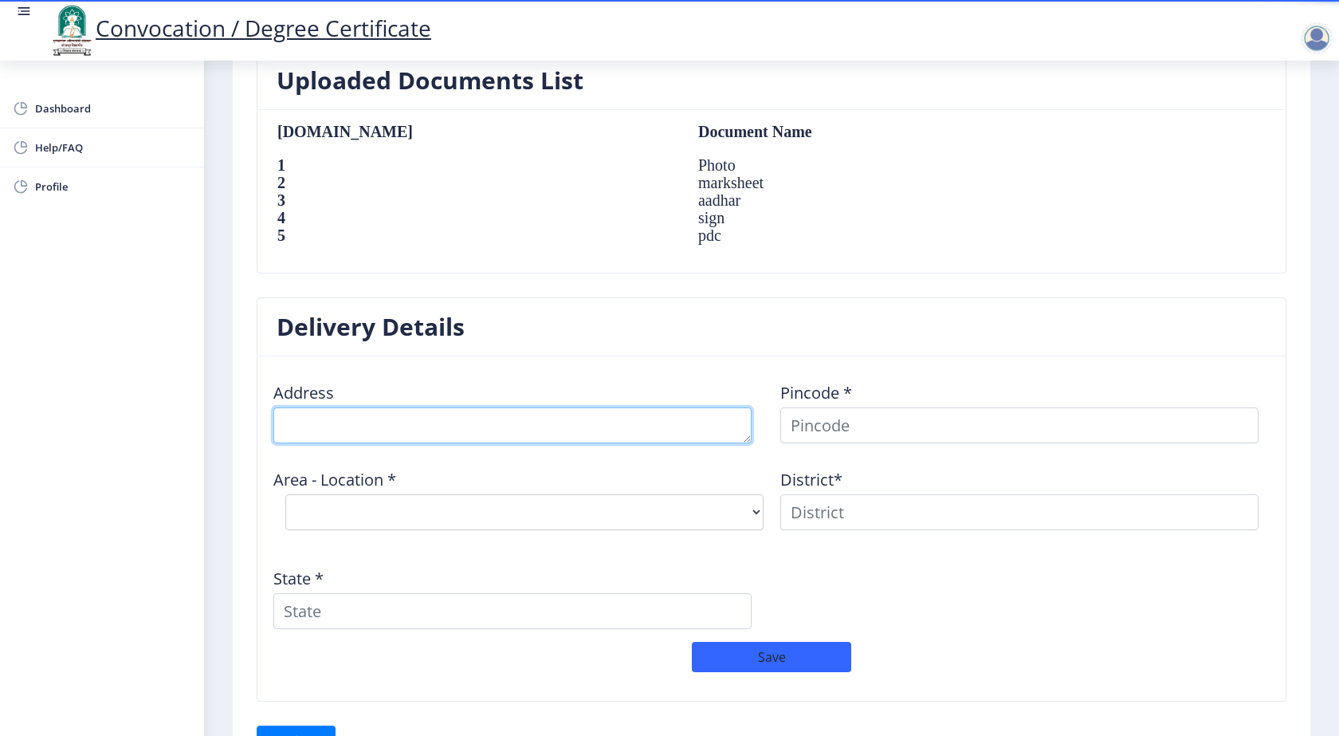
click at [485, 431] on textarea at bounding box center [512, 425] width 478 height 36
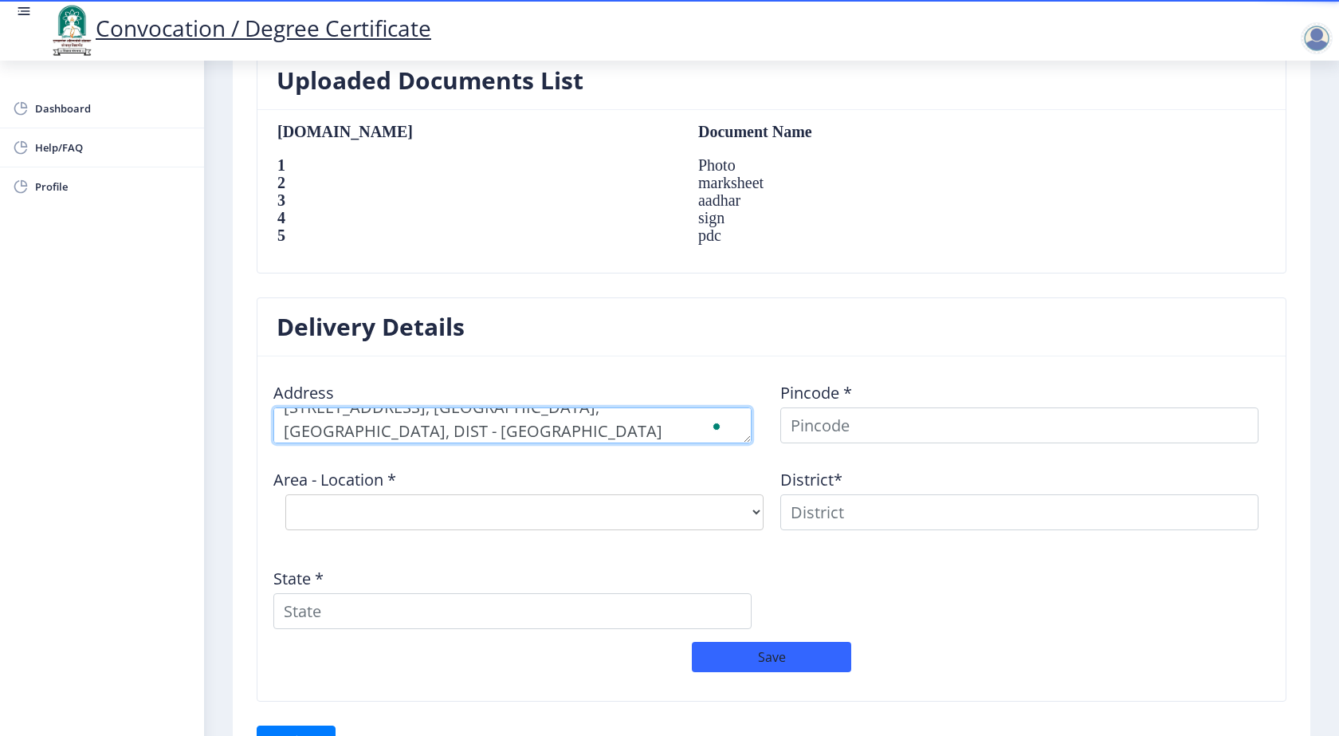
type textarea "202 A WING, KALA KAMAL PARK, AADINATH NAGAR, KHARAMALA, SHIRUR, TAL - SHIRUR, D…"
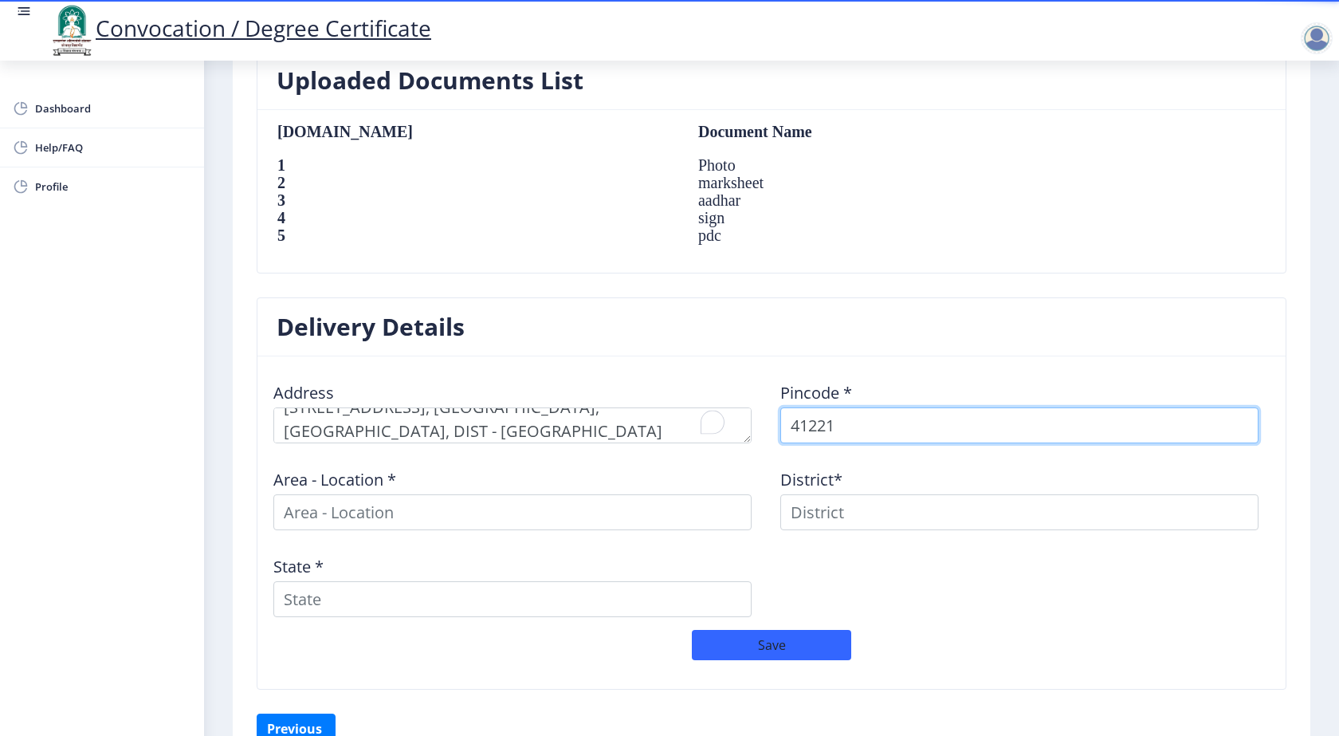
type input "412210"
select select
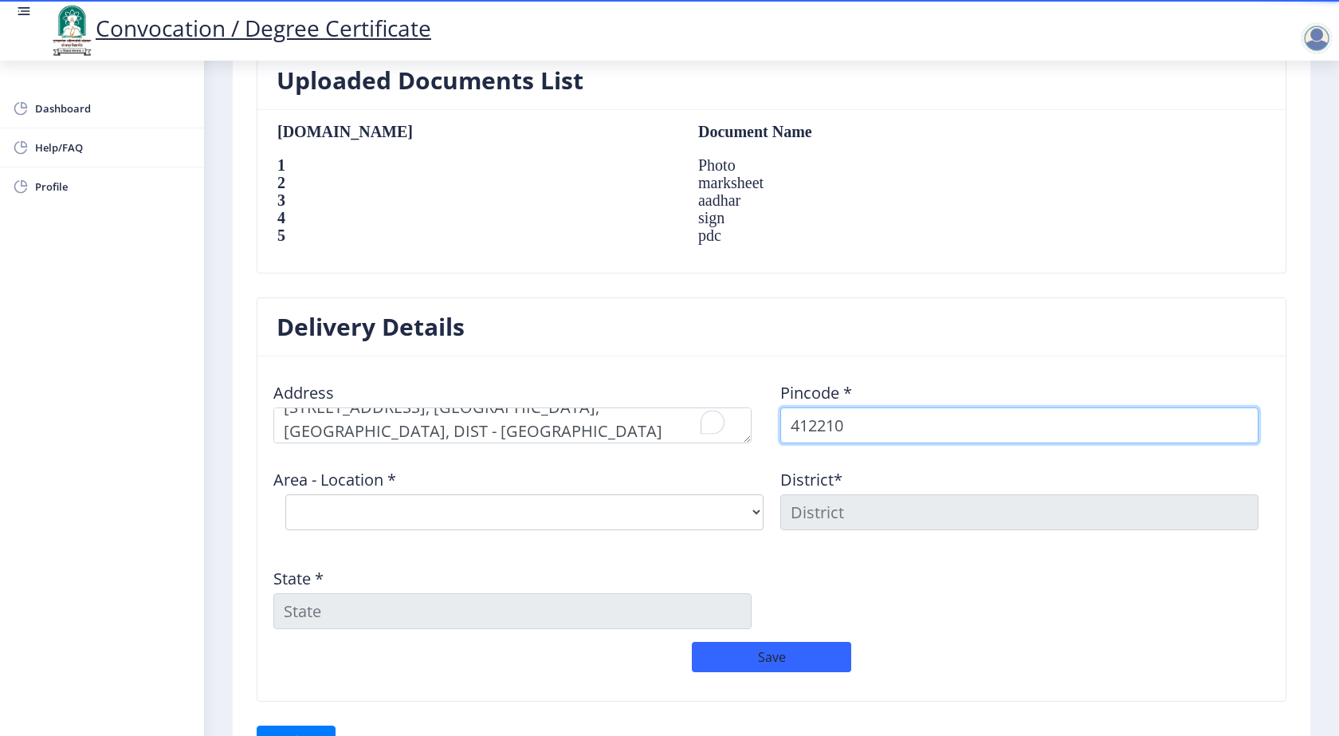
type input "412210"
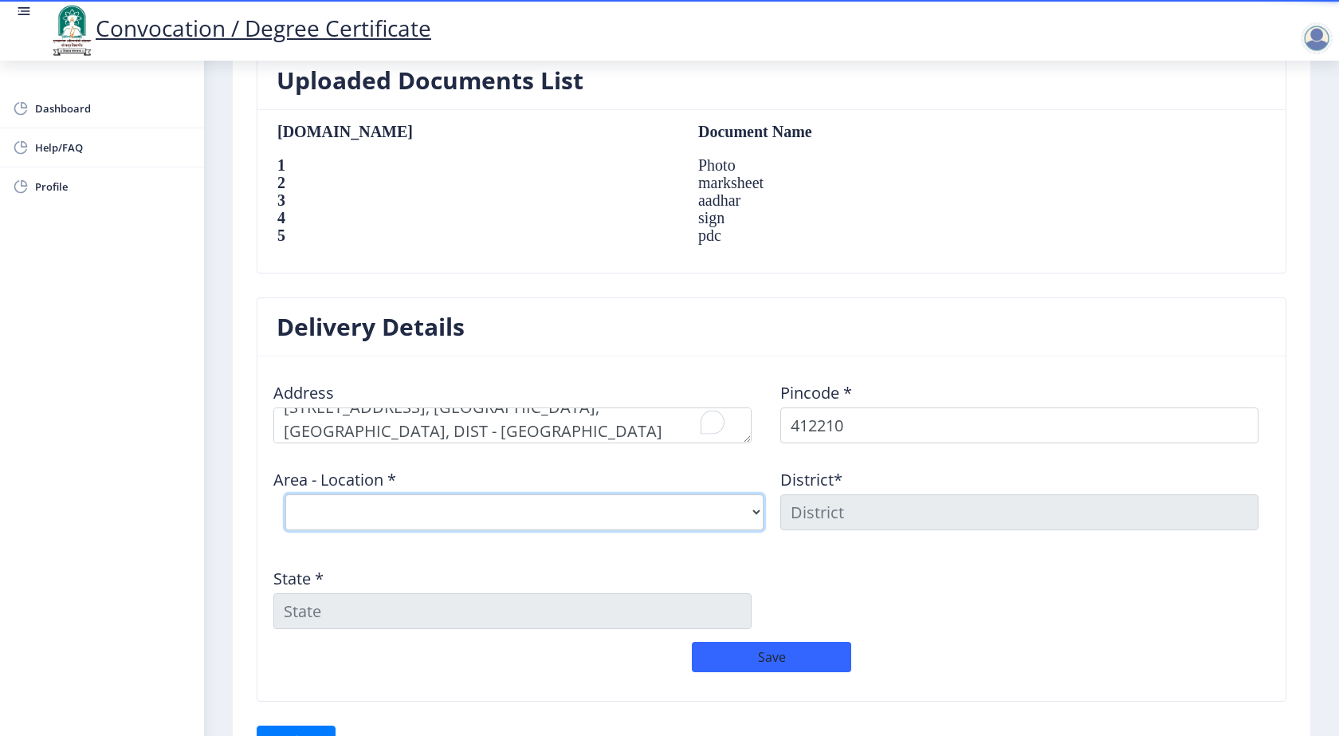
click at [332, 509] on select "Select Area Location Chinchani Camp B.O Golegaon B.O Inamgaon B.O Karda B.O Nim…" at bounding box center [524, 512] width 478 height 36
select select "8: Object"
click at [285, 494] on select "Select Area Location Chinchani Camp B.O Golegaon B.O Inamgaon B.O Karda B.O Nim…" at bounding box center [524, 512] width 478 height 36
type input "PUNE"
type input "Maharashtra"
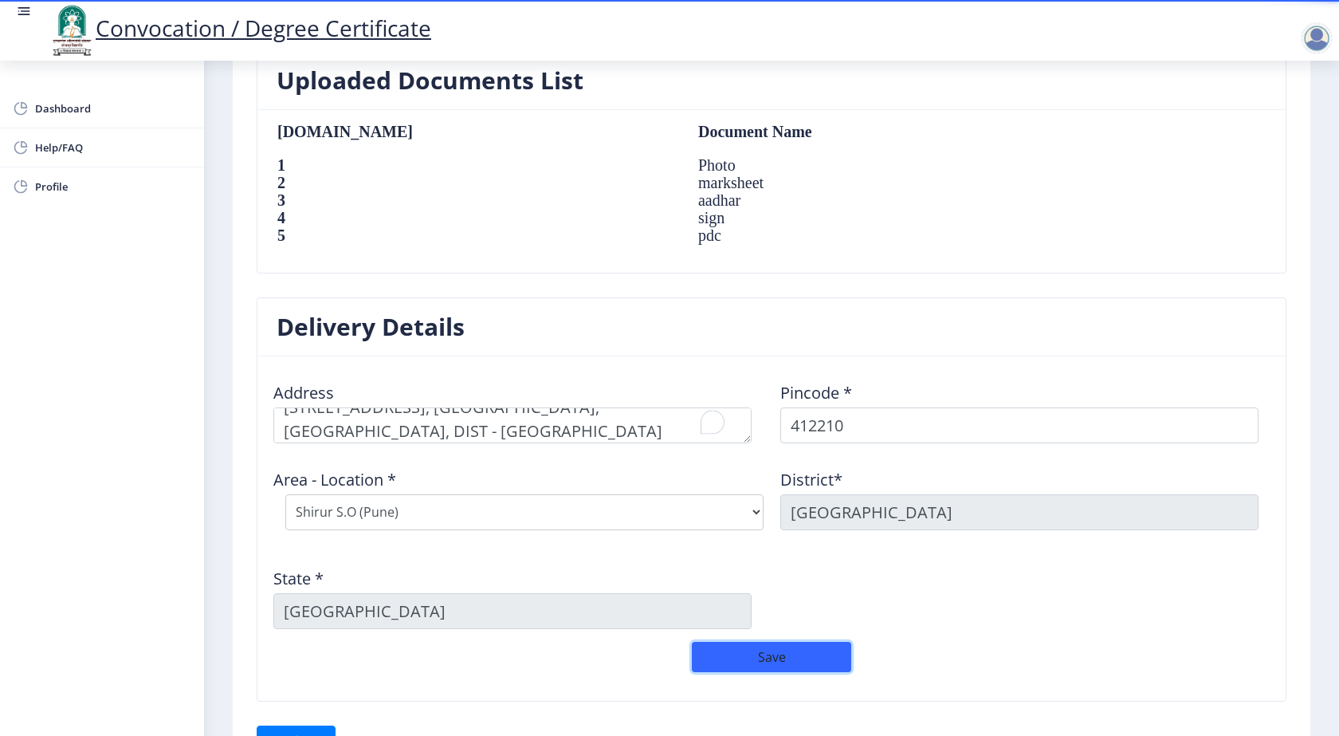
click at [799, 660] on button "Save" at bounding box center [771, 657] width 159 height 30
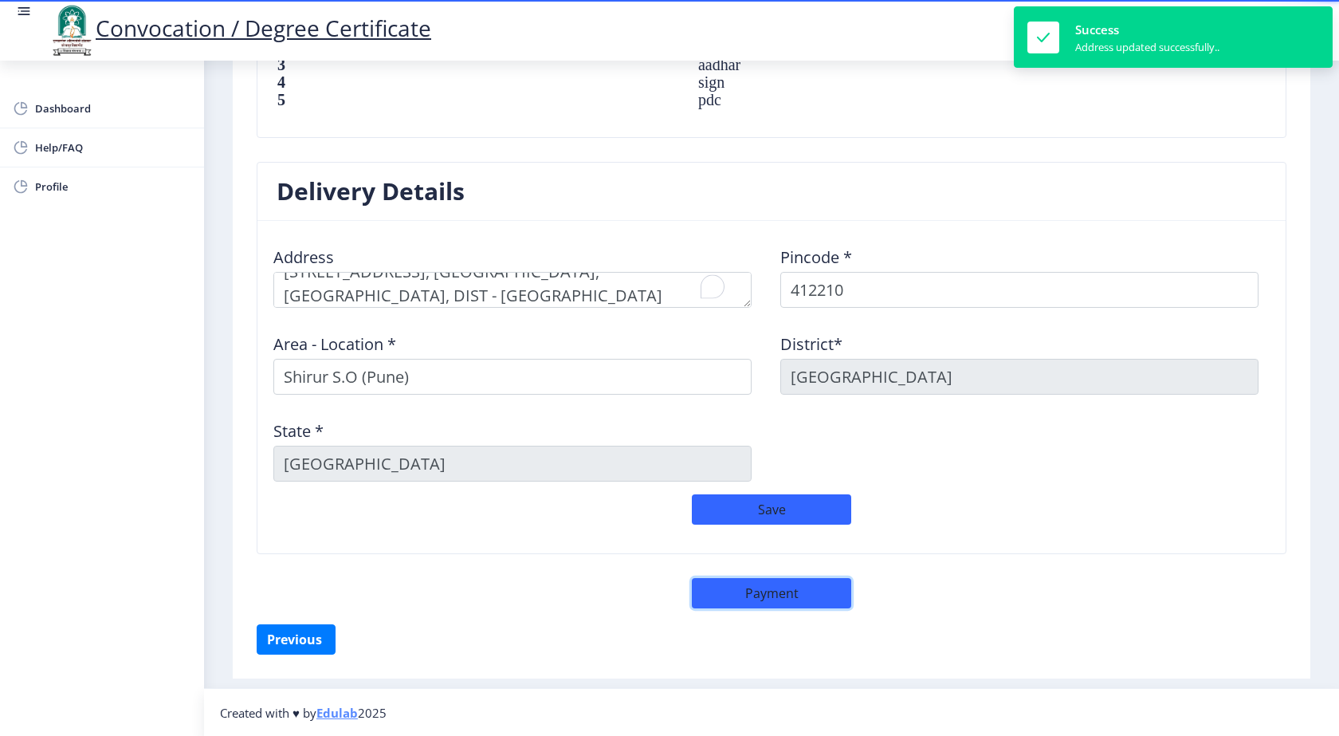
click at [779, 605] on button "Payment" at bounding box center [771, 593] width 159 height 30
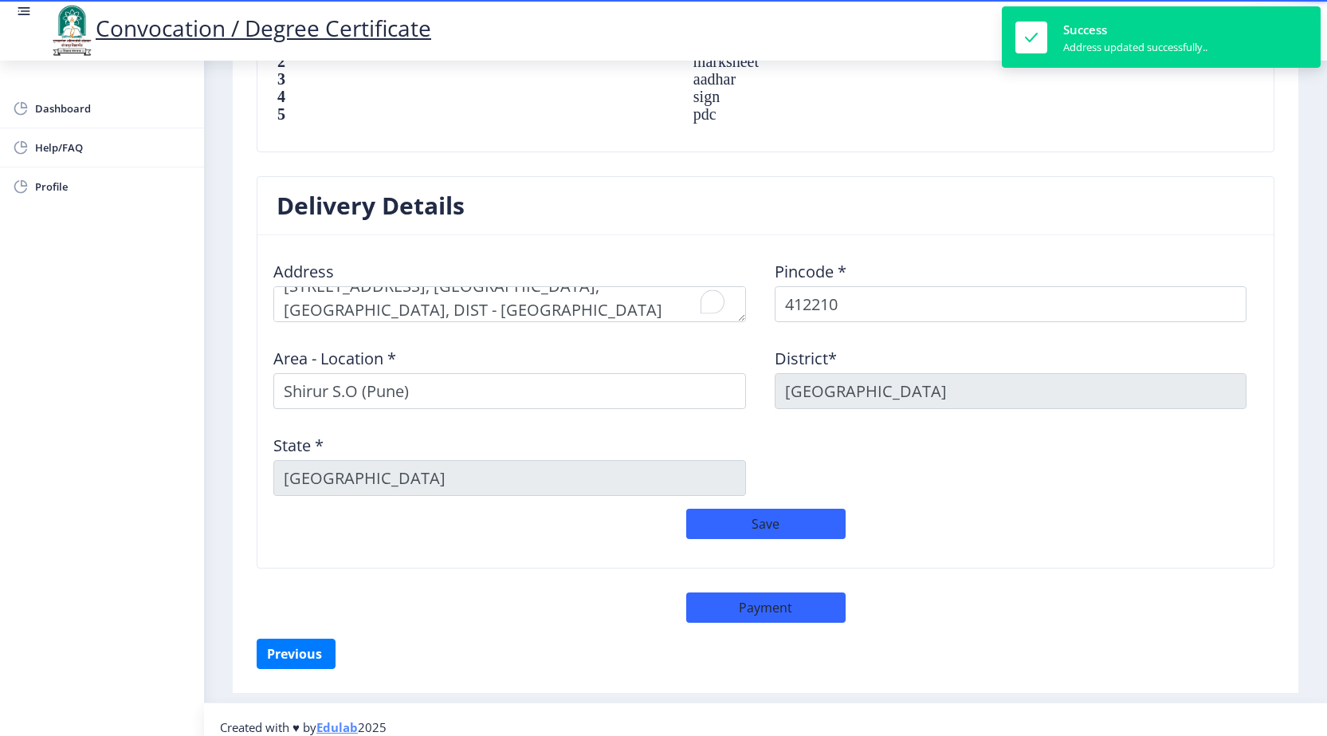
scroll to position [1171, 0]
select select "sealed"
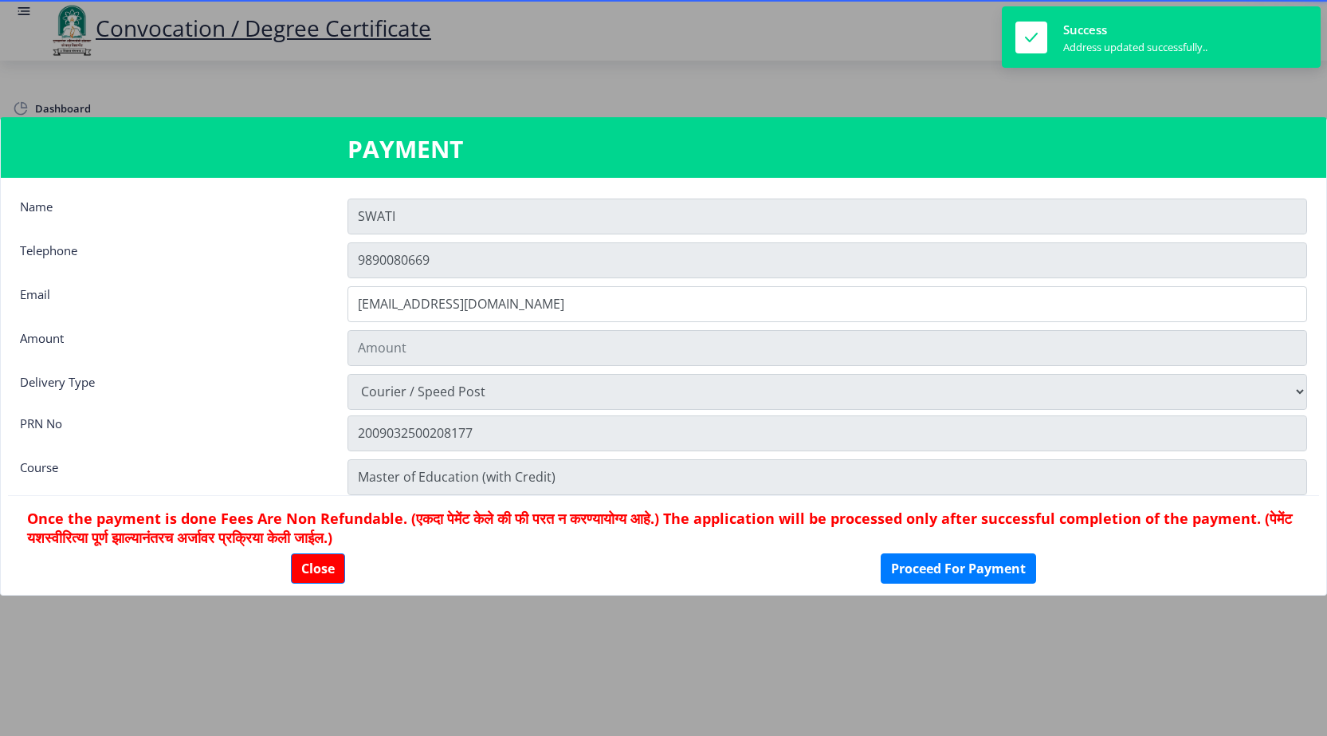
type input "2885"
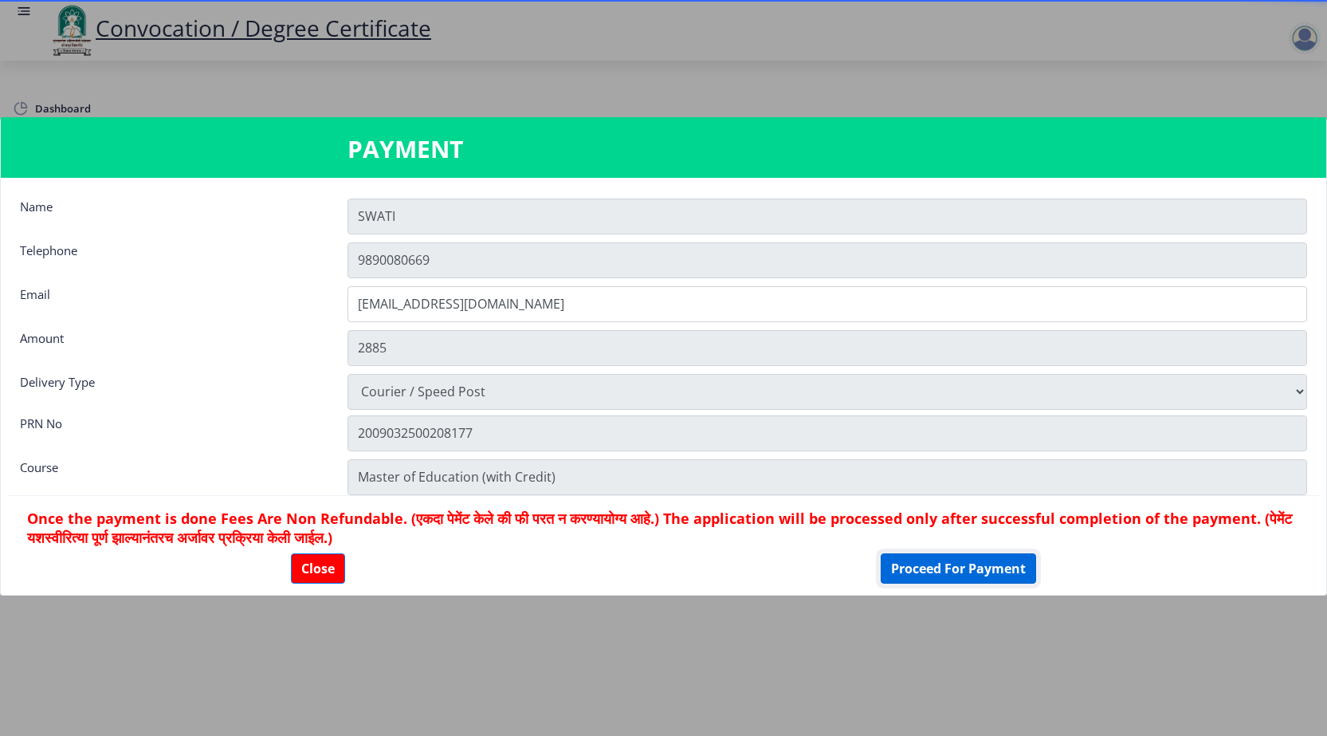
click at [988, 566] on button "Proceed For Payment" at bounding box center [958, 568] width 155 height 30
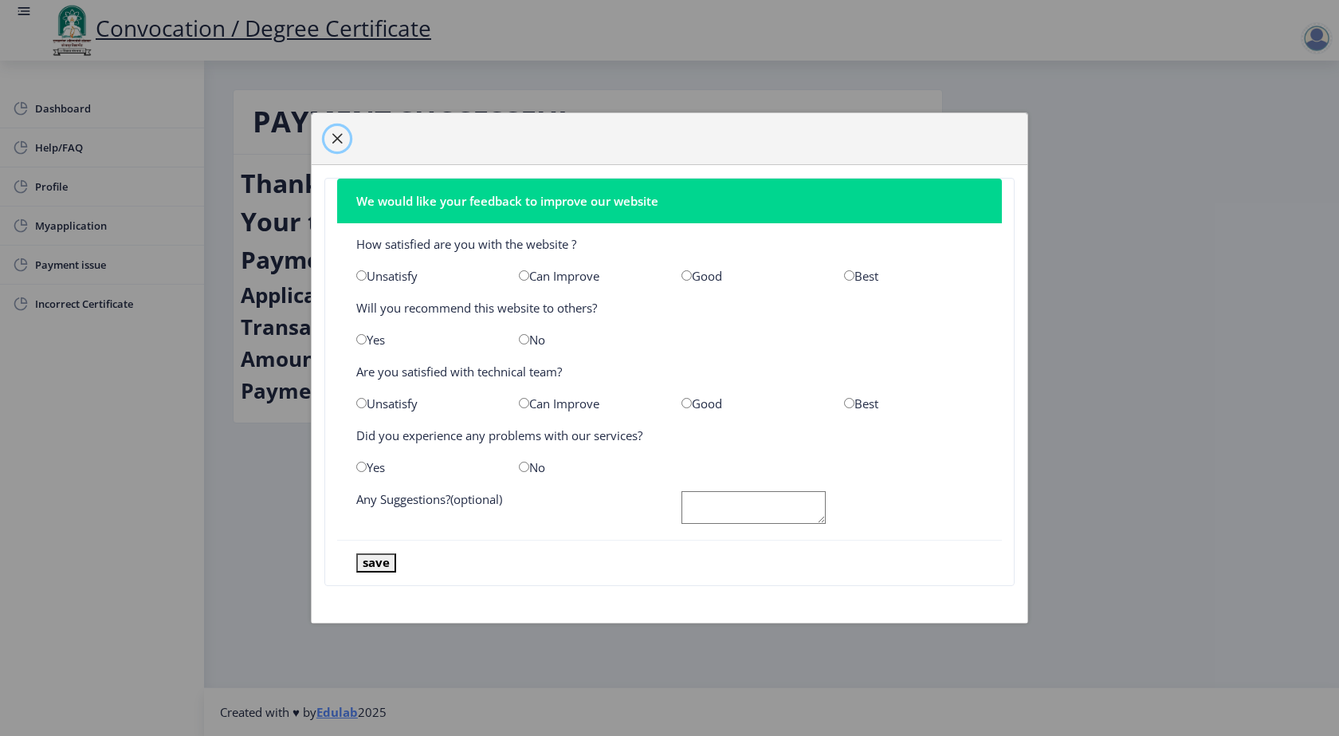
click at [336, 135] on span "button" at bounding box center [337, 138] width 13 height 13
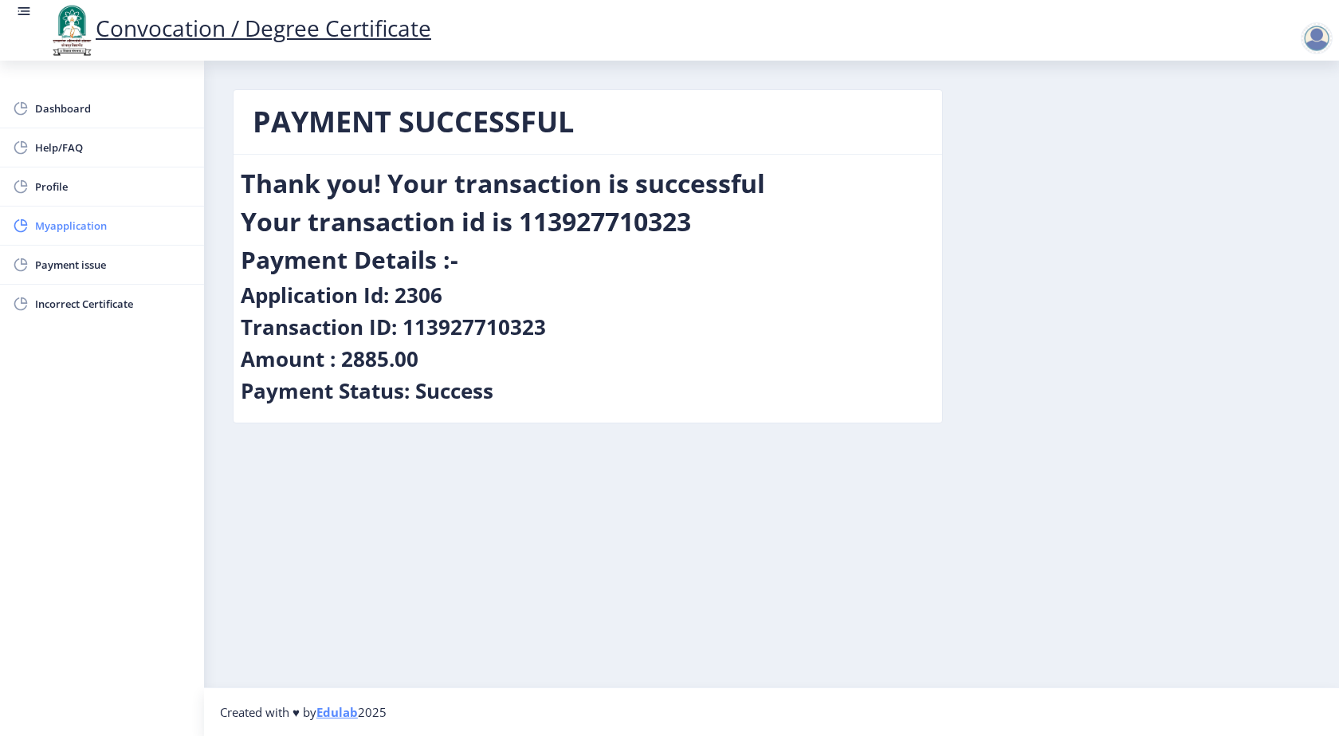
click at [104, 222] on span "Myapplication" at bounding box center [113, 225] width 156 height 19
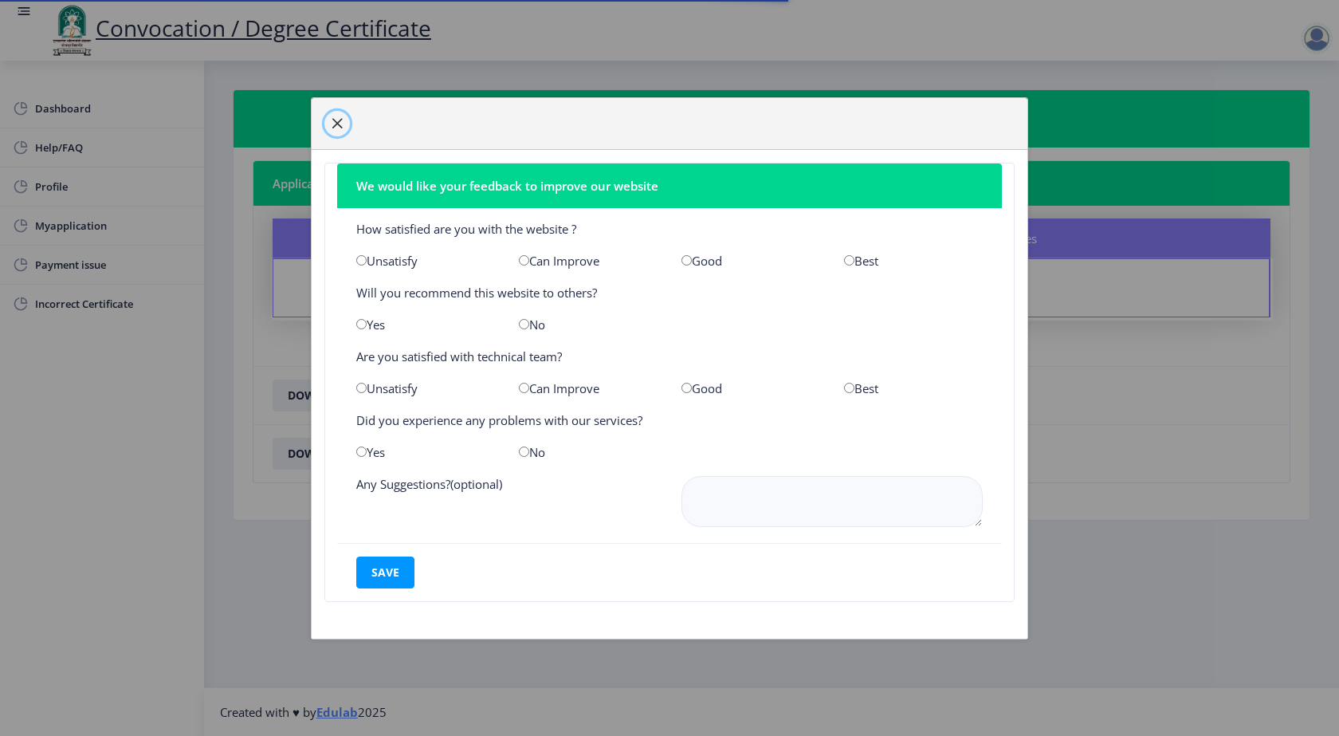
click at [327, 117] on button "button" at bounding box center [337, 124] width 26 height 26
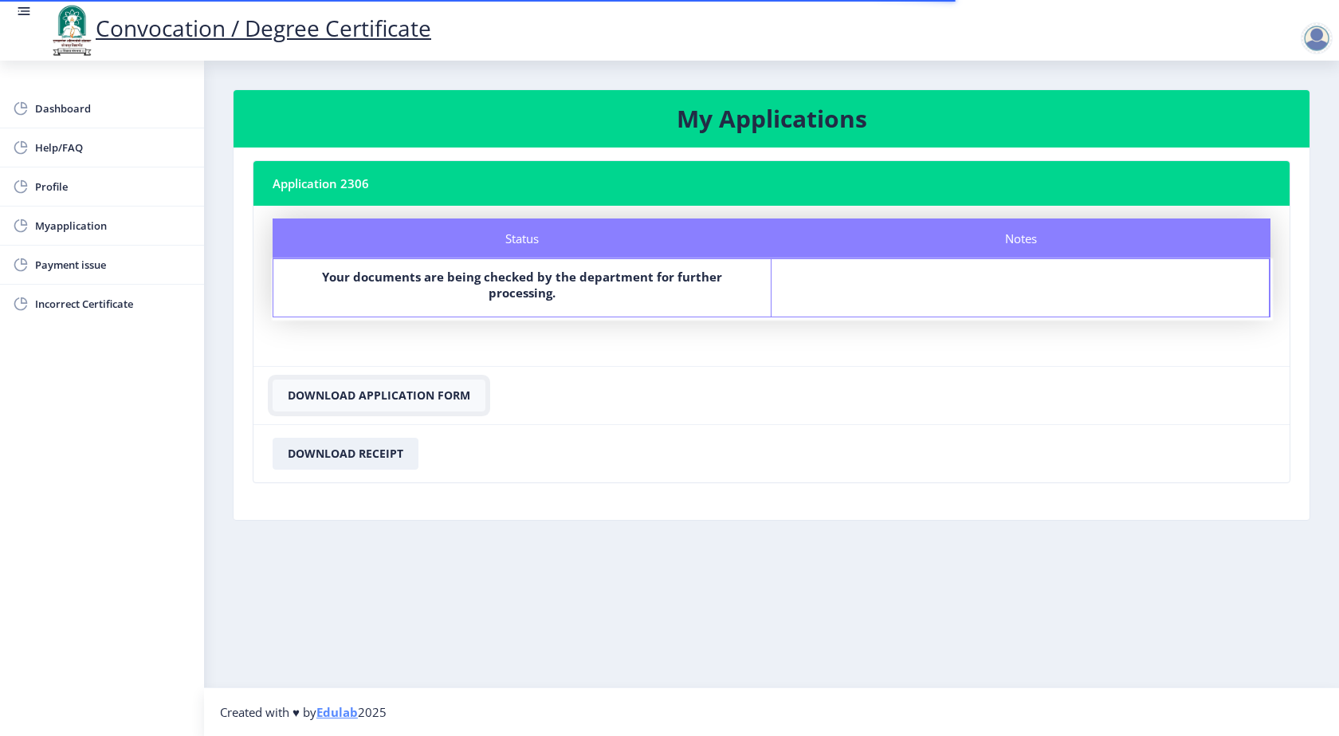
click at [383, 379] on button "Download Application Form" at bounding box center [379, 395] width 213 height 32
click at [379, 438] on button "Download Receipt" at bounding box center [346, 454] width 146 height 32
click at [1307, 45] on div at bounding box center [1317, 38] width 32 height 32
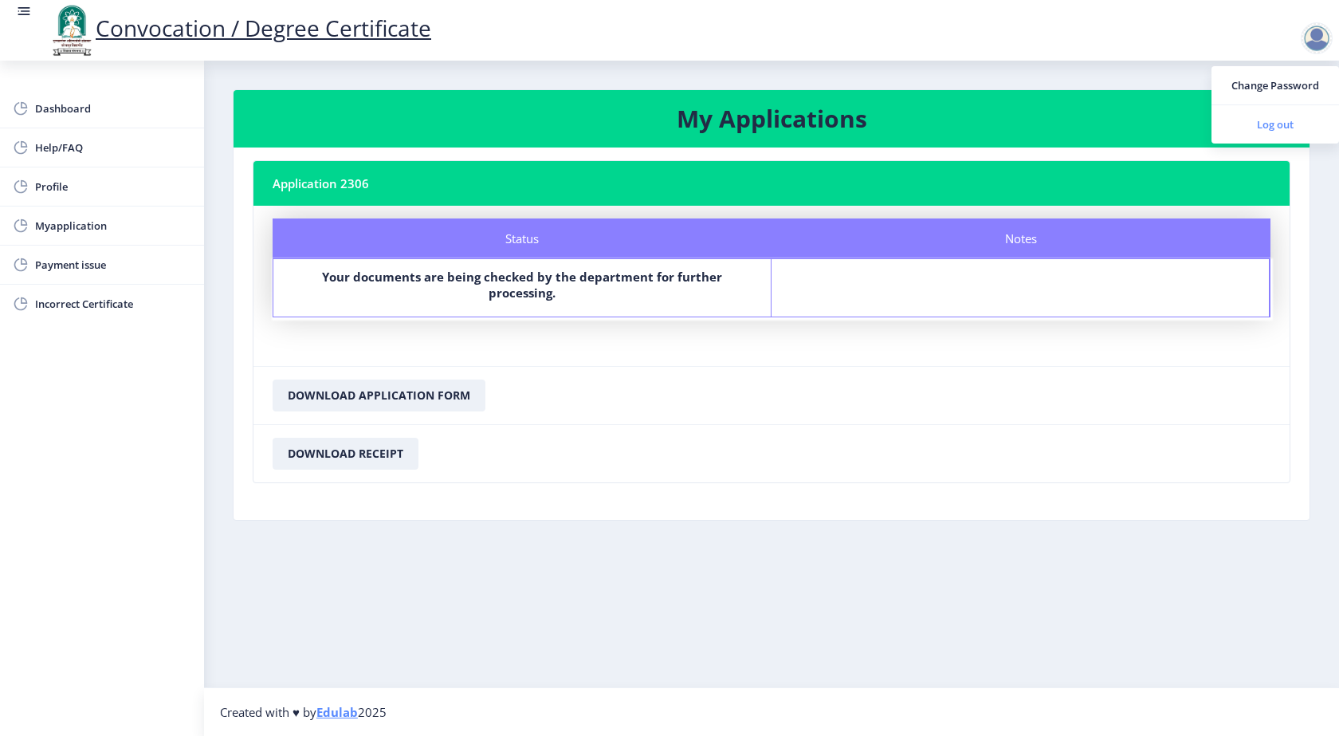
click at [1268, 124] on span "Log out" at bounding box center [1275, 124] width 102 height 19
